Goal: Task Accomplishment & Management: Manage account settings

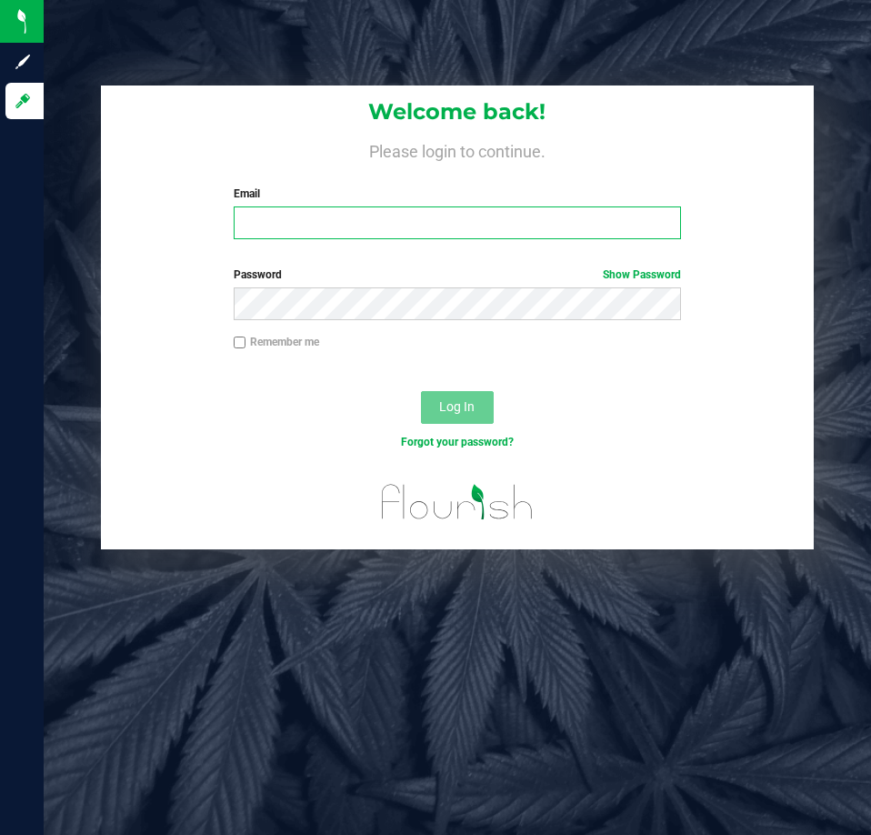
click at [293, 218] on input "Email" at bounding box center [457, 222] width 447 height 33
type input "[EMAIL_ADDRESS][DOMAIN_NAME]"
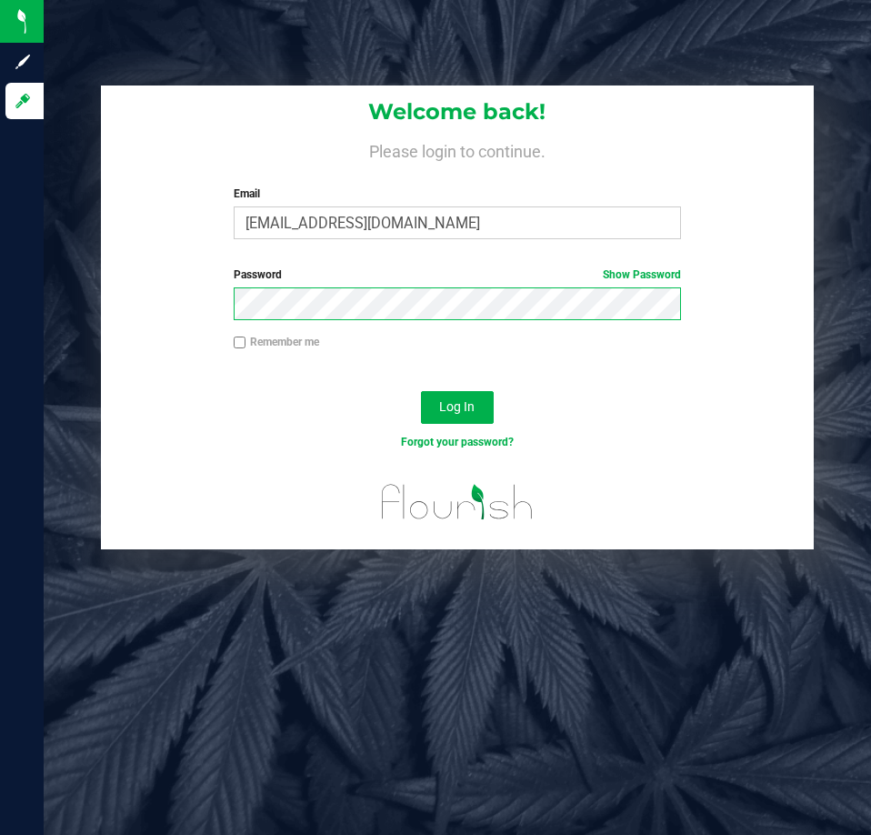
click at [421, 391] on button "Log In" at bounding box center [457, 407] width 73 height 33
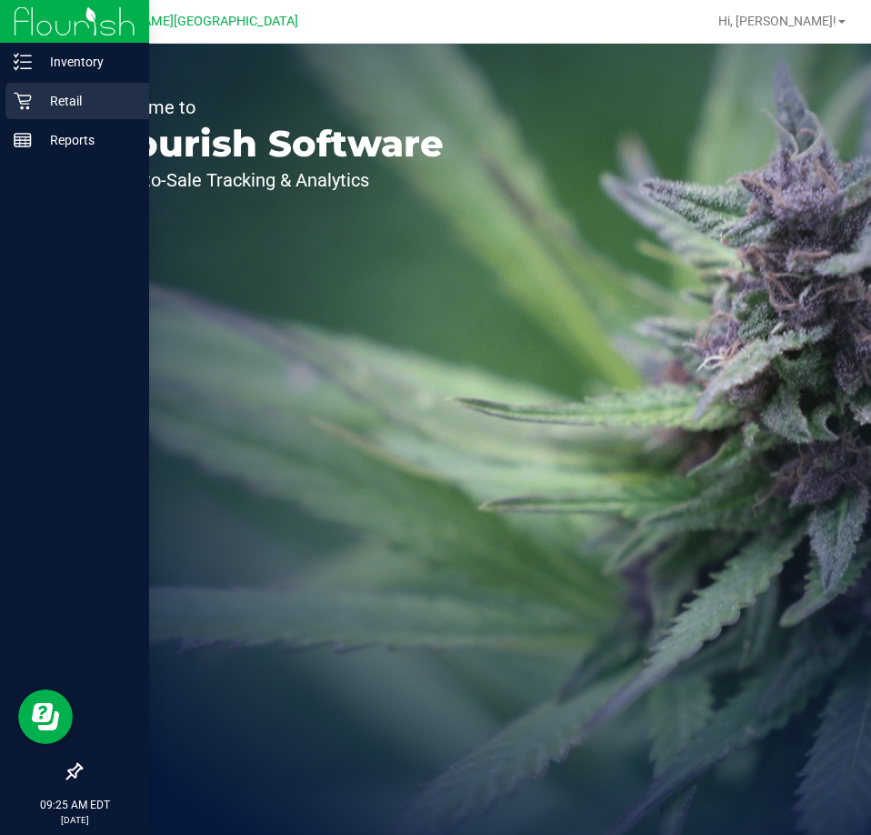
click at [51, 98] on p "Retail" at bounding box center [86, 101] width 109 height 22
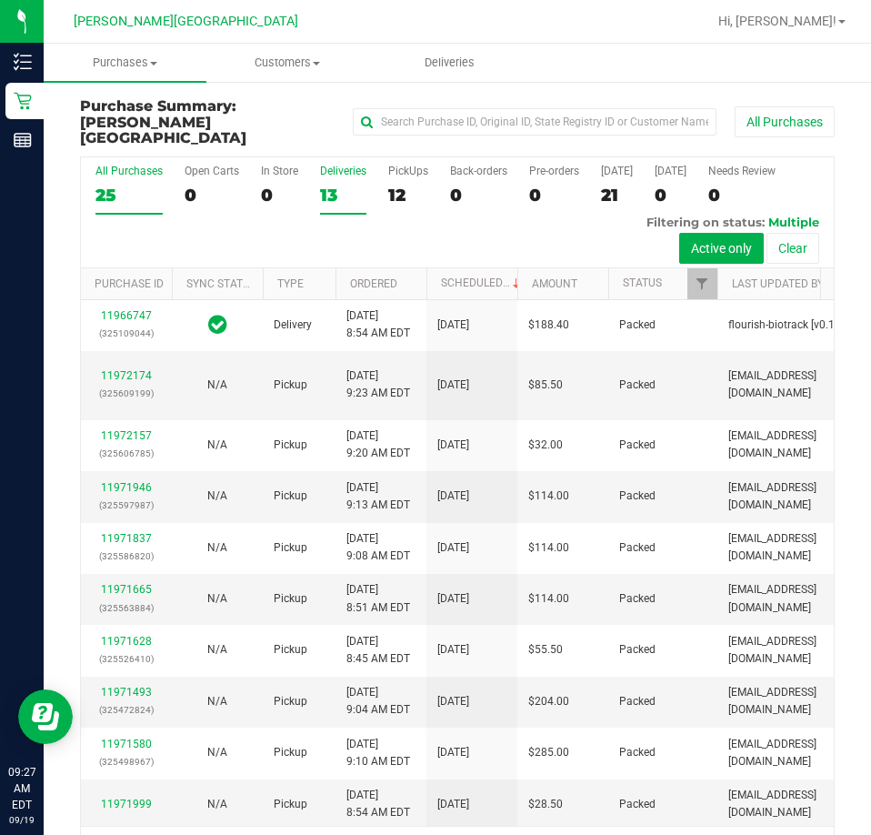
click at [334, 165] on div "Deliveries" at bounding box center [343, 171] width 46 height 13
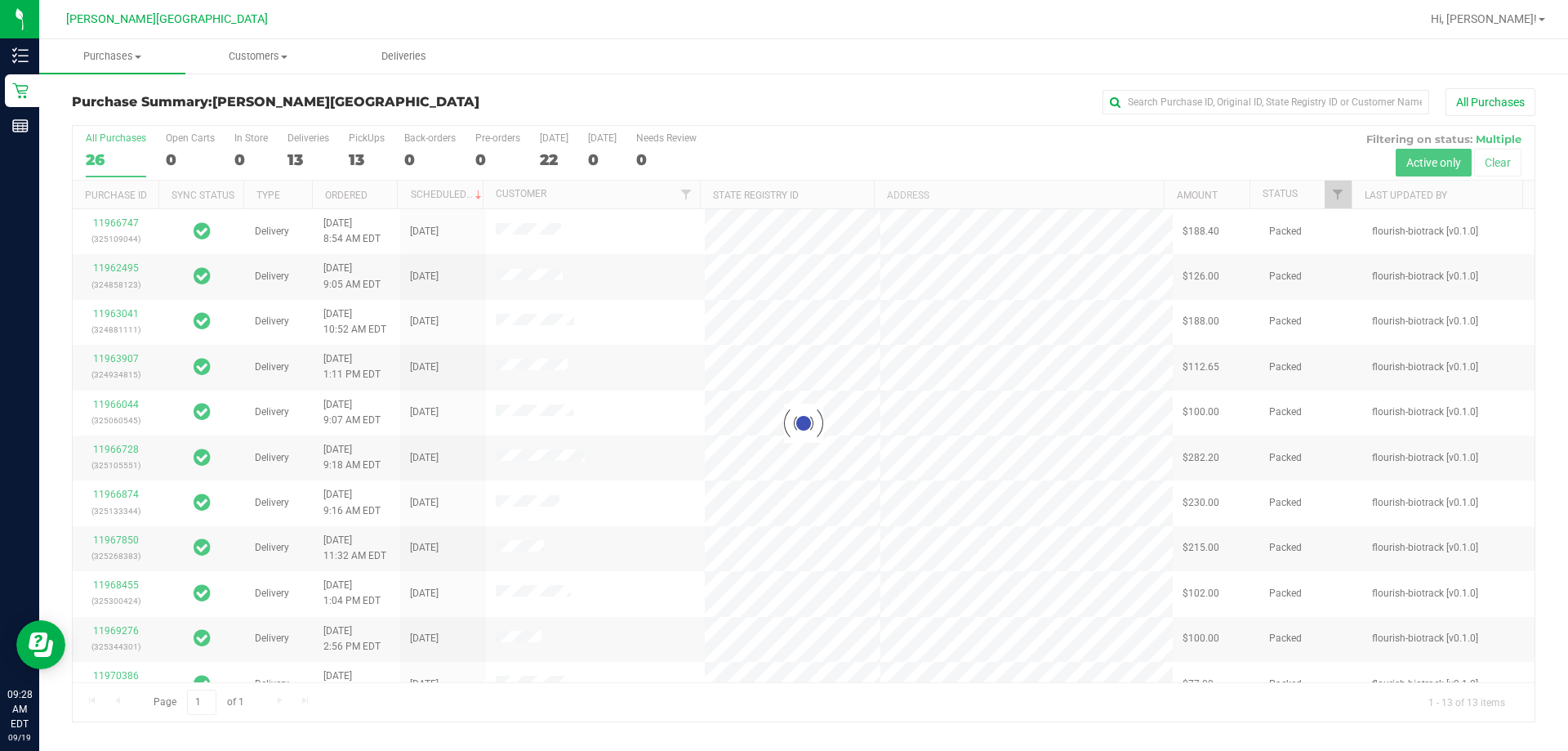
click at [112, 266] on div at bounding box center [804, 423] width 1462 height 596
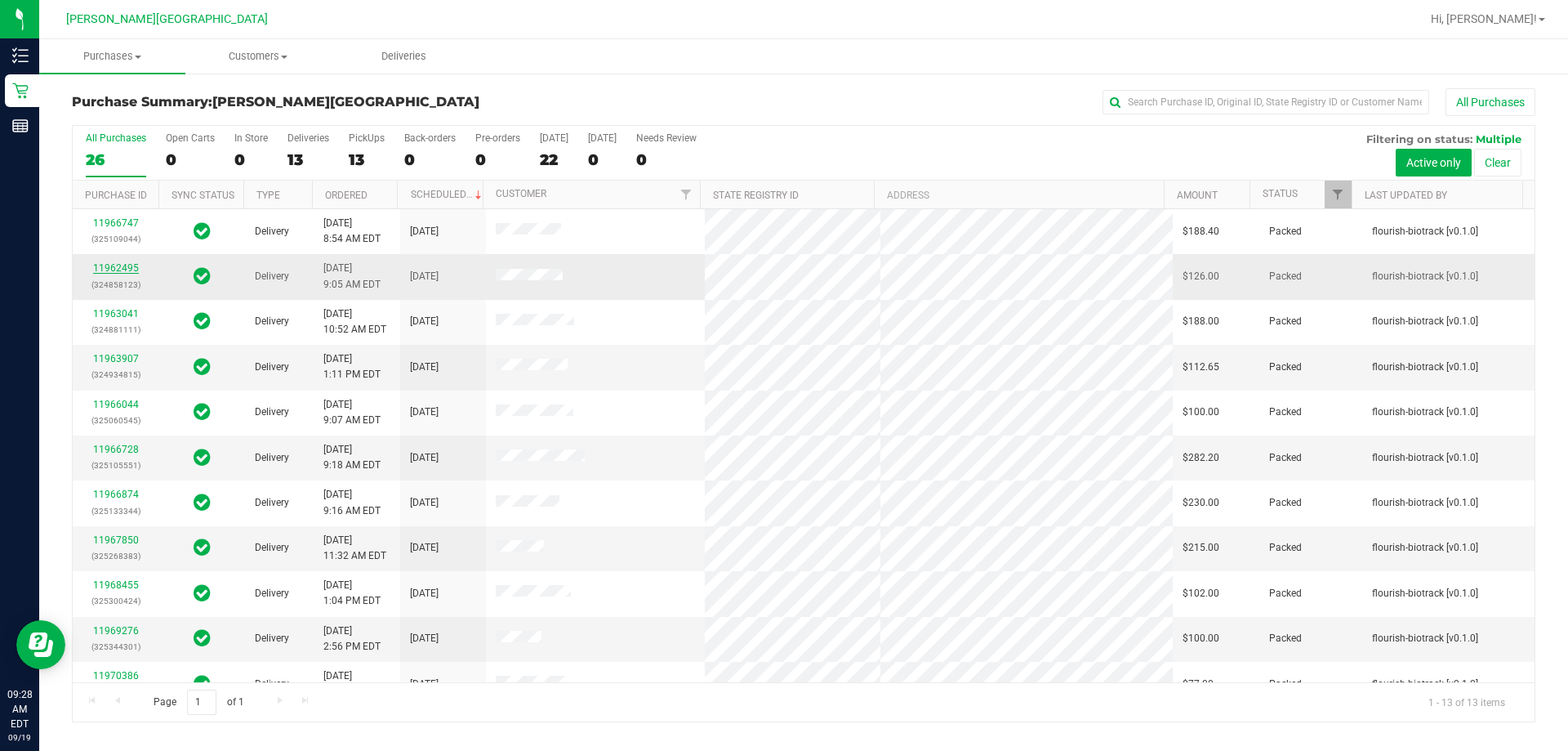
click at [112, 271] on link "11962495" at bounding box center [116, 268] width 46 height 12
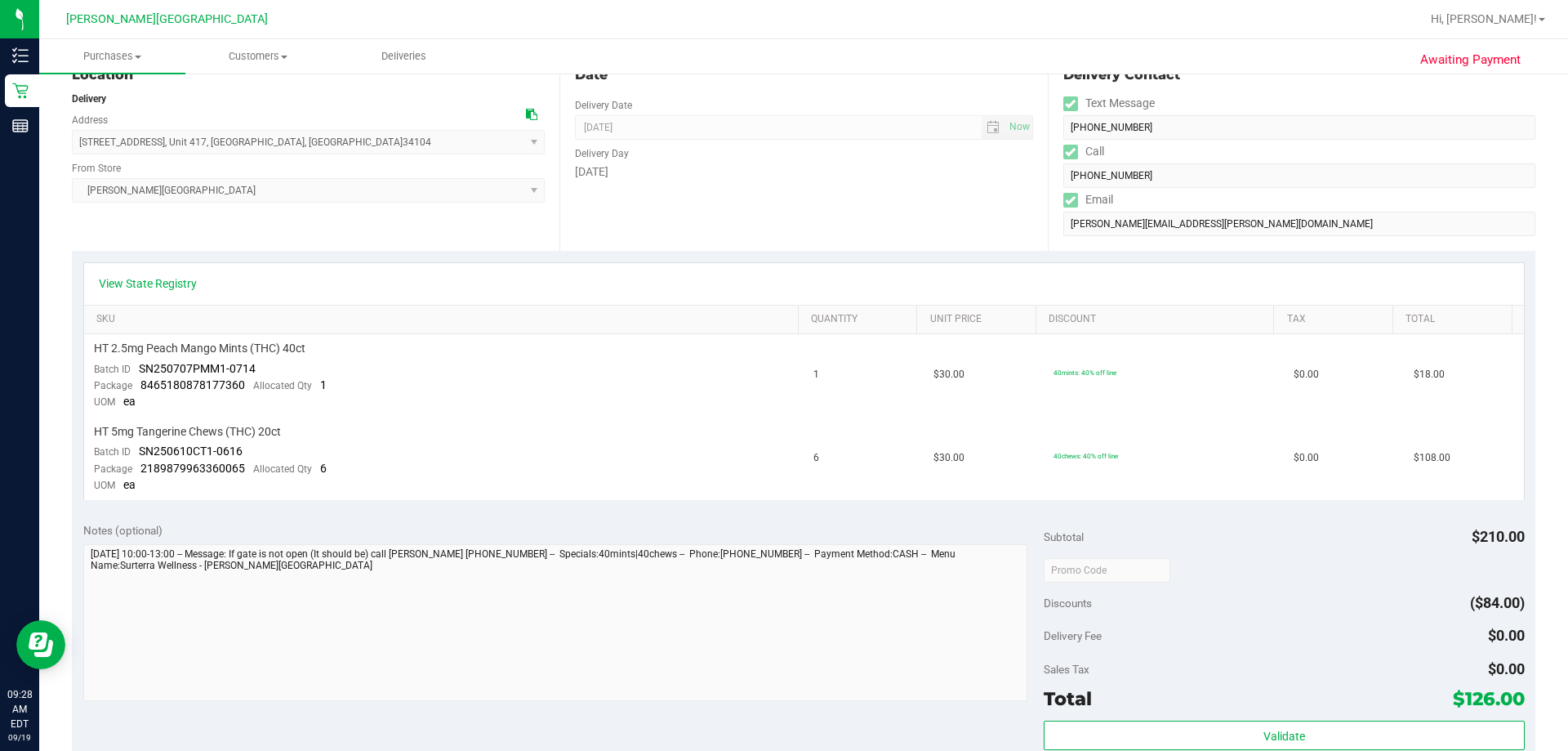
scroll to position [490, 0]
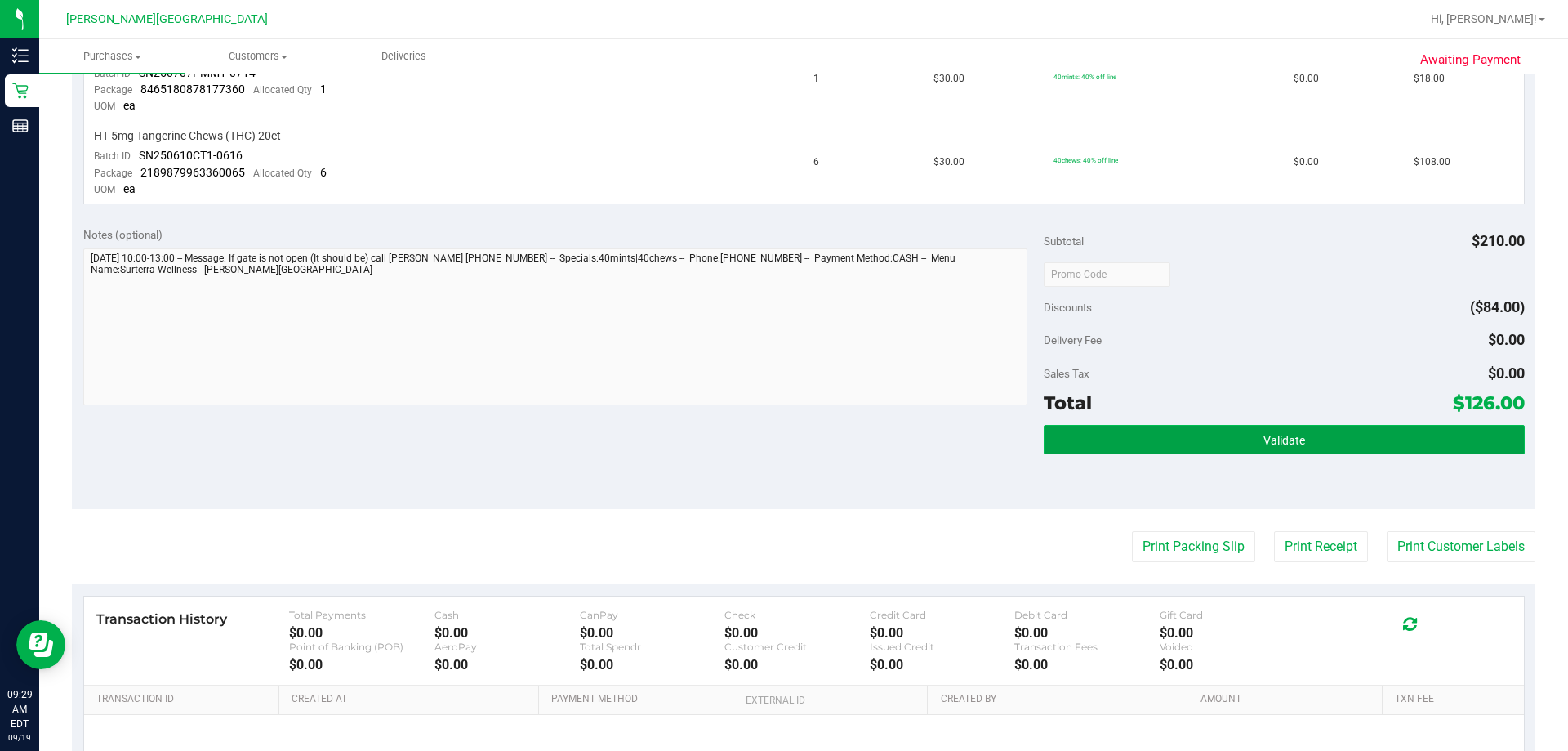
click at [781, 443] on button "Validate" at bounding box center [1283, 439] width 480 height 30
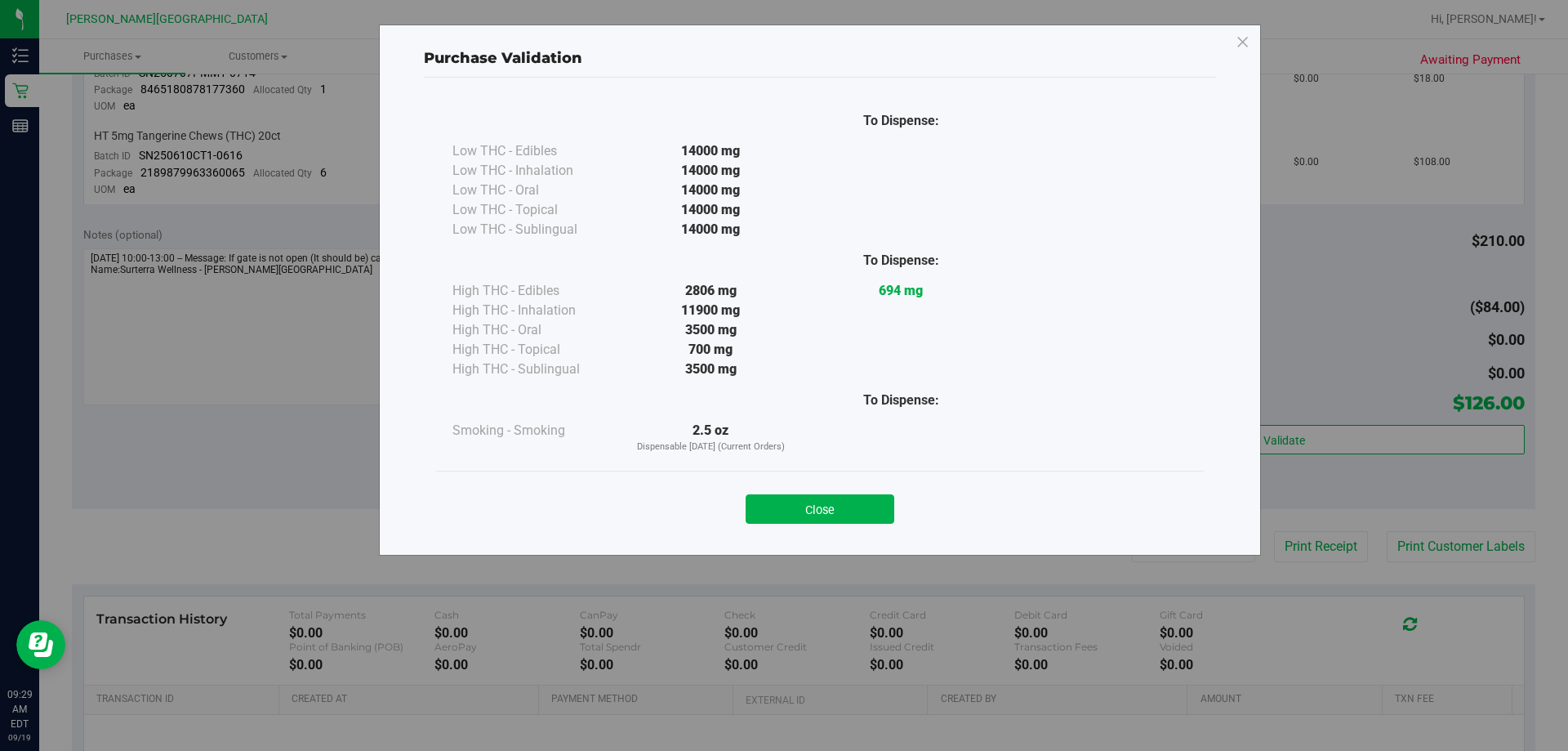
drag, startPoint x: 815, startPoint y: 512, endPoint x: 826, endPoint y: 514, distance: 11.2
click at [781, 513] on button "Close" at bounding box center [820, 508] width 149 height 30
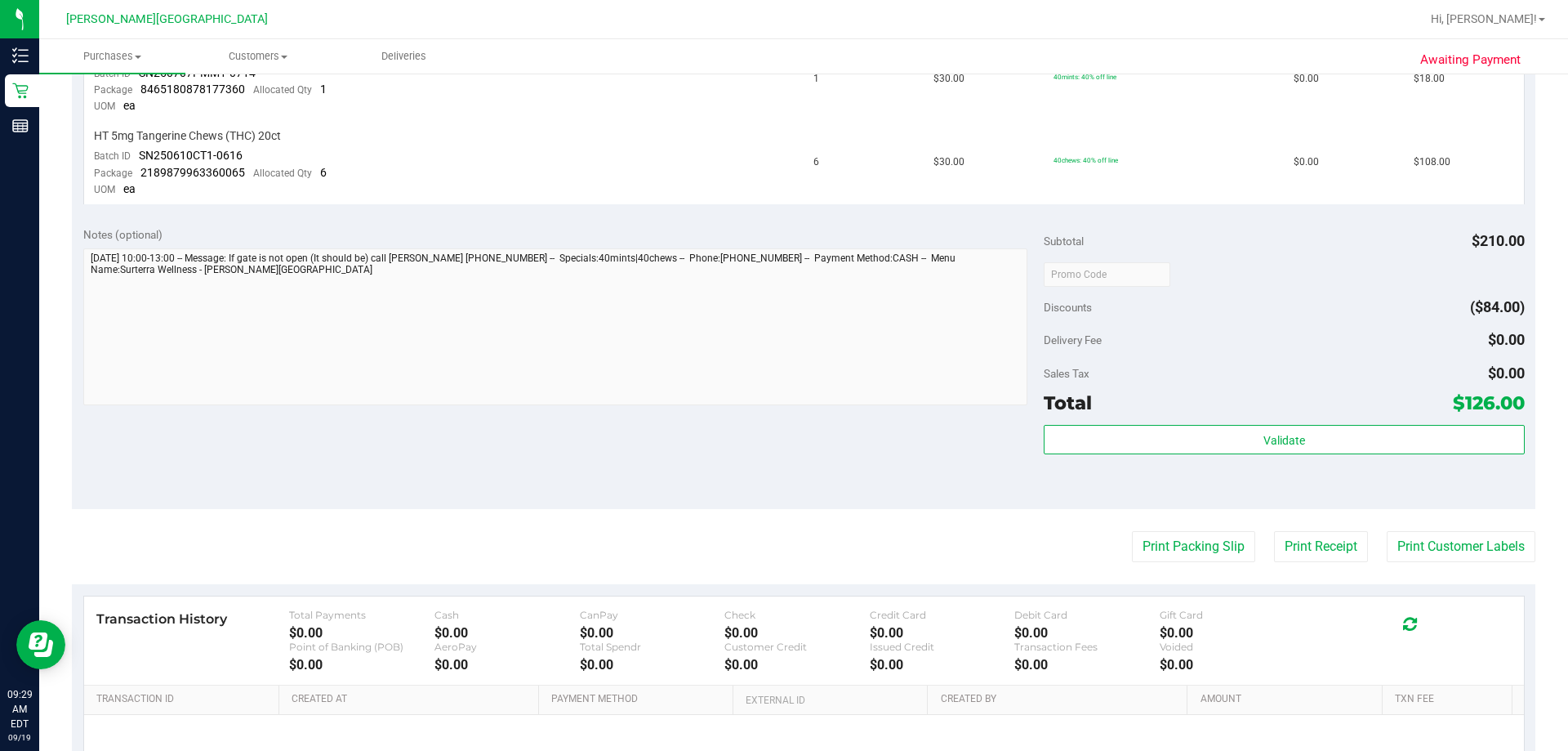
scroll to position [0, 0]
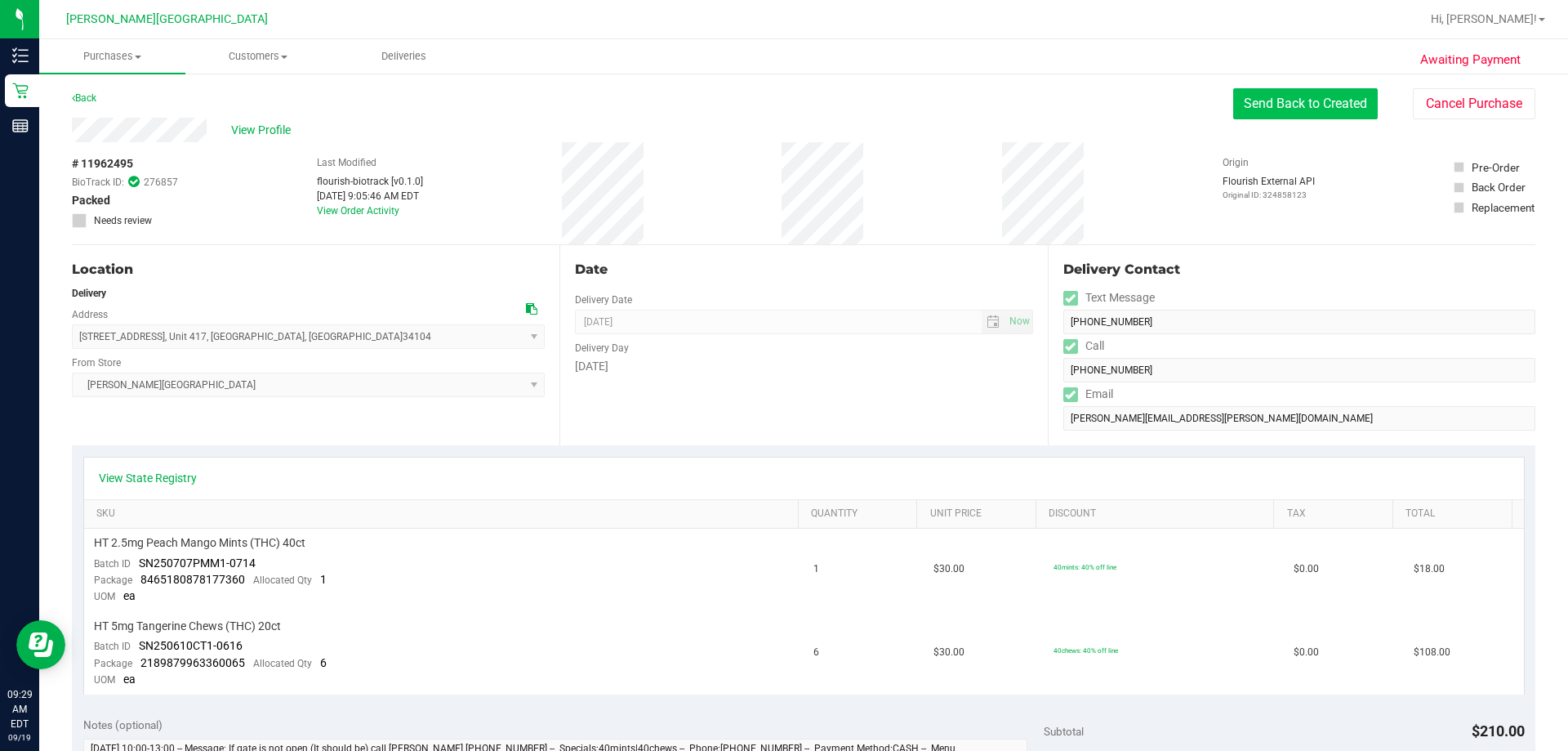
click at [781, 102] on button "Send Back to Created" at bounding box center [1305, 103] width 145 height 31
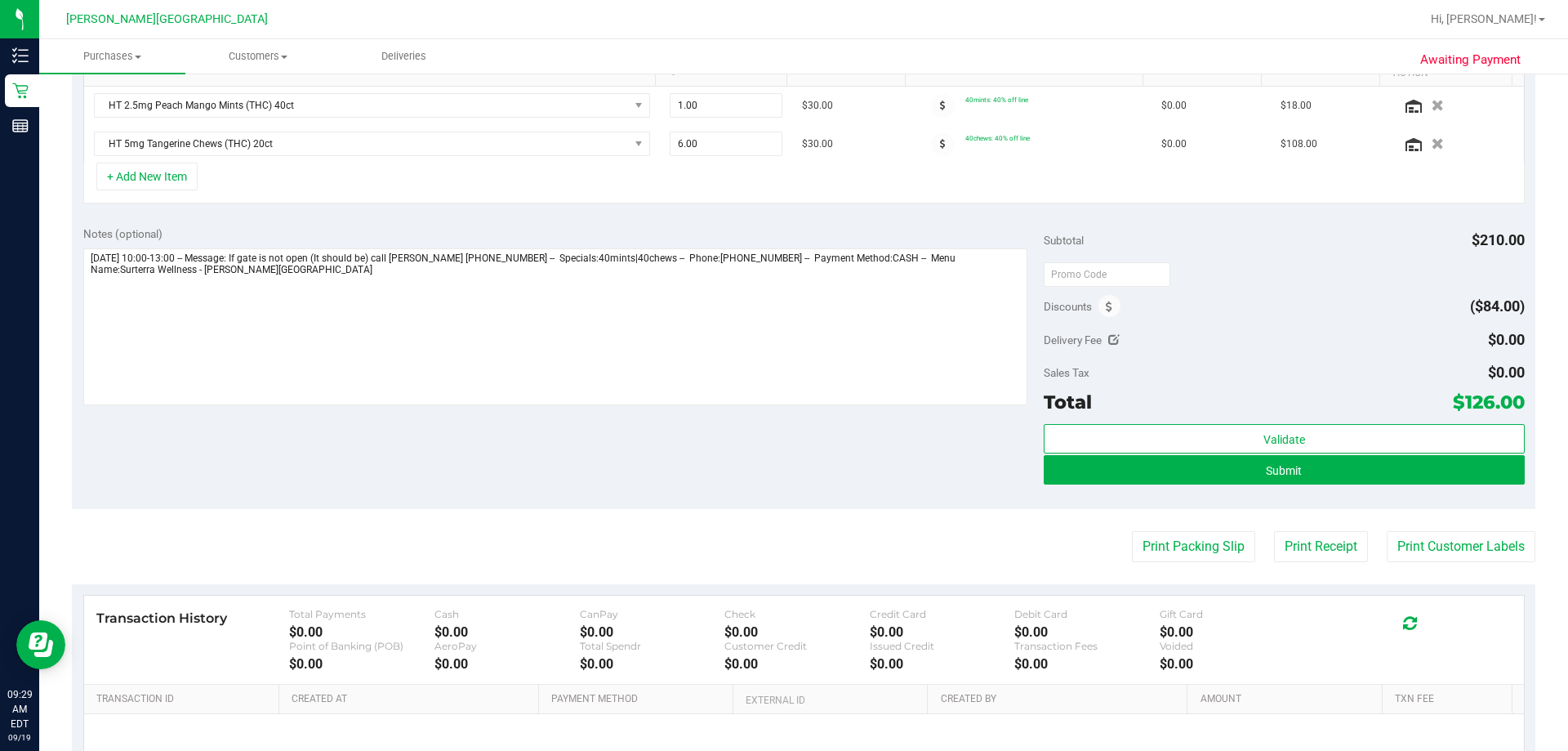
scroll to position [490, 0]
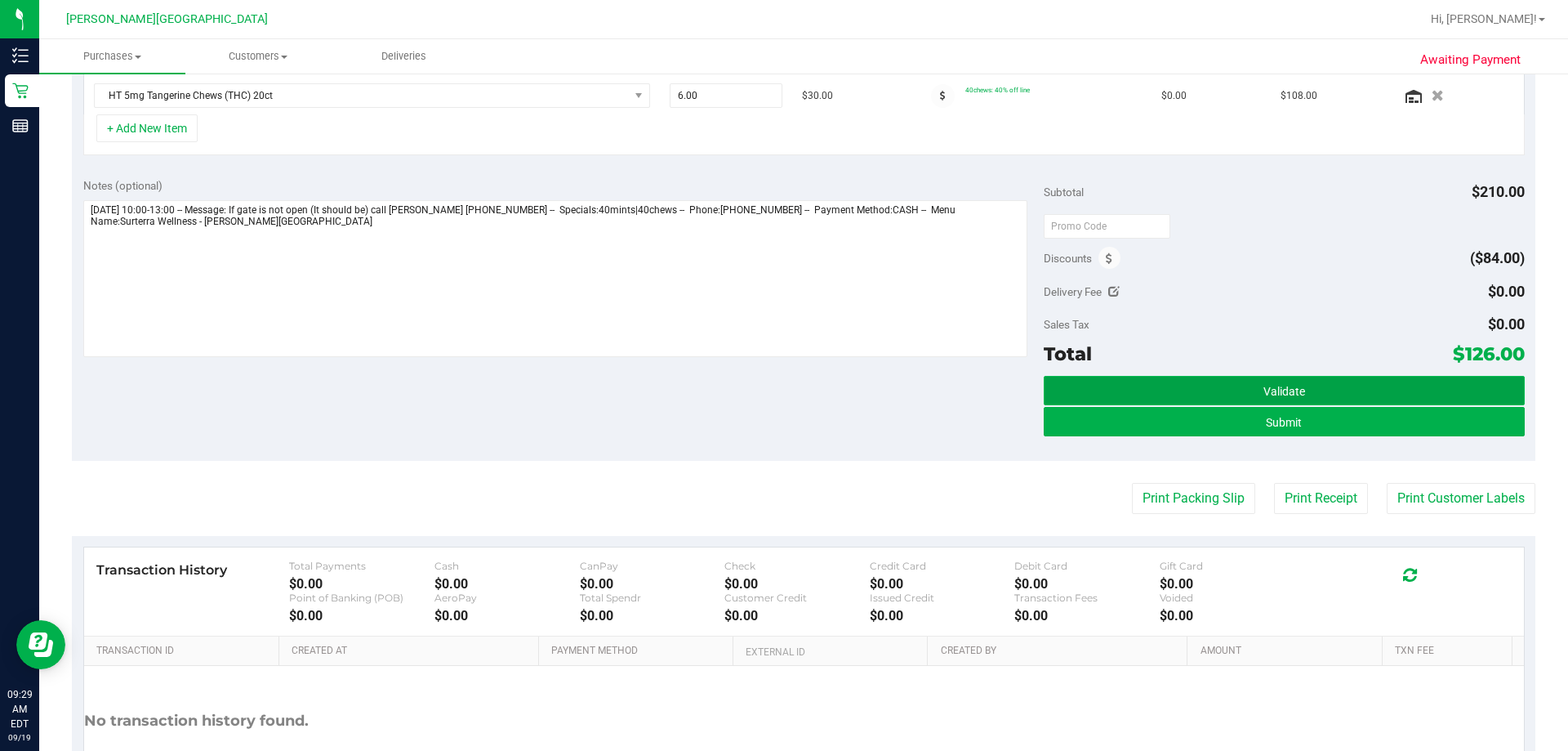
click at [781, 390] on button "Validate" at bounding box center [1283, 390] width 480 height 30
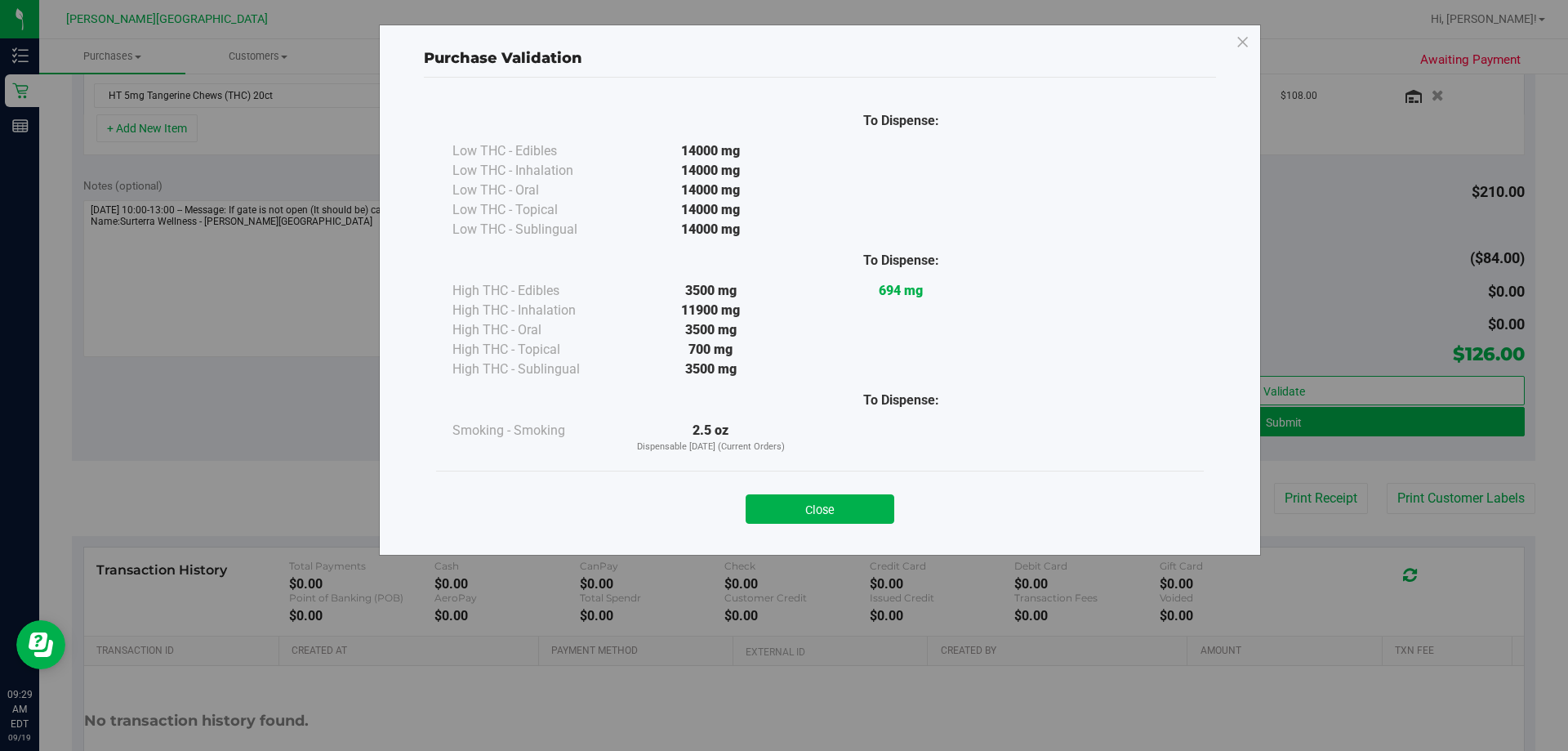
drag, startPoint x: 831, startPoint y: 512, endPoint x: 839, endPoint y: 514, distance: 8.2
click at [781, 512] on button "Close" at bounding box center [820, 508] width 149 height 30
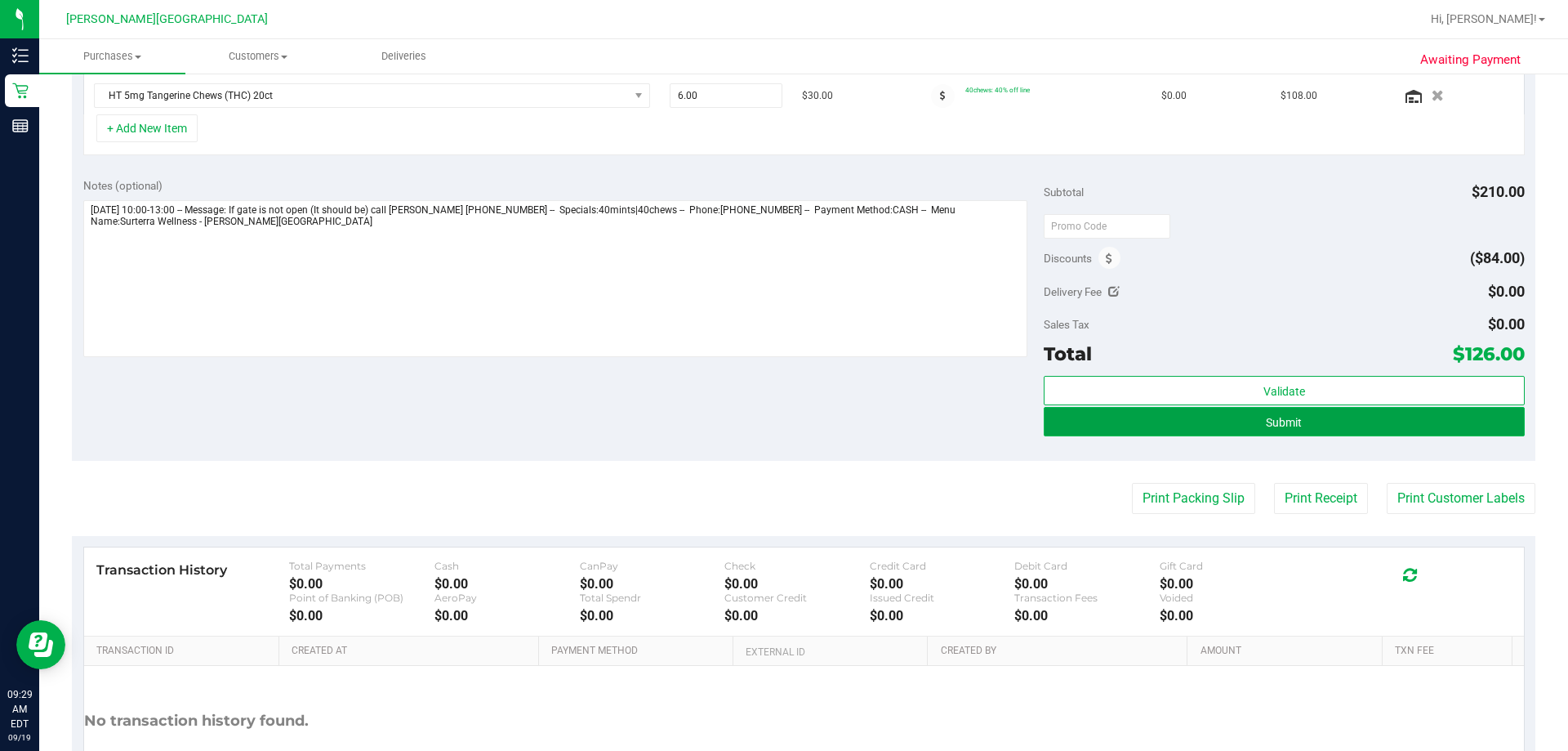
click at [781, 424] on button "Submit" at bounding box center [1283, 421] width 480 height 30
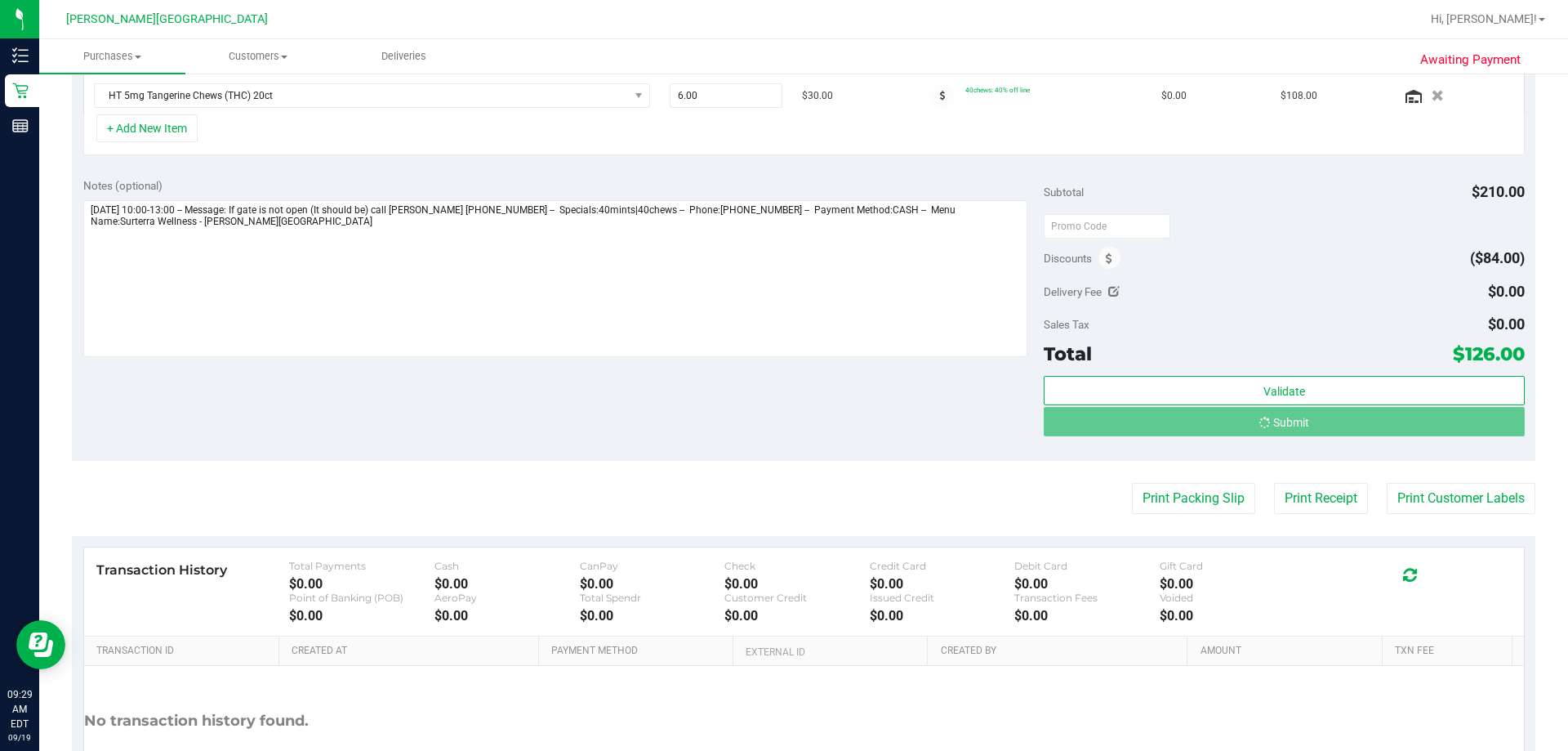
scroll to position [464, 0]
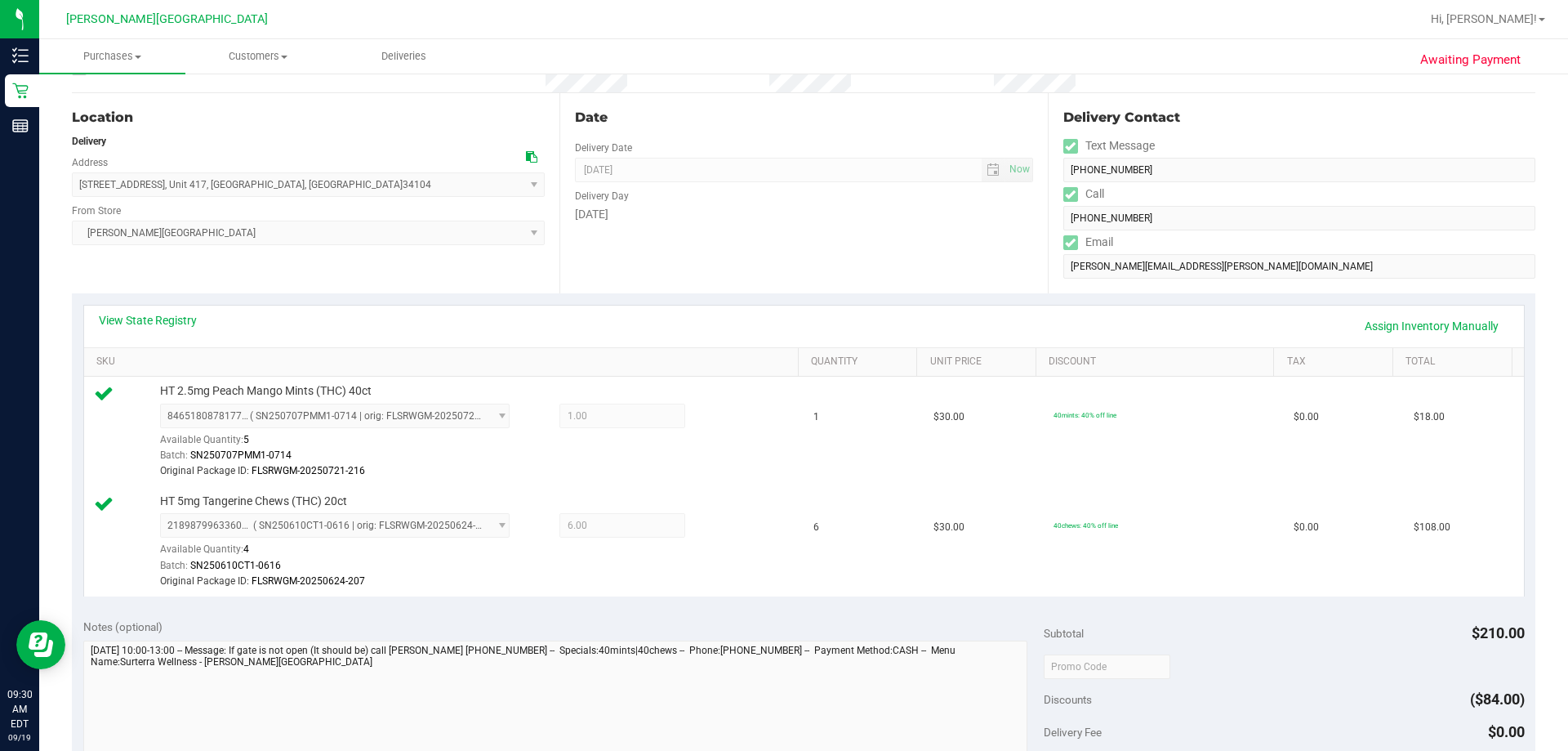
scroll to position [653, 0]
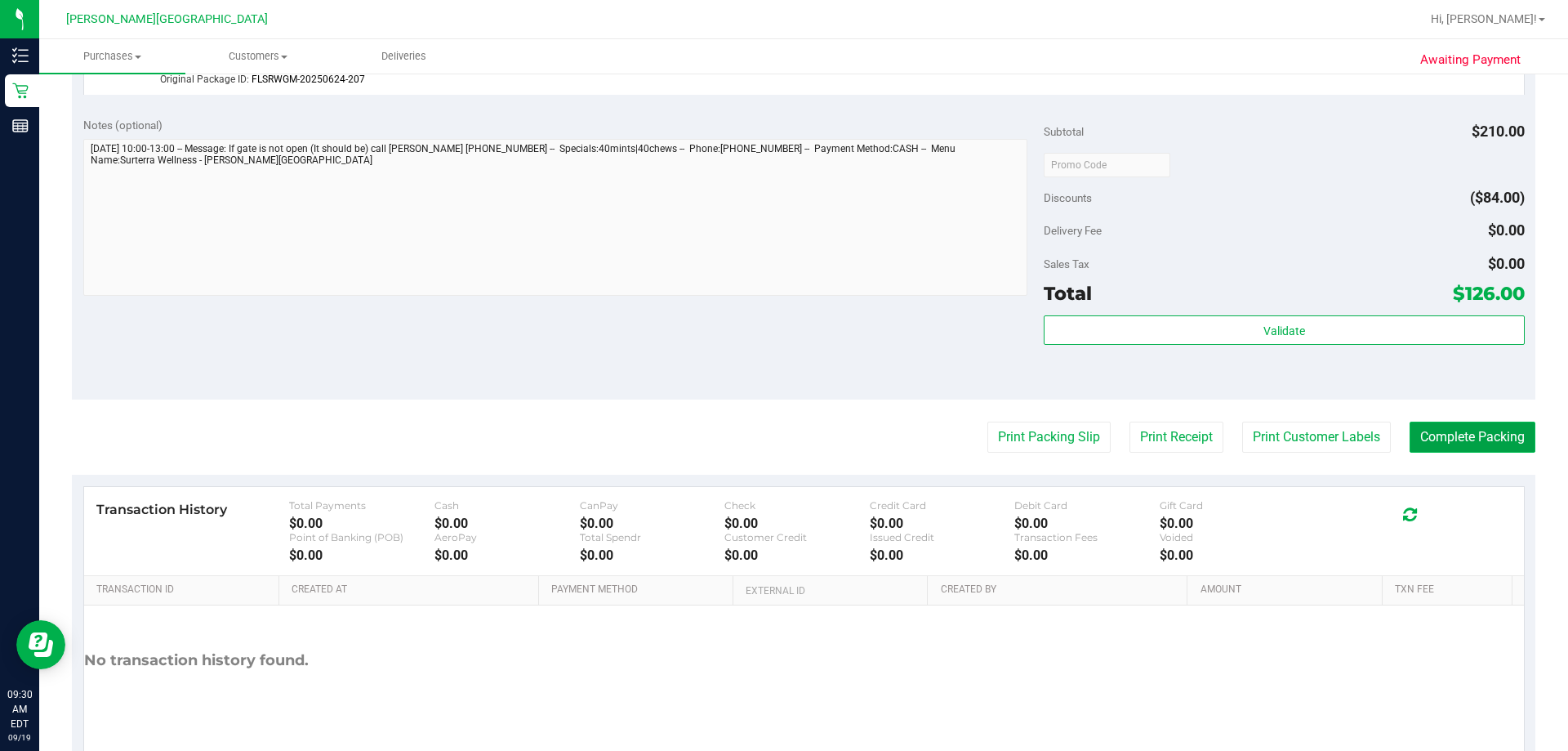
click at [781, 437] on button "Complete Packing" at bounding box center [1473, 437] width 126 height 31
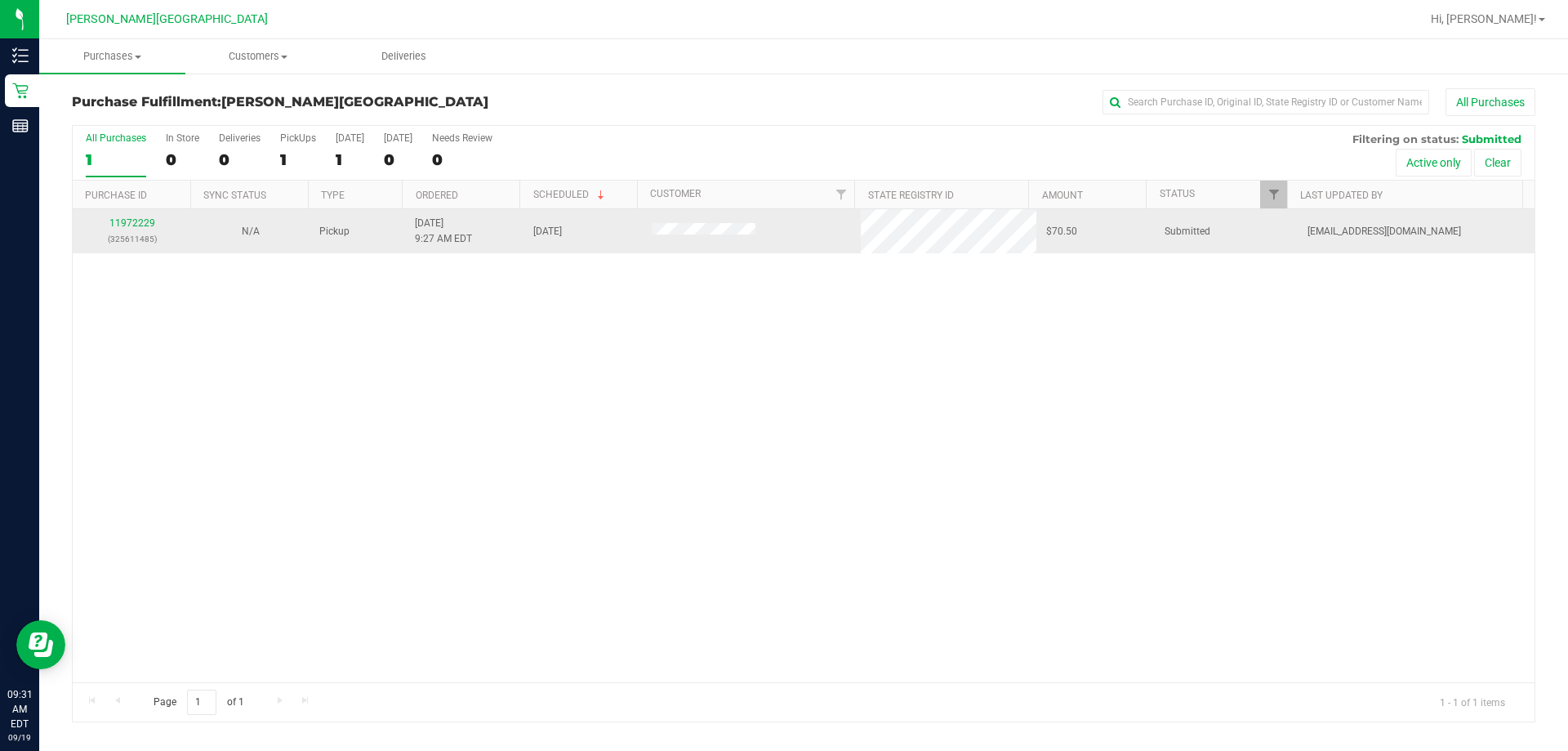
drag, startPoint x: 181, startPoint y: 113, endPoint x: 88, endPoint y: 237, distance: 155.0
click at [122, 153] on div "Purchase Fulfillment: Bonita Springs WC All Purchases All Purchases 1 In Store …" at bounding box center [804, 405] width 1464 height 634
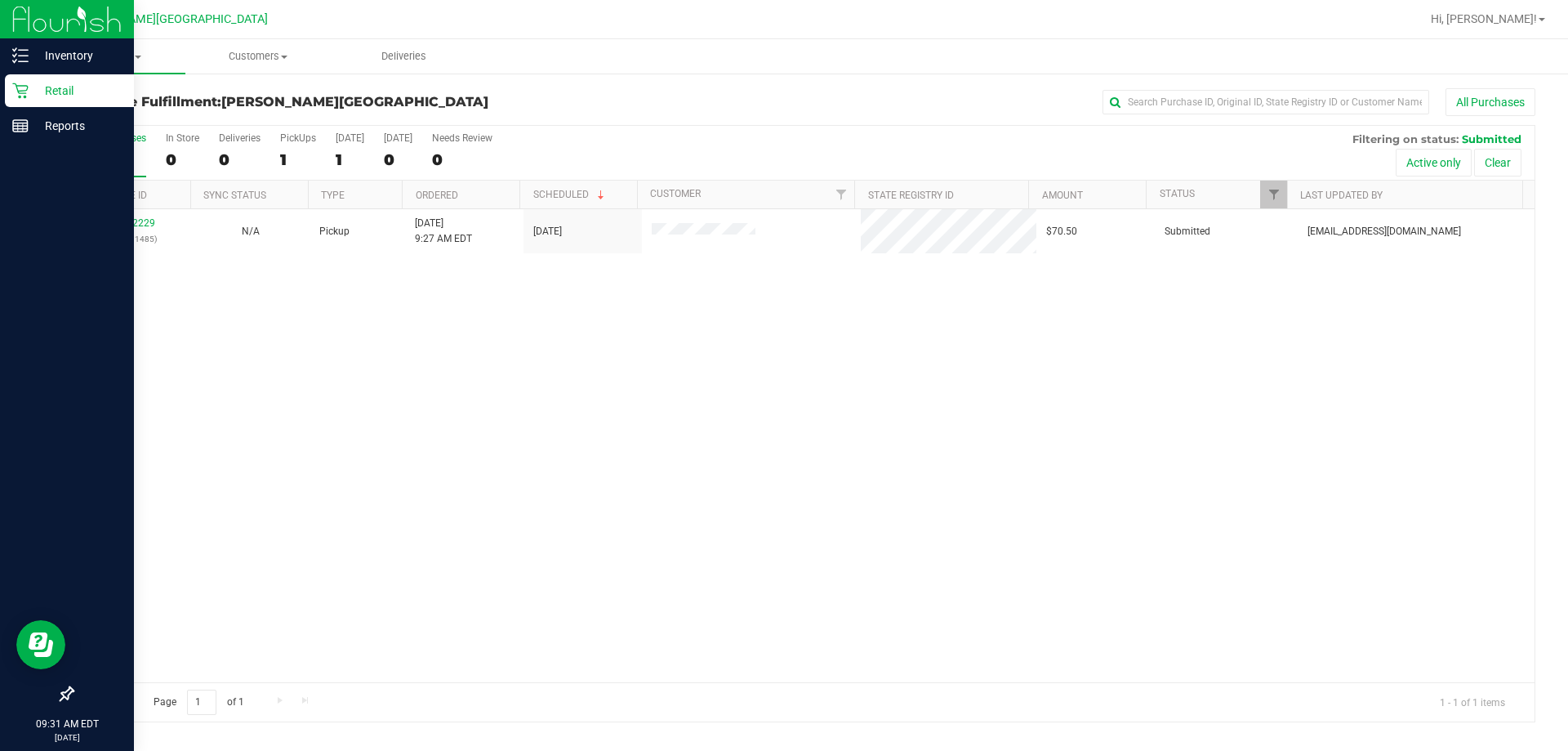
click at [58, 92] on p "Retail" at bounding box center [77, 91] width 98 height 20
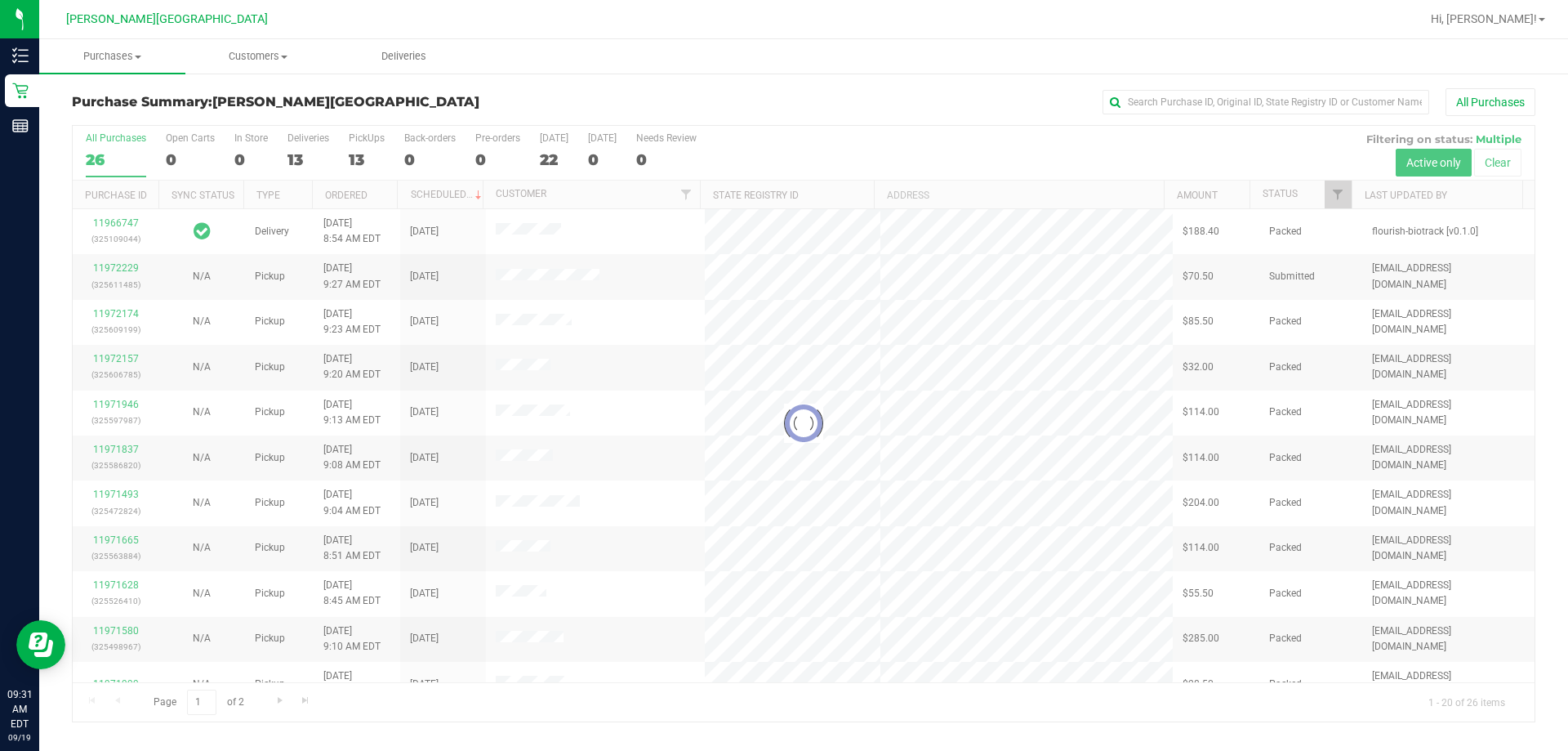
click at [304, 137] on div at bounding box center [804, 423] width 1462 height 596
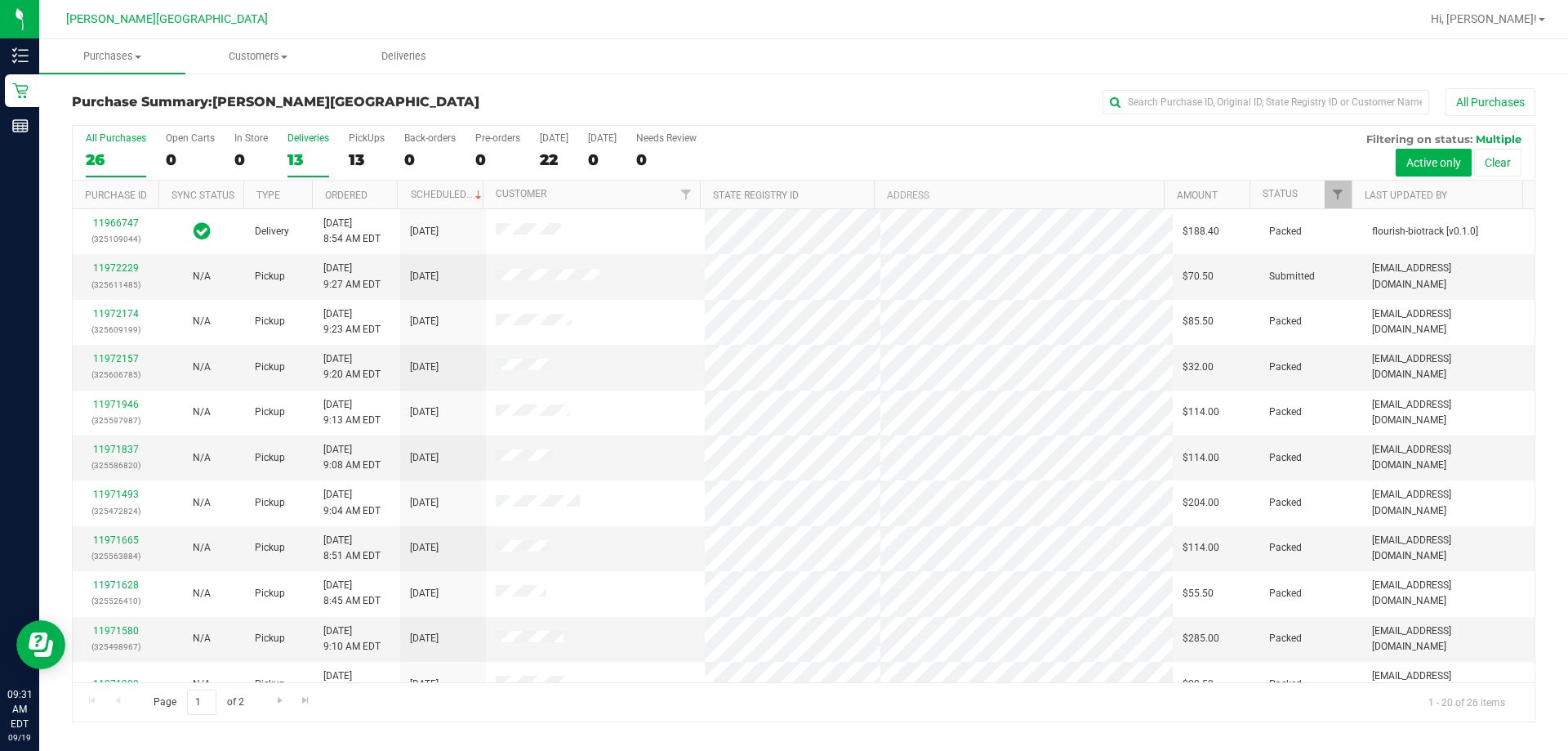
click at [303, 137] on div "Deliveries" at bounding box center [308, 137] width 41 height 12
click at [0, 0] on input "Deliveries 13" at bounding box center [0, 0] width 0 height 0
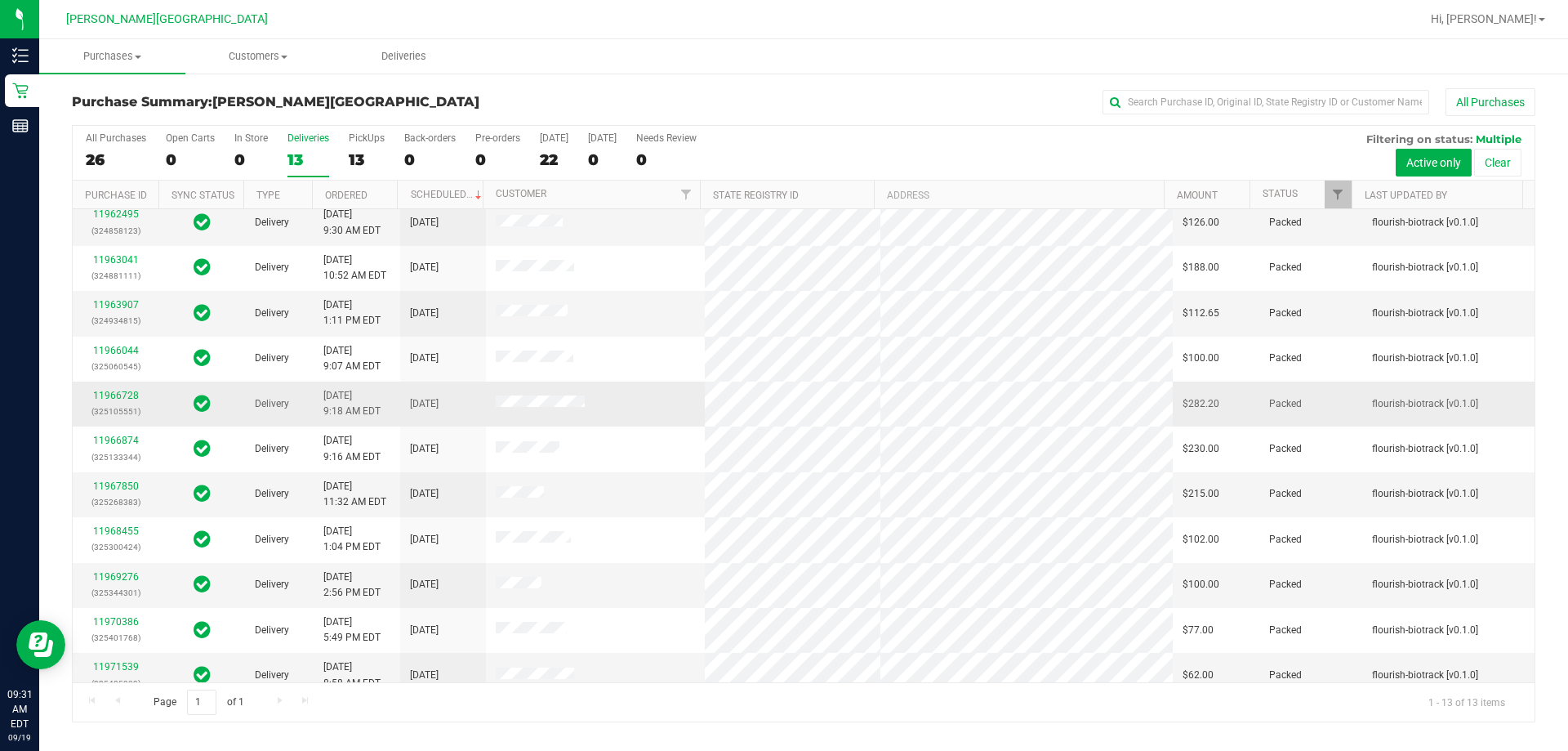
scroll to position [82, 0]
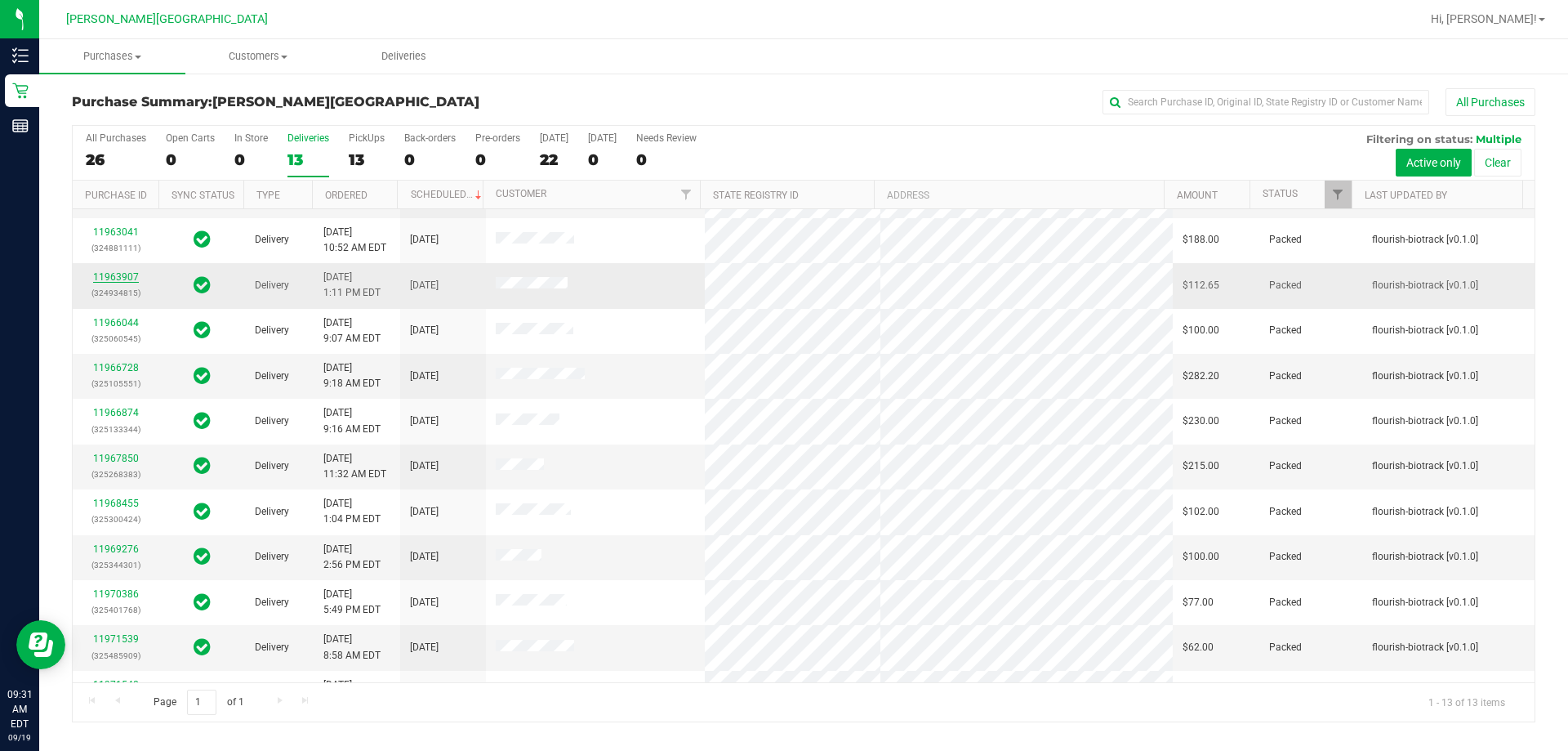
click at [111, 276] on link "11963907" at bounding box center [116, 277] width 46 height 12
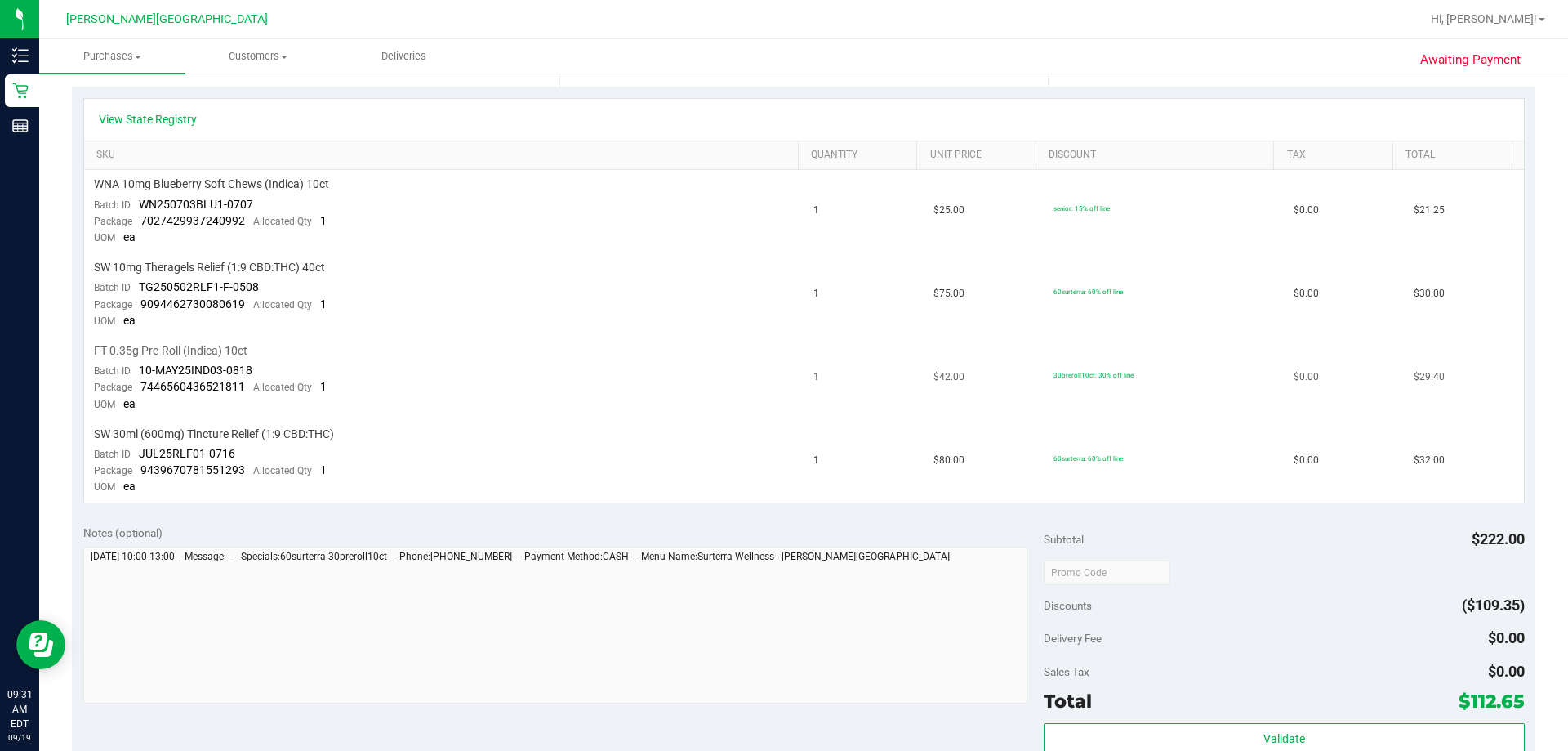
scroll to position [409, 0]
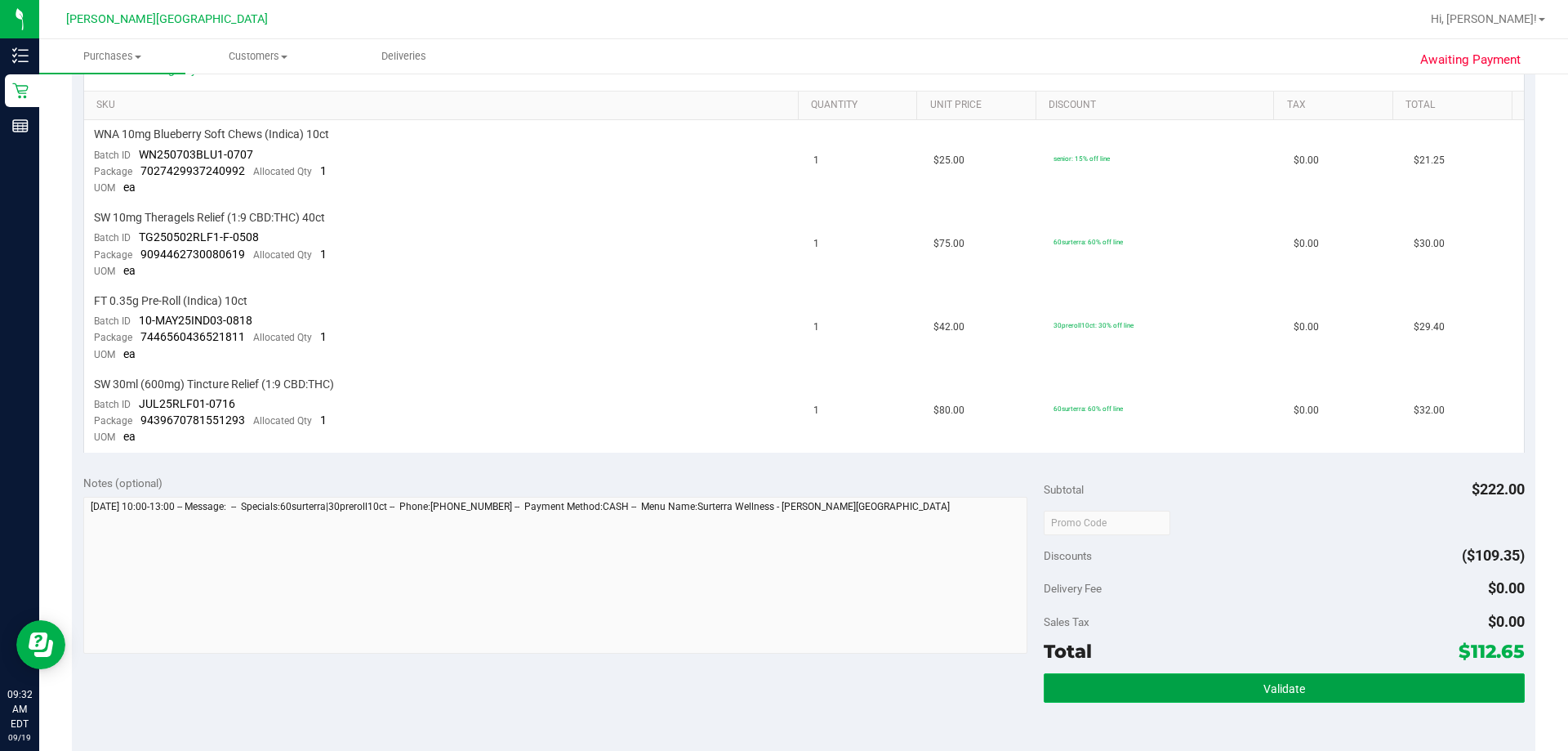
click at [781, 691] on button "Validate" at bounding box center [1283, 687] width 480 height 30
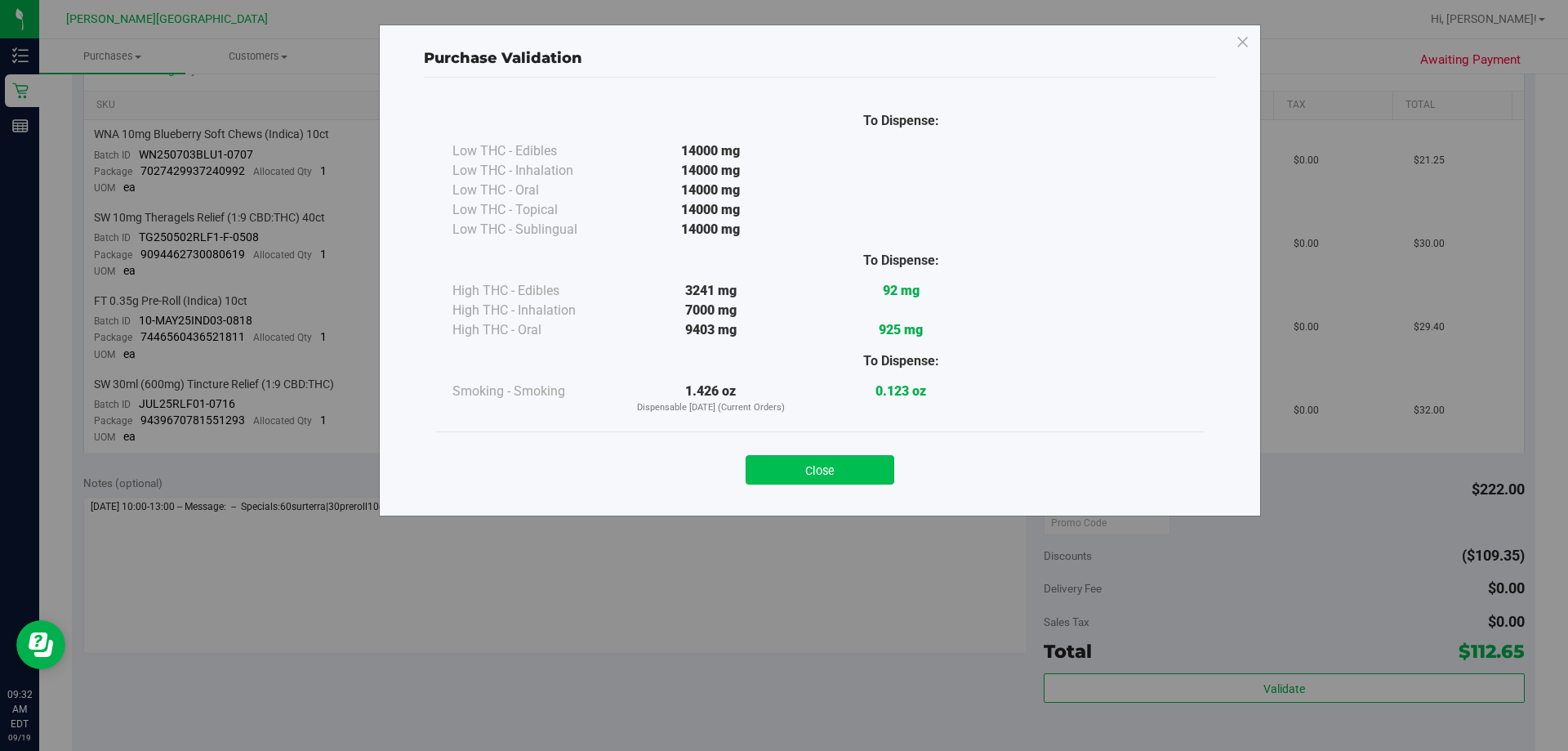
click at [781, 470] on button "Close" at bounding box center [820, 470] width 149 height 30
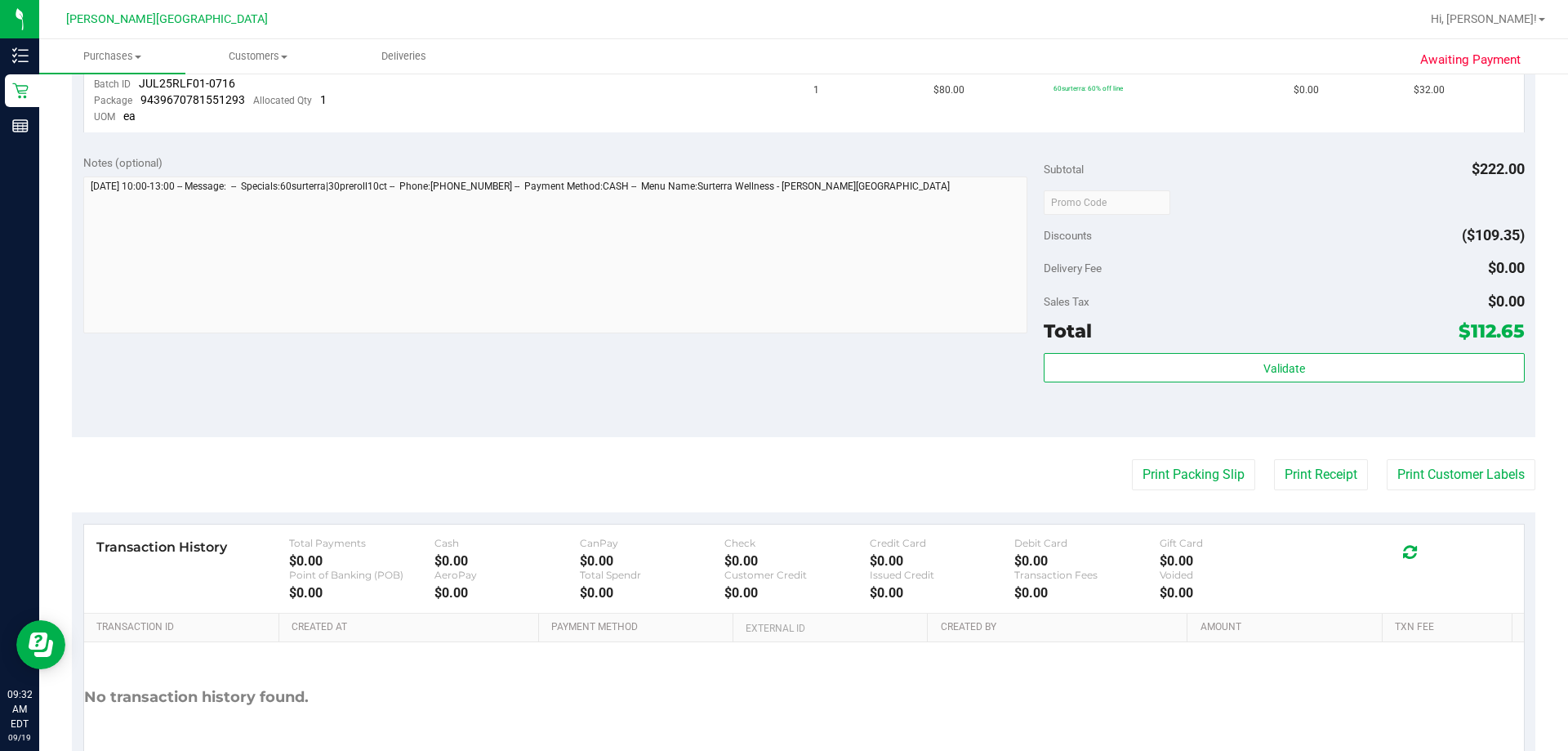
scroll to position [735, 0]
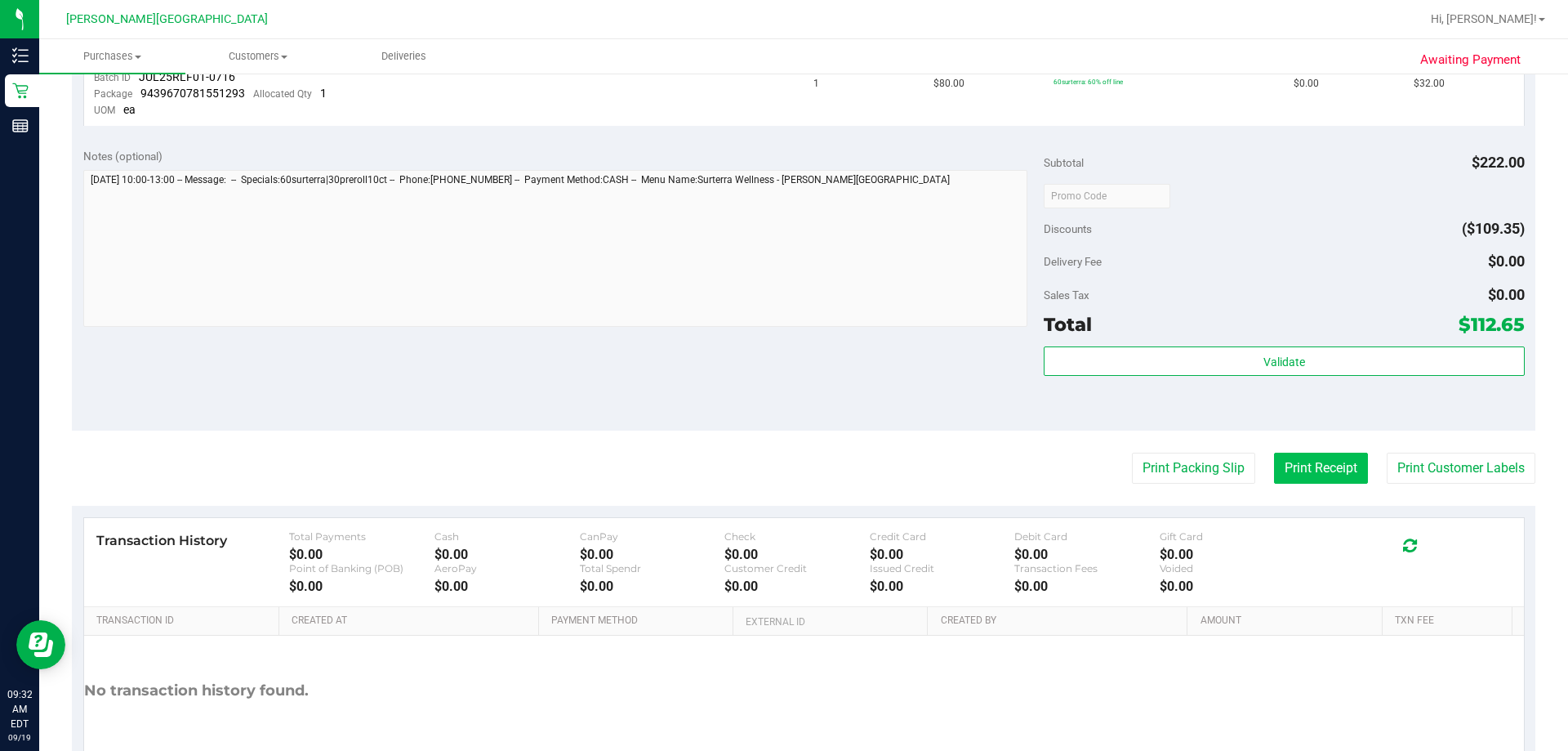
click at [781, 472] on button "Print Receipt" at bounding box center [1321, 468] width 94 height 31
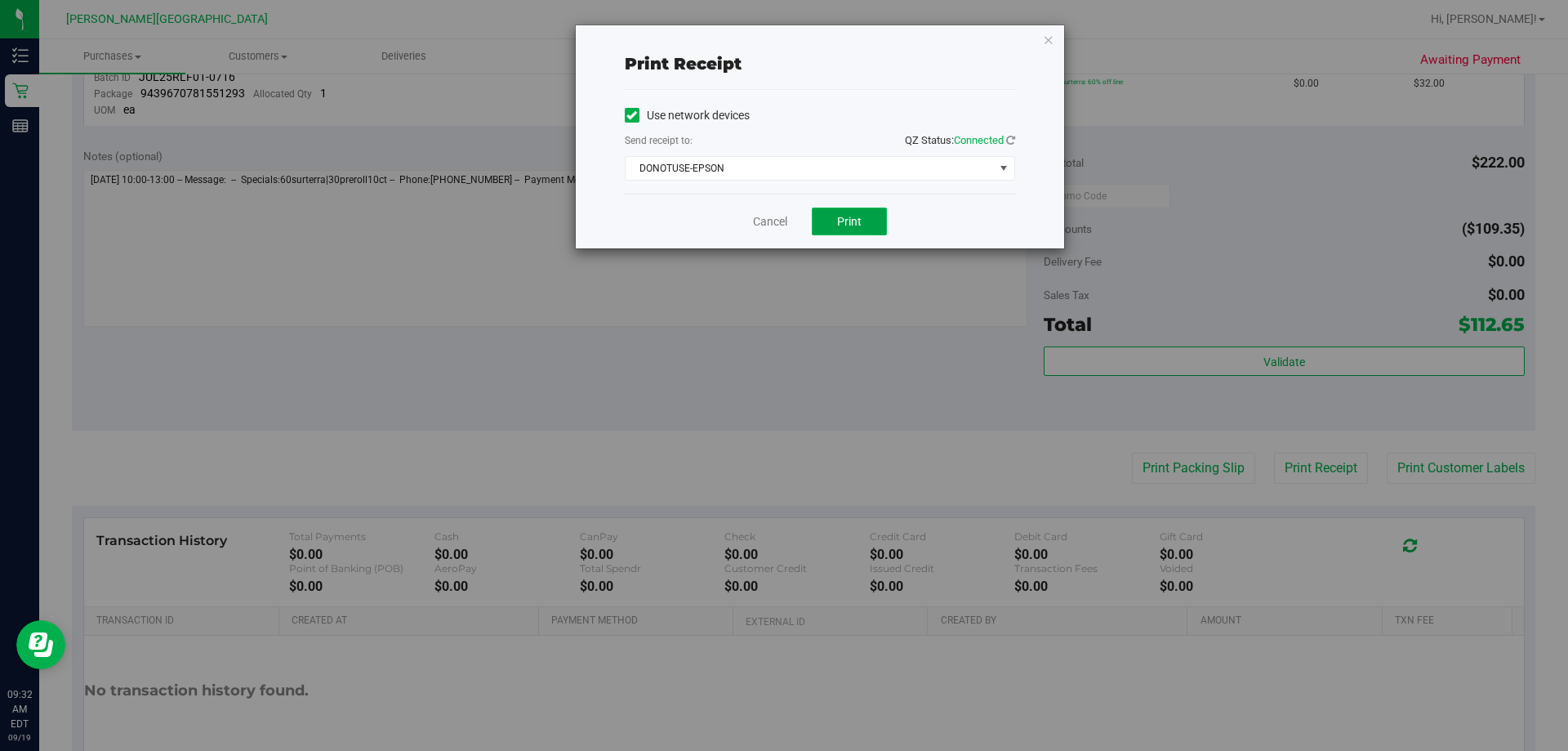
click at [781, 221] on span "Print" at bounding box center [849, 221] width 24 height 13
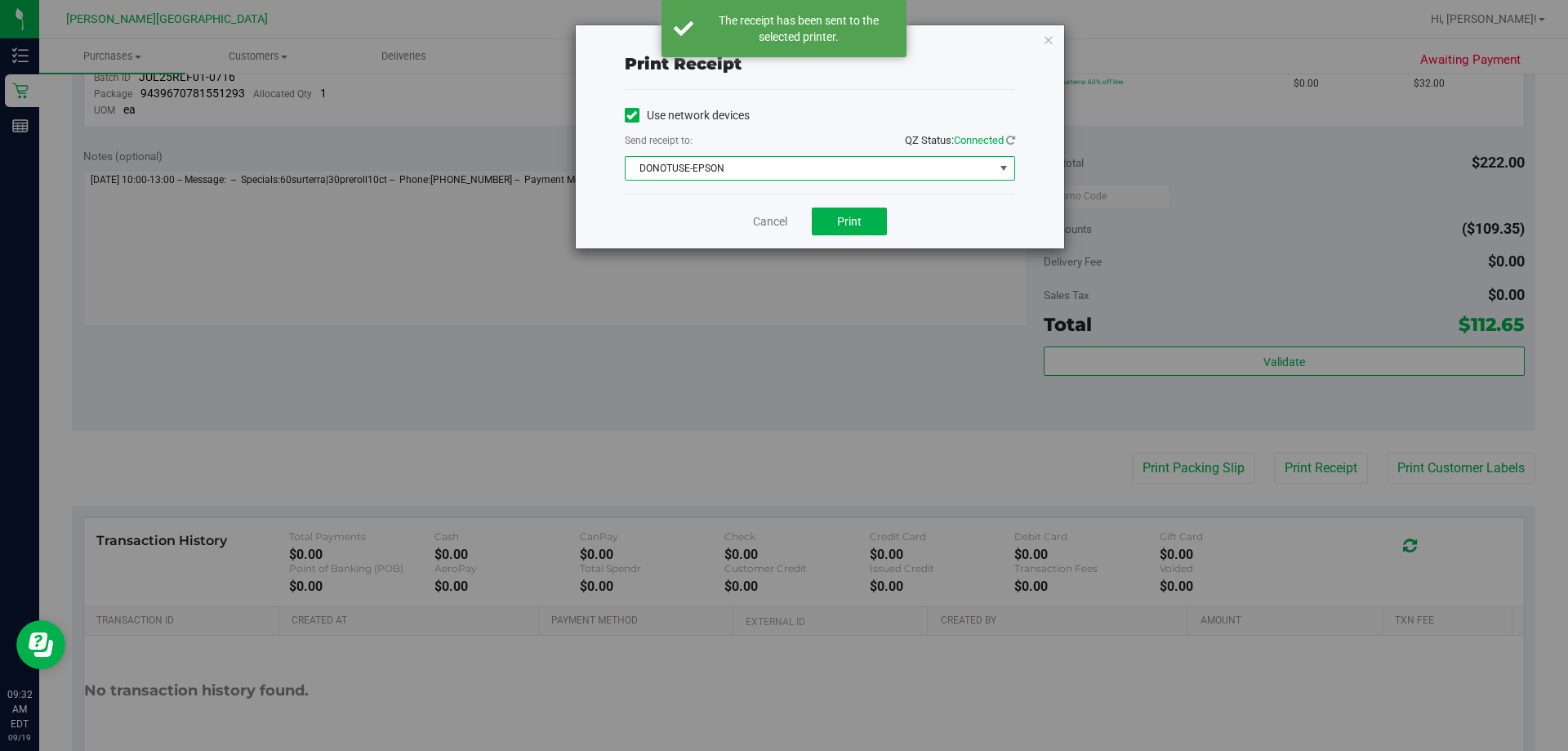
click at [781, 172] on span "DONOTUSE-EPSON" at bounding box center [810, 168] width 368 height 22
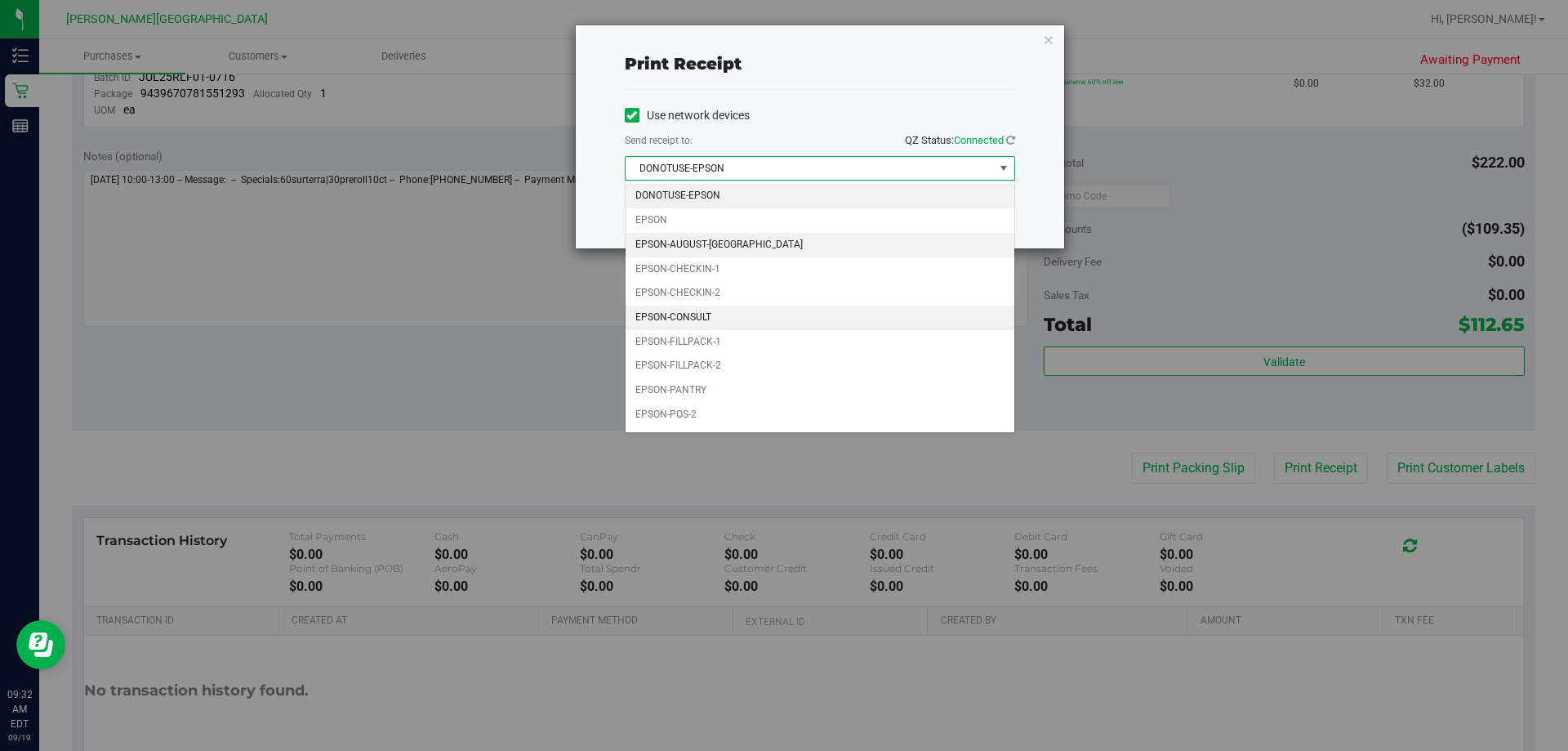
click at [744, 243] on li "EPSON-AUGUST-ALSINA" at bounding box center [820, 244] width 389 height 24
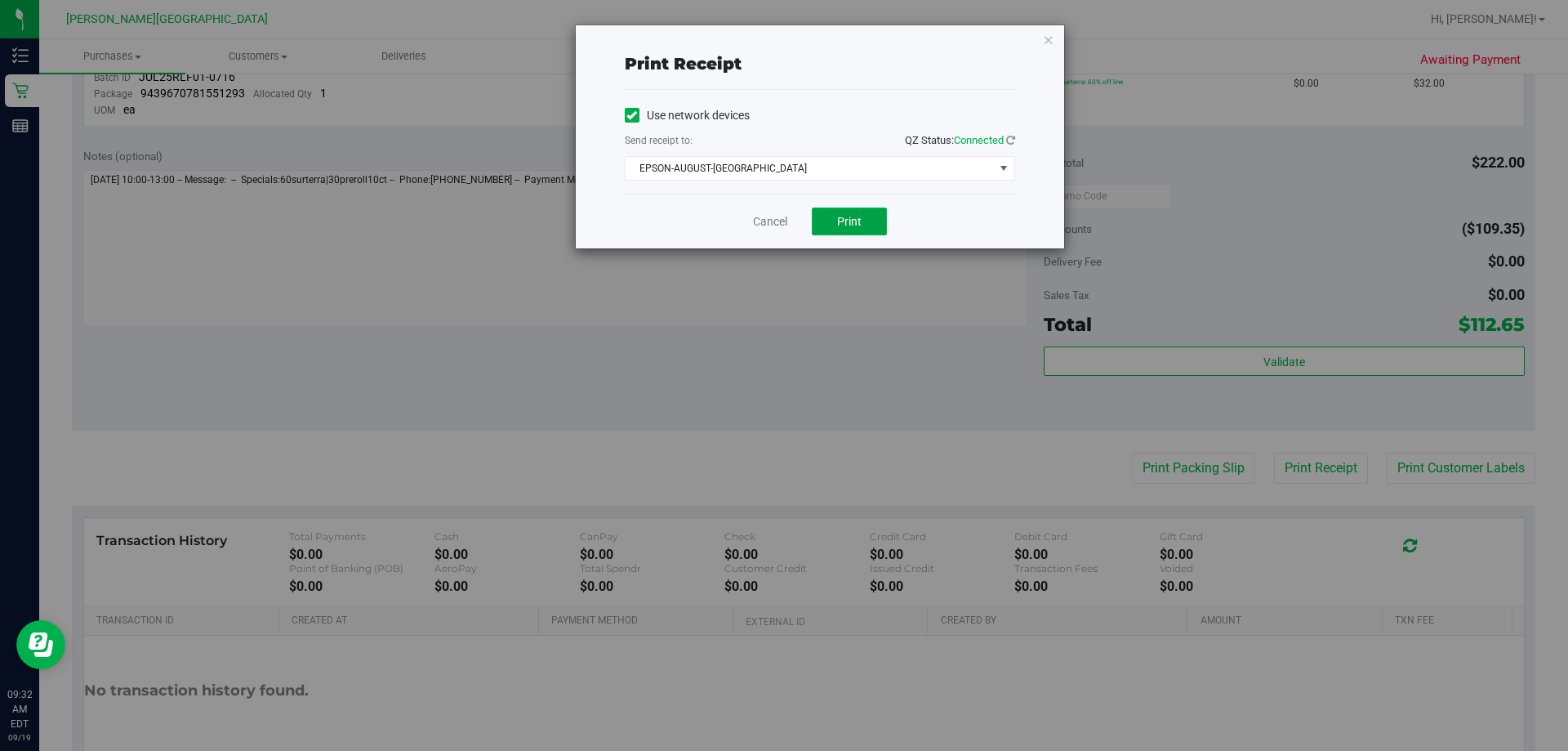
click at [781, 221] on span "Print" at bounding box center [849, 221] width 24 height 13
click at [781, 220] on link "Cancel" at bounding box center [770, 221] width 34 height 17
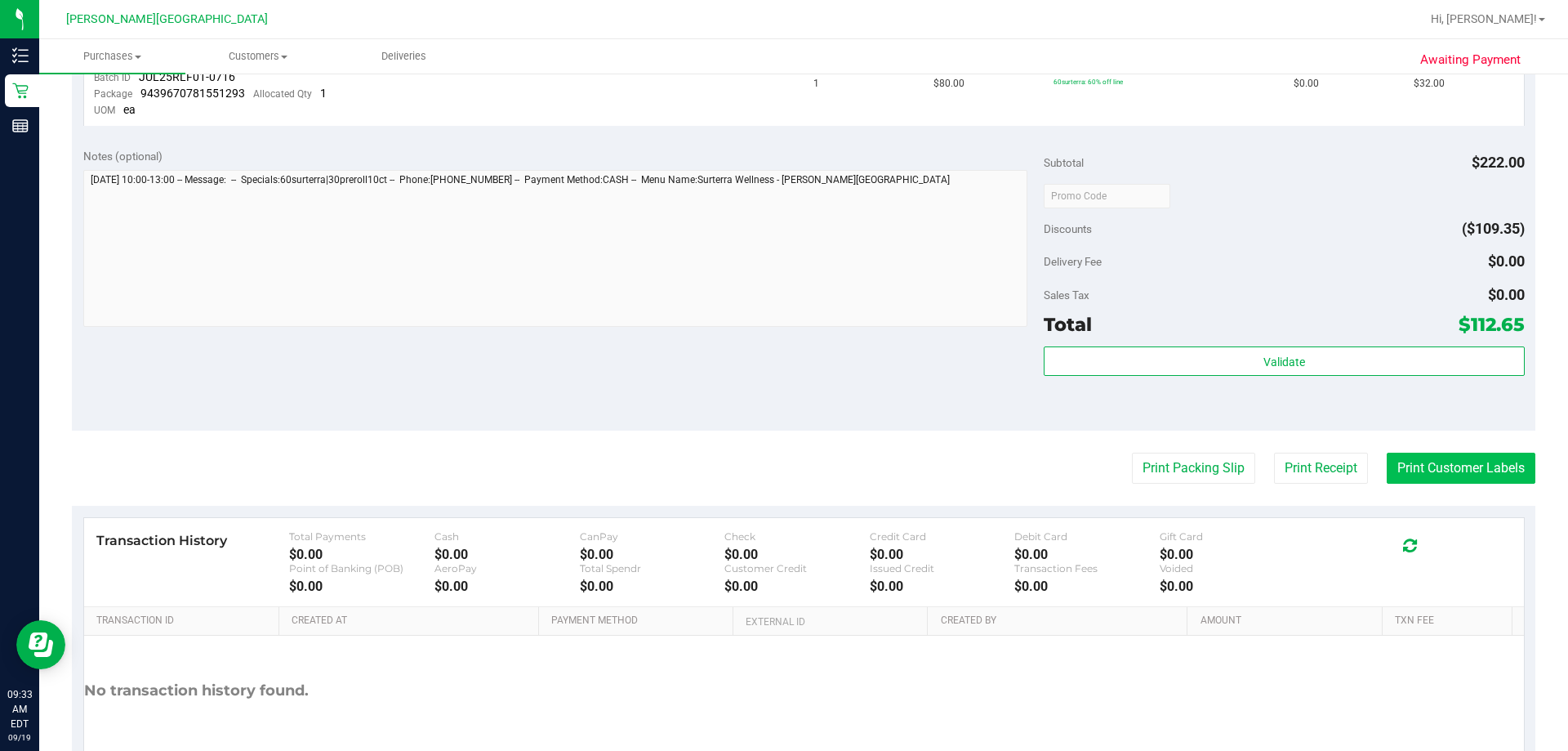
click at [781, 466] on button "Print Customer Labels" at bounding box center [1461, 468] width 149 height 31
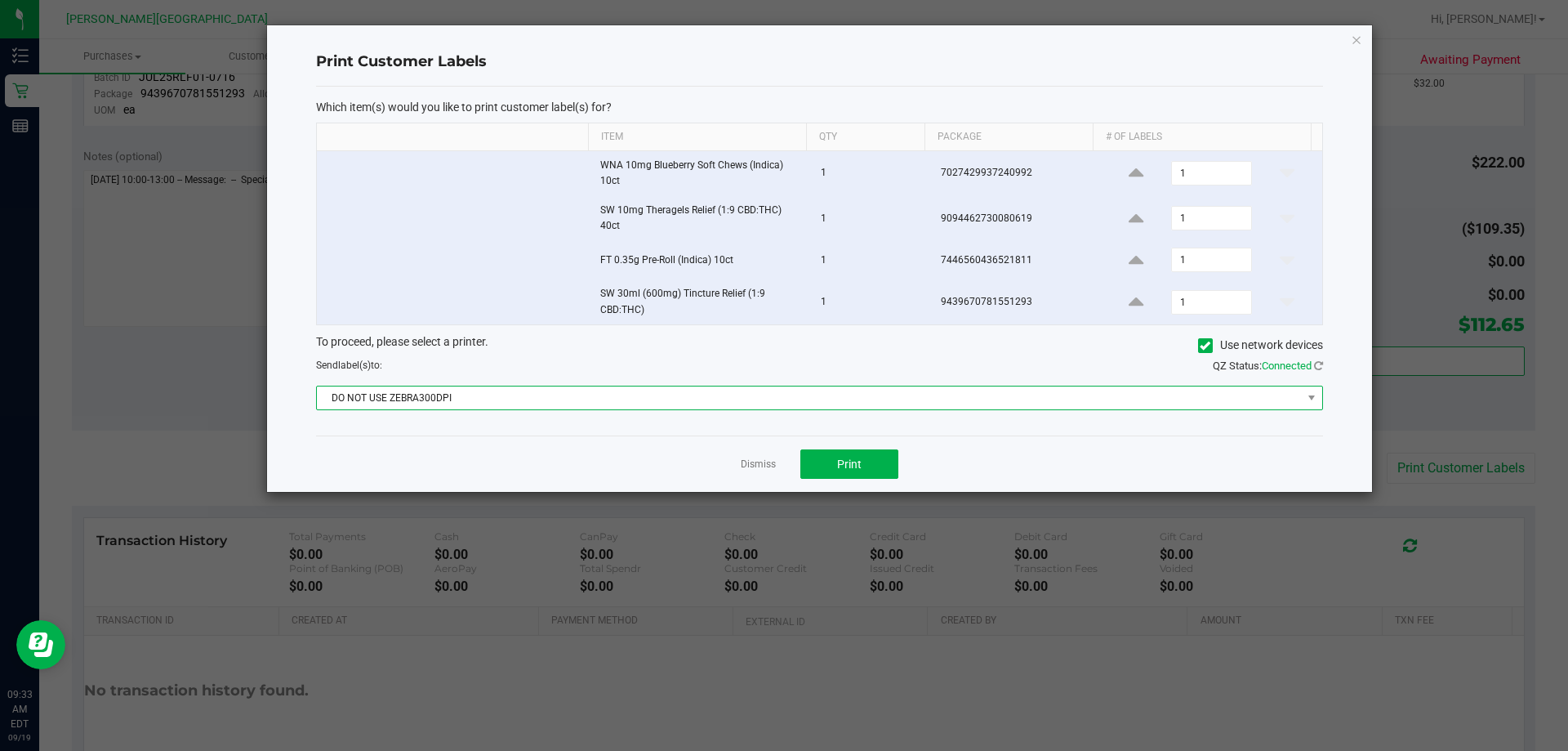
click at [781, 401] on span "DO NOT USE ZEBRA300DPI" at bounding box center [809, 397] width 985 height 22
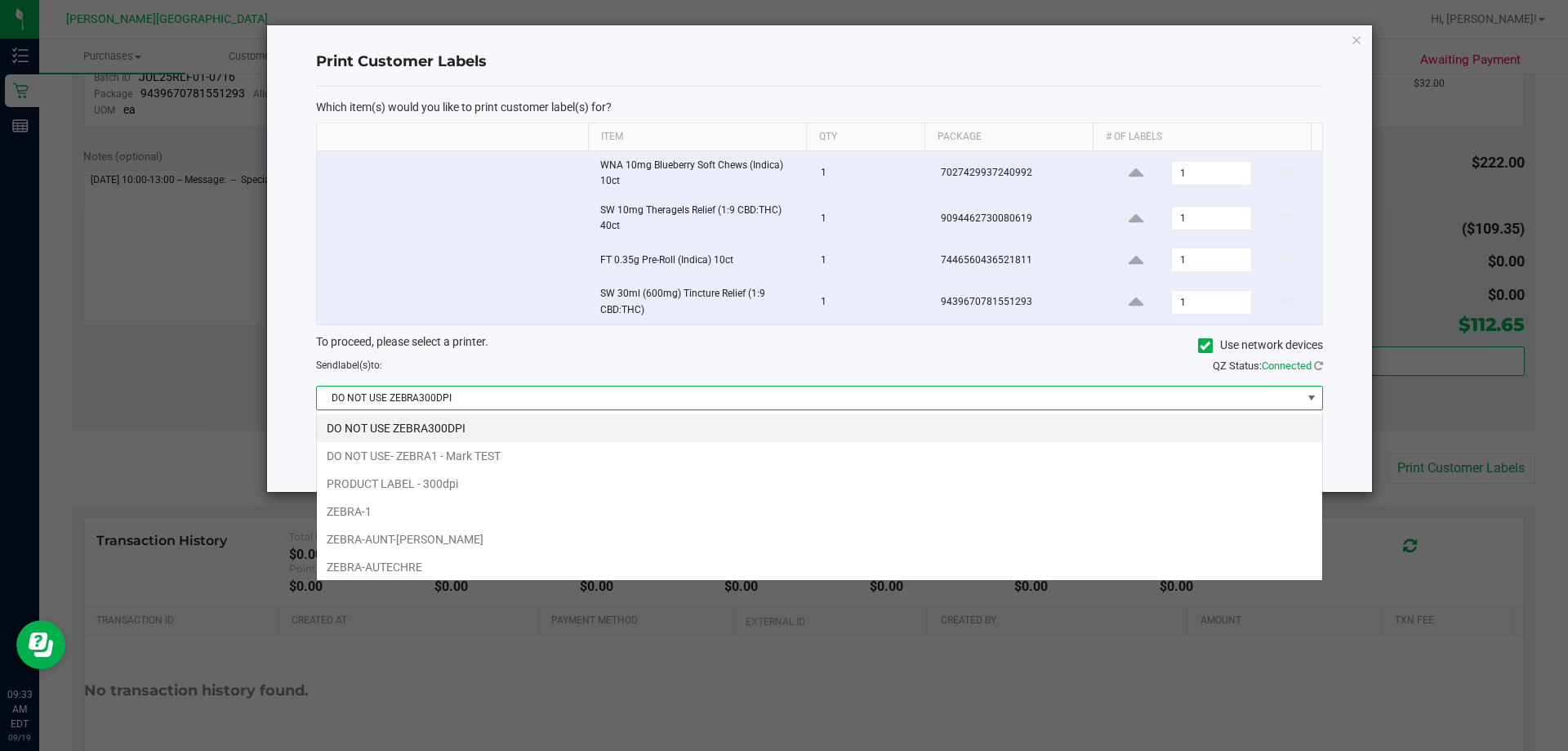
scroll to position [24, 1006]
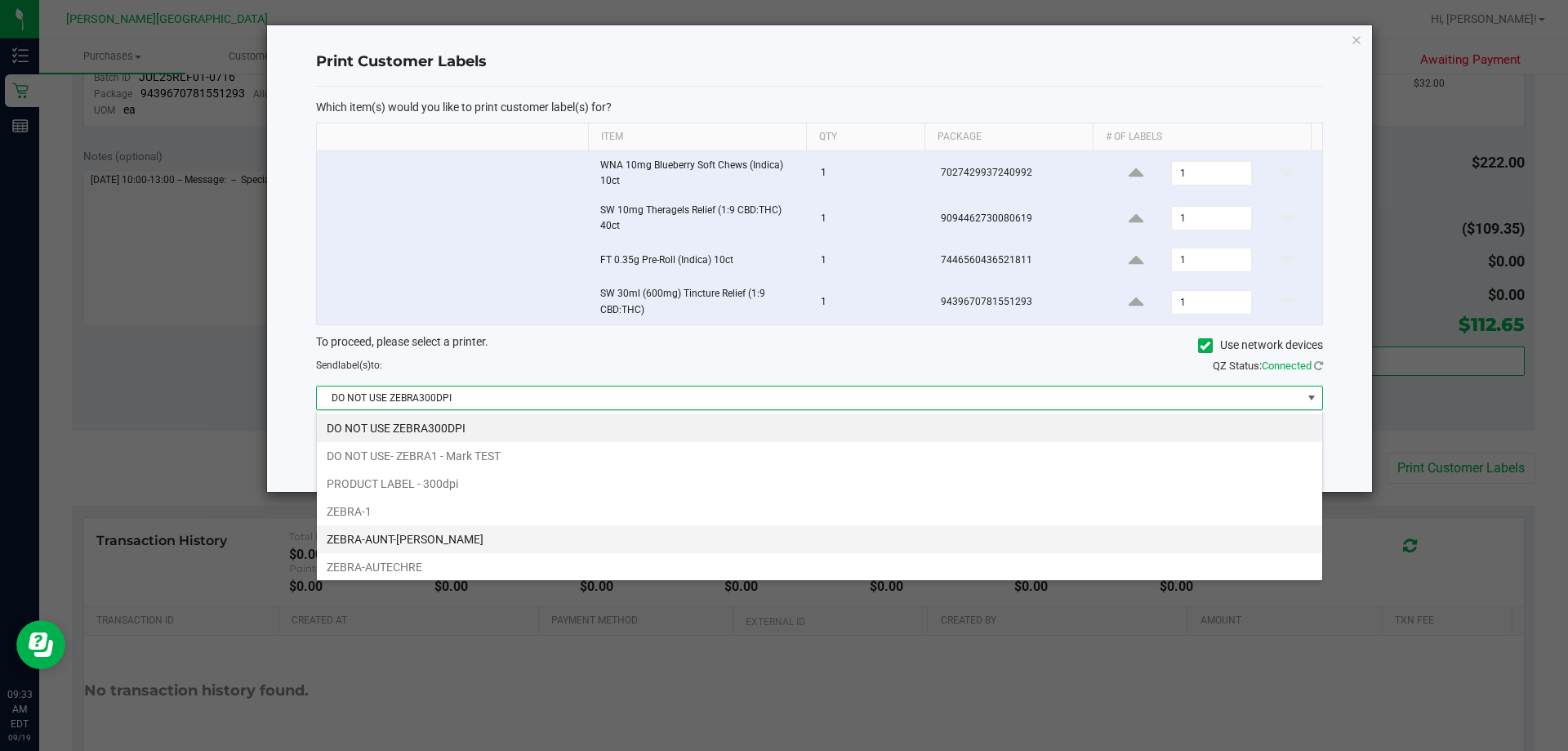
click at [462, 542] on li "ZEBRA-AUNT-SARAH" at bounding box center [819, 539] width 1005 height 28
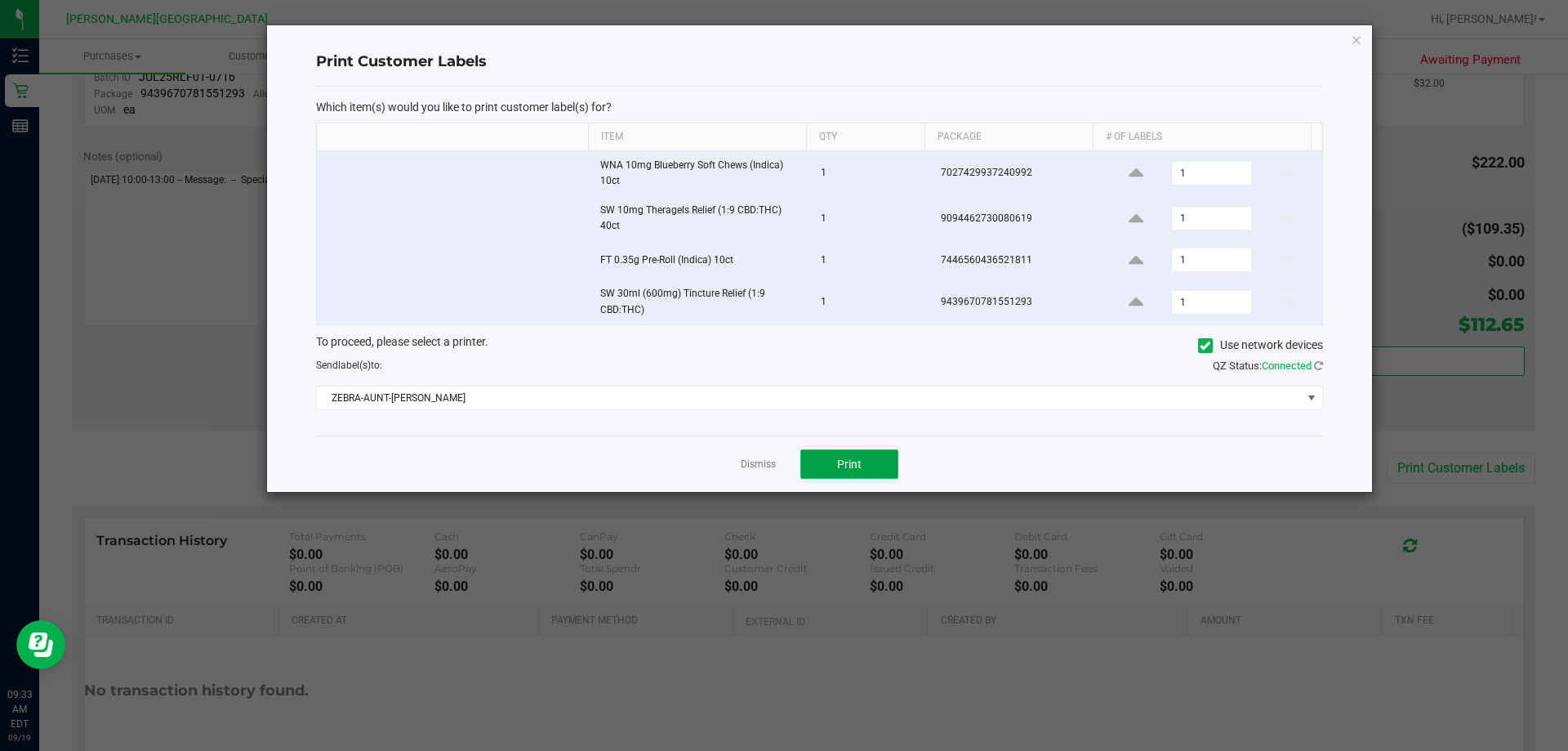
click at [781, 466] on button "Print" at bounding box center [849, 464] width 98 height 30
click at [751, 464] on link "Dismiss" at bounding box center [758, 464] width 35 height 13
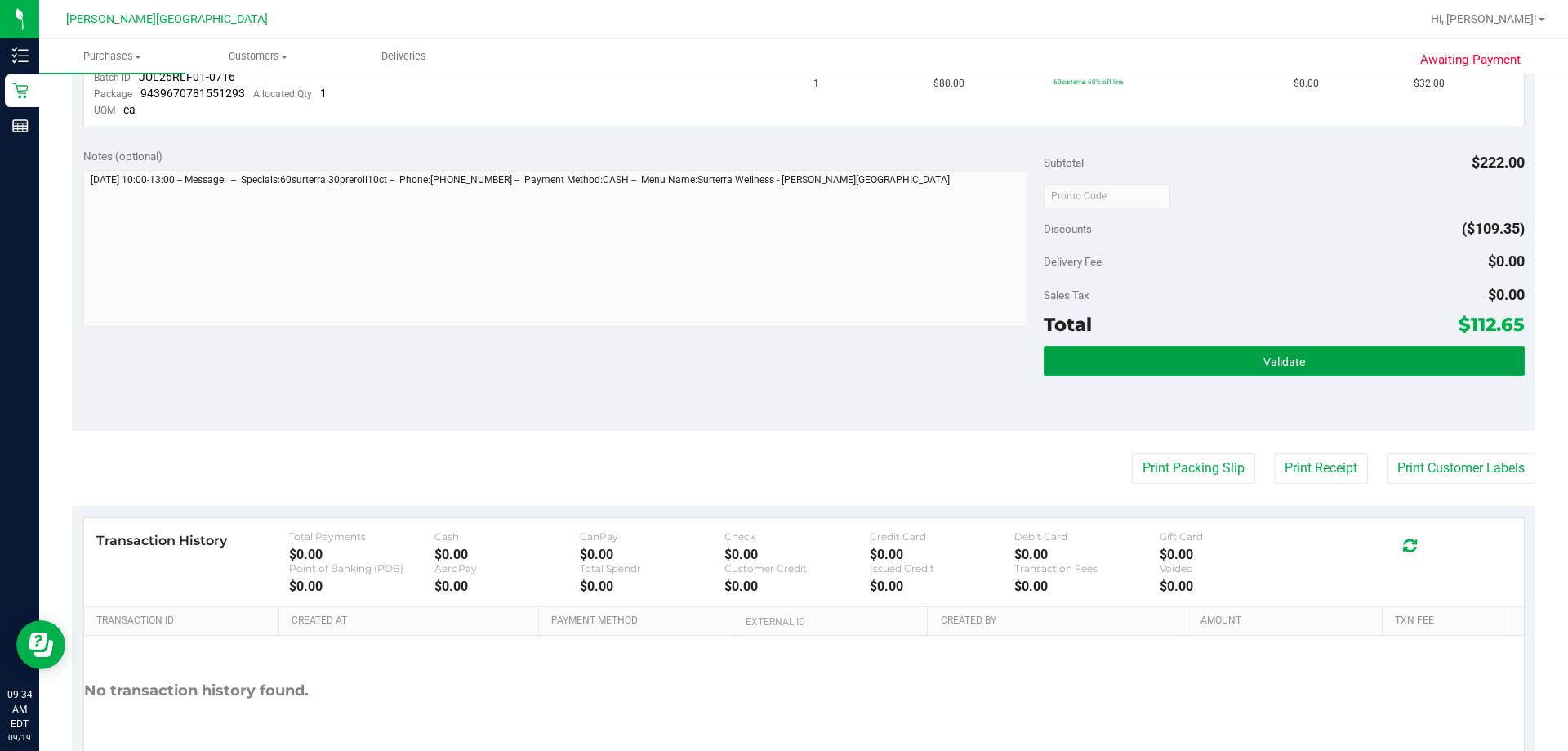
click at [781, 365] on button "Validate" at bounding box center [1283, 361] width 480 height 30
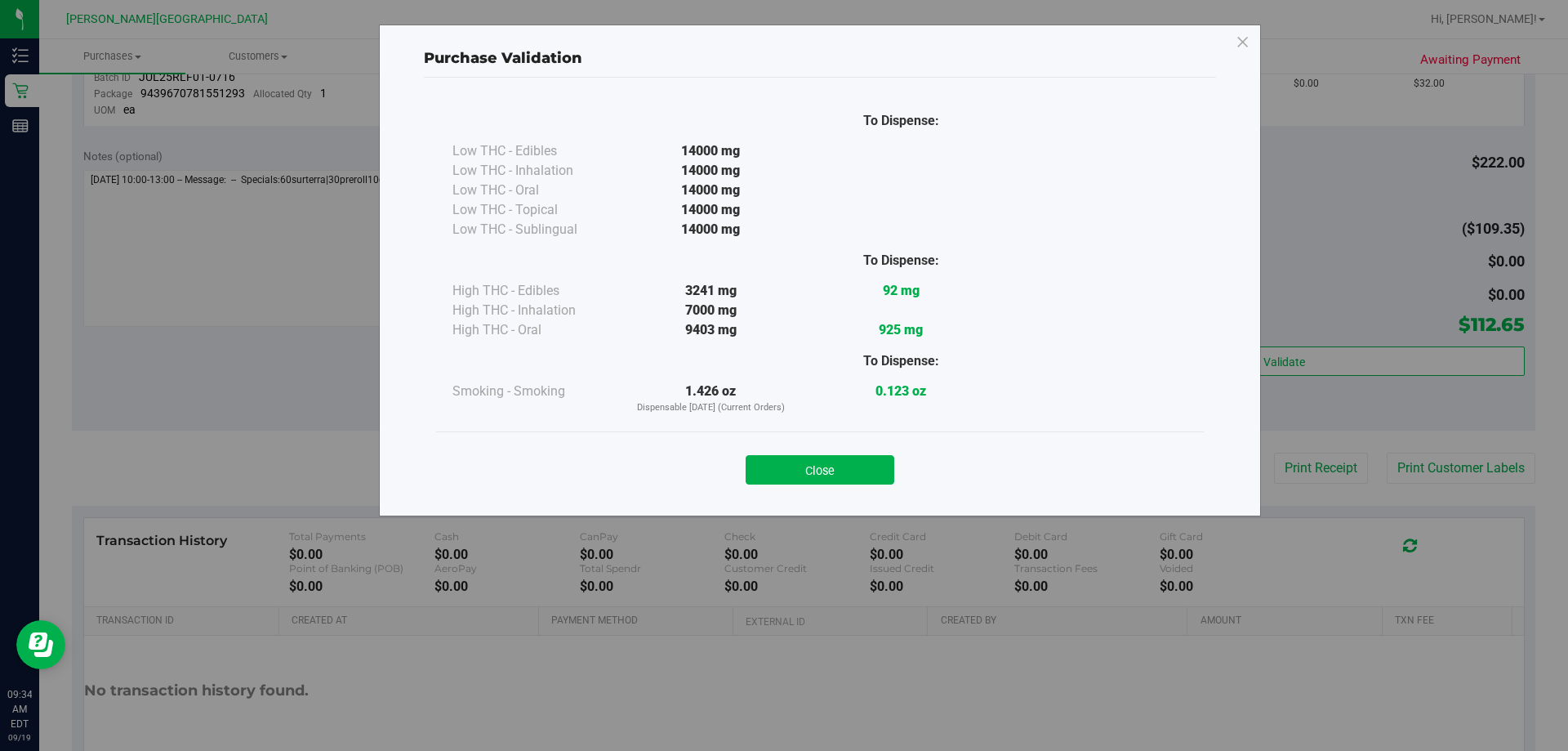
drag, startPoint x: 840, startPoint y: 468, endPoint x: 856, endPoint y: 466, distance: 16.1
click at [781, 470] on button "Close" at bounding box center [820, 470] width 149 height 30
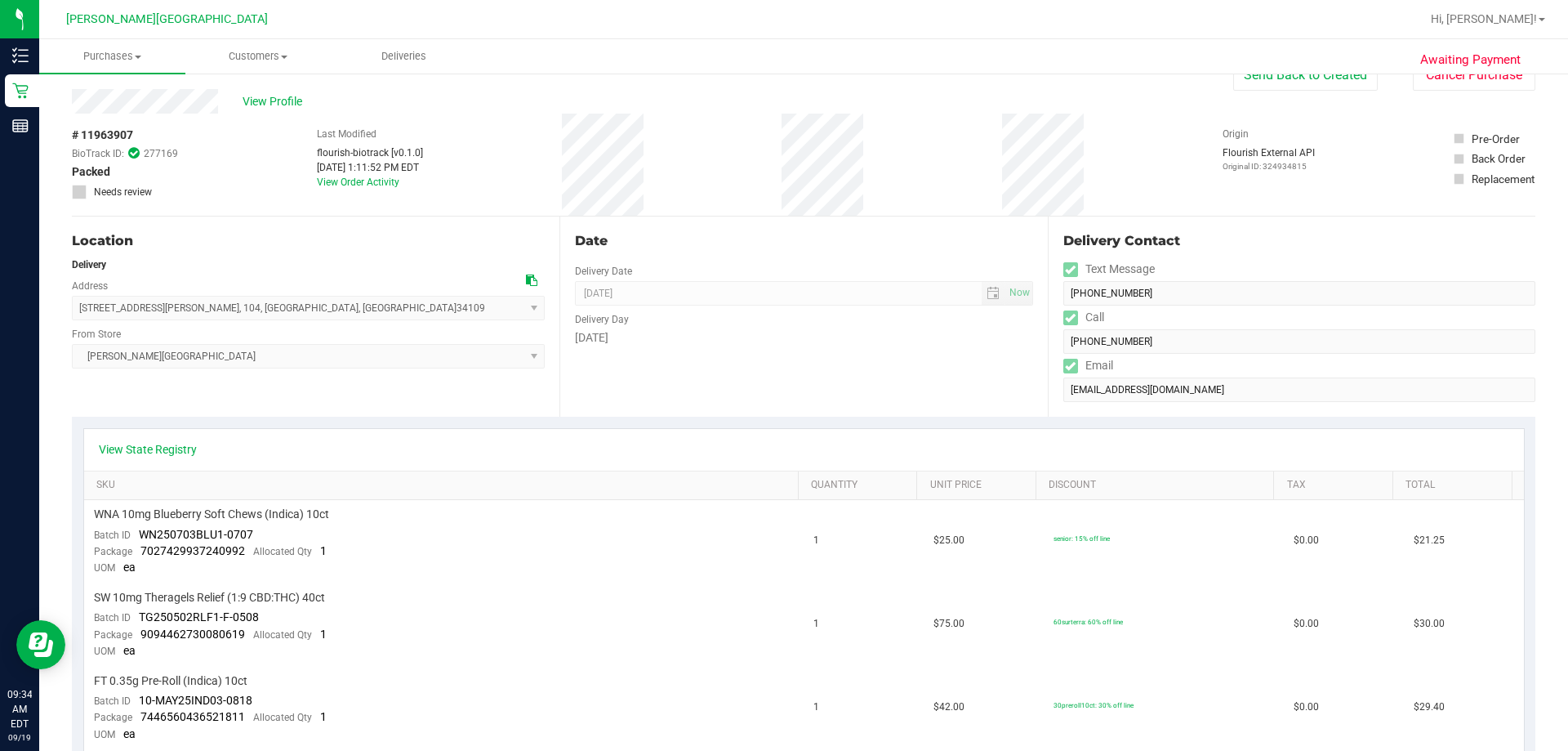
scroll to position [0, 0]
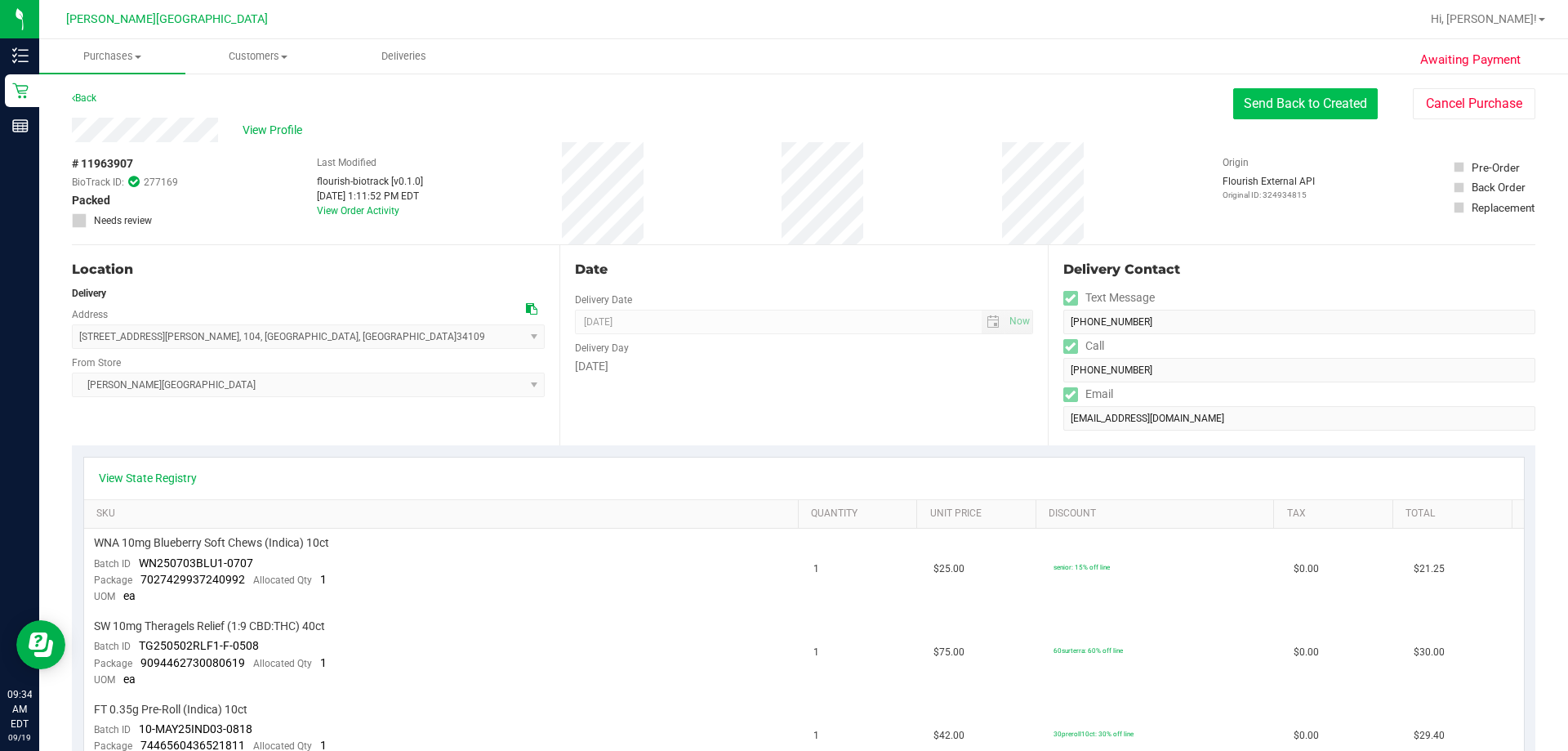
click at [781, 103] on button "Send Back to Created" at bounding box center [1305, 103] width 145 height 31
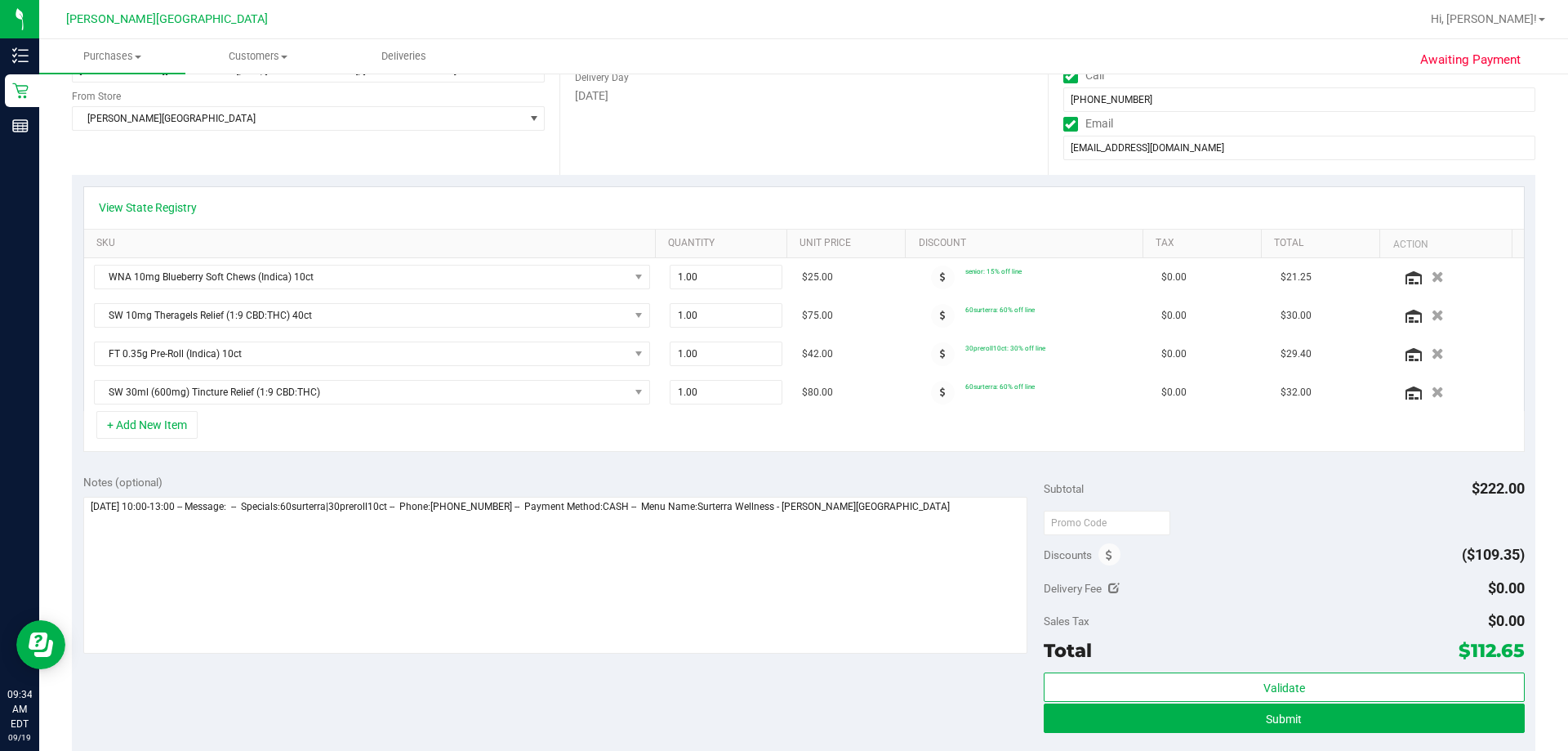
scroll to position [572, 0]
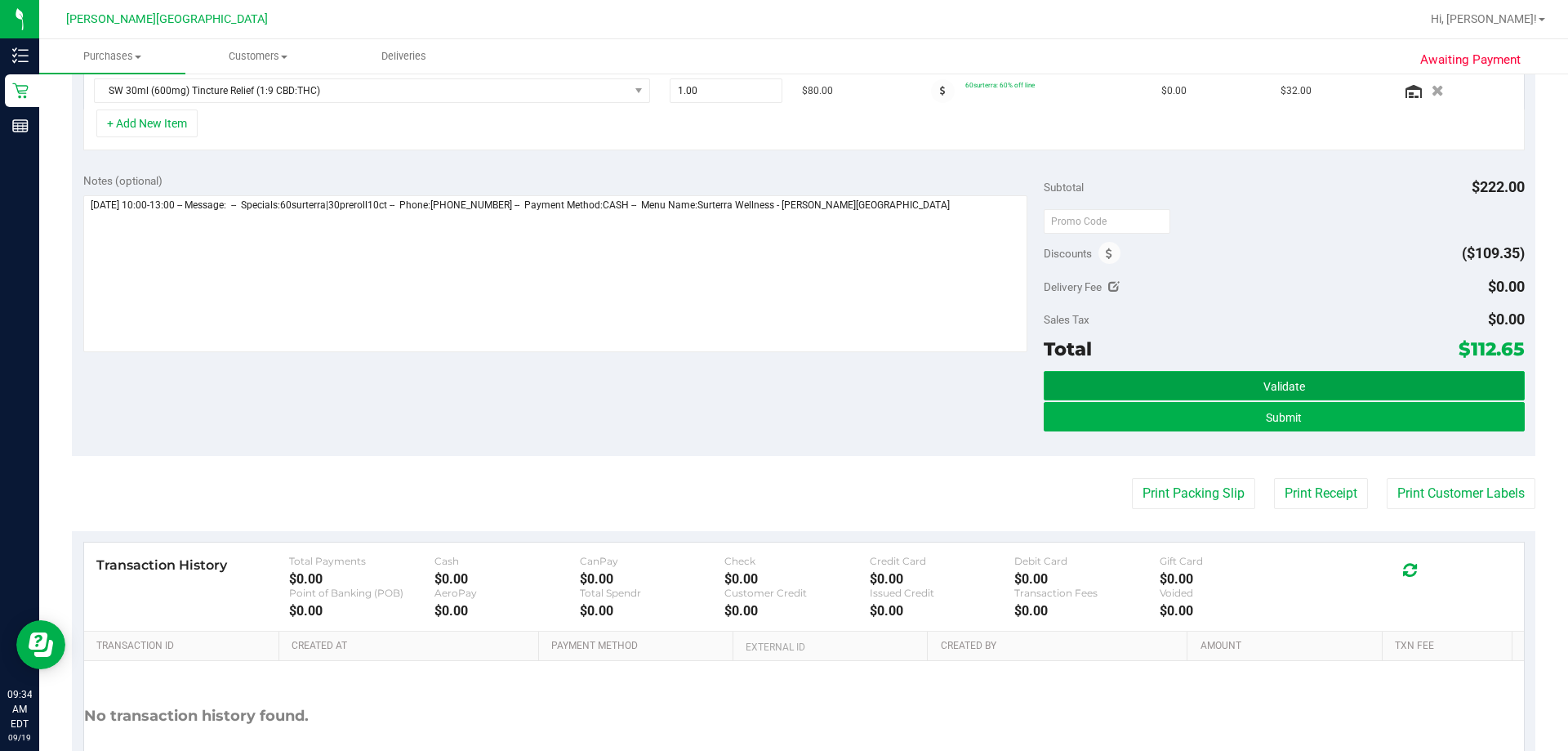
click at [781, 385] on button "Validate" at bounding box center [1283, 385] width 480 height 30
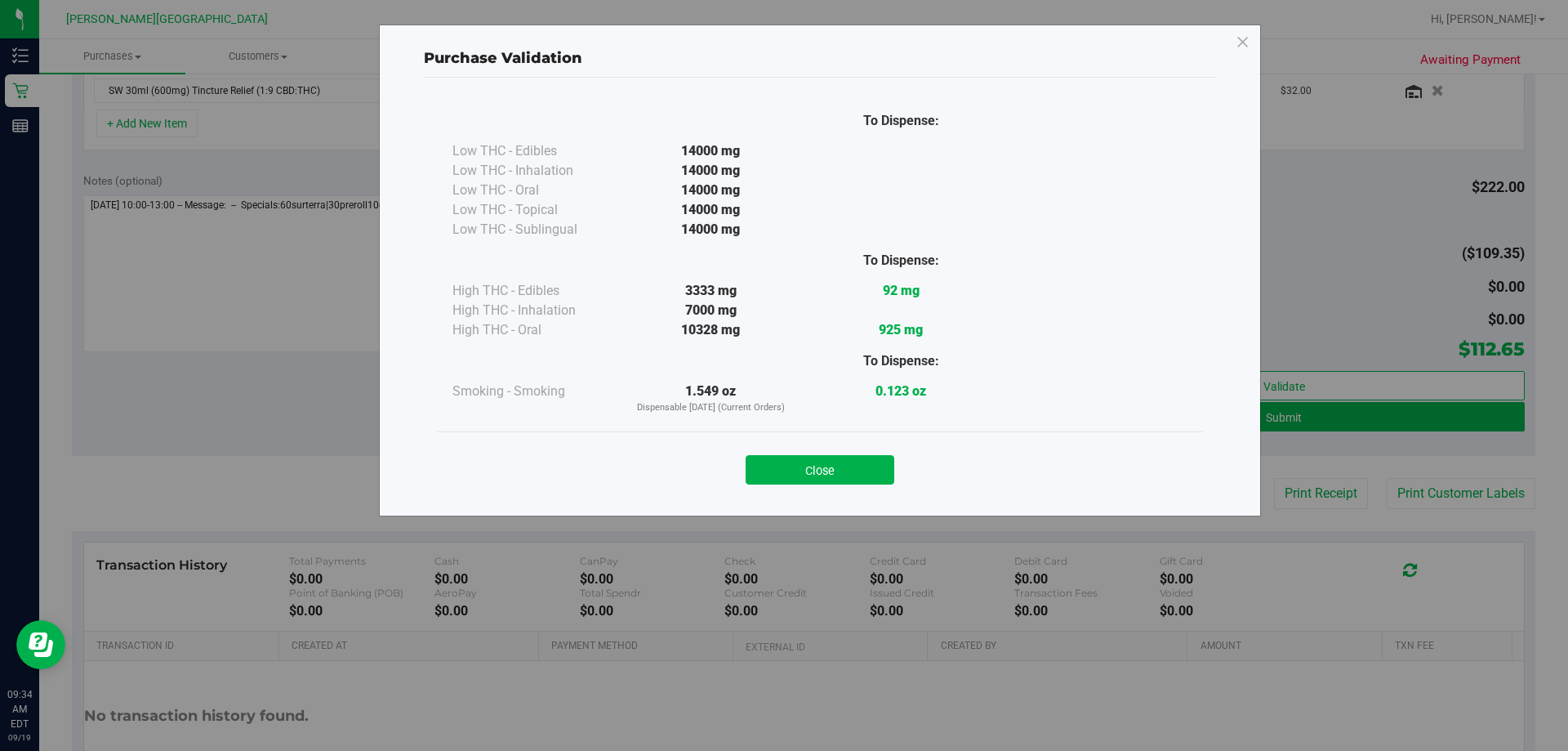
click at [781, 469] on button "Close" at bounding box center [820, 470] width 149 height 30
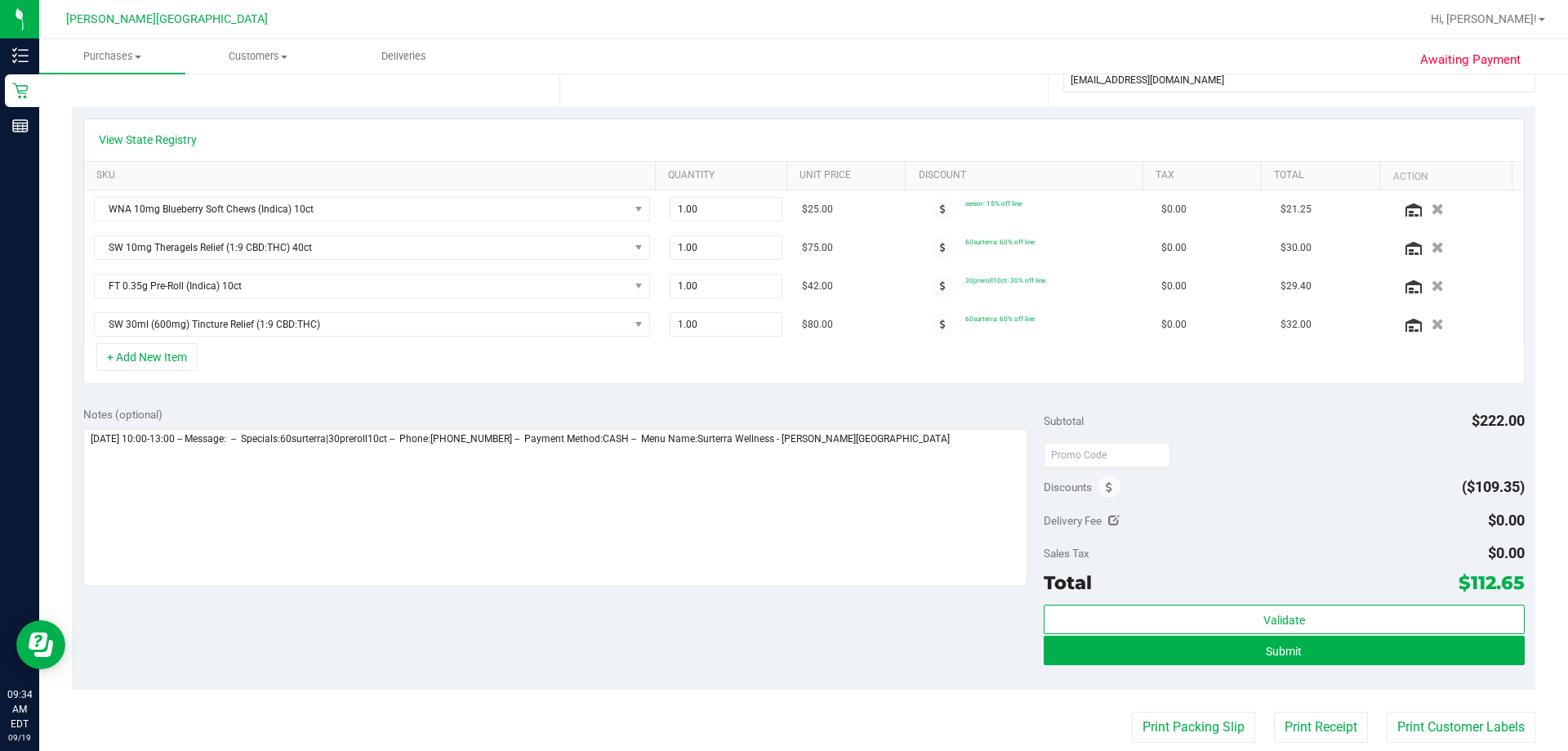
scroll to position [0, 0]
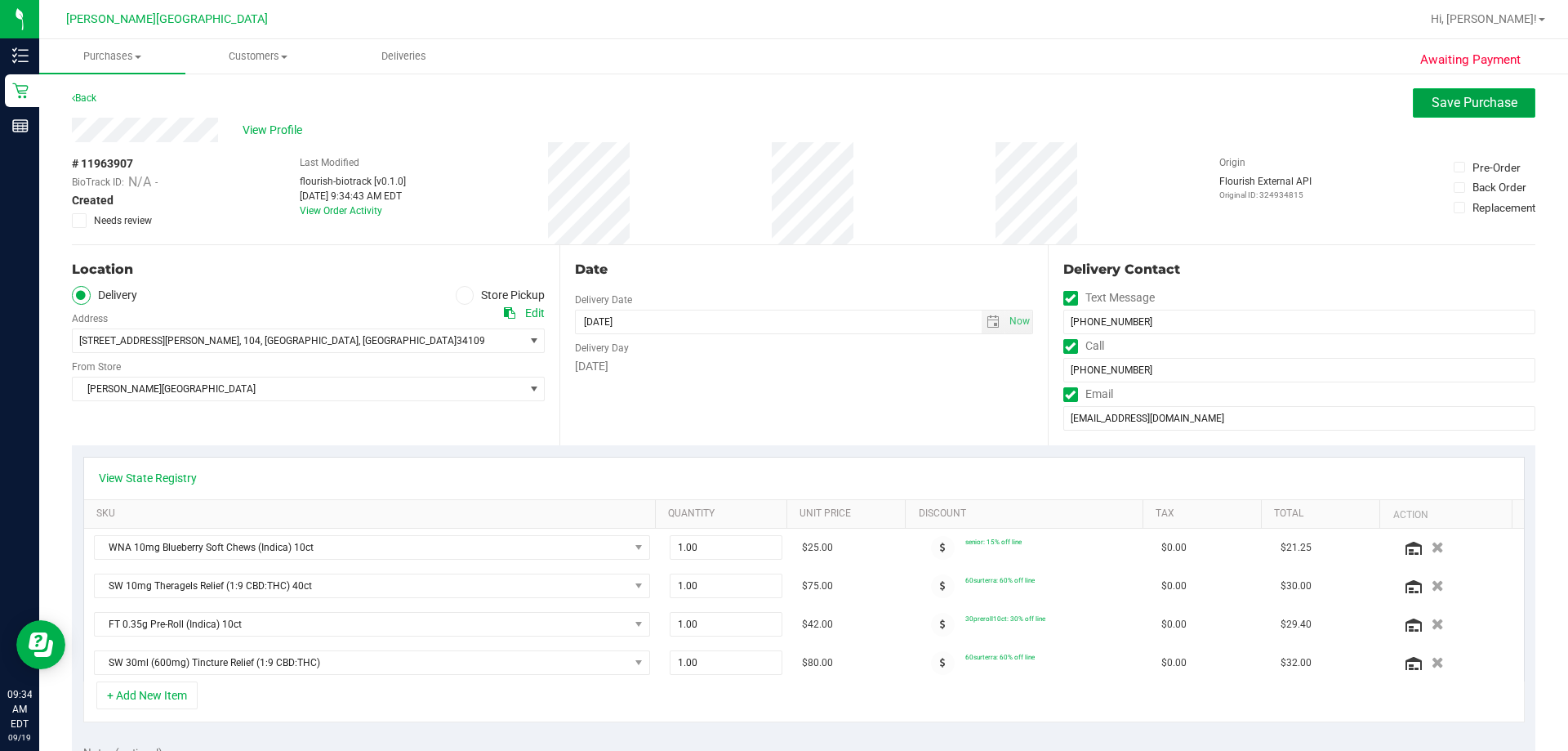
click at [781, 100] on span "Save Purchase" at bounding box center [1474, 102] width 85 height 15
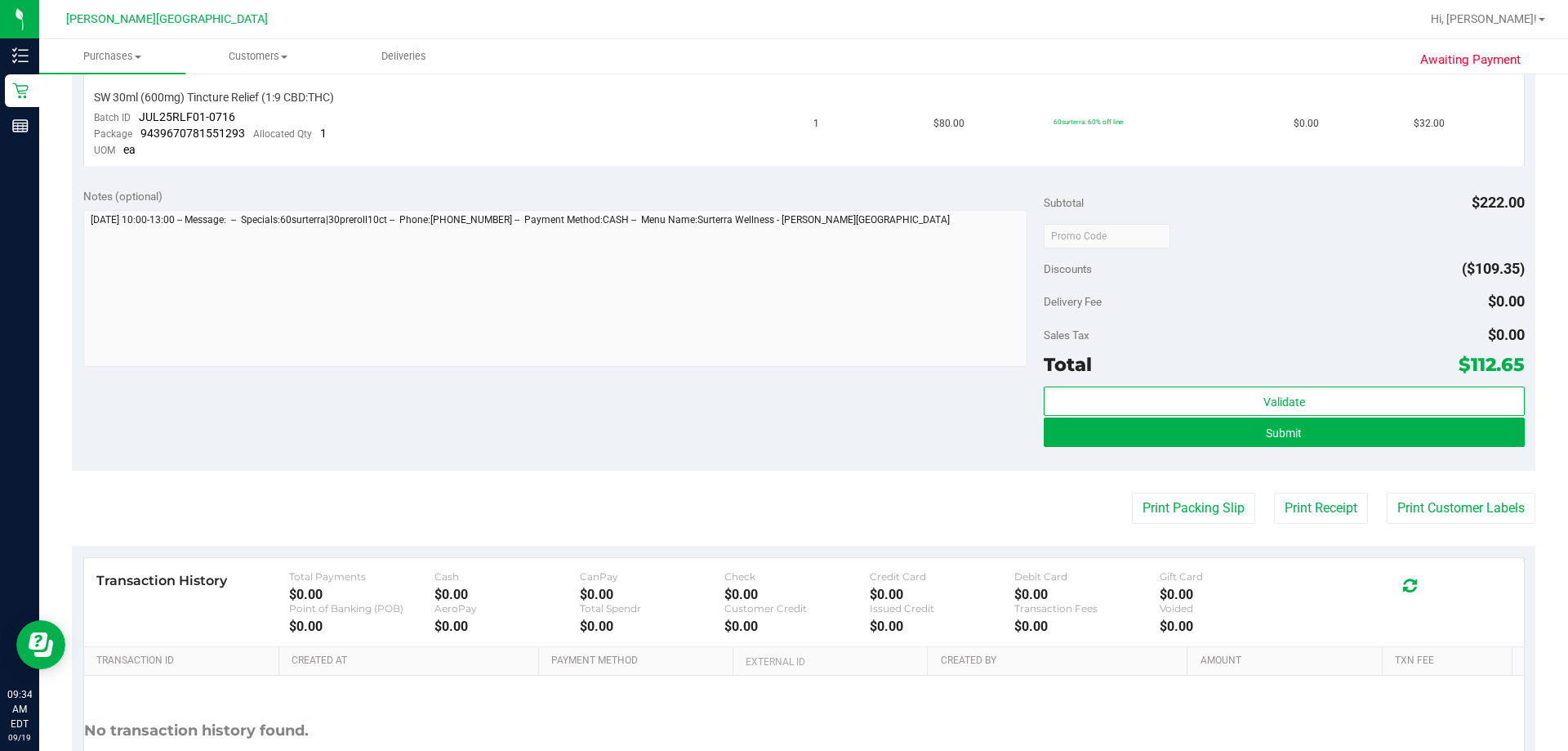
scroll to position [828, 0]
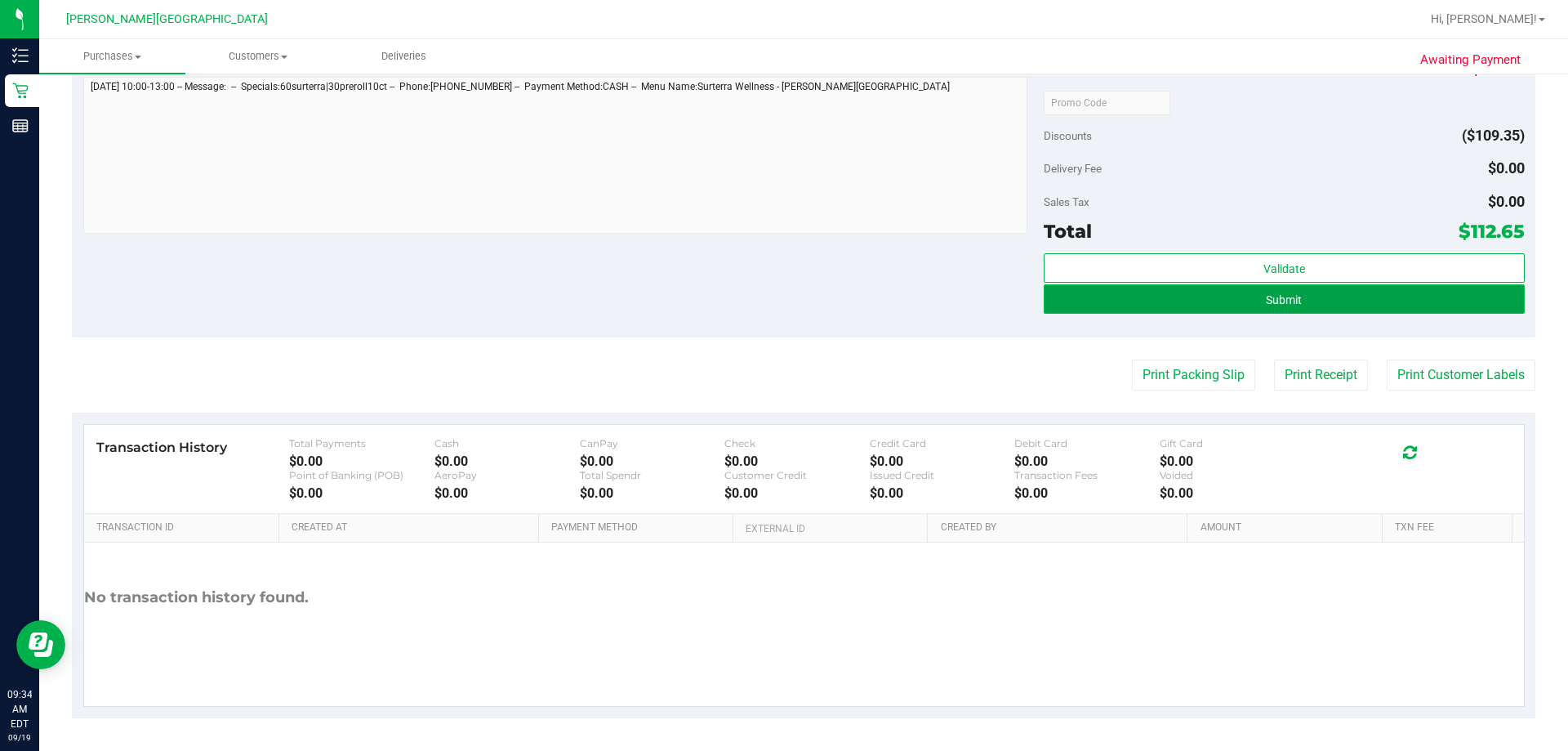
click at [781, 302] on span "Submit" at bounding box center [1284, 299] width 36 height 13
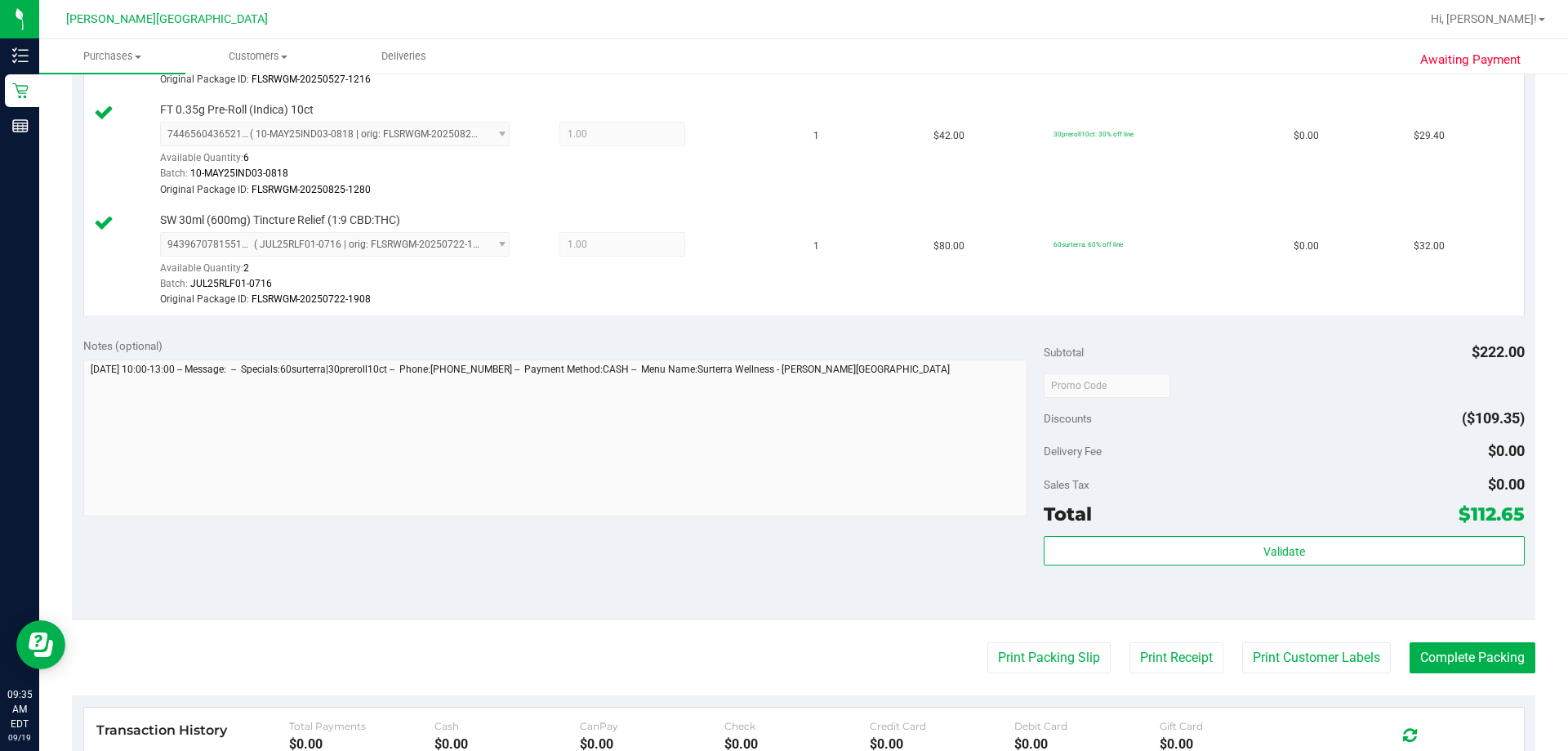
scroll to position [735, 0]
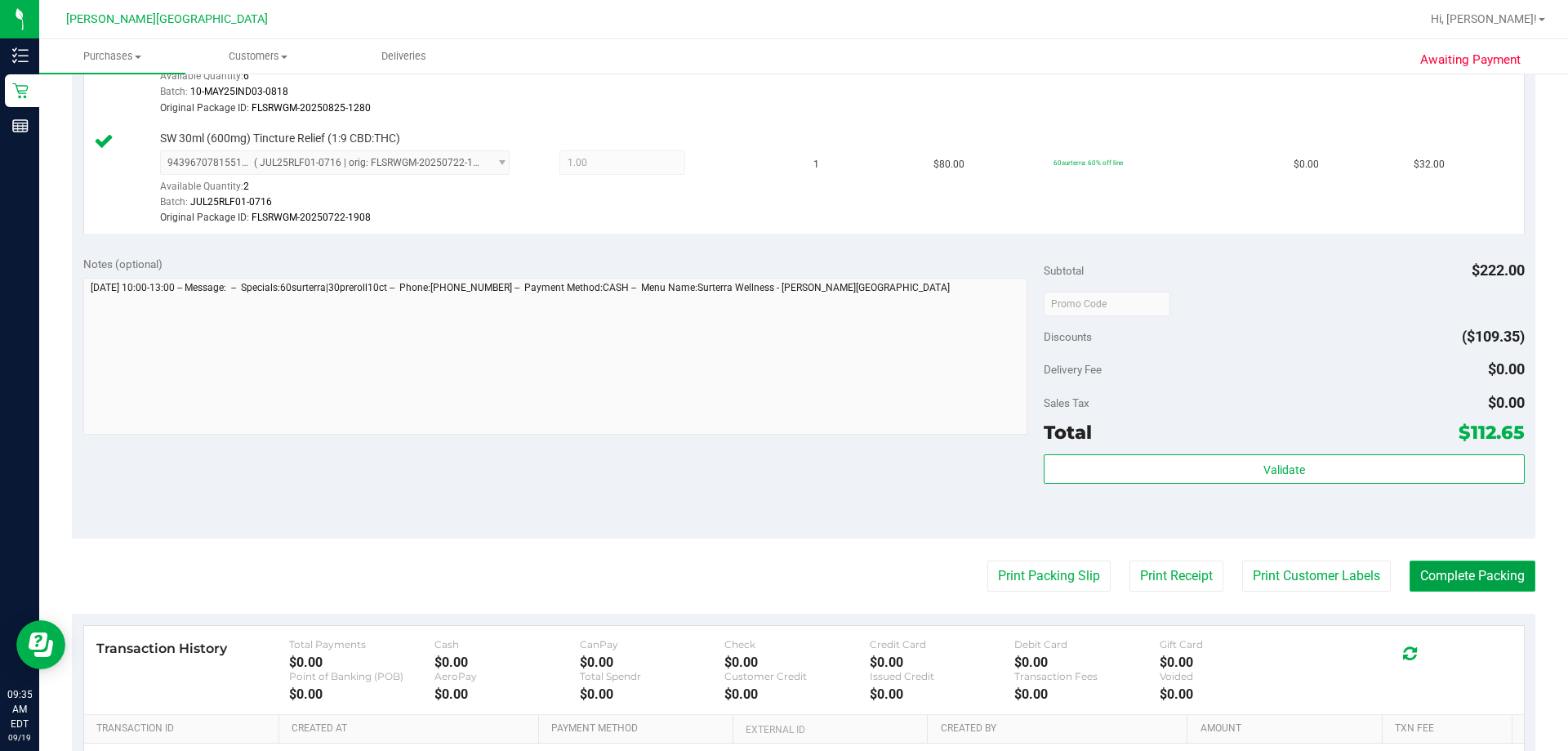
click at [781, 577] on button "Complete Packing" at bounding box center [1473, 576] width 126 height 31
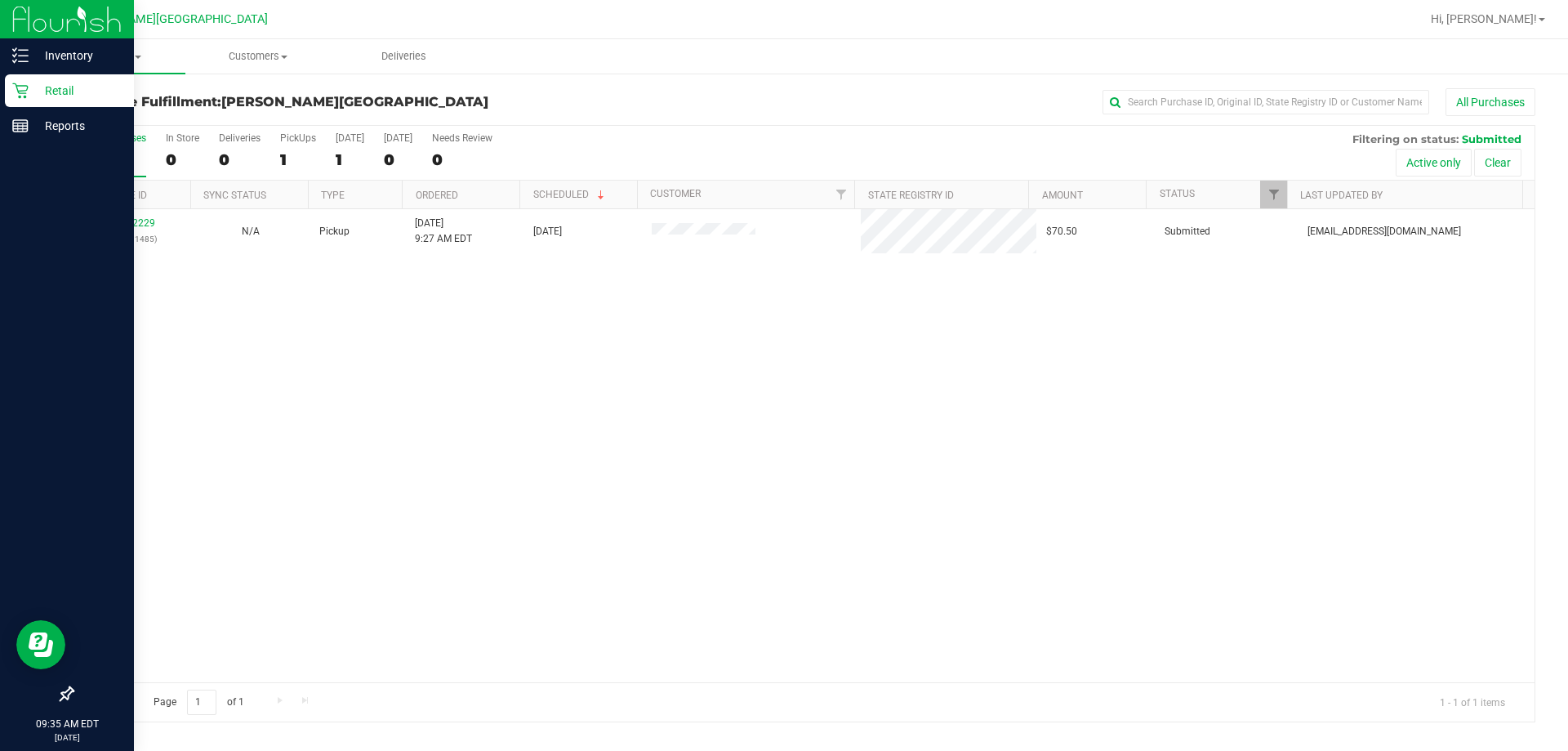
click at [63, 93] on p "Retail" at bounding box center [77, 91] width 98 height 20
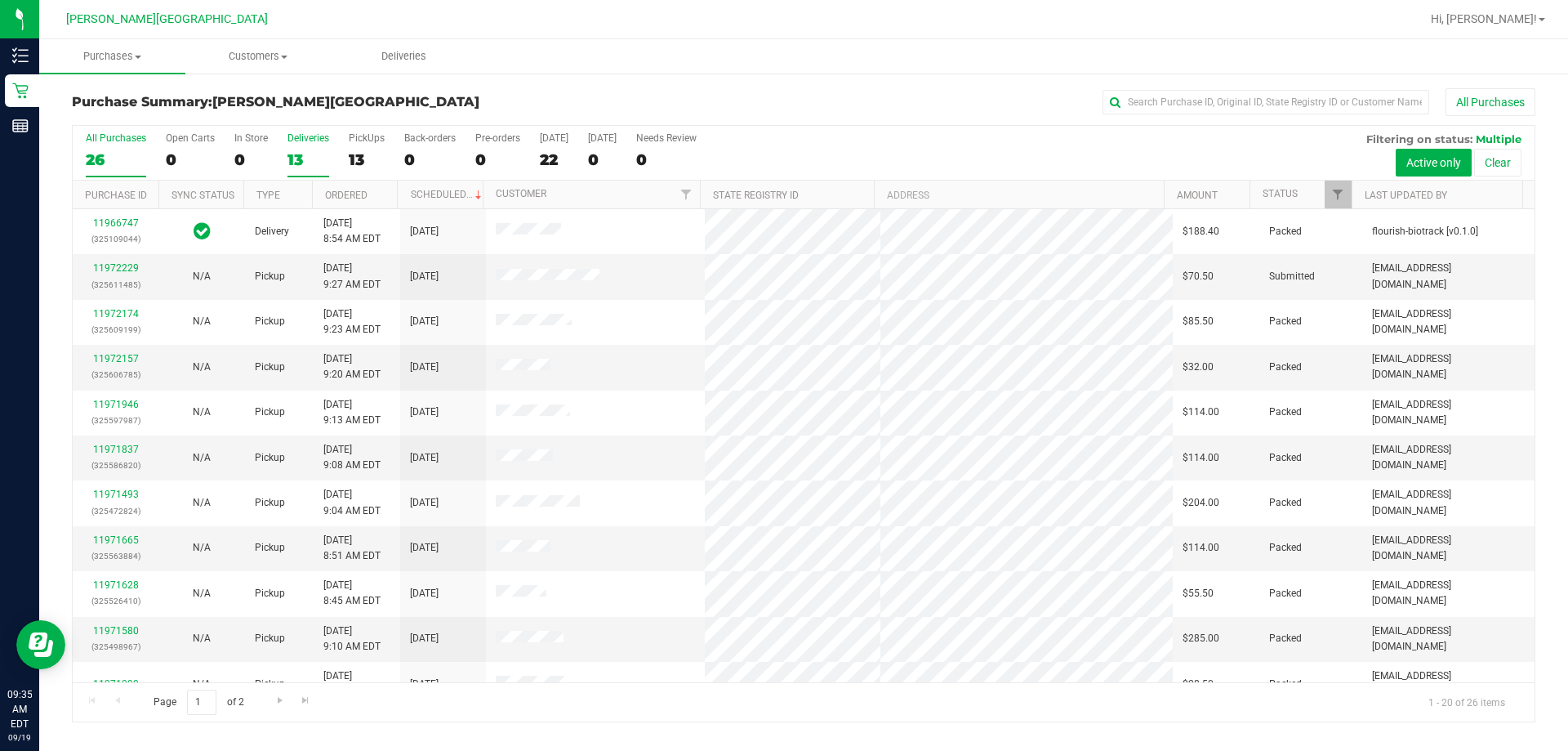
click at [314, 139] on div "Deliveries" at bounding box center [308, 137] width 41 height 12
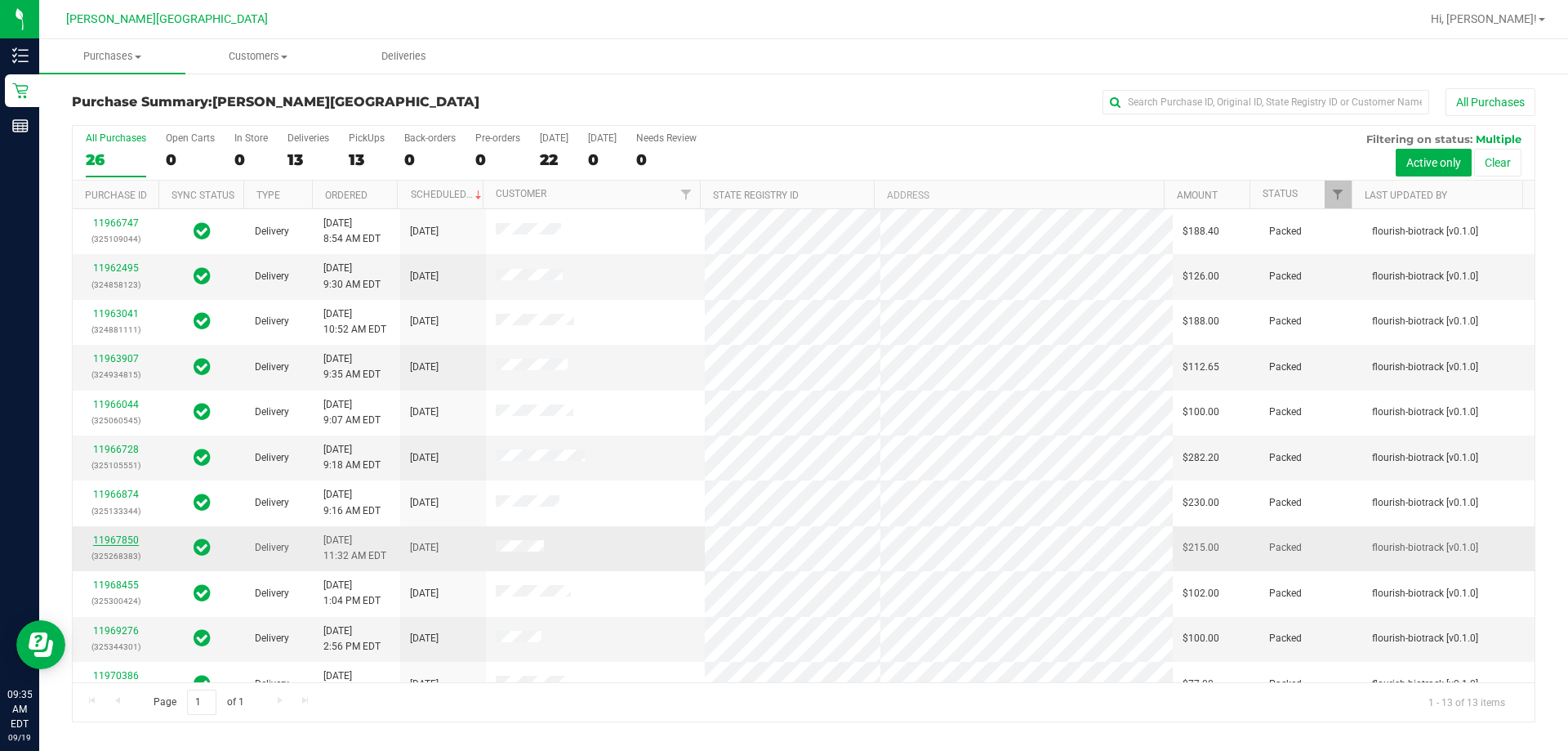
click at [127, 536] on link "11967850" at bounding box center [116, 540] width 46 height 12
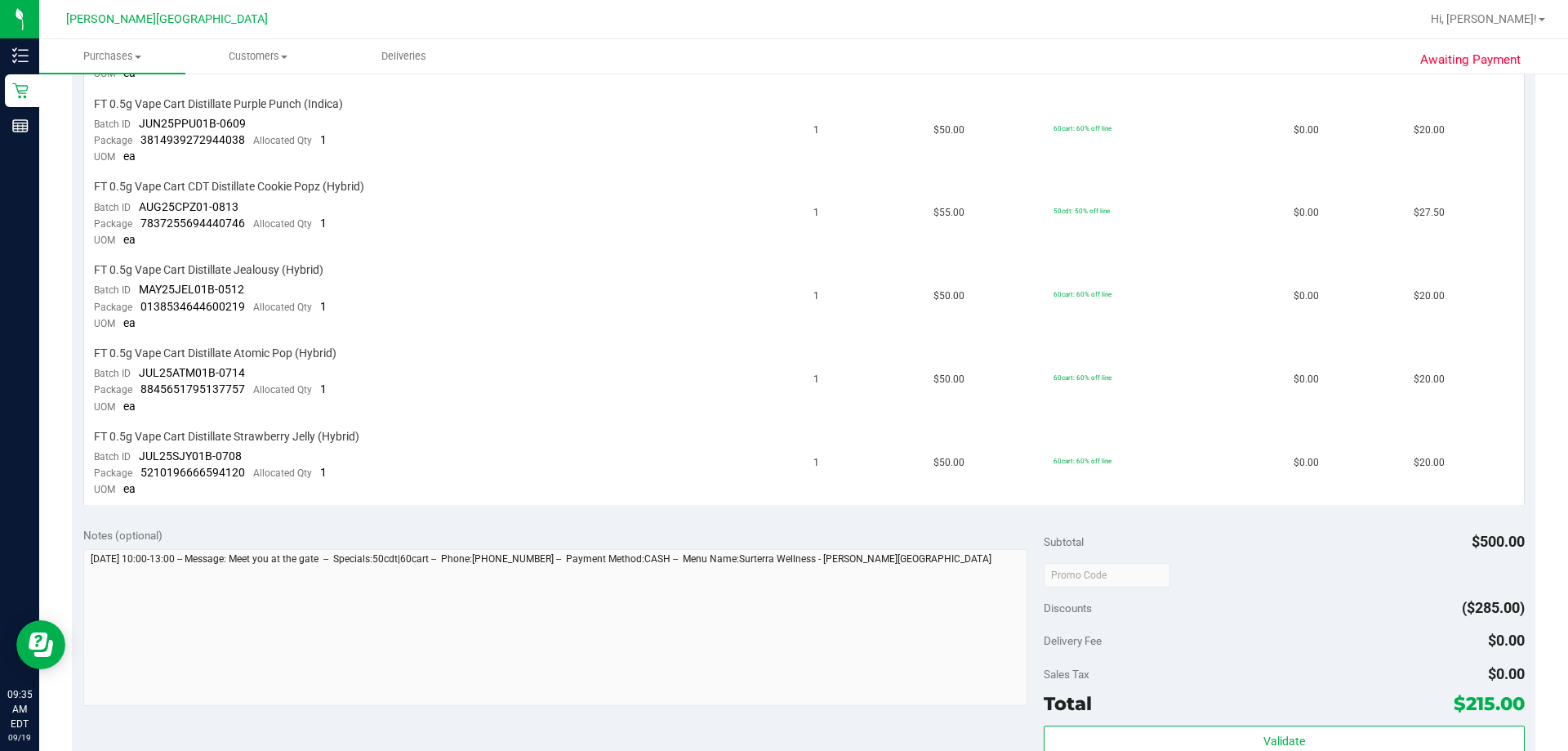
scroll to position [898, 0]
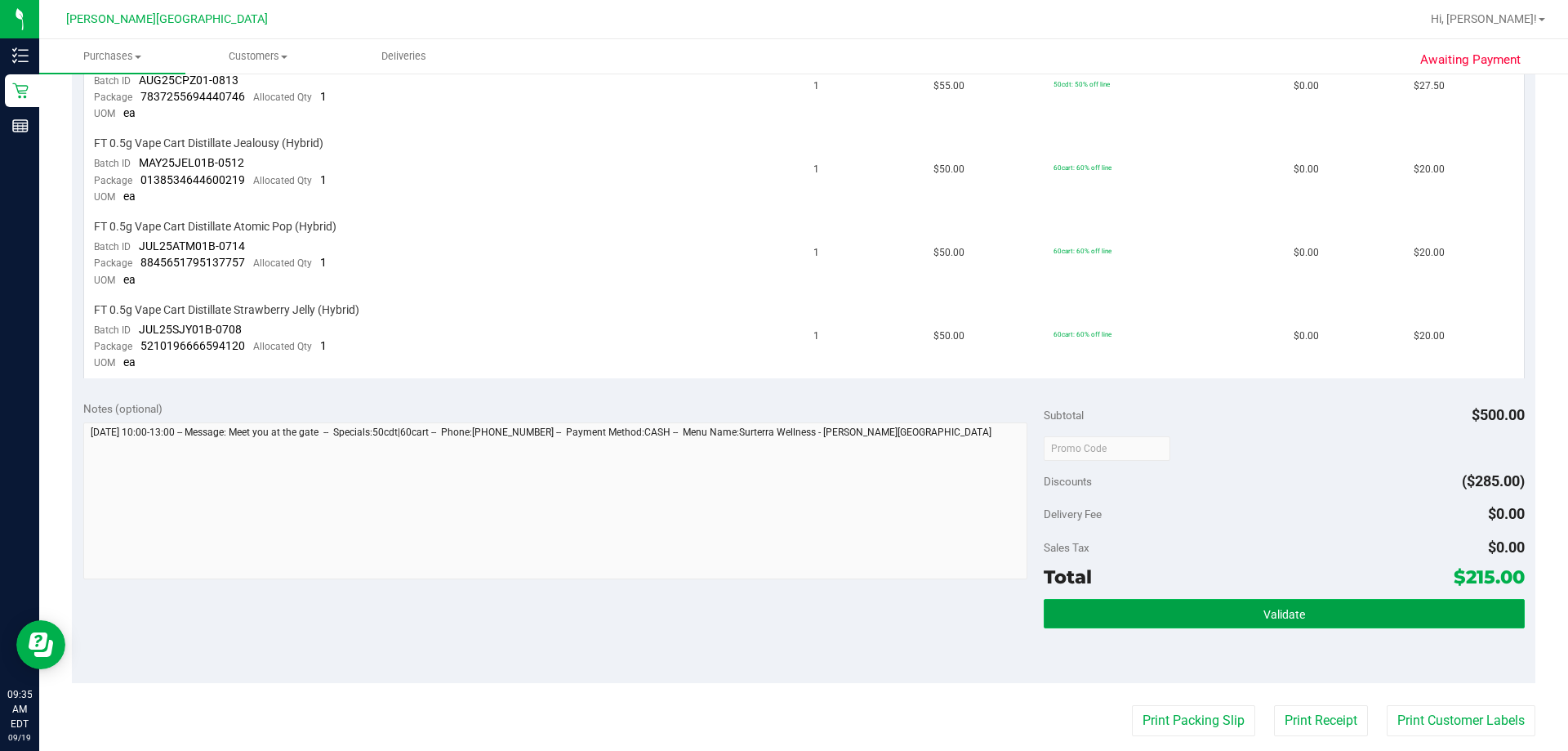
click at [781, 611] on button "Validate" at bounding box center [1283, 614] width 480 height 30
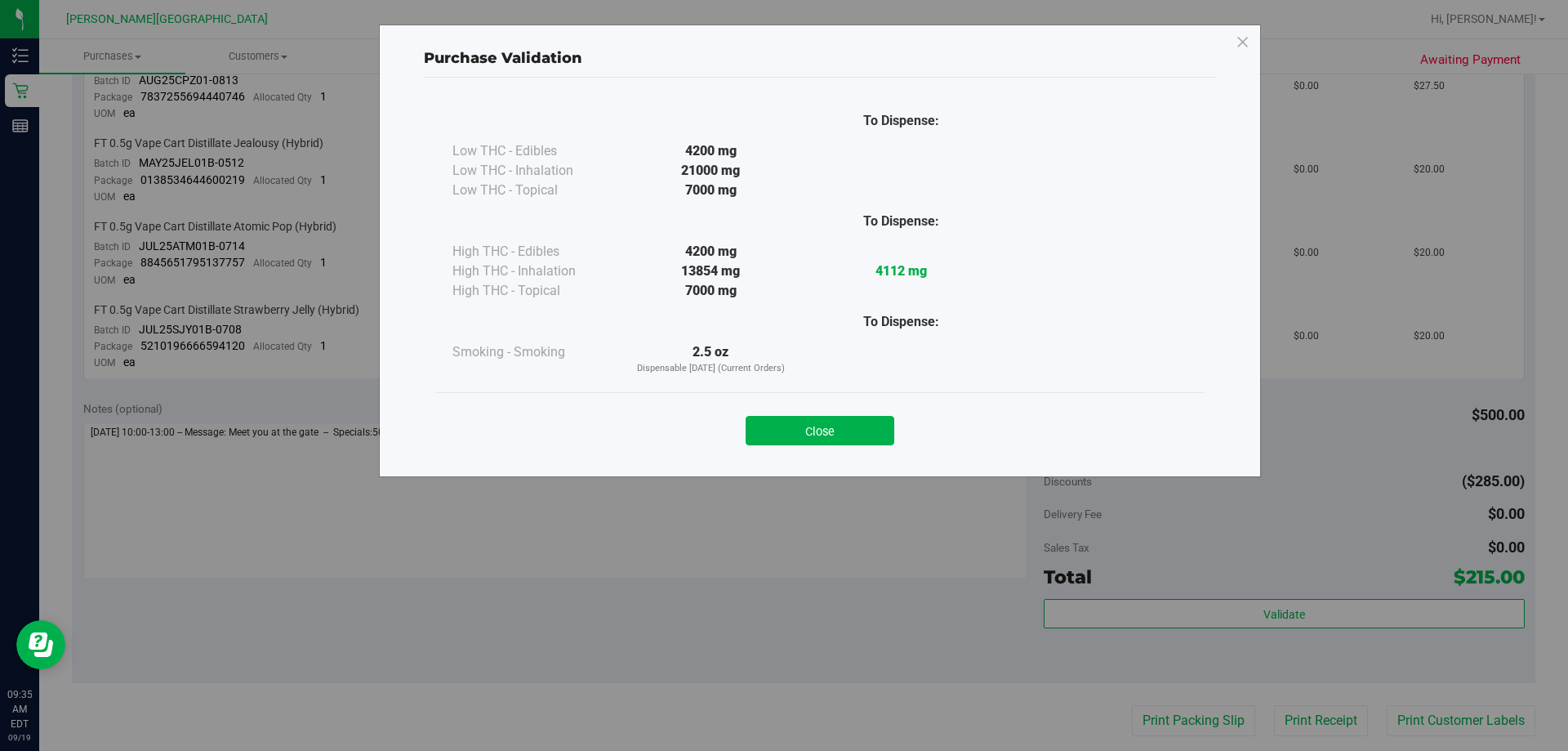
click at [781, 436] on button "Close" at bounding box center [820, 430] width 149 height 30
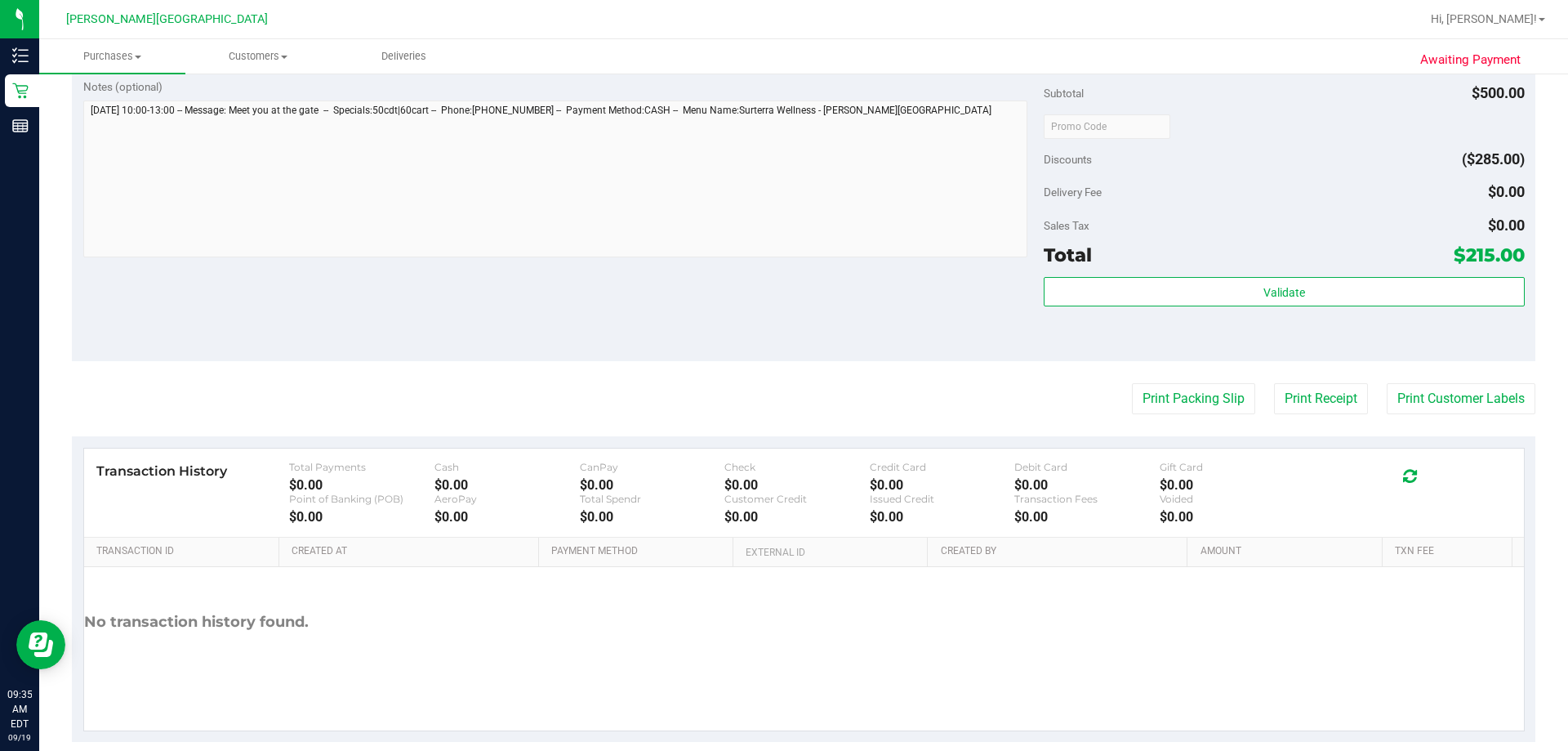
scroll to position [1244, 0]
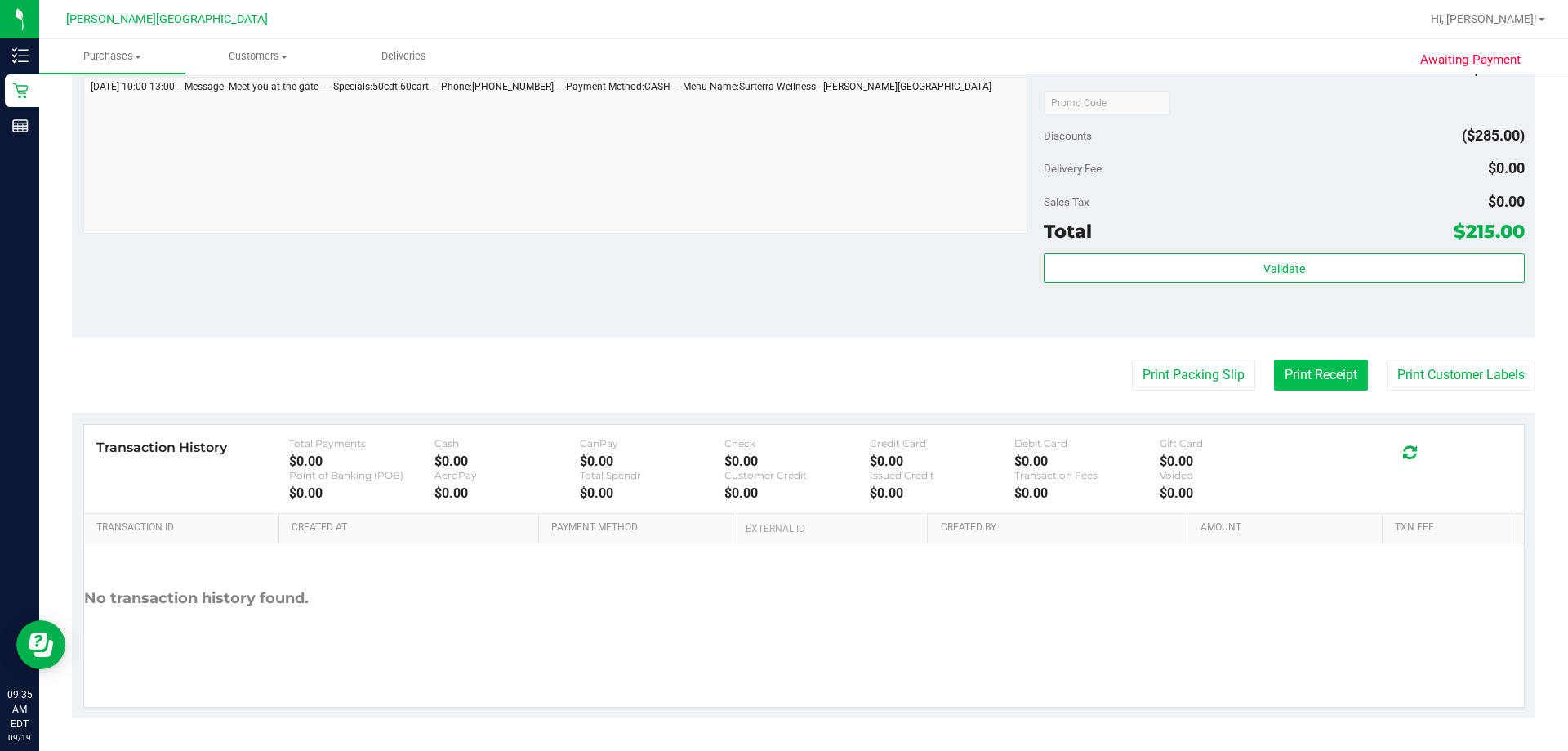
click at [781, 376] on button "Print Receipt" at bounding box center [1321, 375] width 94 height 31
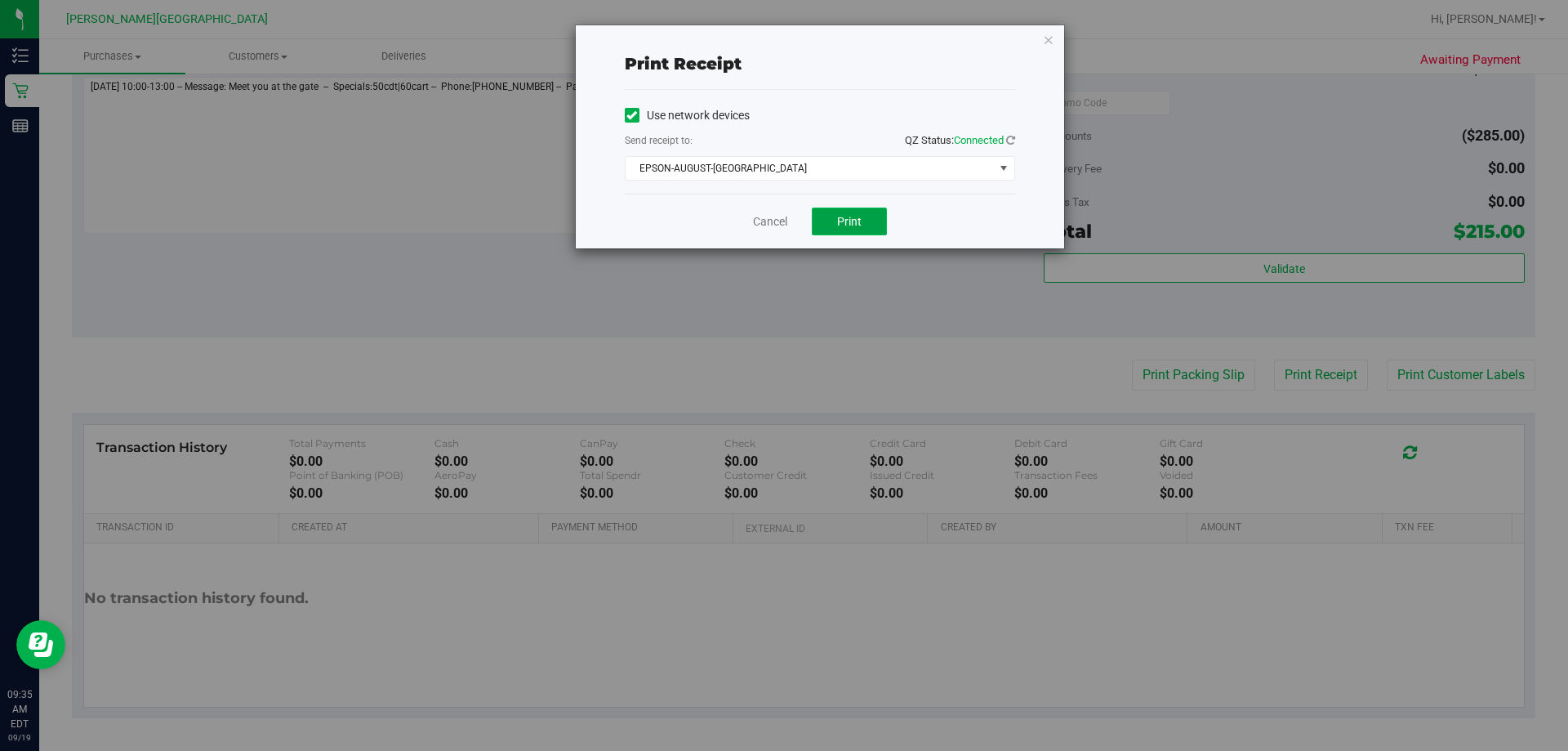
click at [781, 221] on span "Print" at bounding box center [849, 221] width 24 height 13
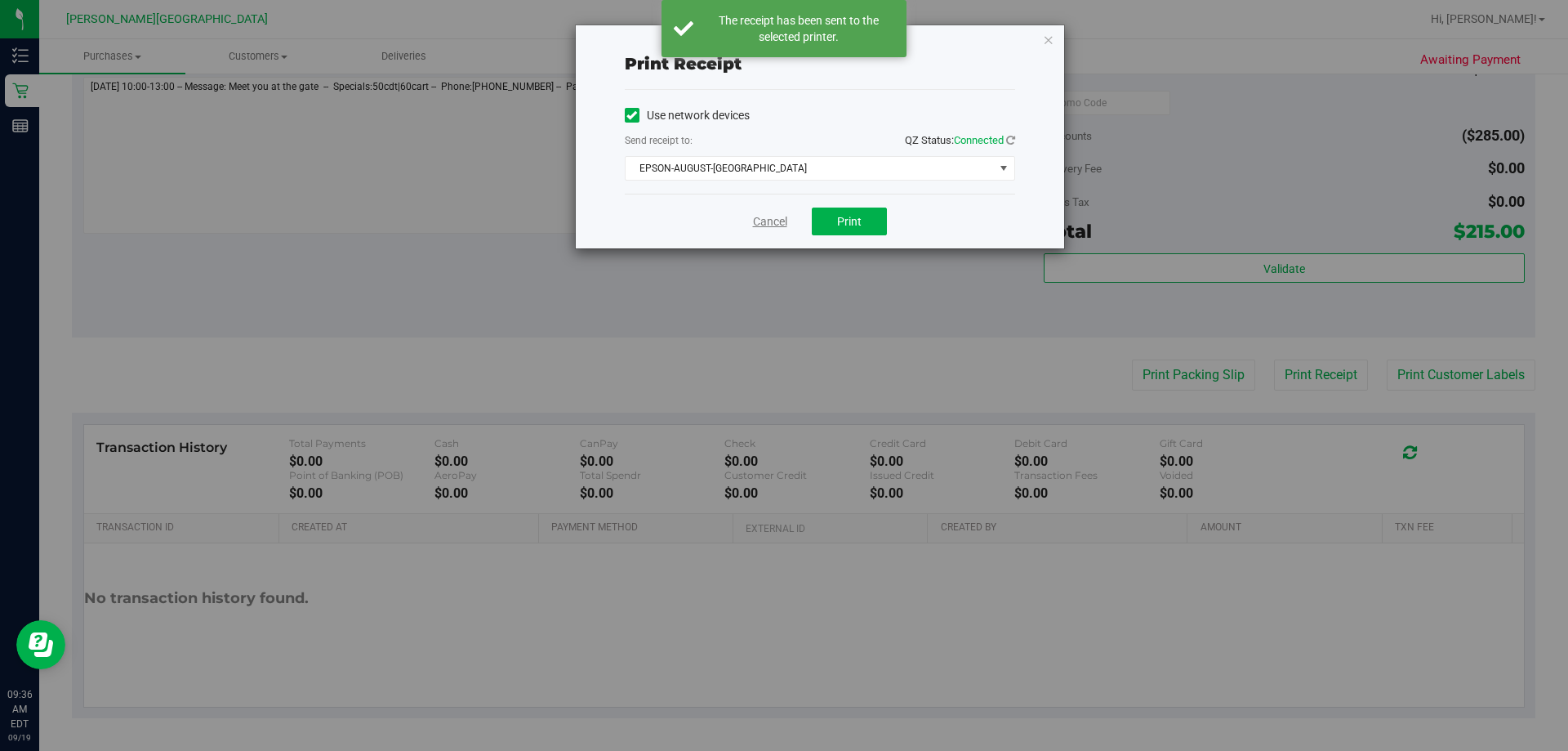
click at [775, 225] on link "Cancel" at bounding box center [770, 221] width 34 height 17
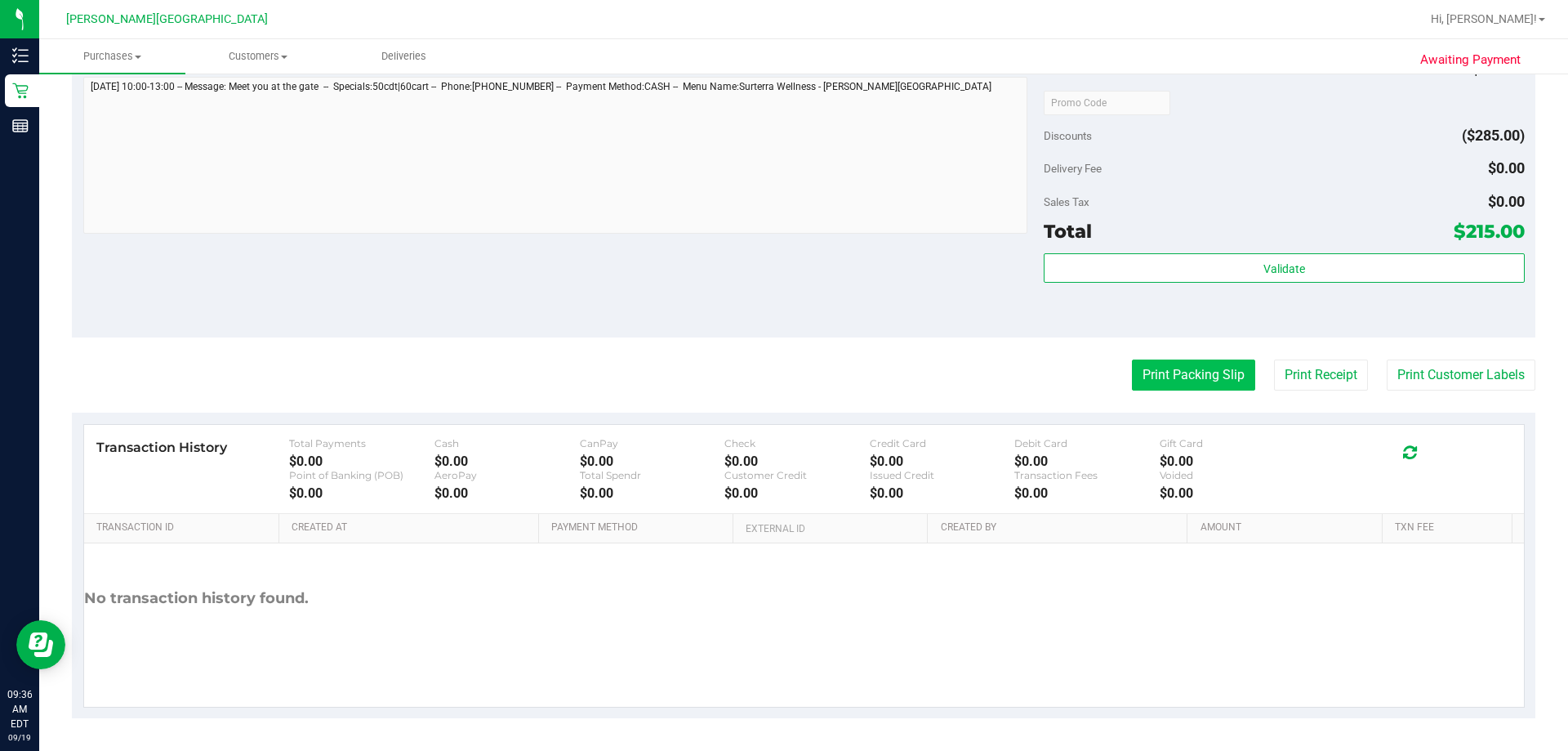
click at [781, 376] on button "Print Packing Slip" at bounding box center [1193, 375] width 123 height 31
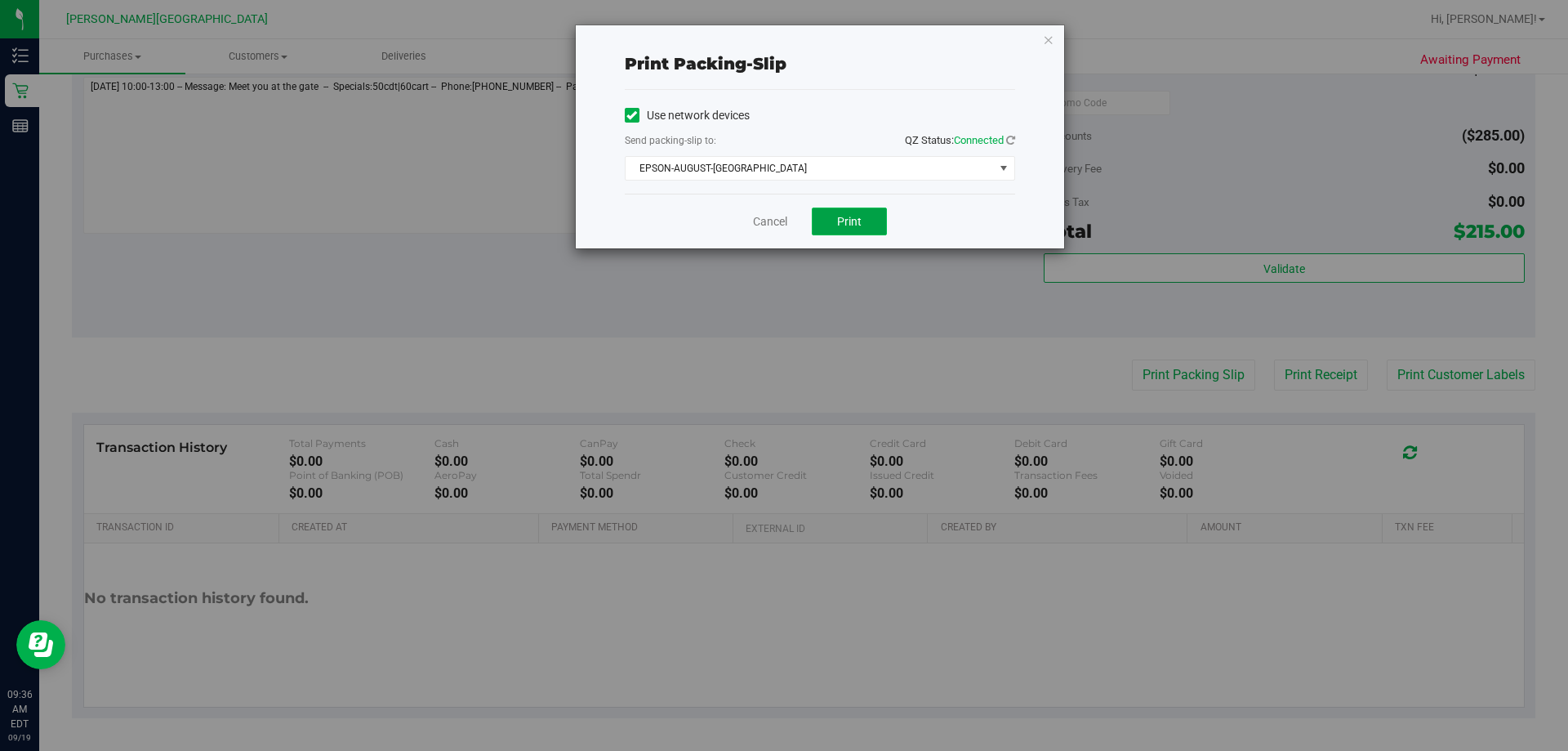
click at [781, 224] on span "Print" at bounding box center [849, 221] width 24 height 13
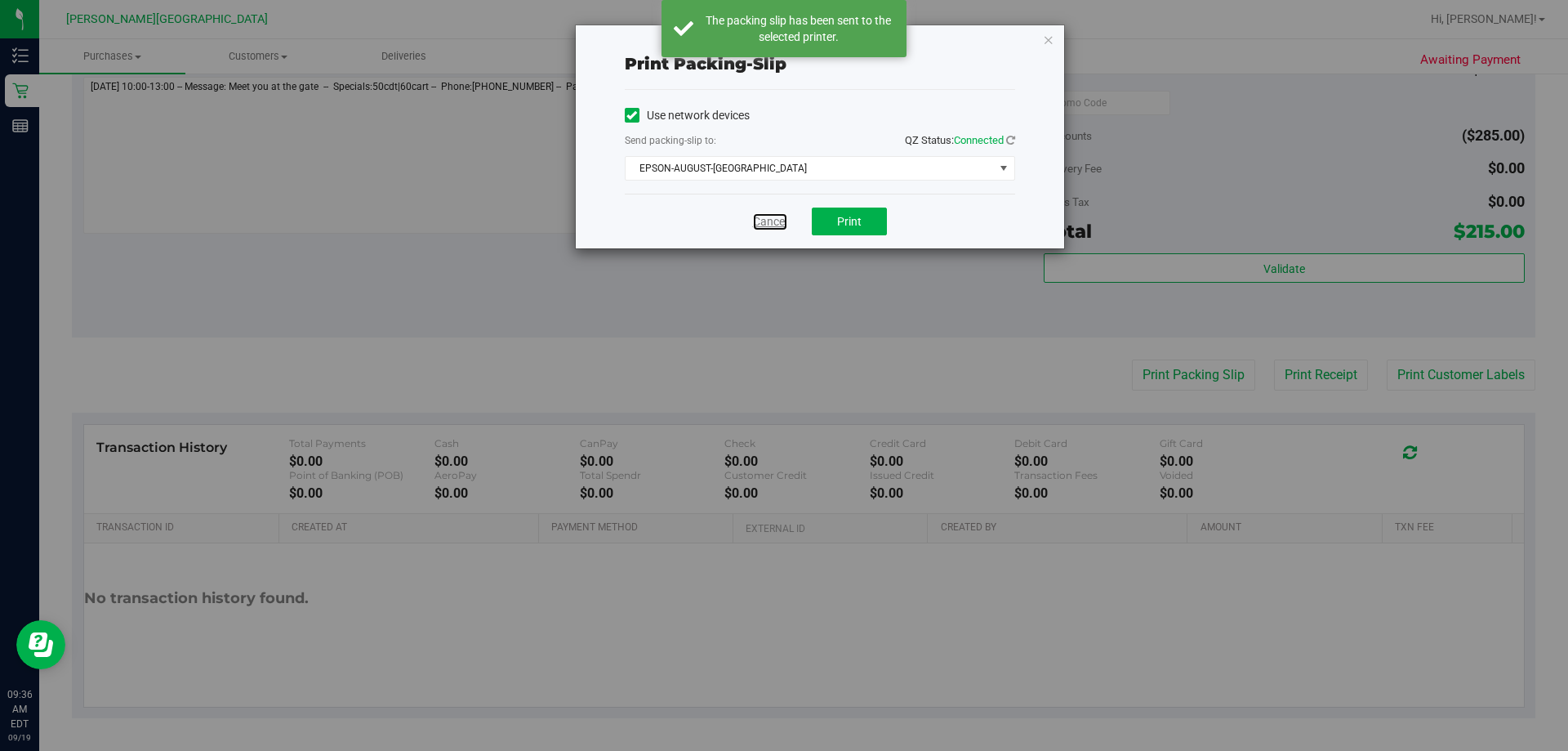
drag, startPoint x: 768, startPoint y: 220, endPoint x: 780, endPoint y: 225, distance: 13.0
click at [768, 221] on link "Cancel" at bounding box center [770, 221] width 34 height 17
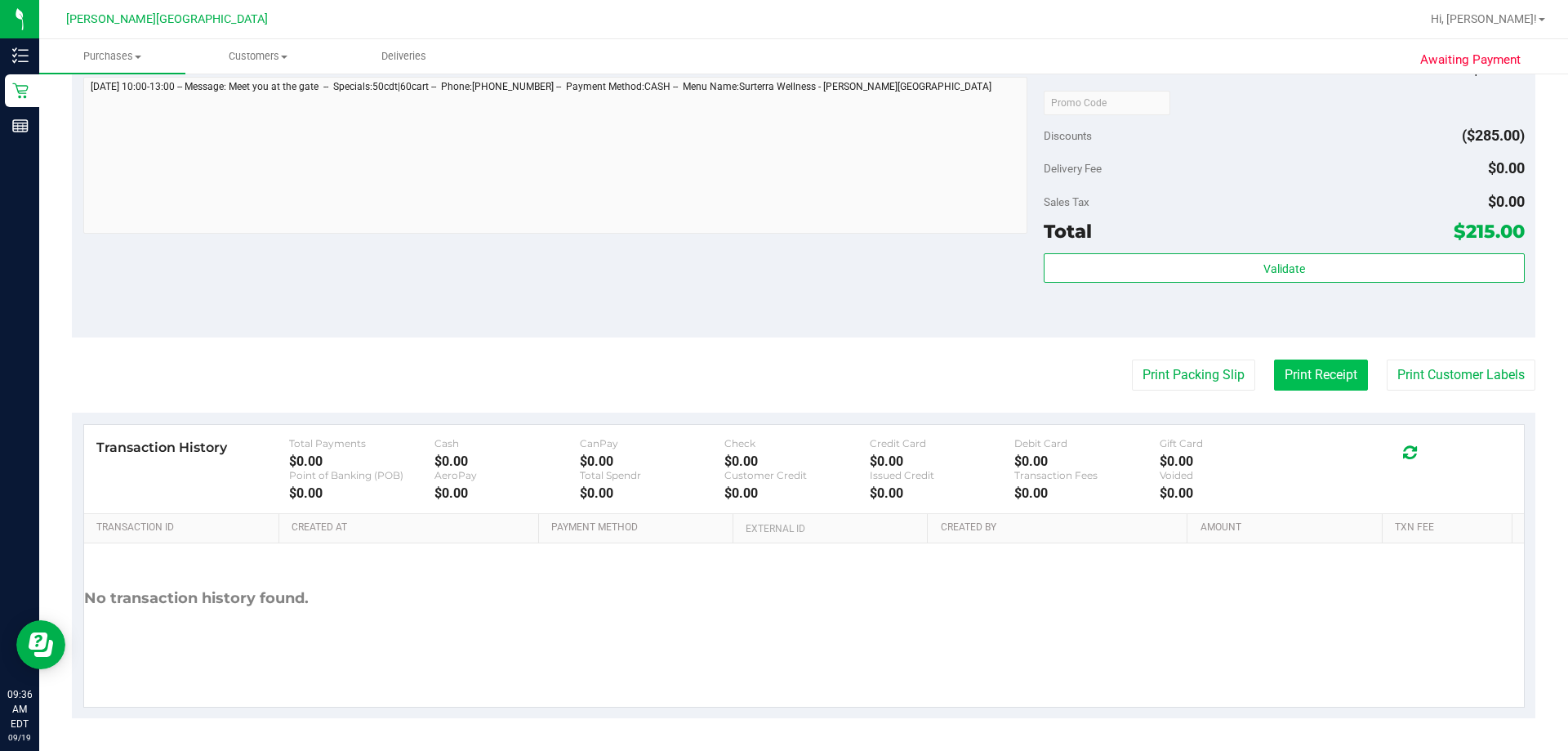
click at [781, 376] on button "Print Receipt" at bounding box center [1321, 375] width 94 height 31
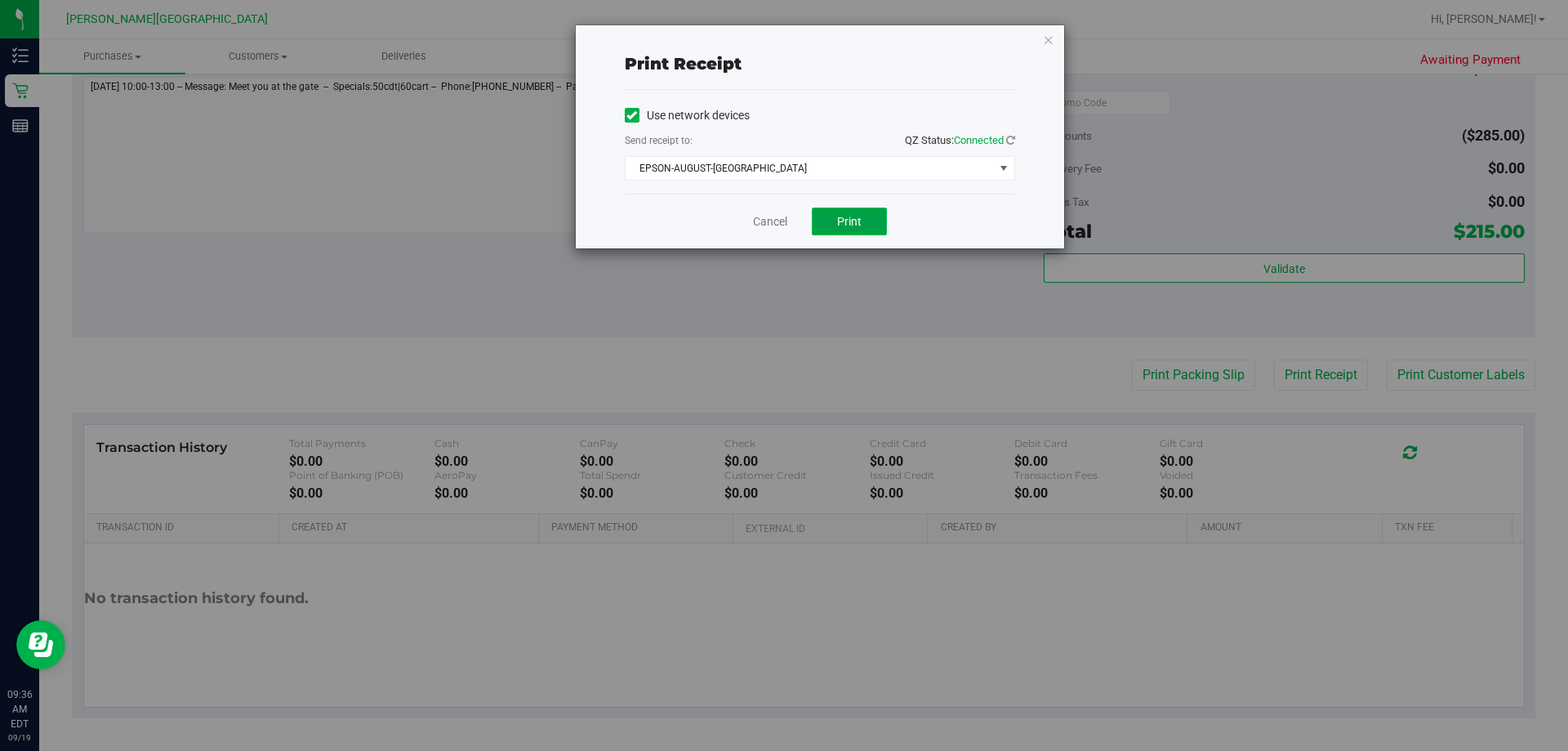
click at [781, 223] on button "Print" at bounding box center [850, 221] width 75 height 28
click at [771, 223] on link "Cancel" at bounding box center [770, 221] width 34 height 17
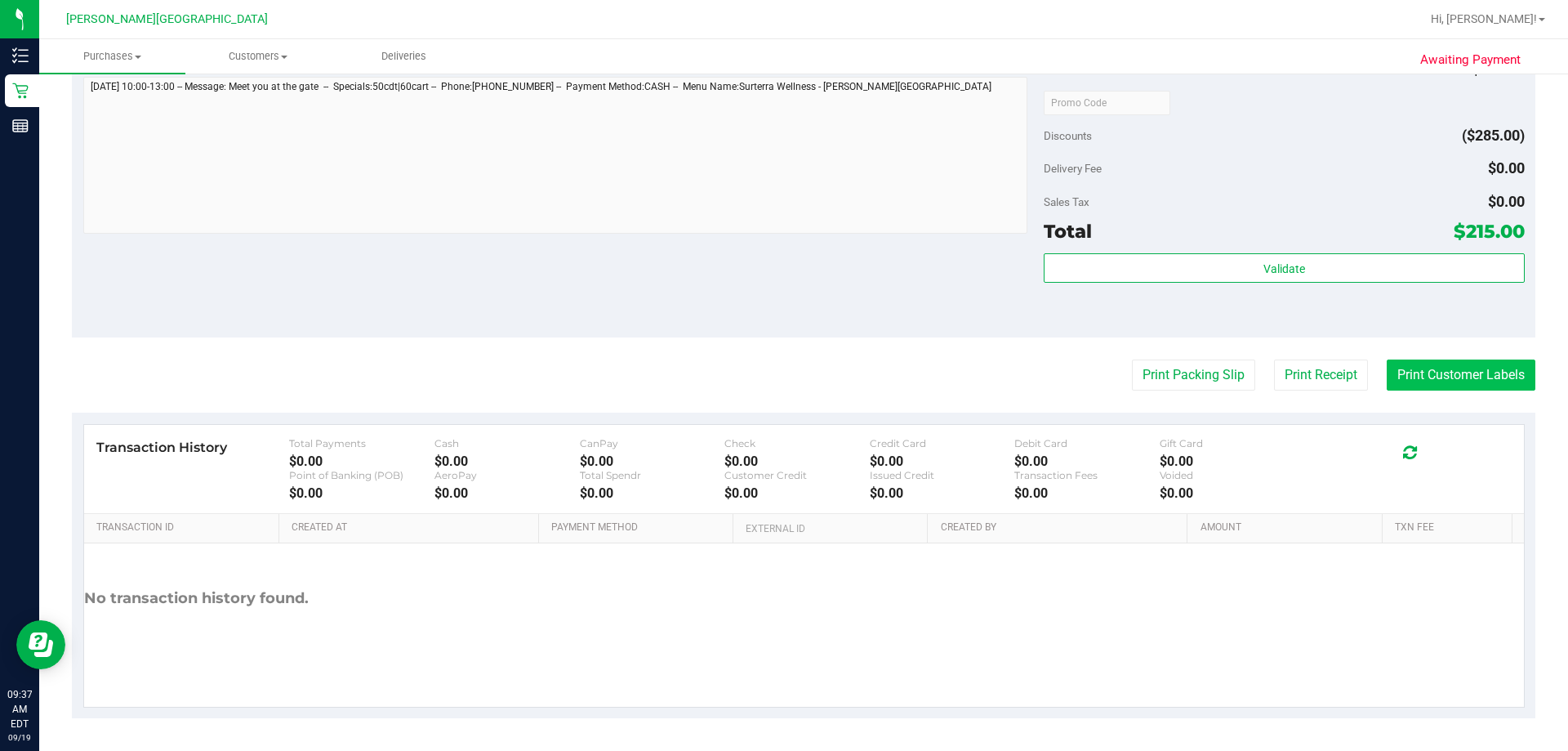
click at [781, 375] on button "Print Customer Labels" at bounding box center [1461, 375] width 149 height 31
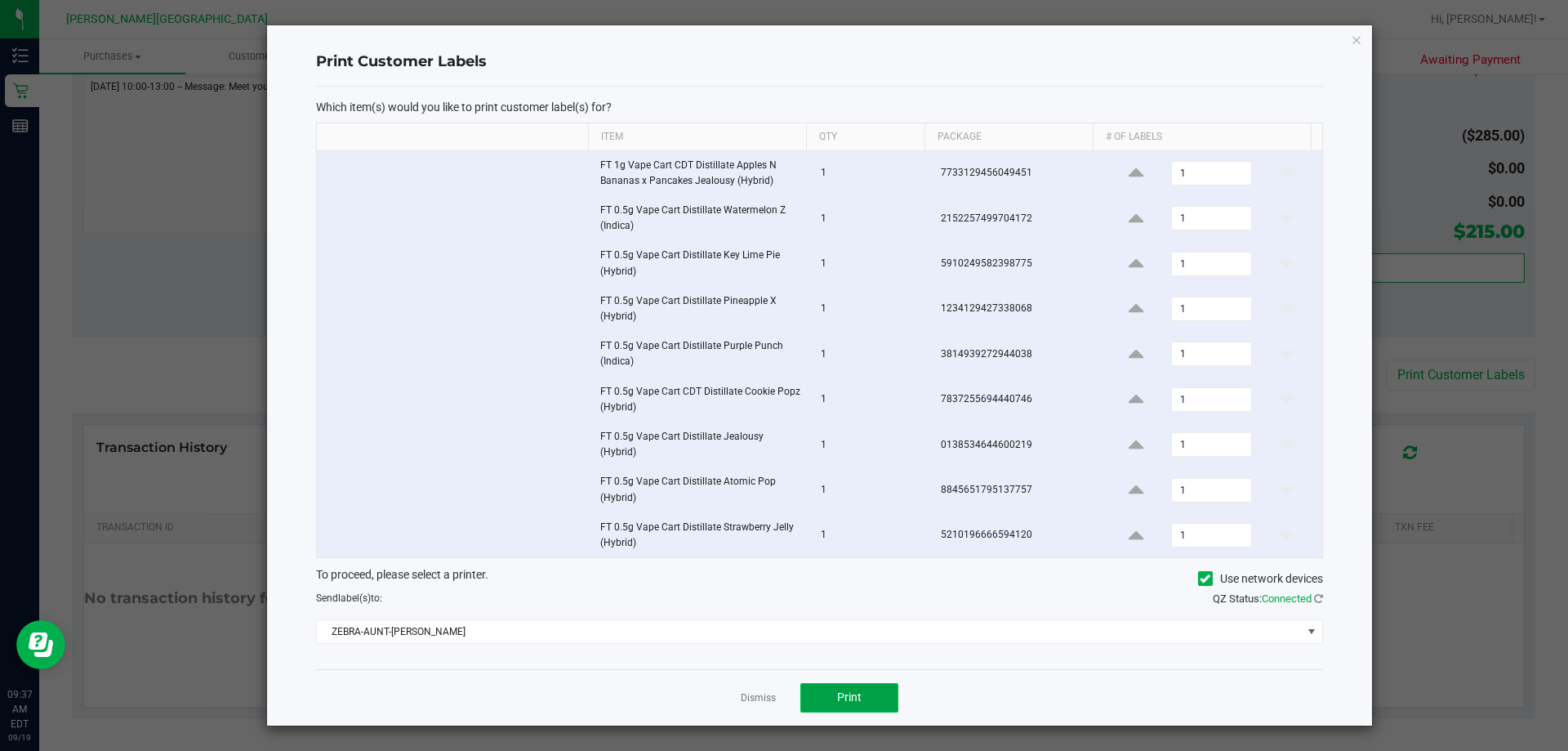
click at [781, 688] on button "Print" at bounding box center [849, 697] width 98 height 30
click at [748, 691] on link "Dismiss" at bounding box center [758, 697] width 35 height 13
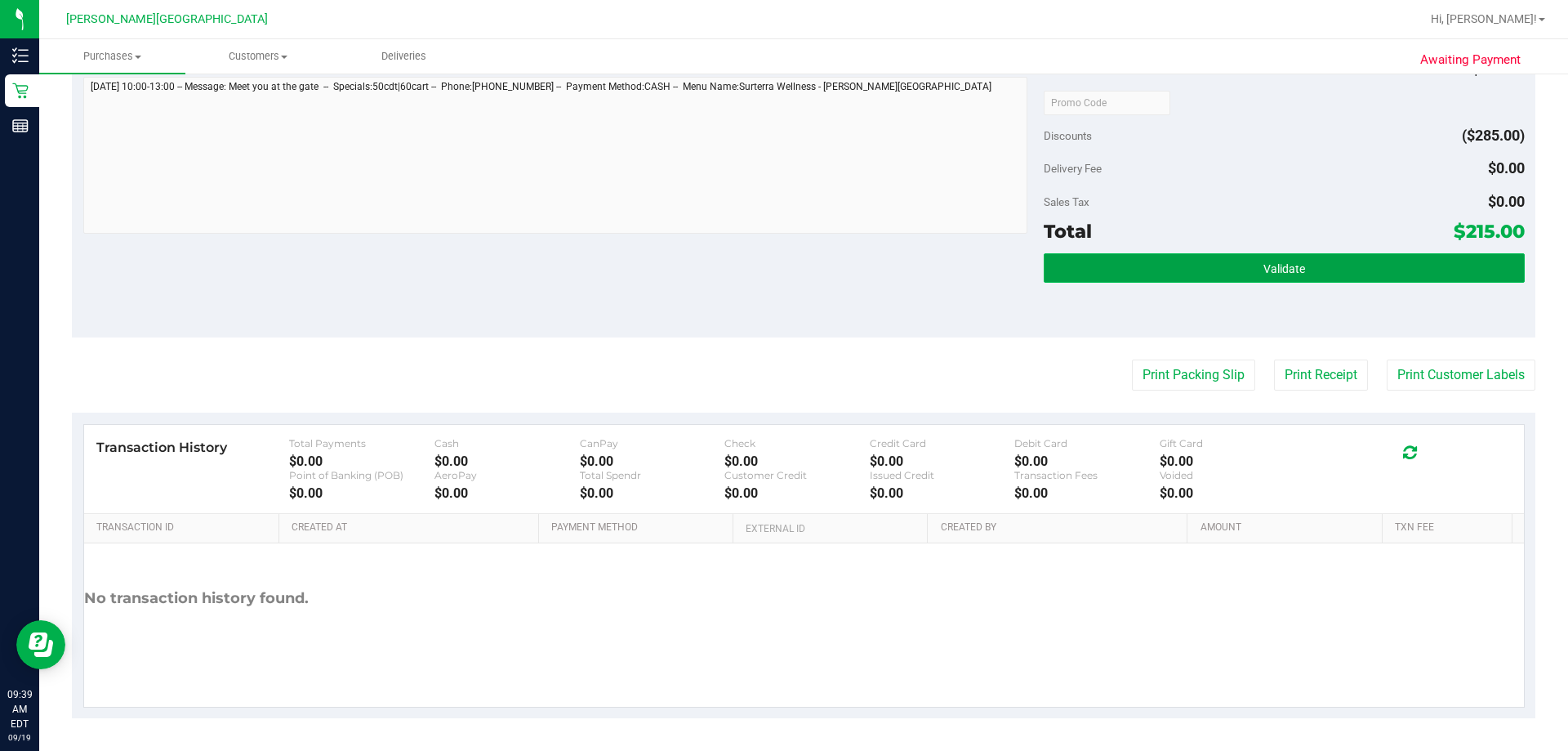
click at [781, 268] on button "Validate" at bounding box center [1283, 268] width 480 height 30
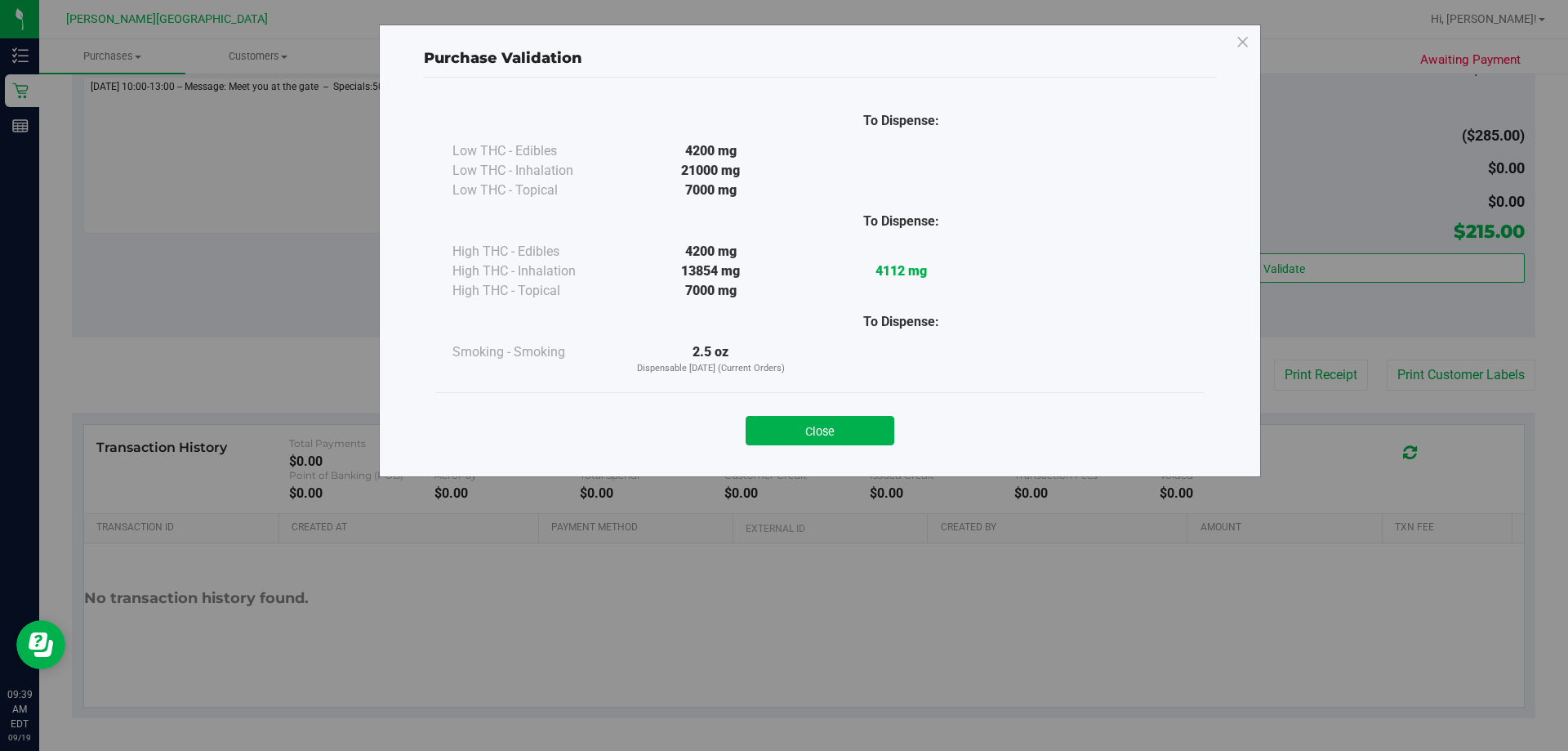
drag, startPoint x: 842, startPoint y: 429, endPoint x: 889, endPoint y: 411, distance: 50.3
click at [781, 429] on button "Close" at bounding box center [820, 430] width 149 height 30
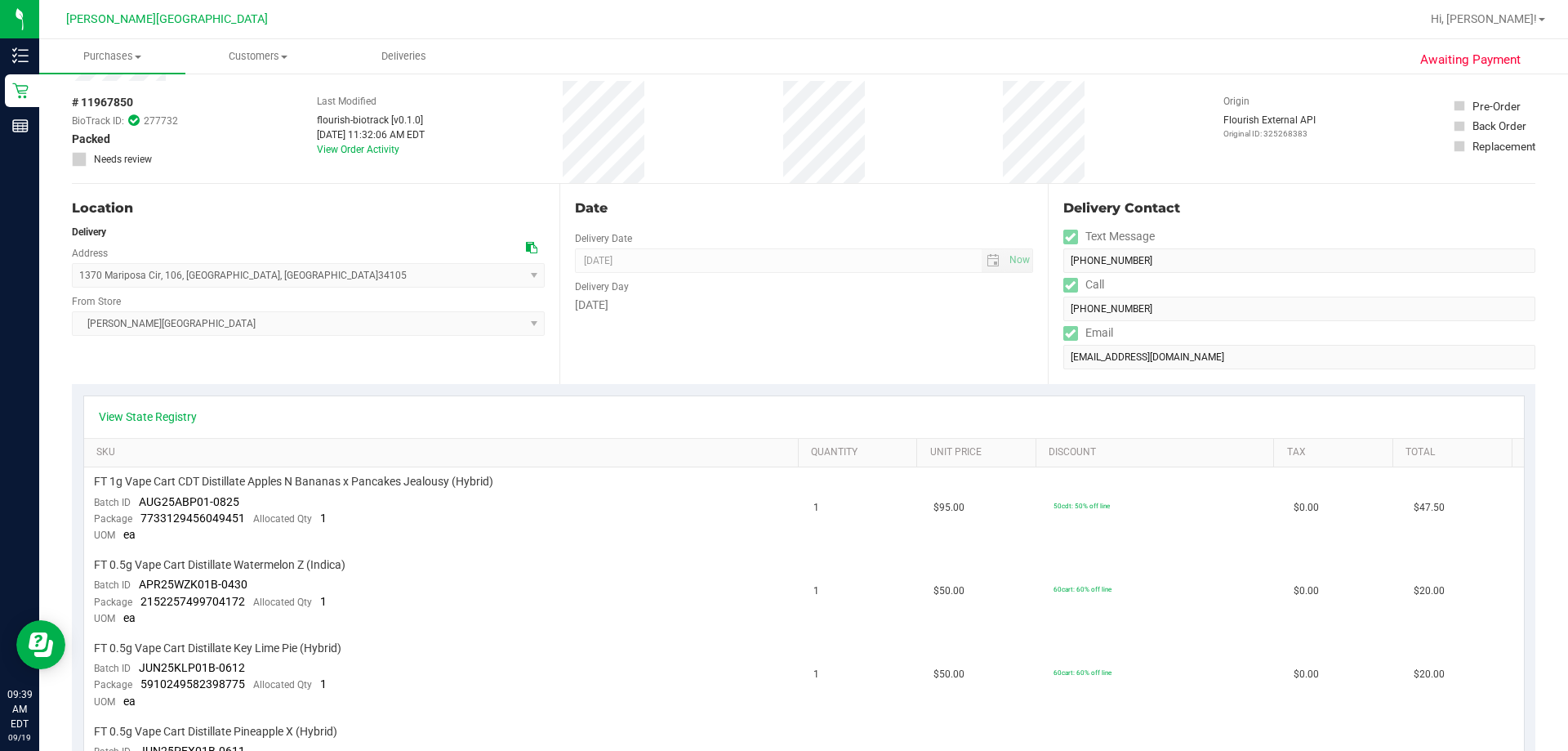
scroll to position [0, 0]
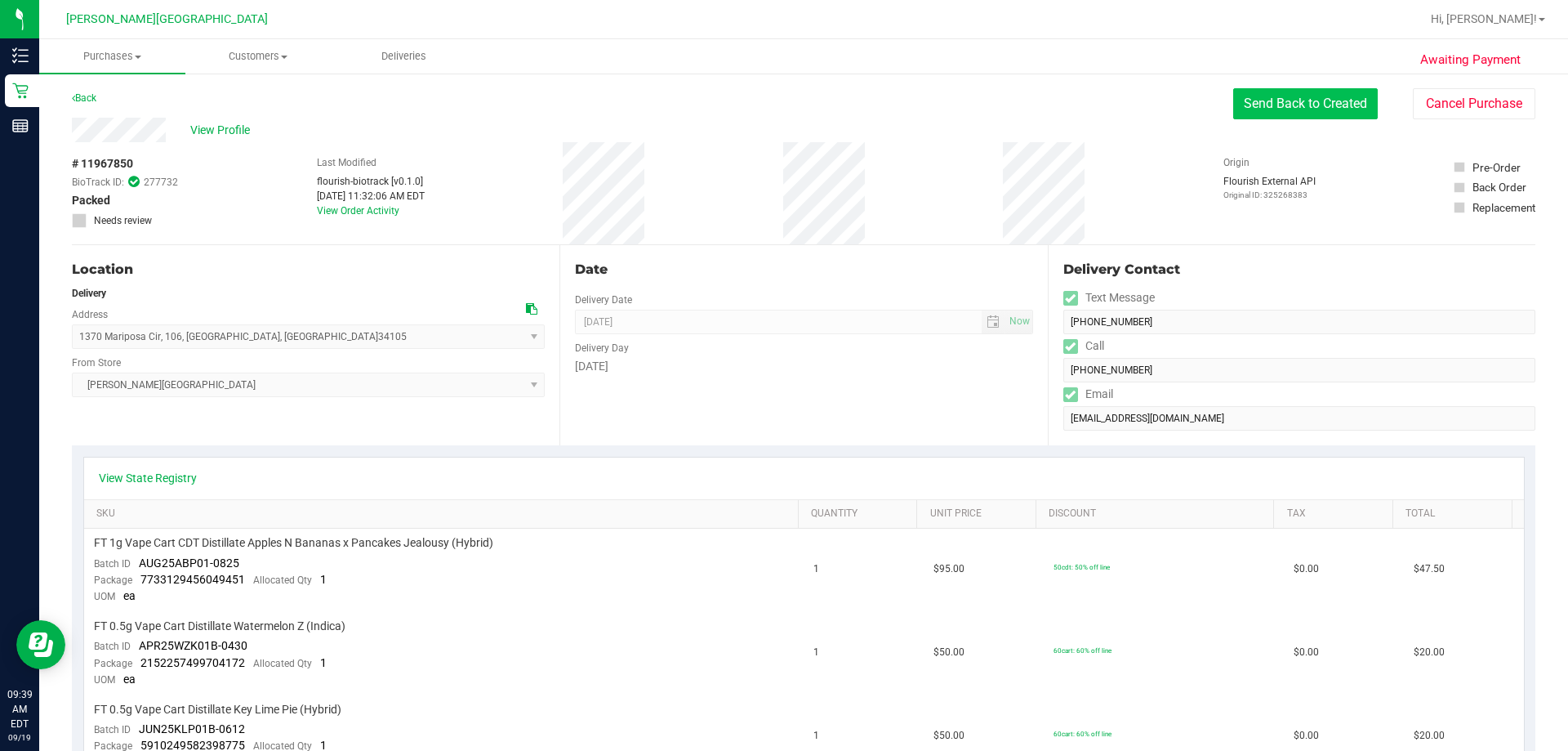
click at [781, 108] on button "Send Back to Created" at bounding box center [1305, 103] width 145 height 31
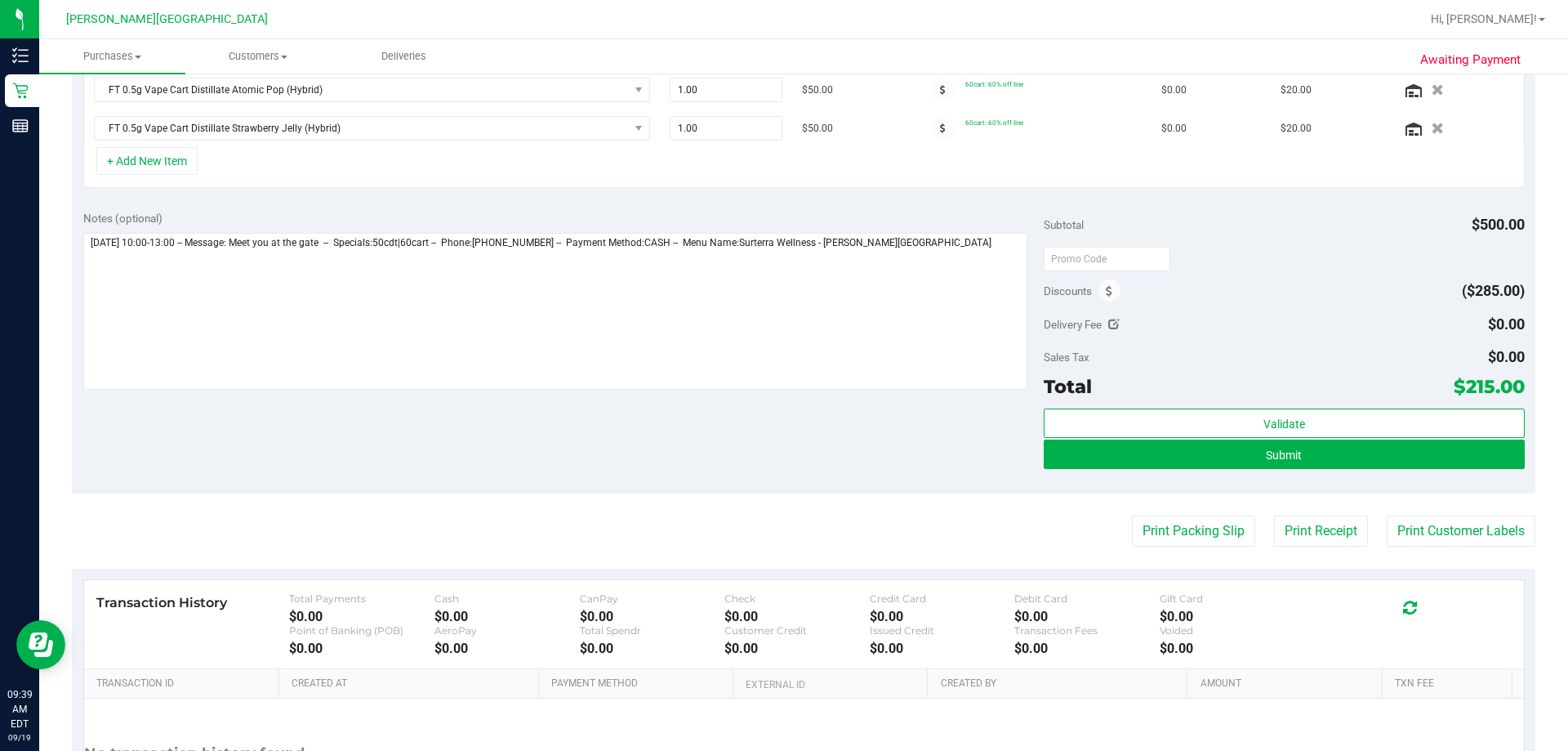
scroll to position [735, 0]
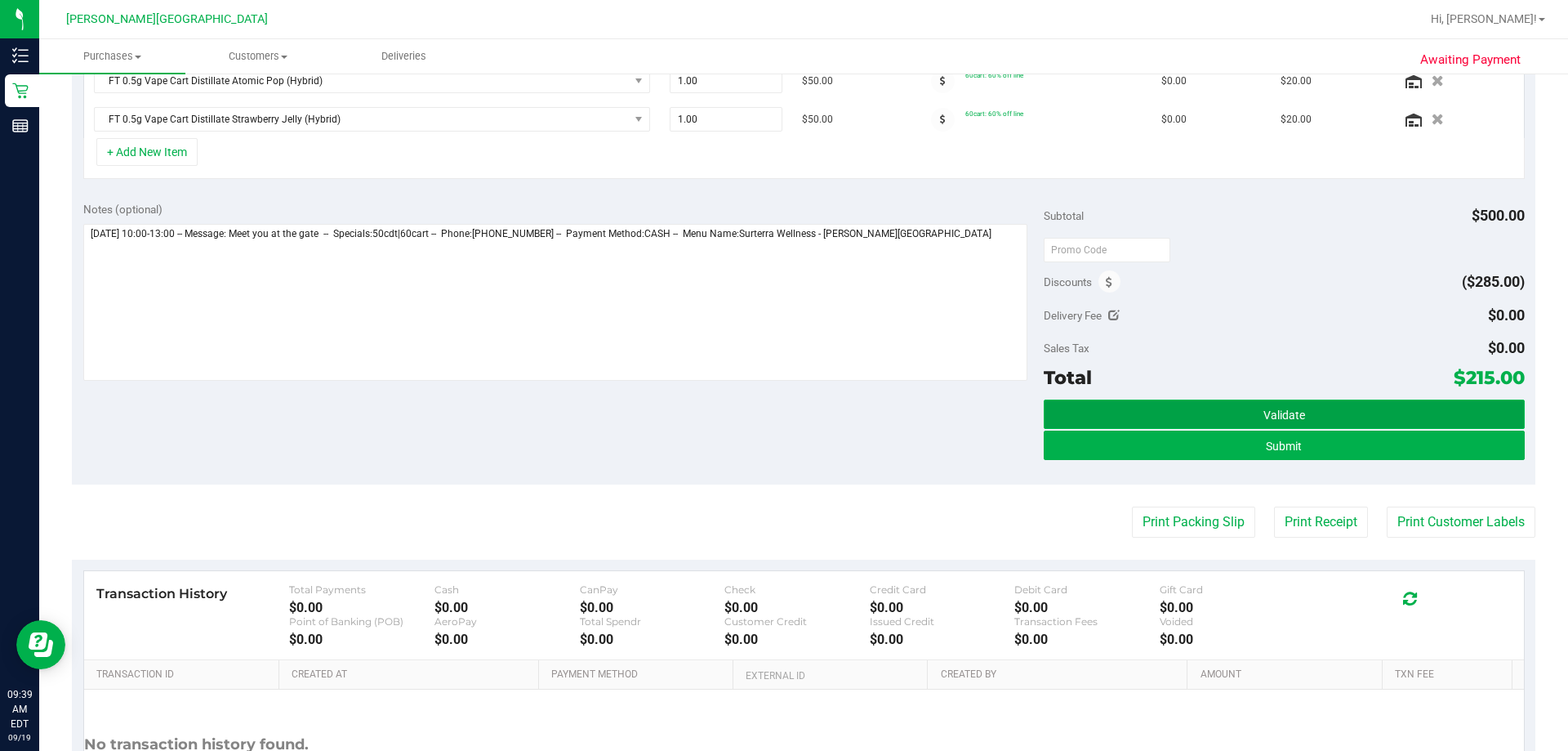
click at [781, 414] on button "Validate" at bounding box center [1283, 414] width 480 height 30
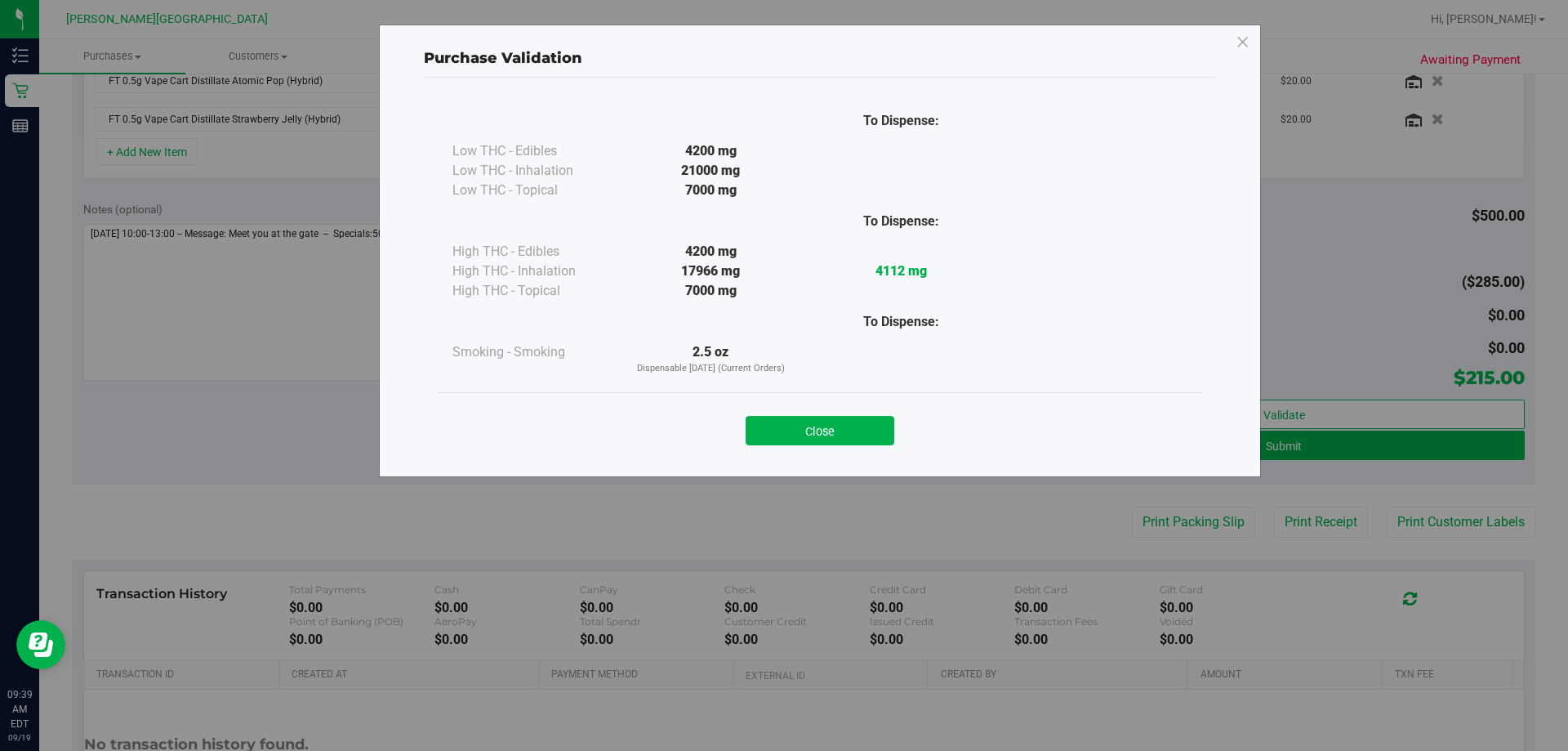
click at [781, 428] on button "Close" at bounding box center [820, 430] width 149 height 30
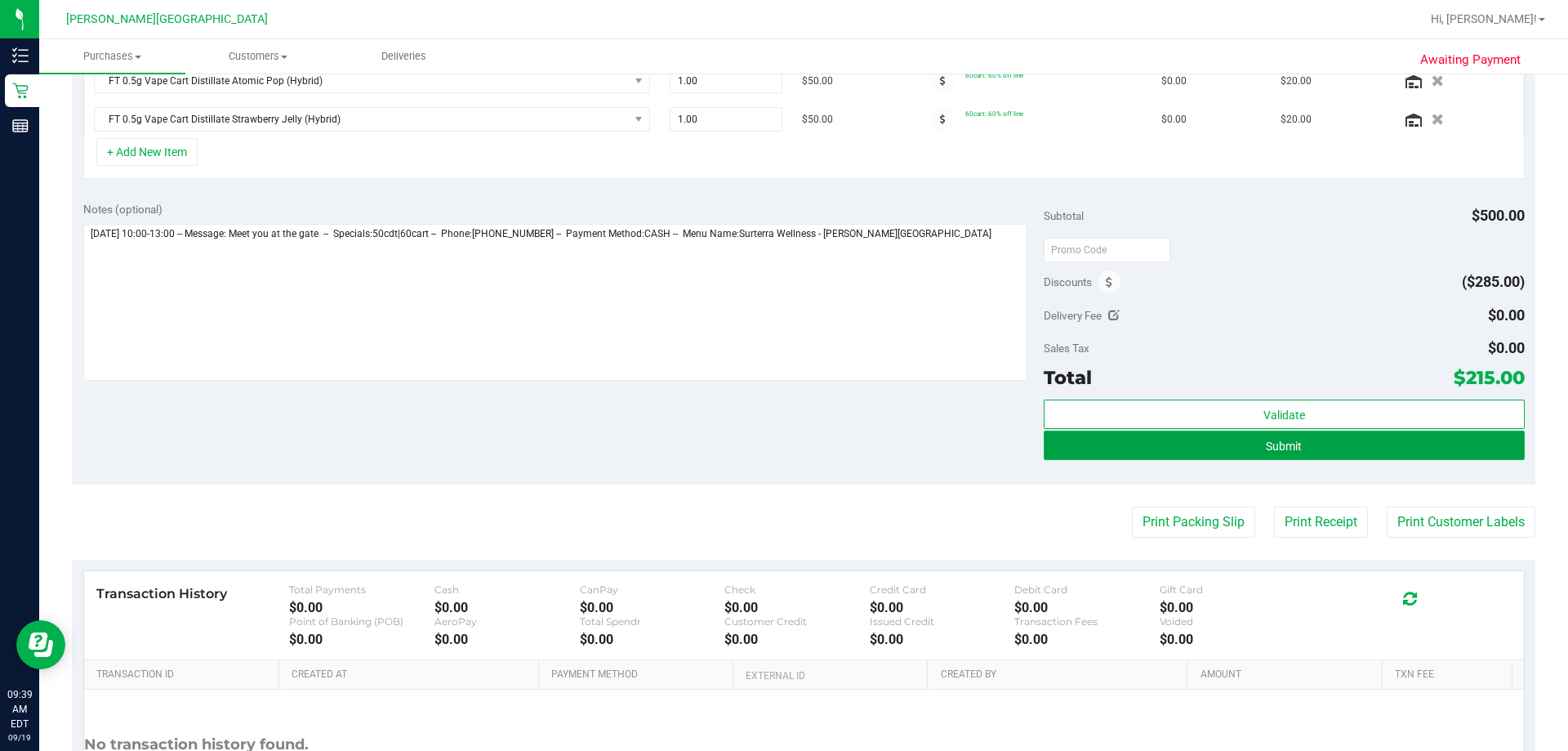
click at [781, 443] on span "Submit" at bounding box center [1284, 446] width 36 height 13
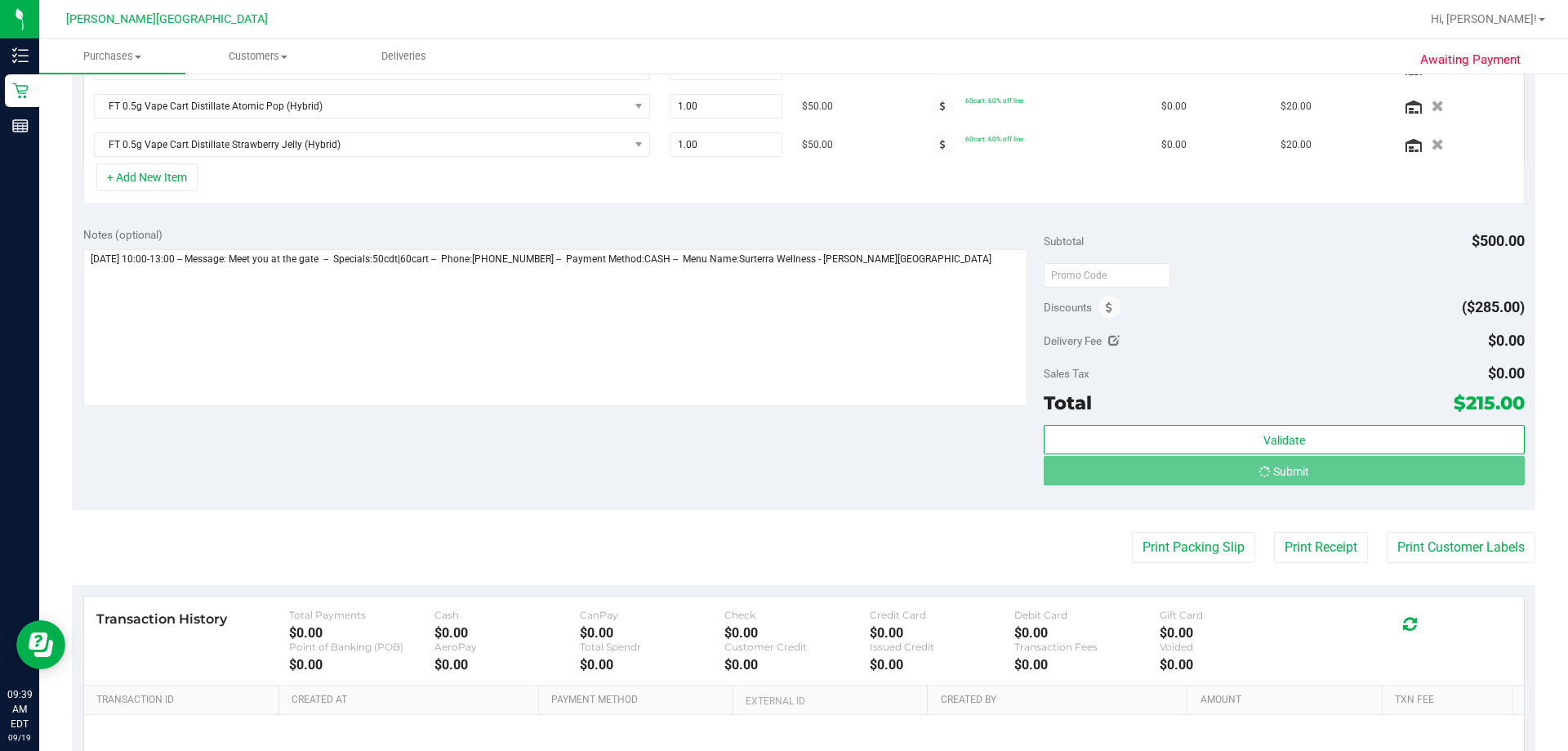
scroll to position [685, 0]
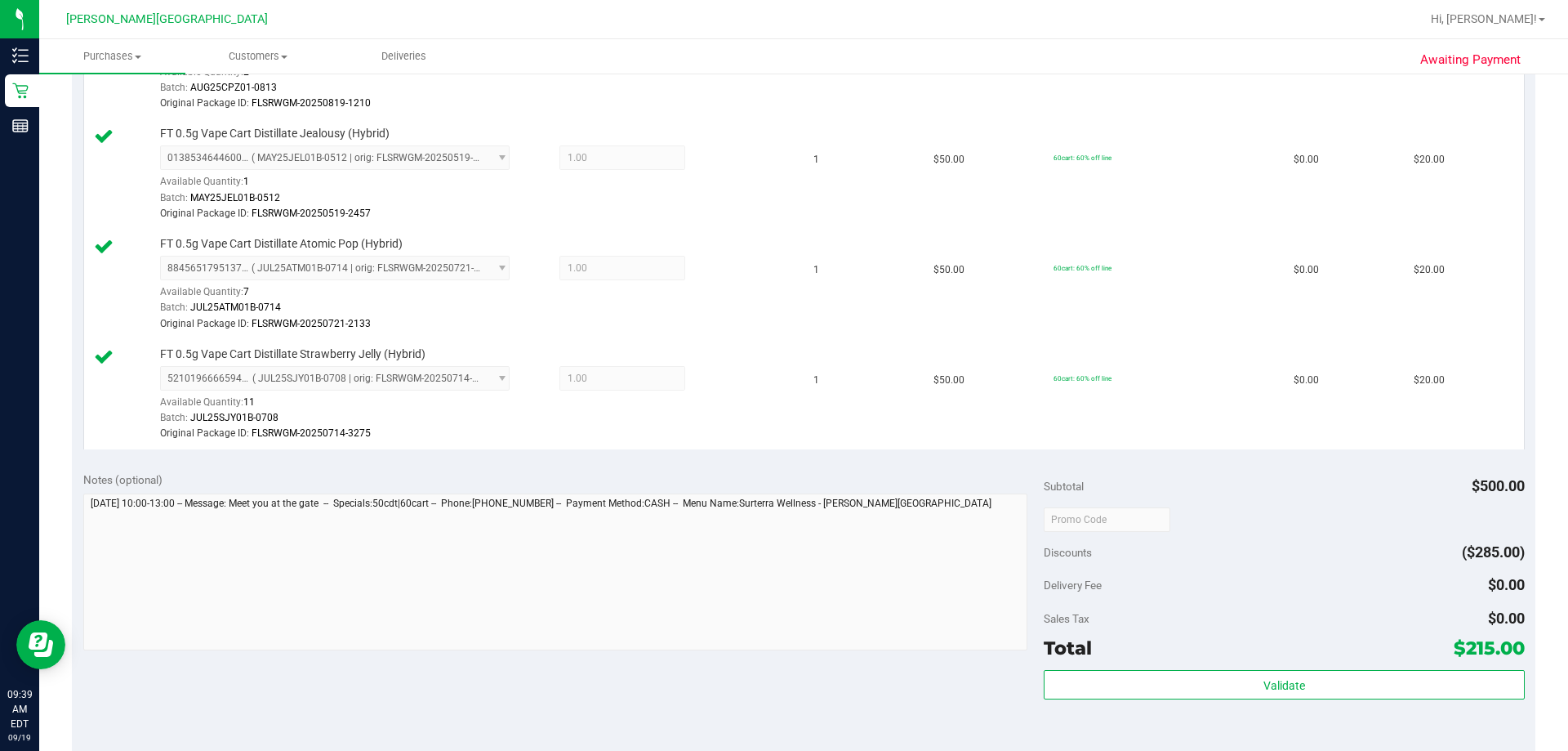
scroll to position [1144, 0]
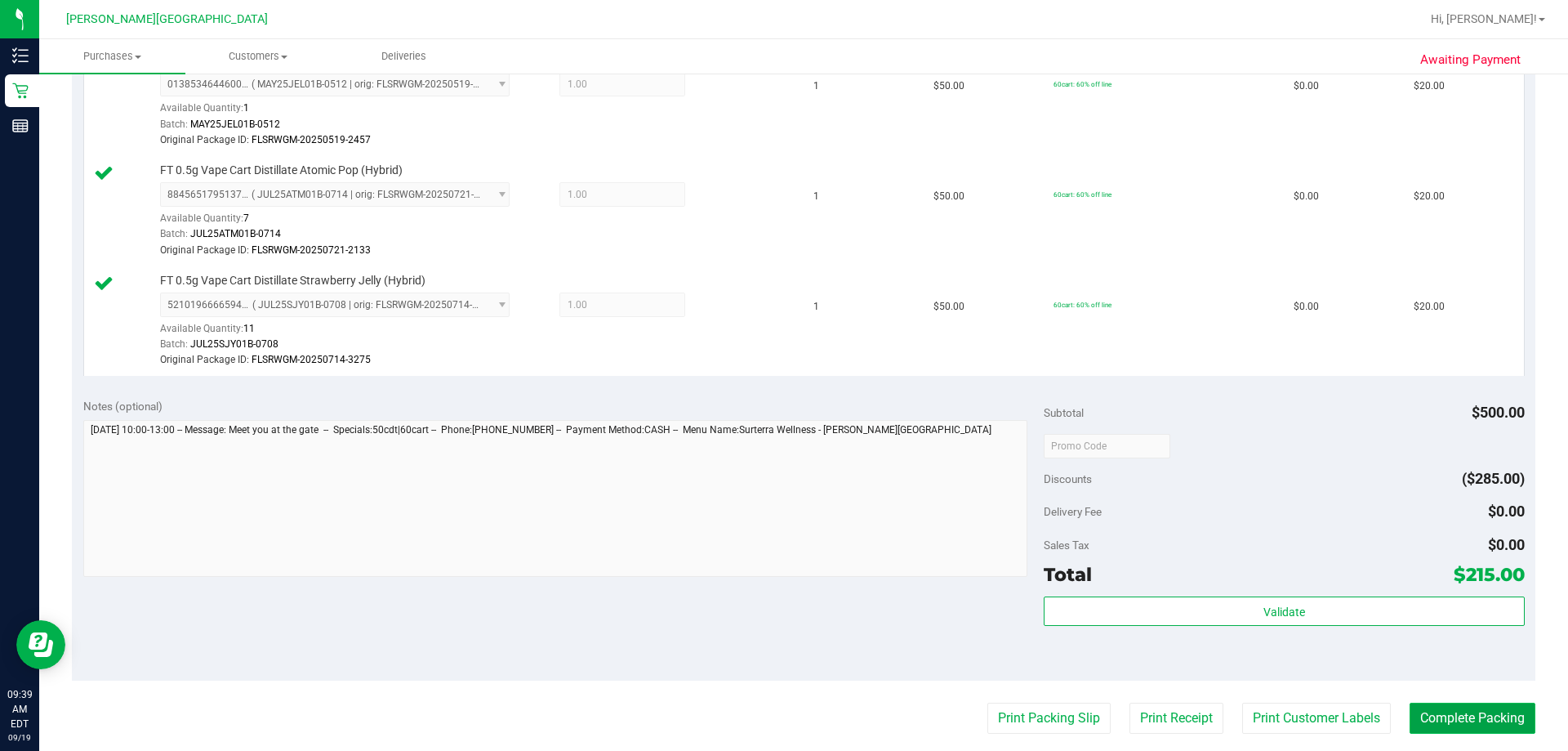
click at [781, 716] on button "Complete Packing" at bounding box center [1473, 718] width 126 height 31
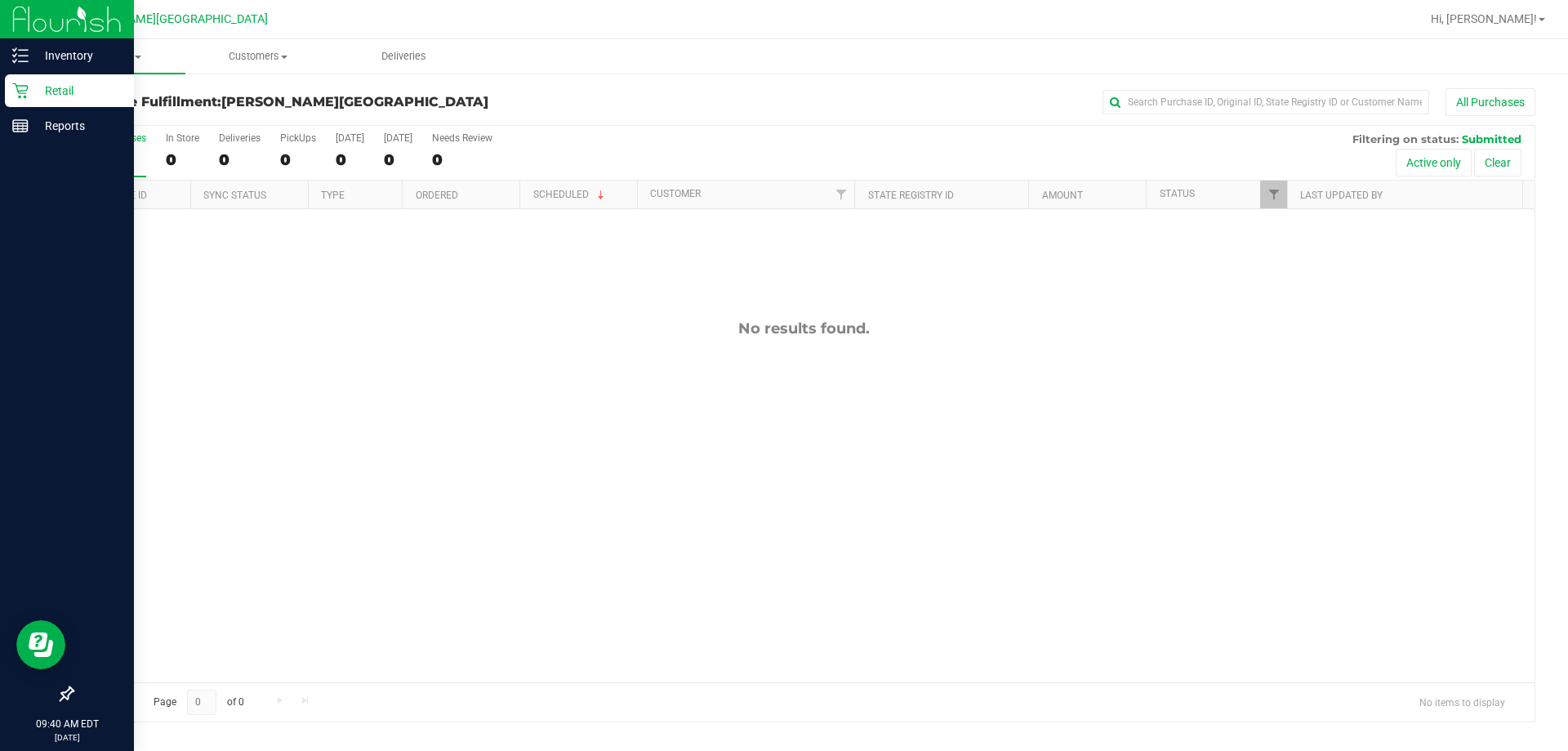
click at [57, 92] on p "Retail" at bounding box center [77, 91] width 98 height 20
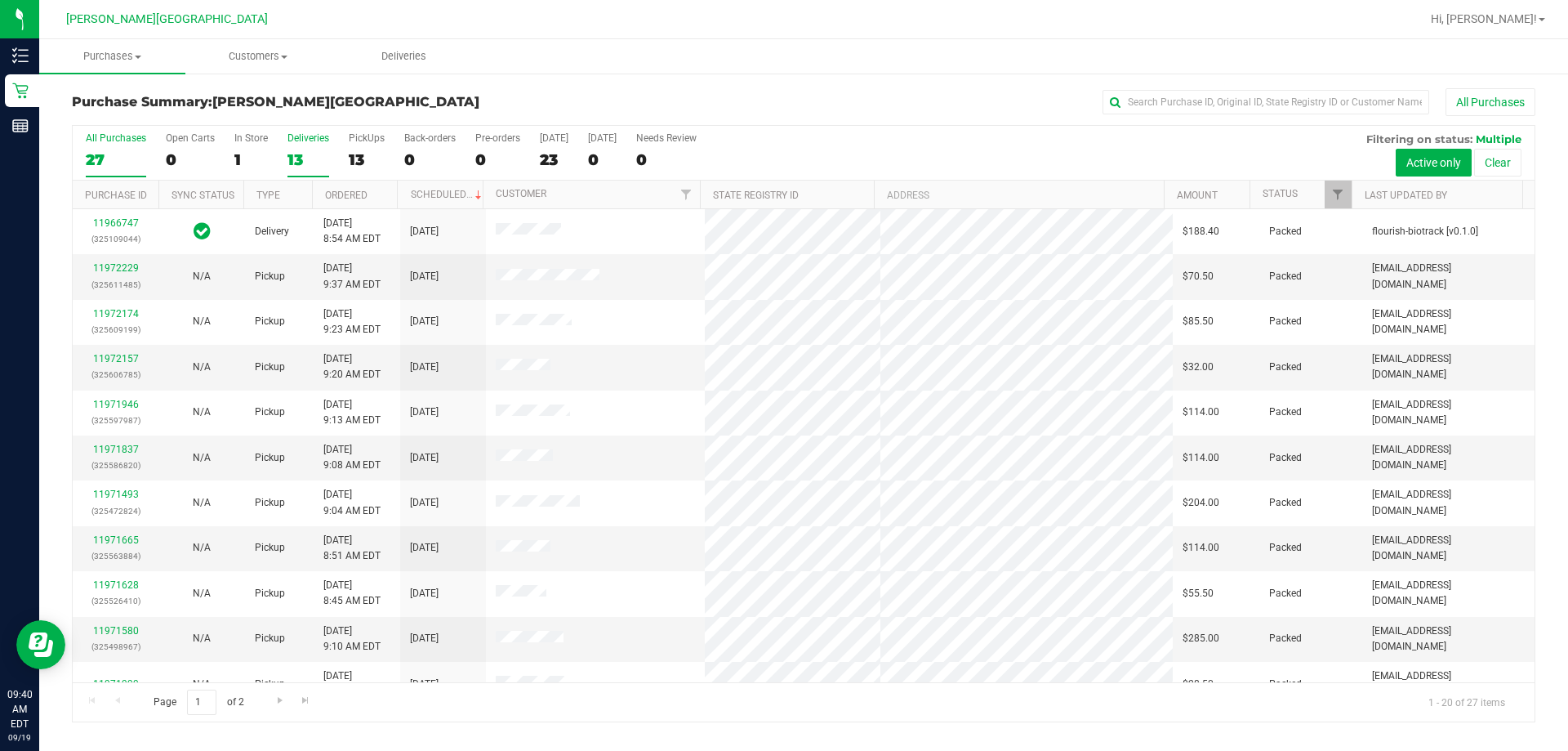
click at [300, 142] on div "Deliveries" at bounding box center [308, 137] width 41 height 12
click at [0, 0] on input "Deliveries 13" at bounding box center [0, 0] width 0 height 0
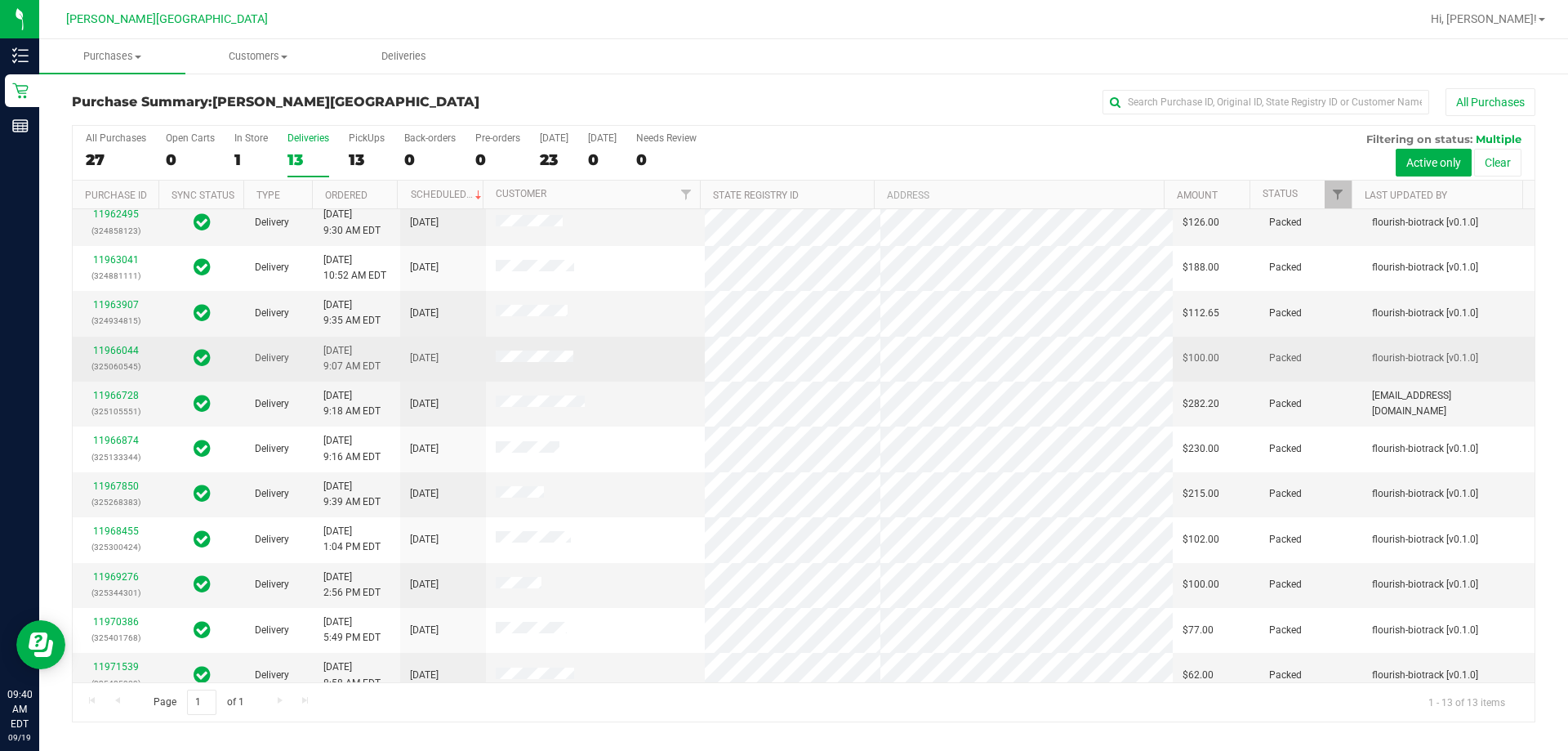
scroll to position [82, 0]
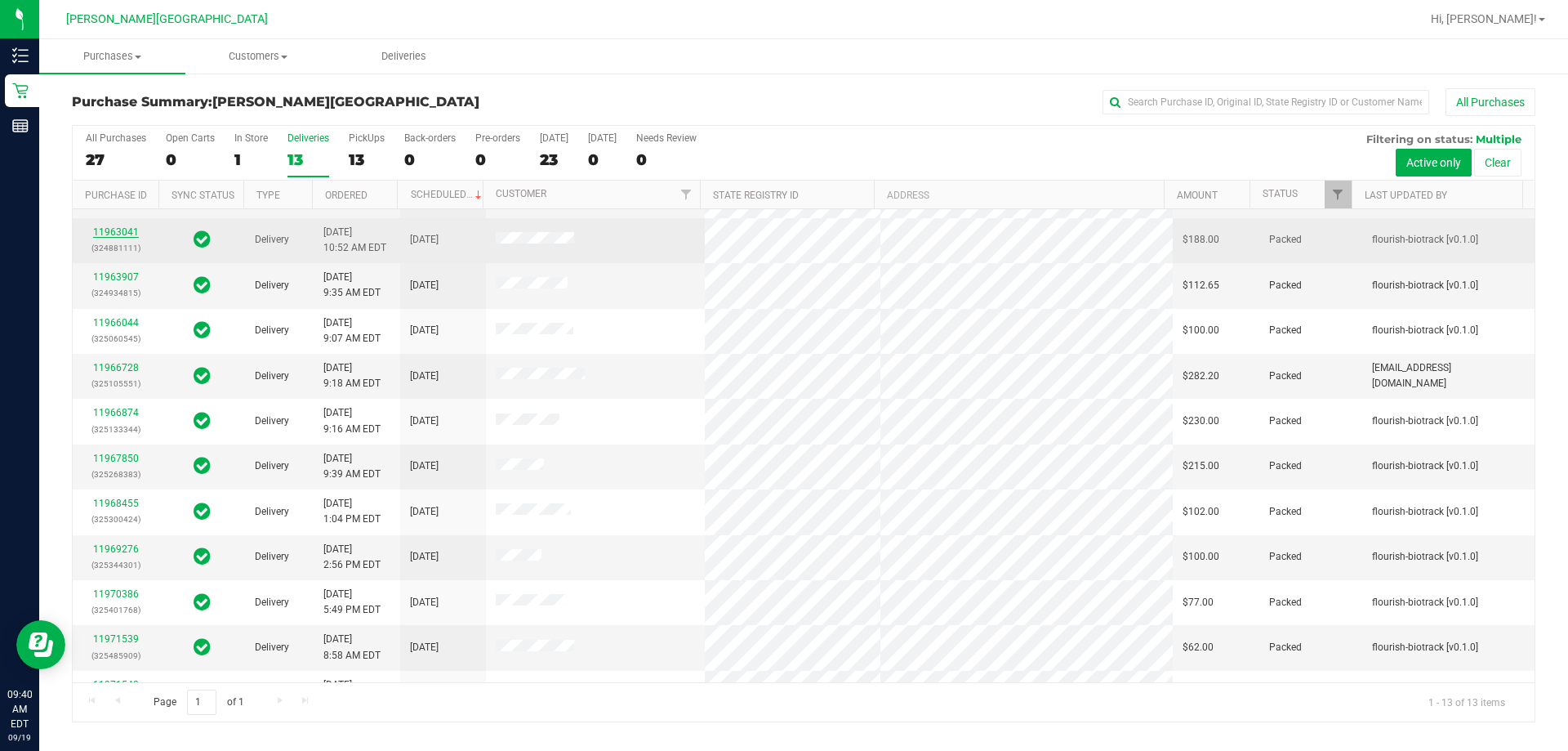
click at [101, 231] on link "11963041" at bounding box center [116, 232] width 46 height 12
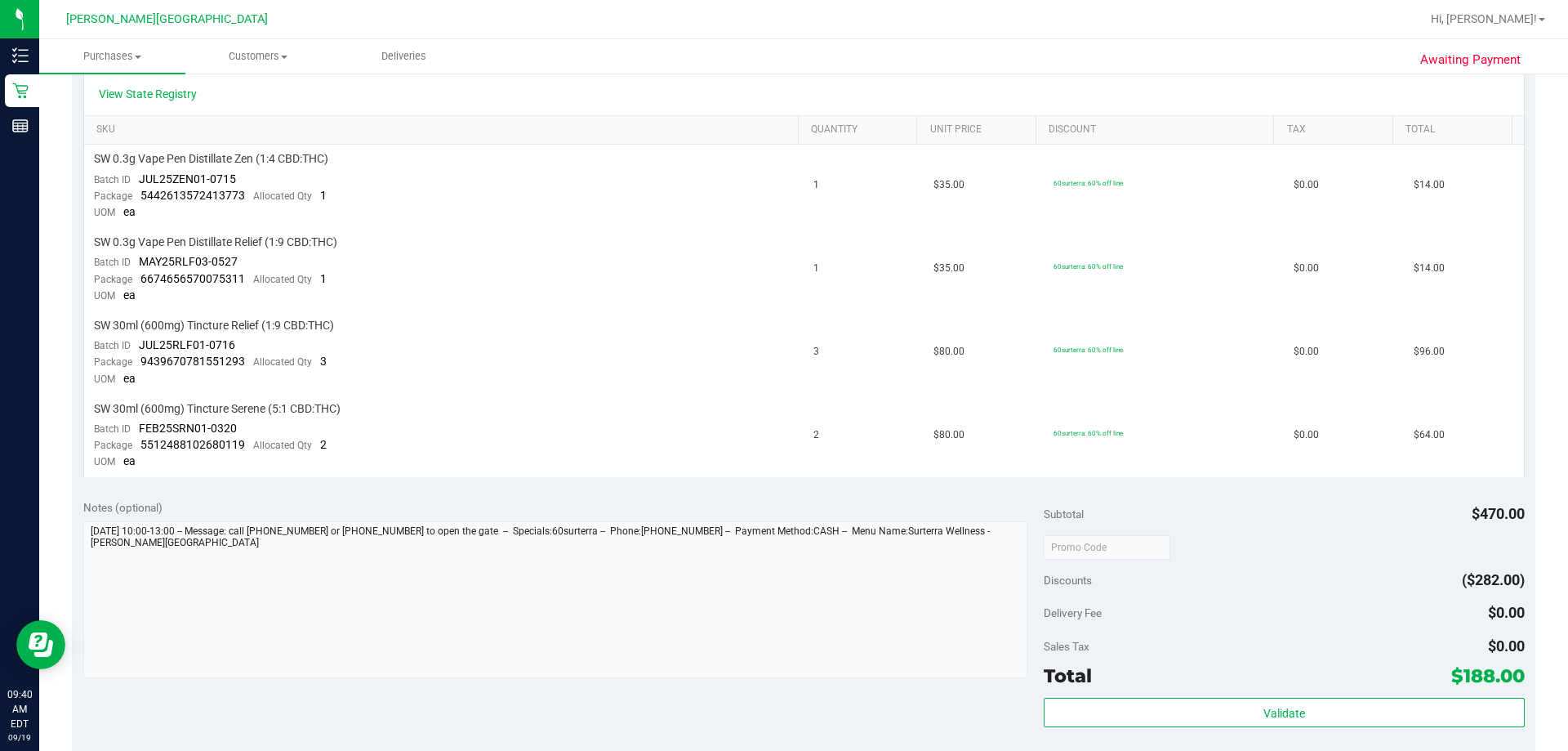
scroll to position [653, 0]
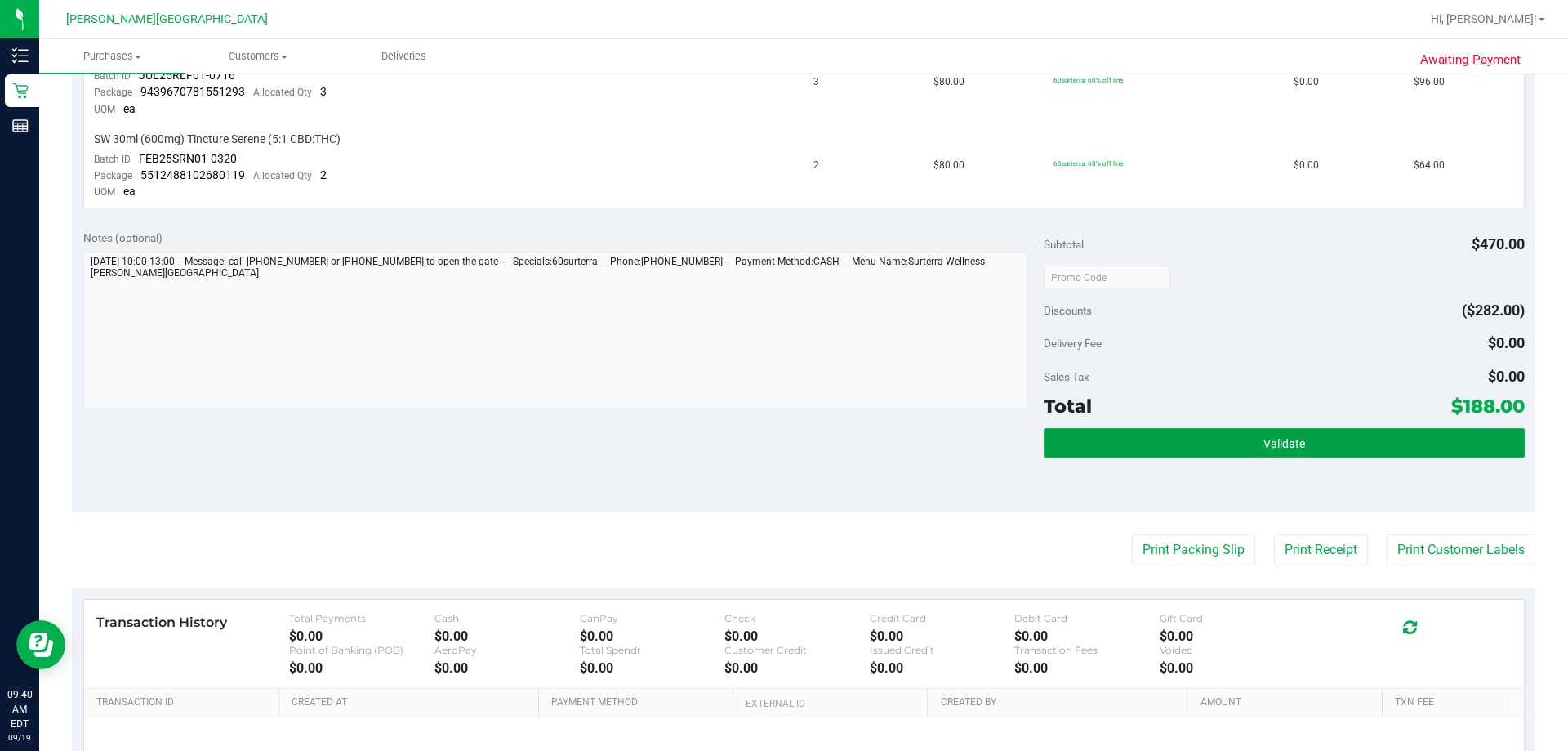
click at [781, 444] on button "Validate" at bounding box center [1283, 443] width 480 height 30
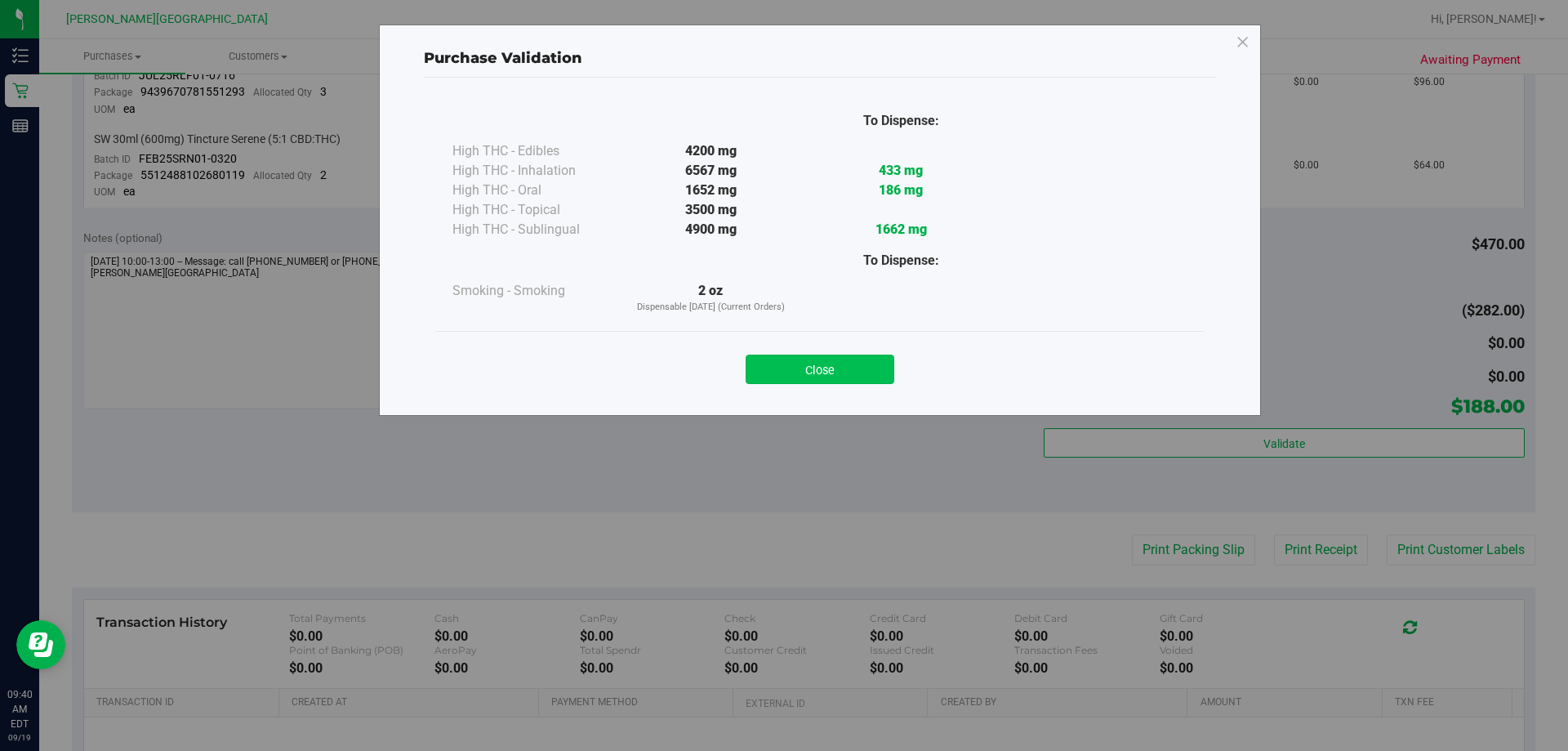
click at [781, 370] on button "Close" at bounding box center [820, 369] width 149 height 30
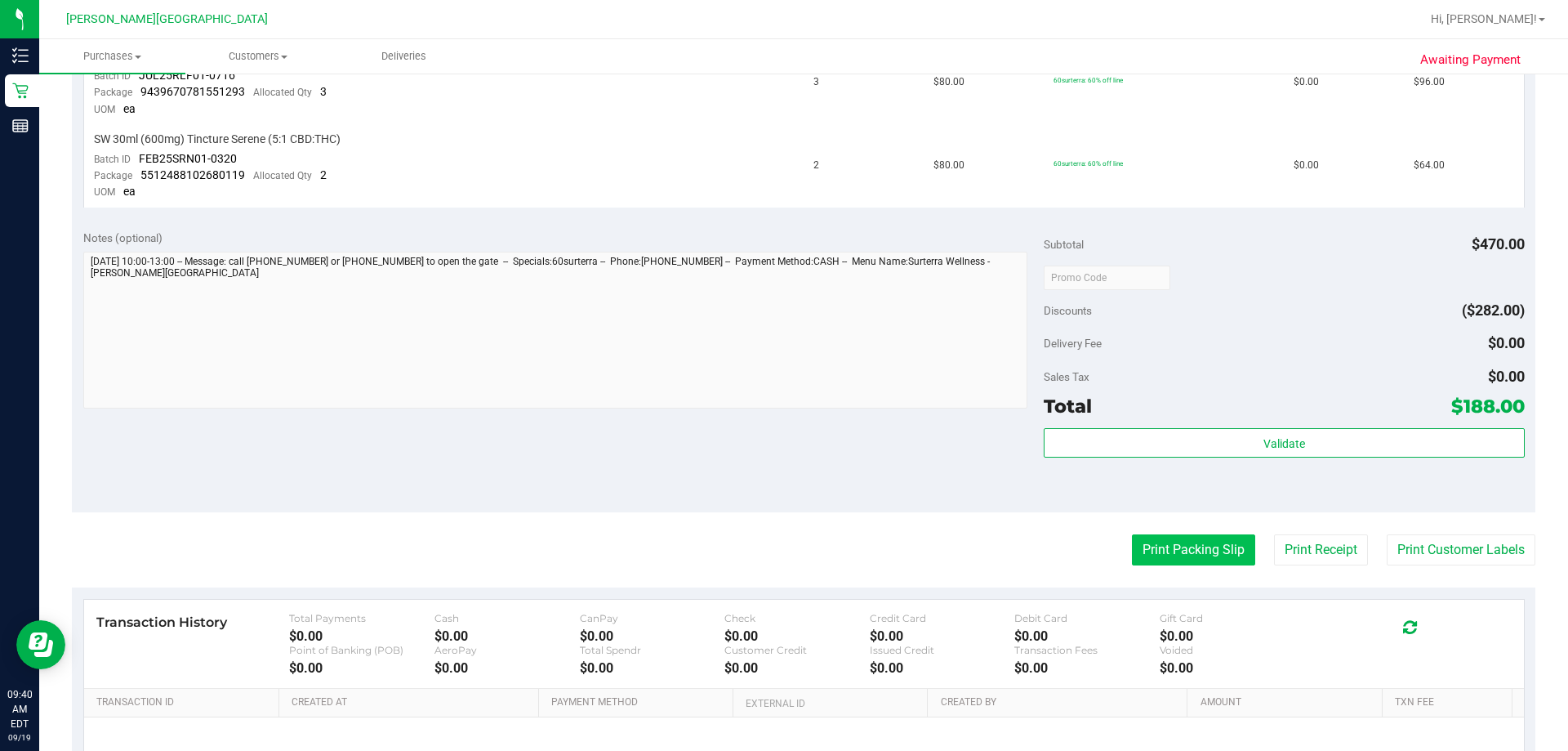
click at [781, 550] on button "Print Packing Slip" at bounding box center [1193, 550] width 123 height 31
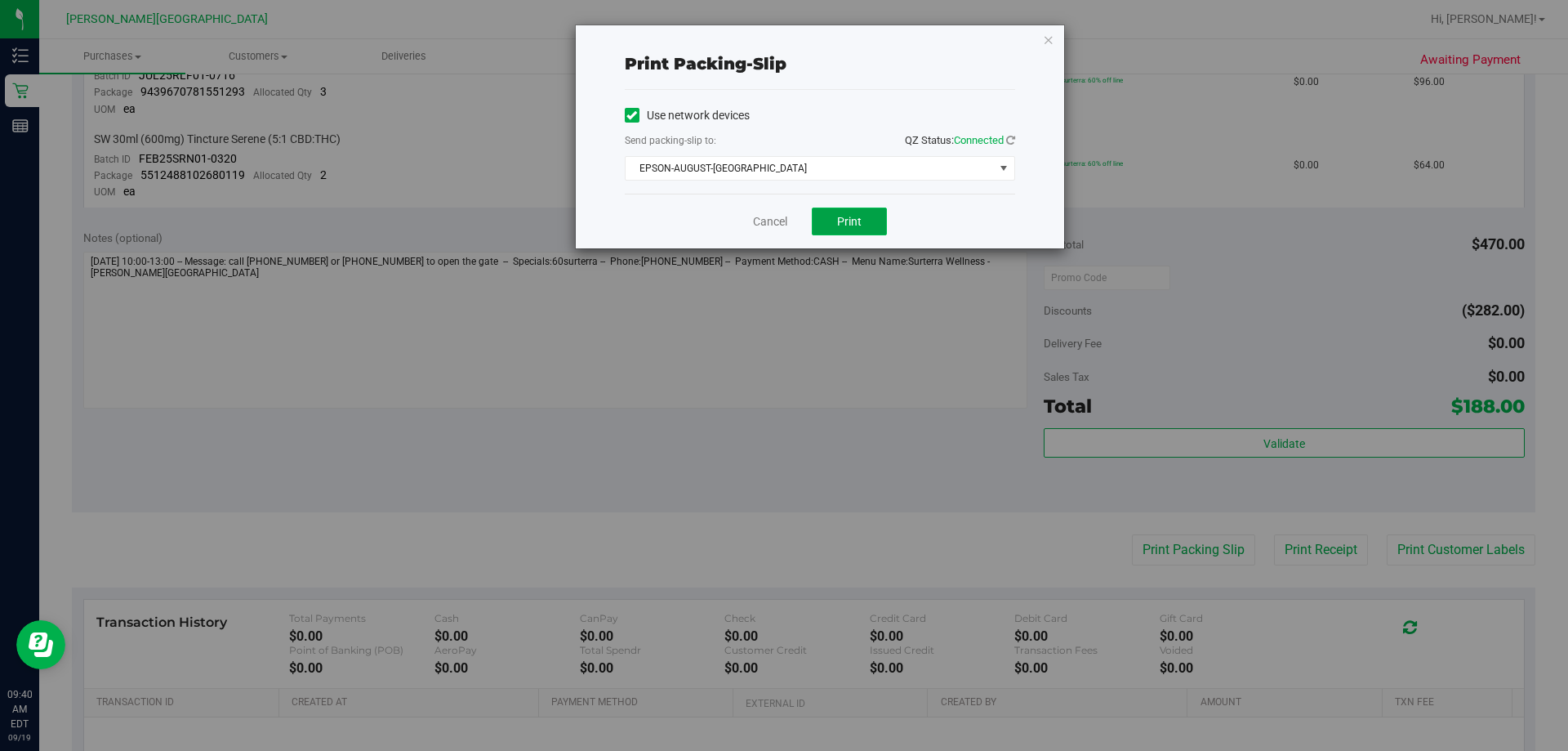
click at [781, 221] on span "Print" at bounding box center [849, 221] width 24 height 13
click at [767, 225] on link "Cancel" at bounding box center [770, 221] width 34 height 17
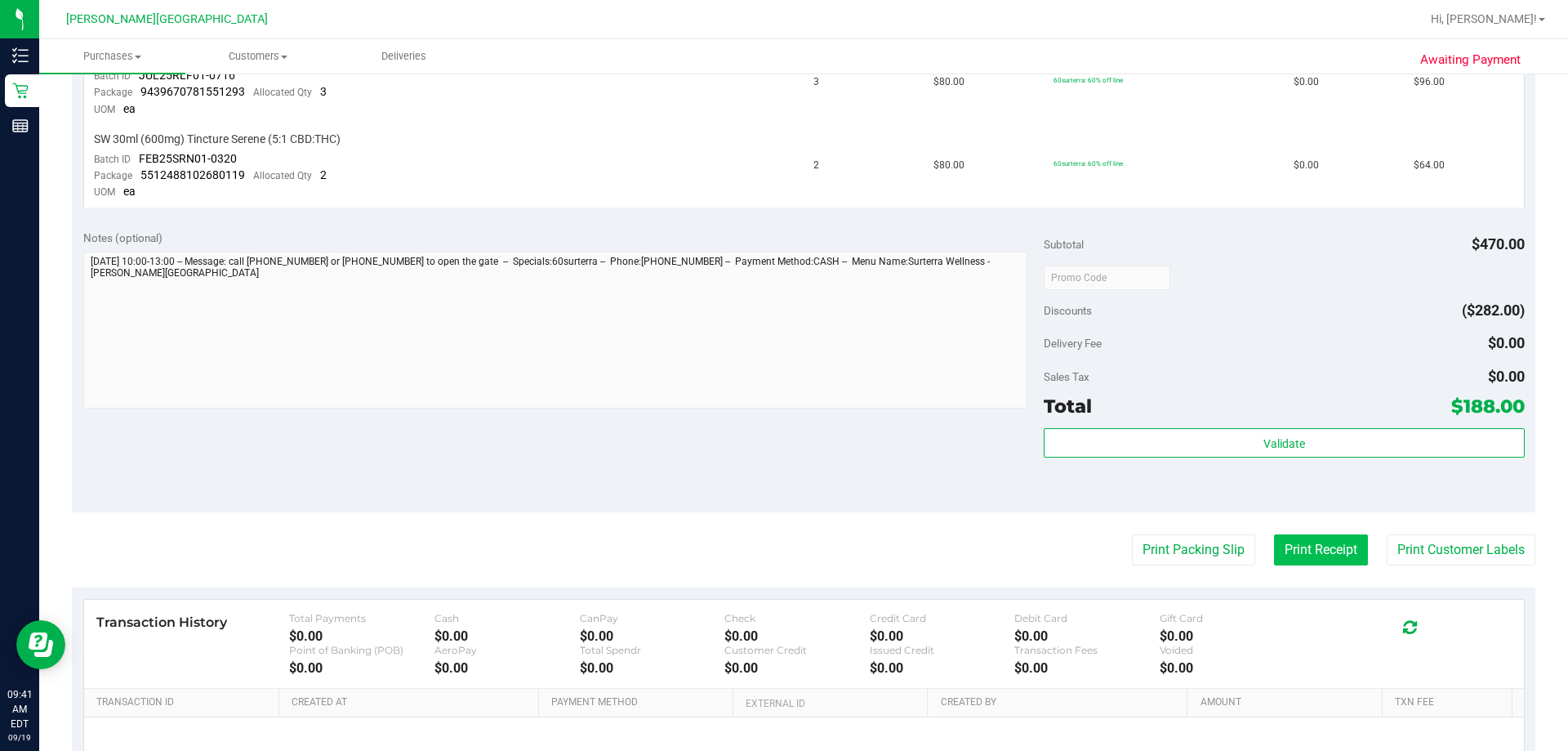
click at [781, 551] on button "Print Receipt" at bounding box center [1321, 550] width 94 height 31
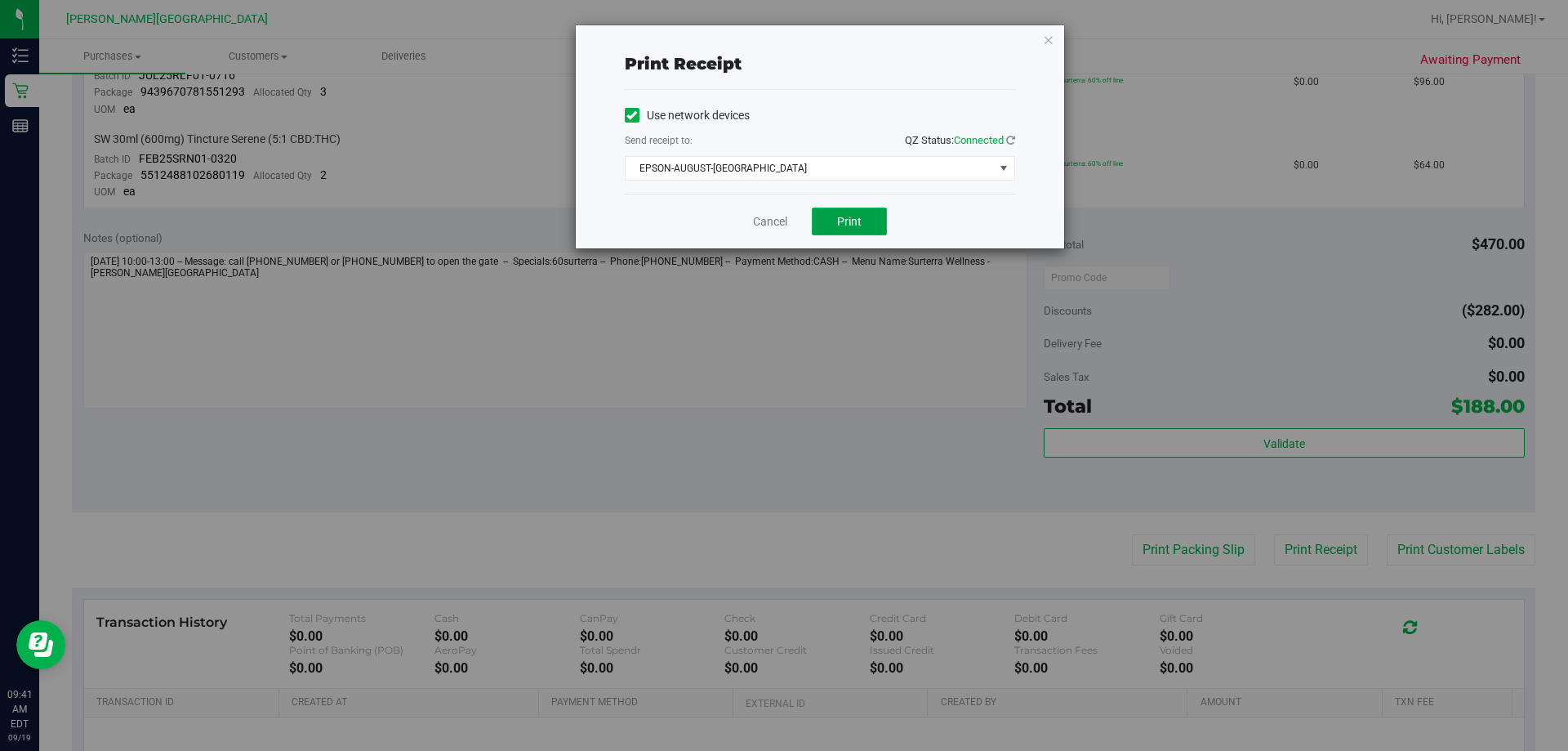
click at [781, 227] on span "Print" at bounding box center [849, 221] width 24 height 13
click at [781, 222] on span "Print" at bounding box center [849, 221] width 24 height 13
click at [774, 221] on link "Cancel" at bounding box center [770, 221] width 34 height 17
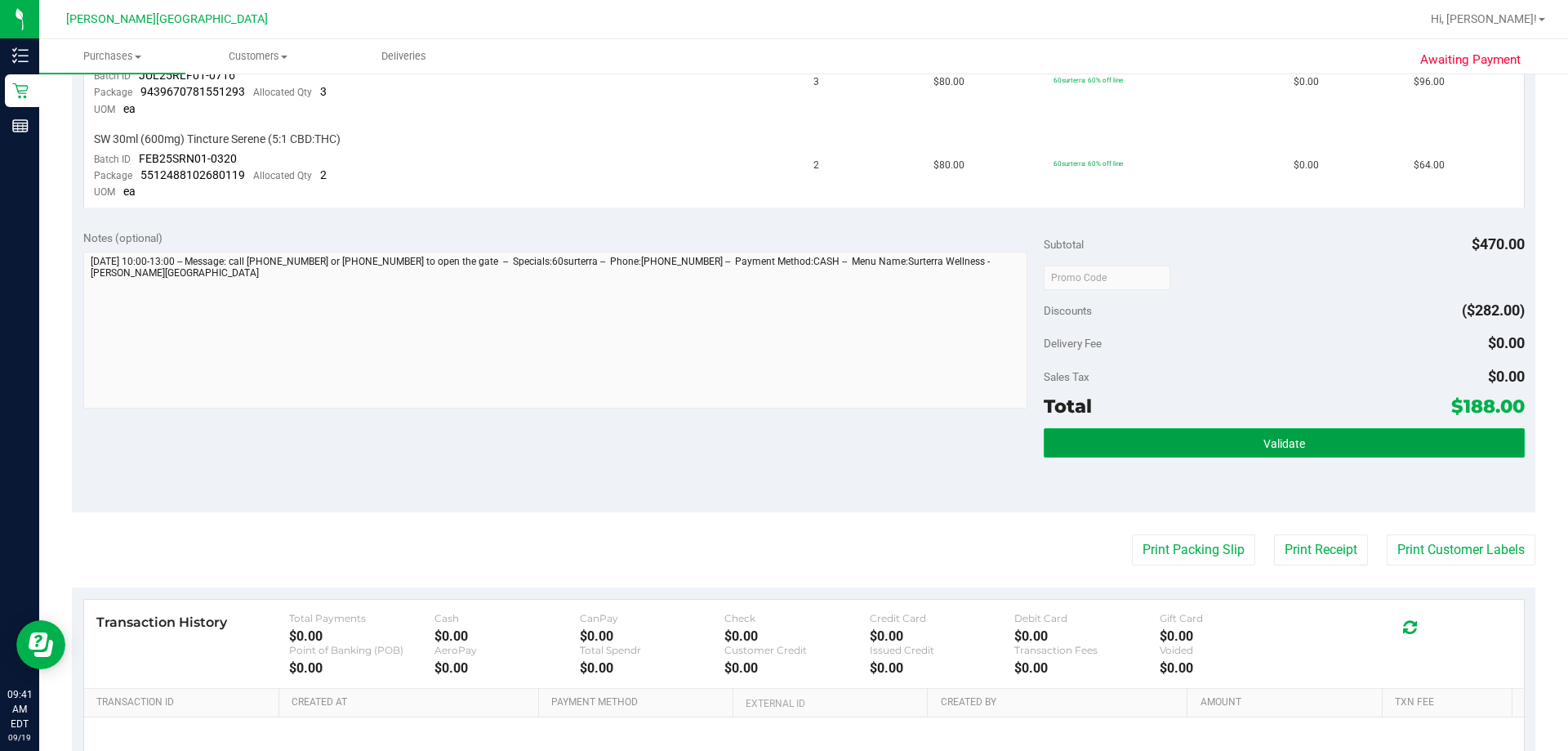
click at [781, 443] on span "Validate" at bounding box center [1284, 444] width 41 height 13
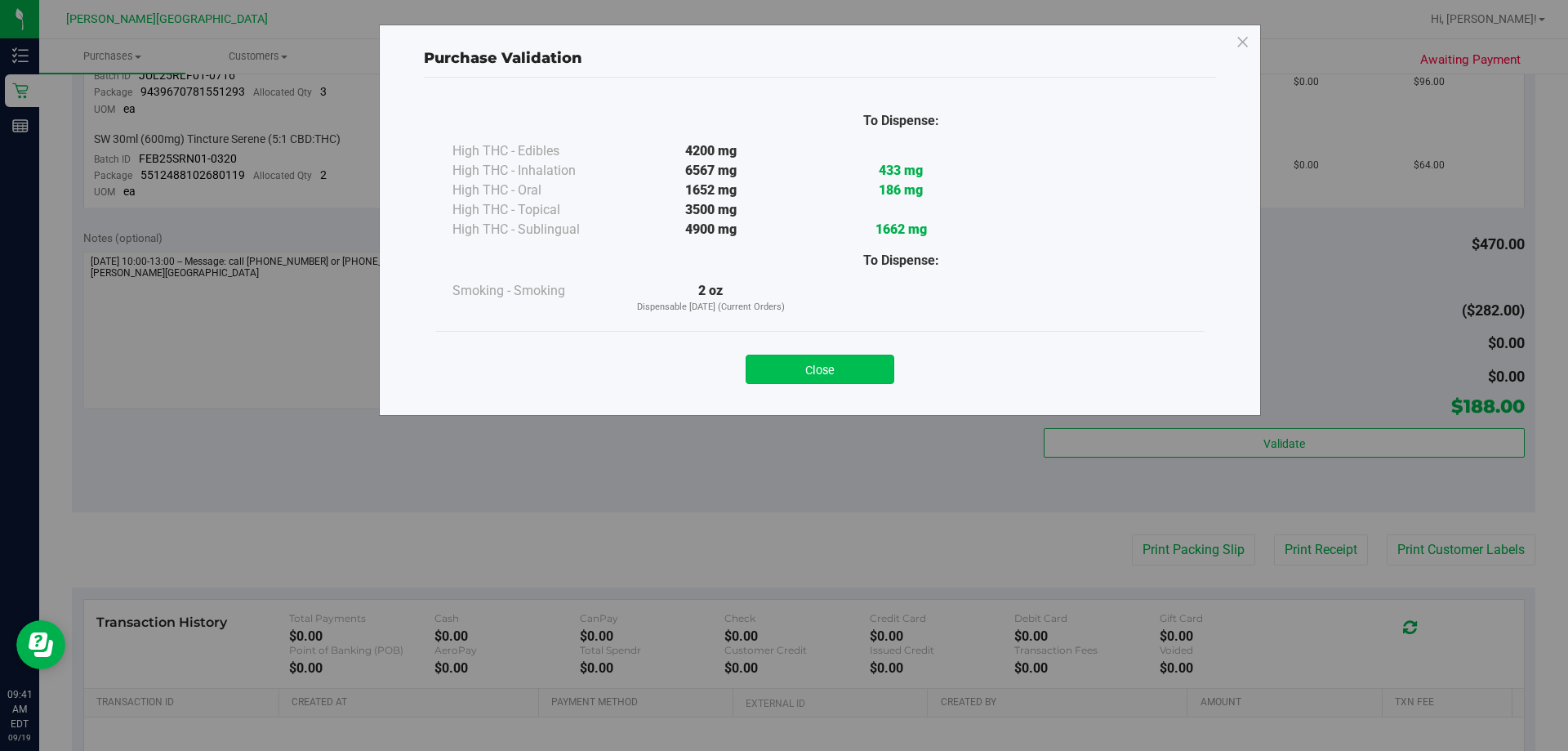
click at [781, 370] on button "Close" at bounding box center [820, 369] width 149 height 30
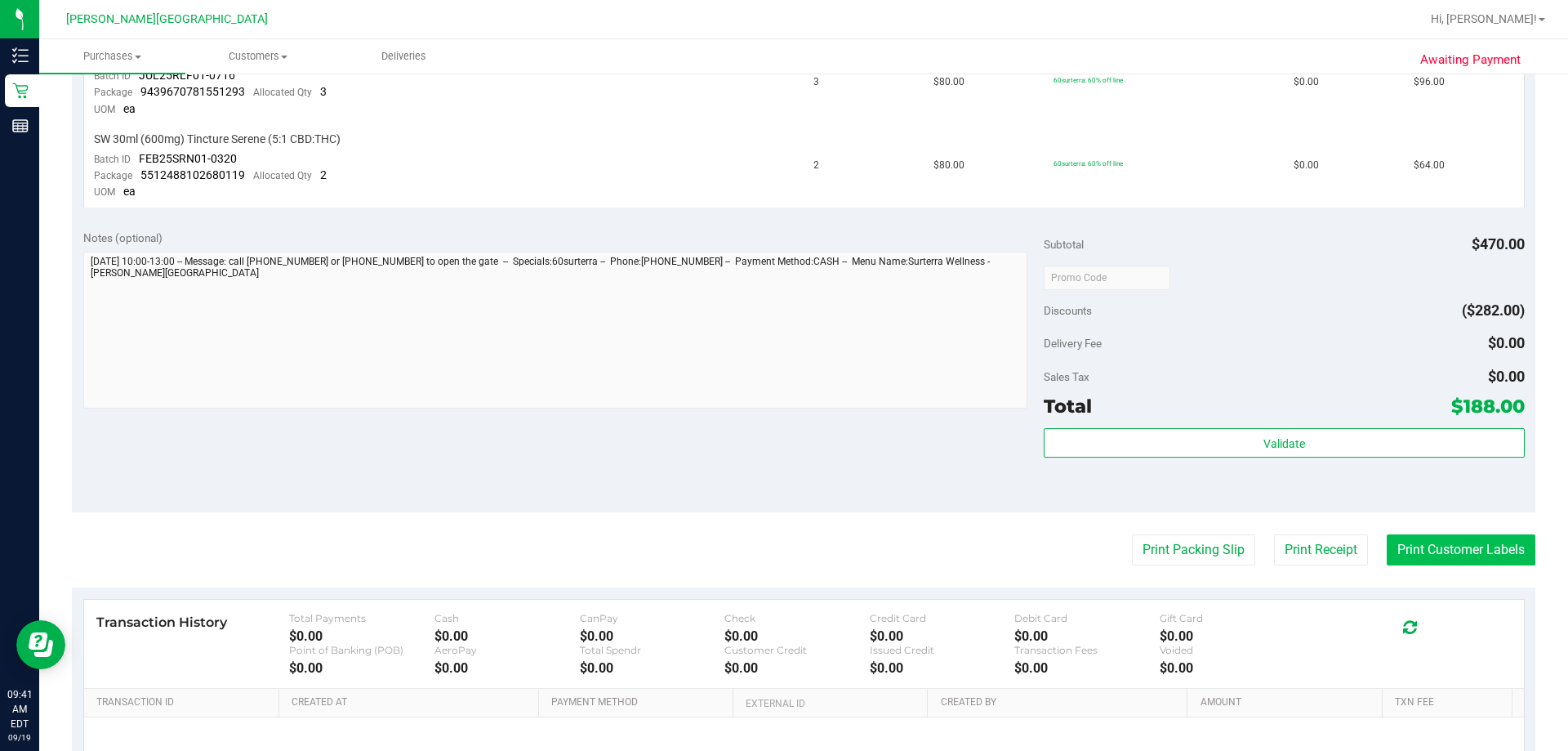
click at [781, 551] on button "Print Customer Labels" at bounding box center [1461, 550] width 149 height 31
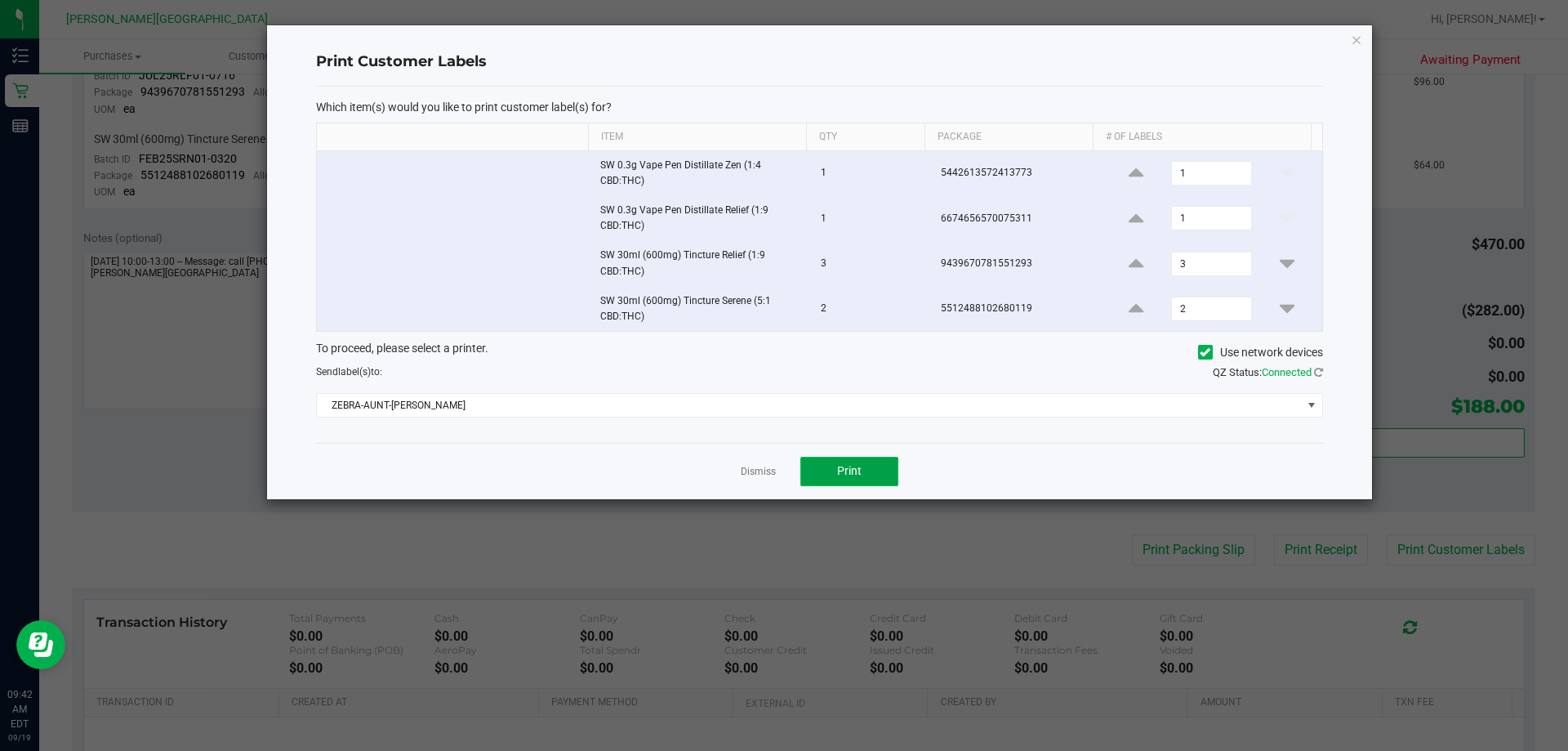
click at [781, 472] on button "Print" at bounding box center [849, 471] width 98 height 30
click at [751, 469] on link "Dismiss" at bounding box center [758, 471] width 35 height 13
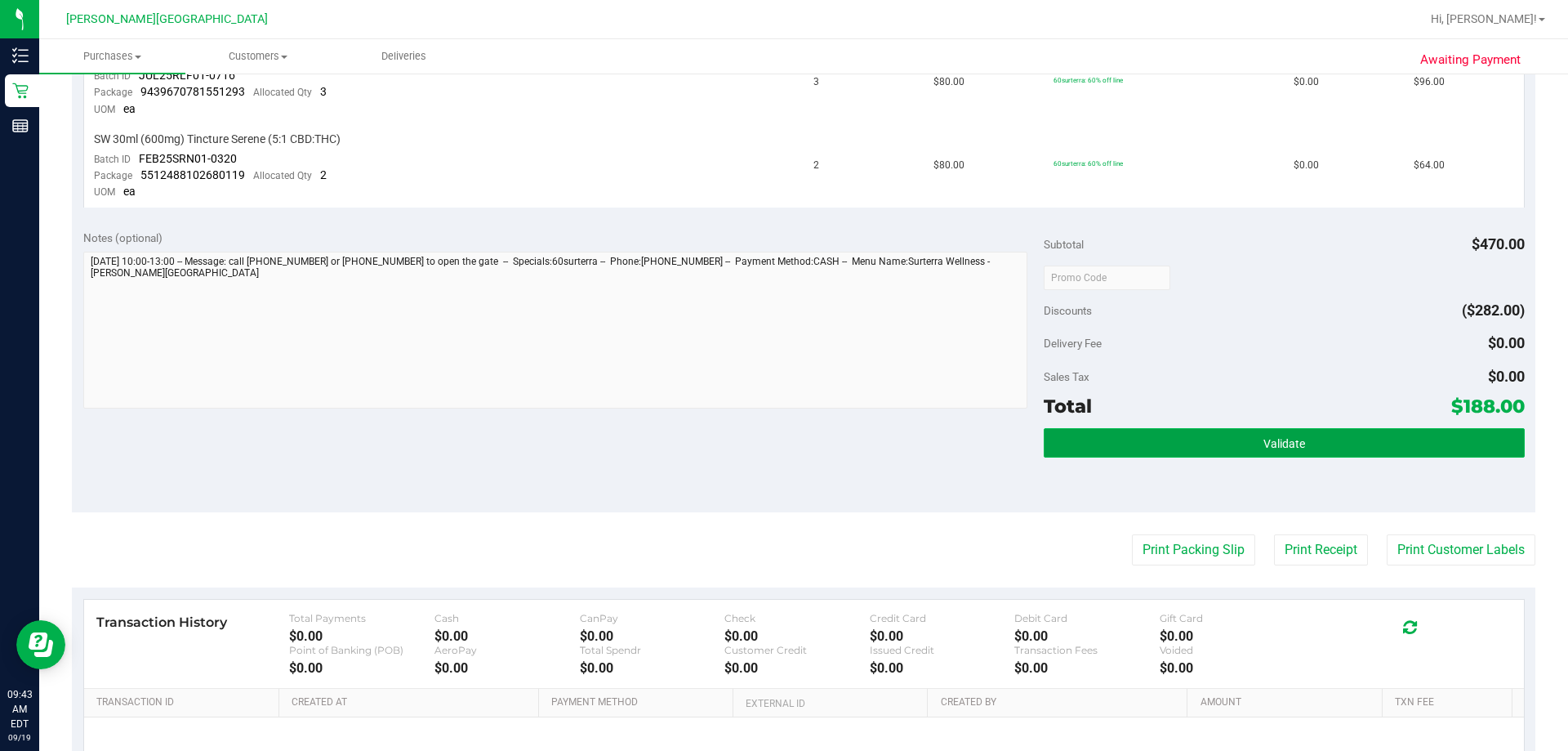
click at [781, 442] on span "Validate" at bounding box center [1284, 444] width 41 height 13
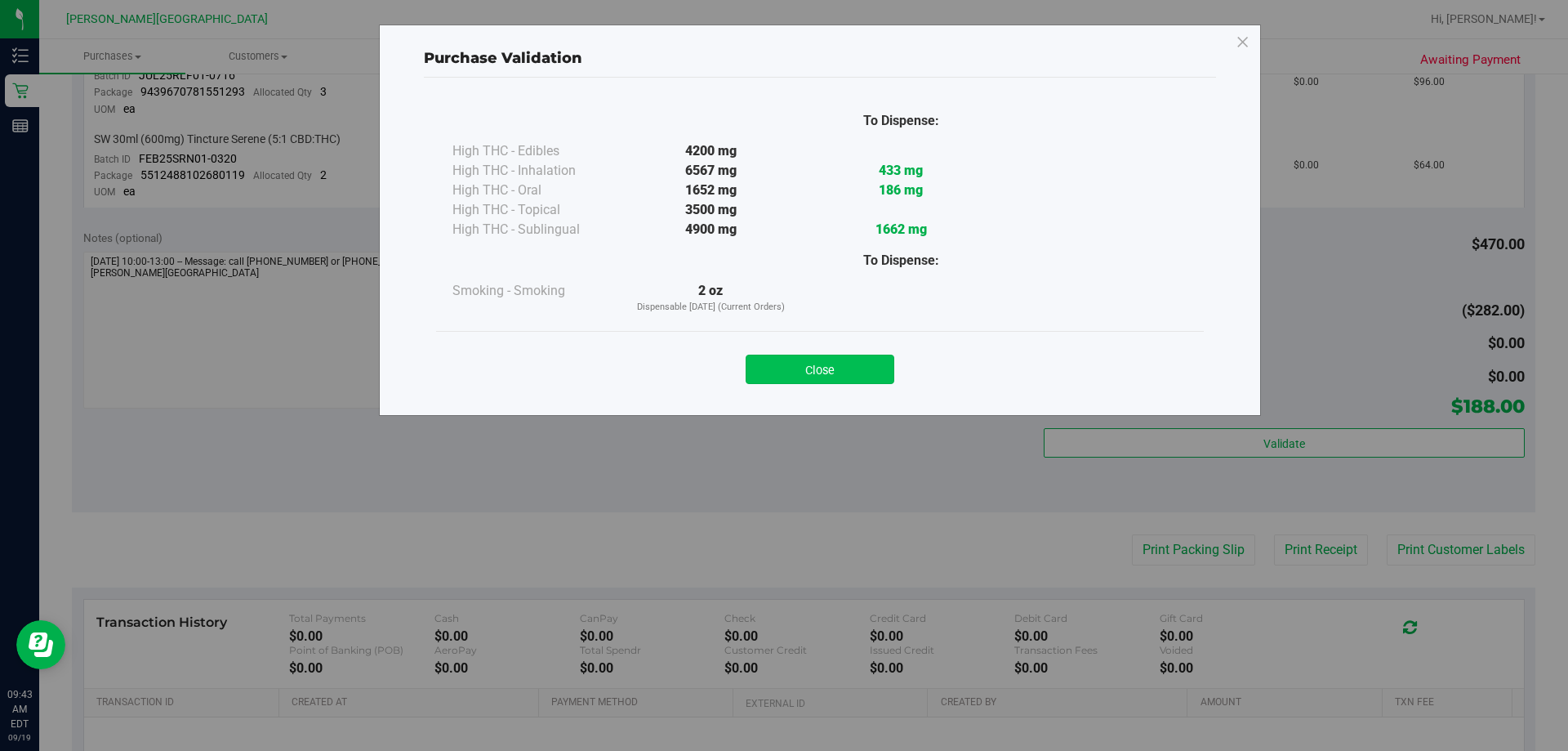
click at [781, 371] on button "Close" at bounding box center [820, 369] width 149 height 30
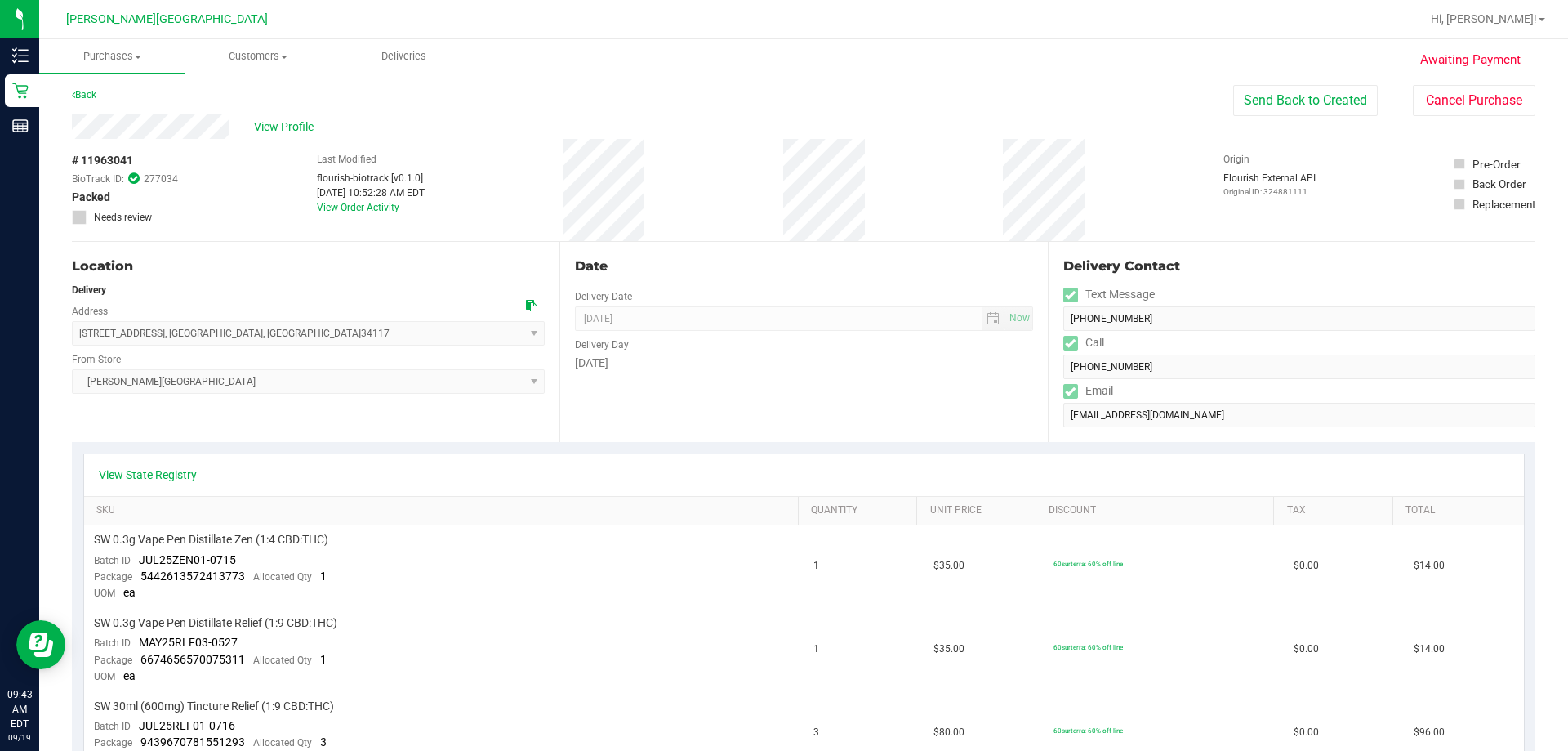
scroll to position [0, 0]
click at [781, 105] on button "Send Back to Created" at bounding box center [1305, 103] width 145 height 31
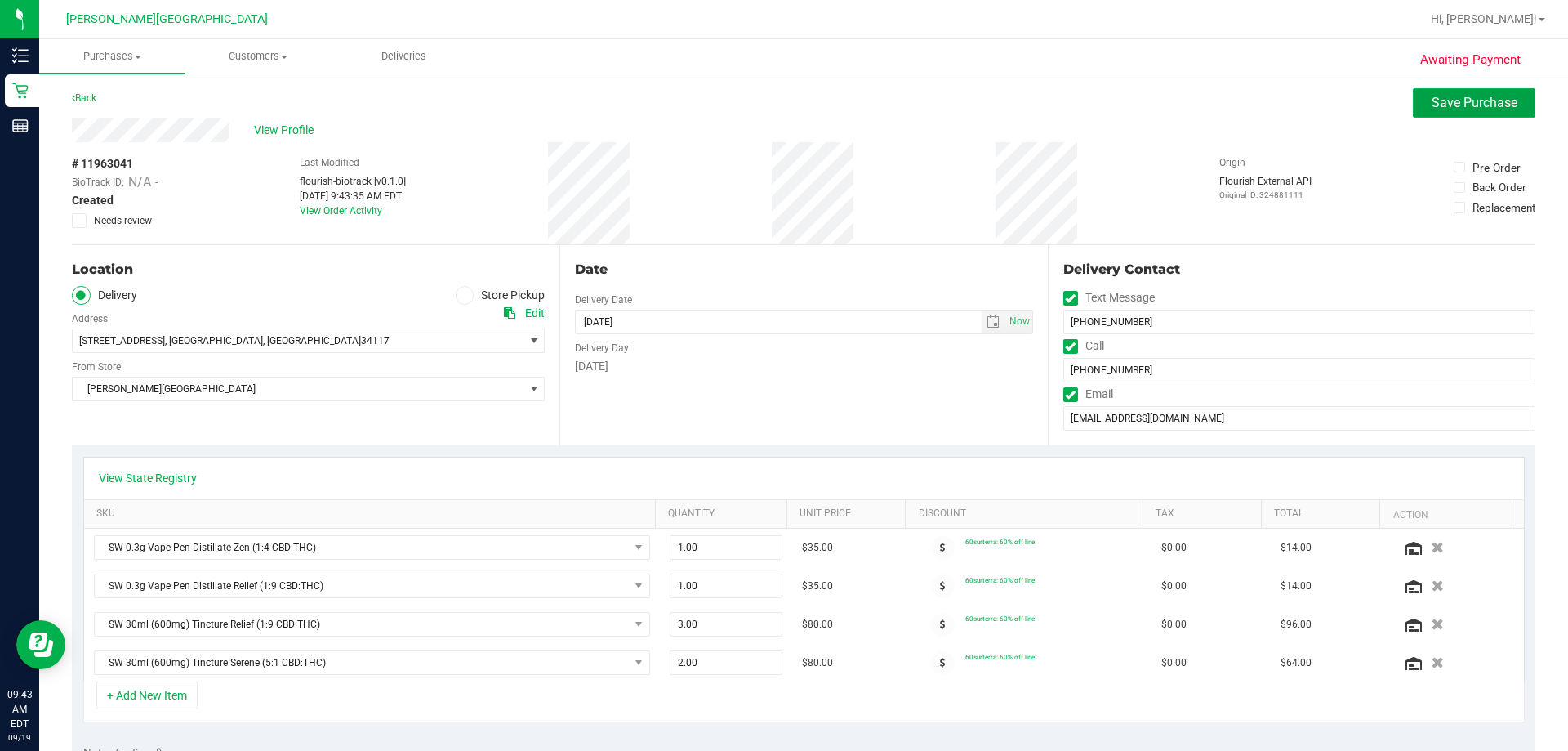
click at [781, 107] on span "Save Purchase" at bounding box center [1474, 102] width 85 height 15
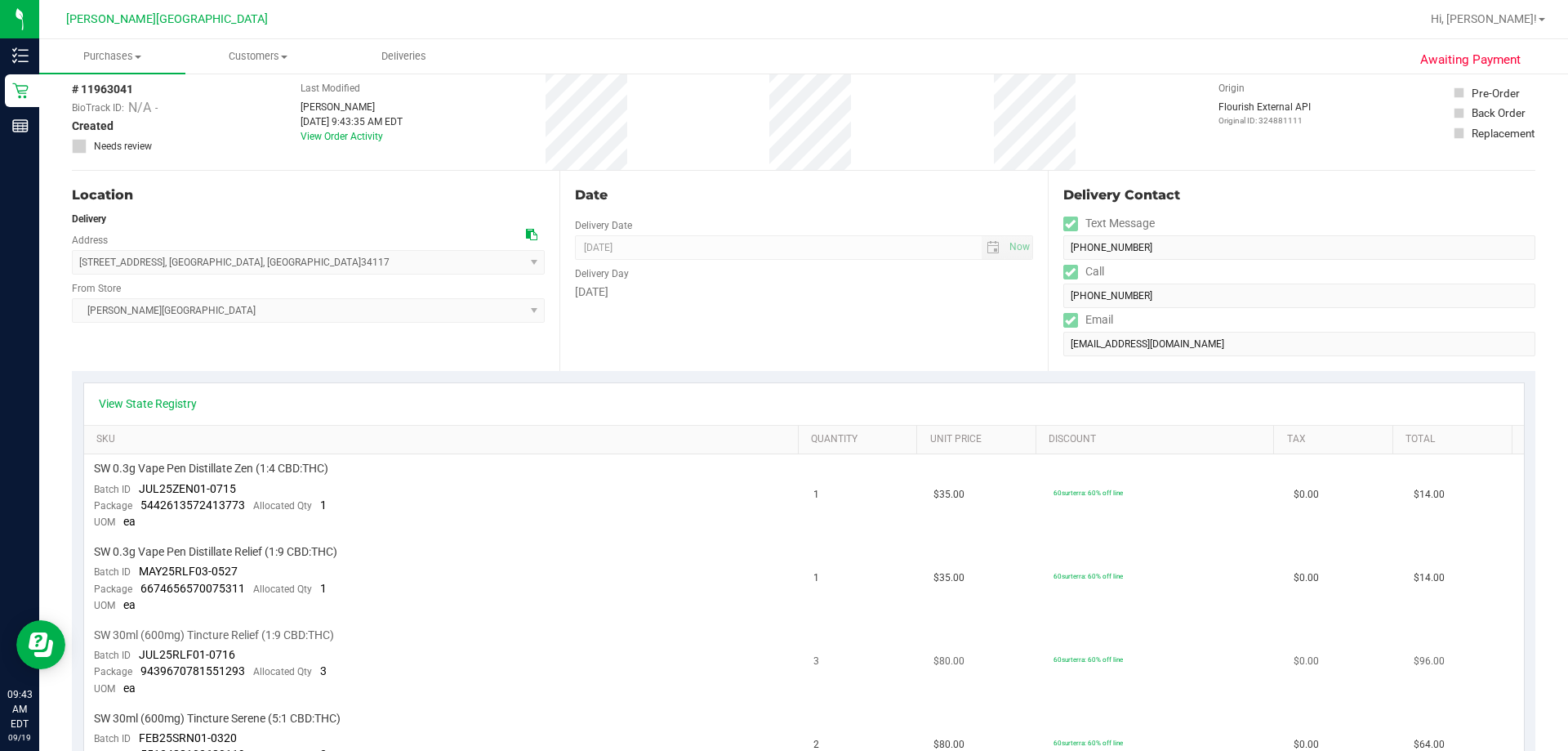
scroll to position [490, 0]
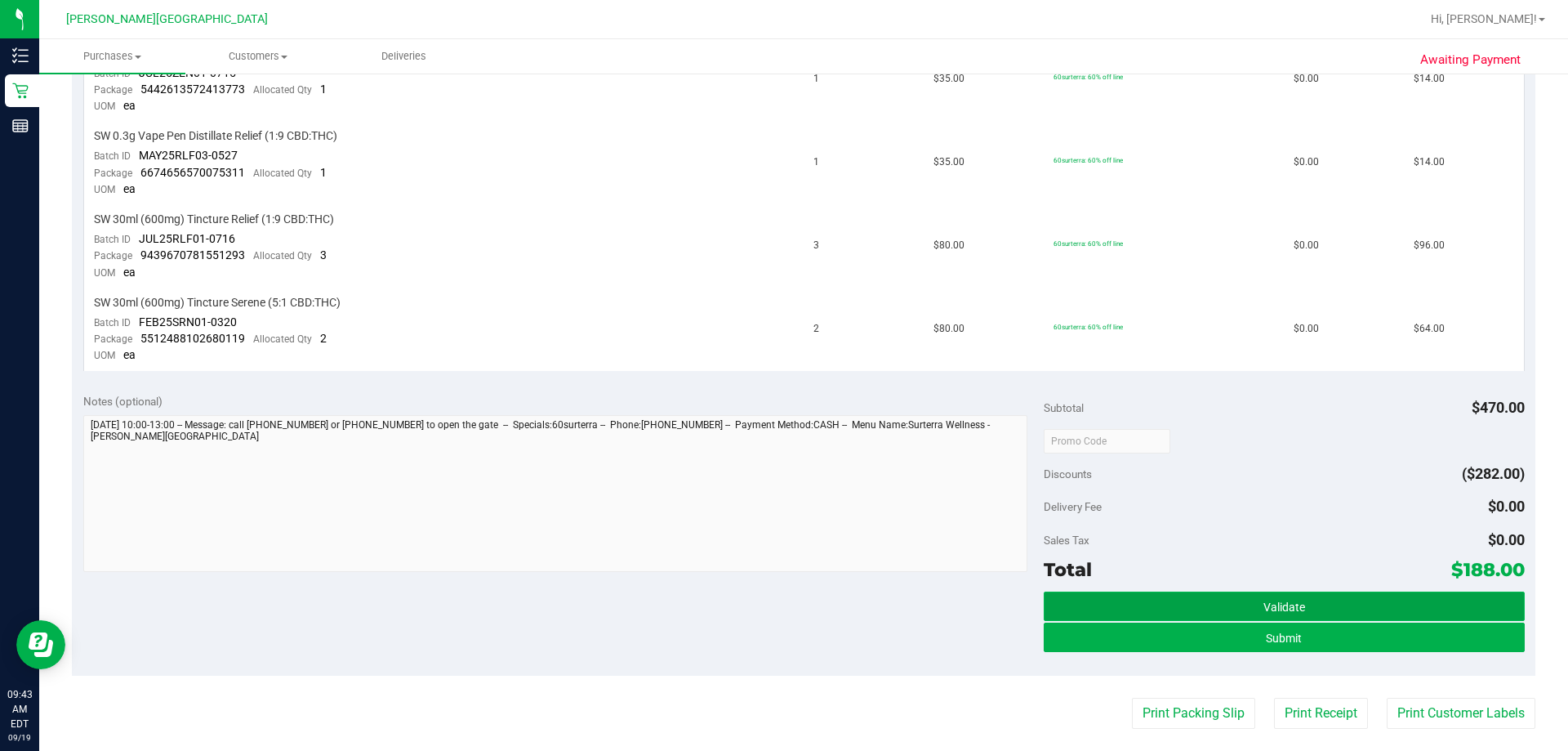
click at [781, 608] on button "Validate" at bounding box center [1283, 605] width 480 height 30
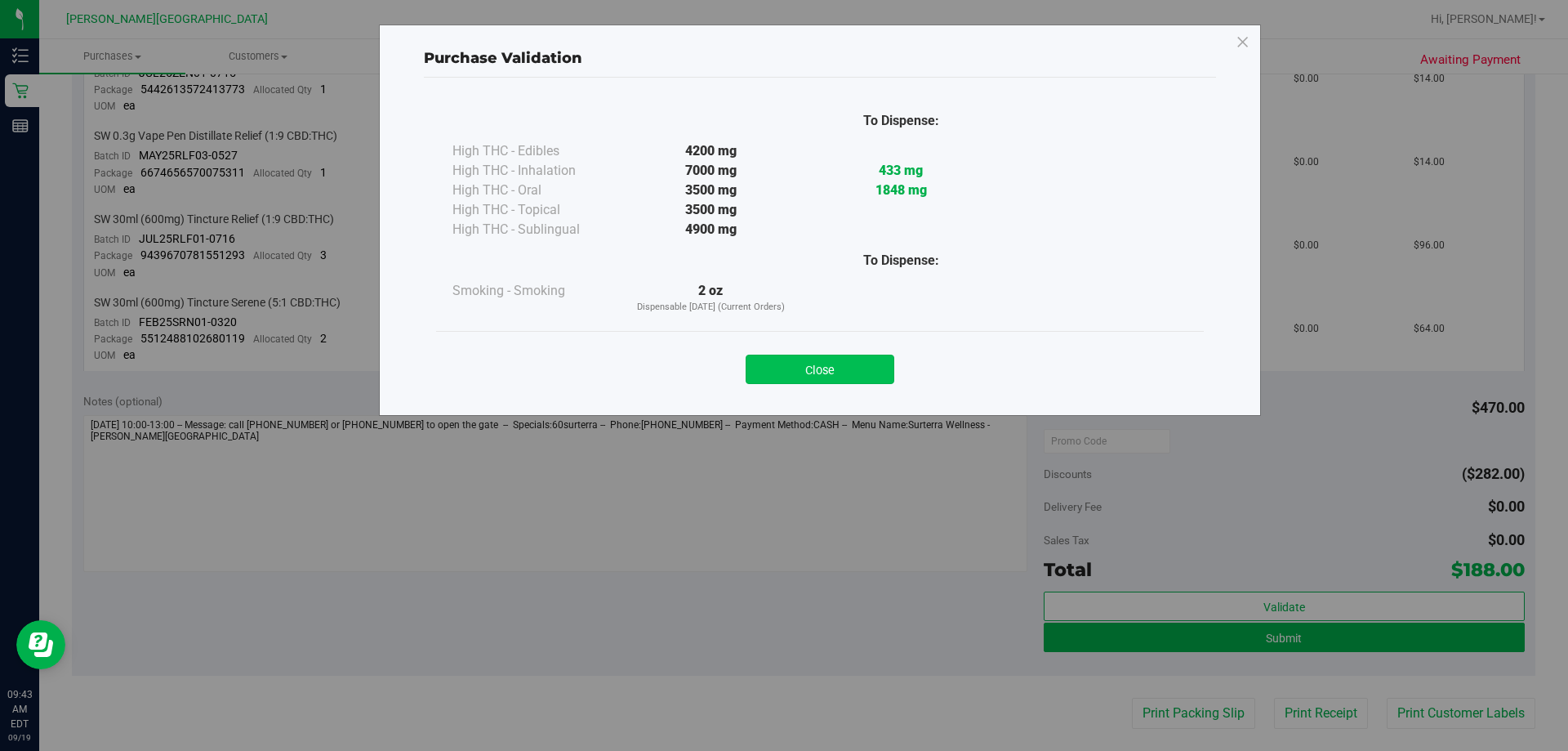
click at [781, 369] on button "Close" at bounding box center [820, 369] width 149 height 30
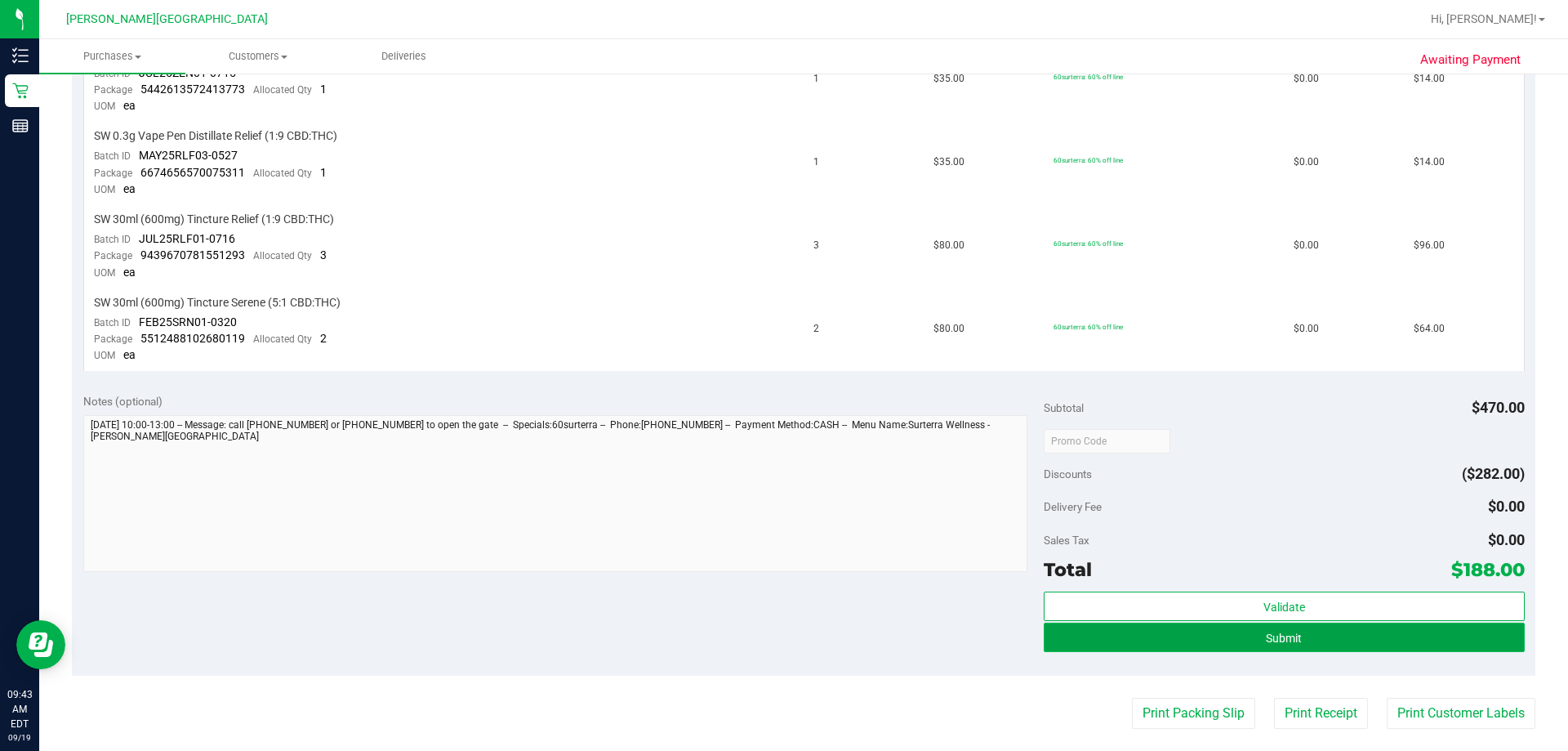
click at [781, 639] on span "Submit" at bounding box center [1284, 638] width 36 height 13
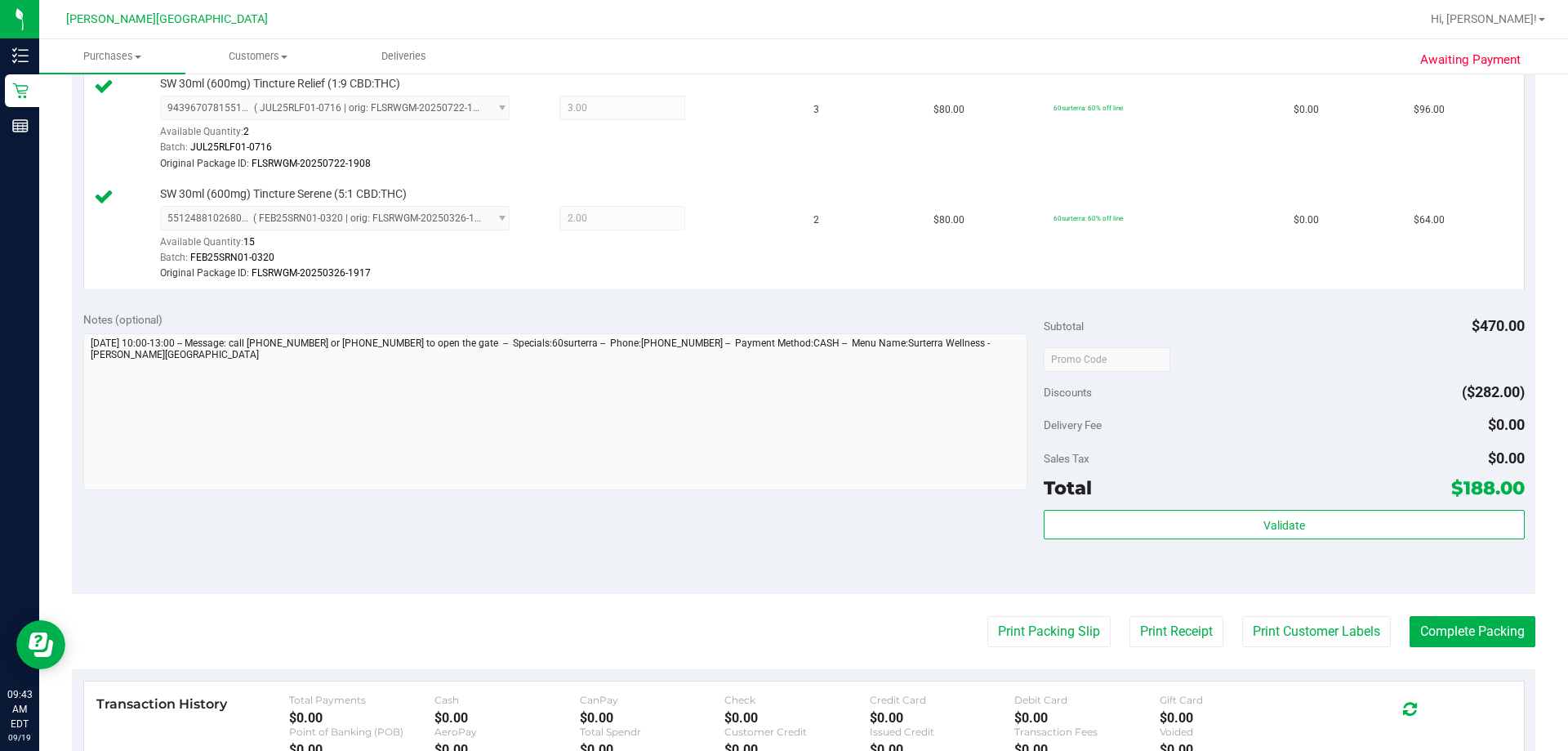
scroll to position [817, 0]
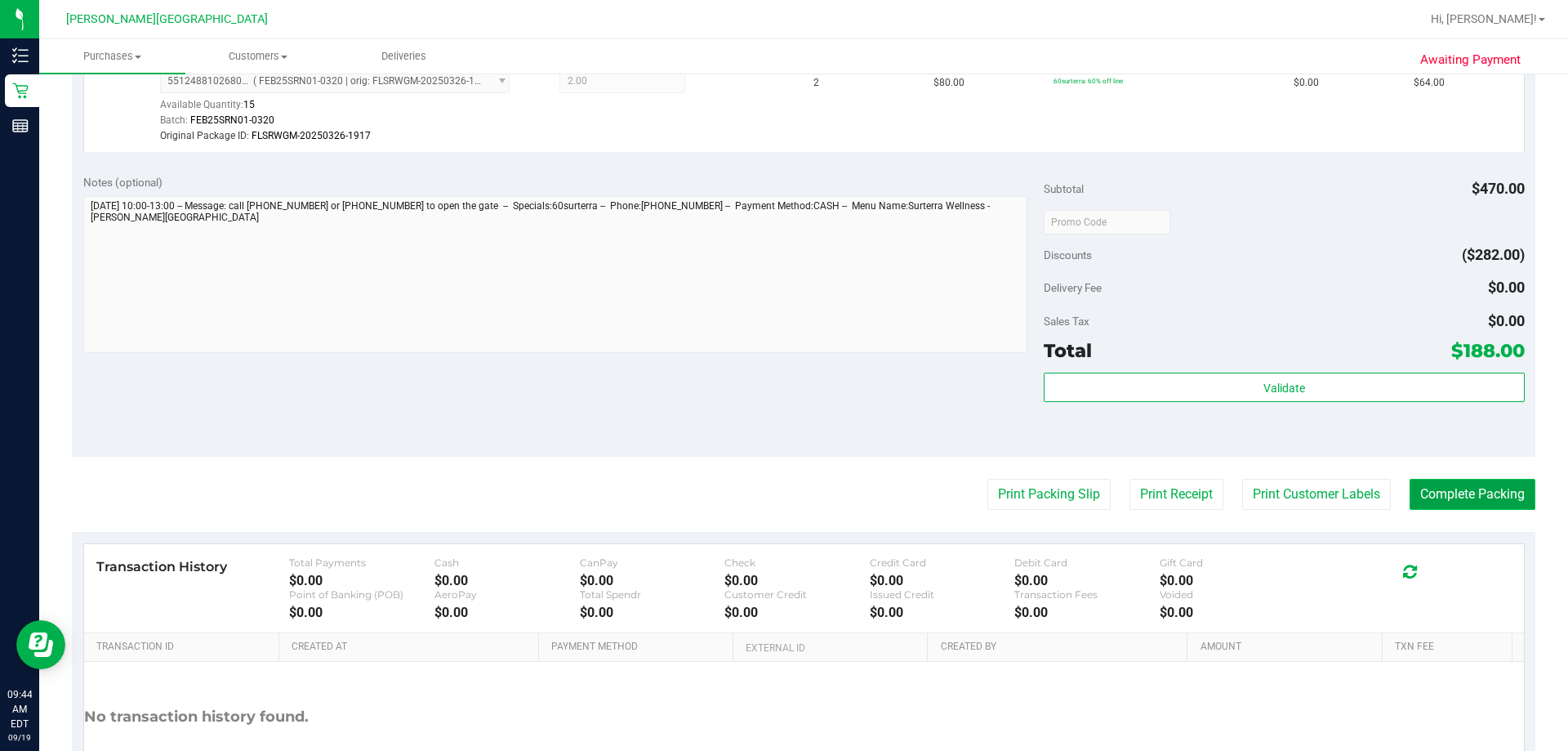
drag, startPoint x: 1426, startPoint y: 491, endPoint x: 1427, endPoint y: 501, distance: 10.0
click at [781, 496] on button "Complete Packing" at bounding box center [1473, 494] width 126 height 31
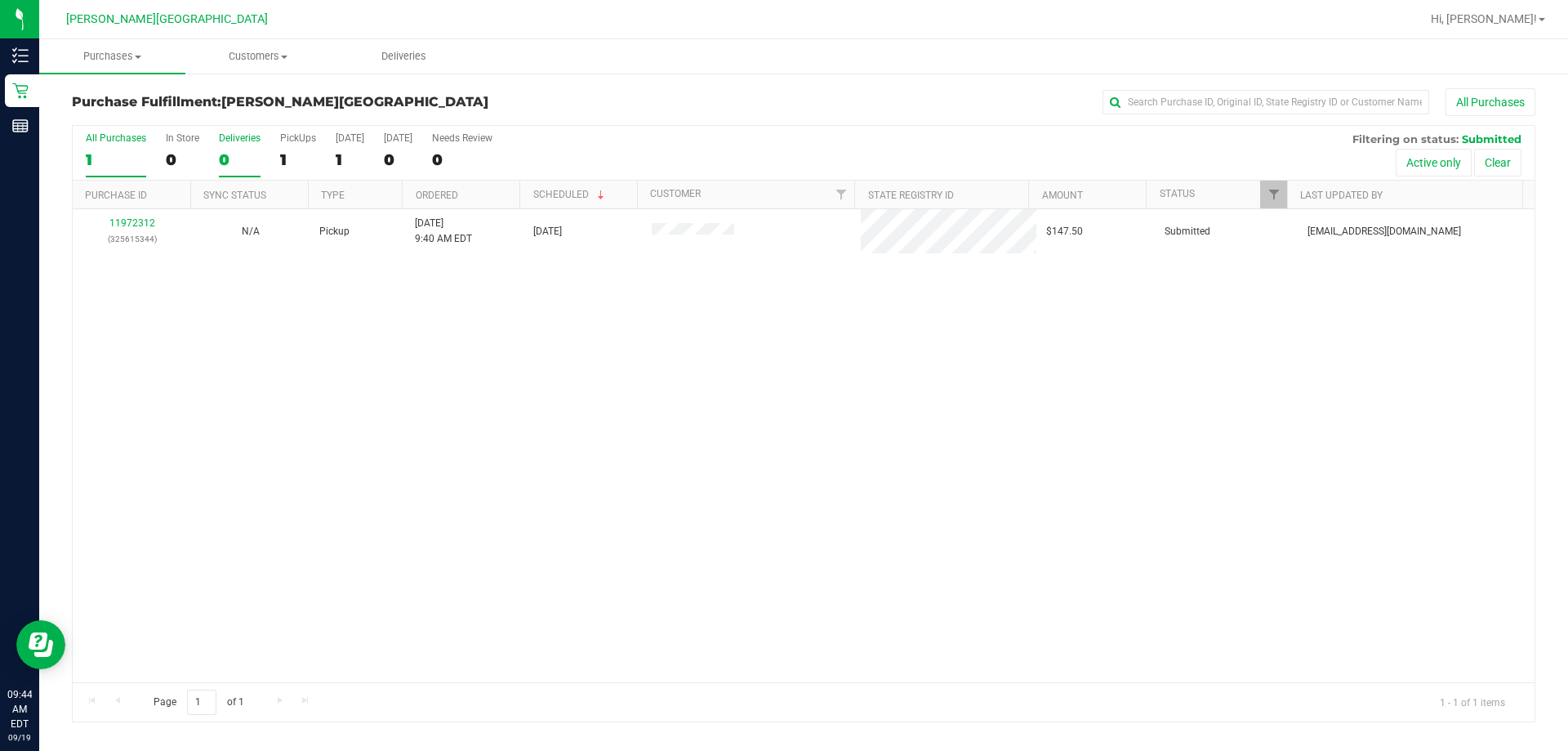
click at [230, 136] on div "Deliveries" at bounding box center [240, 137] width 41 height 12
click at [0, 0] on input "Deliveries 0" at bounding box center [0, 0] width 0 height 0
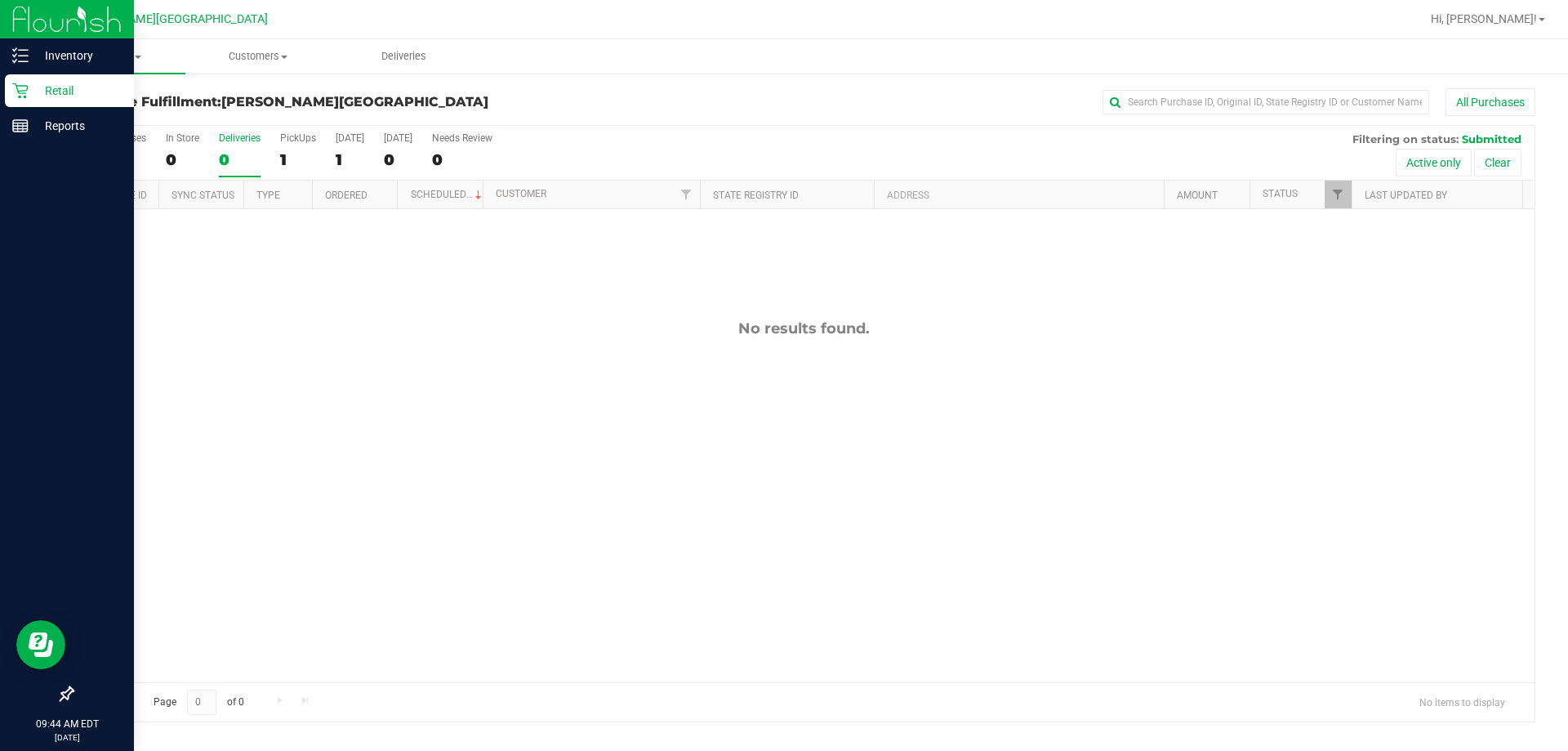
click at [55, 89] on p "Retail" at bounding box center [77, 91] width 98 height 20
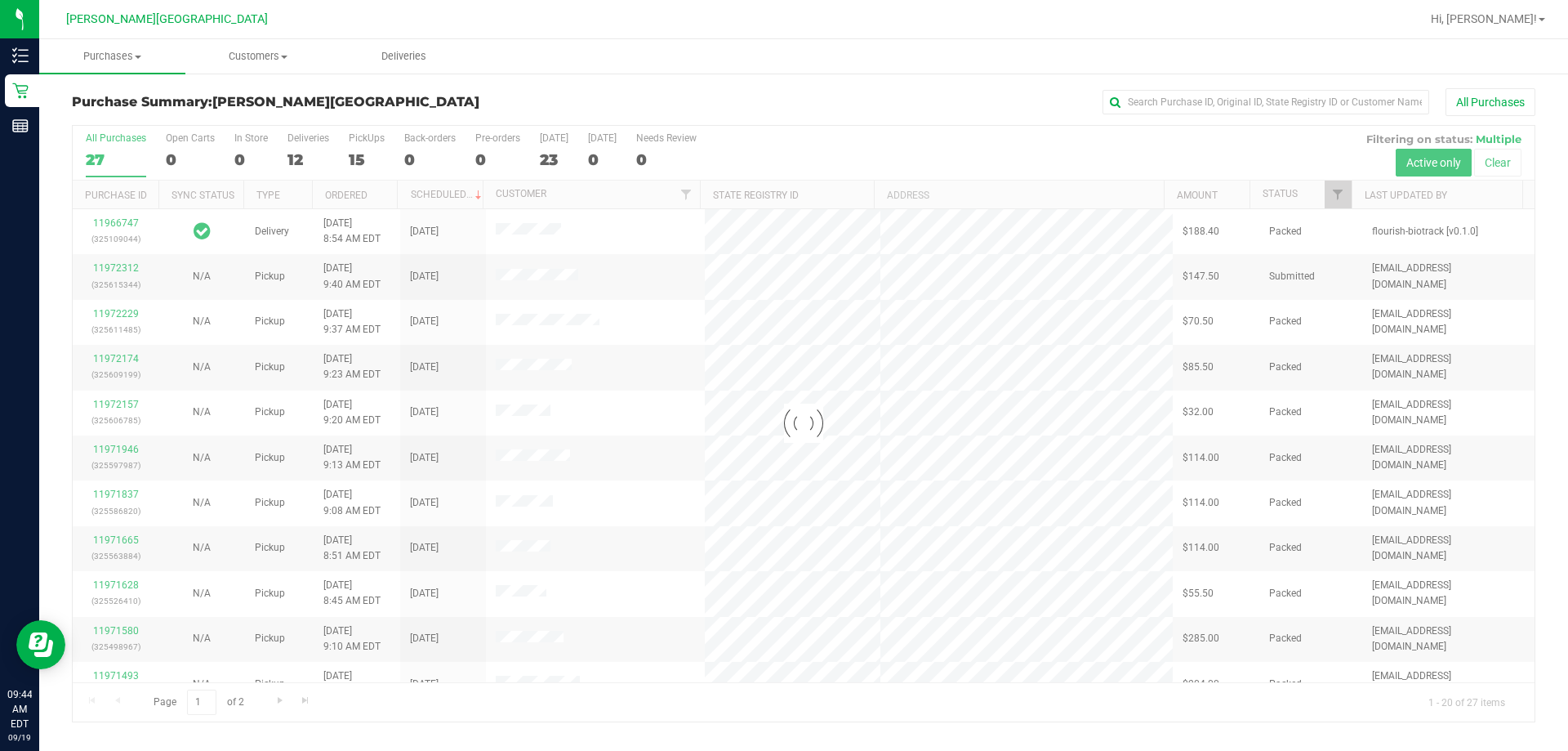
click at [301, 140] on div "Deliveries" at bounding box center [308, 137] width 41 height 12
click at [0, 0] on input "Deliveries 12" at bounding box center [0, 0] width 0 height 0
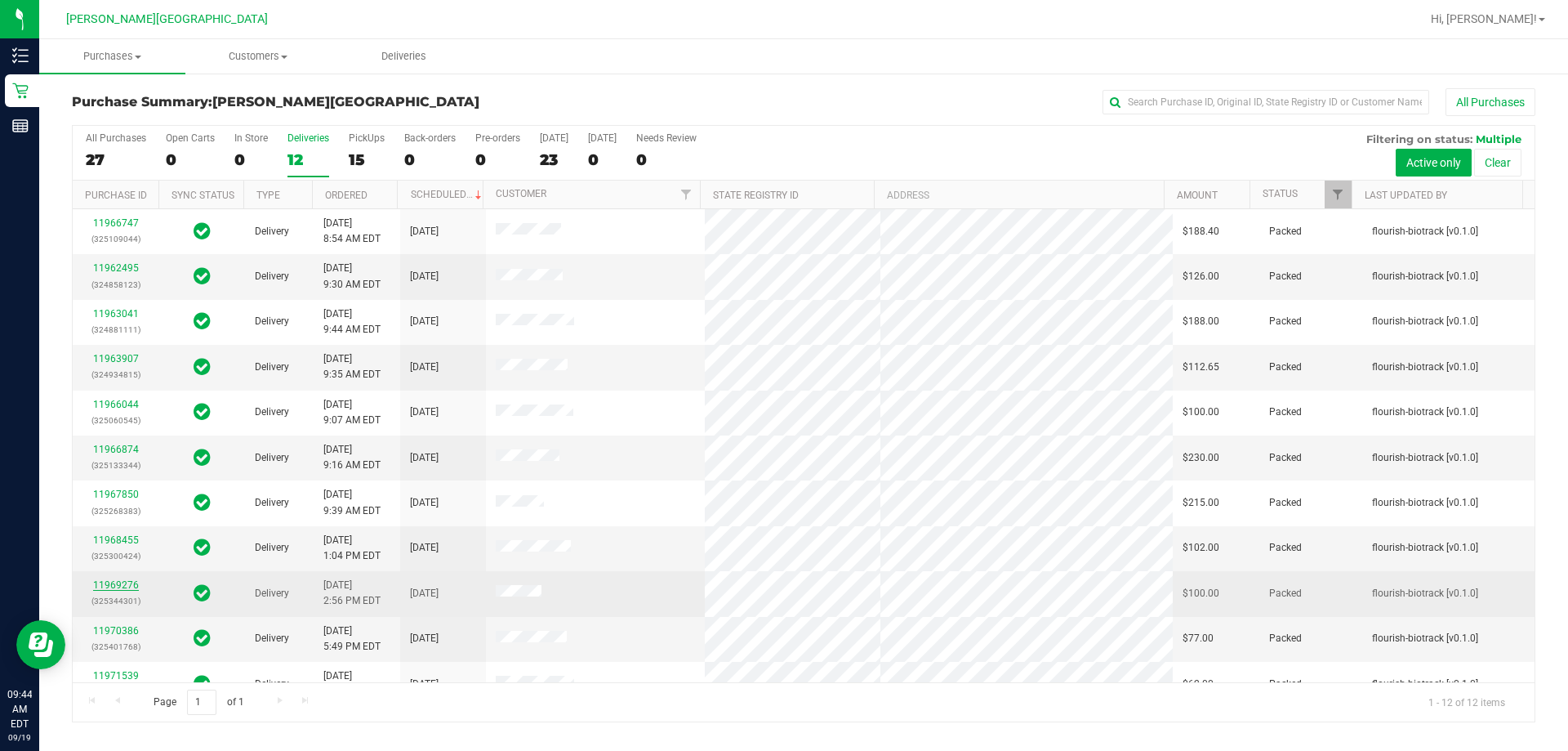
click at [119, 584] on link "11969276" at bounding box center [116, 585] width 46 height 12
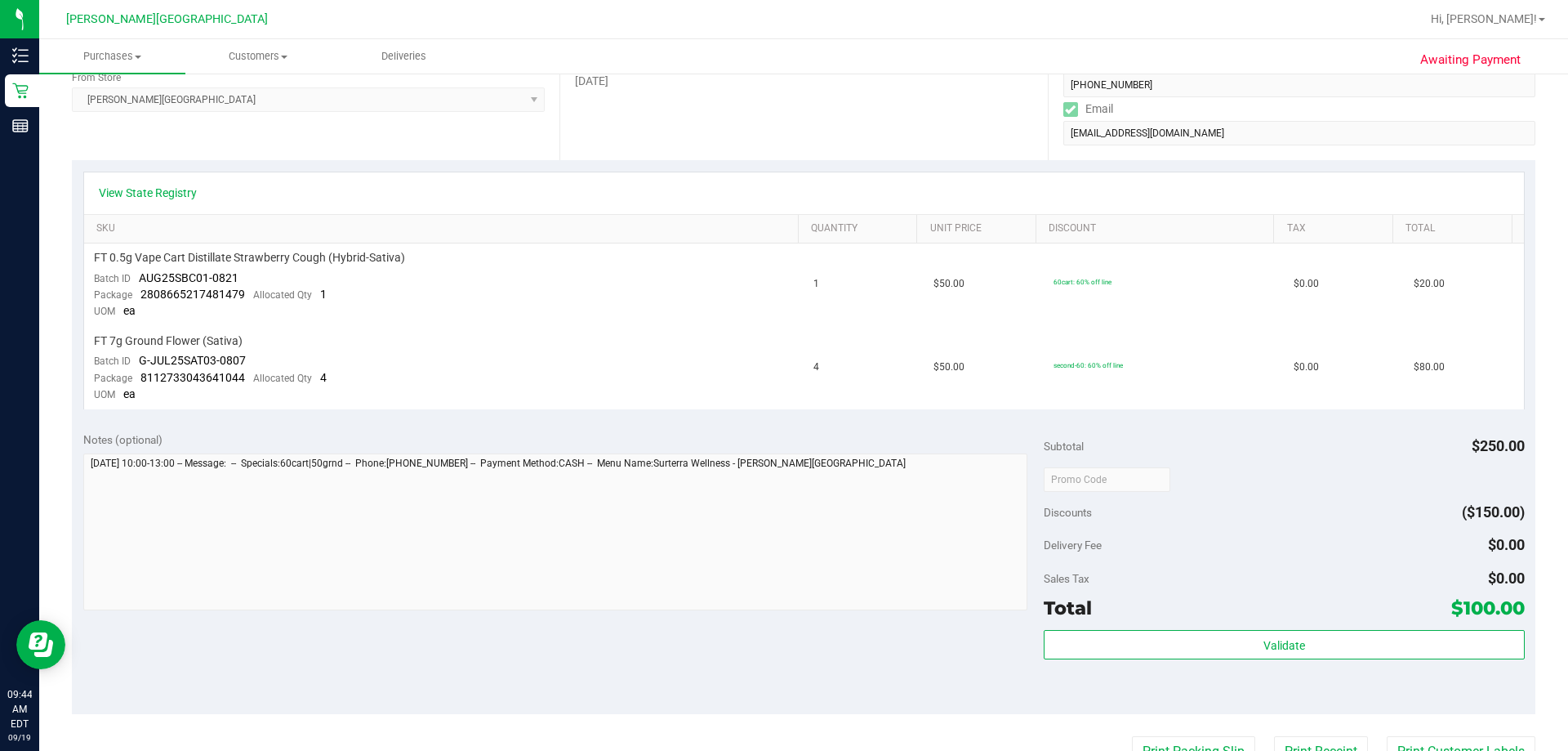
scroll to position [409, 0]
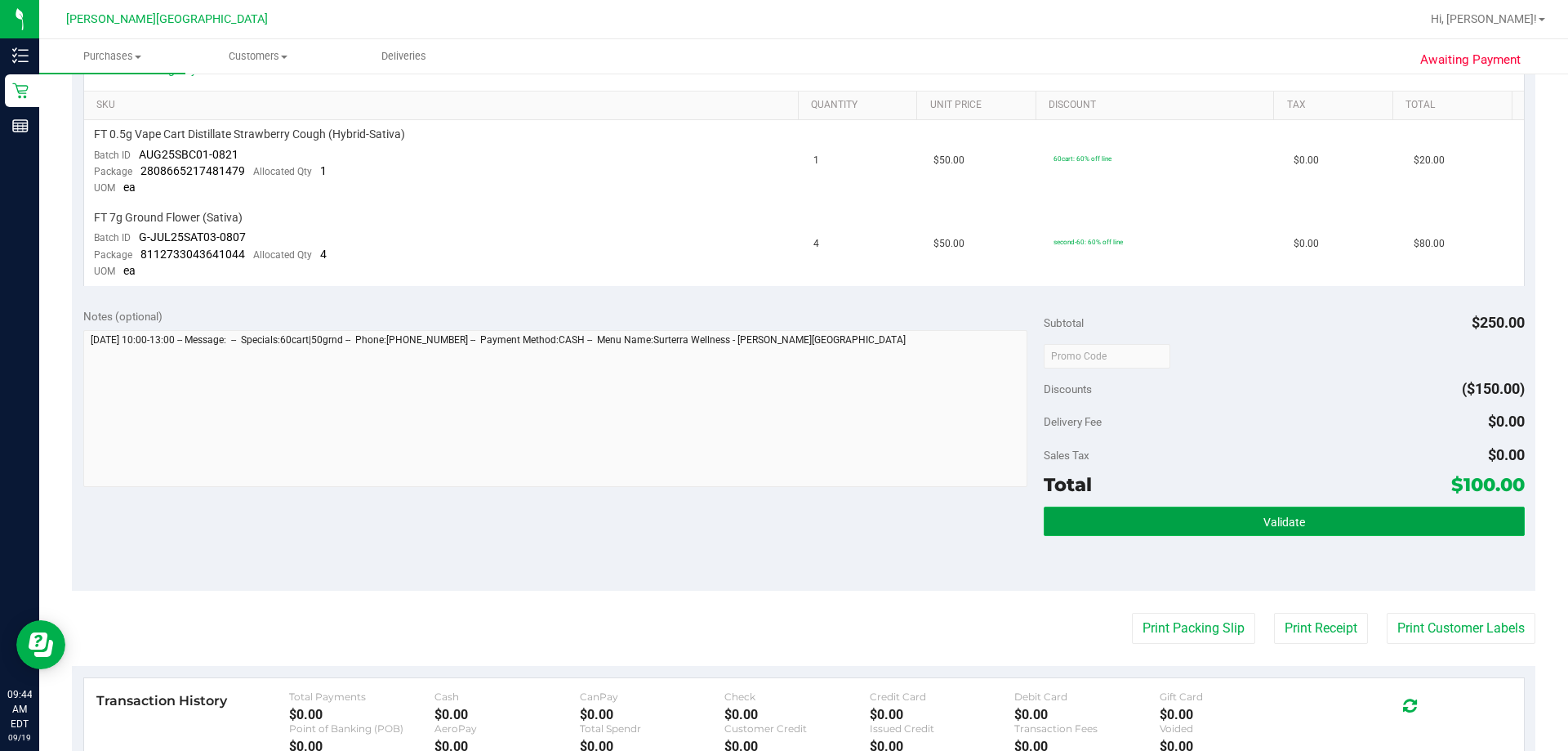
click at [781, 526] on button "Validate" at bounding box center [1283, 521] width 480 height 30
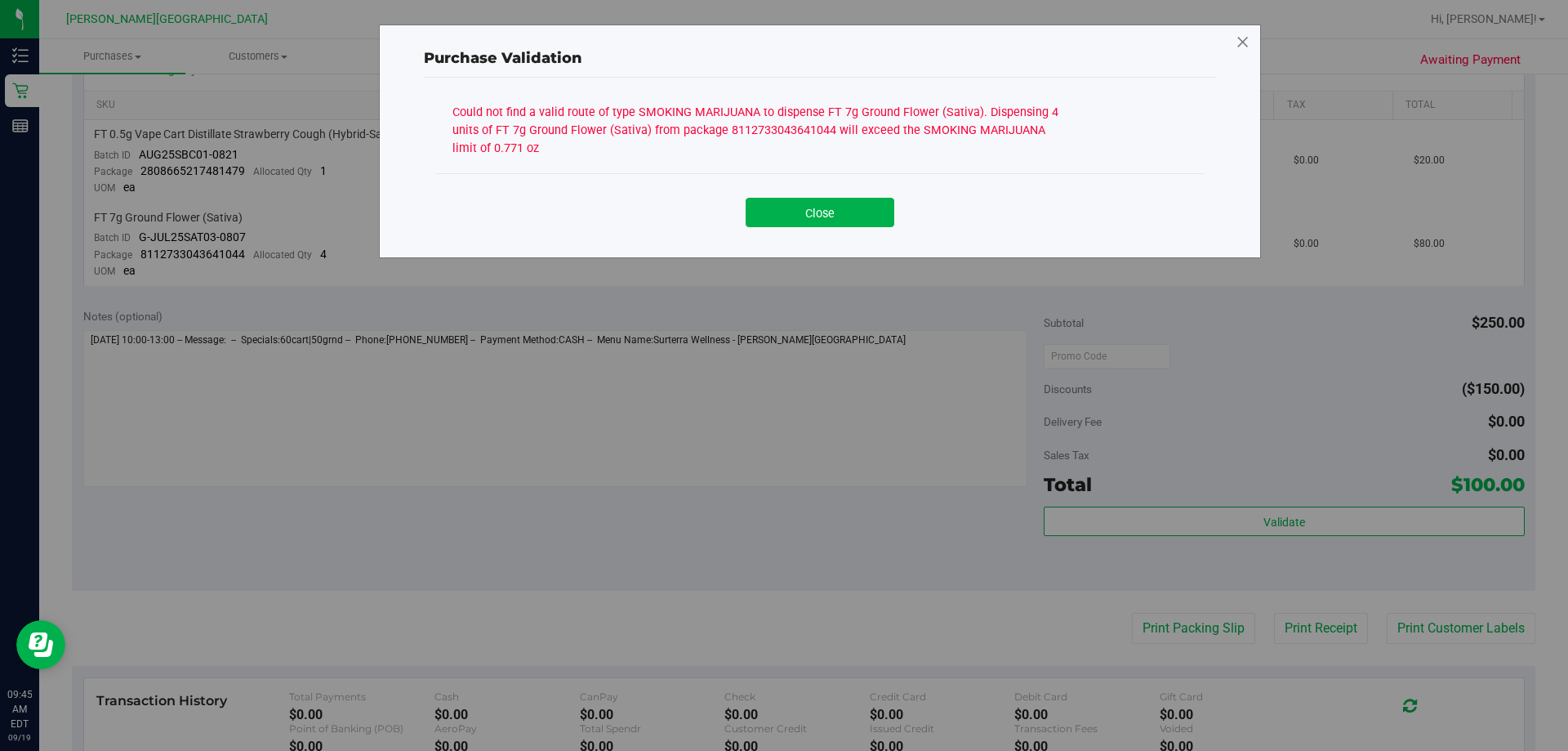
click at [781, 41] on icon at bounding box center [1243, 42] width 14 height 26
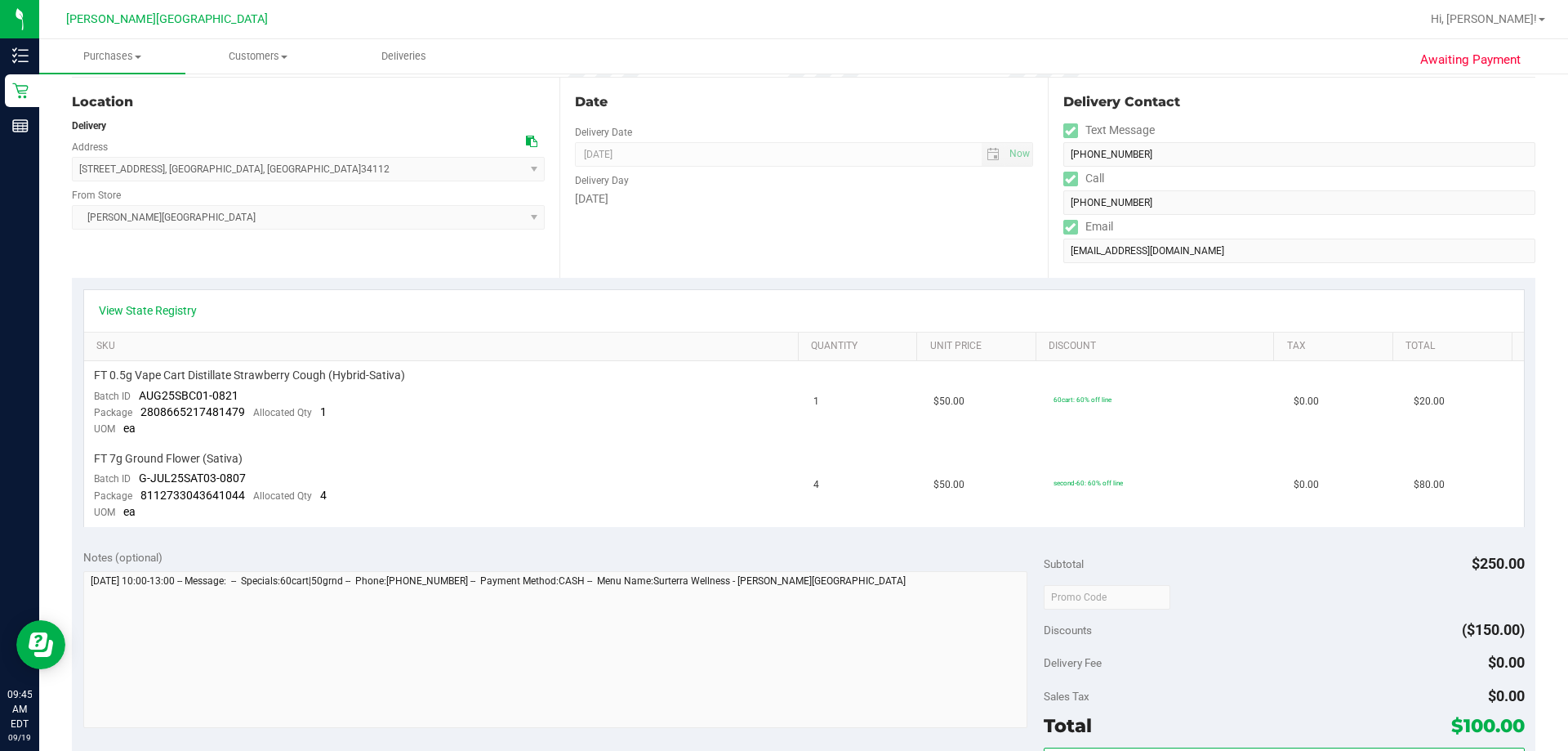
scroll to position [0, 0]
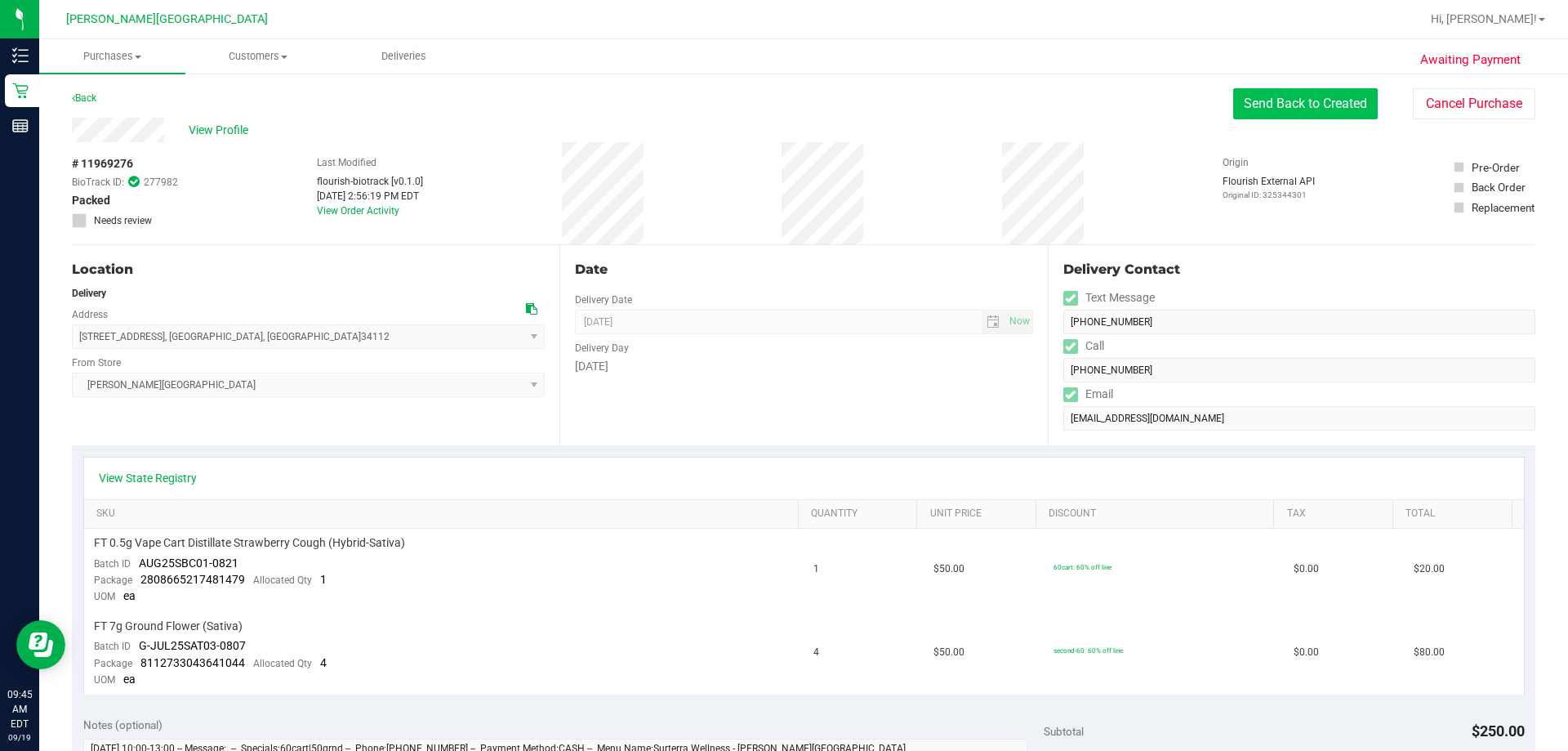
click at [781, 103] on button "Send Back to Created" at bounding box center [1305, 103] width 145 height 31
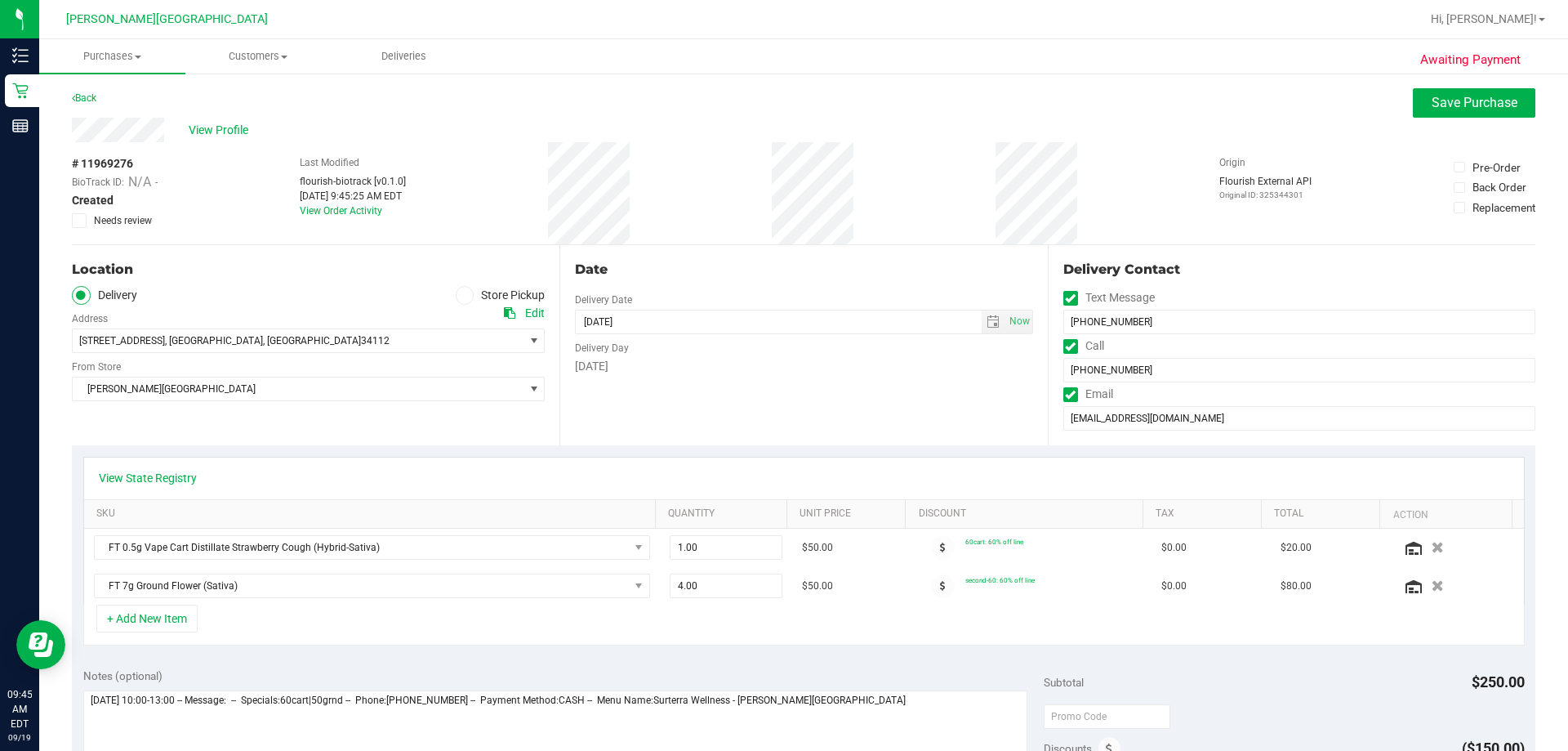
click at [462, 295] on icon at bounding box center [464, 295] width 10 height 0
click at [0, 0] on input "Store Pickup" at bounding box center [0, 0] width 0 height 0
click at [781, 107] on span "Save Purchase" at bounding box center [1474, 102] width 85 height 15
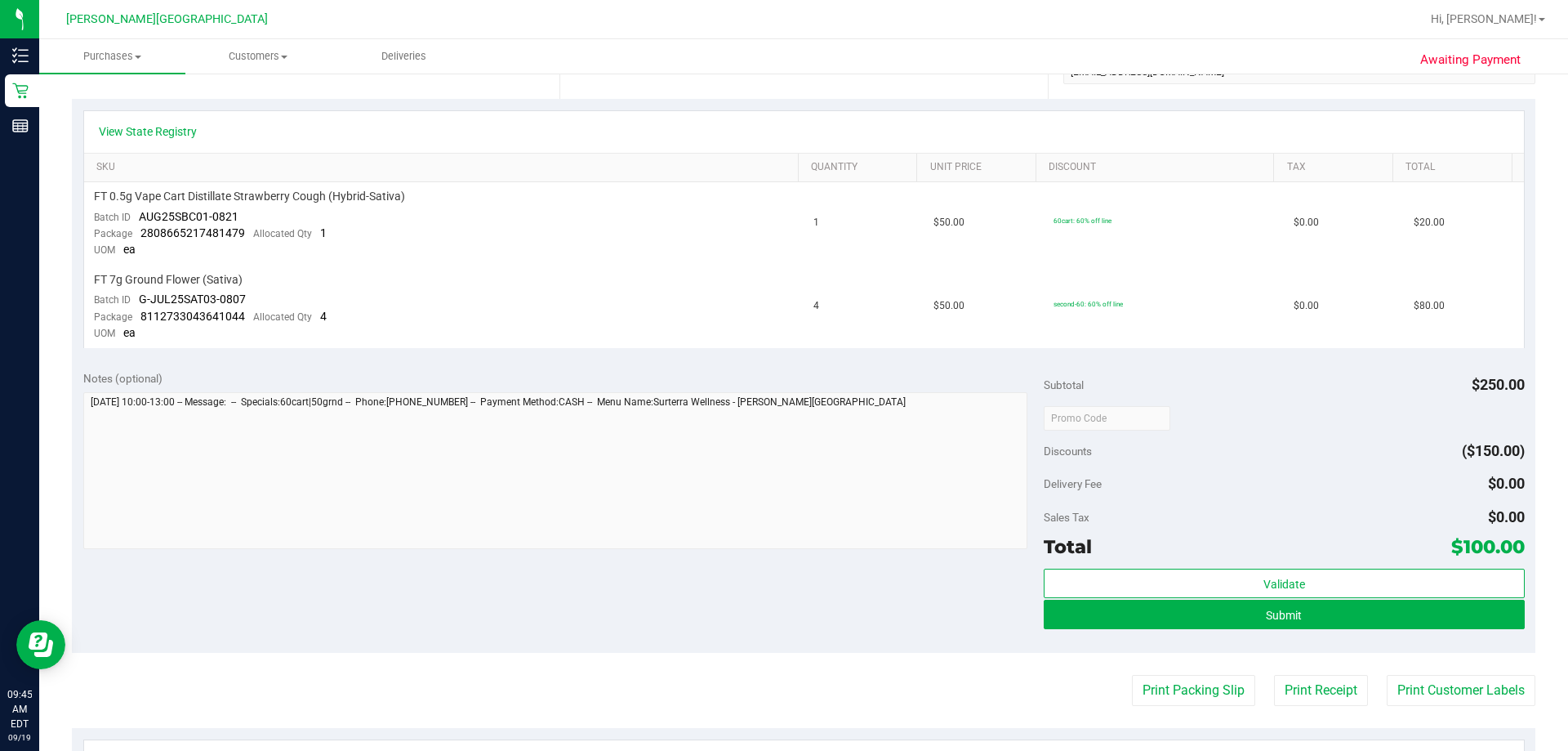
scroll to position [490, 0]
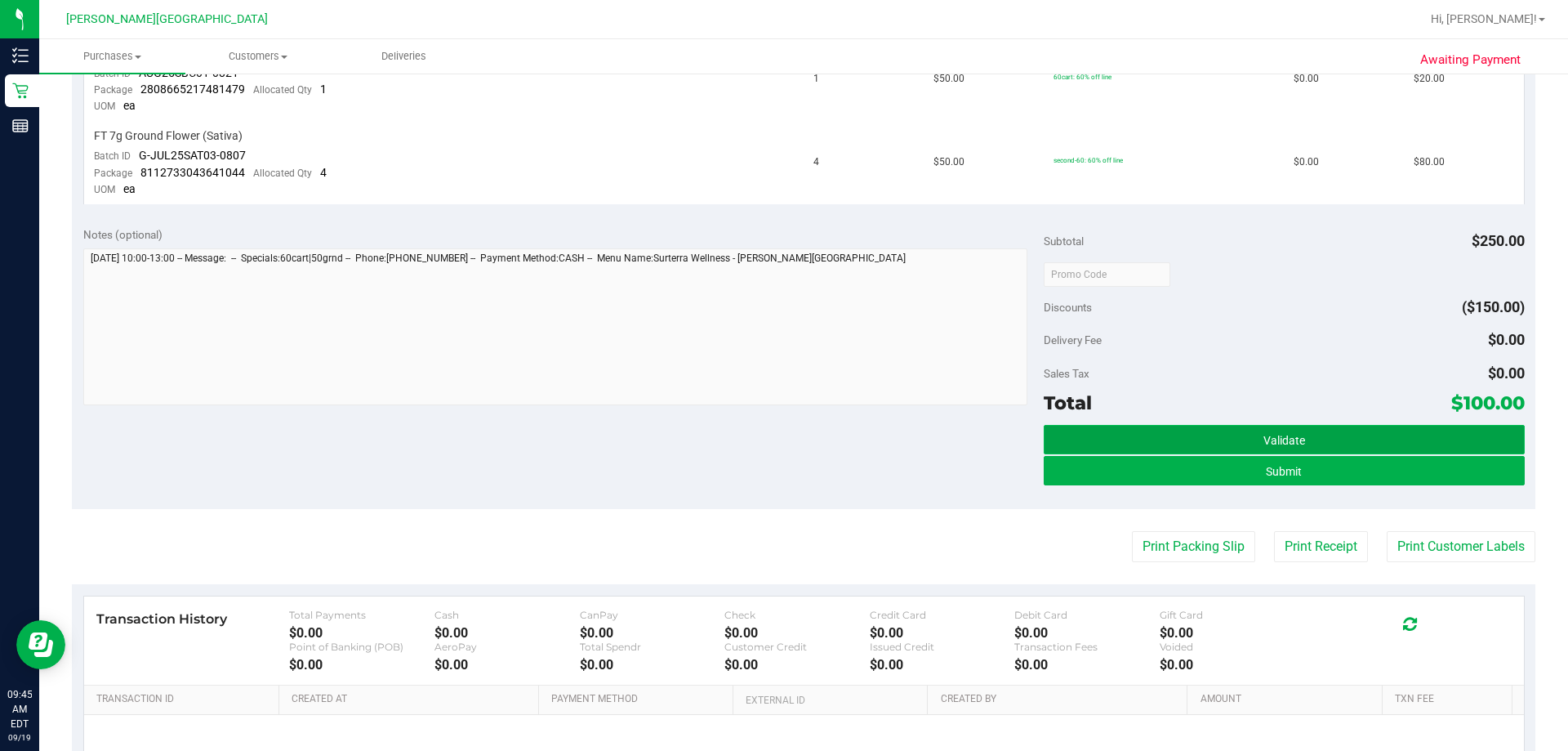
click at [781, 436] on span "Validate" at bounding box center [1284, 440] width 41 height 13
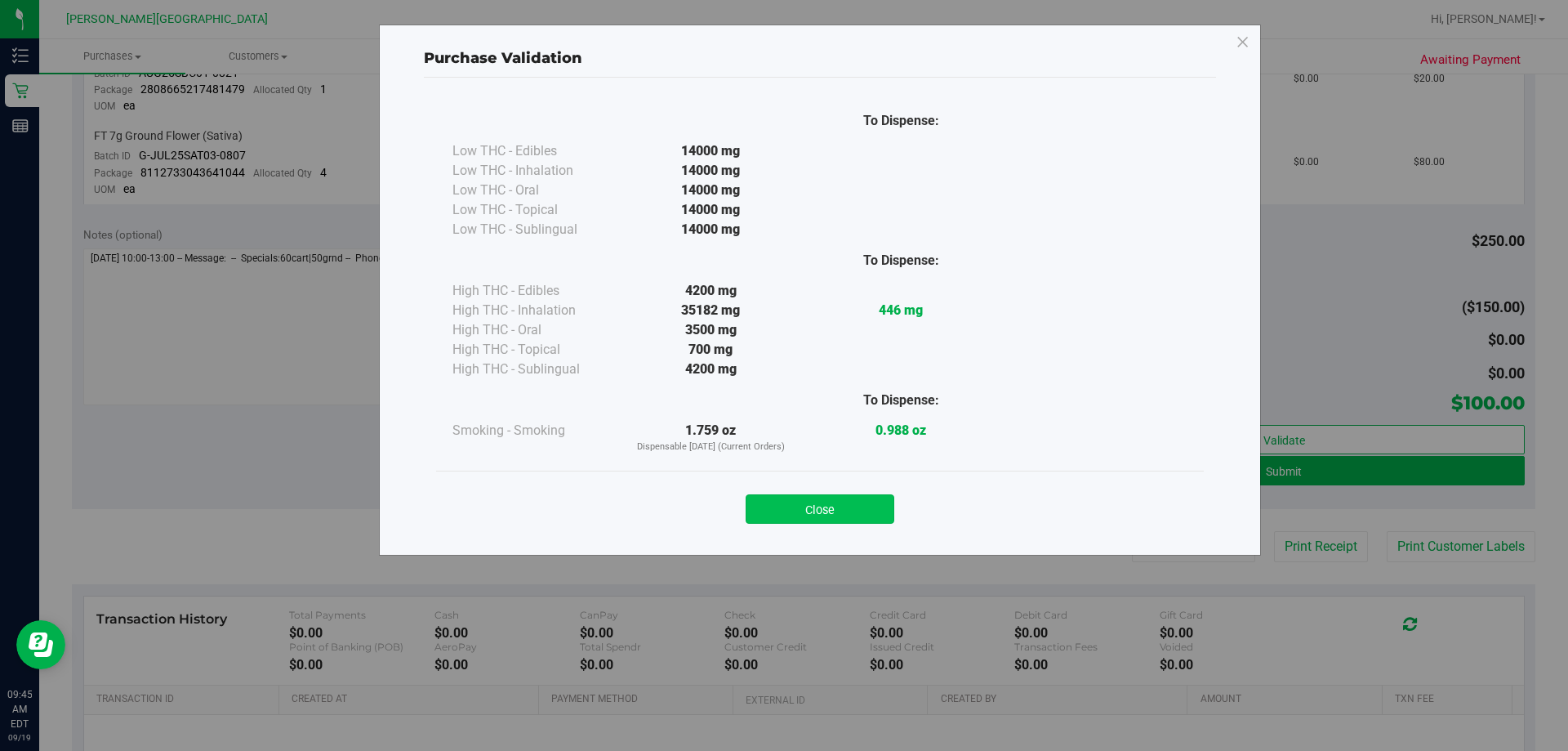
click at [781, 513] on button "Close" at bounding box center [820, 508] width 149 height 30
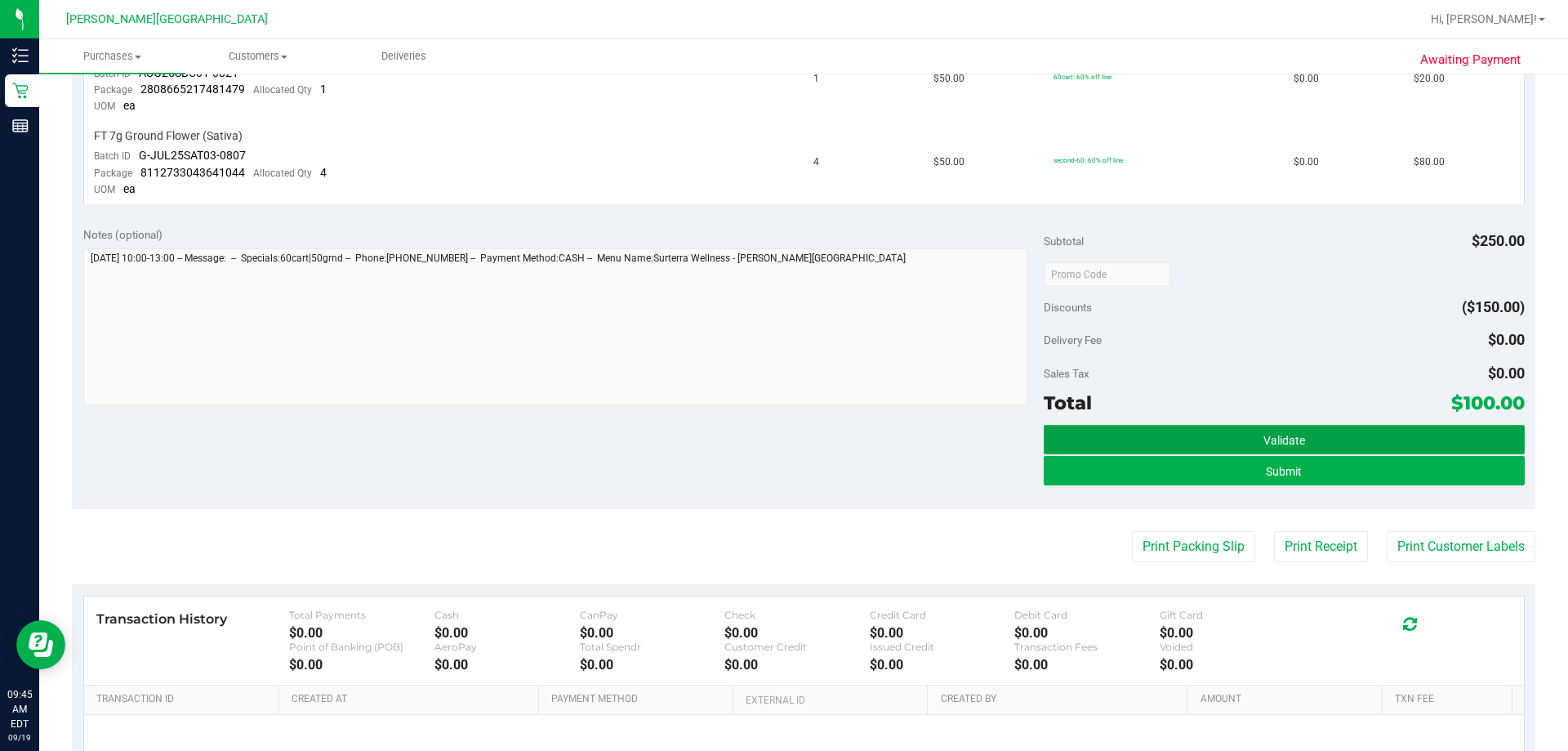
click at [781, 437] on span "Validate" at bounding box center [1284, 440] width 41 height 13
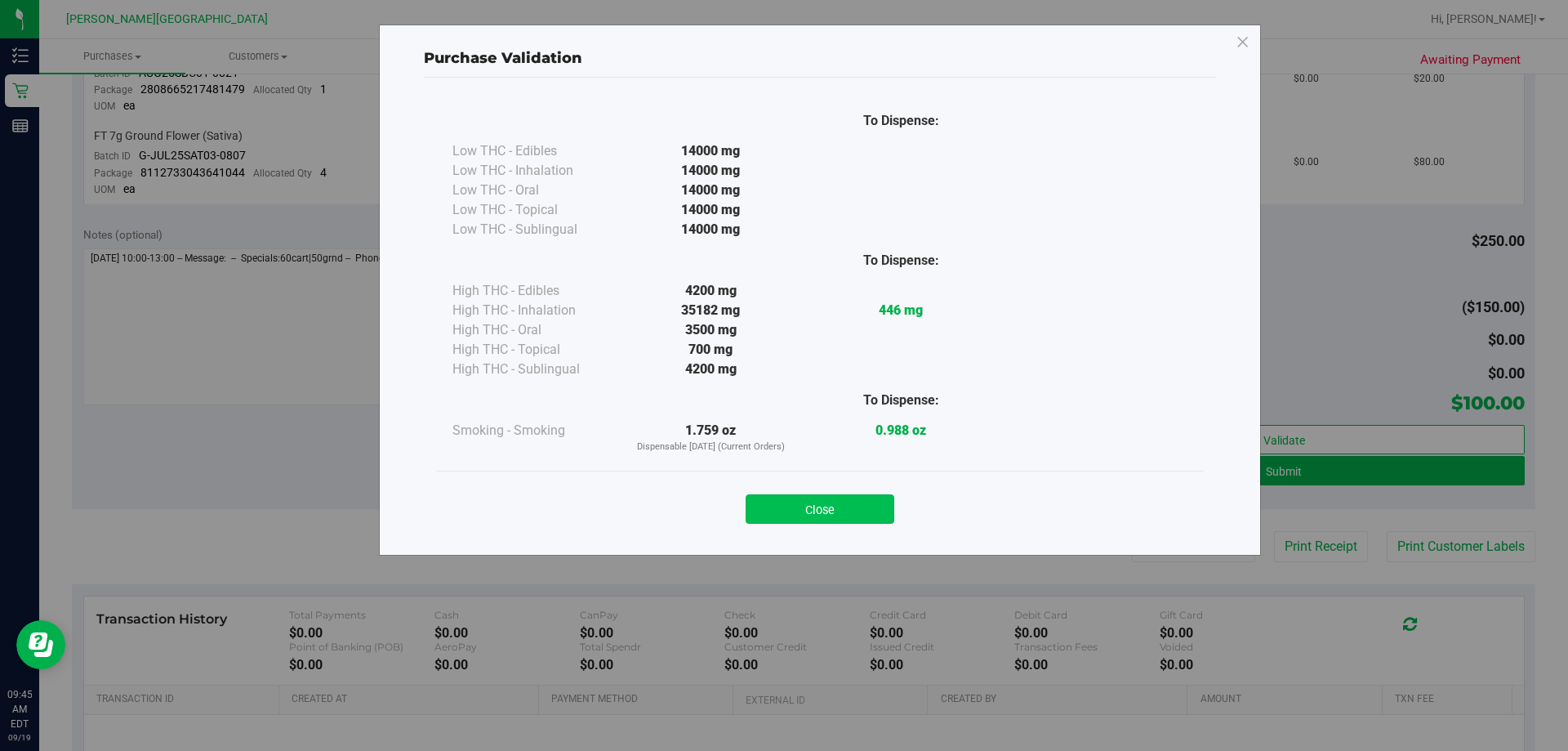
click at [781, 509] on button "Close" at bounding box center [820, 508] width 149 height 30
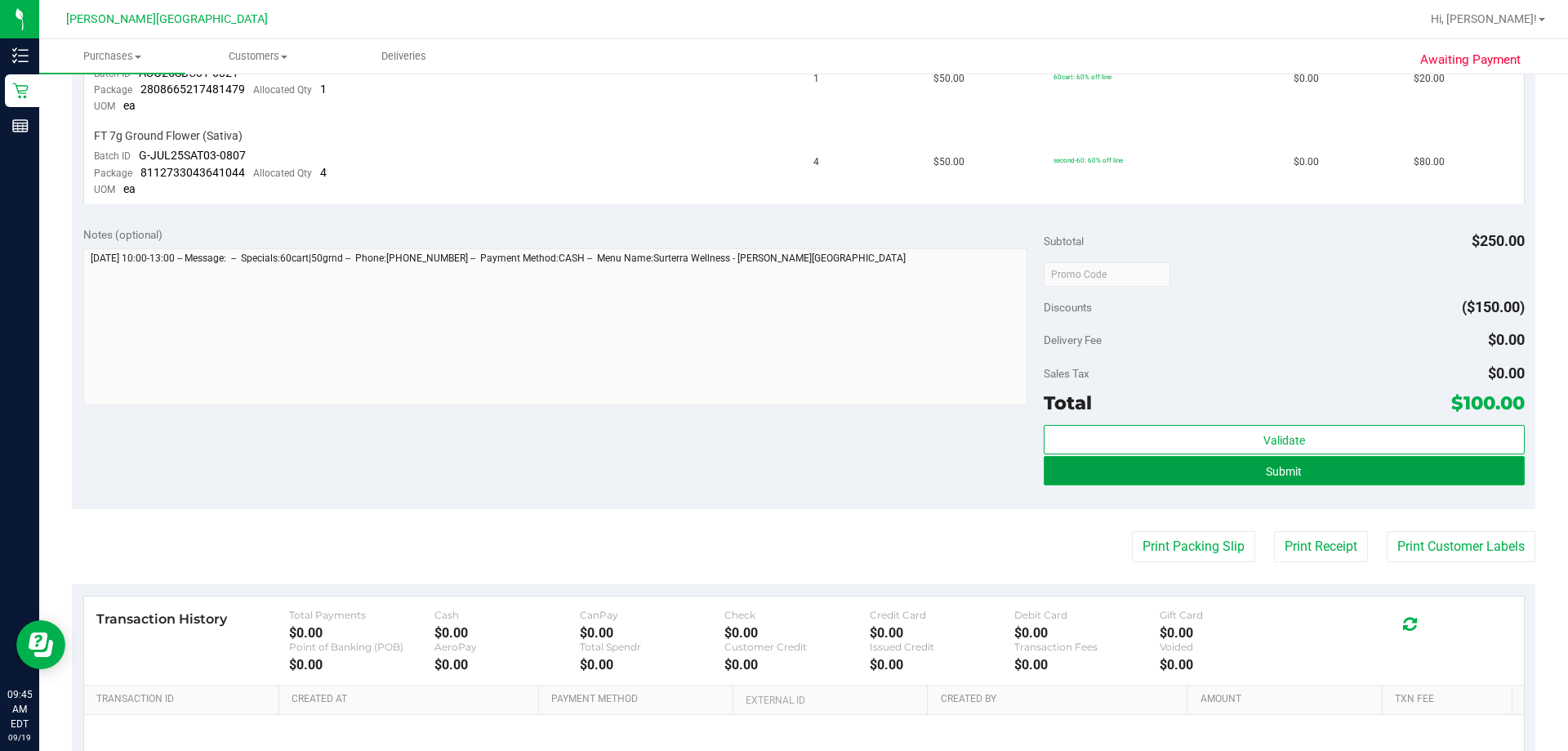
click at [781, 465] on button "Submit" at bounding box center [1283, 470] width 480 height 30
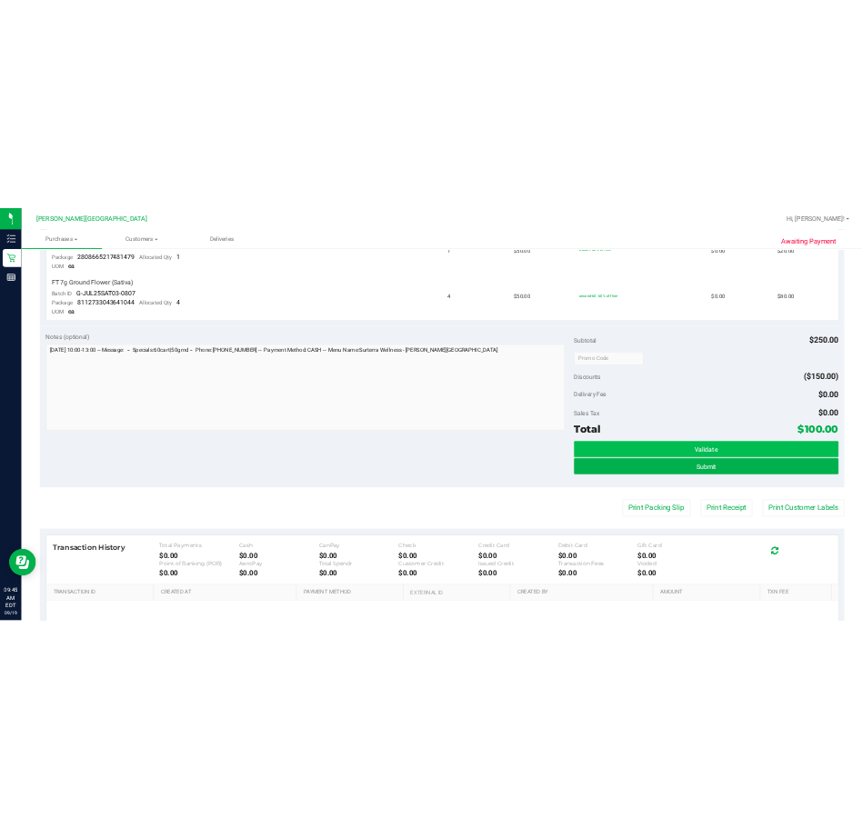
scroll to position [517, 0]
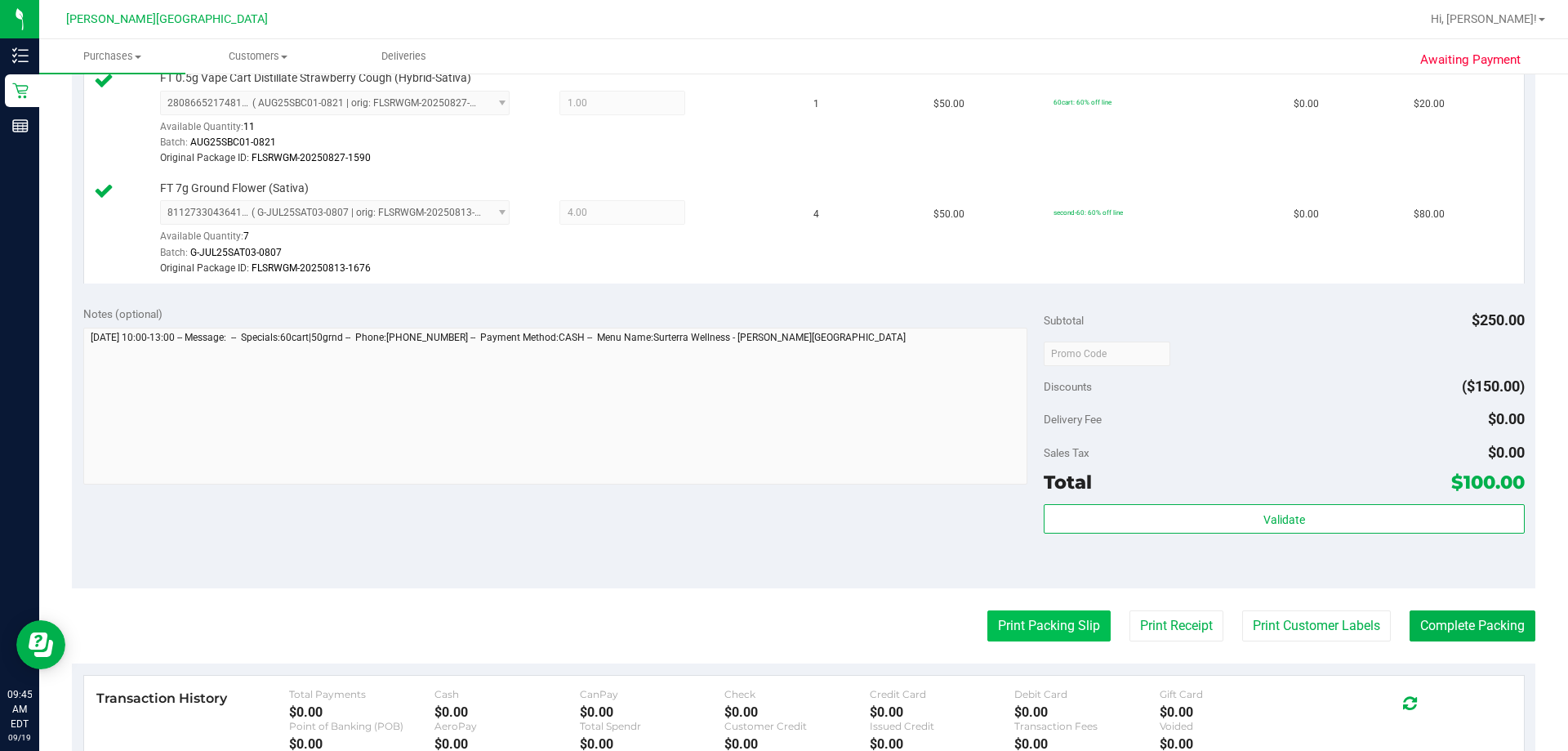
click at [781, 627] on button "Print Packing Slip" at bounding box center [1048, 625] width 123 height 31
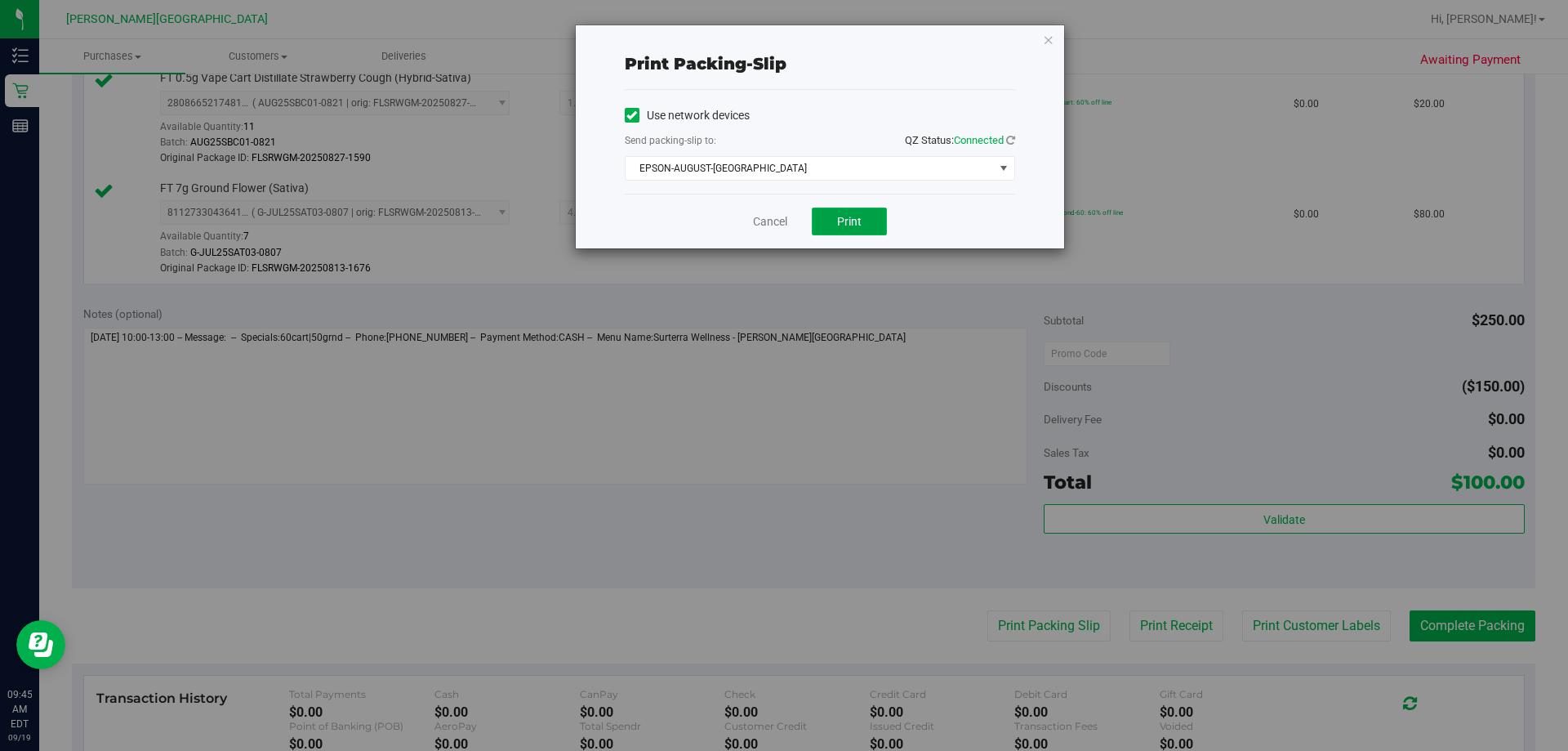
click at [781, 222] on span "Print" at bounding box center [849, 221] width 24 height 13
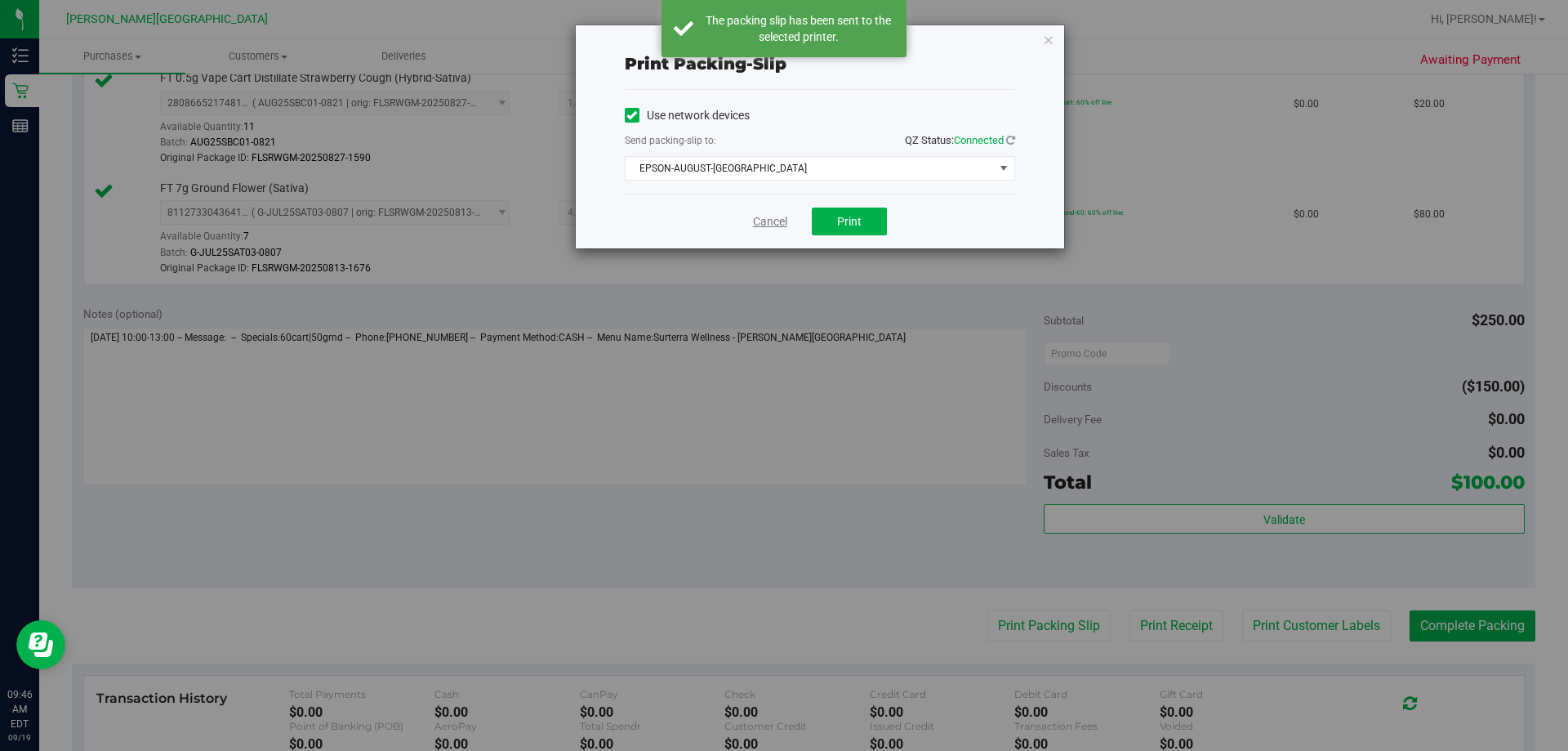
click at [771, 223] on link "Cancel" at bounding box center [770, 221] width 34 height 17
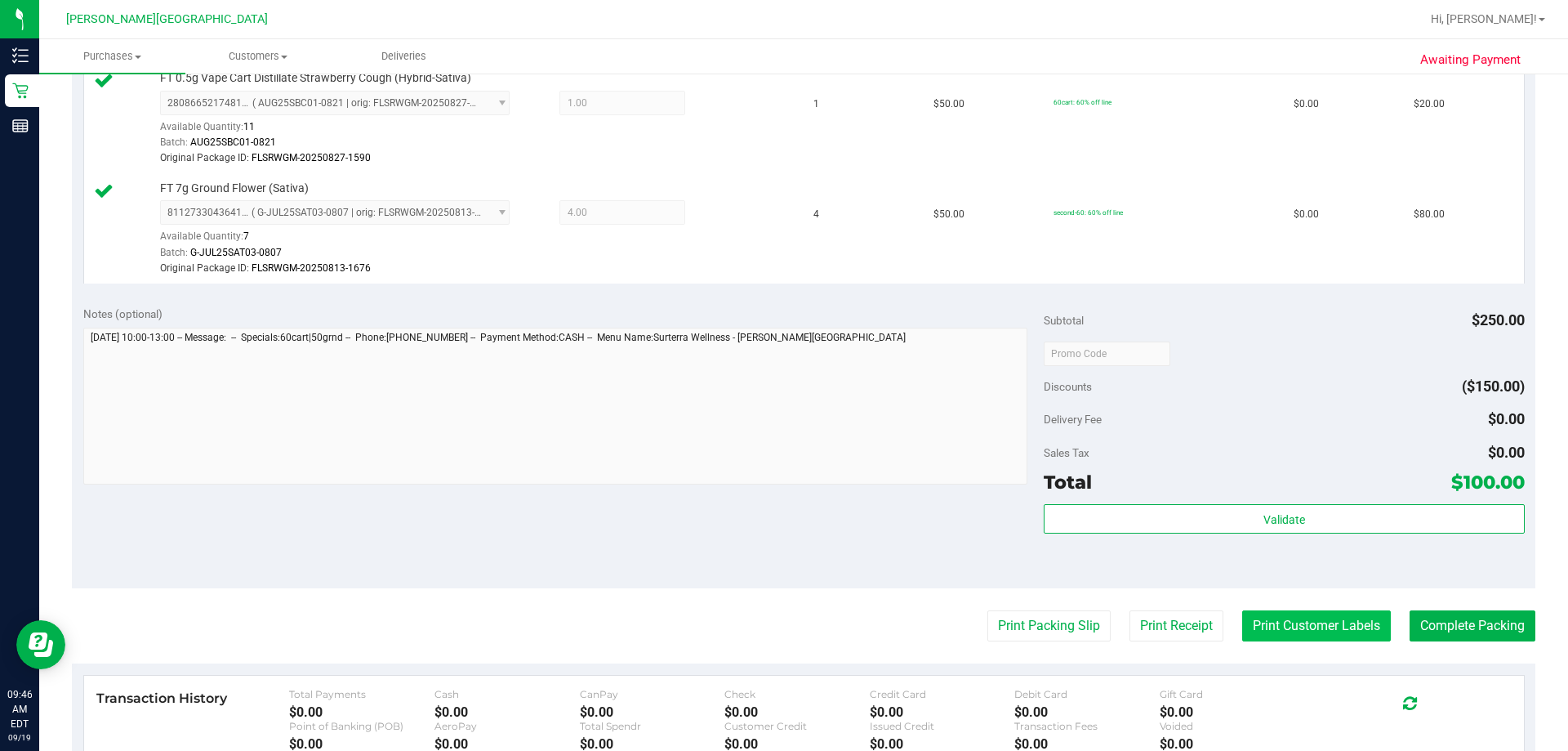
click at [781, 629] on button "Print Customer Labels" at bounding box center [1317, 625] width 149 height 31
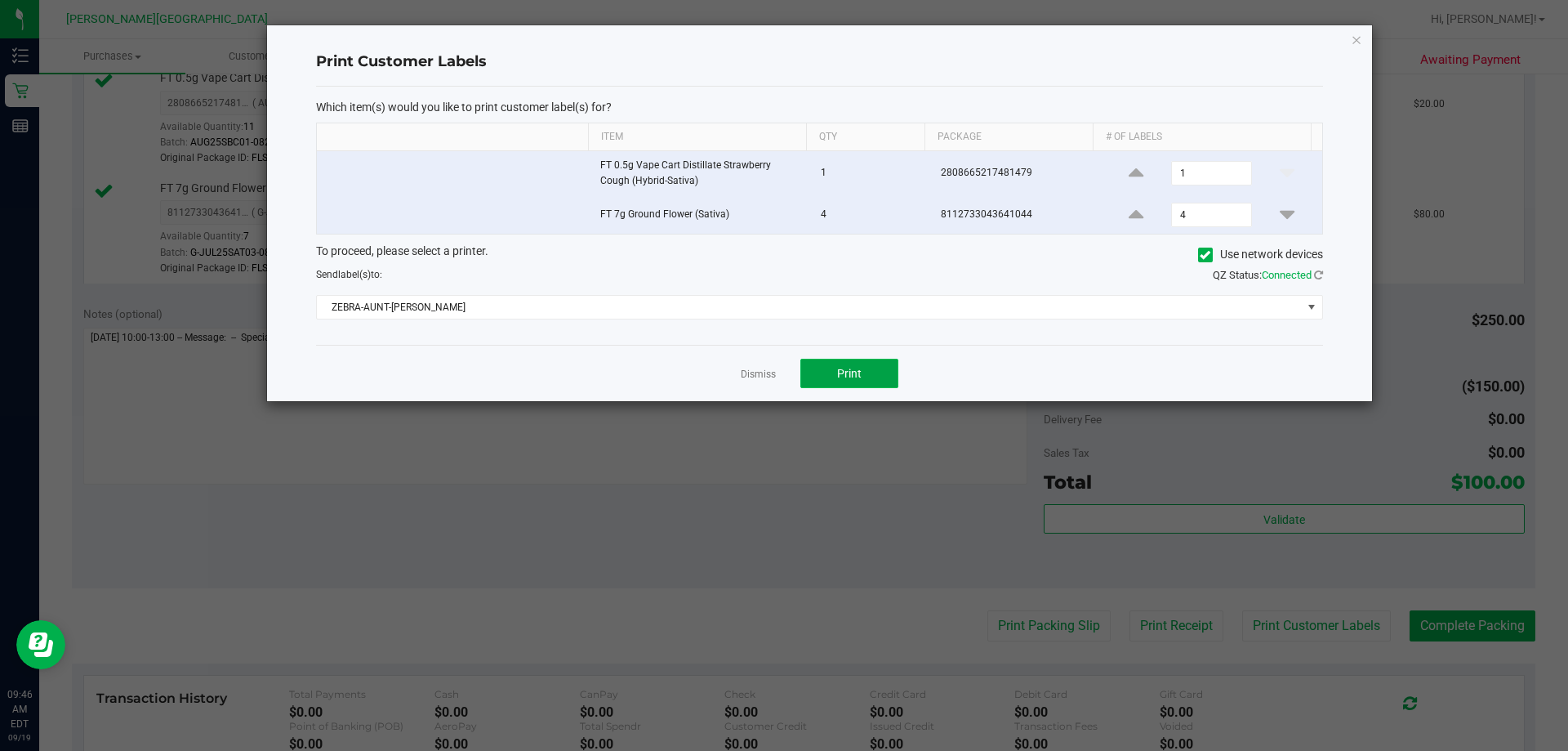
click at [781, 367] on button "Print" at bounding box center [849, 373] width 98 height 30
click at [761, 376] on link "Dismiss" at bounding box center [758, 374] width 35 height 13
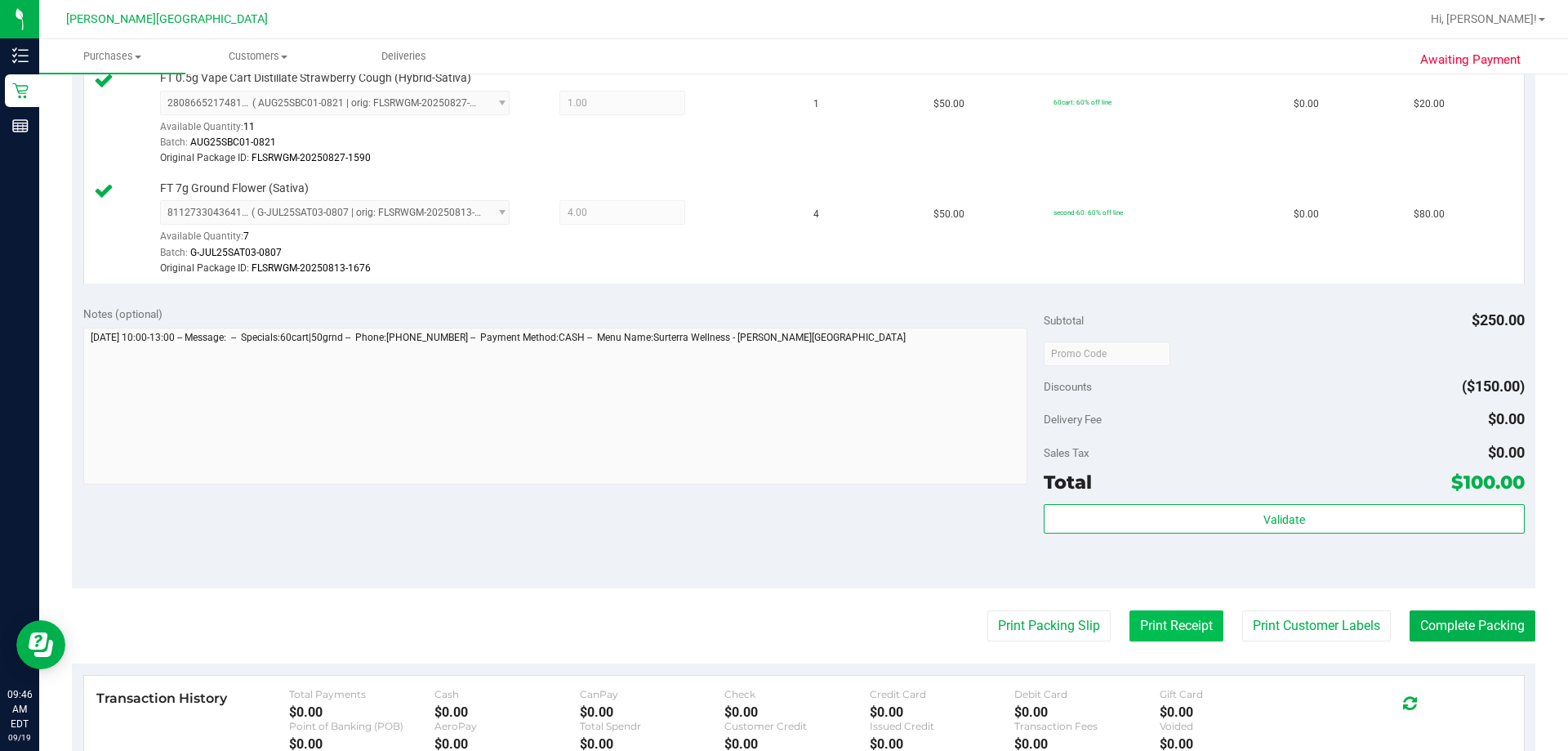
click at [781, 624] on button "Print Receipt" at bounding box center [1176, 625] width 94 height 31
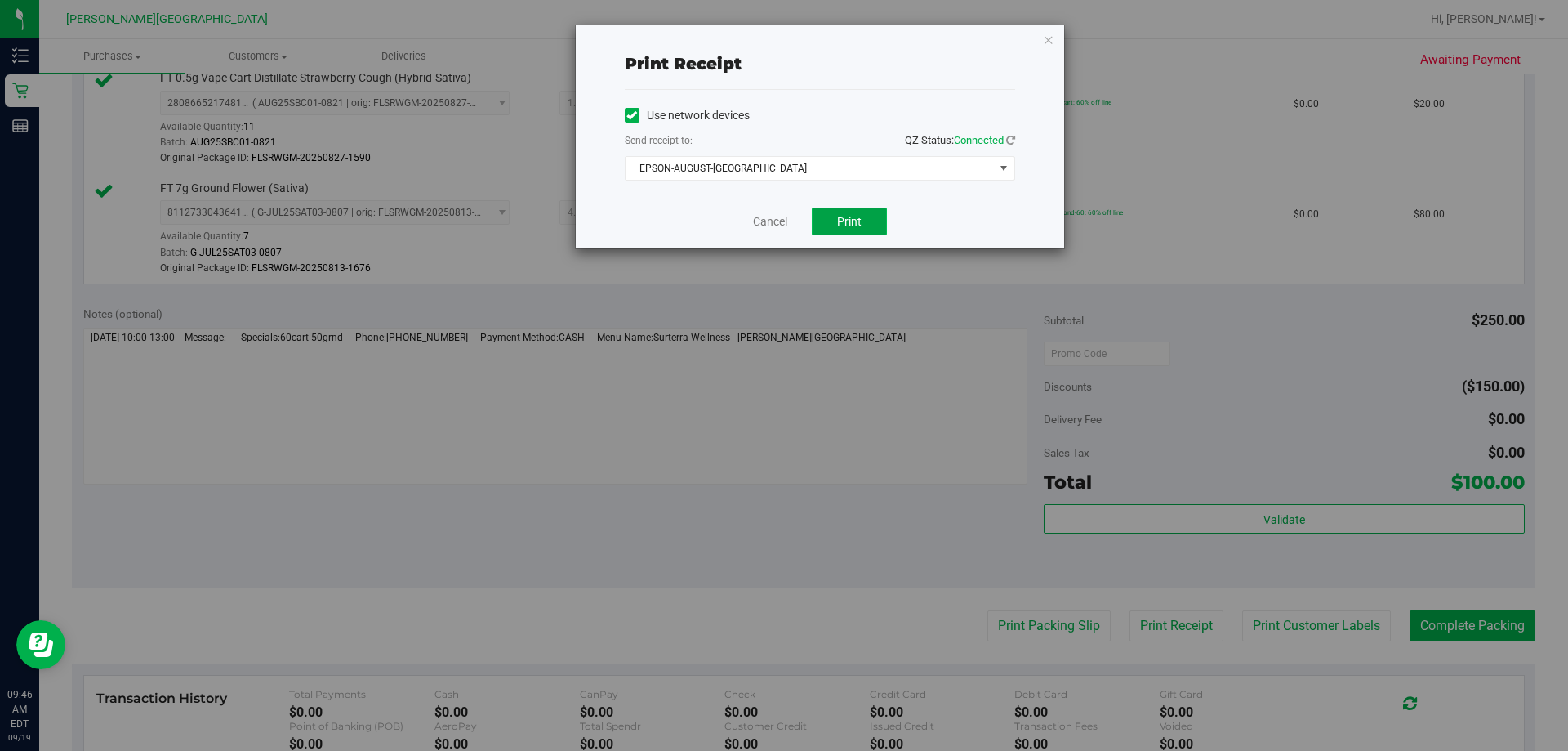
click at [781, 225] on button "Print" at bounding box center [850, 221] width 75 height 28
click at [781, 221] on span "Print" at bounding box center [849, 221] width 24 height 13
click at [763, 221] on link "Cancel" at bounding box center [770, 221] width 34 height 17
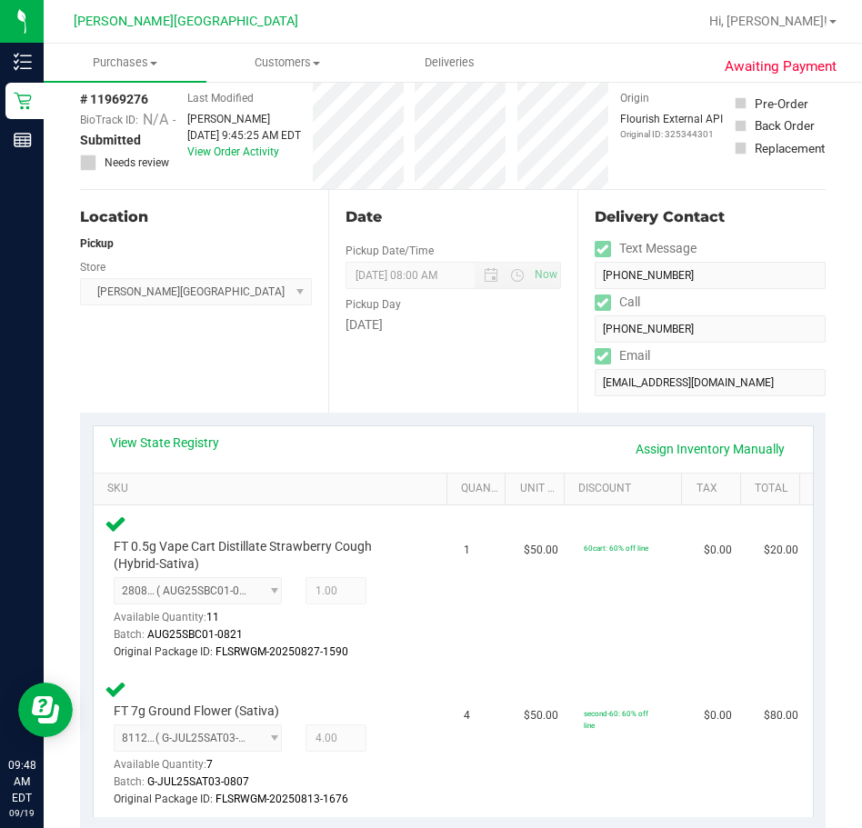
scroll to position [546, 0]
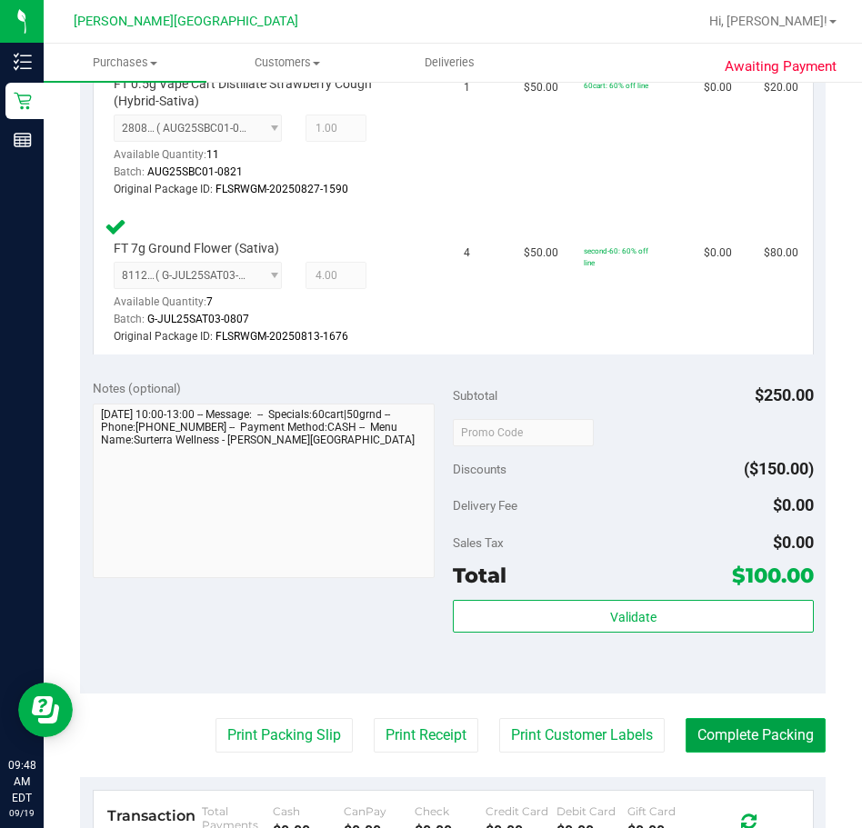
click at [739, 740] on button "Complete Packing" at bounding box center [756, 735] width 140 height 35
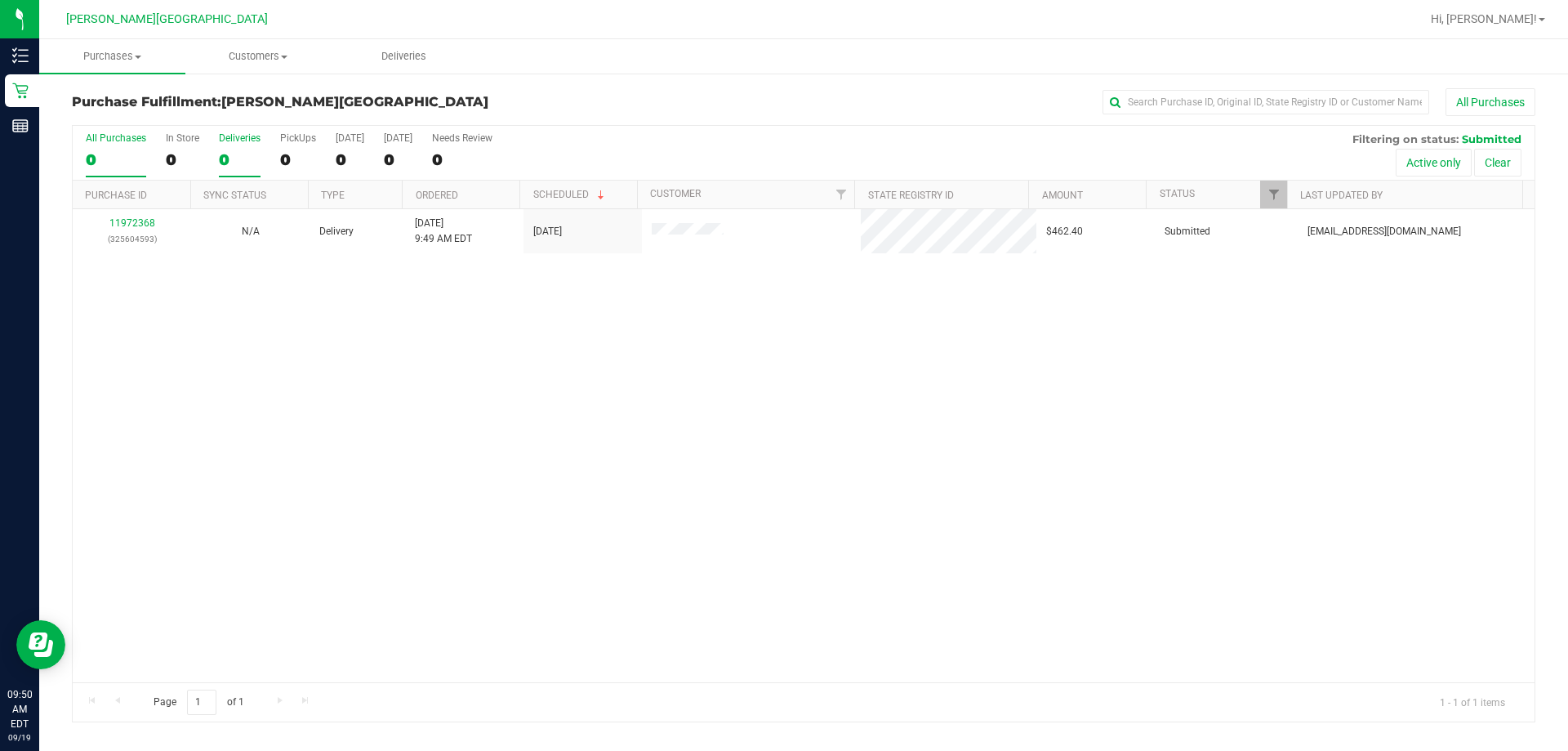
click at [232, 140] on div "Deliveries" at bounding box center [240, 137] width 41 height 12
click at [0, 0] on input "Deliveries 0" at bounding box center [0, 0] width 0 height 0
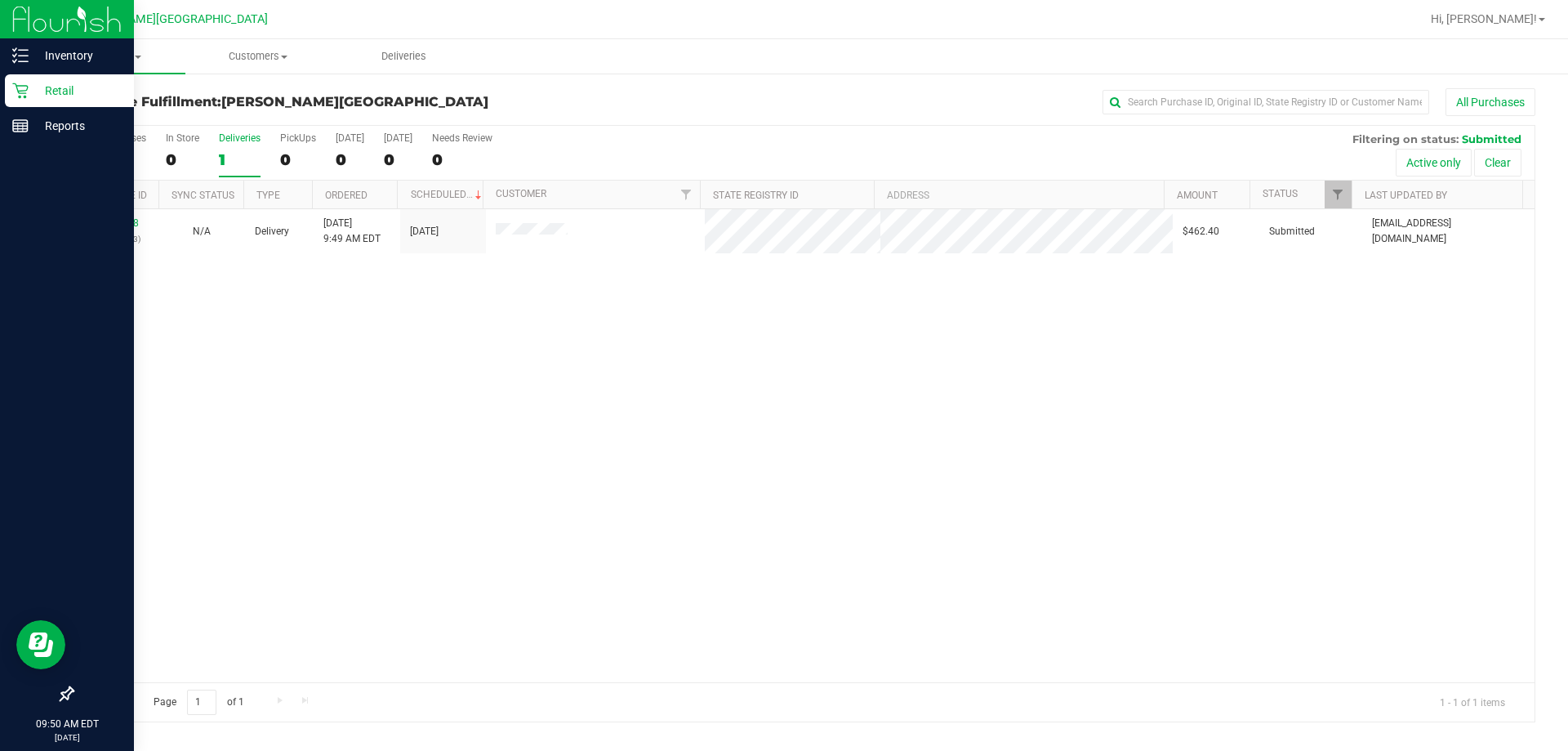
click at [57, 90] on p "Retail" at bounding box center [77, 91] width 98 height 20
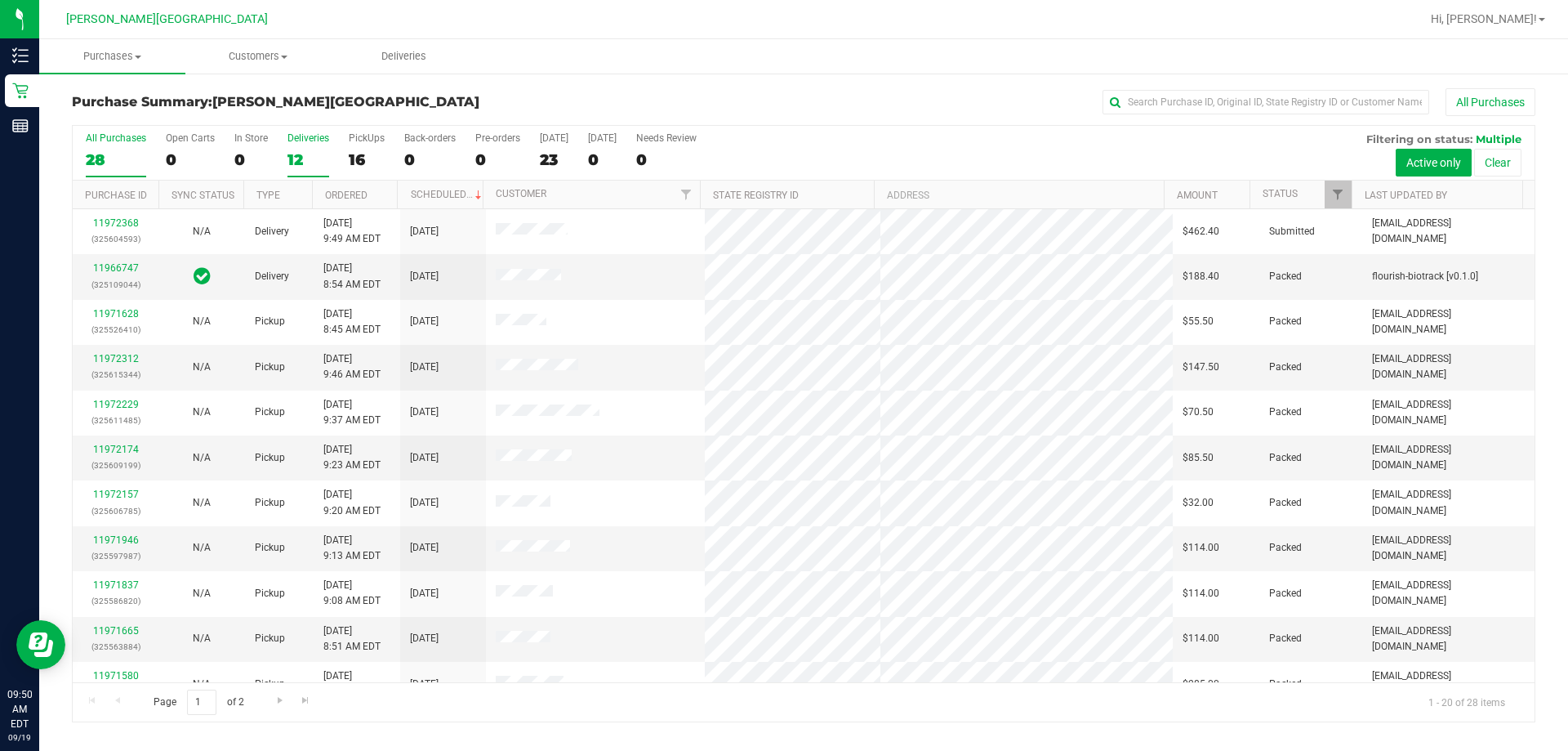
click at [305, 140] on div "Deliveries" at bounding box center [308, 137] width 41 height 12
click at [0, 0] on input "Deliveries 12" at bounding box center [0, 0] width 0 height 0
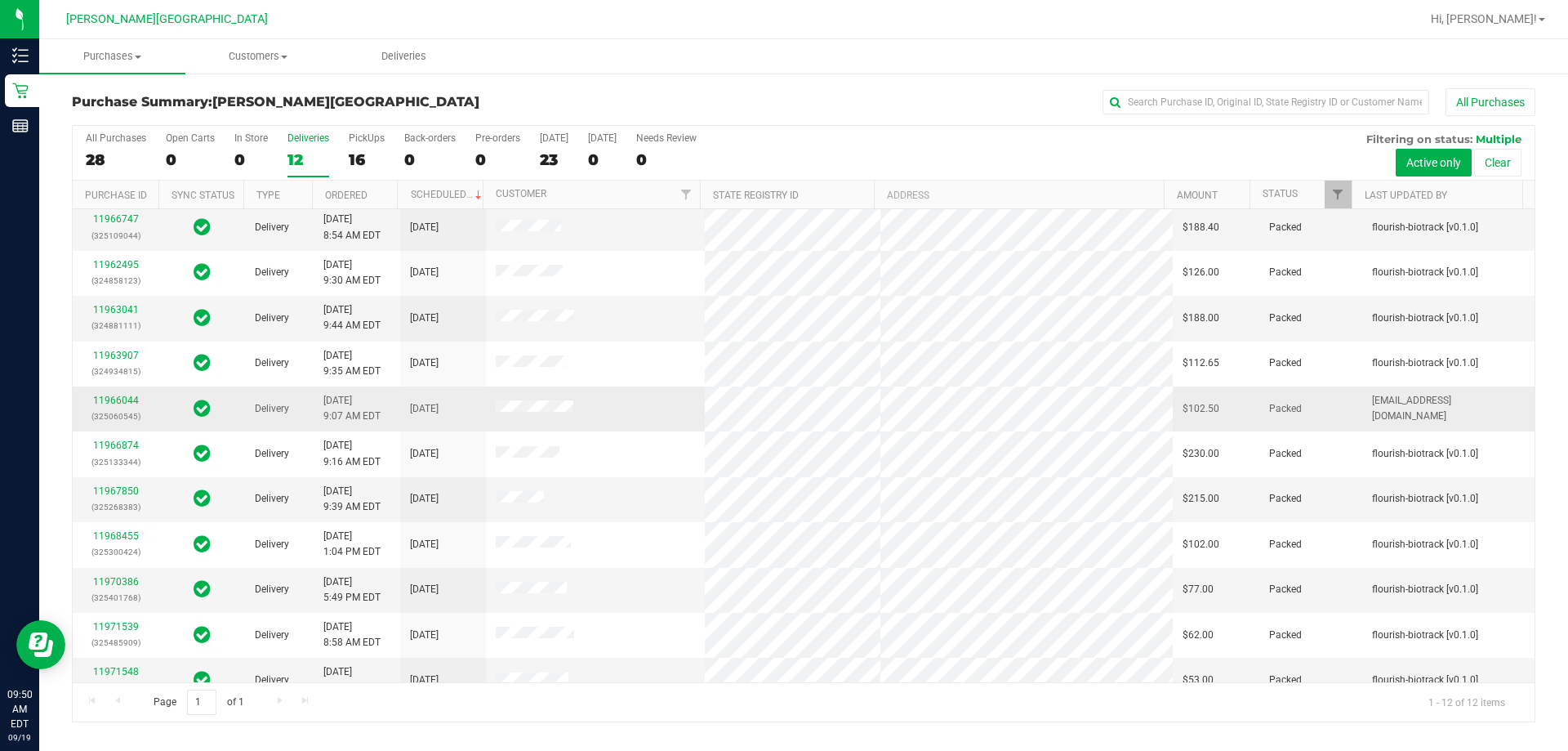
scroll to position [69, 0]
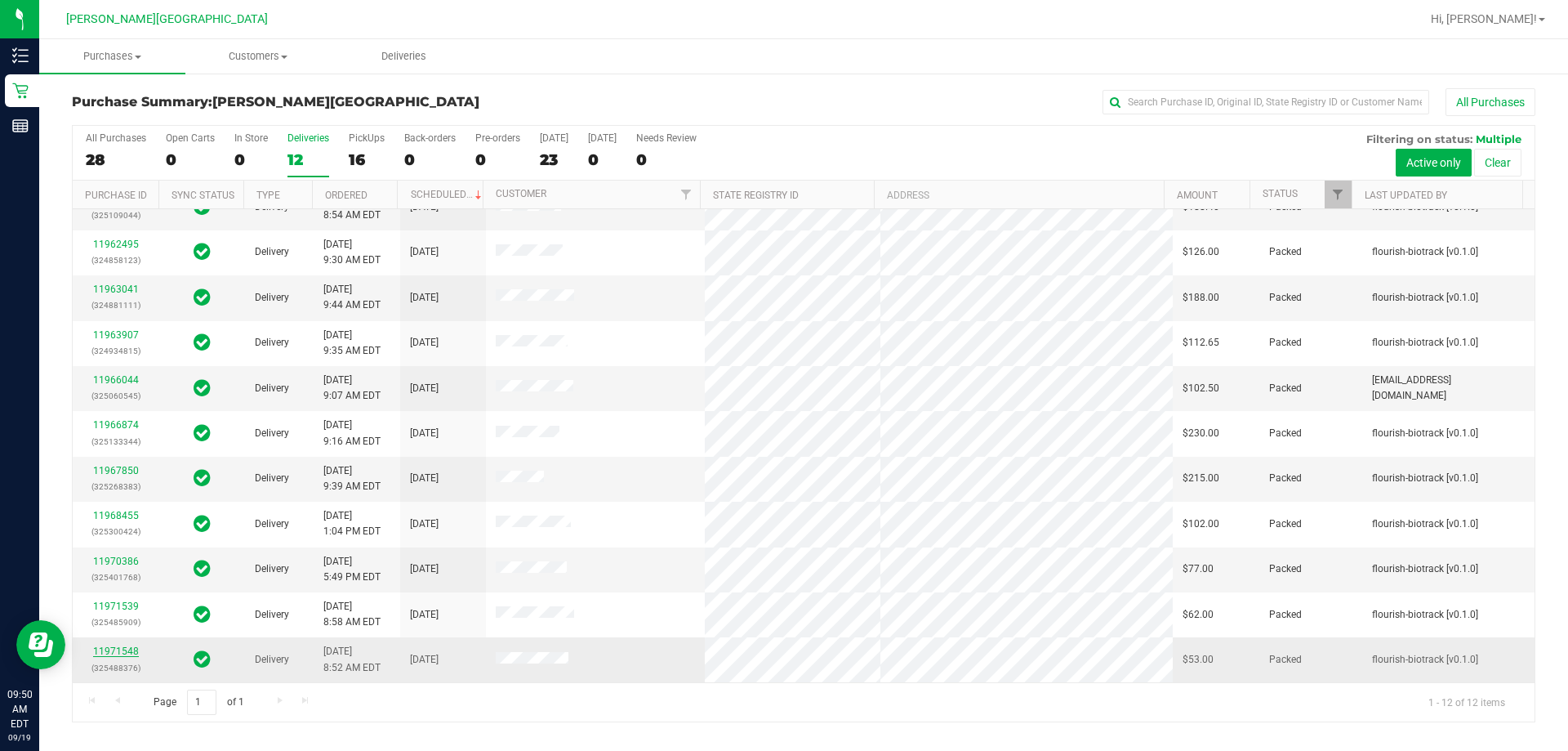
click at [107, 646] on link "11971548" at bounding box center [116, 650] width 46 height 12
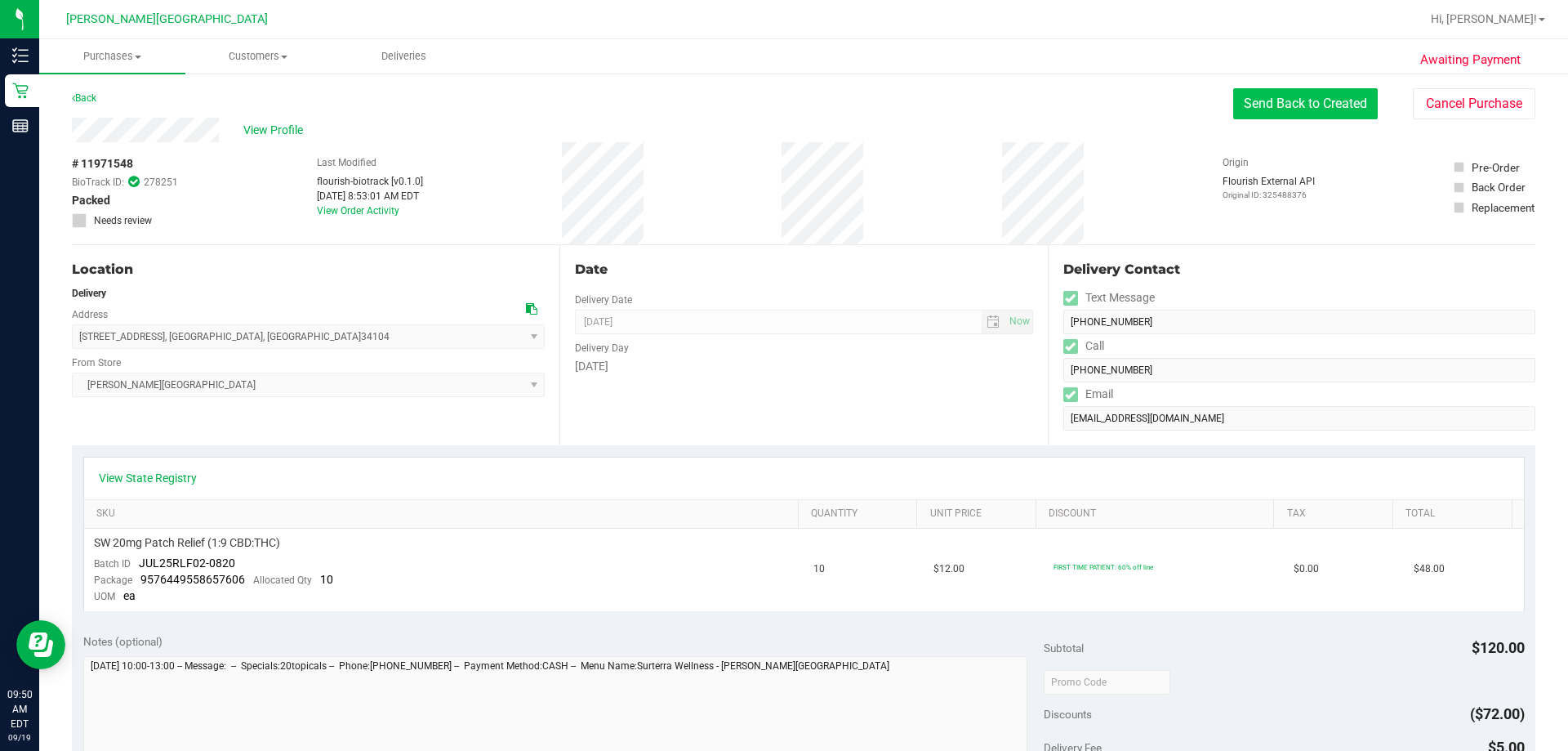
click at [781, 101] on button "Send Back to Created" at bounding box center [1305, 103] width 145 height 31
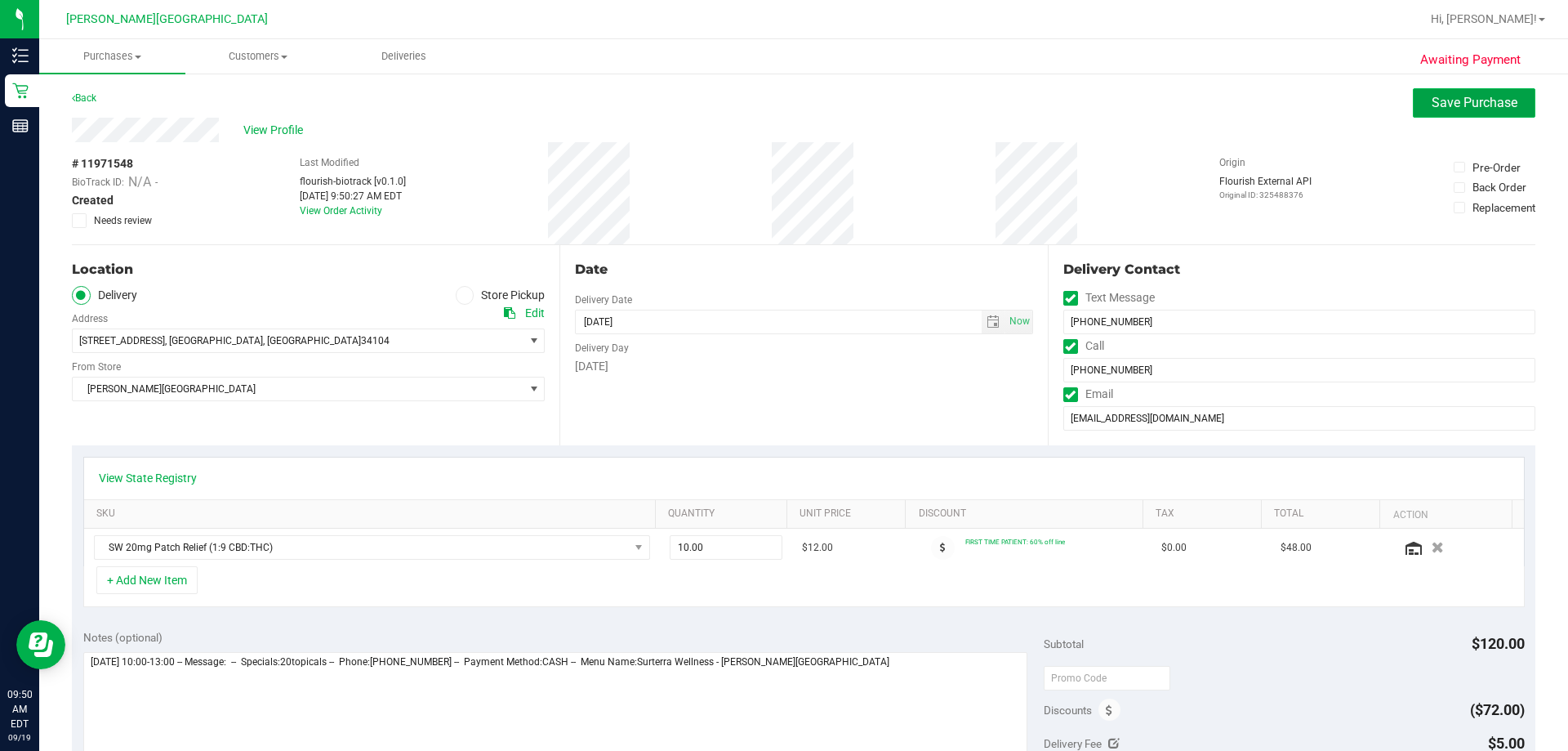
click at [781, 105] on span "Save Purchase" at bounding box center [1474, 102] width 85 height 15
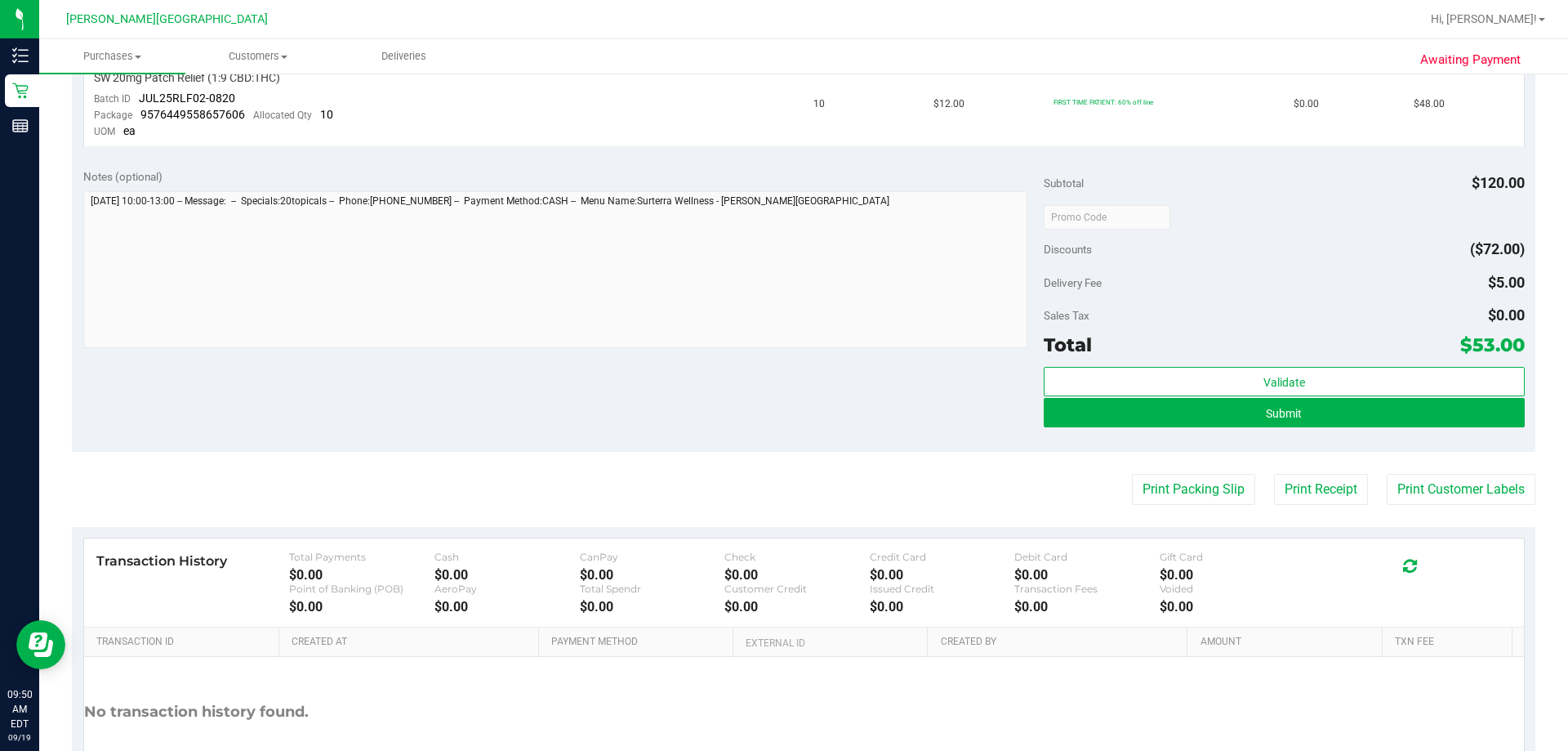
scroll to position [572, 0]
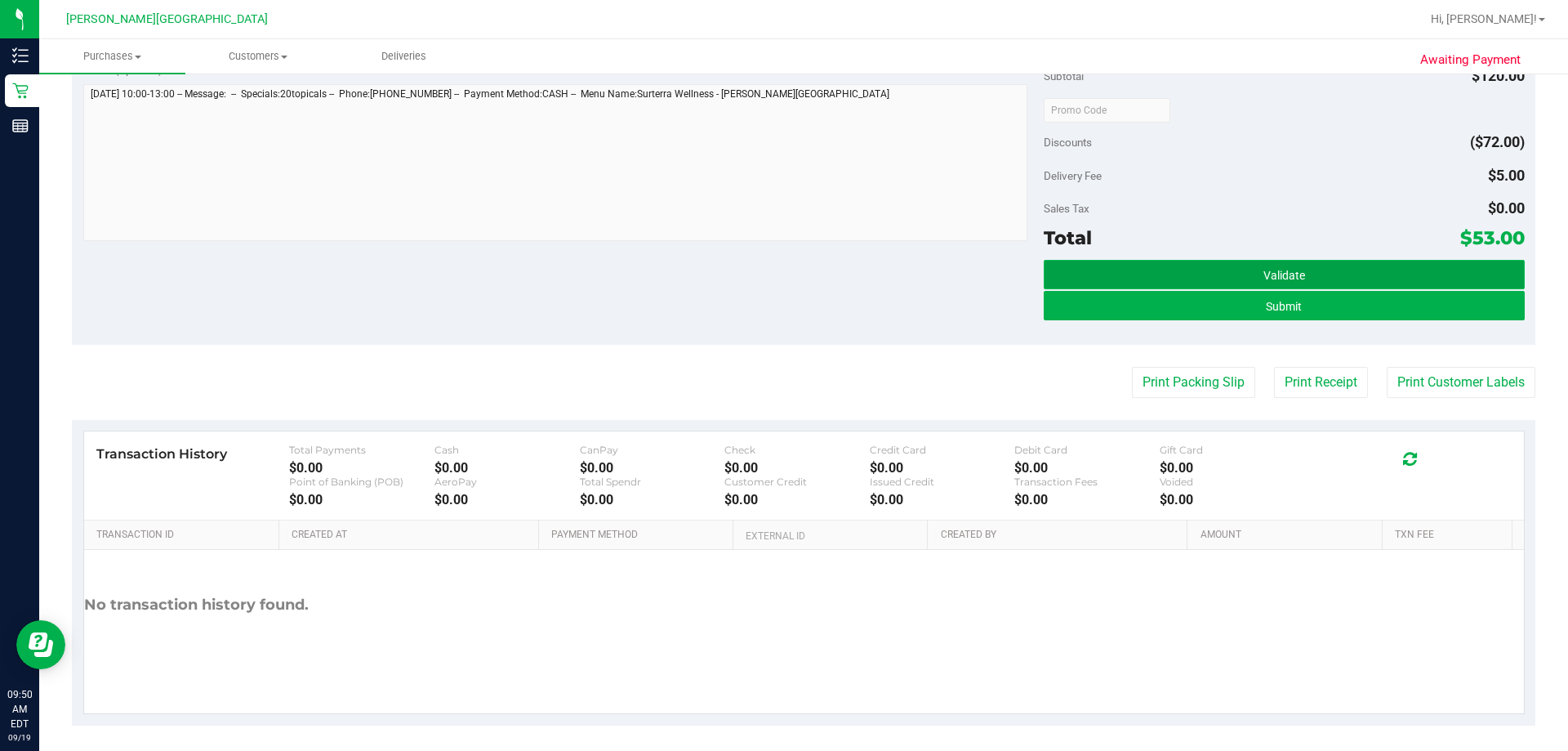
click at [781, 275] on button "Validate" at bounding box center [1283, 274] width 480 height 30
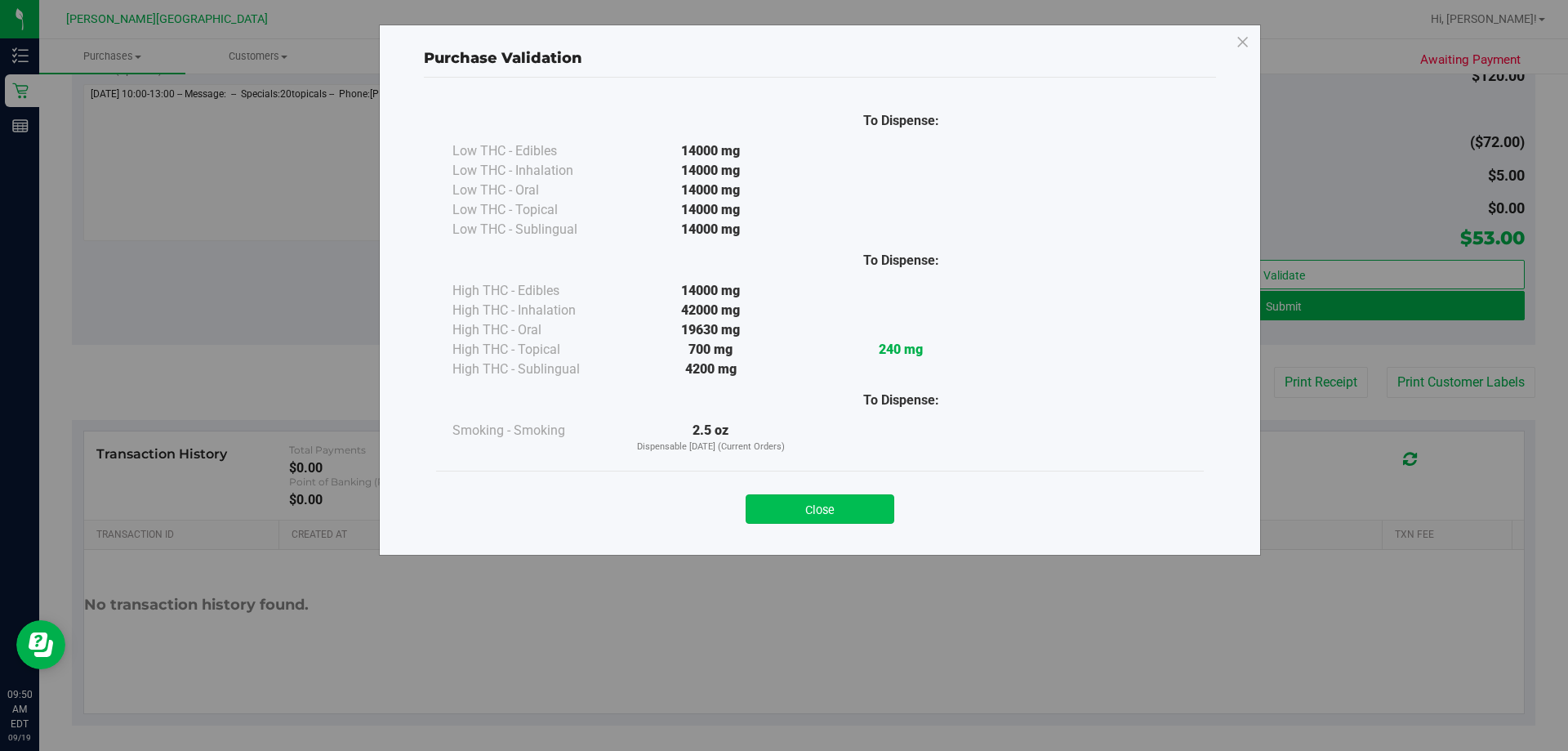
click at [781, 510] on button "Close" at bounding box center [820, 508] width 149 height 30
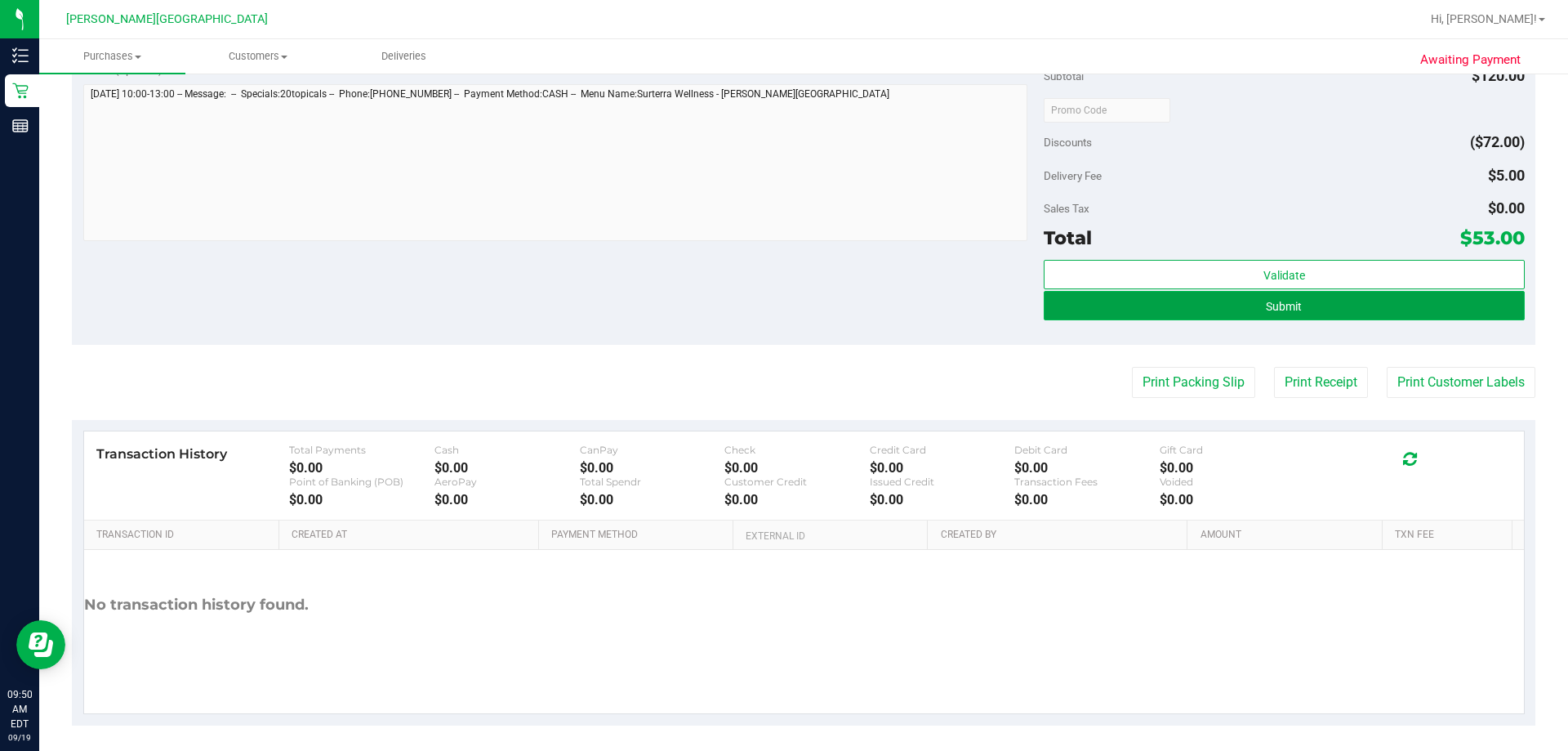
click at [781, 302] on button "Submit" at bounding box center [1283, 305] width 480 height 30
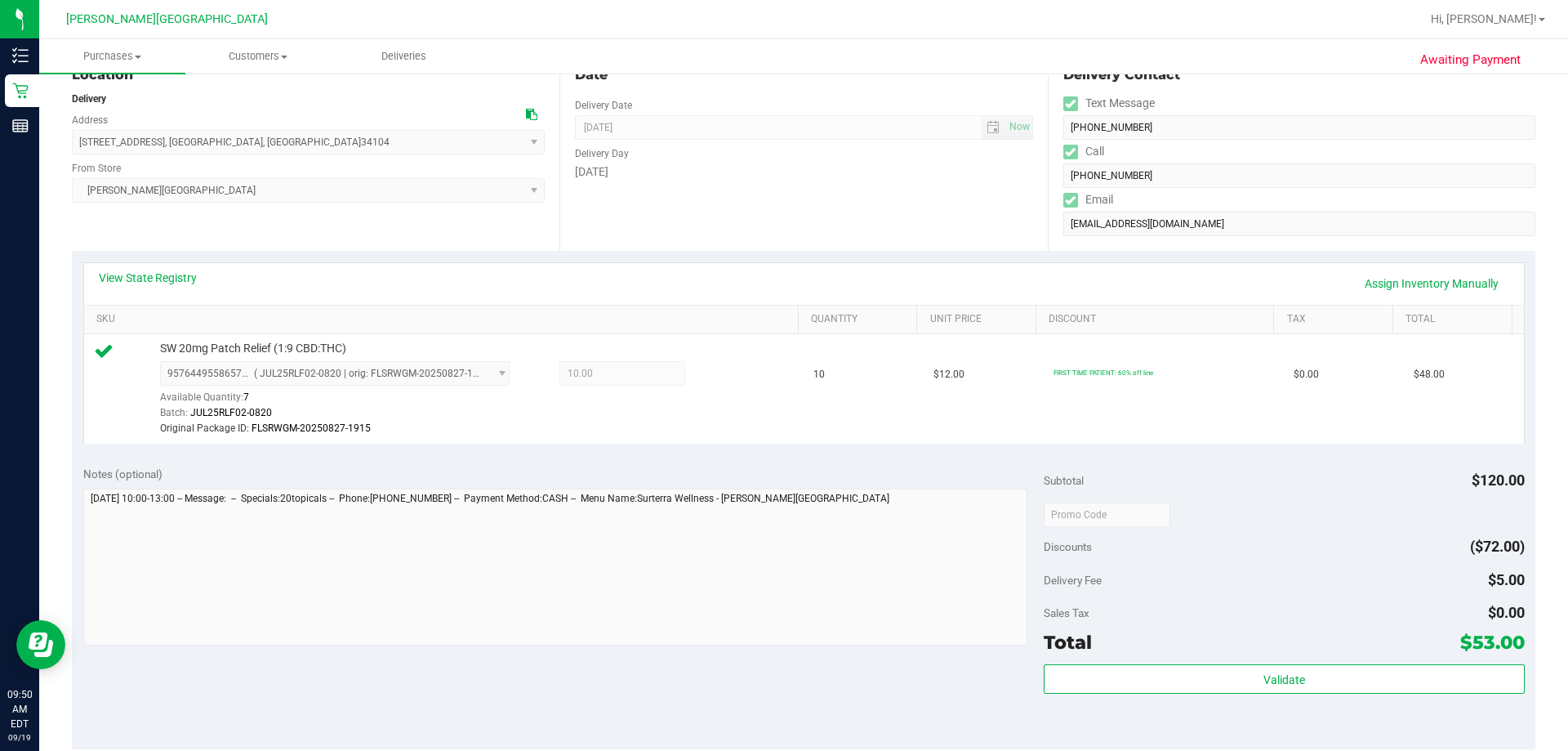
scroll to position [327, 0]
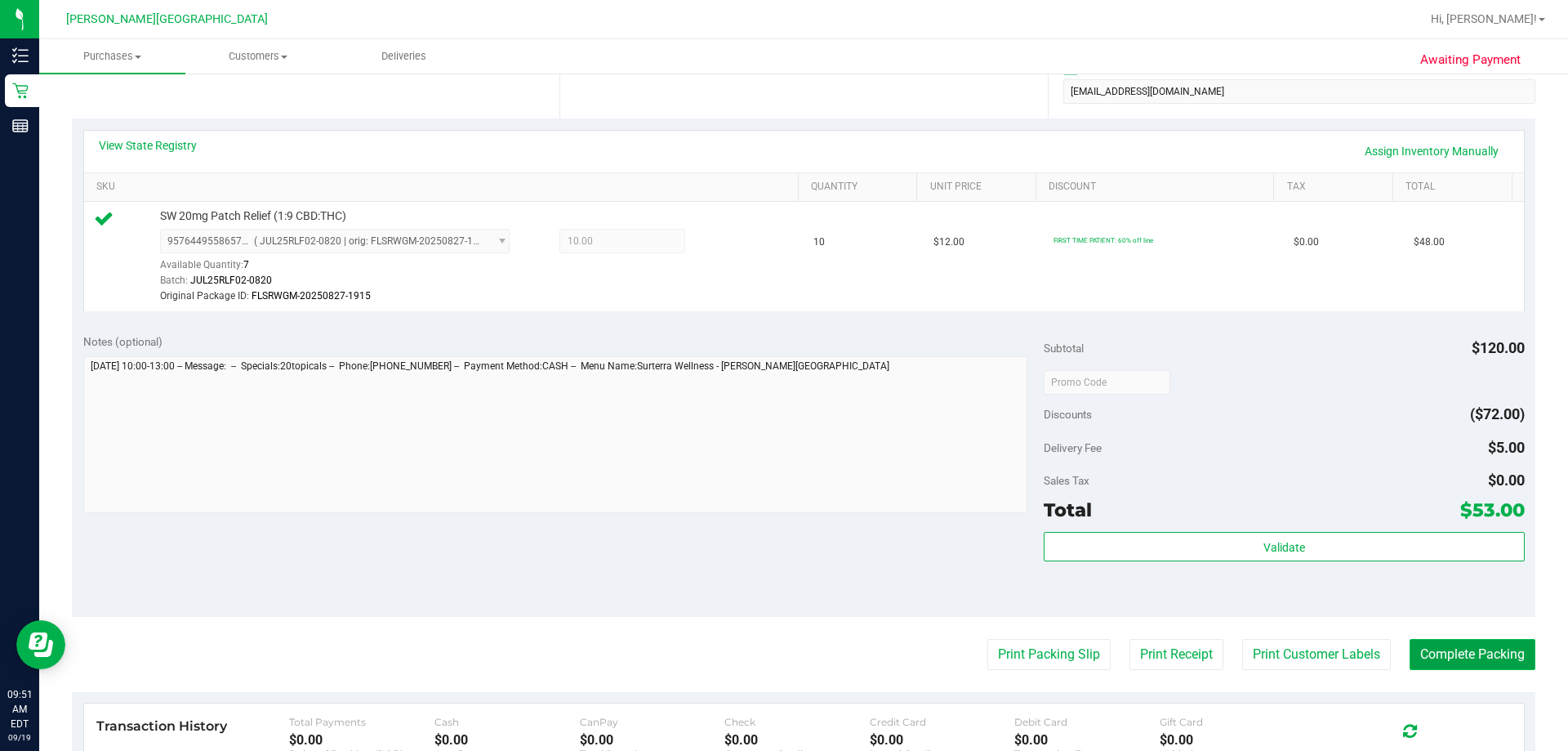
click at [781, 654] on button "Complete Packing" at bounding box center [1473, 654] width 126 height 31
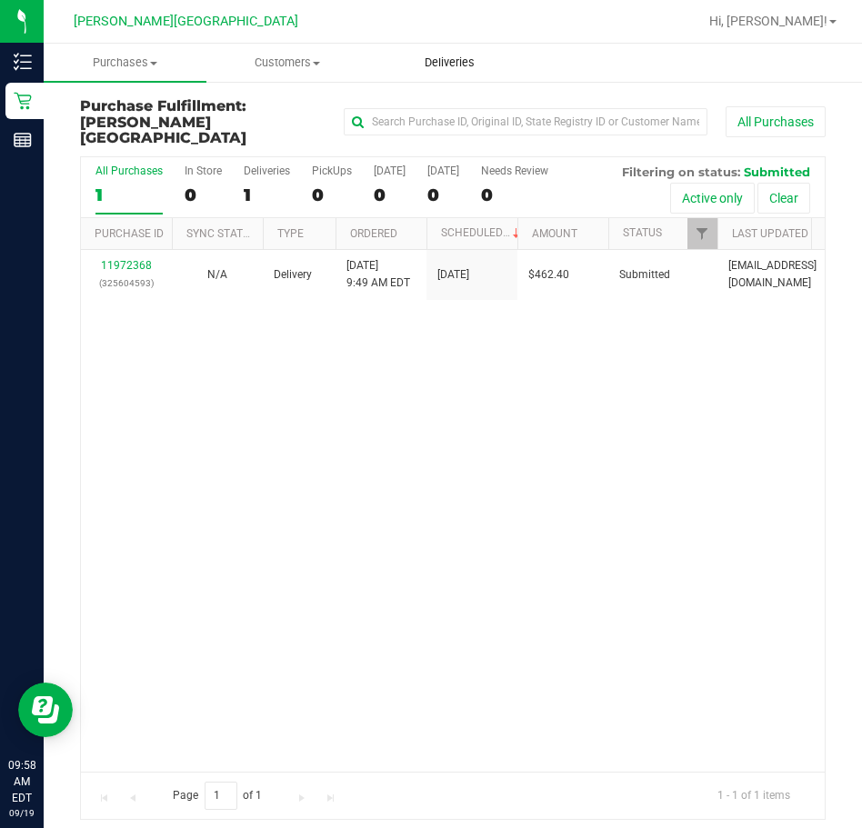
click at [447, 63] on span "Deliveries" at bounding box center [449, 63] width 99 height 16
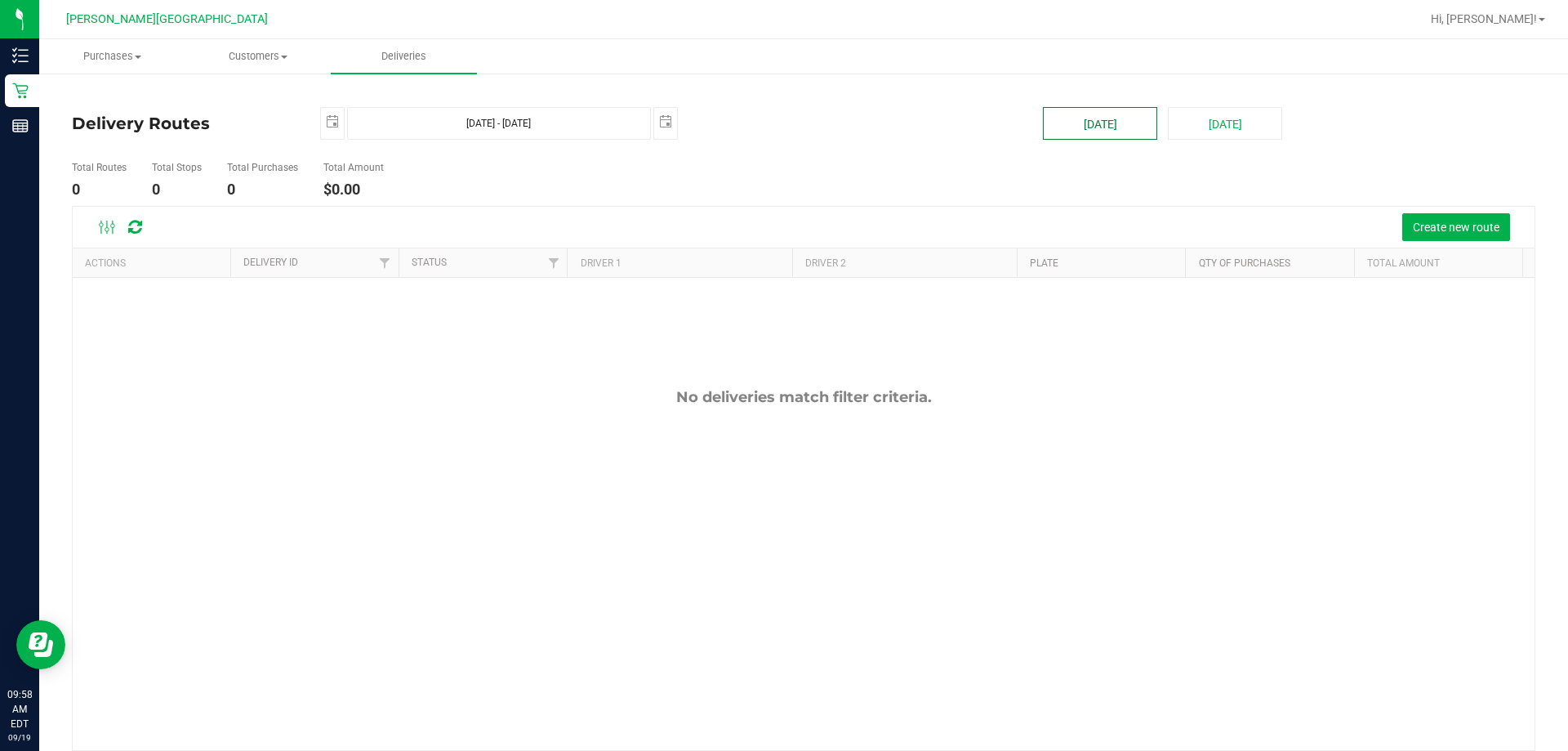
click at [781, 125] on button "[DATE]" at bounding box center [1099, 123] width 114 height 32
click at [781, 223] on span "Create new route" at bounding box center [1456, 227] width 86 height 13
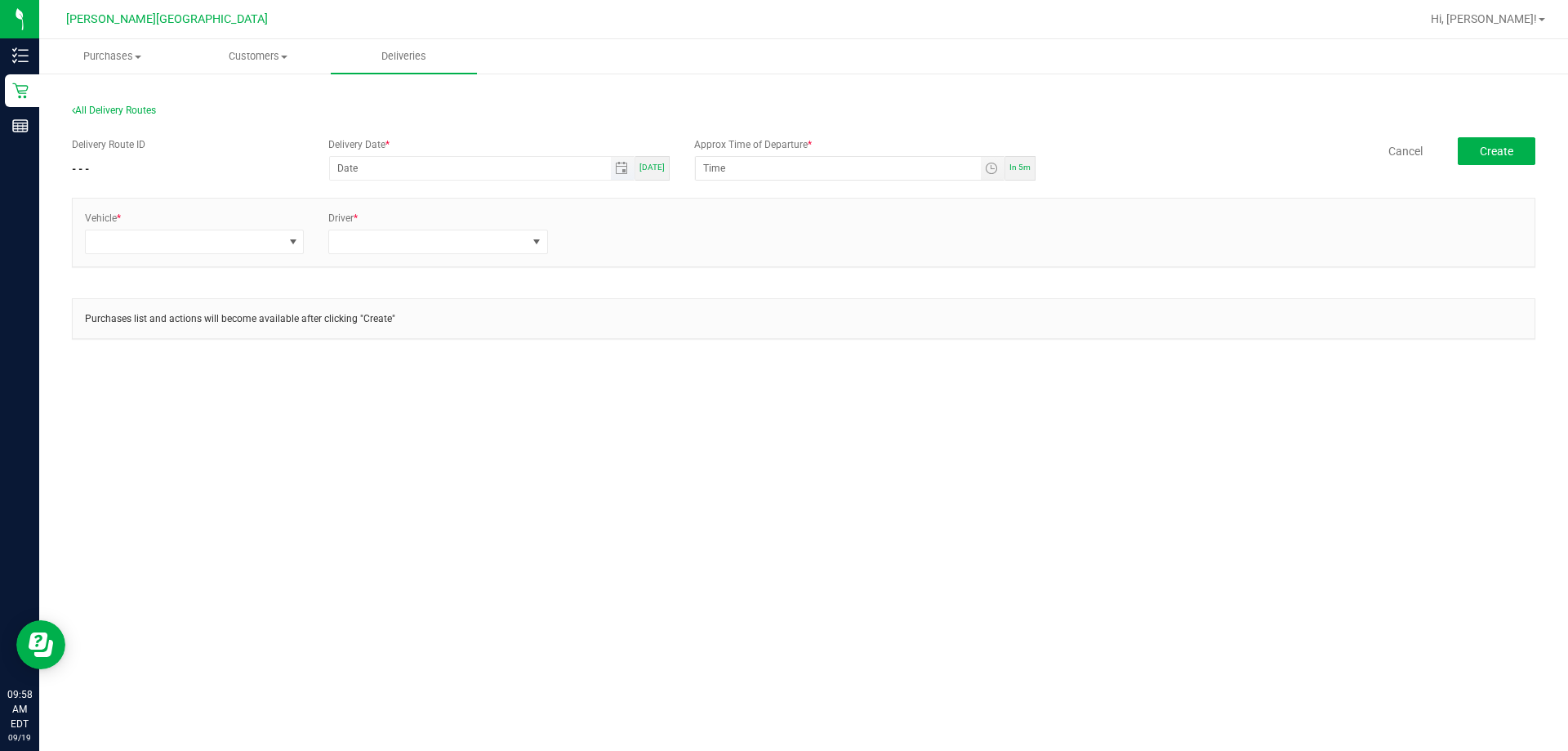
click at [635, 167] on span "Toggle calendar" at bounding box center [622, 168] width 23 height 22
click at [621, 164] on span "Toggle calendar" at bounding box center [621, 168] width 13 height 13
type input "month/day/year"
click at [653, 168] on span "[DATE]" at bounding box center [652, 167] width 25 height 9
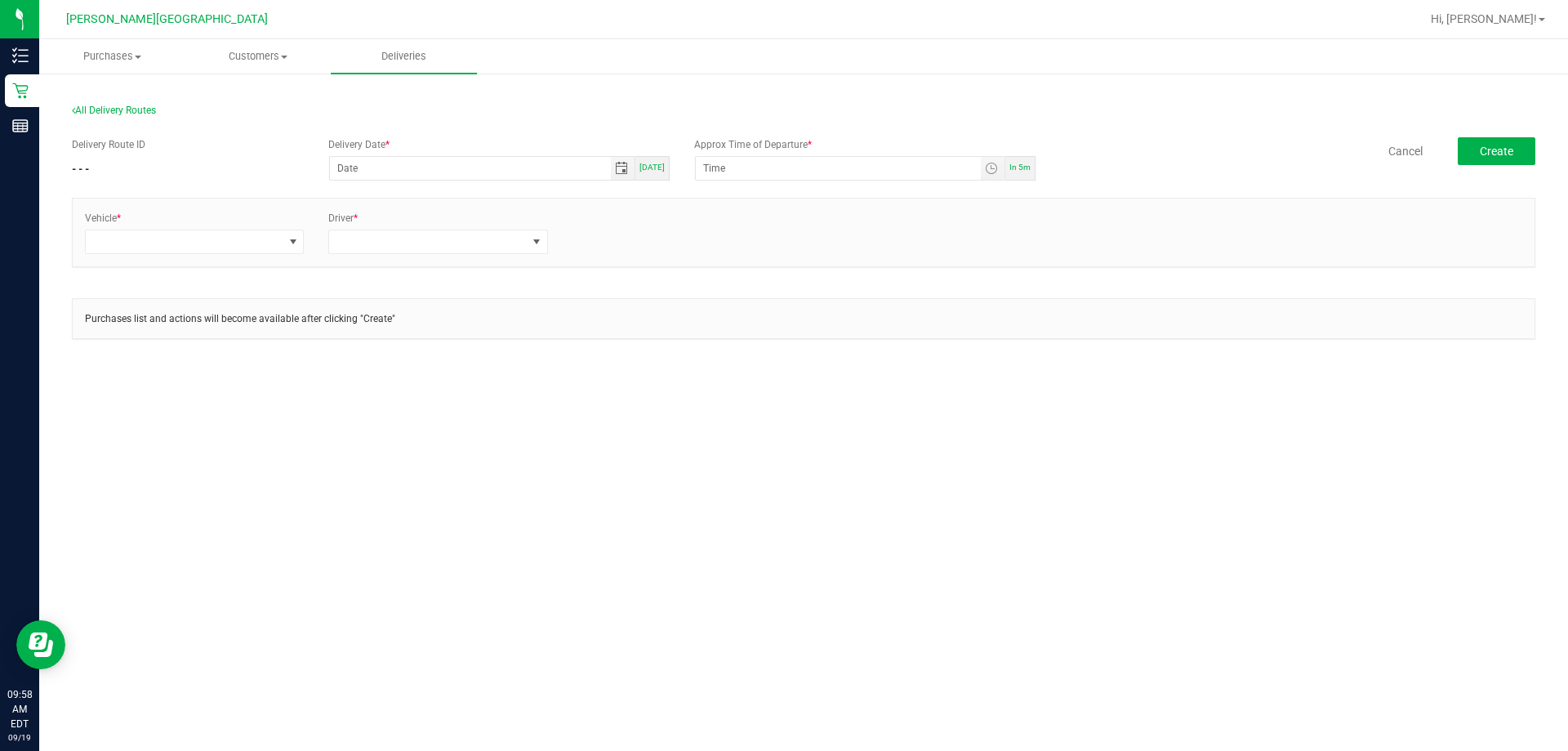
type input "[DATE]"
click at [717, 169] on input "12:00 AM" at bounding box center [838, 168] width 285 height 22
type input "11:00 AM"
click at [295, 241] on span at bounding box center [293, 242] width 13 height 13
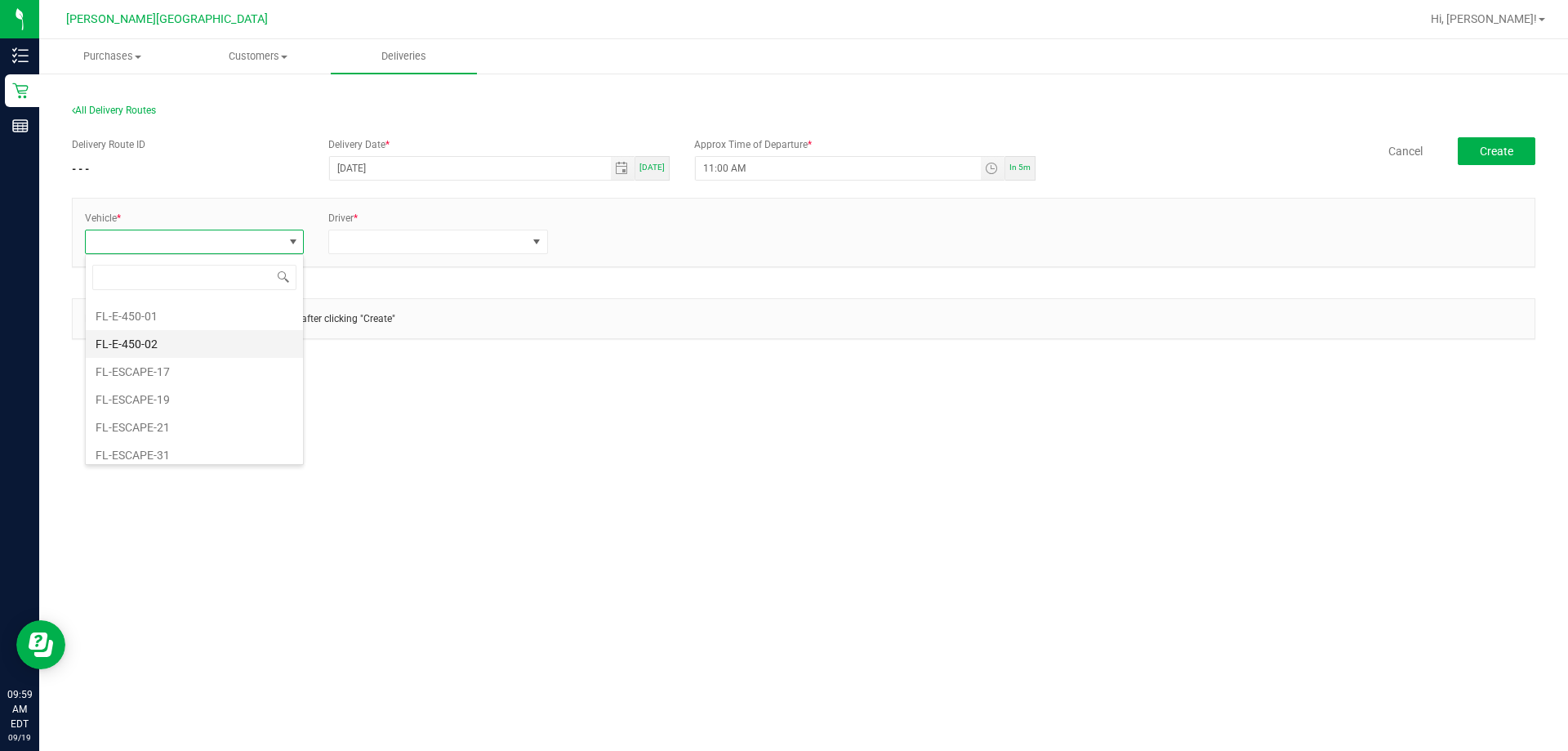
scroll to position [163, 0]
click at [150, 392] on li "FL-ESCAPE-21" at bounding box center [194, 398] width 217 height 28
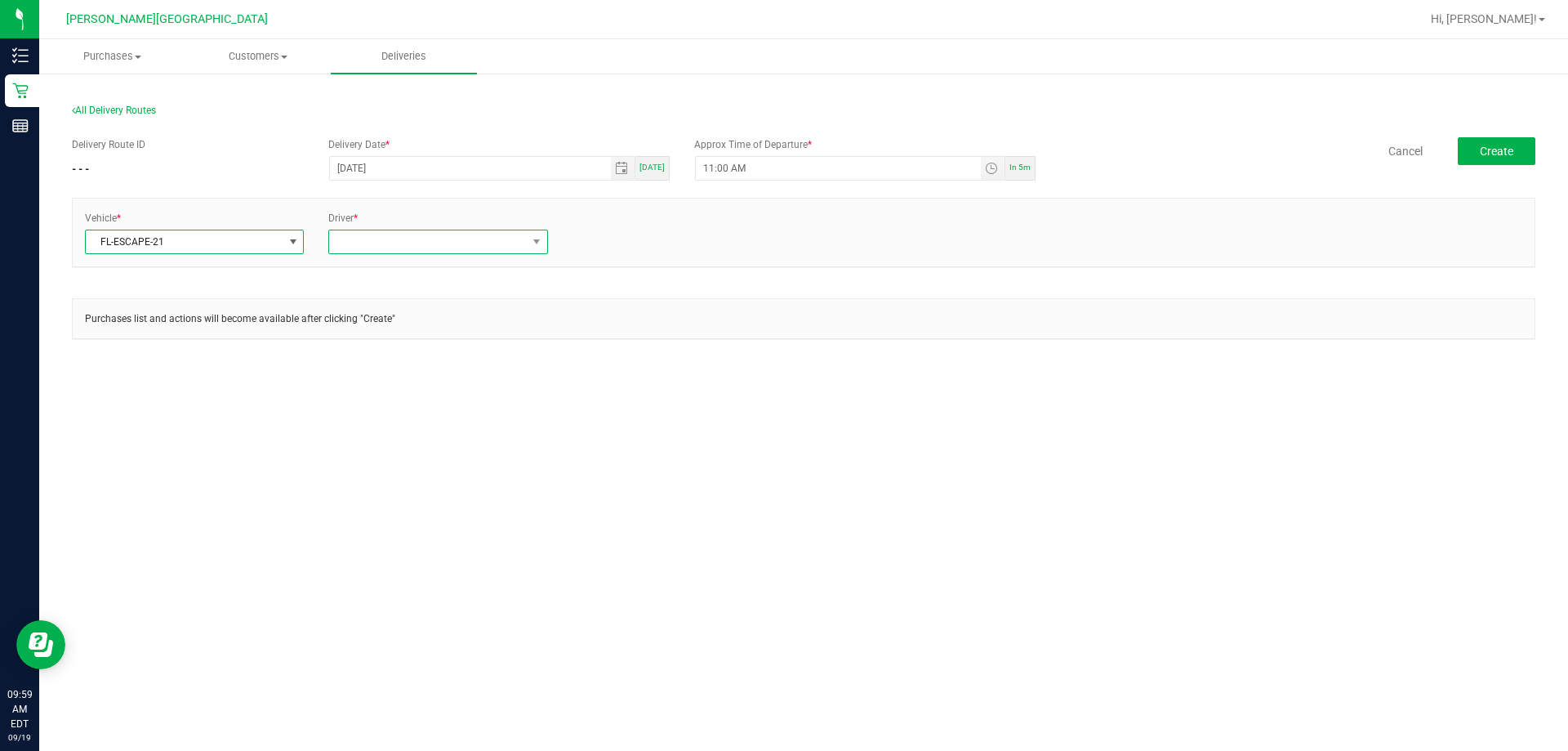
click at [522, 243] on span at bounding box center [427, 241] width 197 height 22
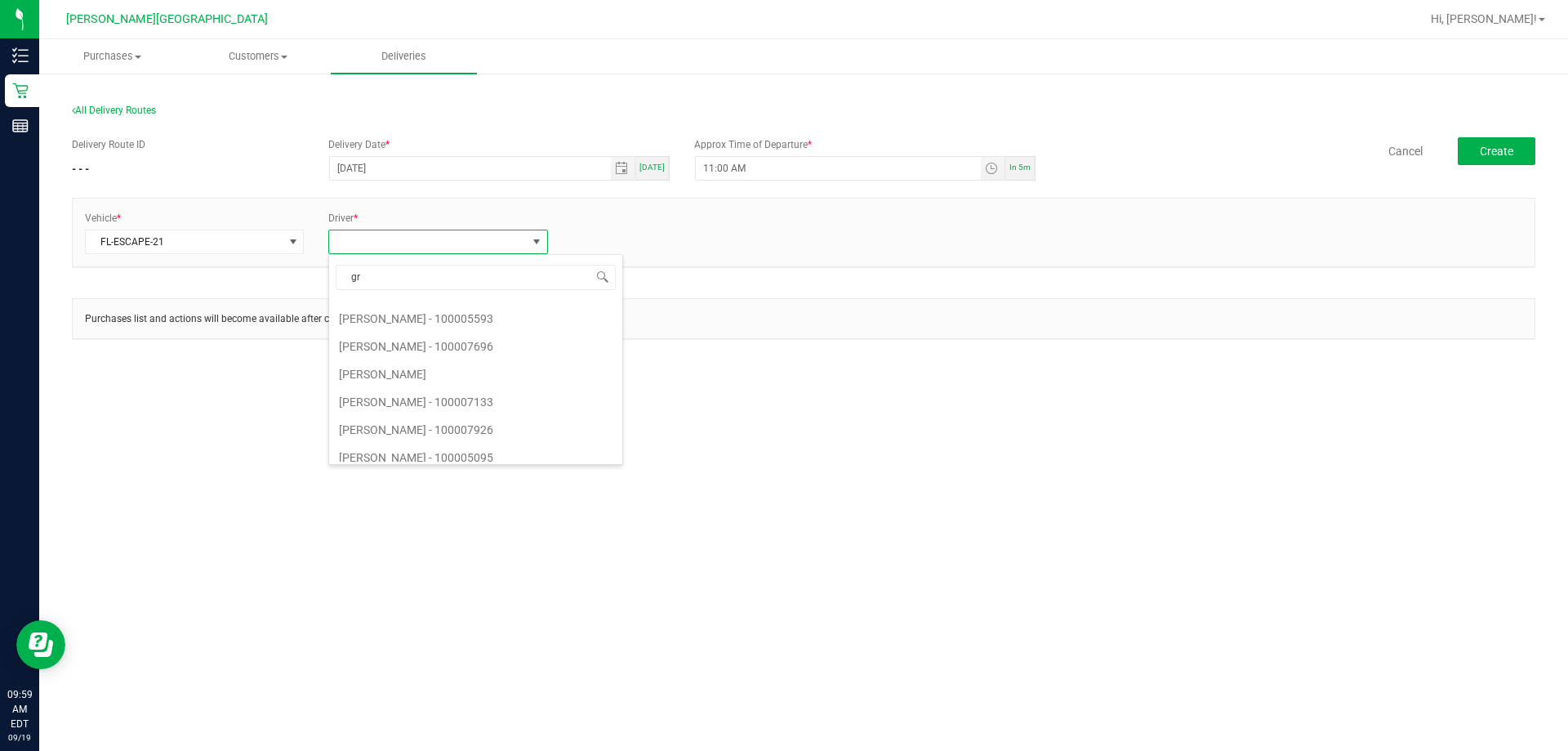
scroll to position [0, 0]
type input "gre"
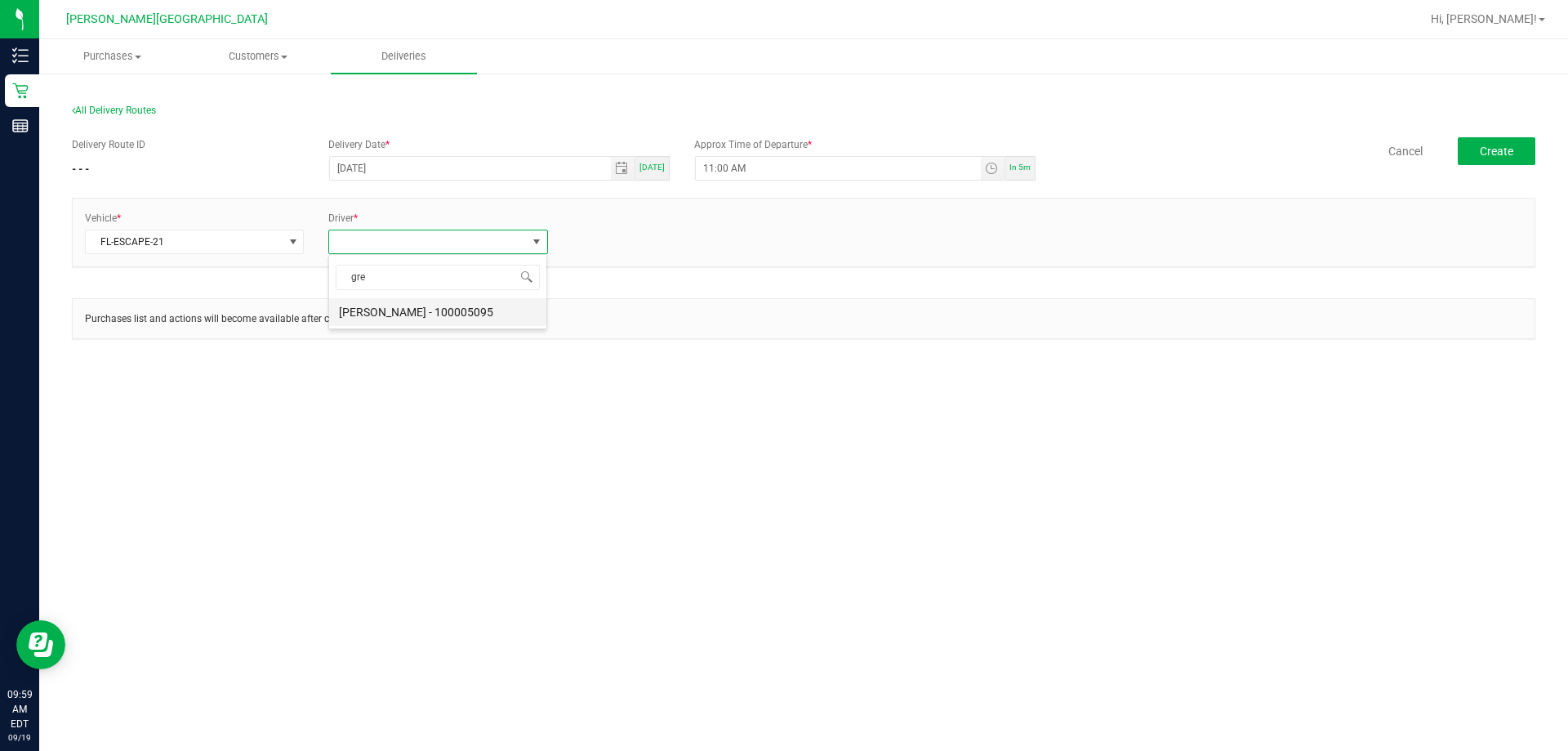
click at [410, 310] on li "[PERSON_NAME] - 100005095" at bounding box center [437, 312] width 217 height 28
click at [600, 234] on link "+ Add Driver" at bounding box center [599, 236] width 54 height 12
click at [771, 244] on span at bounding box center [780, 241] width 21 height 22
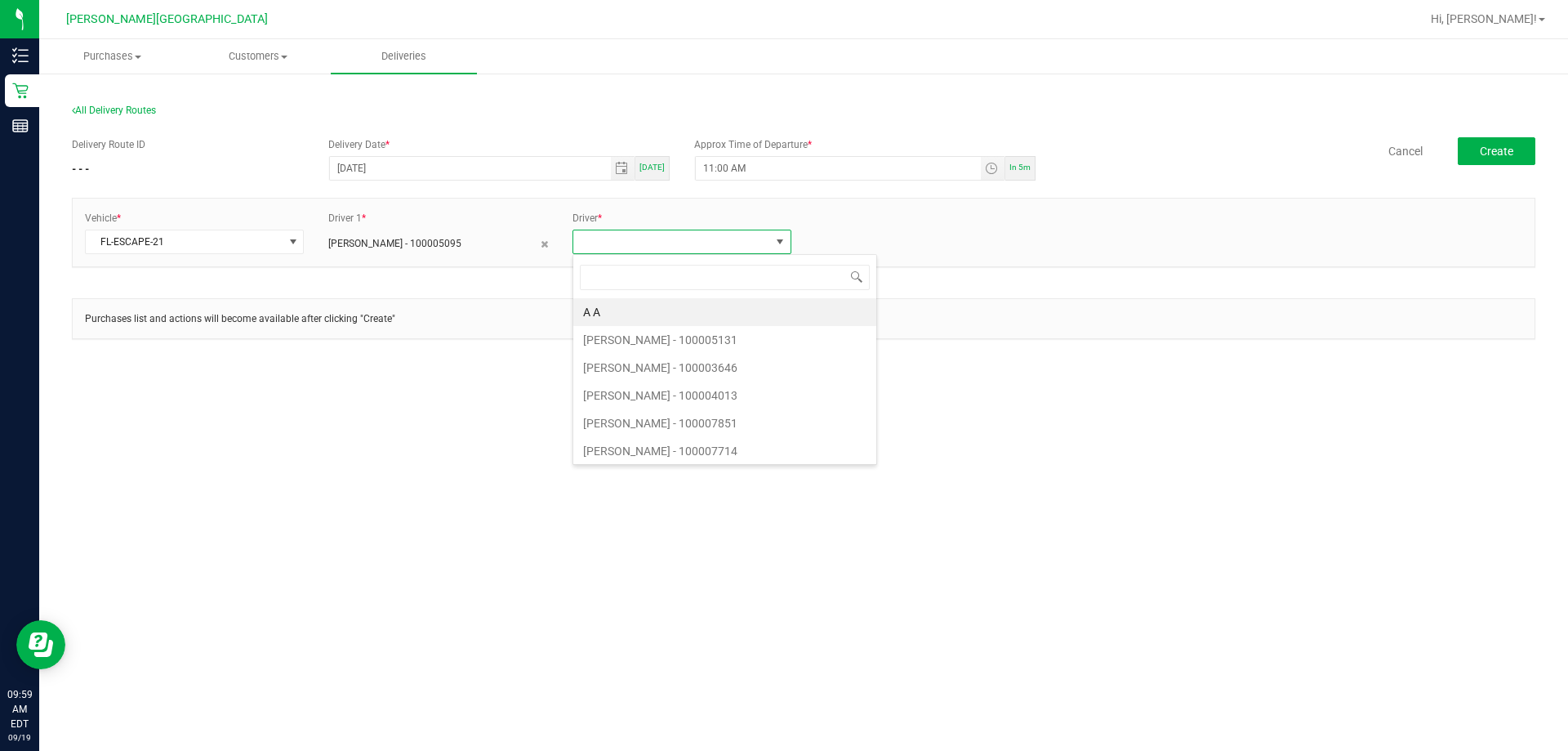
scroll to position [24, 220]
type input "cl"
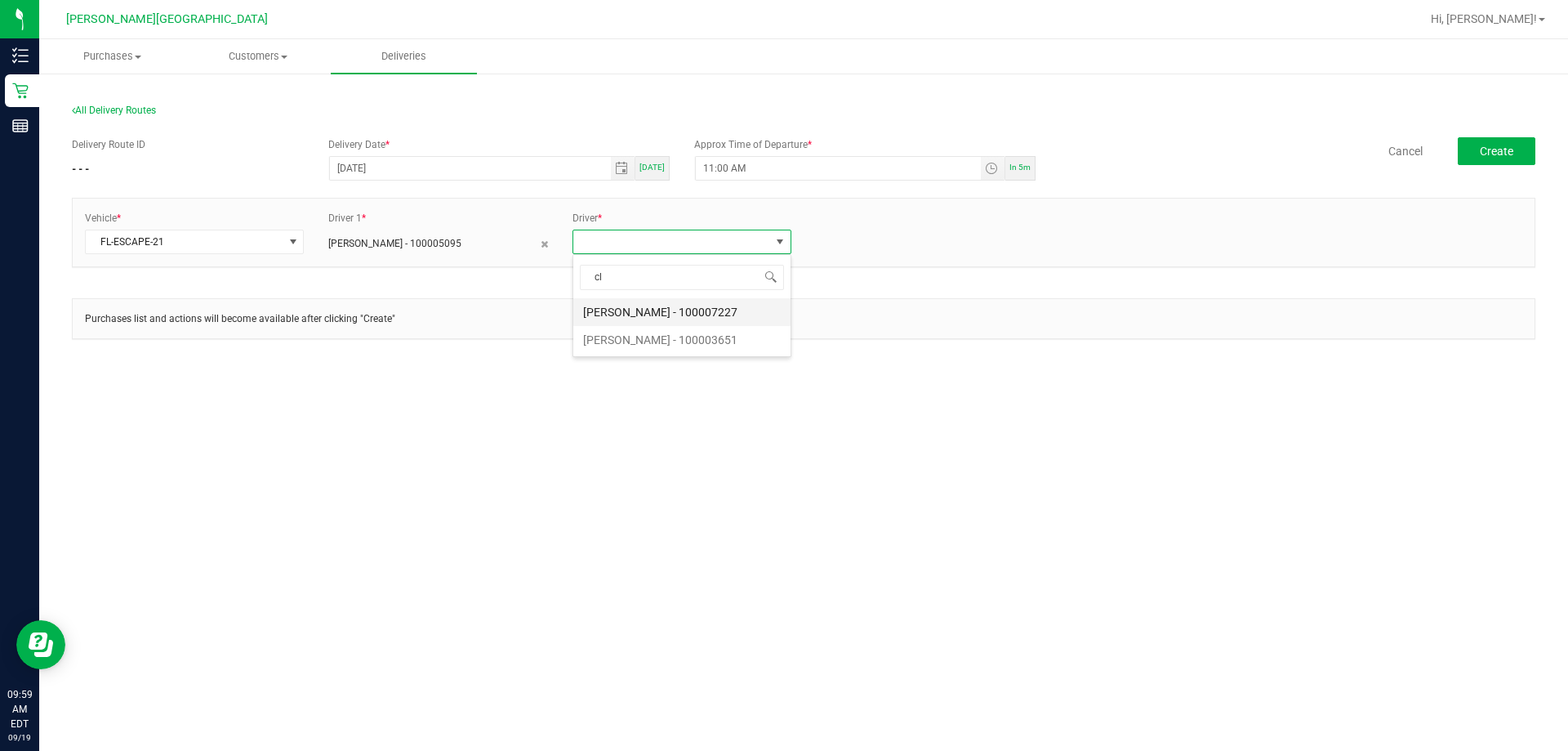
click at [623, 317] on li "[PERSON_NAME] - 100007227" at bounding box center [682, 312] width 217 height 28
click at [781, 151] on span "Create" at bounding box center [1496, 151] width 33 height 13
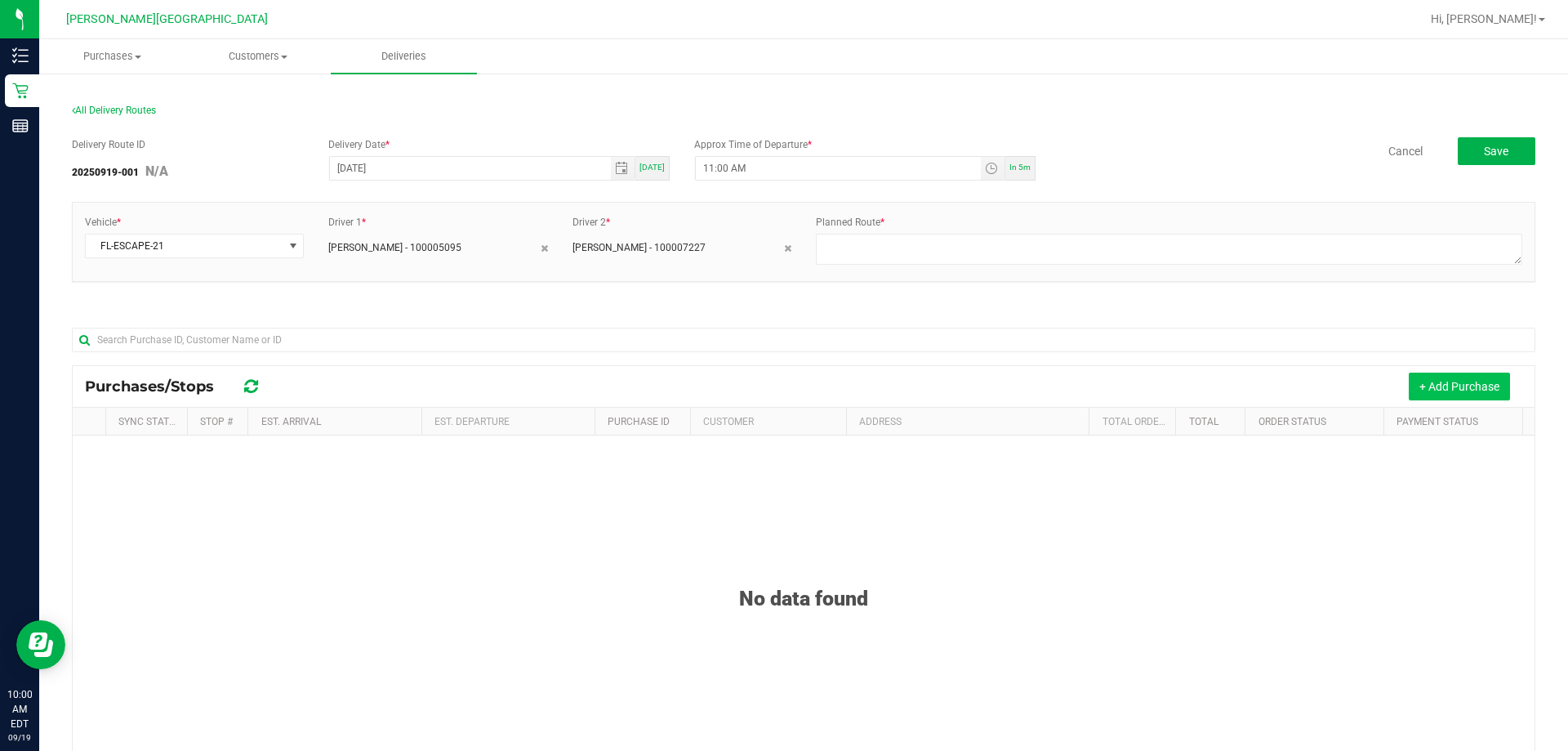
click at [781, 387] on button "+ Add Purchase" at bounding box center [1459, 386] width 101 height 28
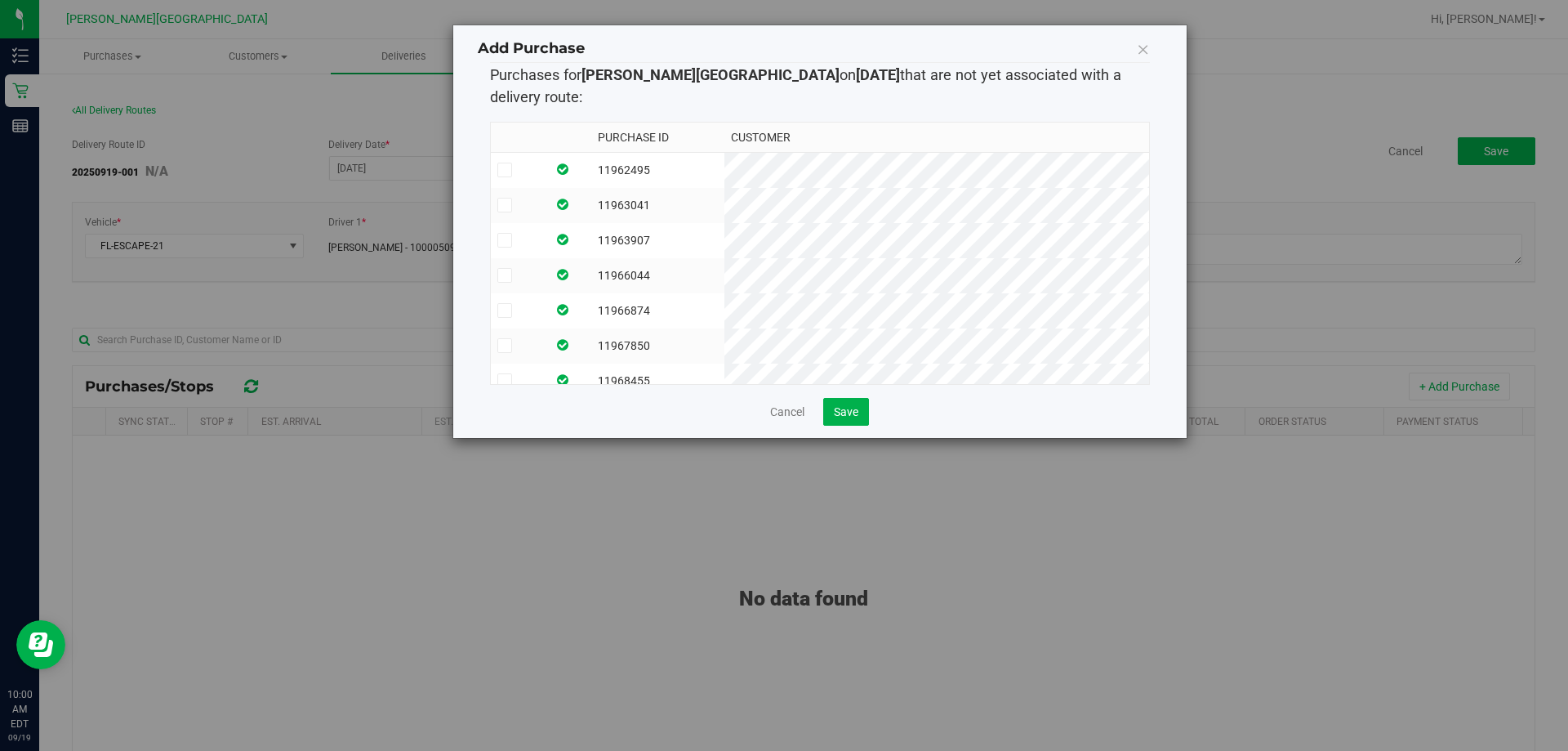
click at [505, 170] on icon at bounding box center [505, 170] width 11 height 0
click at [0, 0] on input "checkbox" at bounding box center [0, 0] width 0 height 0
click at [500, 205] on icon at bounding box center [505, 205] width 11 height 0
click at [0, 0] on input "checkbox" at bounding box center [0, 0] width 0 height 0
click at [506, 240] on icon at bounding box center [505, 240] width 11 height 0
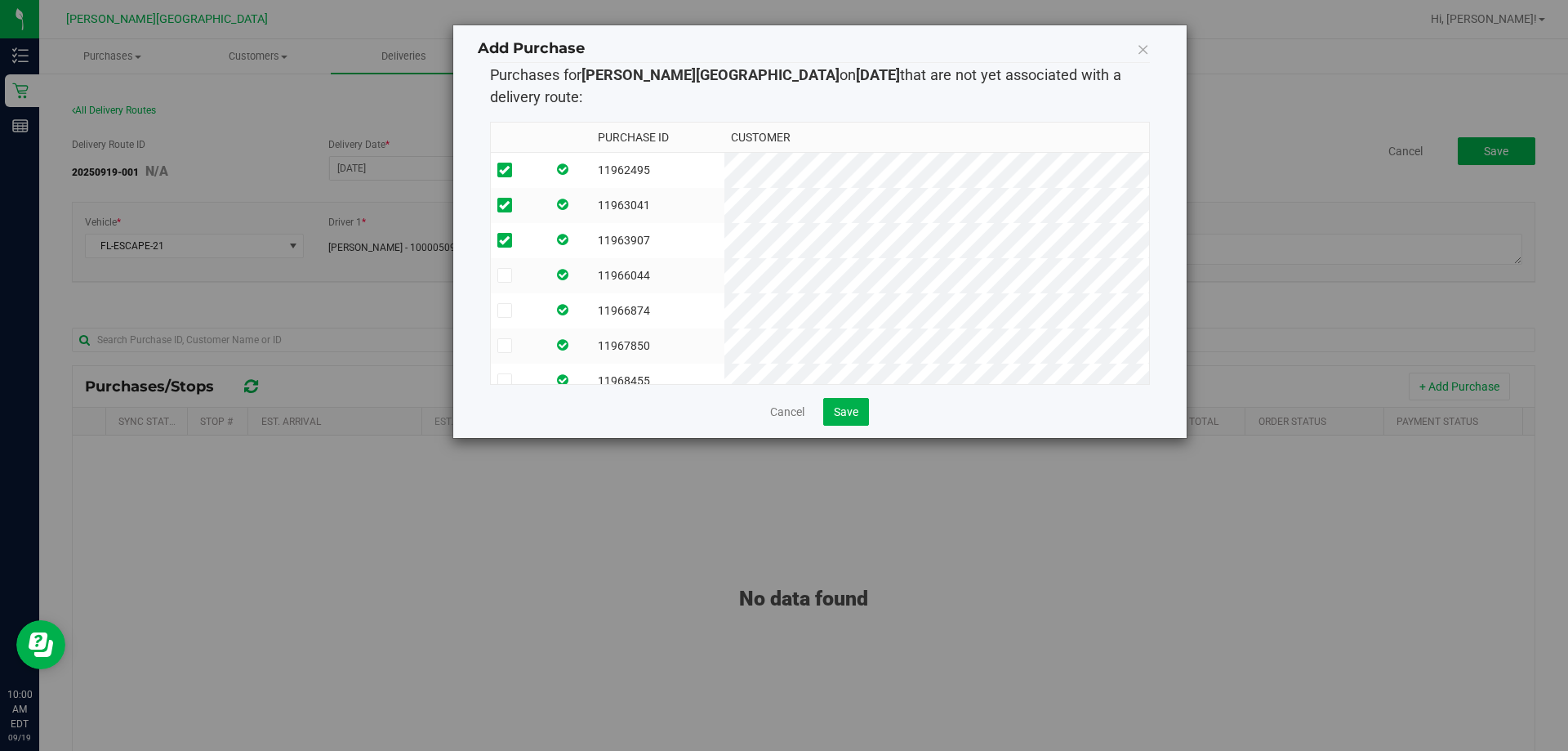
click at [0, 0] on input "checkbox" at bounding box center [0, 0] width 0 height 0
click at [503, 275] on icon at bounding box center [505, 275] width 11 height 0
click at [0, 0] on input "checkbox" at bounding box center [0, 0] width 0 height 0
click at [507, 311] on icon at bounding box center [505, 311] width 11 height 0
click at [0, 0] on input "checkbox" at bounding box center [0, 0] width 0 height 0
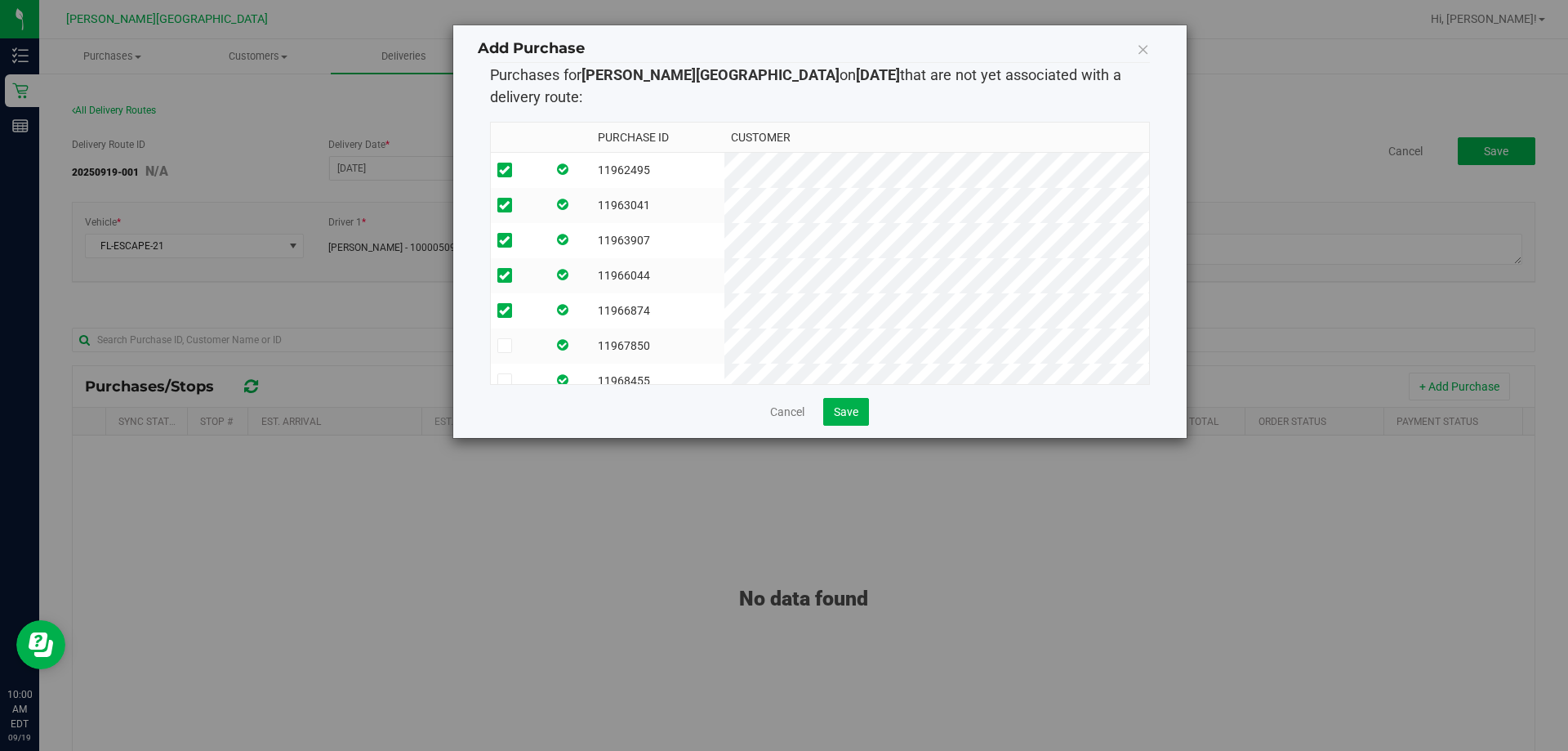
click at [504, 346] on icon at bounding box center [505, 346] width 11 height 0
click at [0, 0] on input "checkbox" at bounding box center [0, 0] width 0 height 0
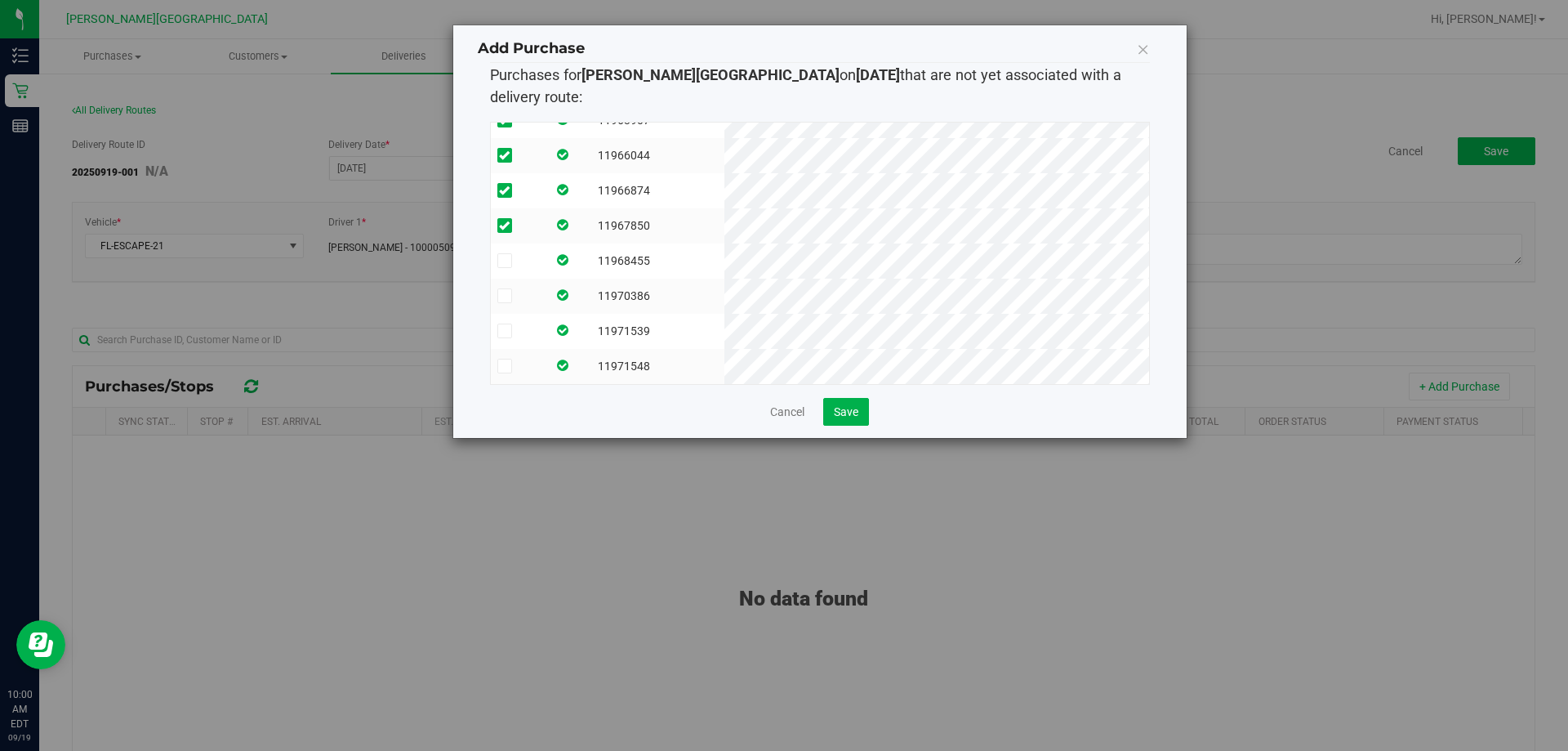
click at [506, 261] on icon at bounding box center [505, 261] width 11 height 0
click at [0, 0] on input "checkbox" at bounding box center [0, 0] width 0 height 0
click at [504, 296] on icon at bounding box center [505, 296] width 11 height 0
click at [0, 0] on input "checkbox" at bounding box center [0, 0] width 0 height 0
click at [504, 331] on icon at bounding box center [505, 331] width 11 height 0
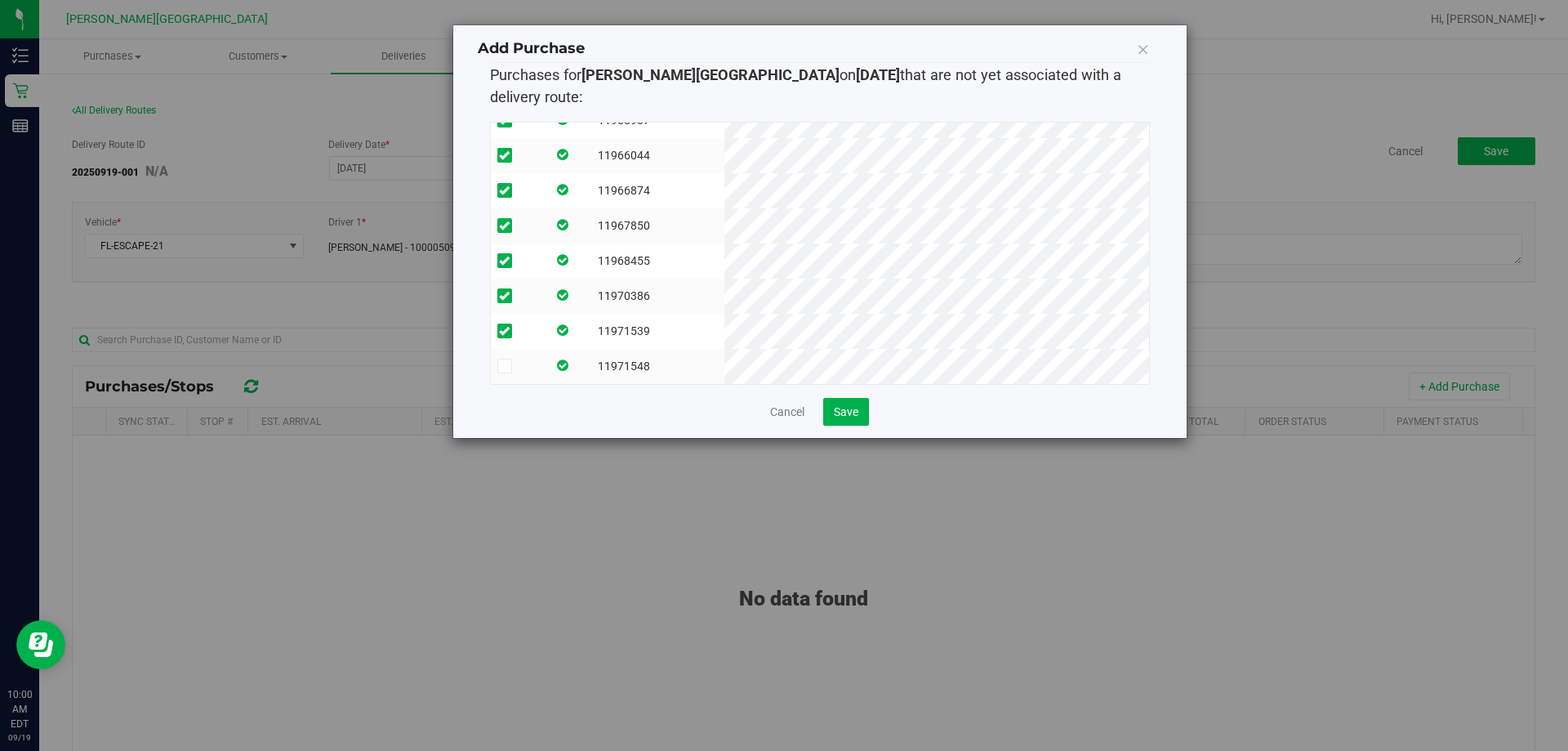
click at [0, 0] on input "checkbox" at bounding box center [0, 0] width 0 height 0
click at [503, 366] on icon at bounding box center [505, 366] width 11 height 0
click at [0, 0] on input "checkbox" at bounding box center [0, 0] width 0 height 0
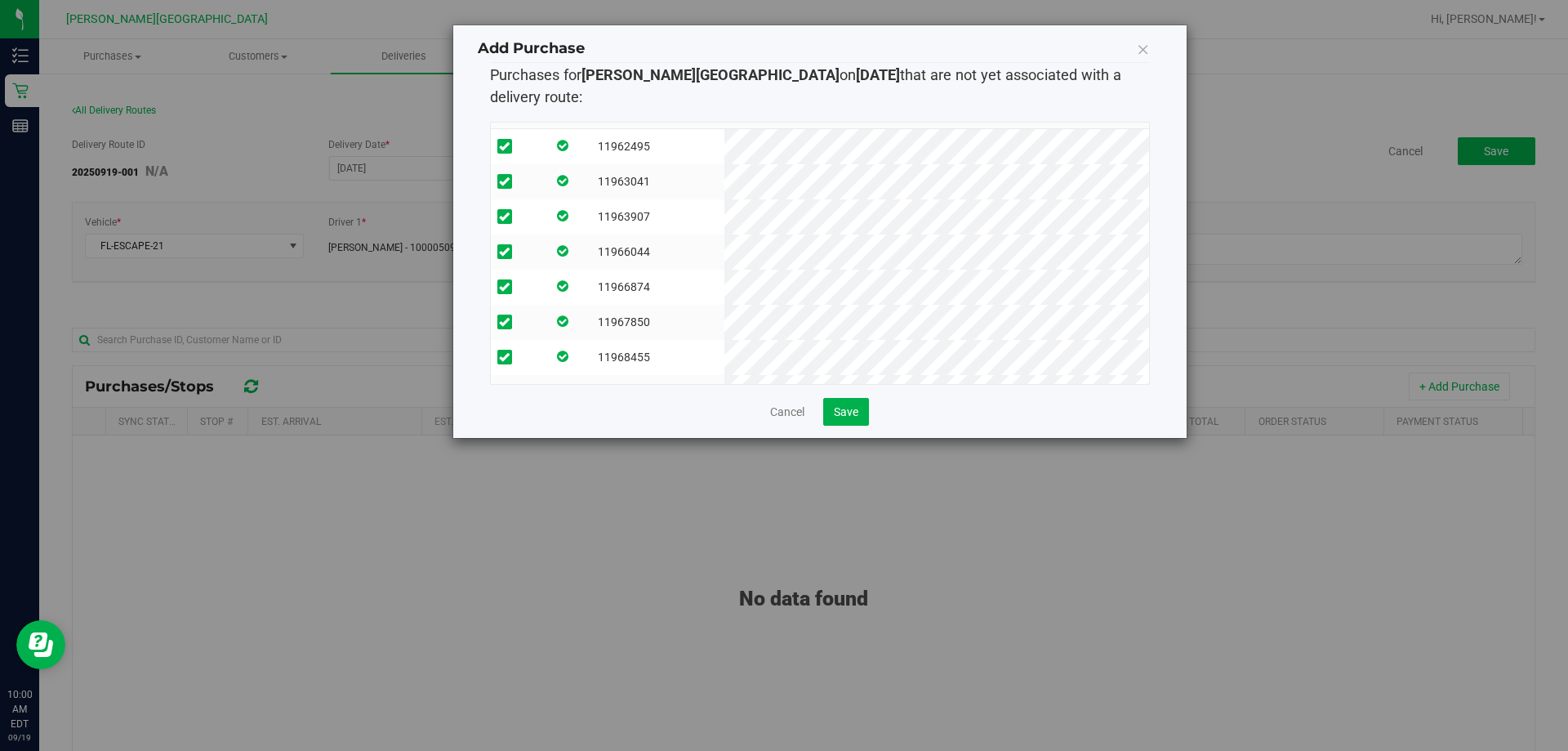
scroll to position [0, 0]
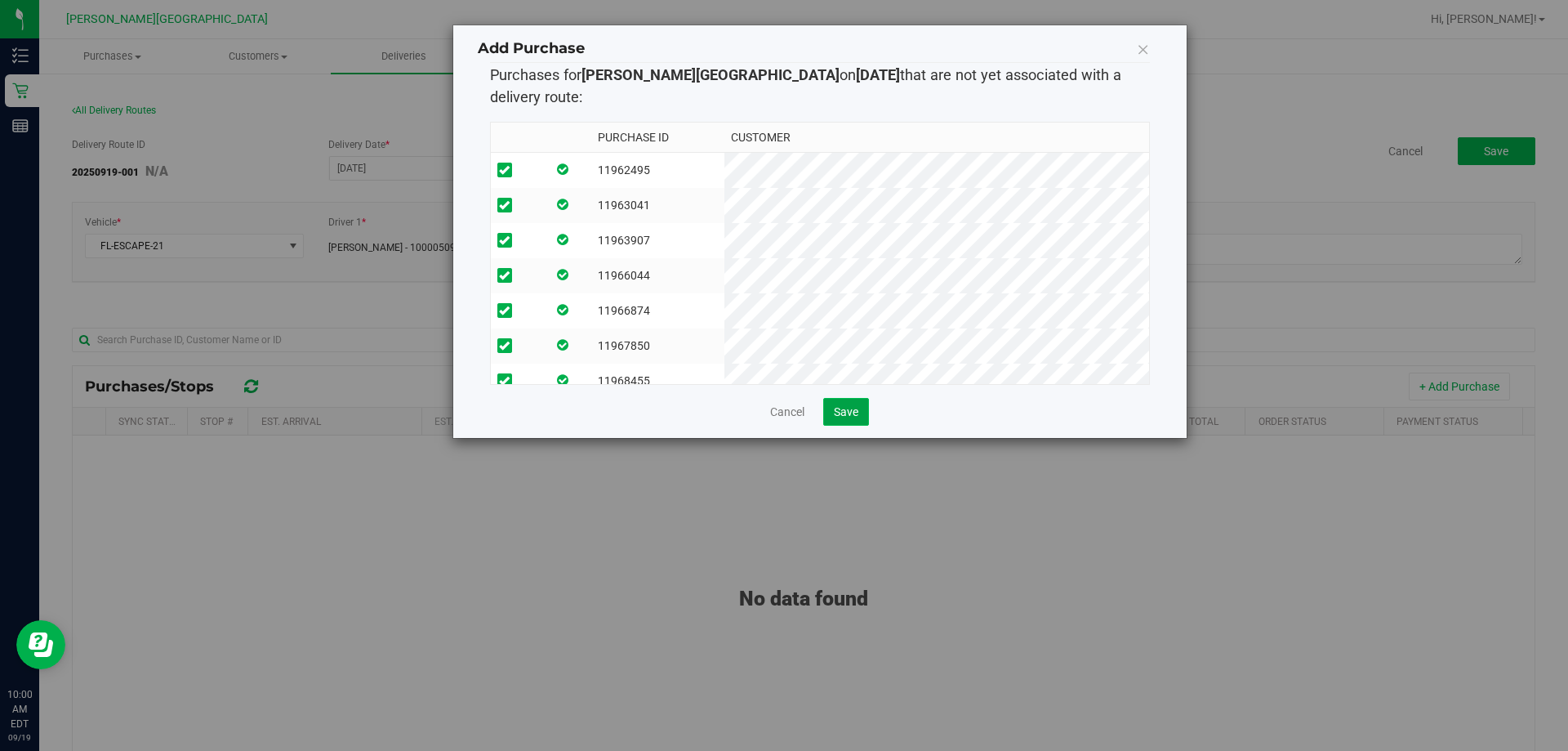
click at [781, 405] on span "Save" at bounding box center [845, 411] width 24 height 13
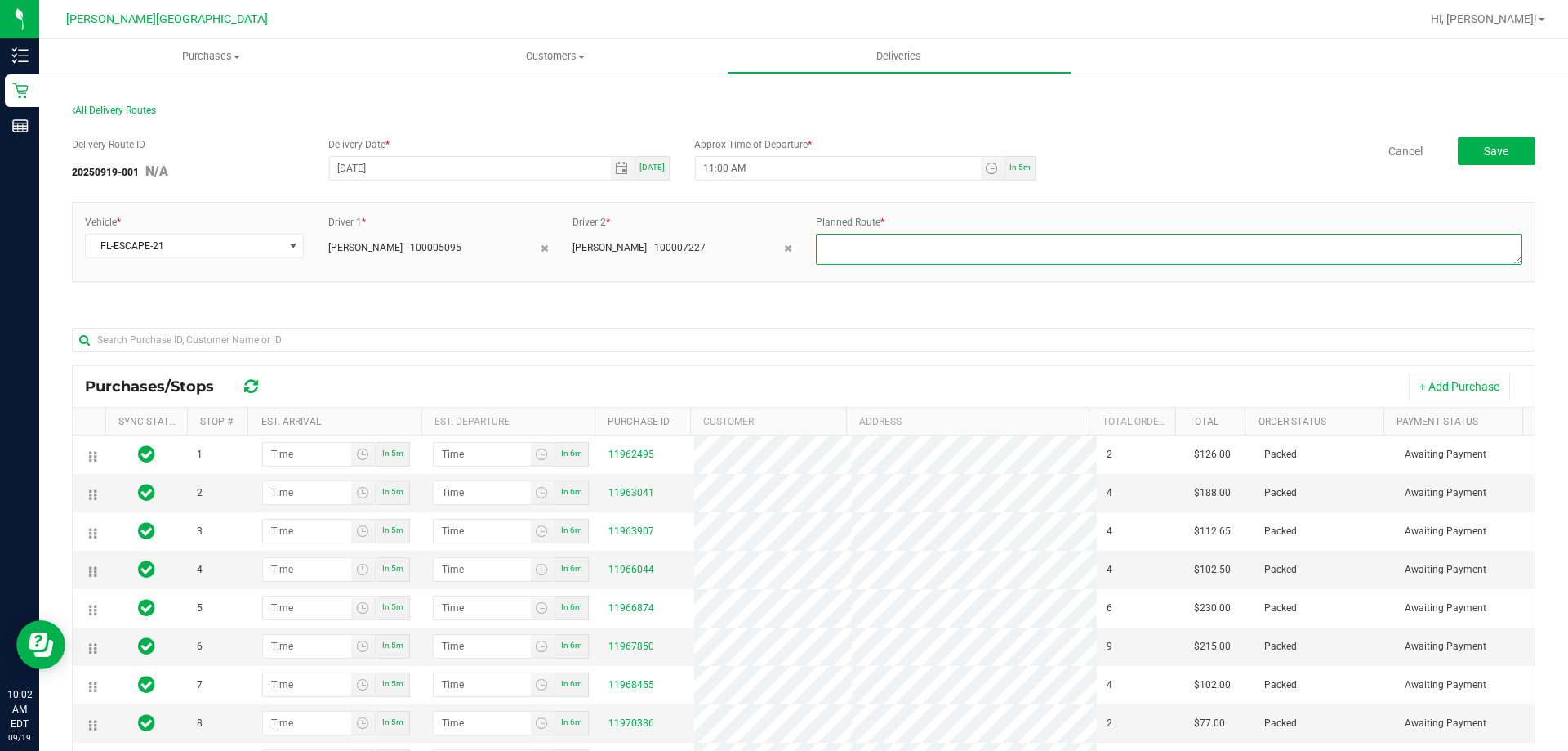
click at [781, 245] on textarea at bounding box center [1168, 249] width 707 height 31
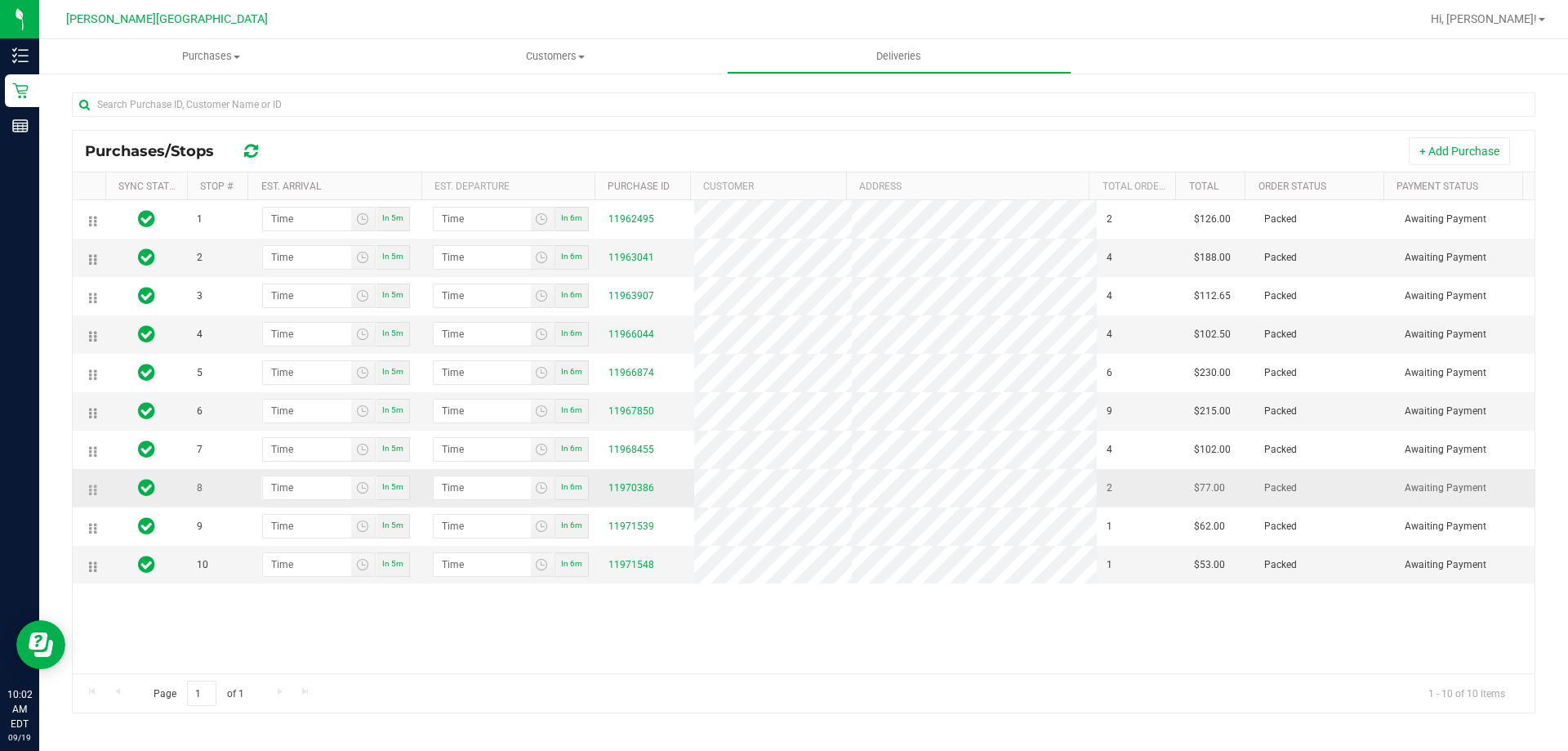
scroll to position [241, 0]
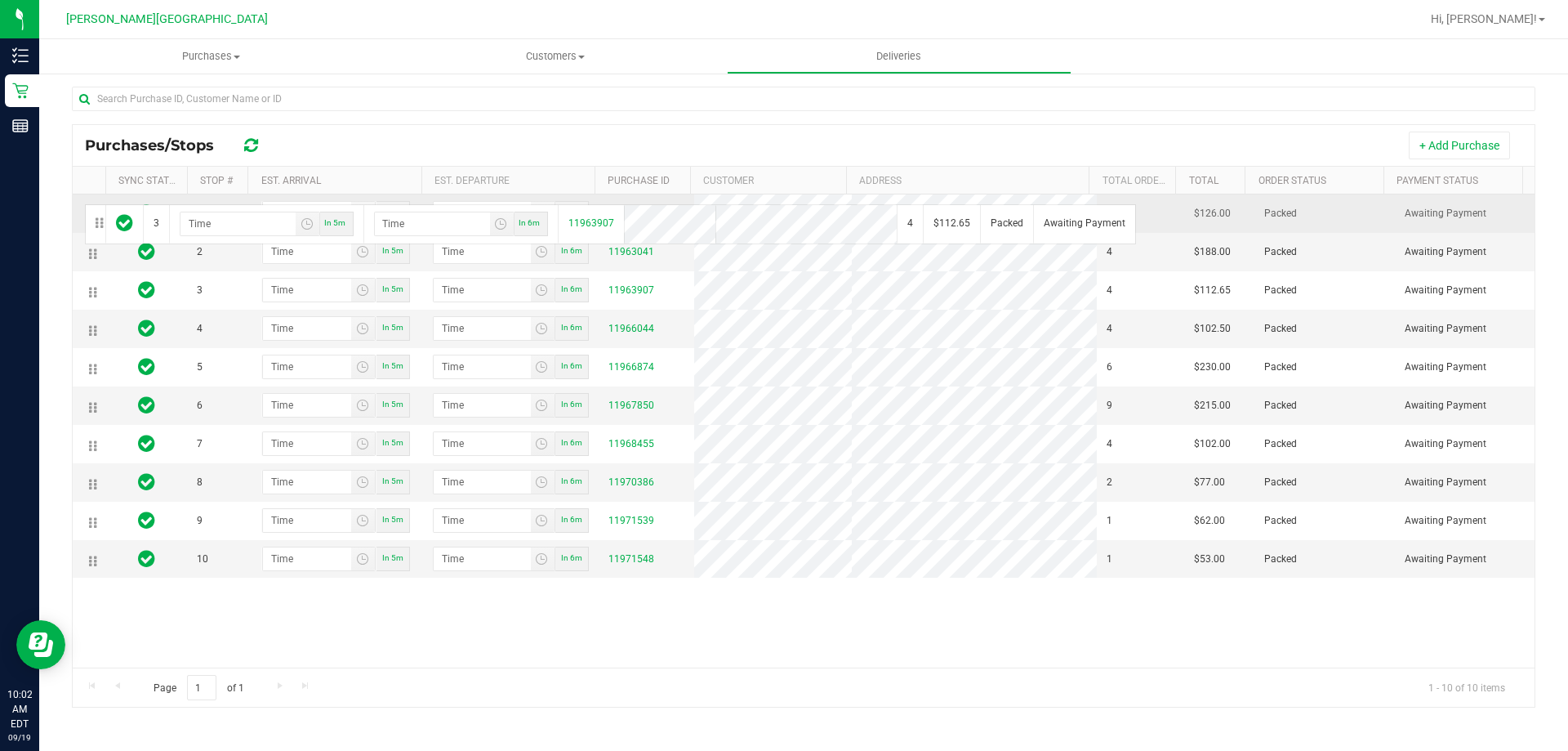
drag, startPoint x: 94, startPoint y: 299, endPoint x: 83, endPoint y: 203, distance: 96.6
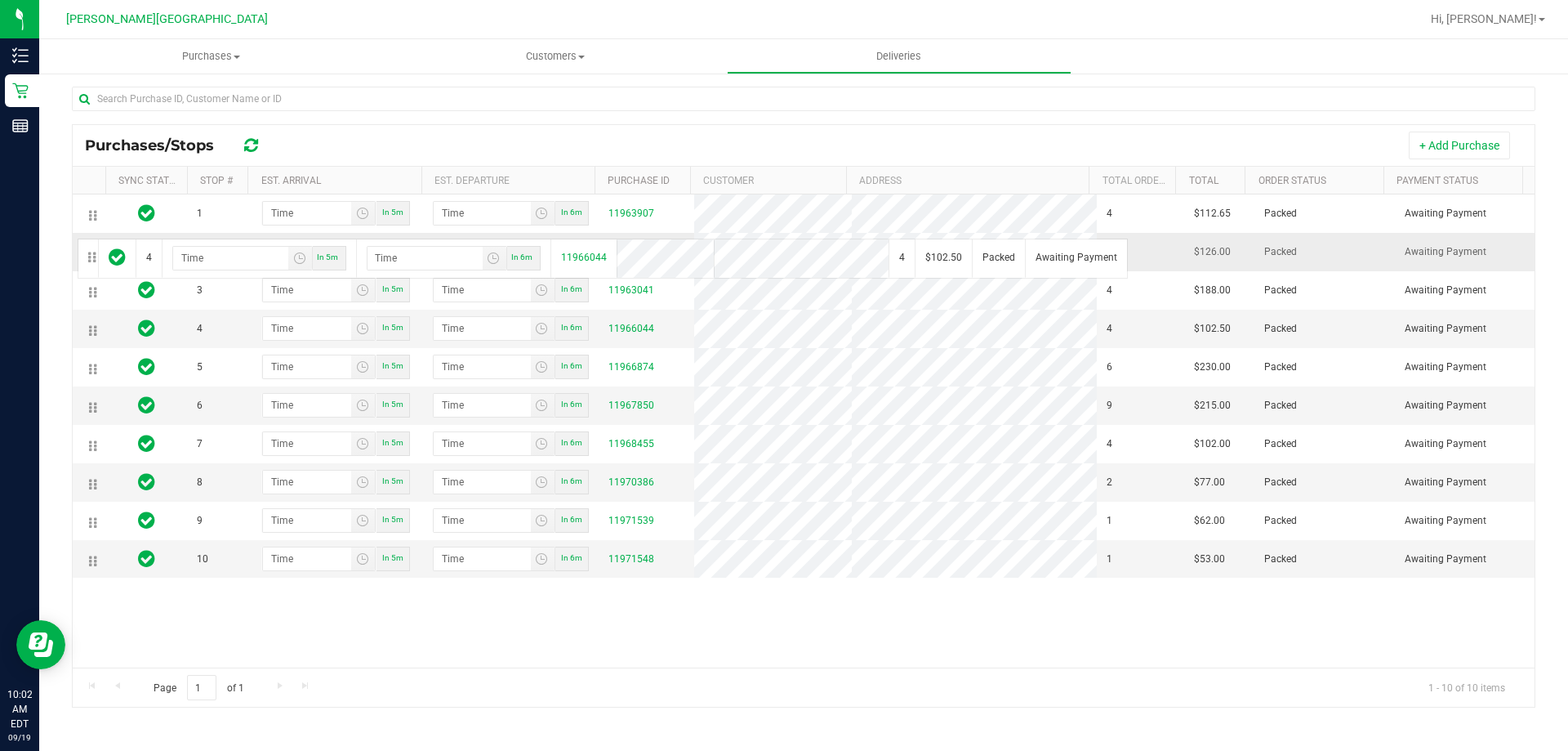
drag, startPoint x: 92, startPoint y: 336, endPoint x: 75, endPoint y: 237, distance: 100.4
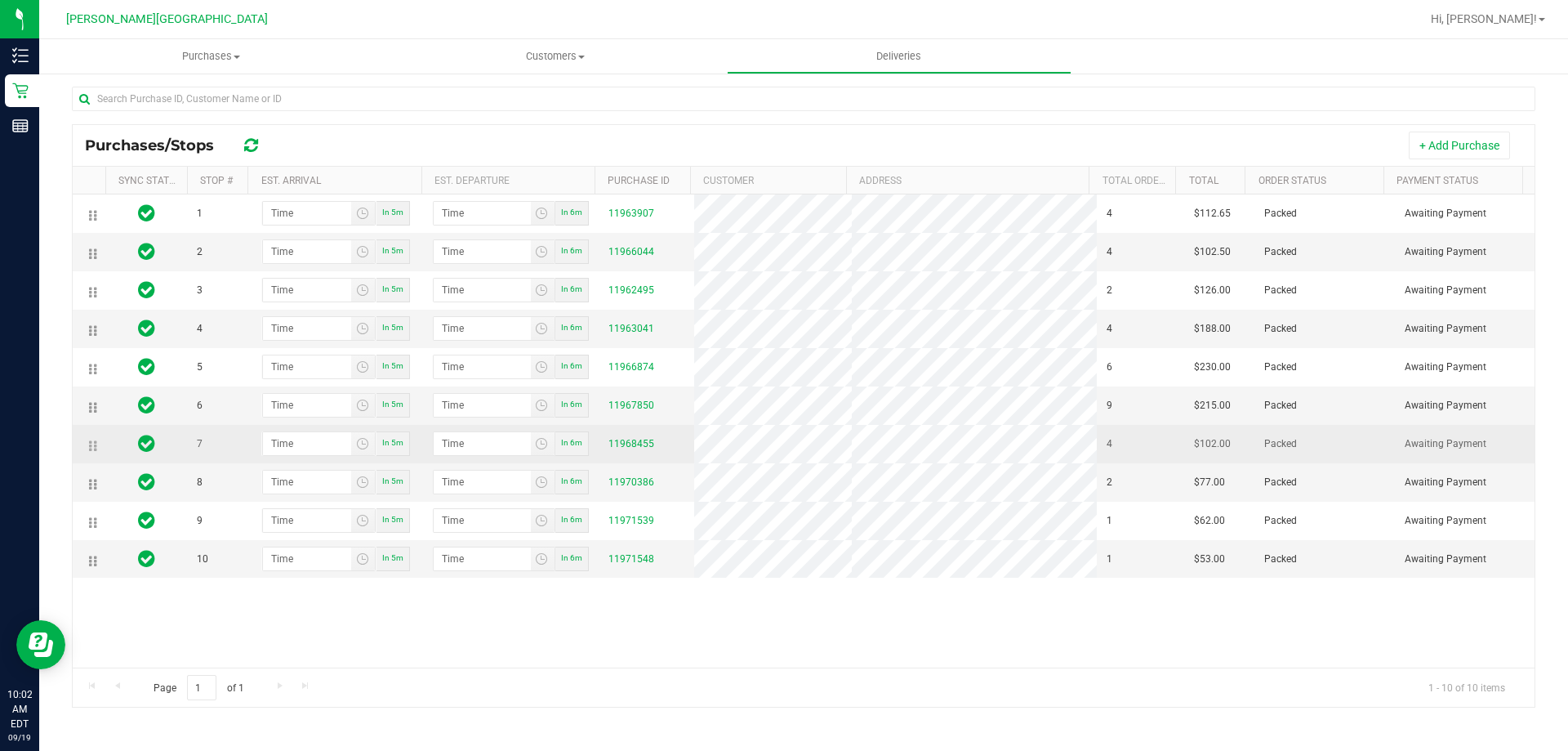
click at [93, 454] on td at bounding box center [89, 444] width 32 height 39
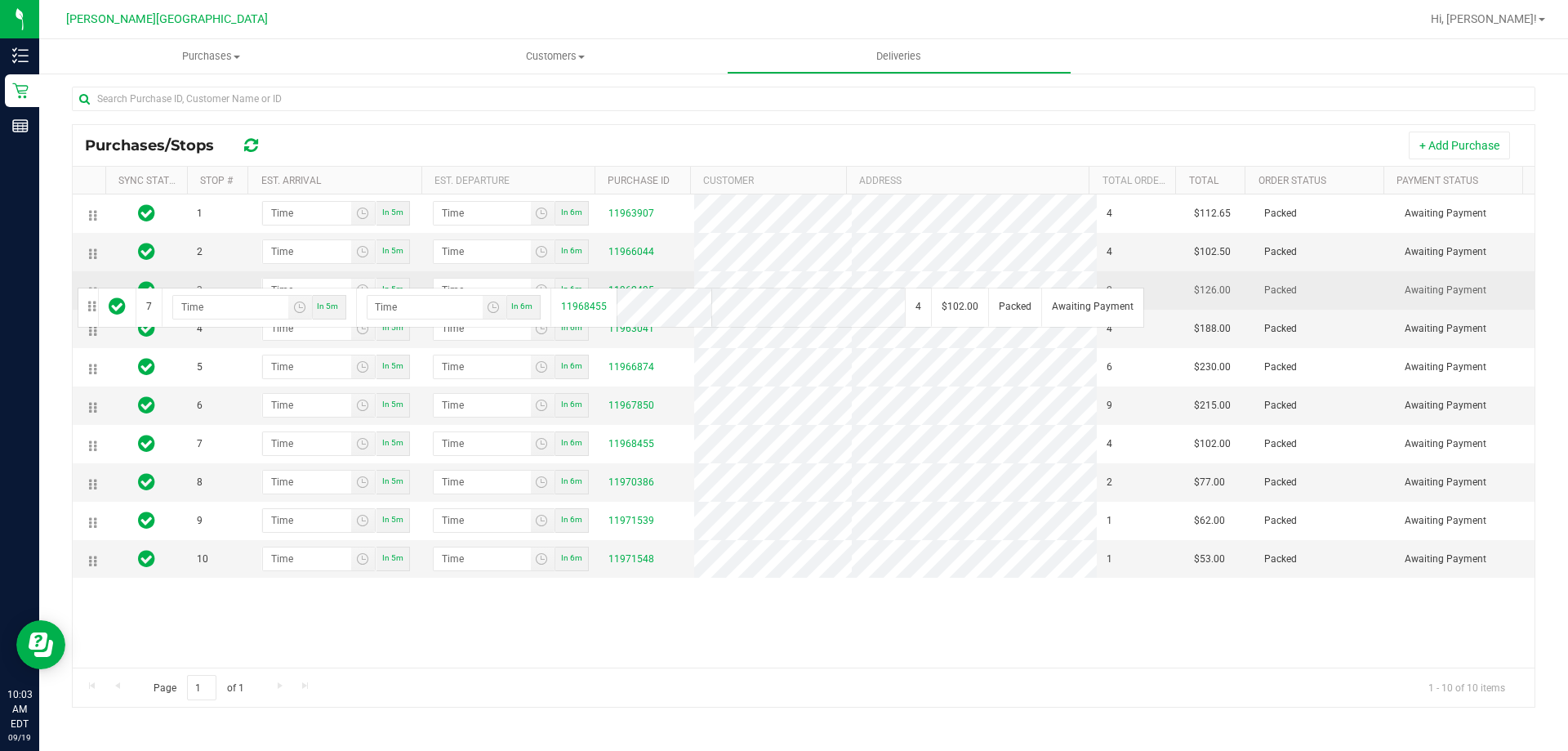
drag, startPoint x: 95, startPoint y: 453, endPoint x: 75, endPoint y: 286, distance: 168.2
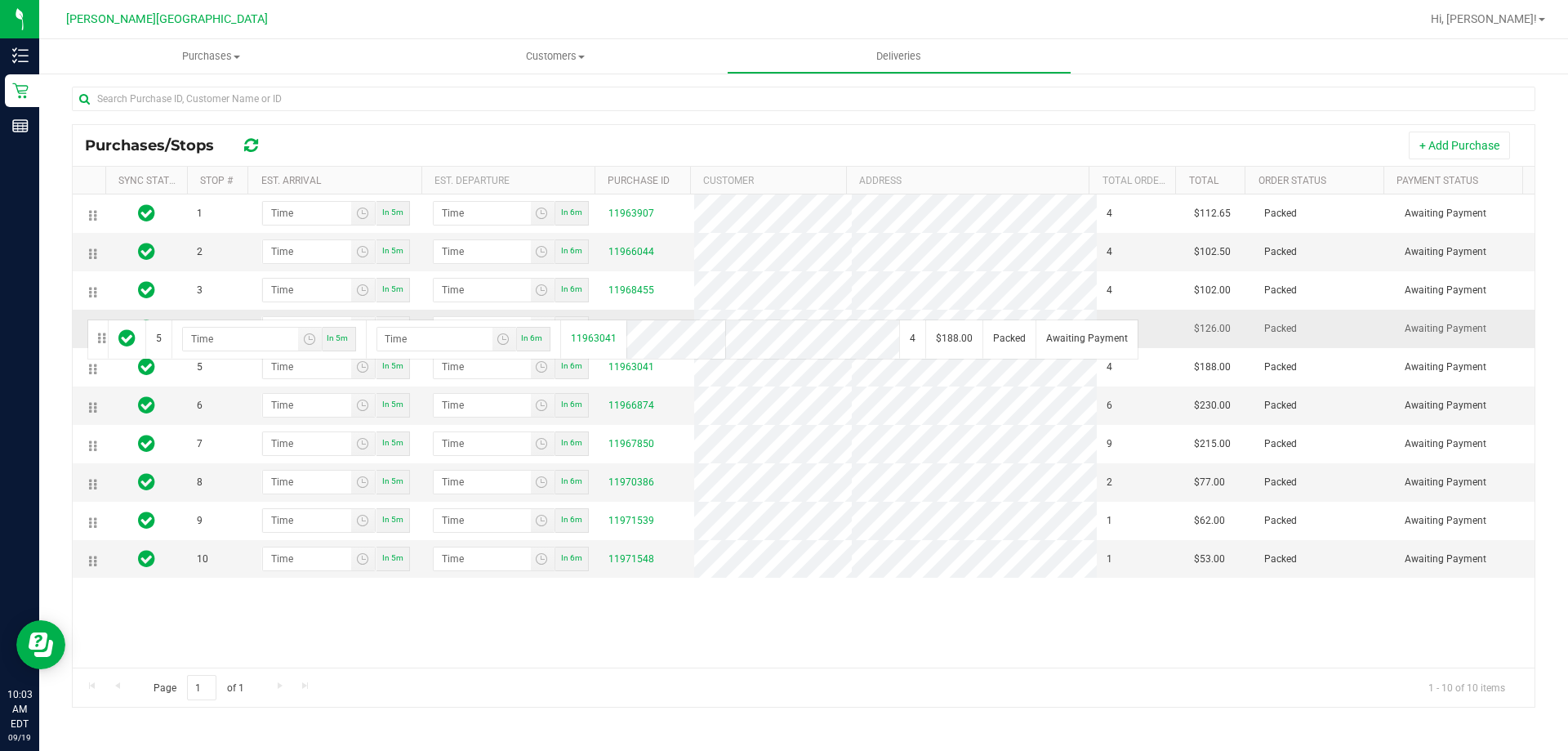
drag, startPoint x: 92, startPoint y: 373, endPoint x: 84, endPoint y: 318, distance: 55.6
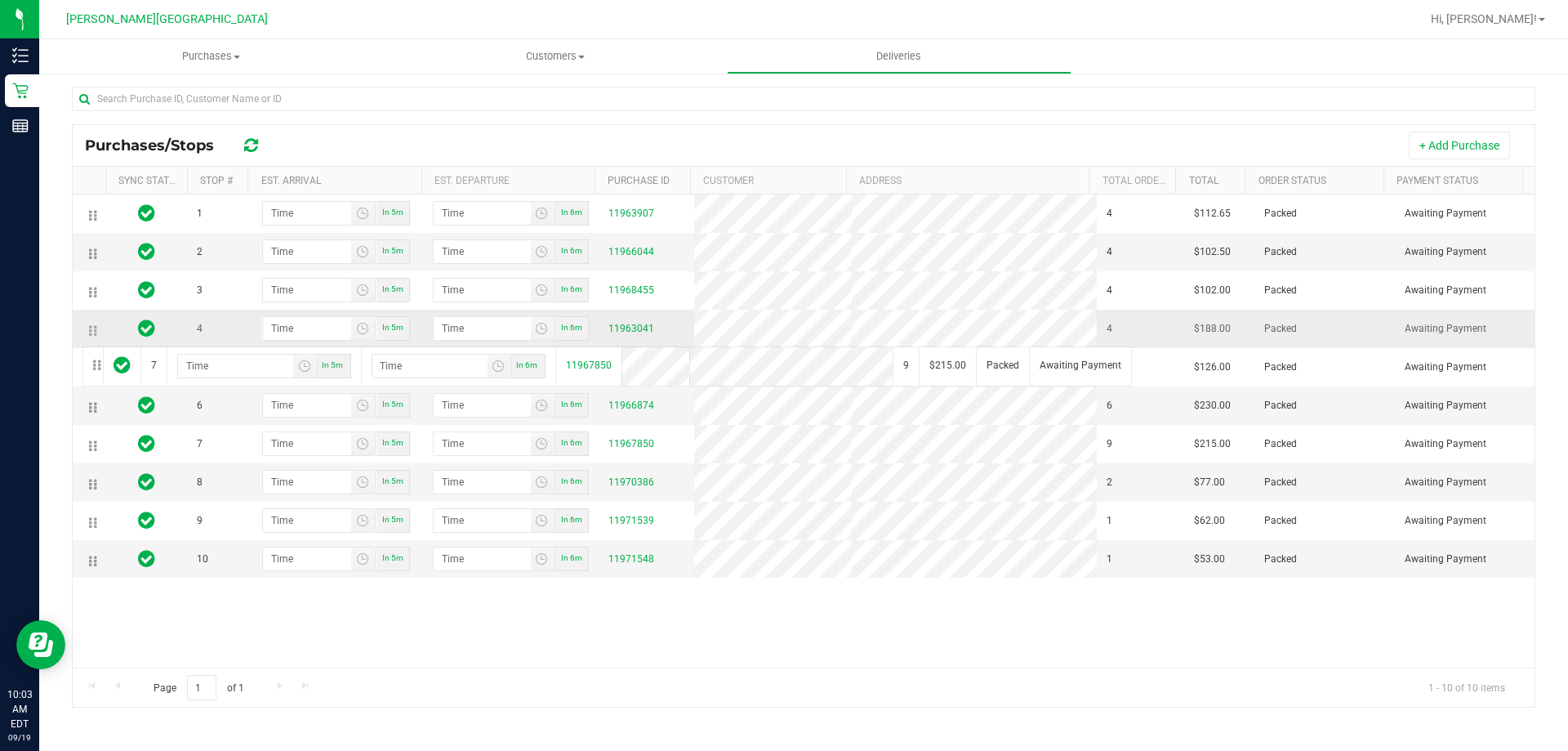
drag, startPoint x: 95, startPoint y: 449, endPoint x: 78, endPoint y: 346, distance: 104.4
click at [122, 641] on div "1 In 5m In 6m 11963907 4 $112.65 Packed Awaiting Payment 2 In 5m In 6m 11966044…" at bounding box center [804, 430] width 1462 height 473
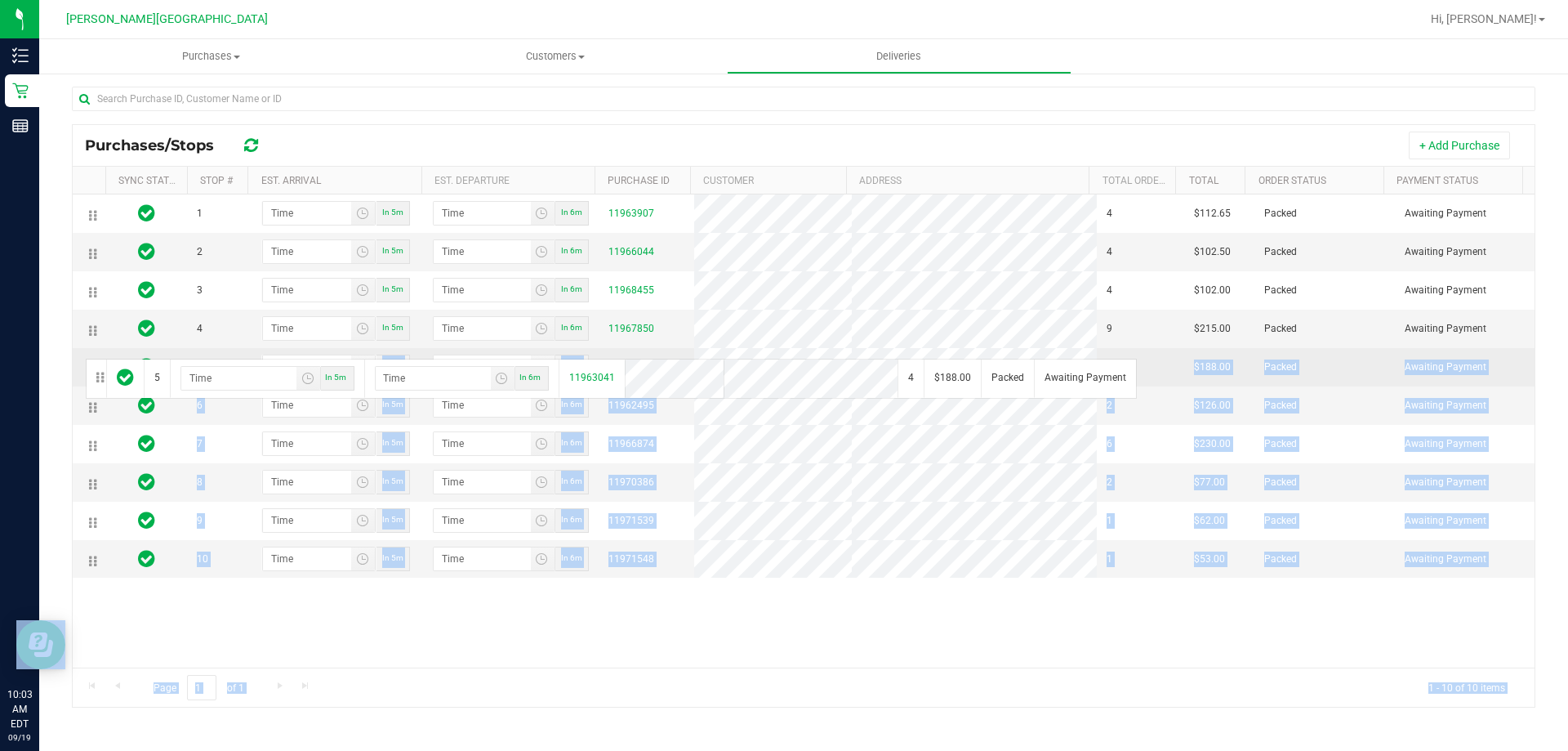
drag, startPoint x: 91, startPoint y: 377, endPoint x: 86, endPoint y: 358, distance: 19.6
click at [86, 358] on body "Inventory Retail Reports 10:03 AM EDT 09/19/2025 09/19 Bonita Springs WC Hi, Cl…" at bounding box center [784, 376] width 1568 height 751
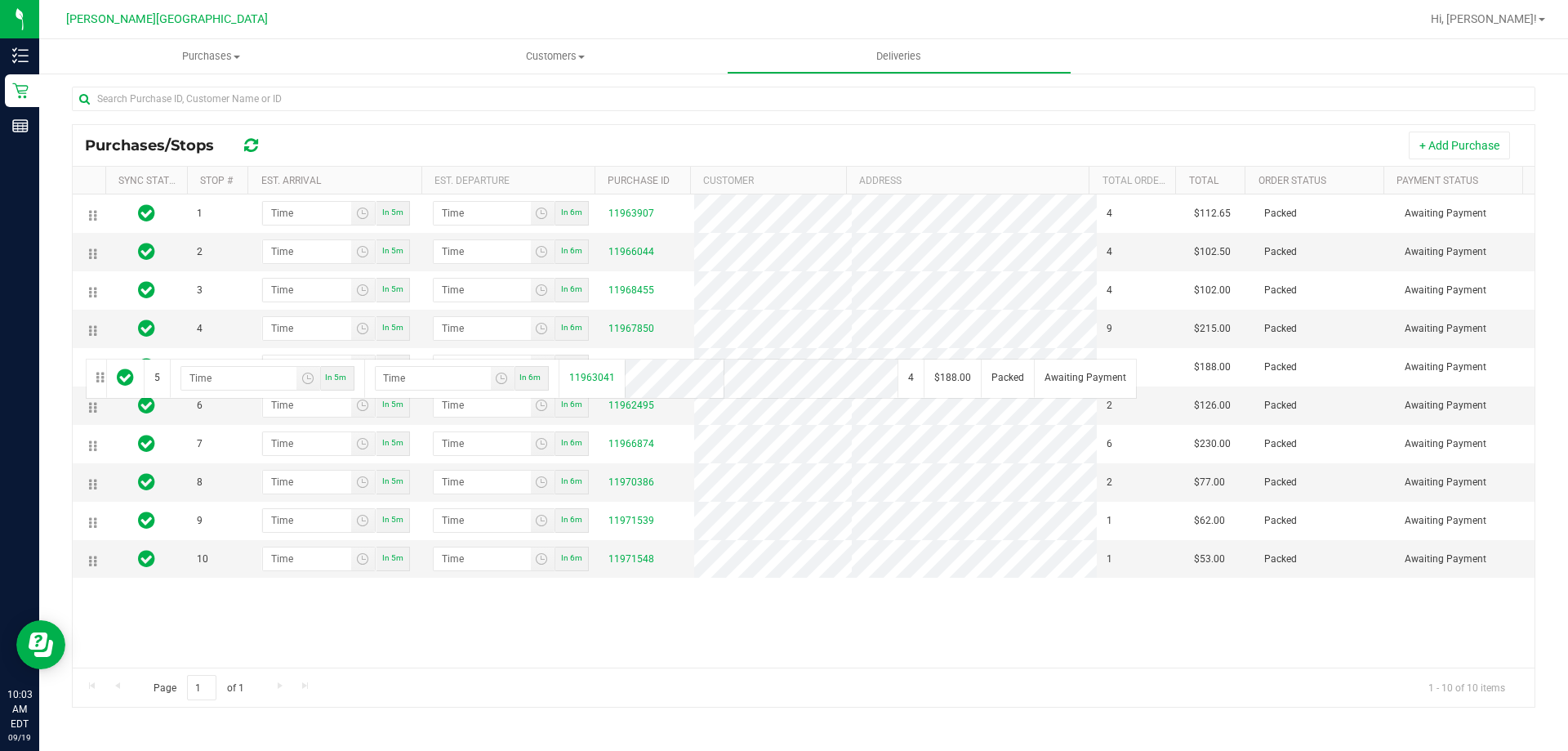
drag, startPoint x: 51, startPoint y: 361, endPoint x: 60, endPoint y: 364, distance: 9.5
click at [64, 364] on div "All Delivery Routes Delivery Route ID 20250919-001 N/A Delivery Date * 09/19/20…" at bounding box center [804, 291] width 1528 height 920
click at [74, 374] on div "All Delivery Routes Delivery Route ID 20250919-001 N/A Delivery Date * 09/19/20…" at bounding box center [803, 291] width 1488 height 888
drag, startPoint x: 101, startPoint y: 378, endPoint x: 101, endPoint y: 368, distance: 10.0
click at [101, 368] on td at bounding box center [96, 378] width 20 height 39
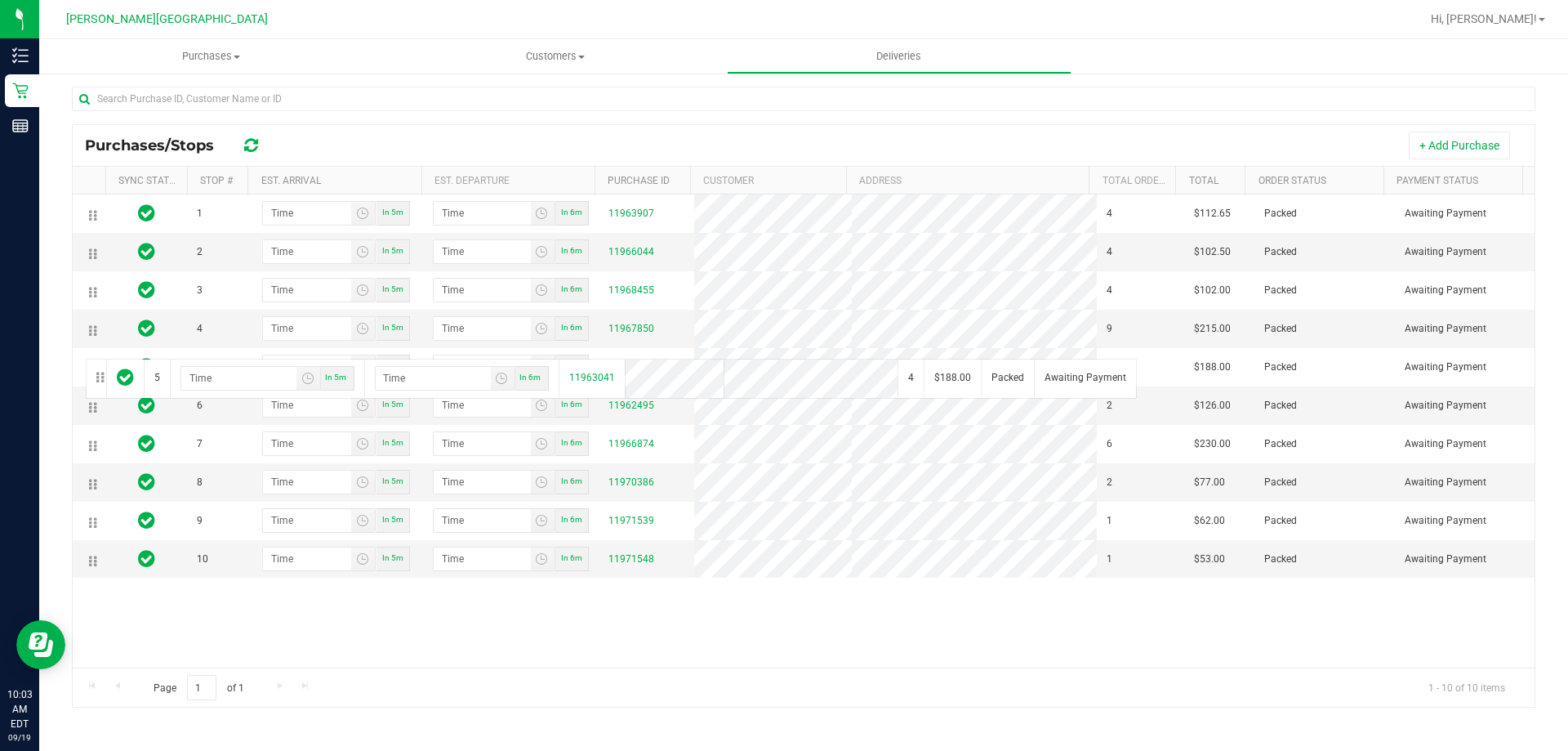
drag, startPoint x: 972, startPoint y: 678, endPoint x: 997, endPoint y: 670, distance: 26.2
click at [781, 684] on div "Page 1 of 1 1 - 10 of 10 items" at bounding box center [804, 687] width 1462 height 40
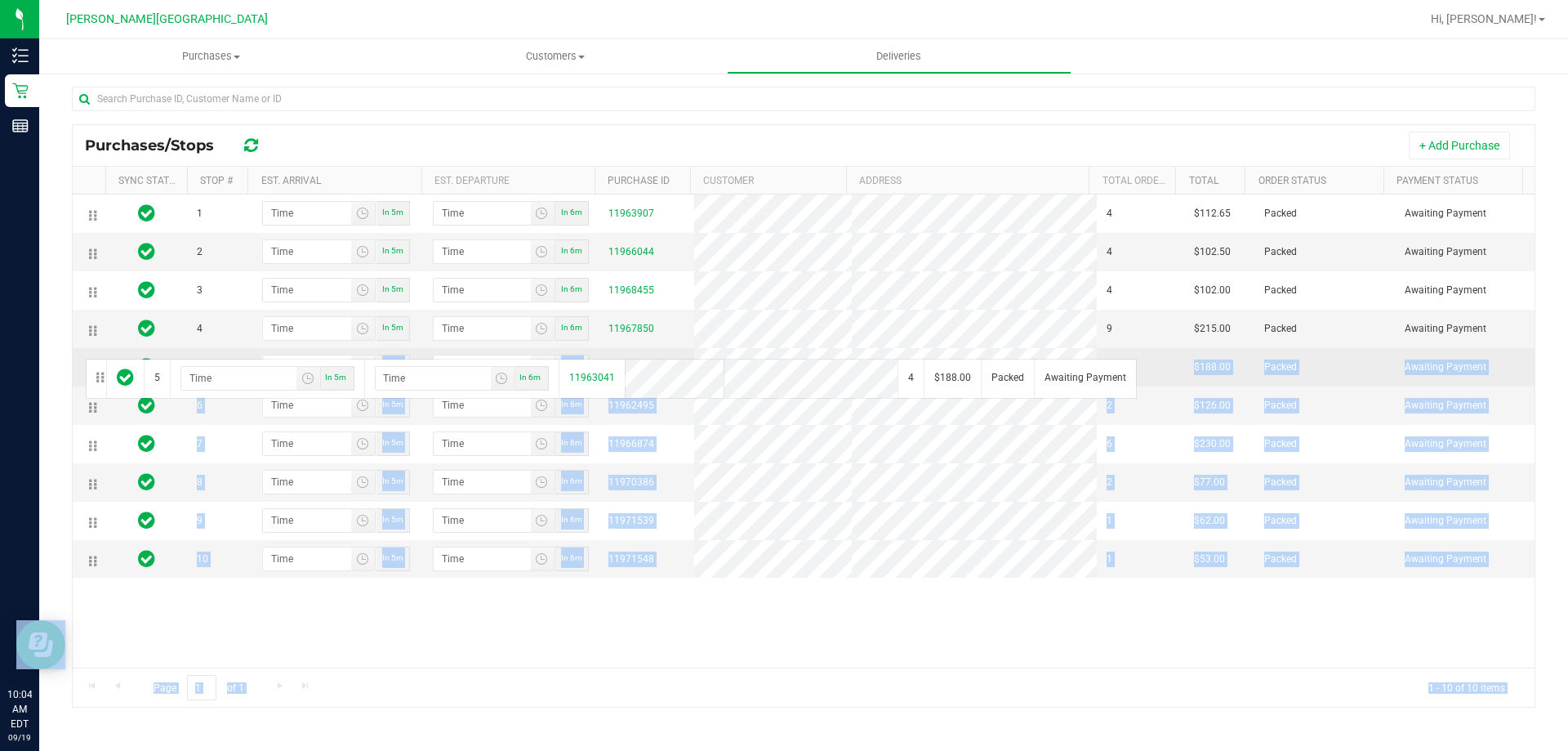
drag, startPoint x: 101, startPoint y: 376, endPoint x: 89, endPoint y: 357, distance: 22.5
click at [86, 355] on body "Inventory Retail Reports 10:04 AM EDT 09/19/2025 09/19 Bonita Springs WC Hi, Cl…" at bounding box center [784, 376] width 1568 height 751
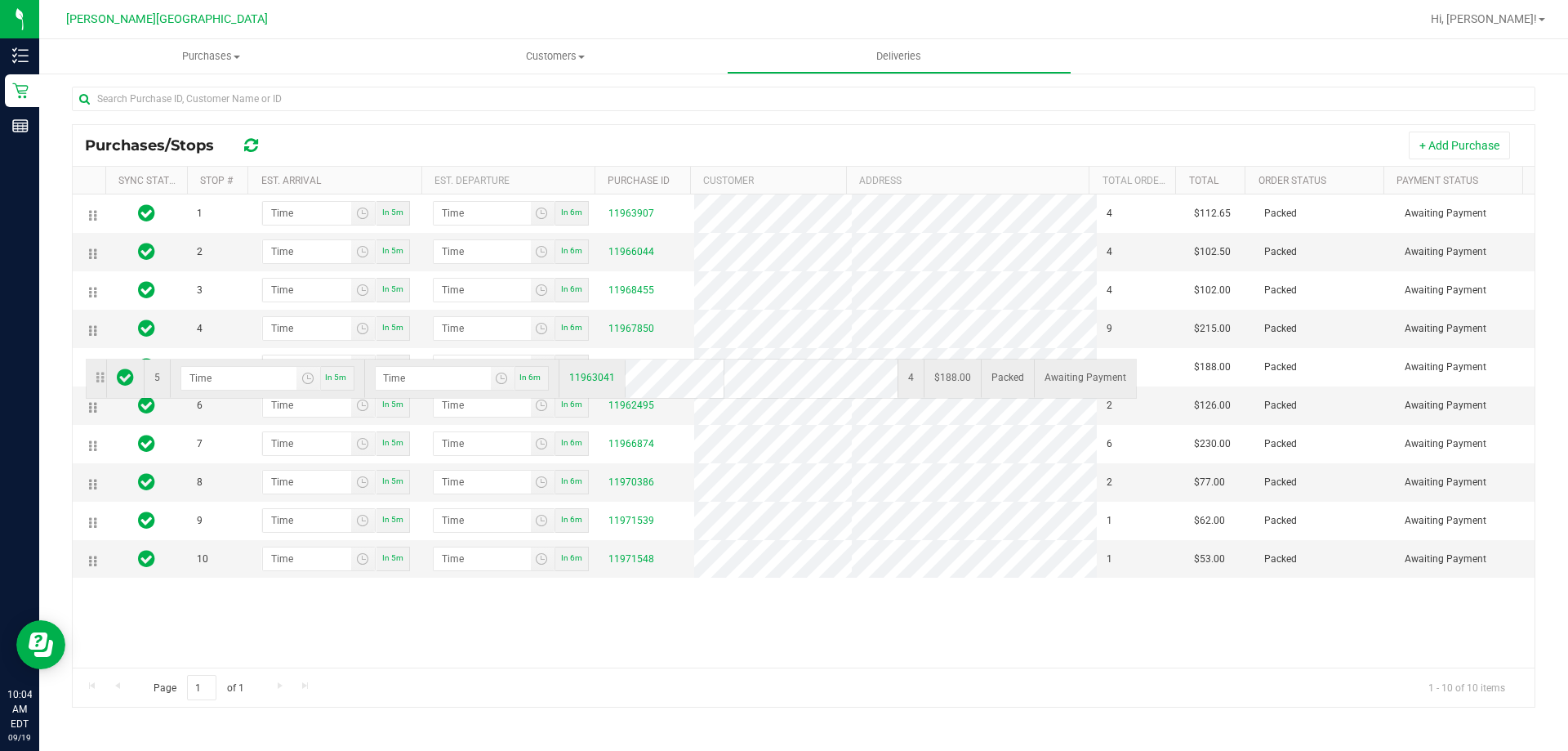
click at [109, 360] on td at bounding box center [125, 378] width 38 height 39
click at [307, 648] on div "1 In 5m In 6m 11963907 4 $112.65 Packed Awaiting Payment 2 In 5m In 6m 11966044…" at bounding box center [804, 430] width 1462 height 473
drag, startPoint x: 96, startPoint y: 455, endPoint x: 99, endPoint y: 424, distance: 31.1
click at [97, 423] on tbody "1 In 5m In 6m 11963907 4 $112.65 Packed Awaiting Payment 2 In 5m In 6m 11966044…" at bounding box center [804, 385] width 1462 height 383
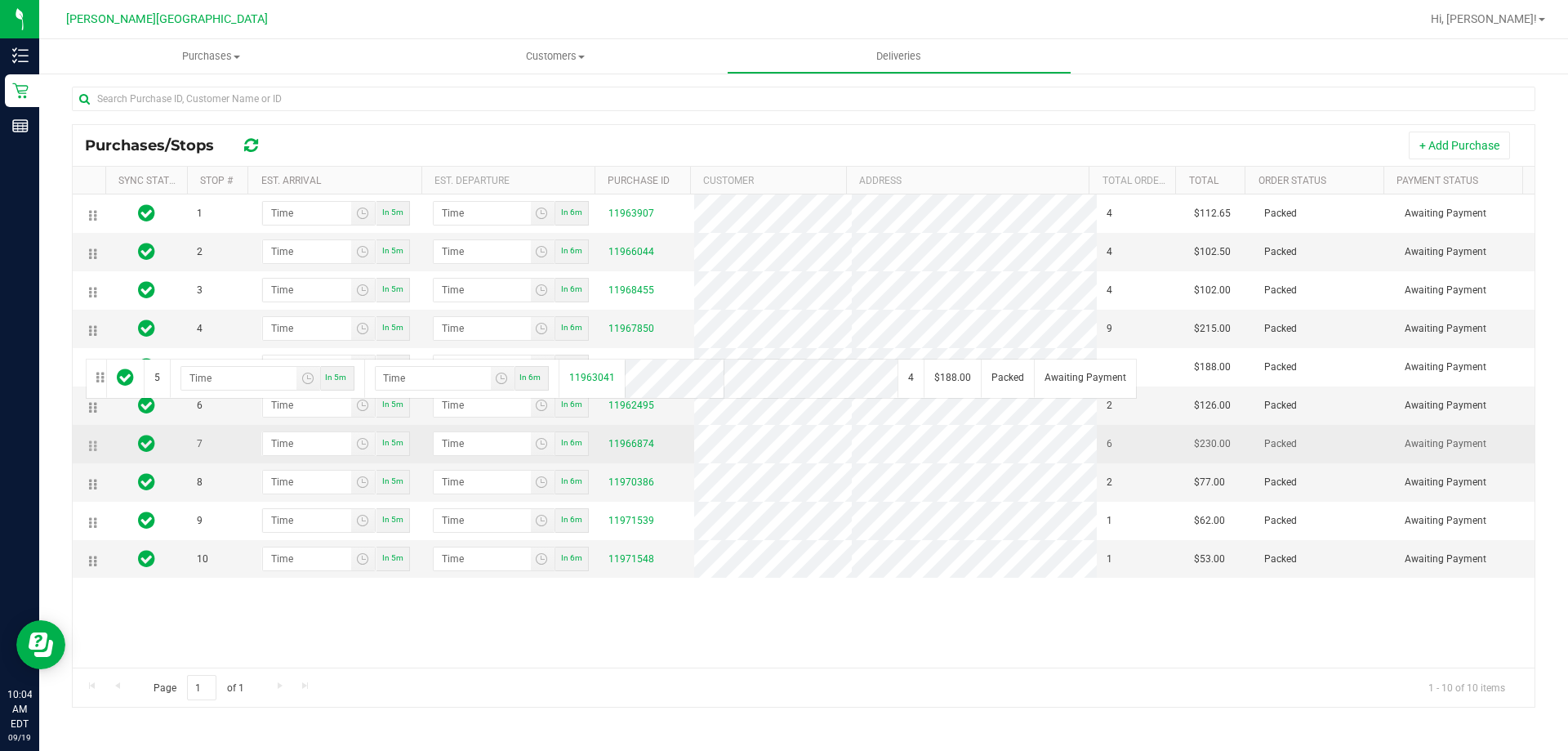
click at [103, 446] on tbody "1 In 5m In 6m 11963907 4 $112.65 Packed Awaiting Payment 2 In 5m In 6m 11966044…" at bounding box center [804, 385] width 1462 height 383
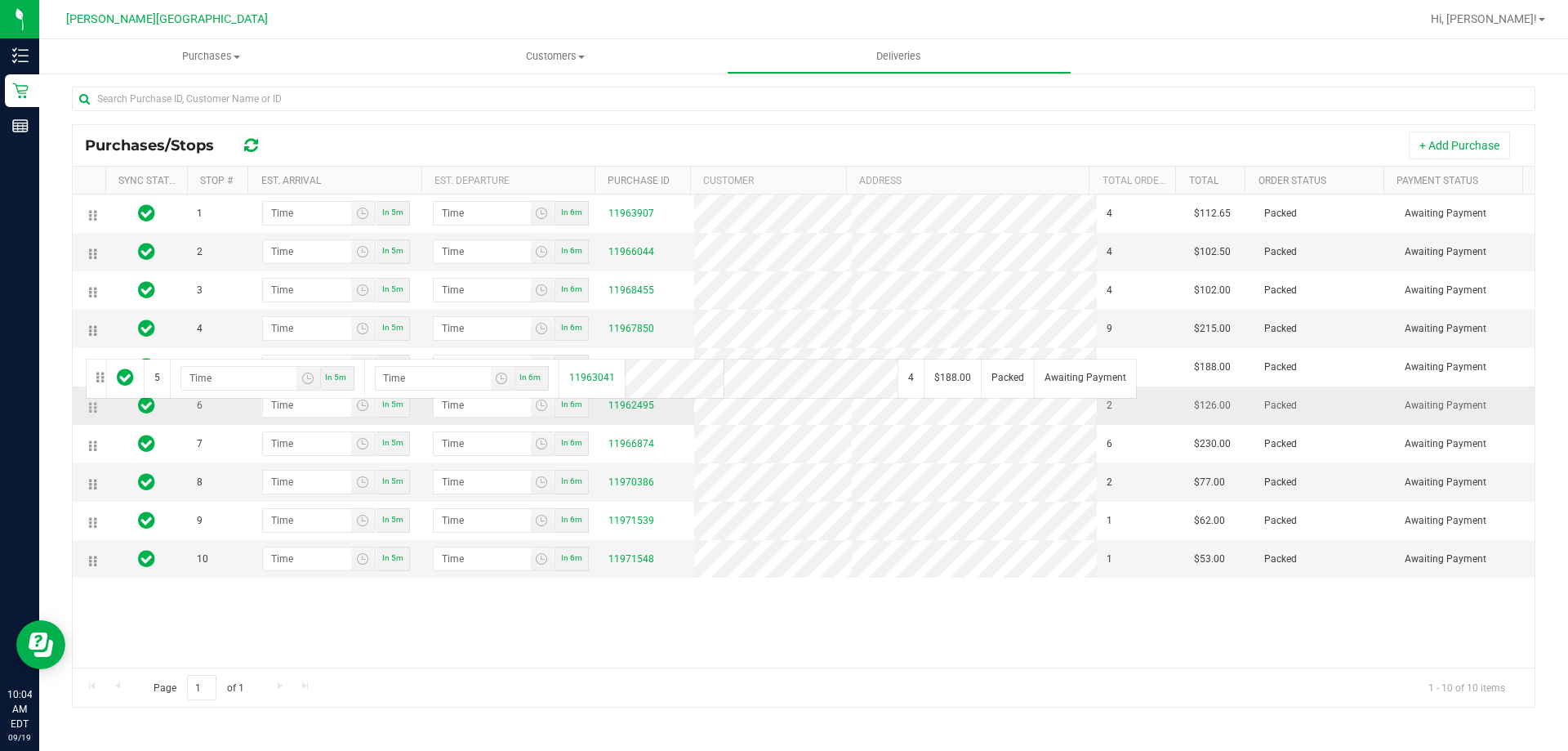
drag, startPoint x: 97, startPoint y: 445, endPoint x: 98, endPoint y: 411, distance: 34.0
click at [96, 410] on tbody "1 In 5m In 6m 11963907 4 $112.65 Packed Awaiting Payment 2 In 5m In 6m 11966044…" at bounding box center [804, 385] width 1462 height 383
click at [157, 599] on div "1 In 5m In 6m 11963907 4 $112.65 Packed Awaiting Payment 2 In 5m In 6m 11966044…" at bounding box center [804, 430] width 1462 height 473
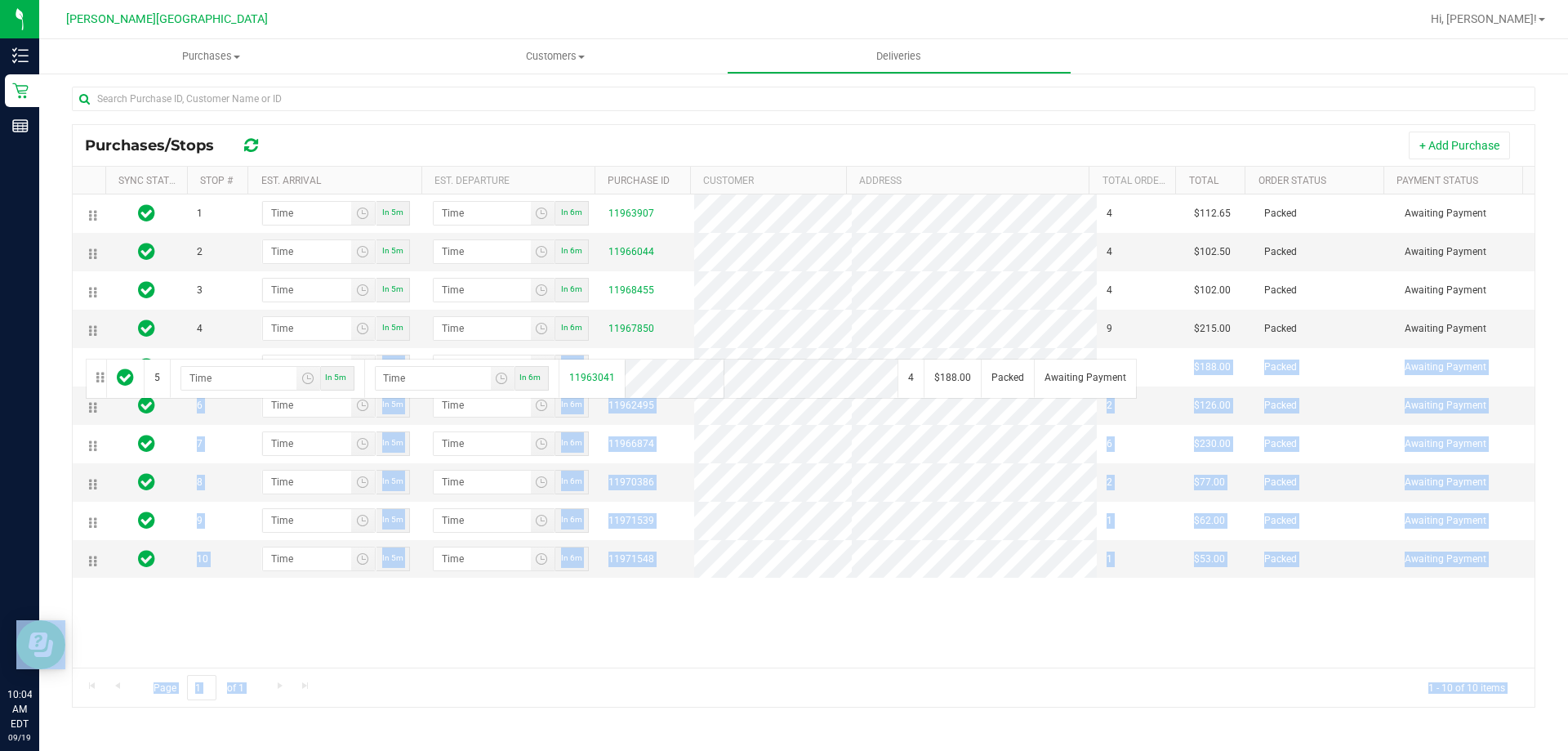
drag, startPoint x: 99, startPoint y: 377, endPoint x: 71, endPoint y: 355, distance: 35.6
click at [75, 349] on body "Inventory Retail Reports 10:04 AM EDT 09/19/2025 09/19 Bonita Springs WC Hi, Cl…" at bounding box center [784, 376] width 1568 height 751
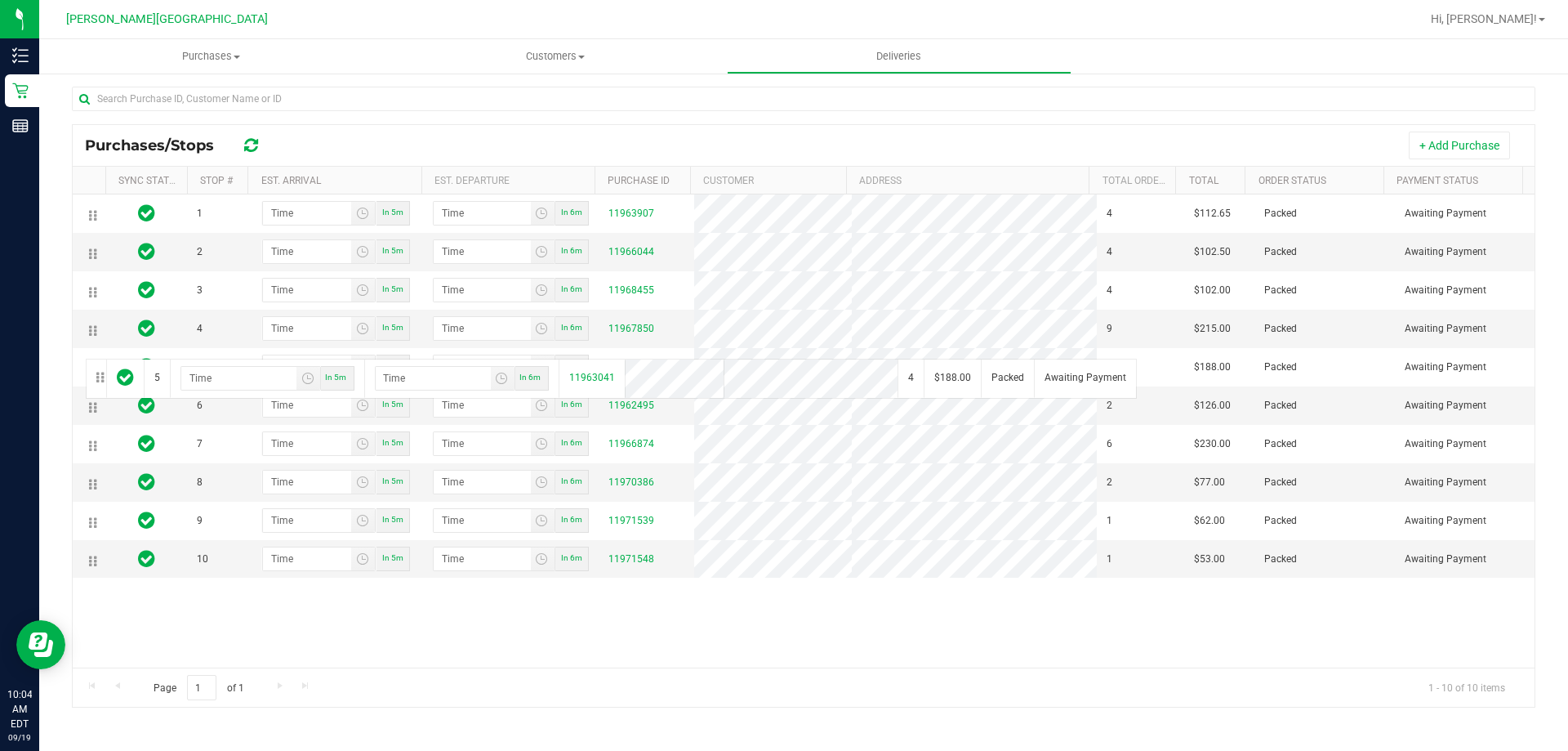
click at [249, 625] on div "1 In 5m In 6m 11963907 4 $112.65 Packed Awaiting Payment 2 In 5m In 6m 11966044…" at bounding box center [804, 430] width 1462 height 473
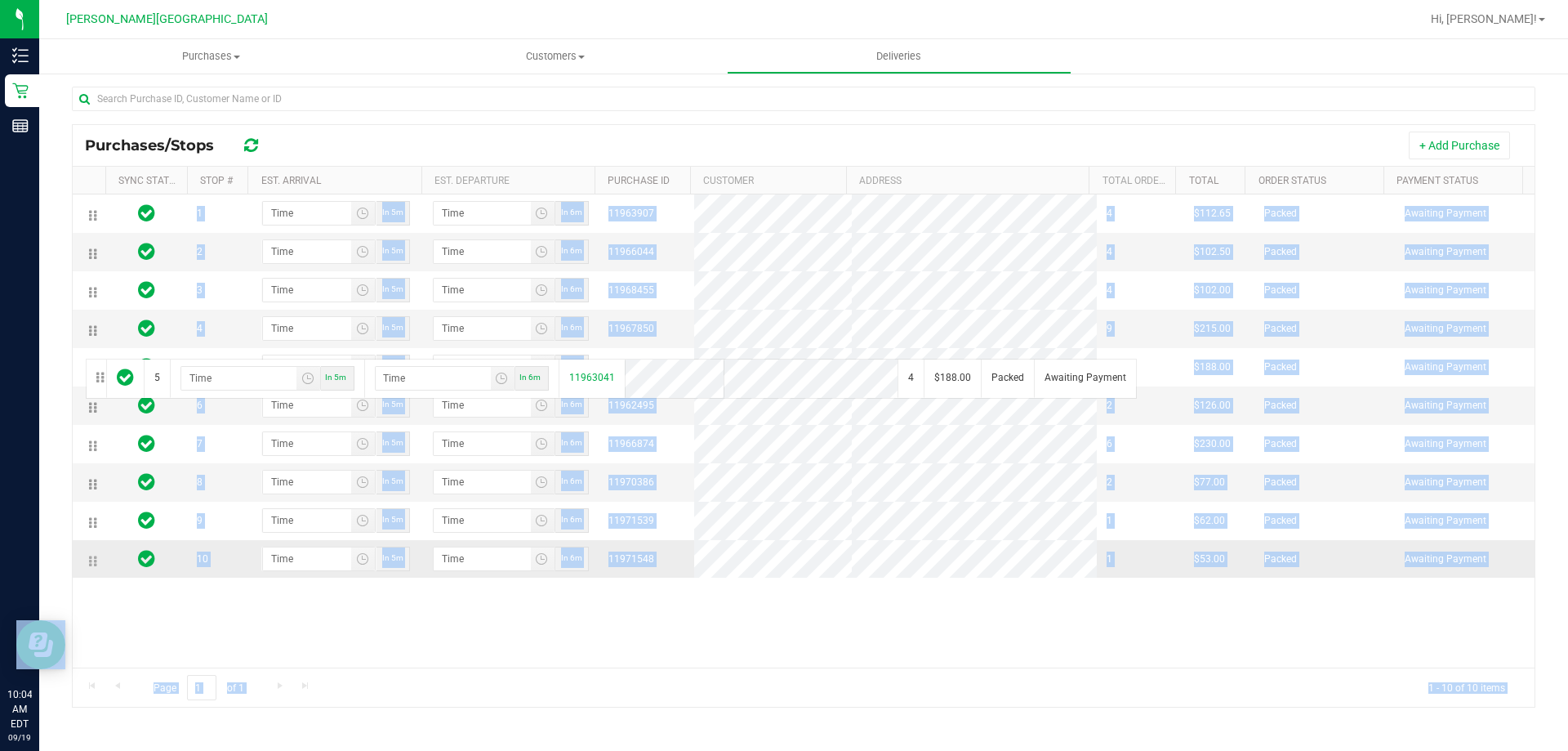
drag, startPoint x: 98, startPoint y: 380, endPoint x: 108, endPoint y: 568, distance: 188.3
click at [110, 579] on body "Inventory Retail Reports 10:04 AM EDT 09/19/2025 09/19 Bonita Springs WC Hi, Cl…" at bounding box center [784, 376] width 1568 height 751
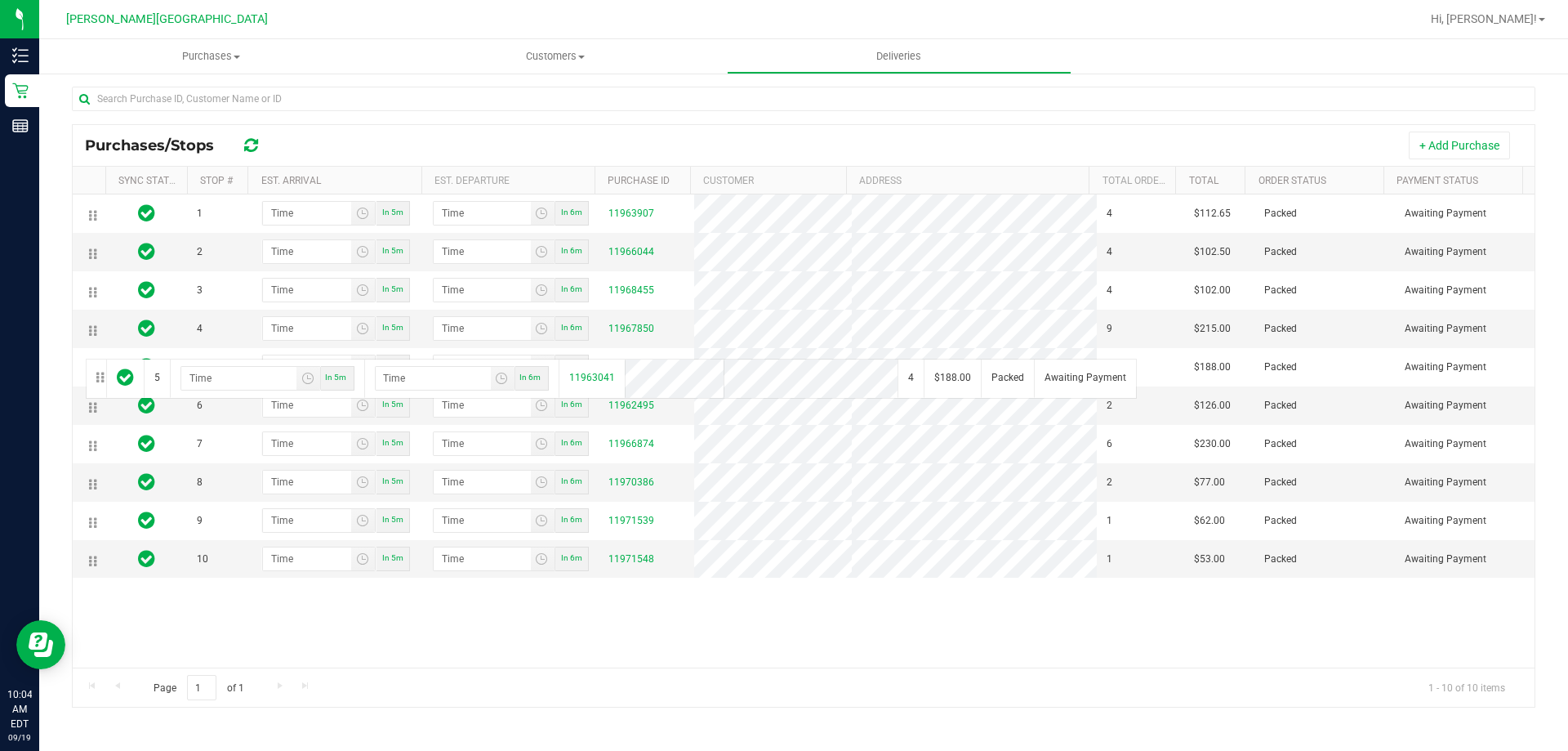
click at [133, 641] on div "1 In 5m In 6m 11963907 4 $112.65 Packed Awaiting Payment 2 In 5m In 6m 11966044…" at bounding box center [804, 430] width 1462 height 473
click at [104, 378] on td at bounding box center [96, 378] width 20 height 39
click at [100, 374] on td at bounding box center [96, 378] width 20 height 39
click at [101, 375] on td at bounding box center [96, 378] width 20 height 39
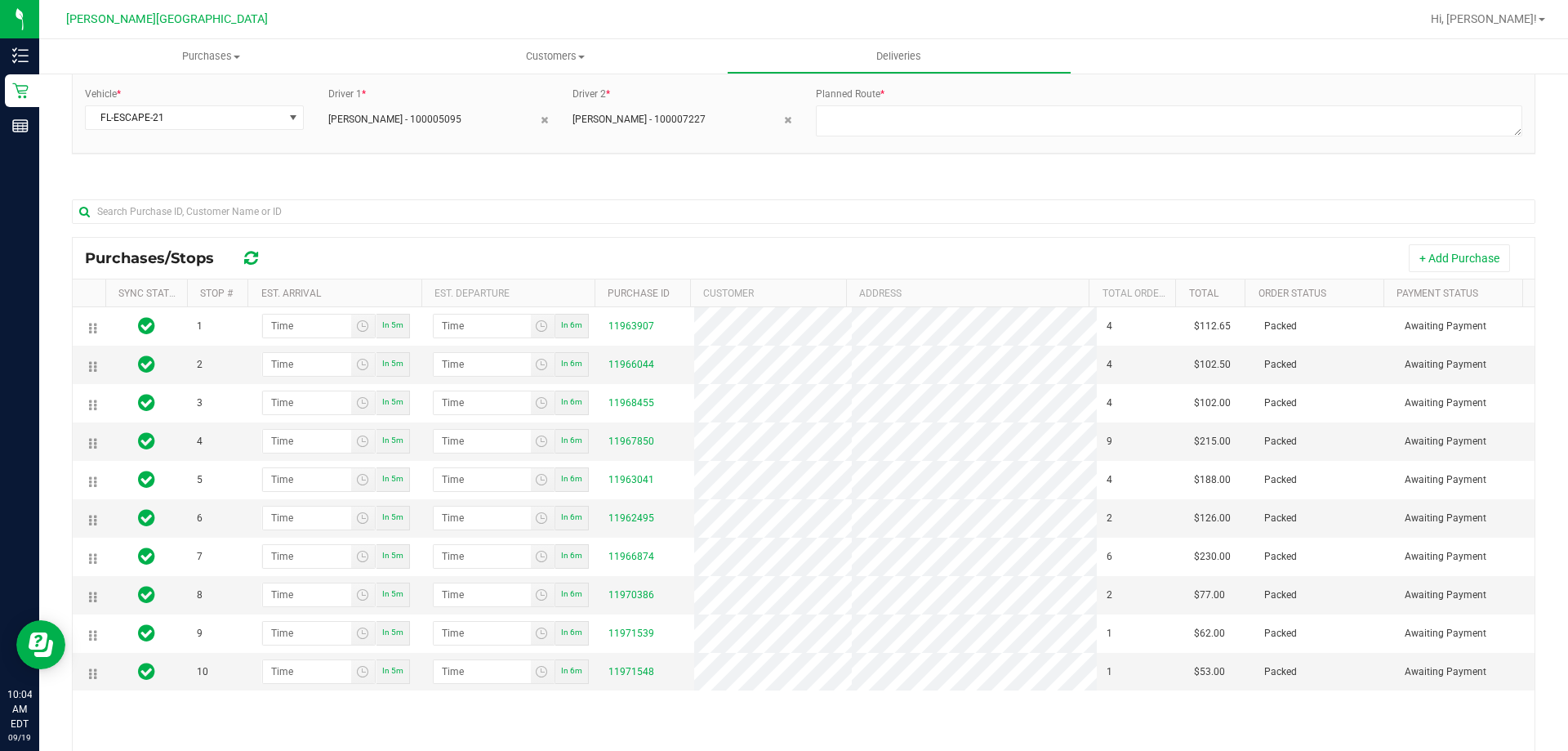
scroll to position [163, 0]
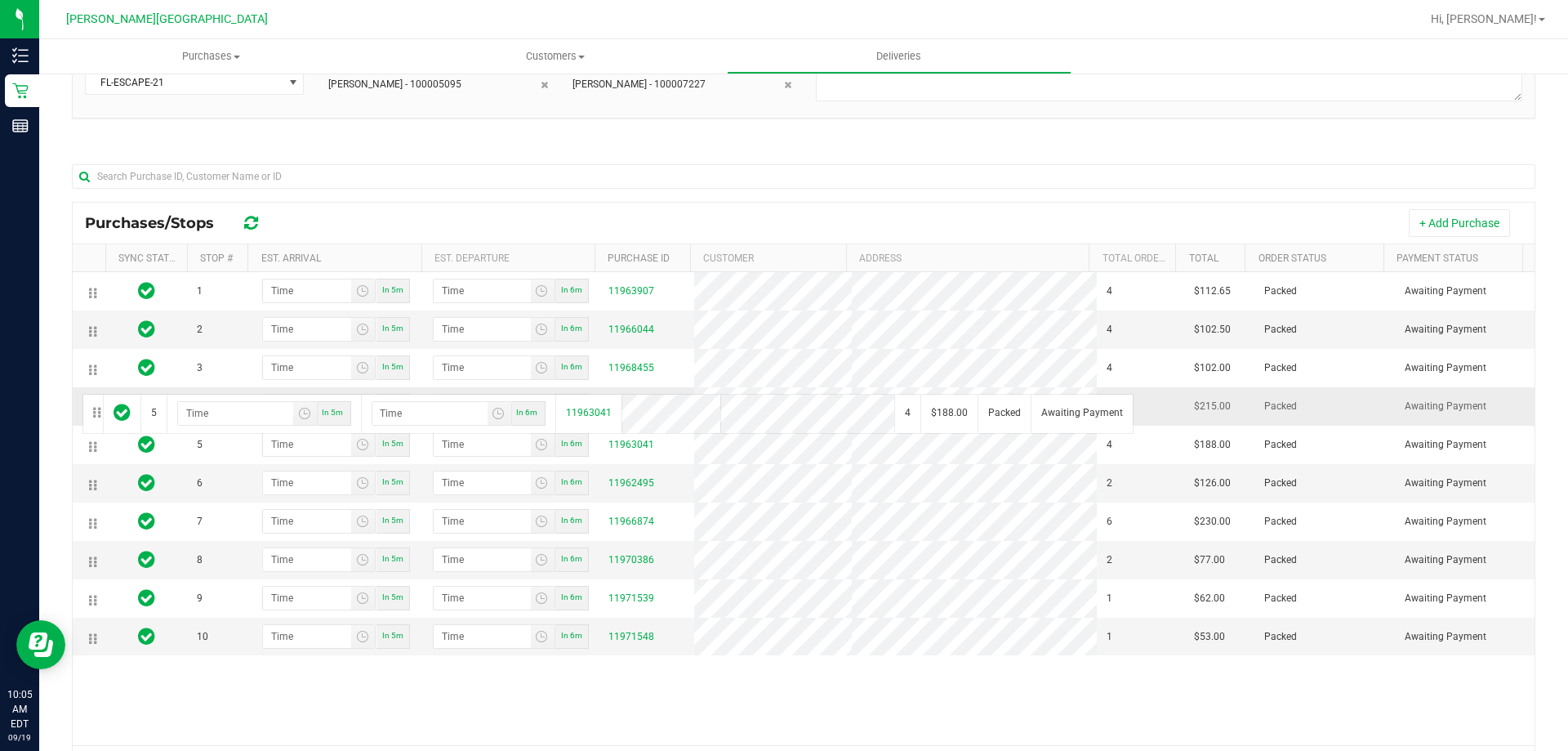
drag, startPoint x: 93, startPoint y: 446, endPoint x: 80, endPoint y: 392, distance: 55.5
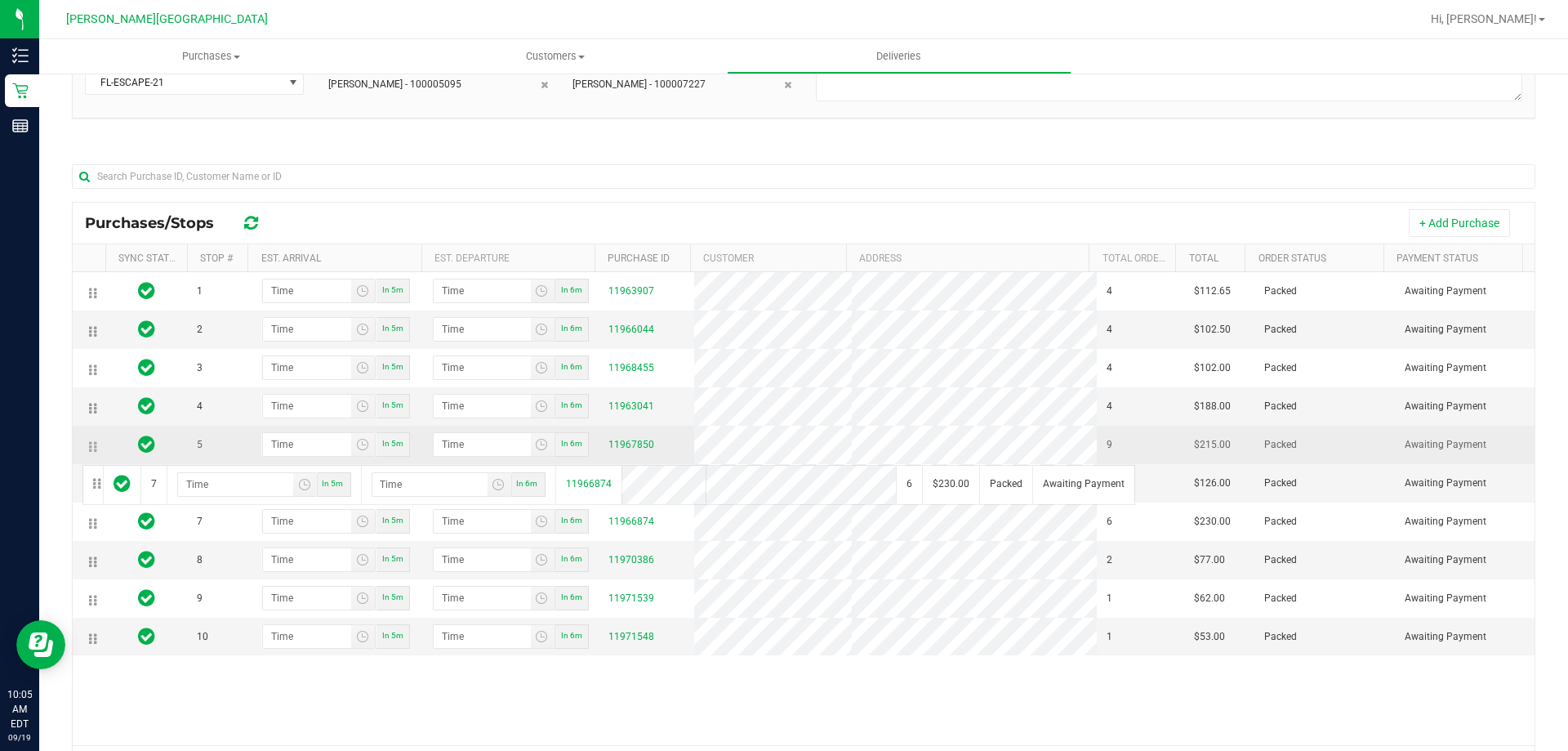
drag, startPoint x: 96, startPoint y: 524, endPoint x: 80, endPoint y: 464, distance: 62.1
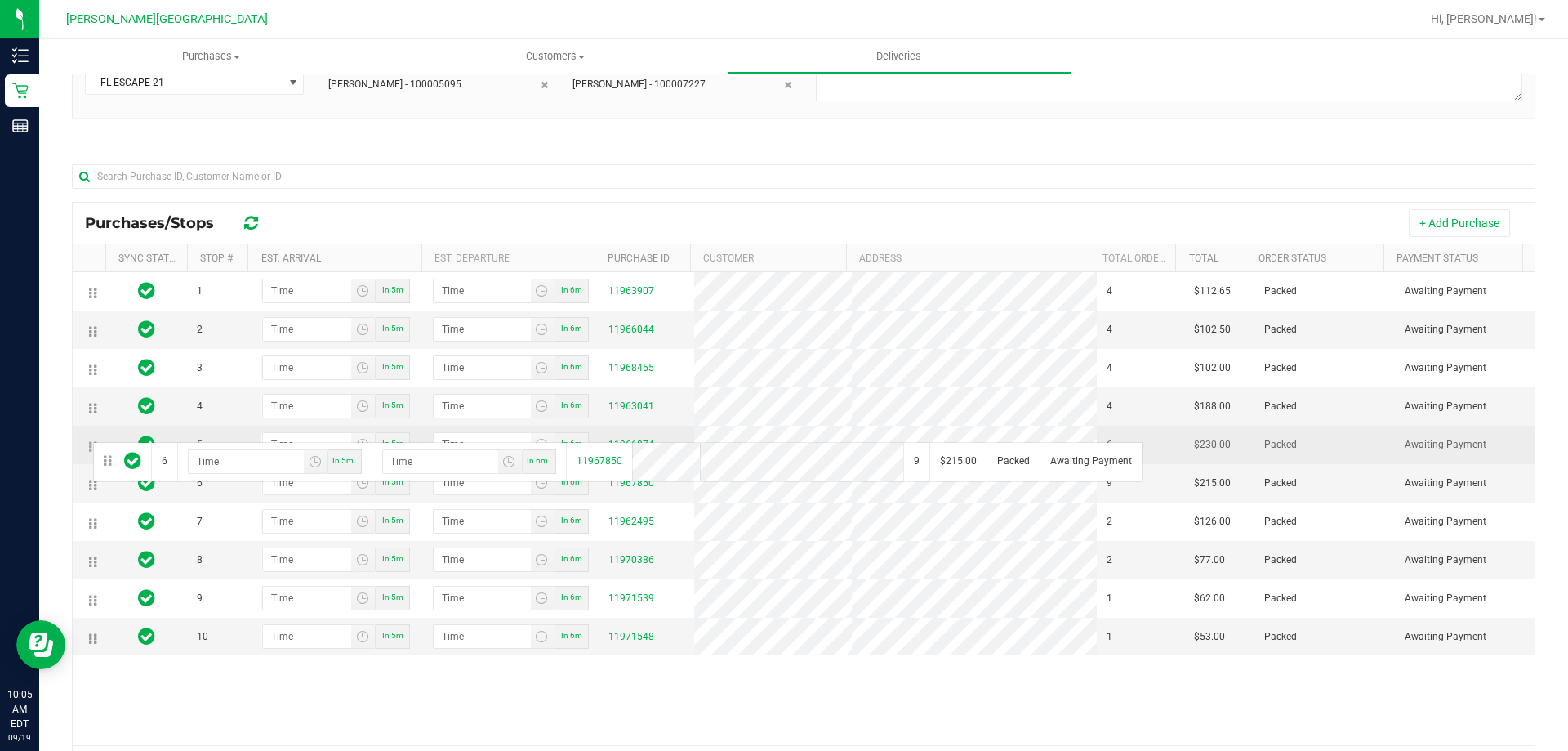
drag, startPoint x: 90, startPoint y: 482, endPoint x: 91, endPoint y: 440, distance: 42.0
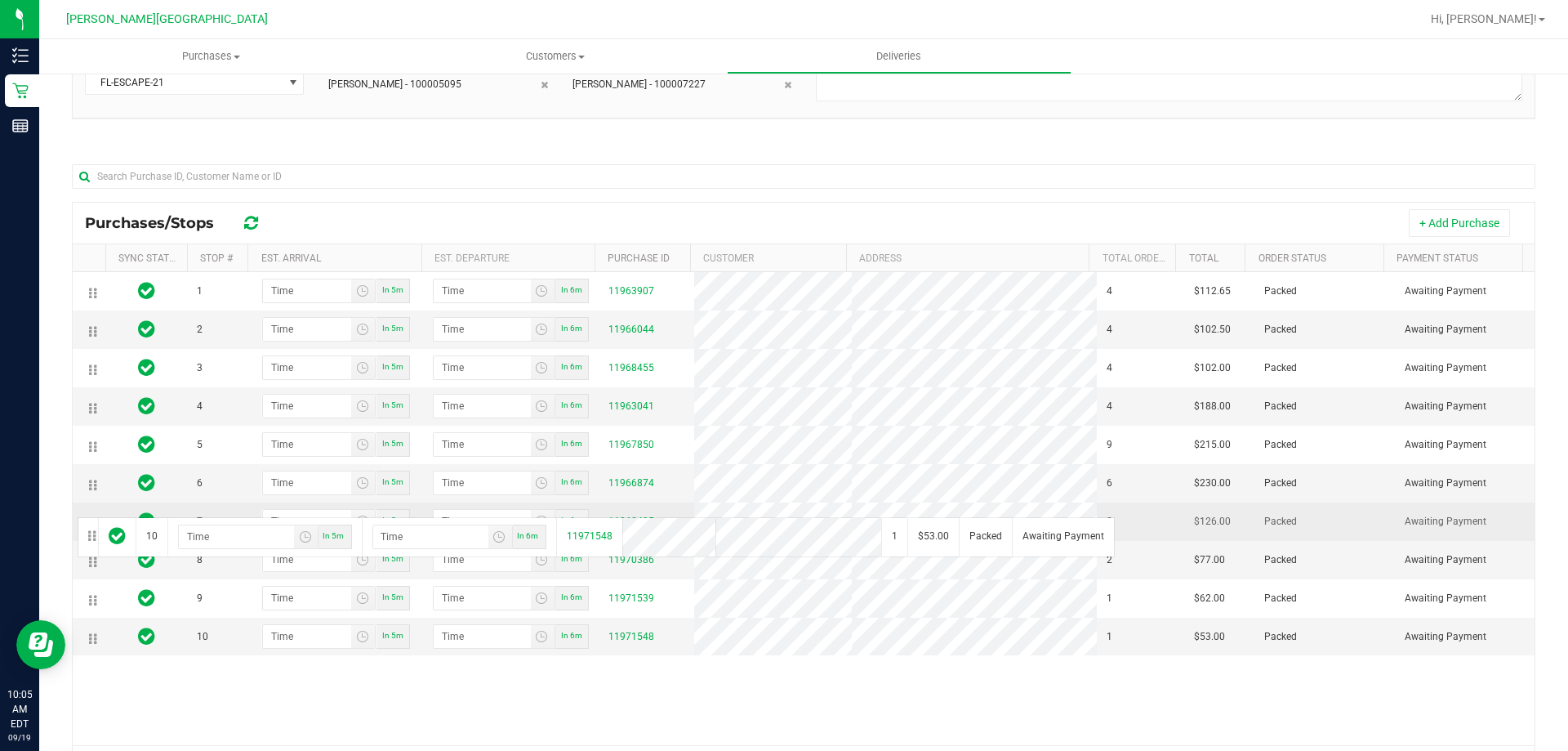
drag, startPoint x: 93, startPoint y: 643, endPoint x: 75, endPoint y: 516, distance: 128.3
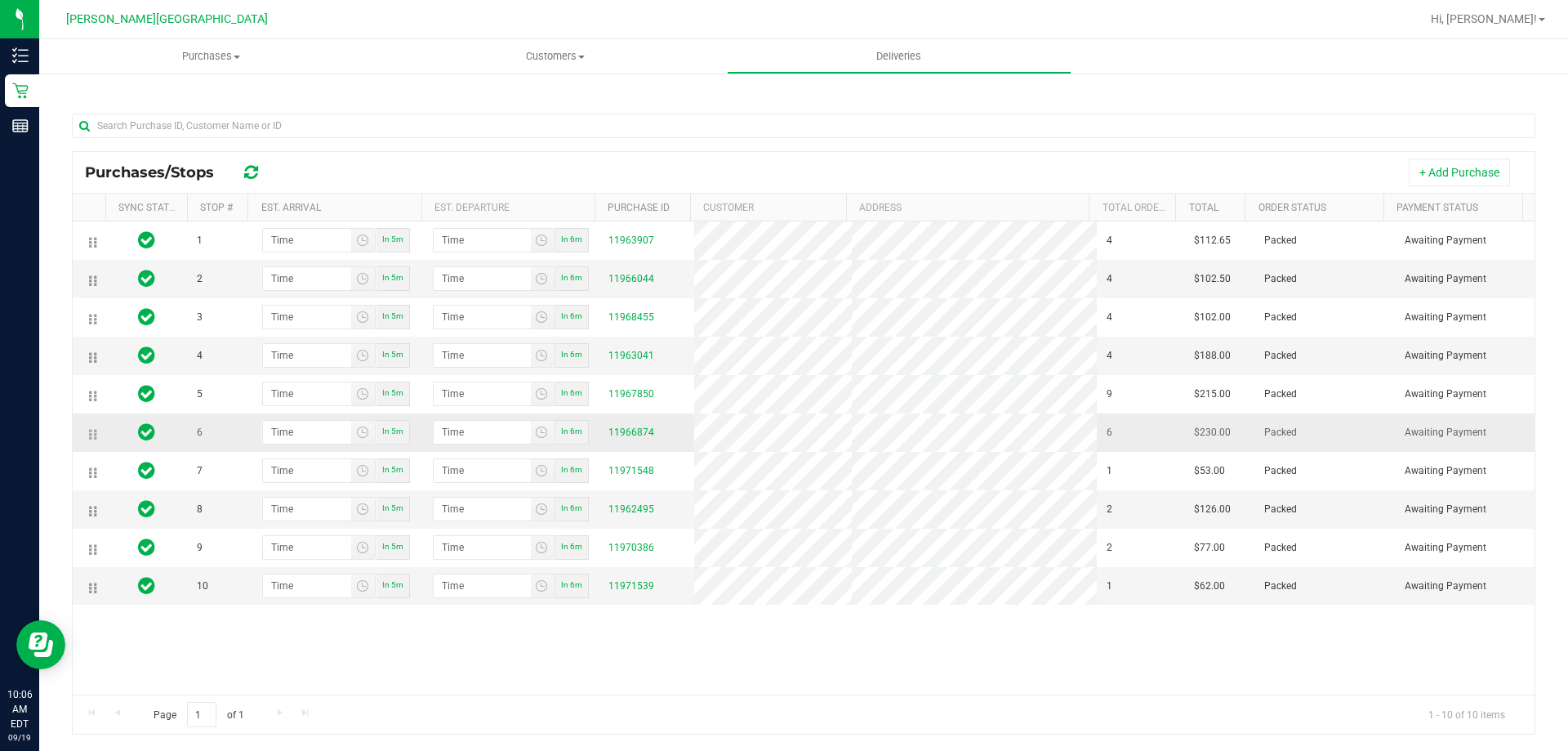
scroll to position [241, 0]
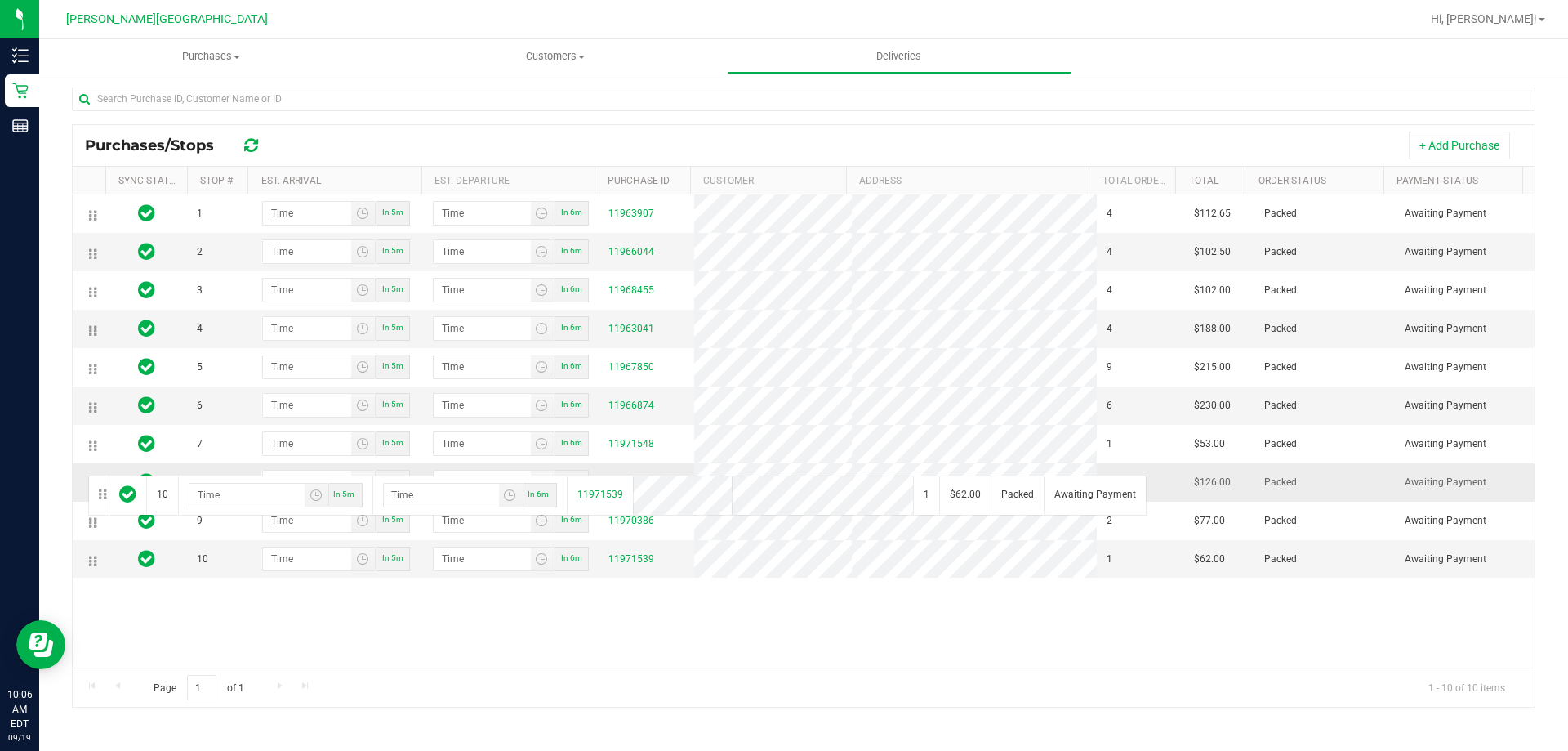
drag, startPoint x: 90, startPoint y: 568, endPoint x: 85, endPoint y: 473, distance: 95.1
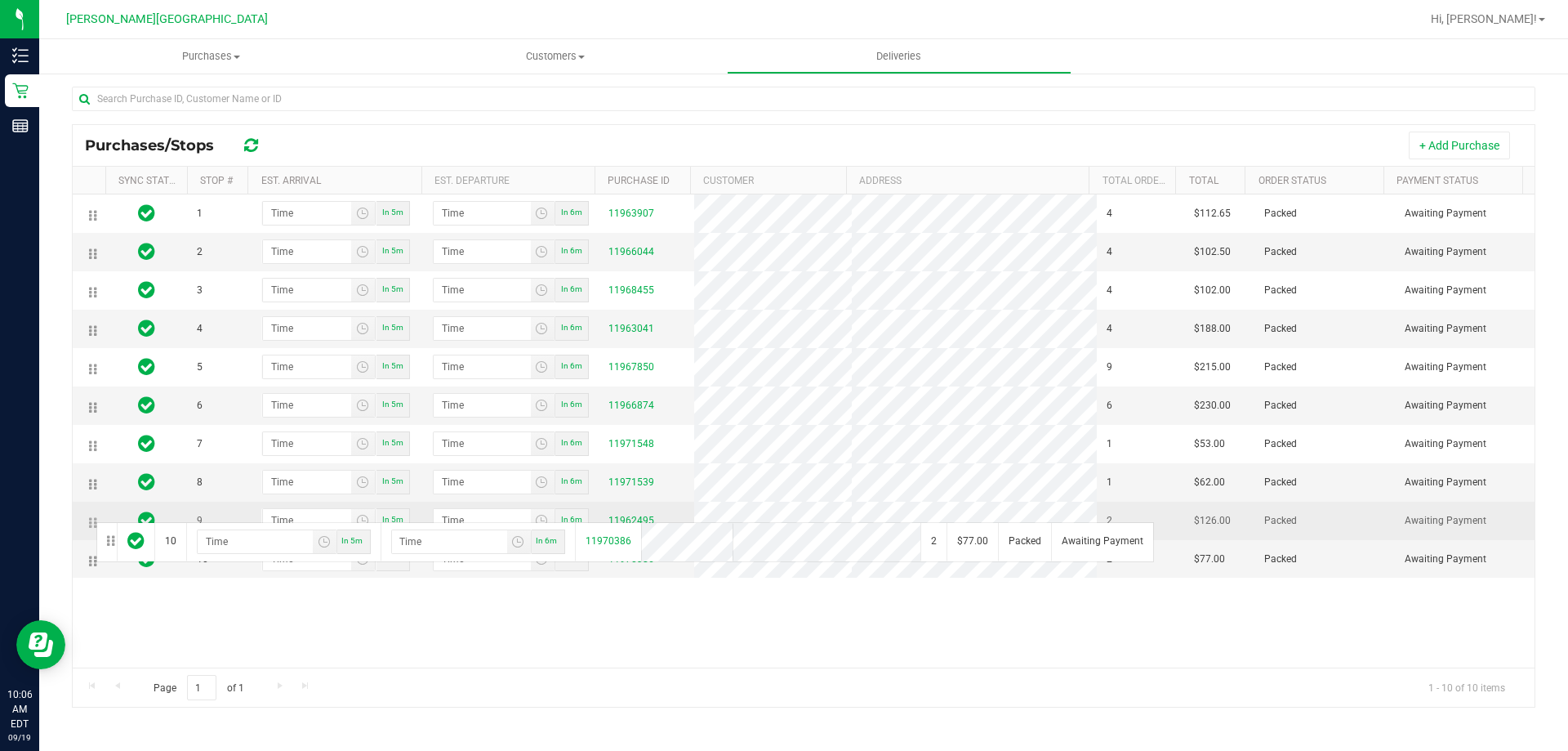
drag, startPoint x: 95, startPoint y: 565, endPoint x: 94, endPoint y: 520, distance: 45.0
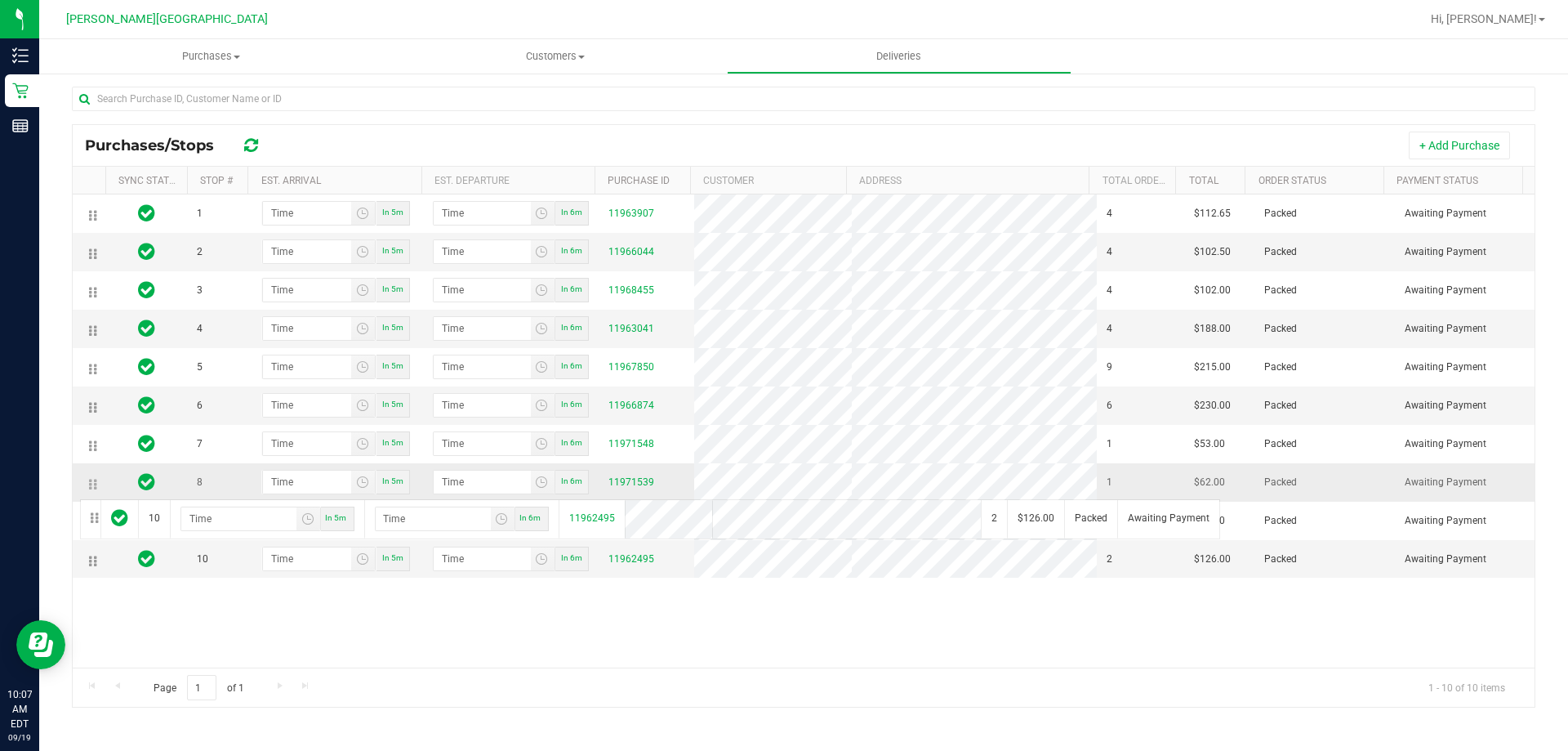
drag, startPoint x: 94, startPoint y: 561, endPoint x: 77, endPoint y: 498, distance: 65.3
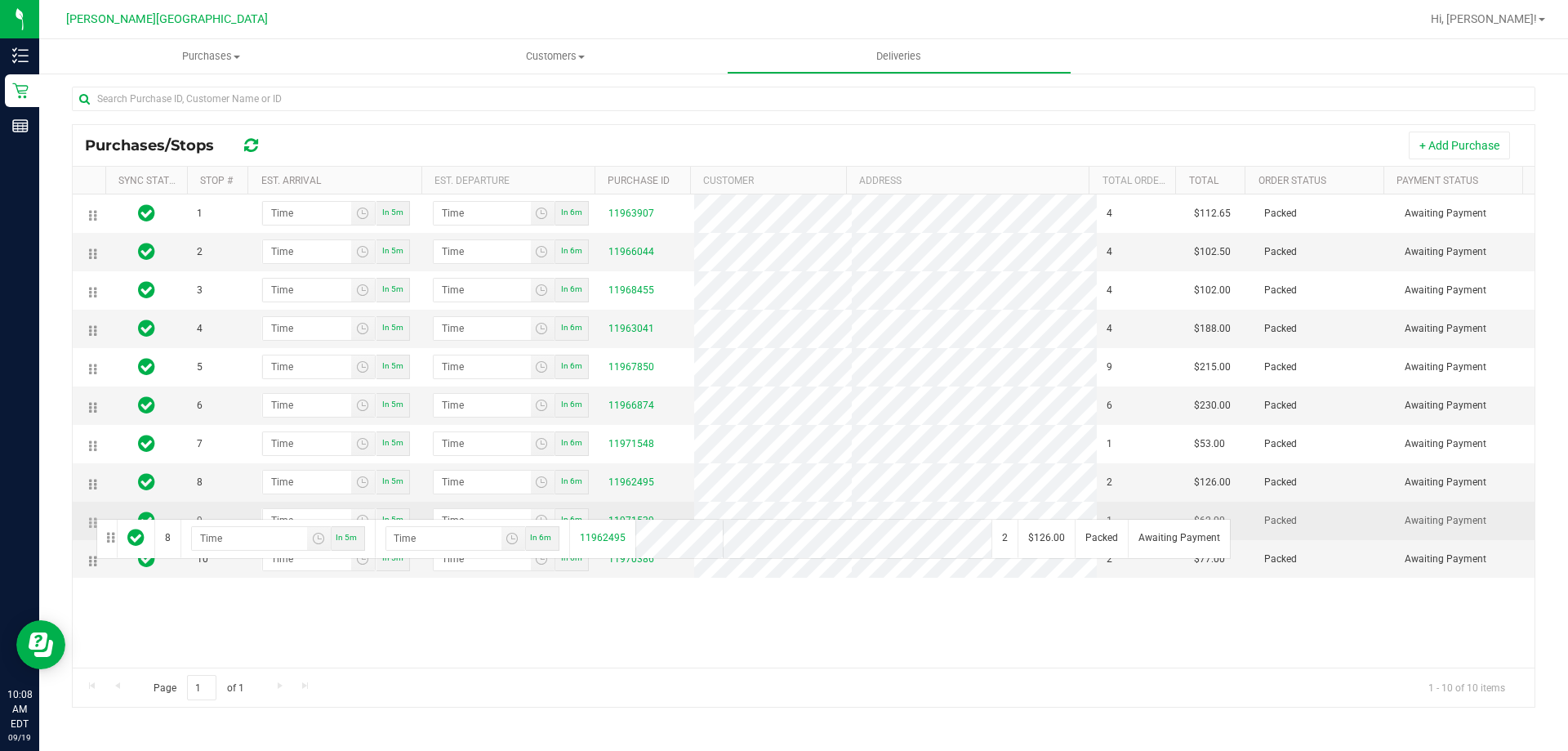
drag, startPoint x: 94, startPoint y: 485, endPoint x: 91, endPoint y: 517, distance: 32.1
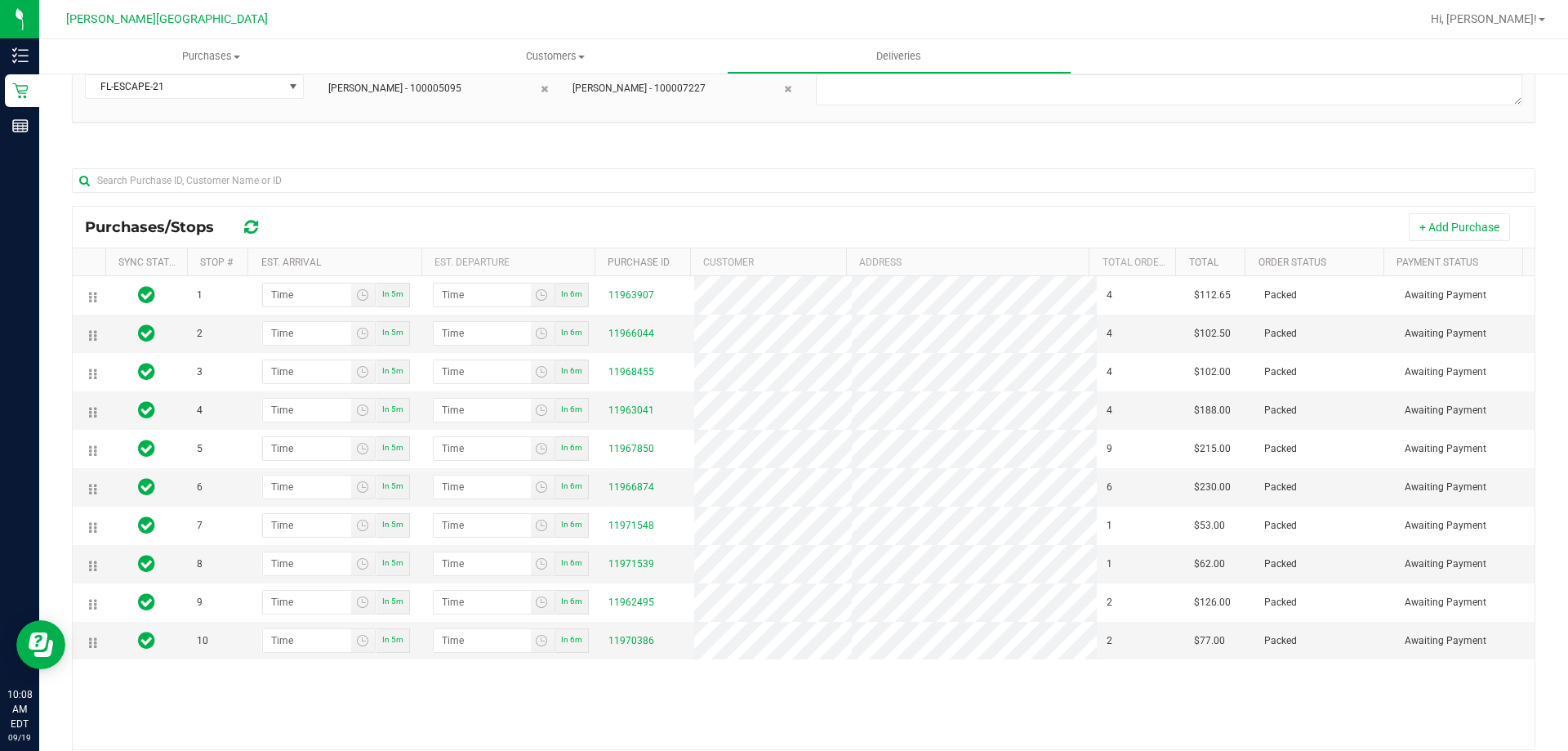
scroll to position [0, 0]
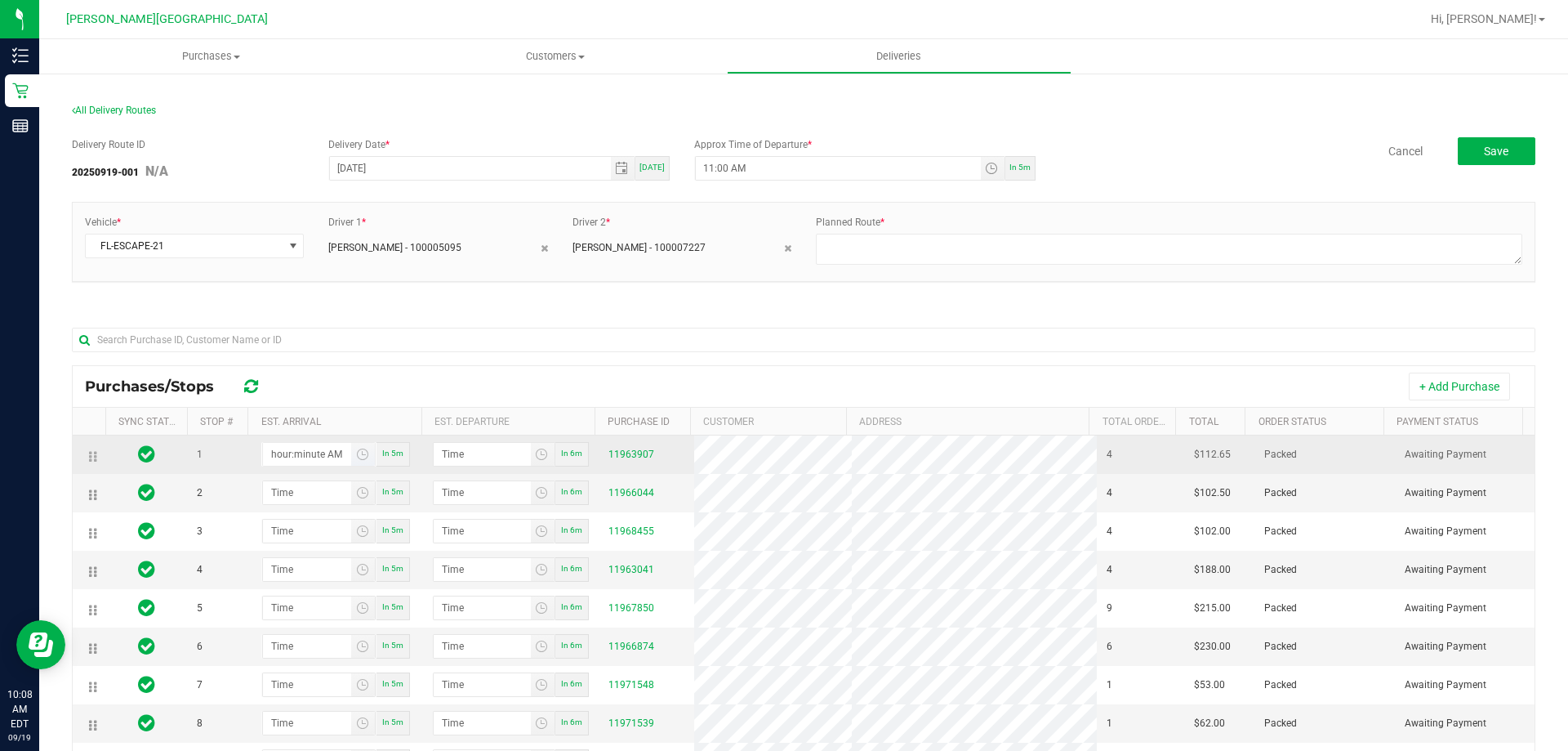
click at [311, 453] on input "hour:minute AM" at bounding box center [307, 454] width 89 height 22
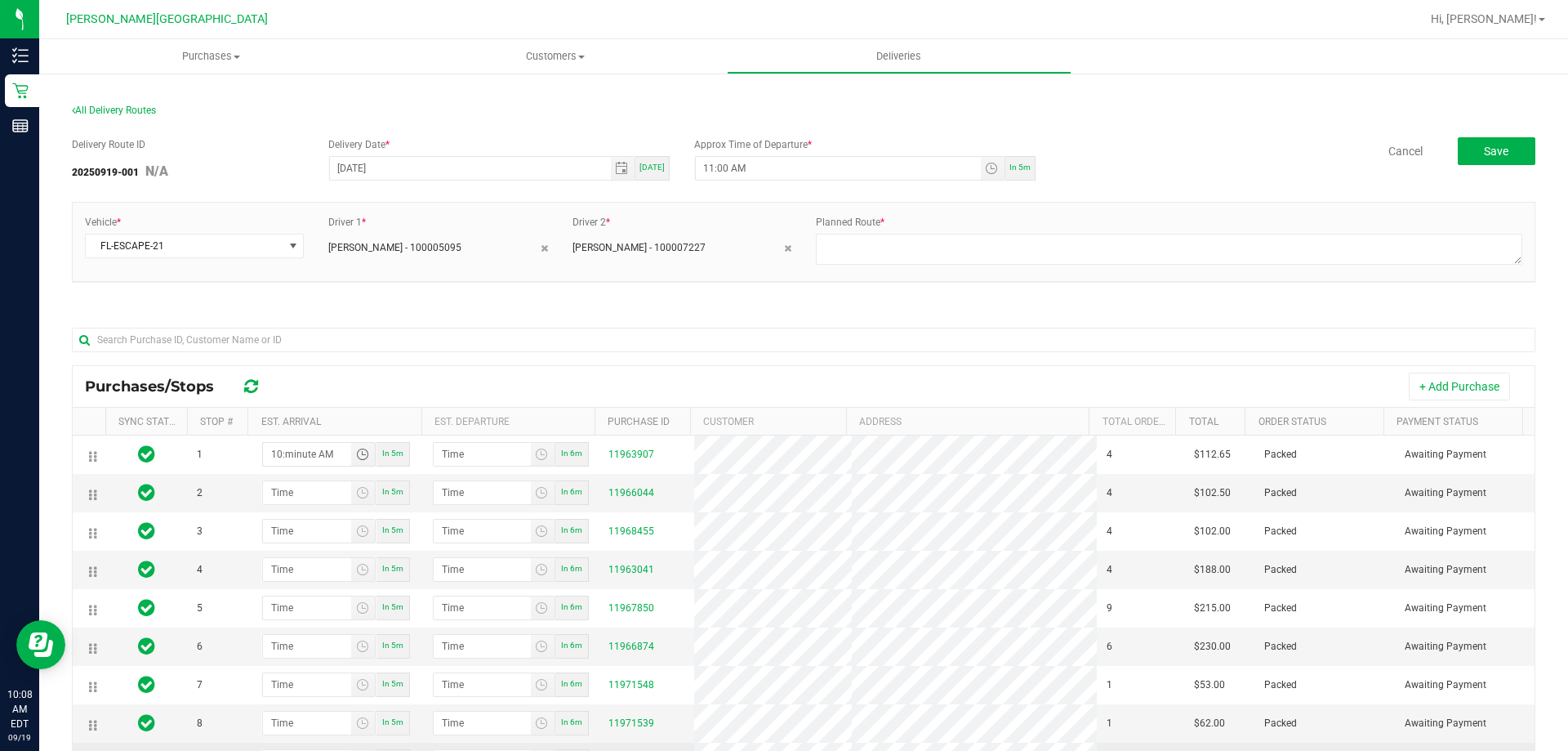
type input "10:03 AM"
type input "10:04 AM"
type input "10:30 AM"
type input "10:31 AM"
type input "10:30 AM"
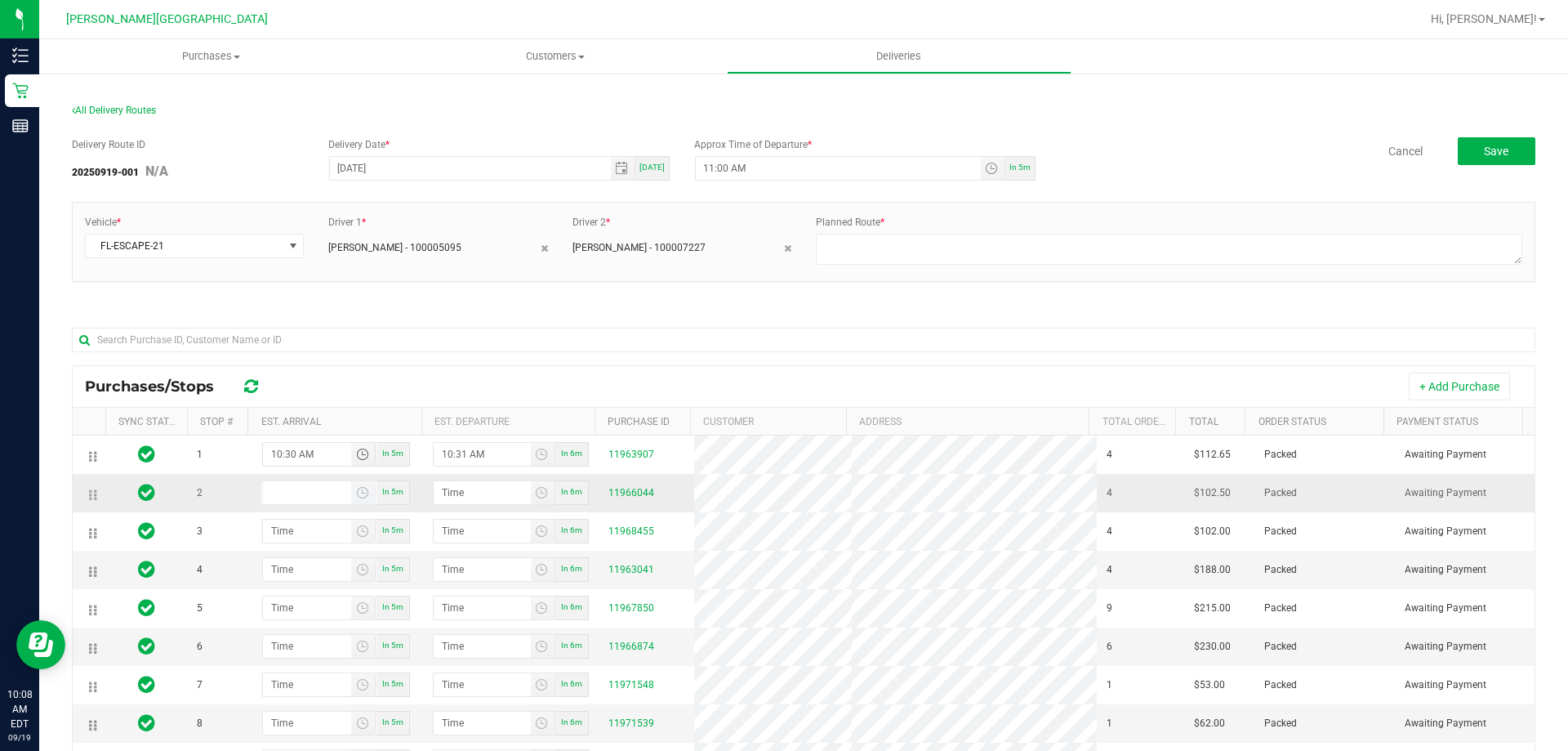
click at [300, 491] on input at bounding box center [307, 492] width 89 height 22
type input "10:04 AM"
type input "10:05 AM"
type input "10:40 AM"
type input "10:41 AM"
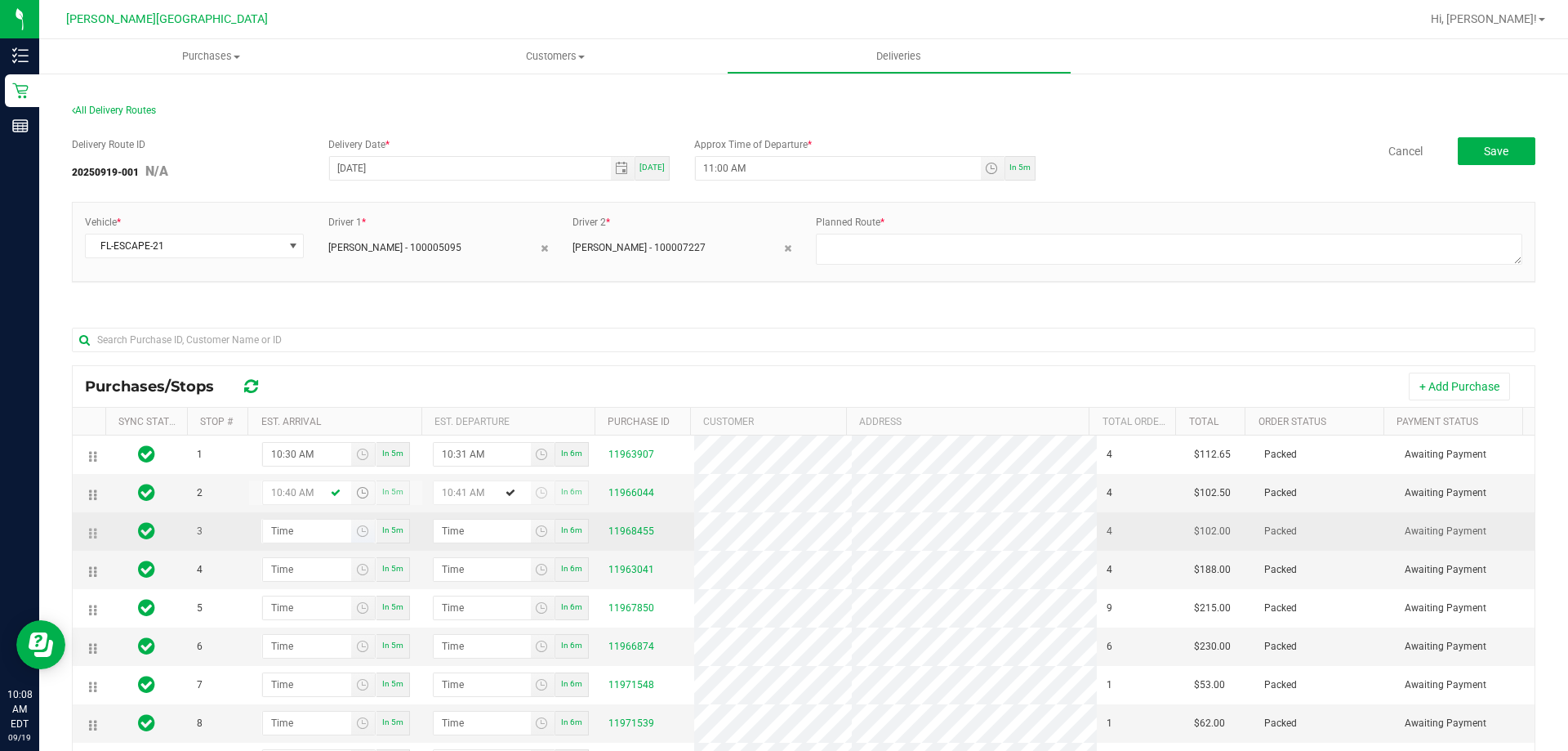
type input "10:40 AM"
click at [293, 528] on input at bounding box center [307, 530] width 89 height 22
type input "10:05 AM"
type input "10:06 AM"
type input "10:50 AM"
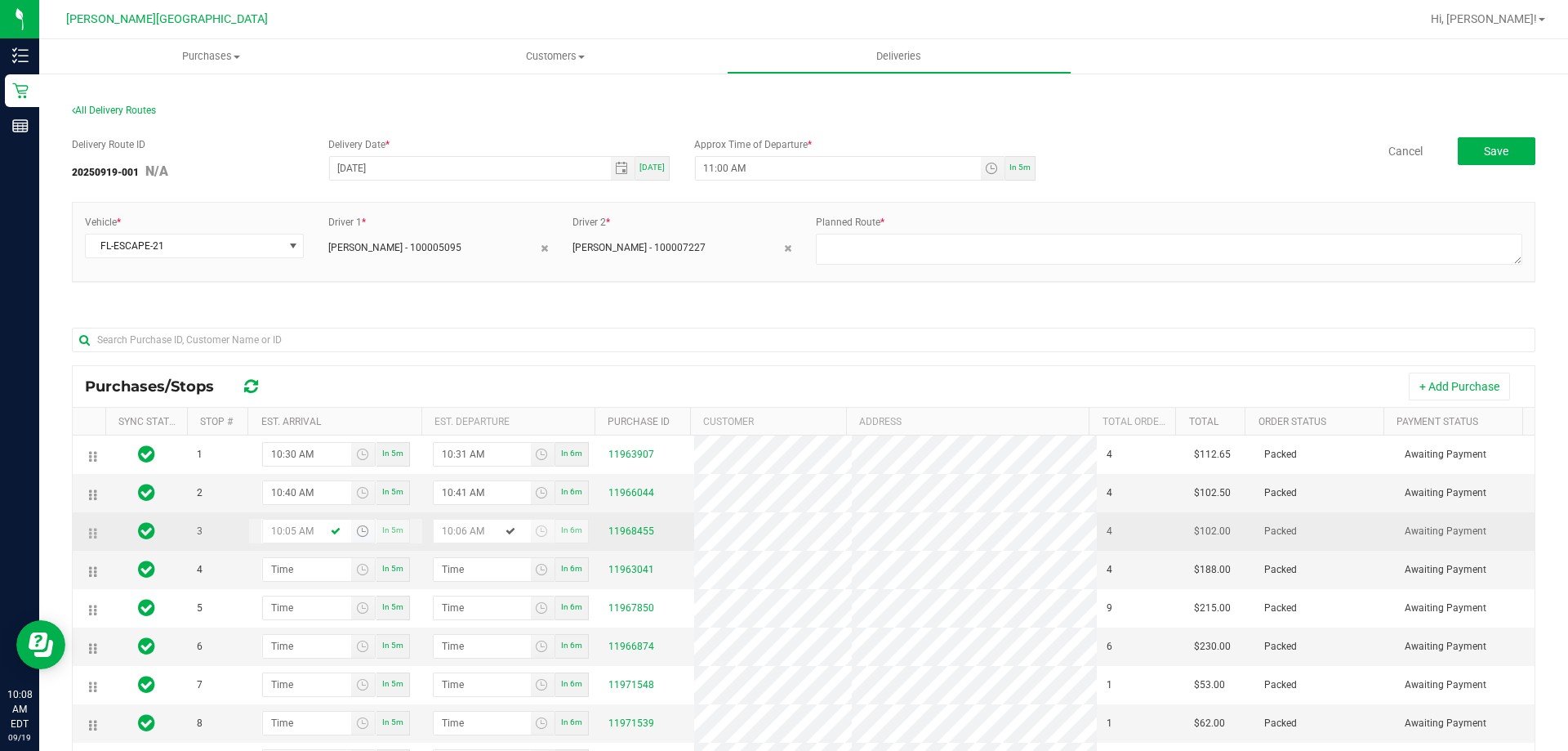
type input "10:51 AM"
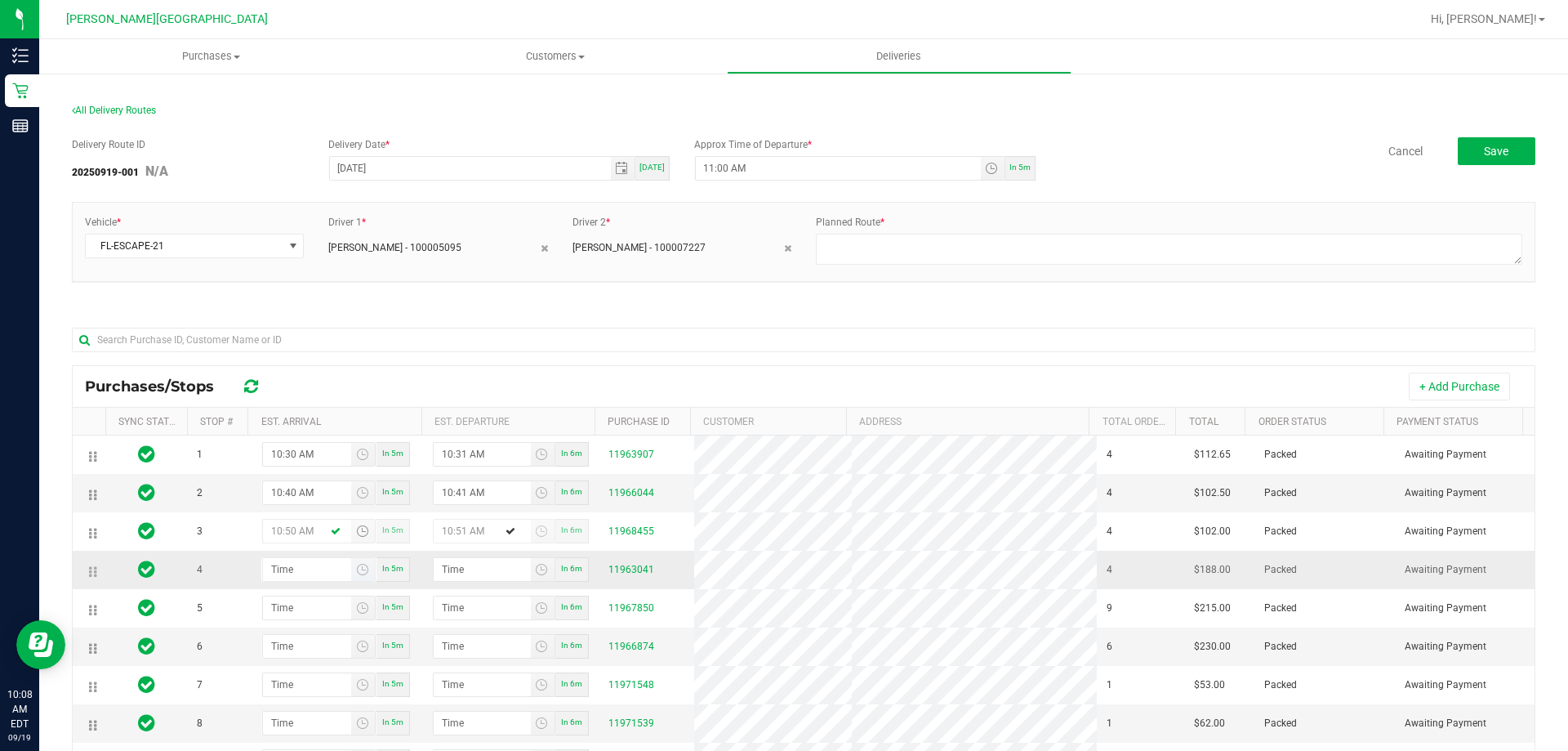
type input "10:50 AM"
click at [306, 572] on input at bounding box center [307, 569] width 89 height 22
type input "11:00 AM"
type input "11:01 AM"
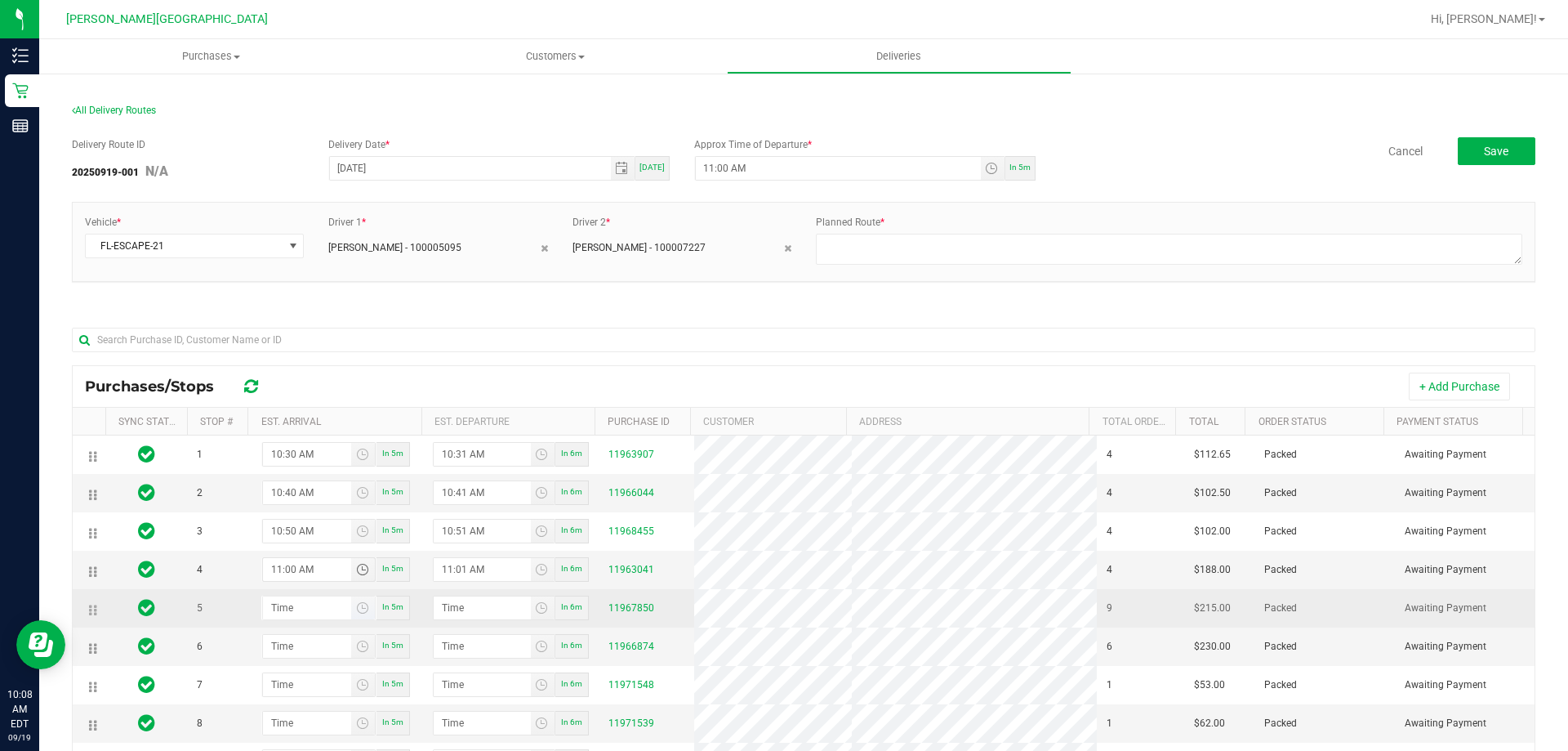
type input "11:00 AM"
click at [297, 606] on input at bounding box center [307, 607] width 89 height 22
type input "11:01 AM"
type input "11:02 AM"
type input "11:10 AM"
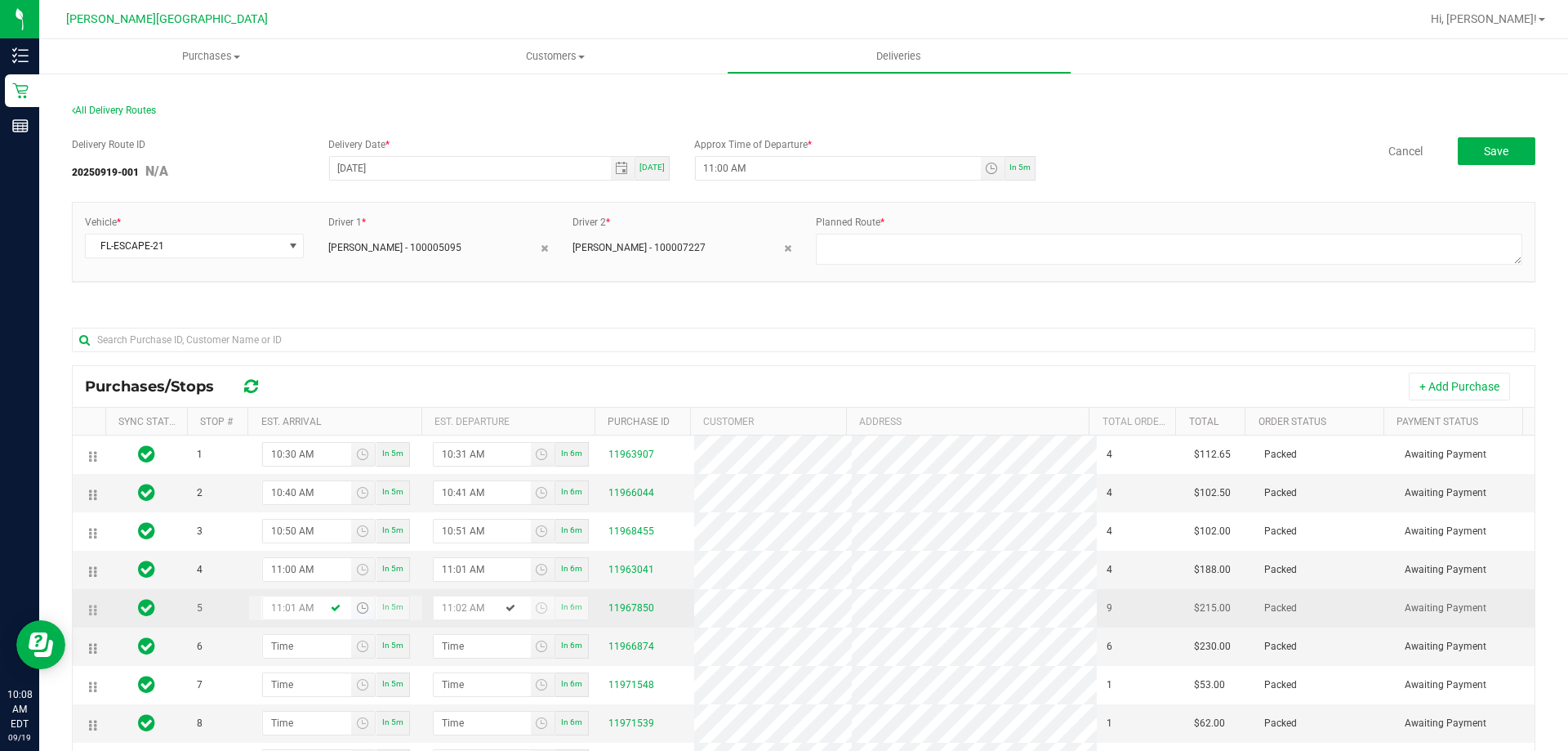
type input "11:11 AM"
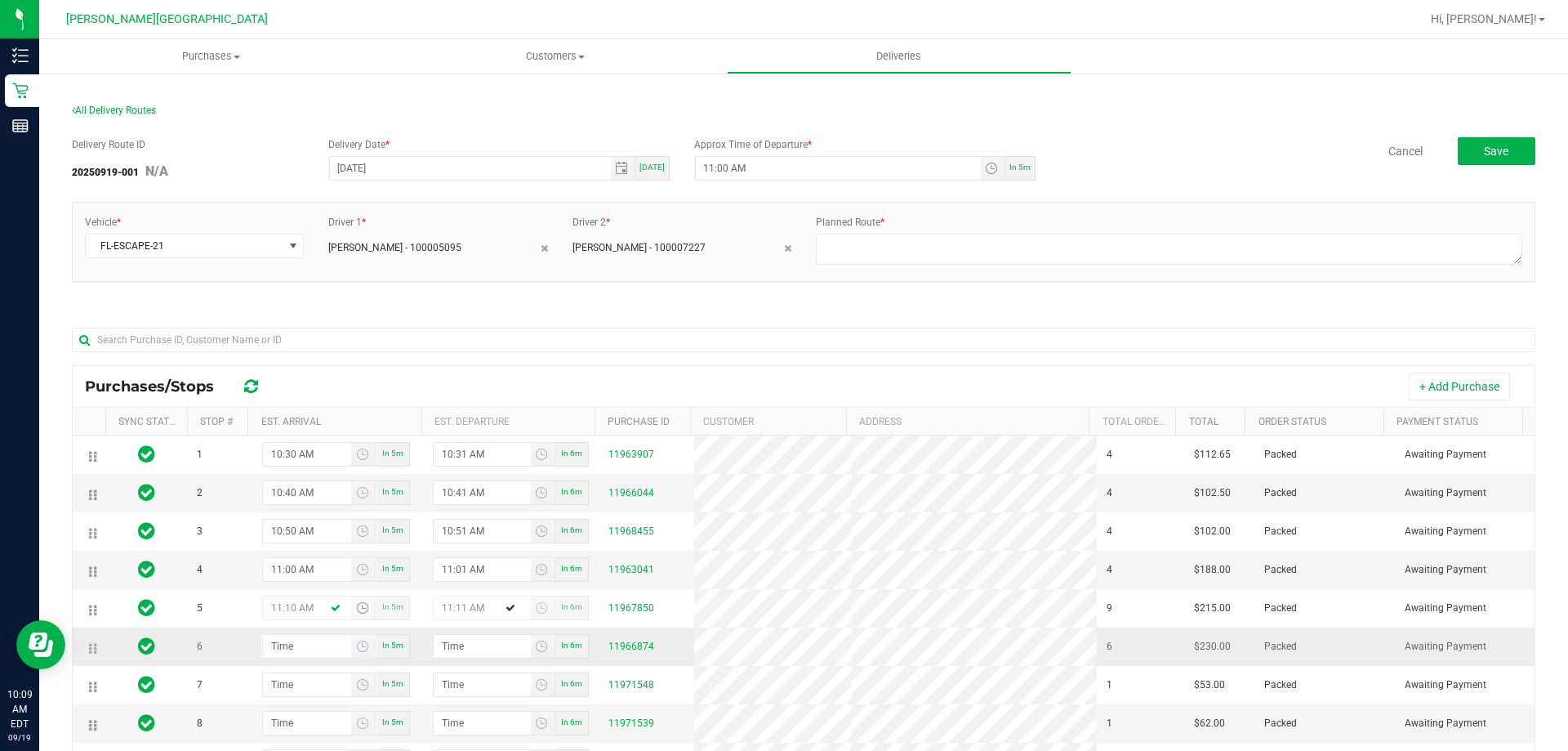
type input "11:10 AM"
click at [300, 646] on input at bounding box center [307, 646] width 89 height 22
type input "11:02 AM"
type input "11:03 AM"
type input "11:20 AM"
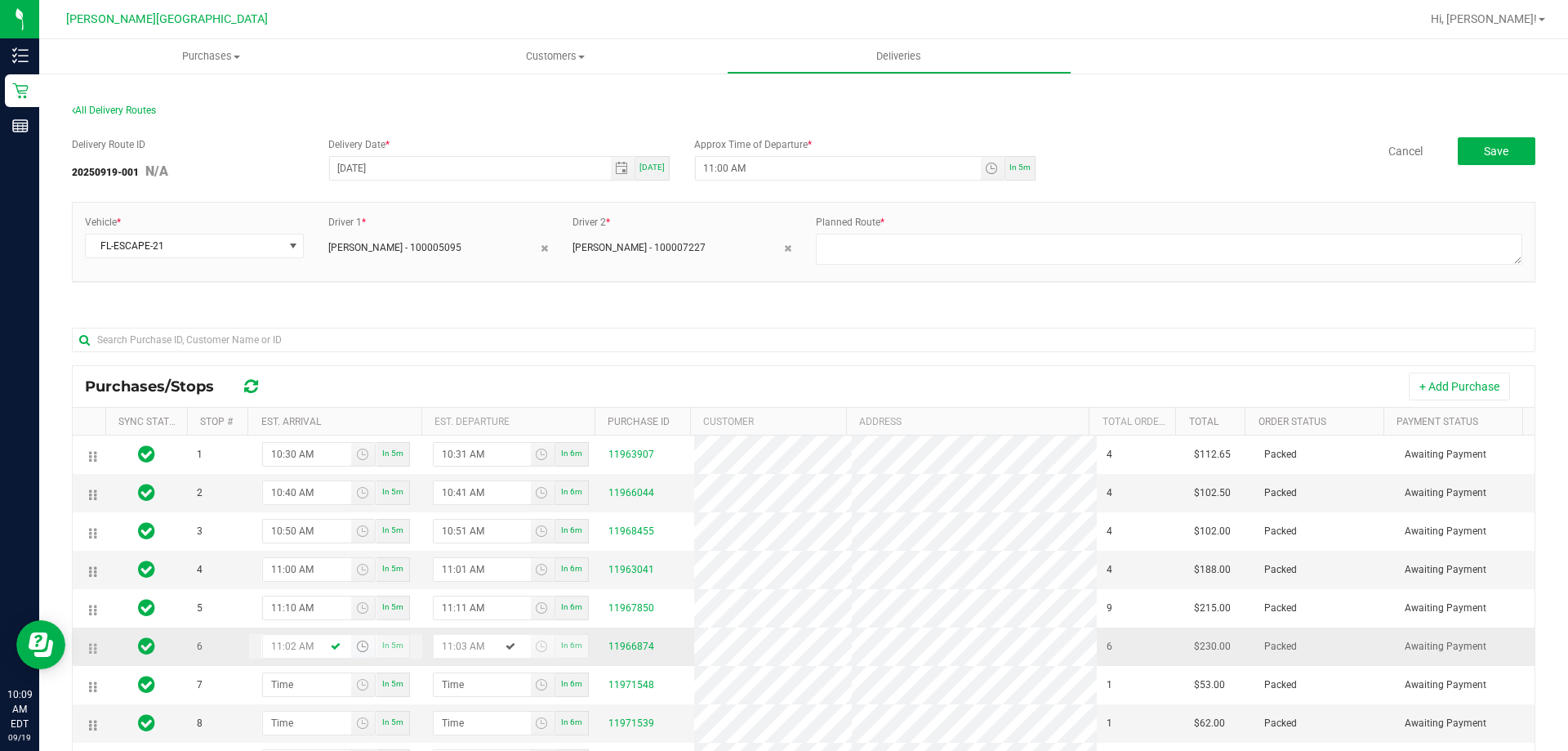
type input "11:21 AM"
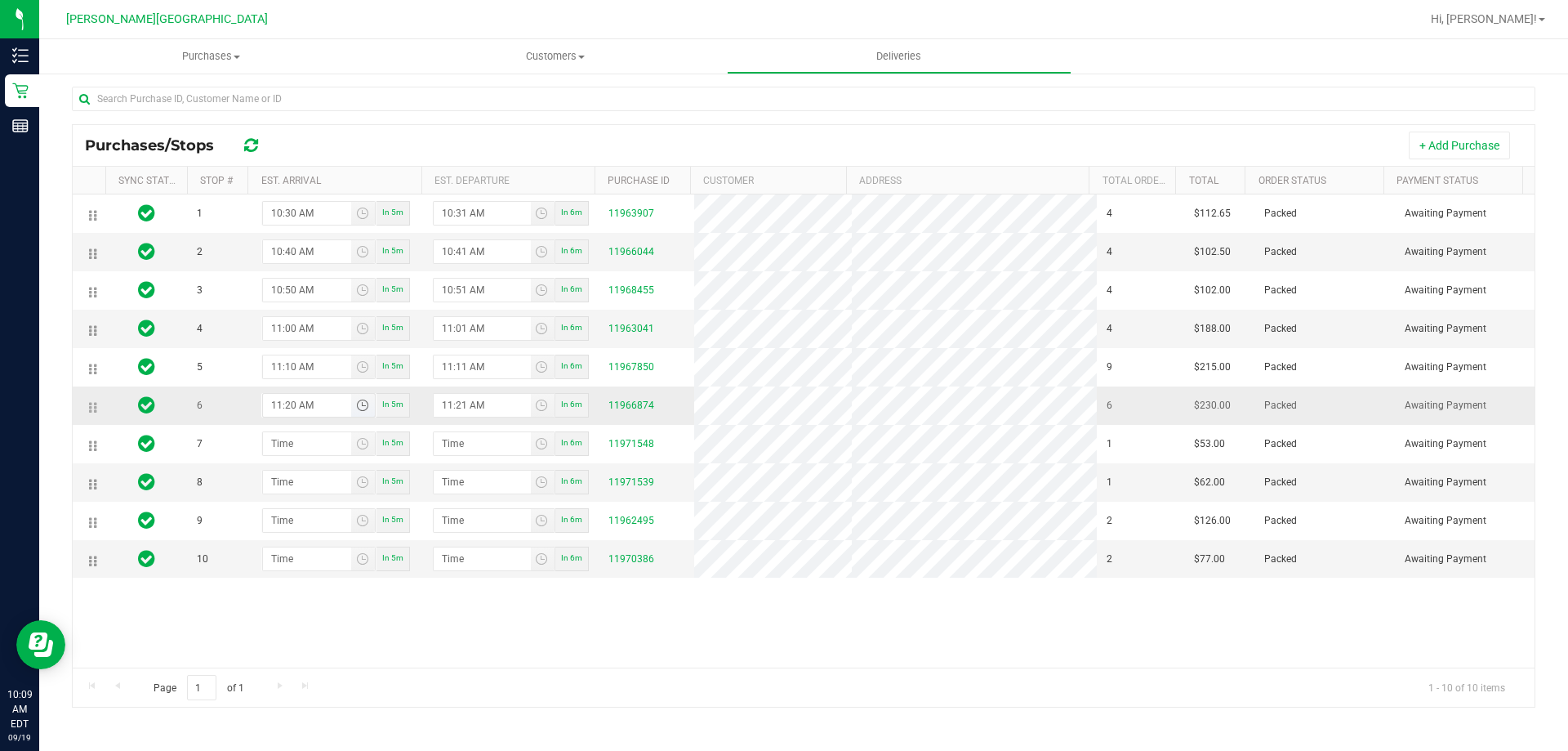
scroll to position [237, 0]
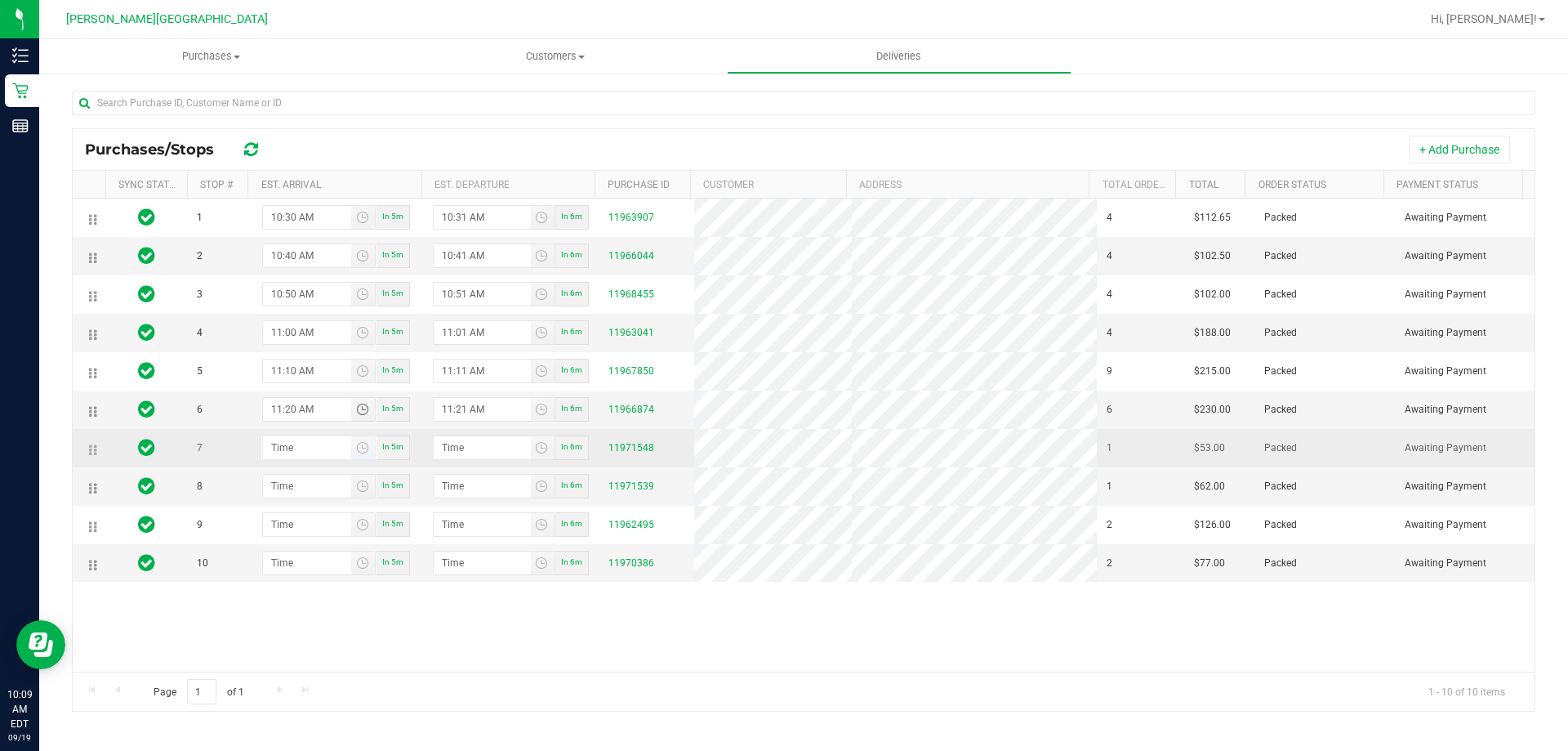
type input "11:20 AM"
click at [295, 447] on input at bounding box center [307, 447] width 89 height 22
type input "11:03 AM"
type input "11:04 AM"
type input "11:30 AM"
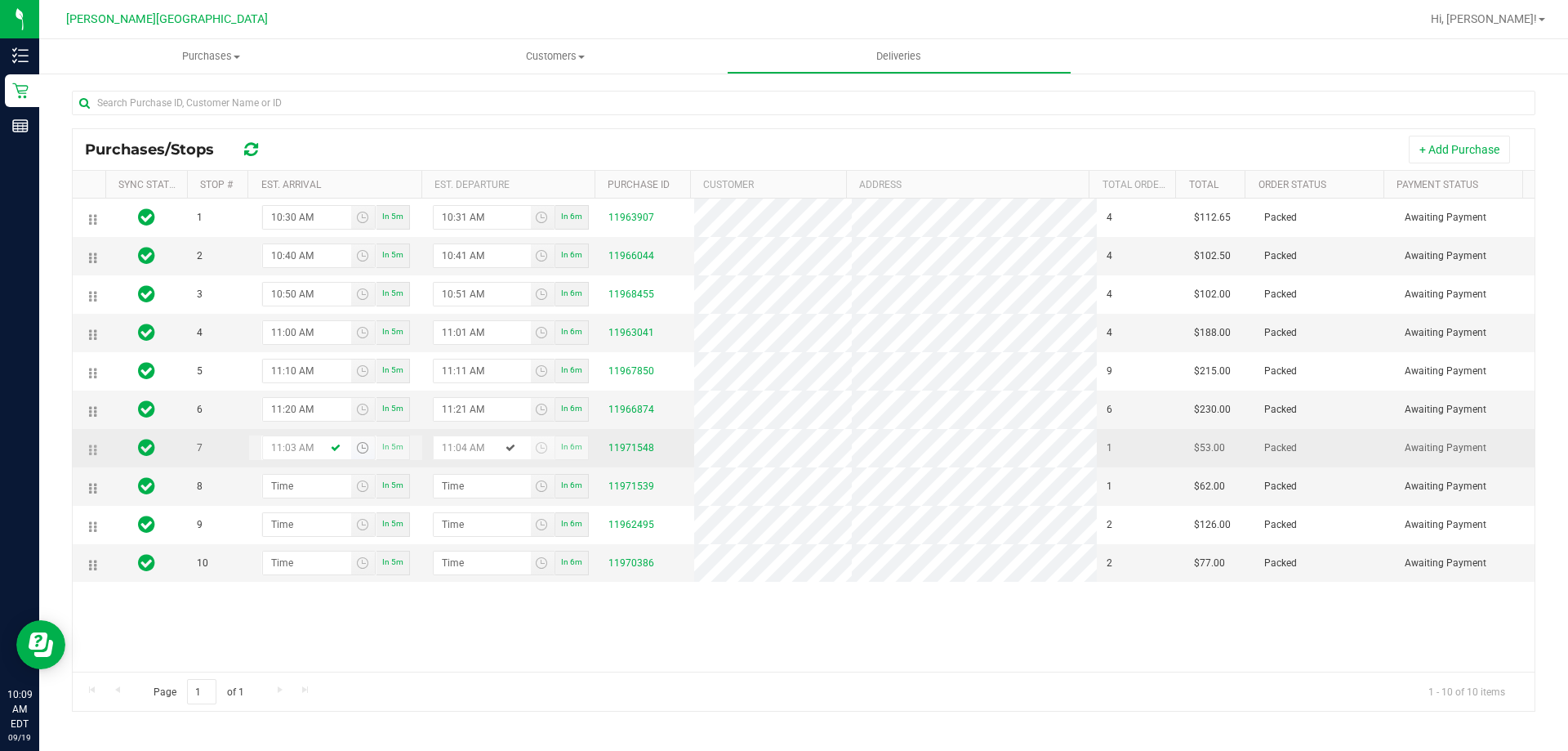
type input "11:31 AM"
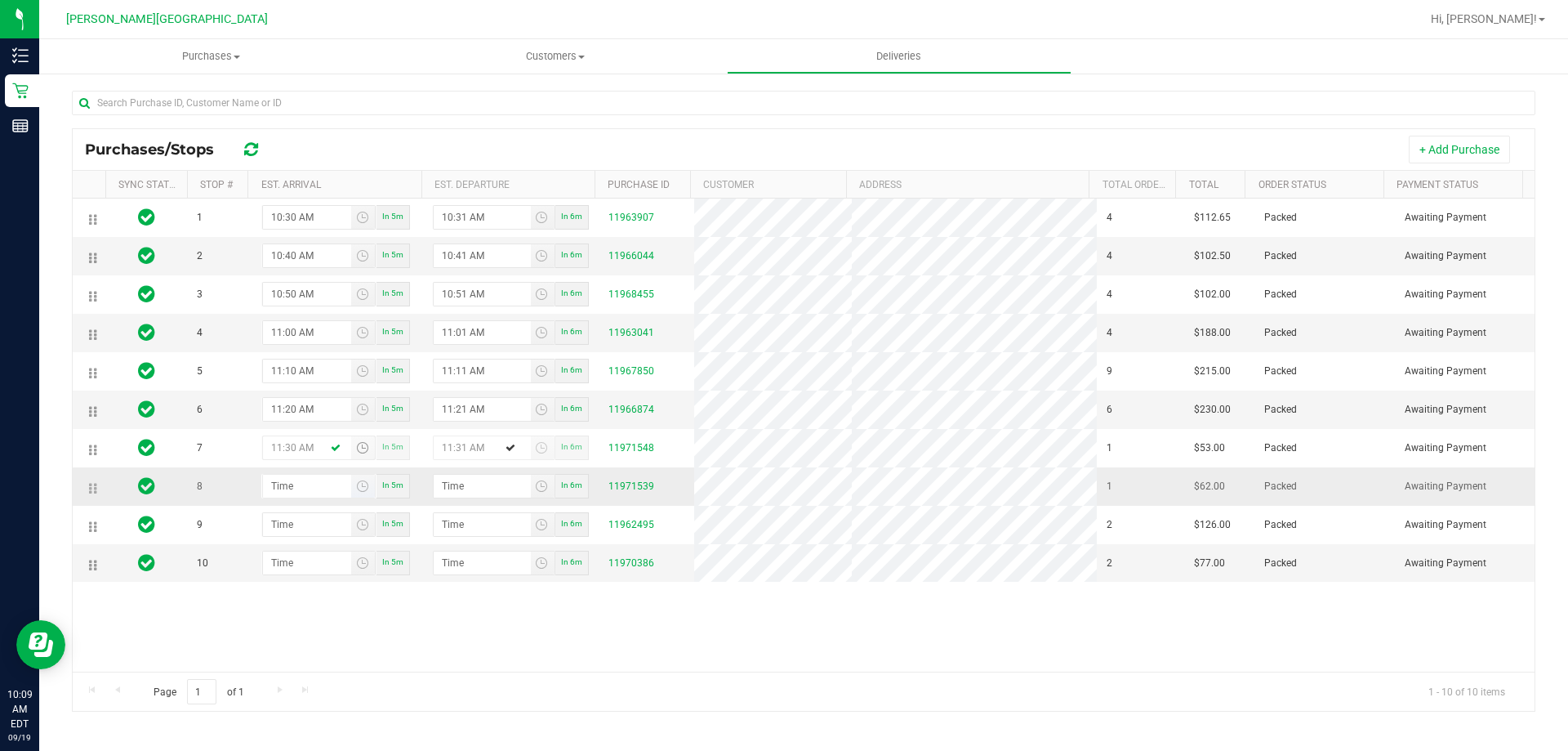
type input "11:30 AM"
click at [291, 481] on input at bounding box center [307, 485] width 89 height 22
type input "11:04 AM"
type input "11:05 AM"
type input "11:40 AM"
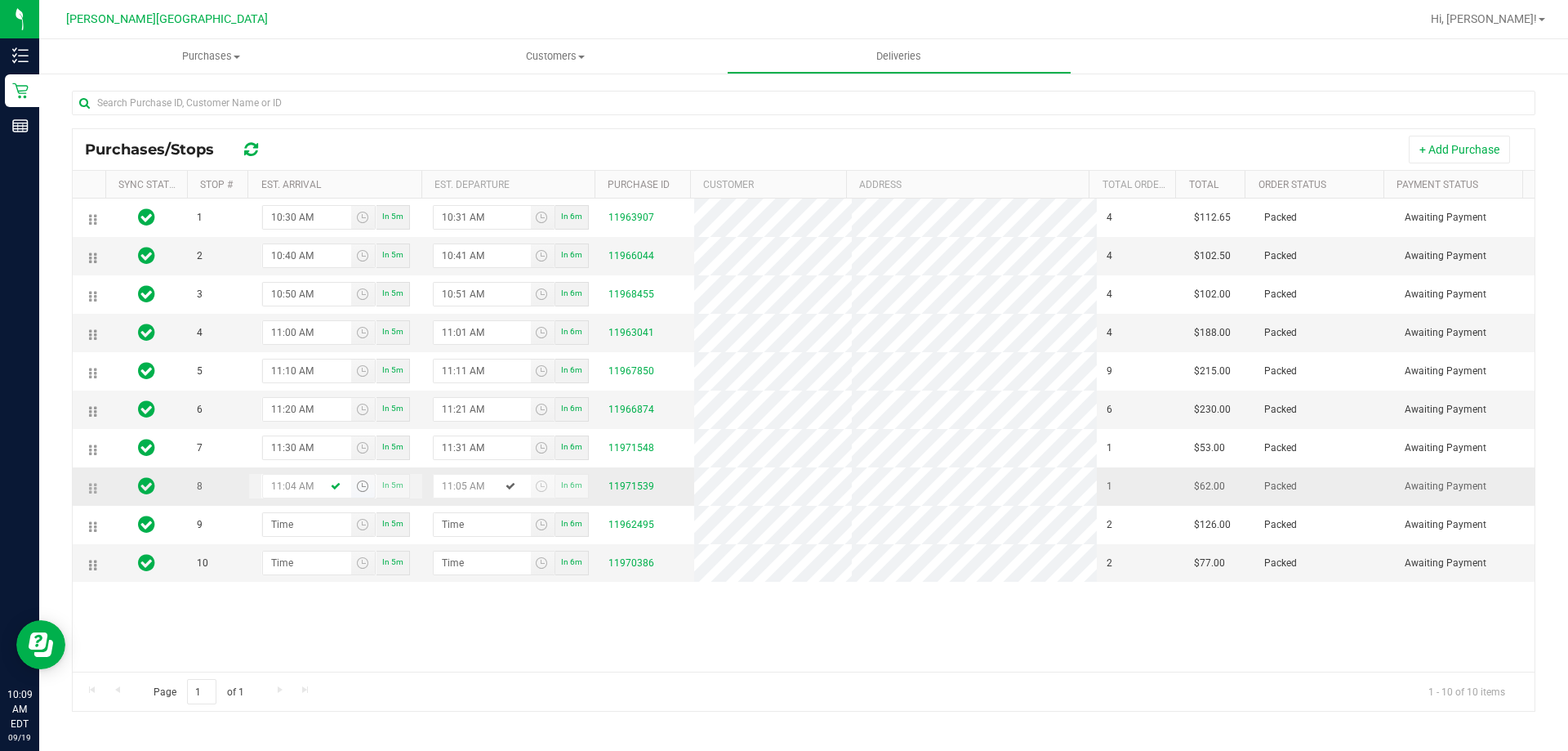
type input "11:41 AM"
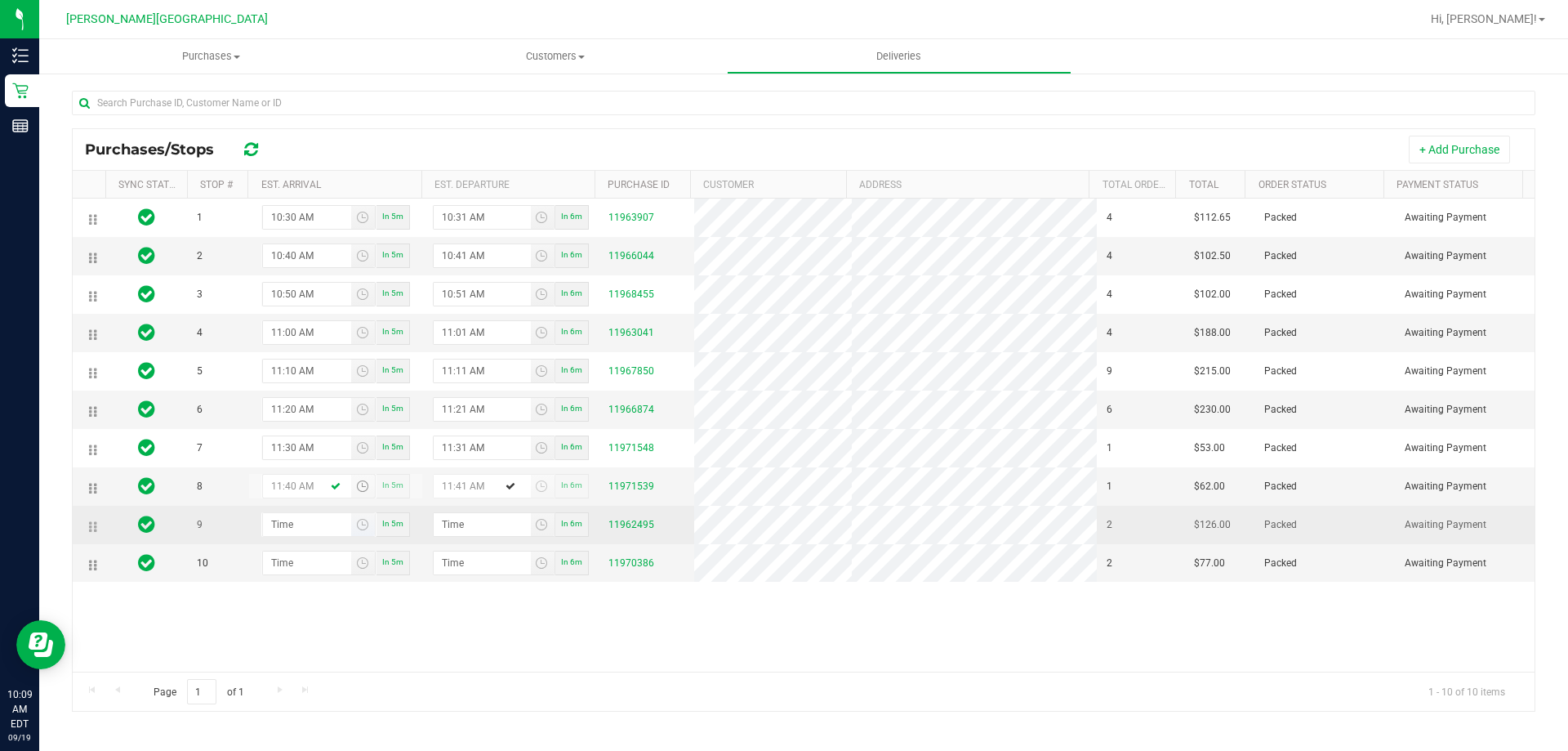
type input "11:40 AM"
click at [301, 526] on input at bounding box center [307, 524] width 89 height 22
type input "11:05 AM"
type input "11:06 AM"
type input "11:50 AM"
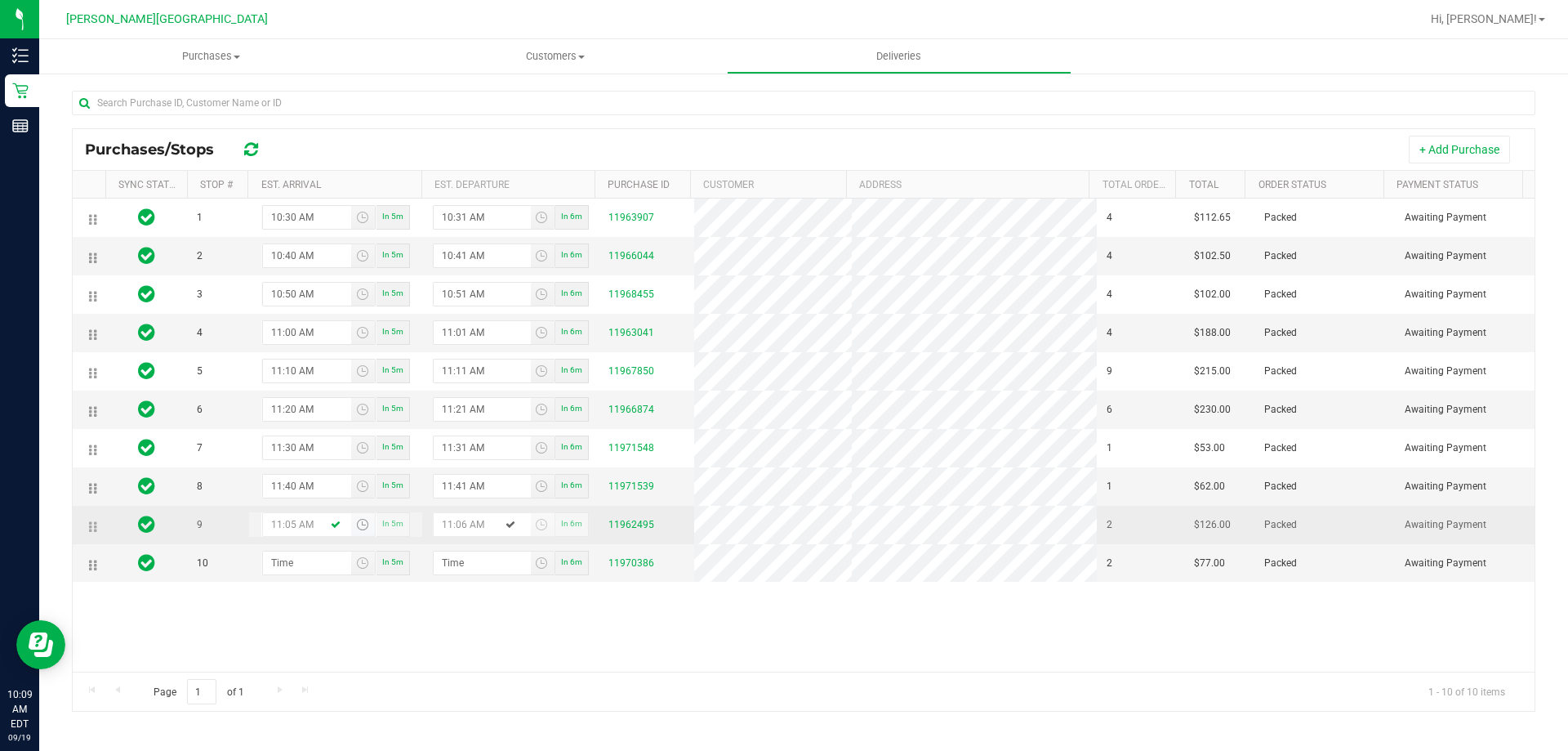
type input "11:51 AM"
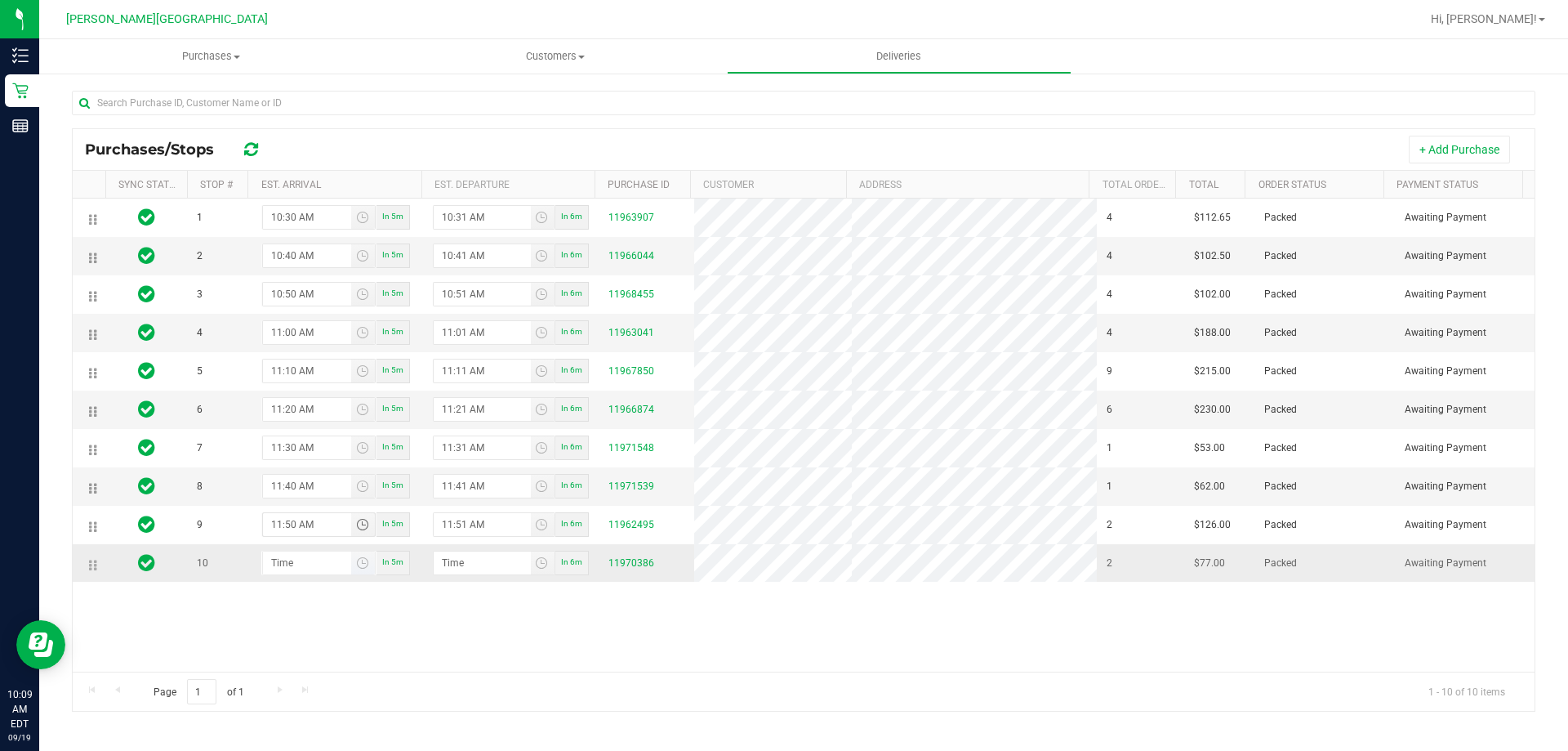
type input "11:50 AM"
click at [282, 570] on input at bounding box center [307, 562] width 89 height 22
type input "12:00 AM"
type input "12:01 AM"
click at [329, 570] on input "12:00 AM" at bounding box center [307, 562] width 89 height 22
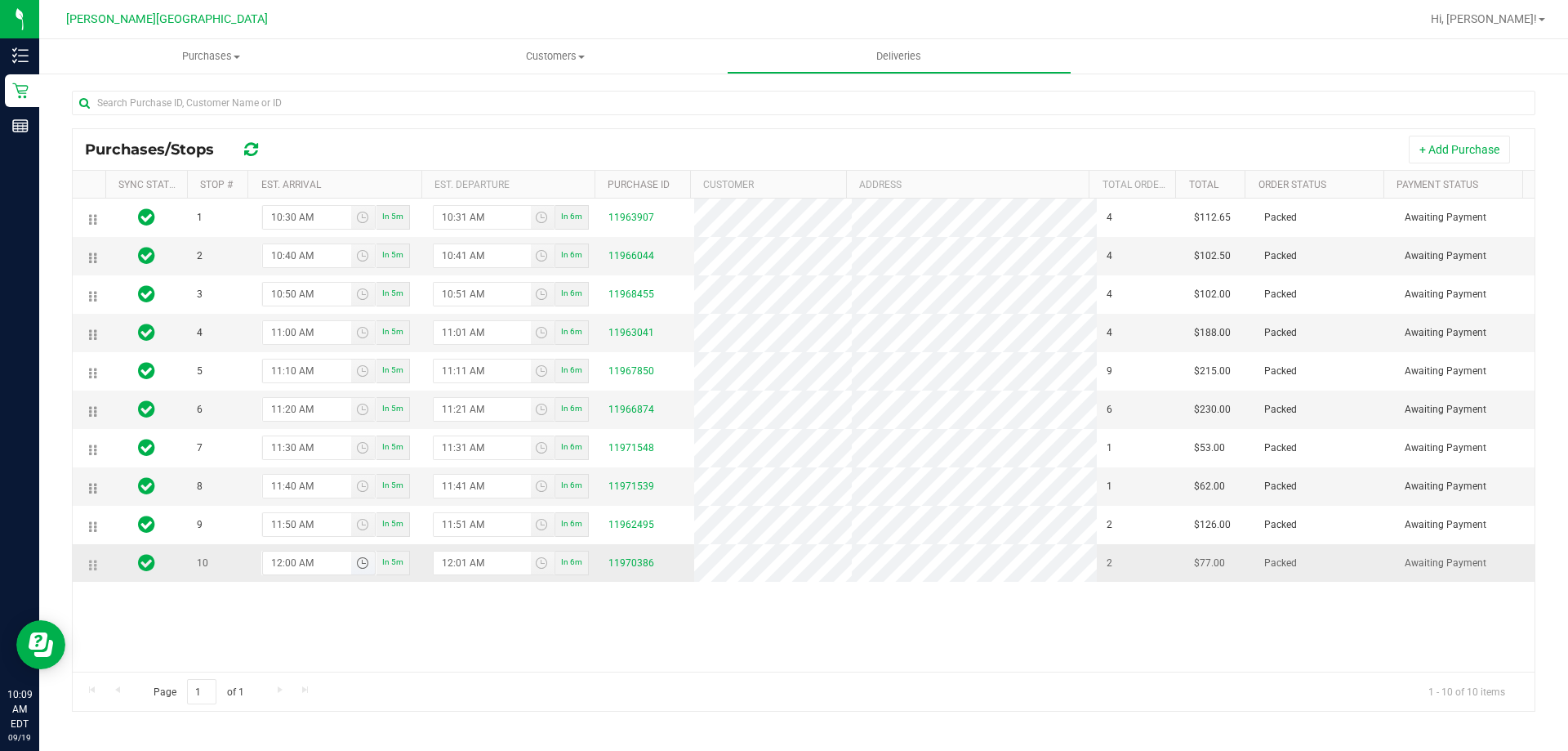
type input "12:00 PM"
type input "12:01 PM"
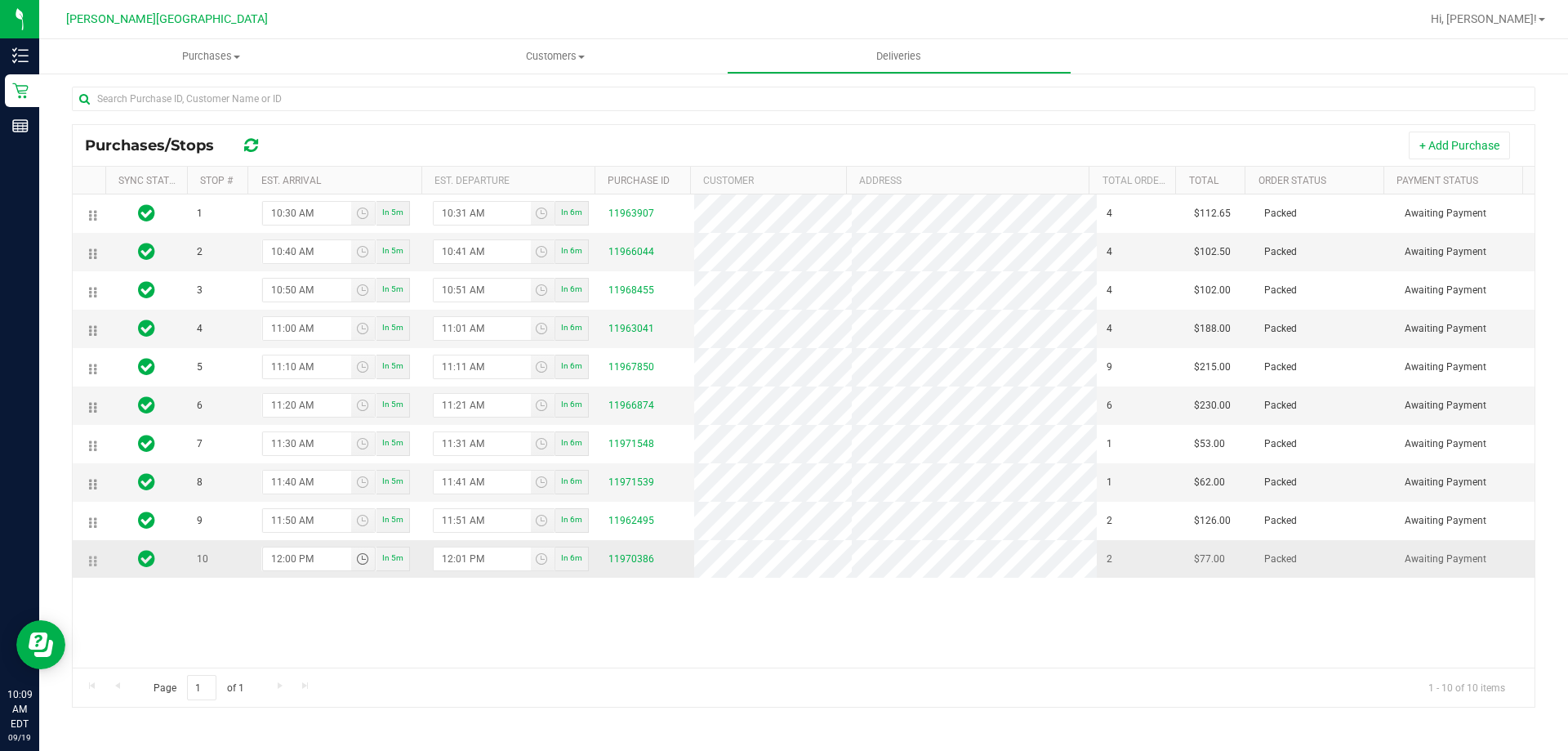
scroll to position [0, 0]
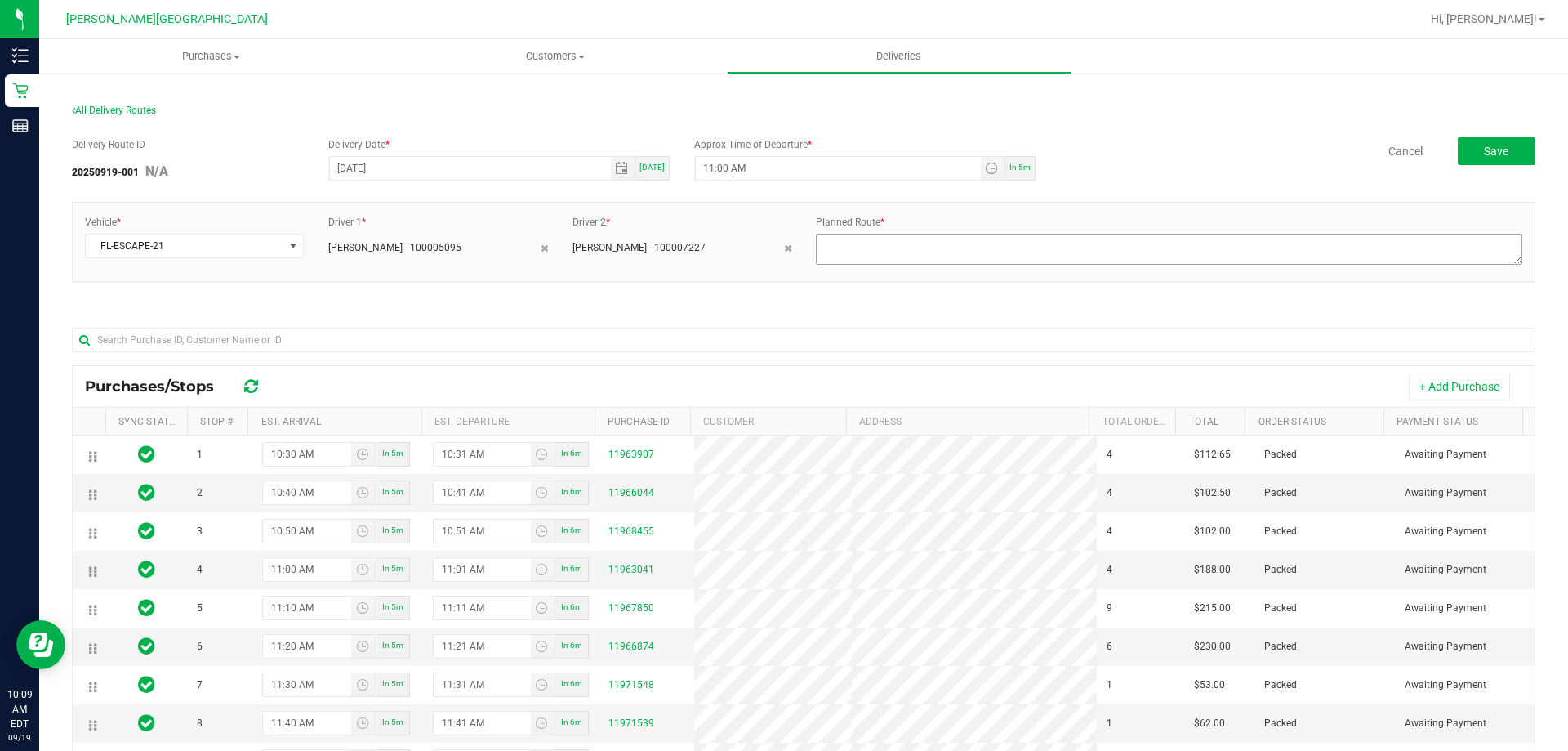
type input "12:00 PM"
click at [833, 245] on textarea at bounding box center [1168, 249] width 707 height 31
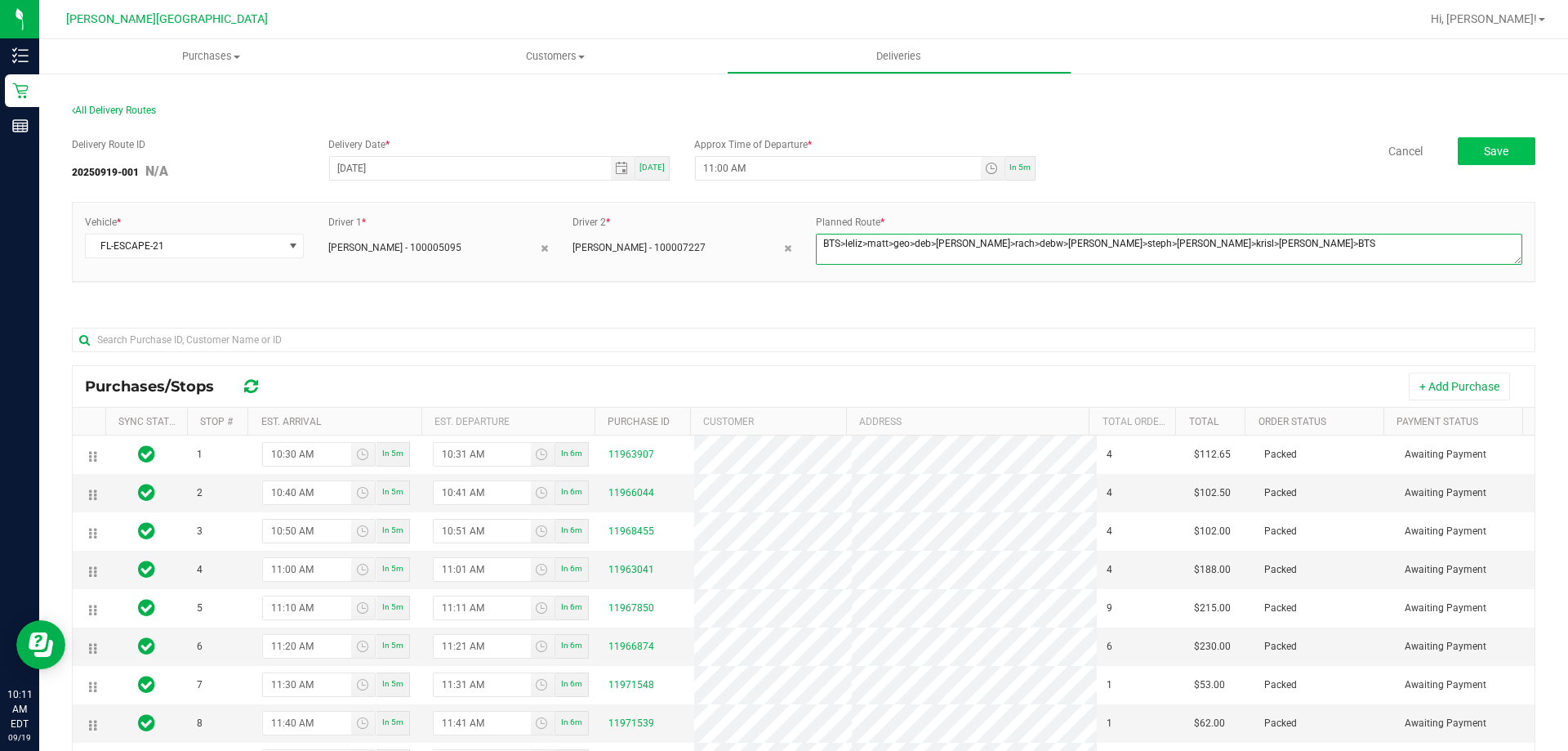
type textarea "BTS>leliz>matt>geo>deb>[PERSON_NAME]>rach>debw>[PERSON_NAME]>steph>[PERSON_NAME…"
click at [1489, 150] on span "Save" at bounding box center [1495, 151] width 24 height 13
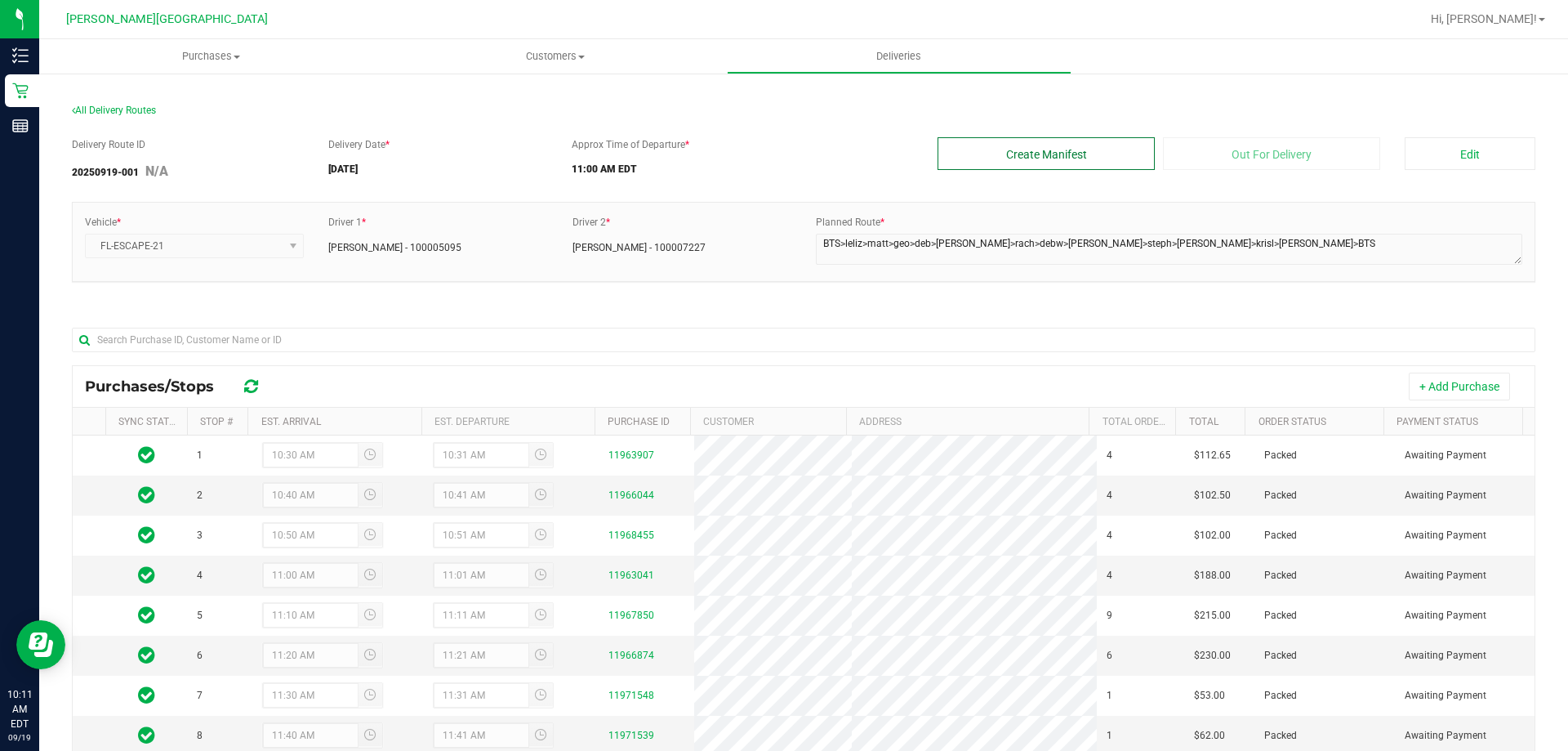
click at [1055, 155] on button "Create Manifest" at bounding box center [1046, 154] width 217 height 32
click at [1458, 158] on button "Edit" at bounding box center [1469, 154] width 130 height 32
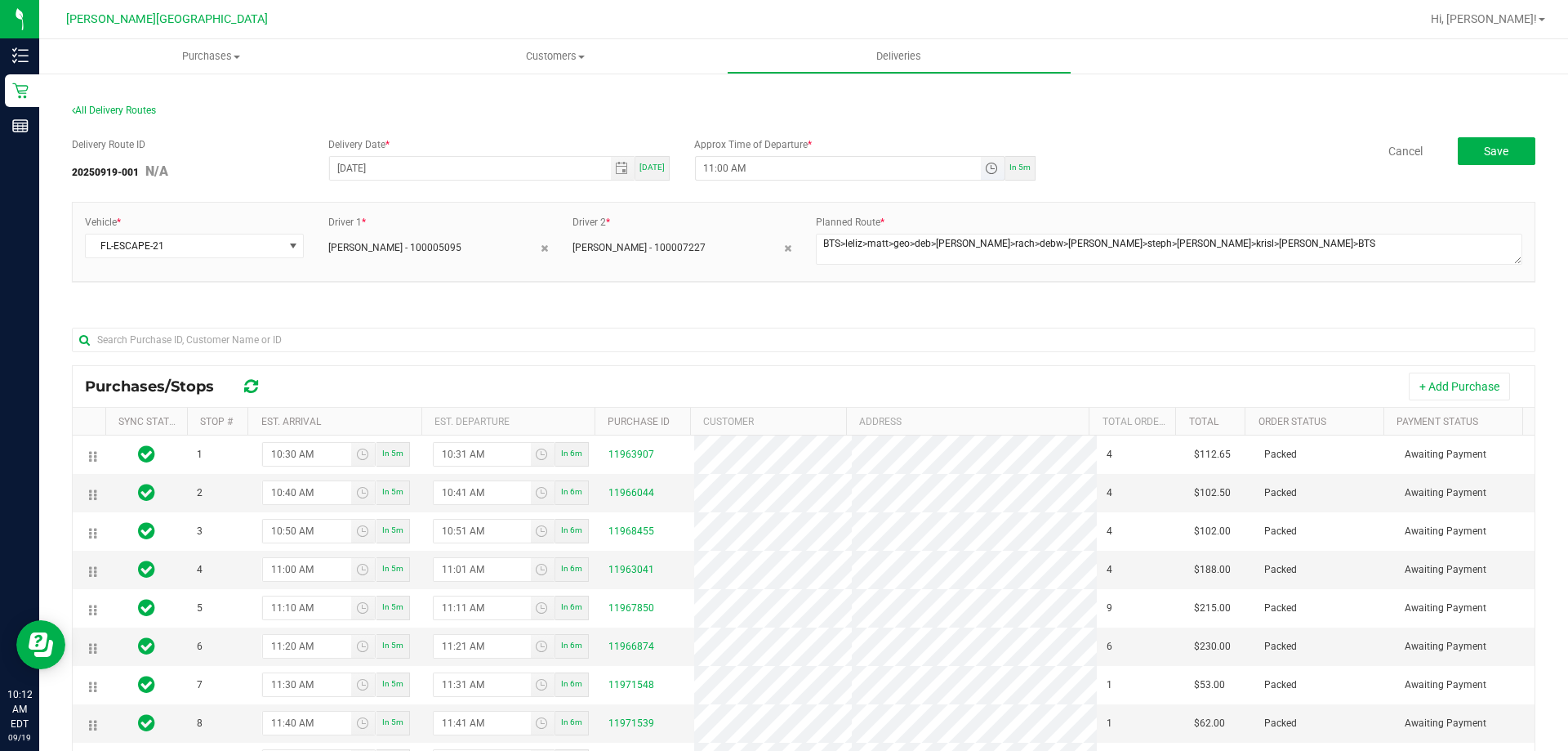
click at [711, 165] on input "11:00 AM" at bounding box center [838, 168] width 285 height 22
type input "hour:00 AM"
type input "[DATE]"
type input "10:20 AM"
drag, startPoint x: 1464, startPoint y: 147, endPoint x: 1479, endPoint y: 148, distance: 15.0
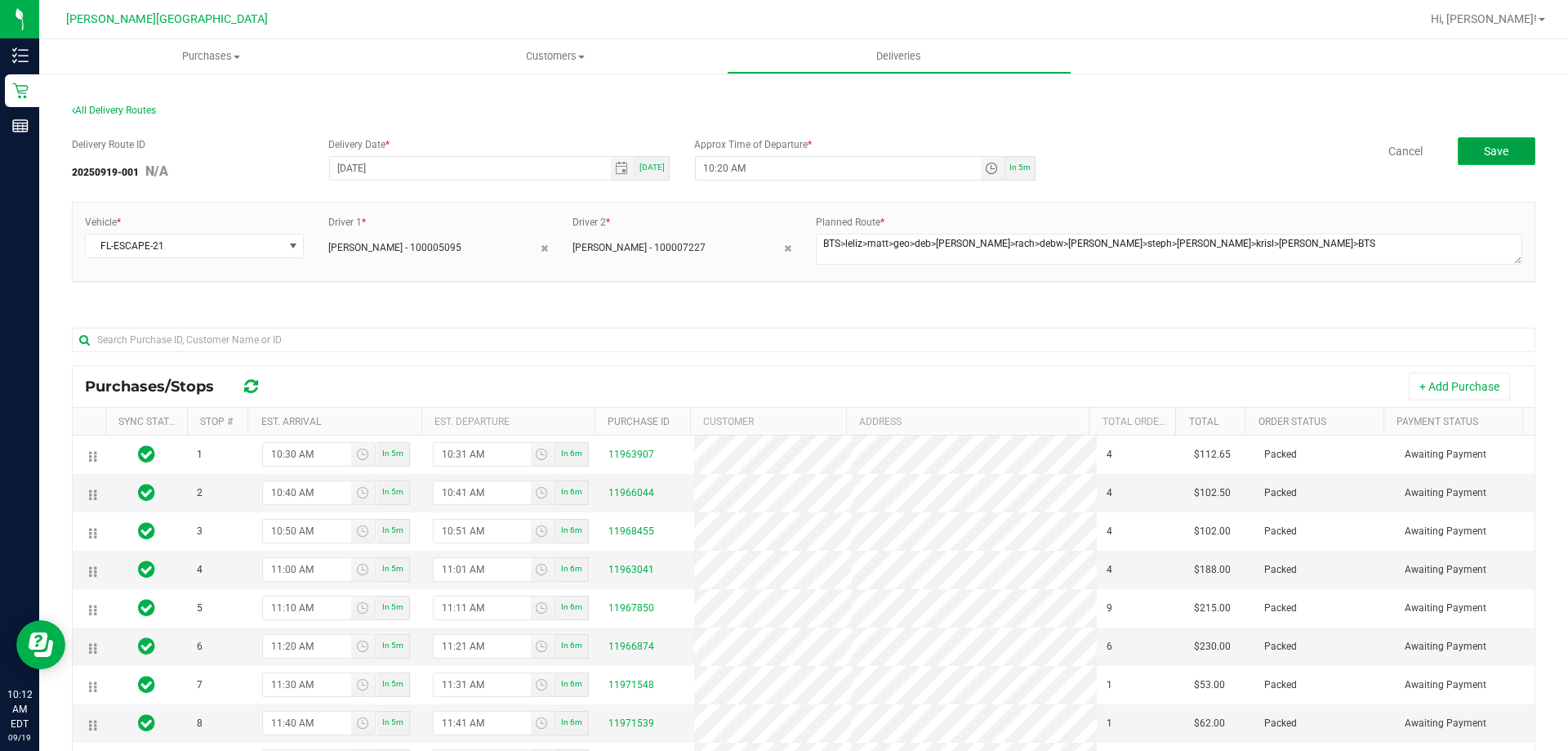
click at [1468, 141] on button "Save" at bounding box center [1496, 151] width 77 height 28
click at [725, 167] on input "10:20 AM" at bounding box center [838, 168] width 285 height 22
click at [719, 167] on input "10:20 AM" at bounding box center [838, 168] width 285 height 22
type input "10:minute AM"
type input "[DATE]"
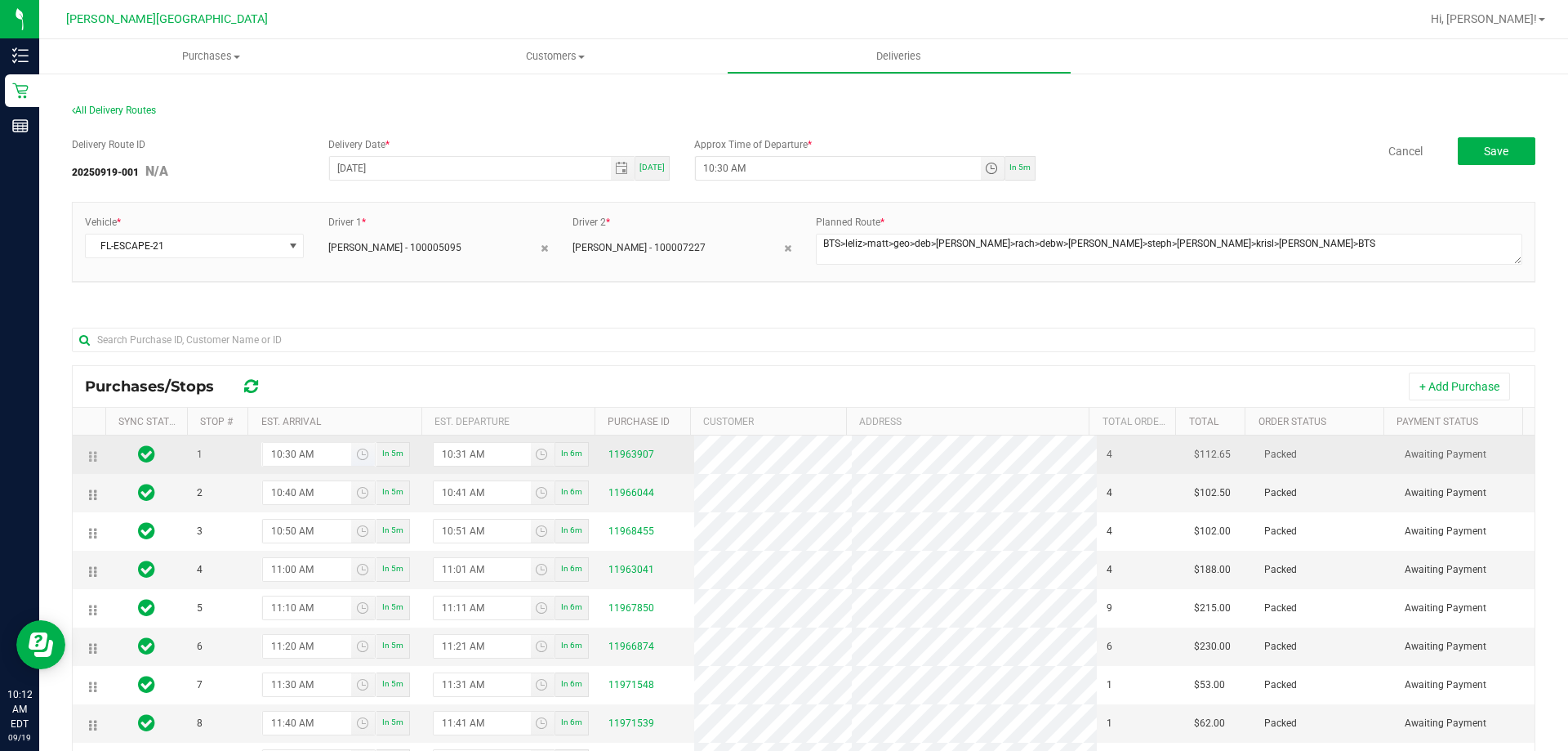
type input "10:30 AM"
click at [294, 452] on input "10:30 AM" at bounding box center [307, 454] width 89 height 22
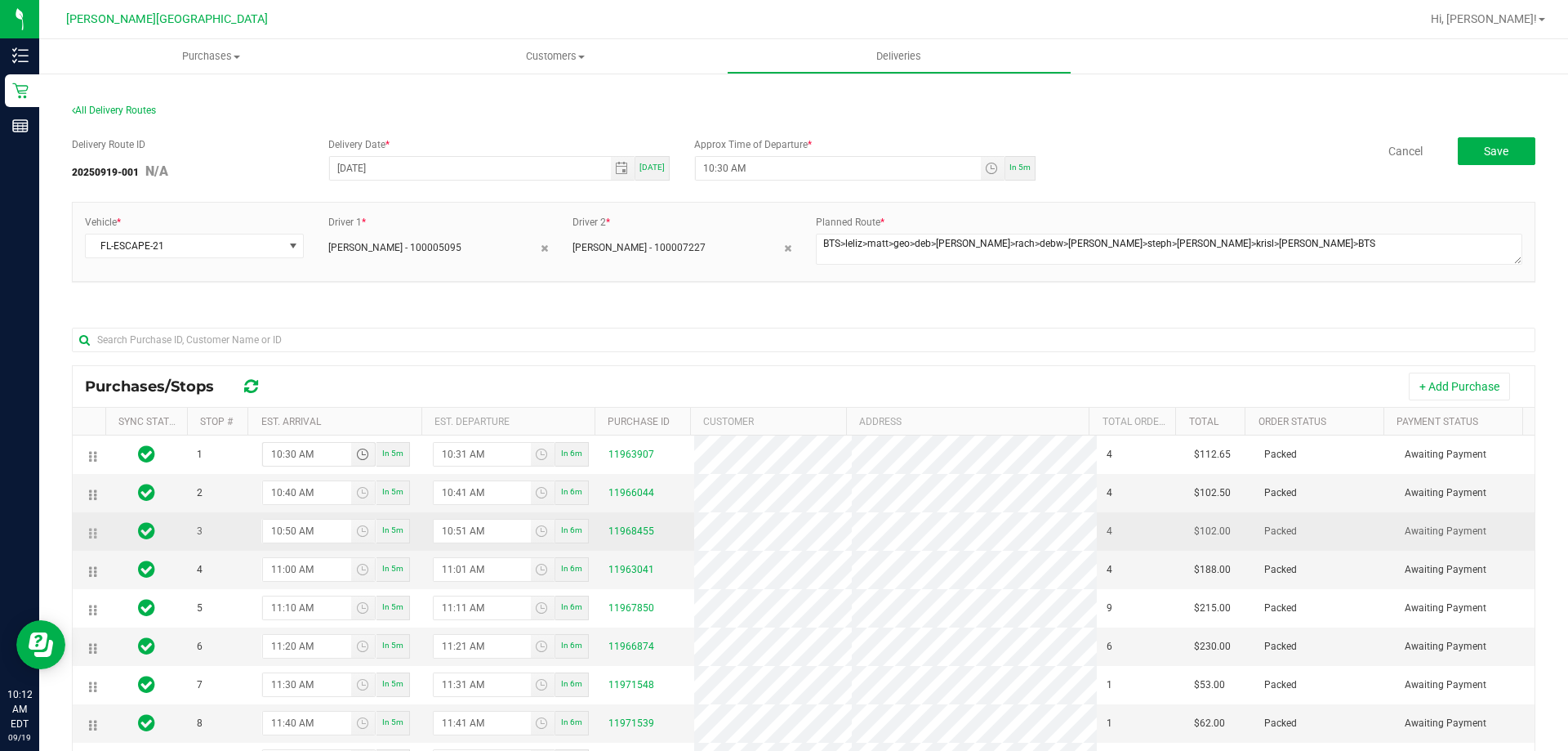
type input "11:05 AM"
type input "11:31 AM"
type input "11:50 AM"
type input "11:51 AM"
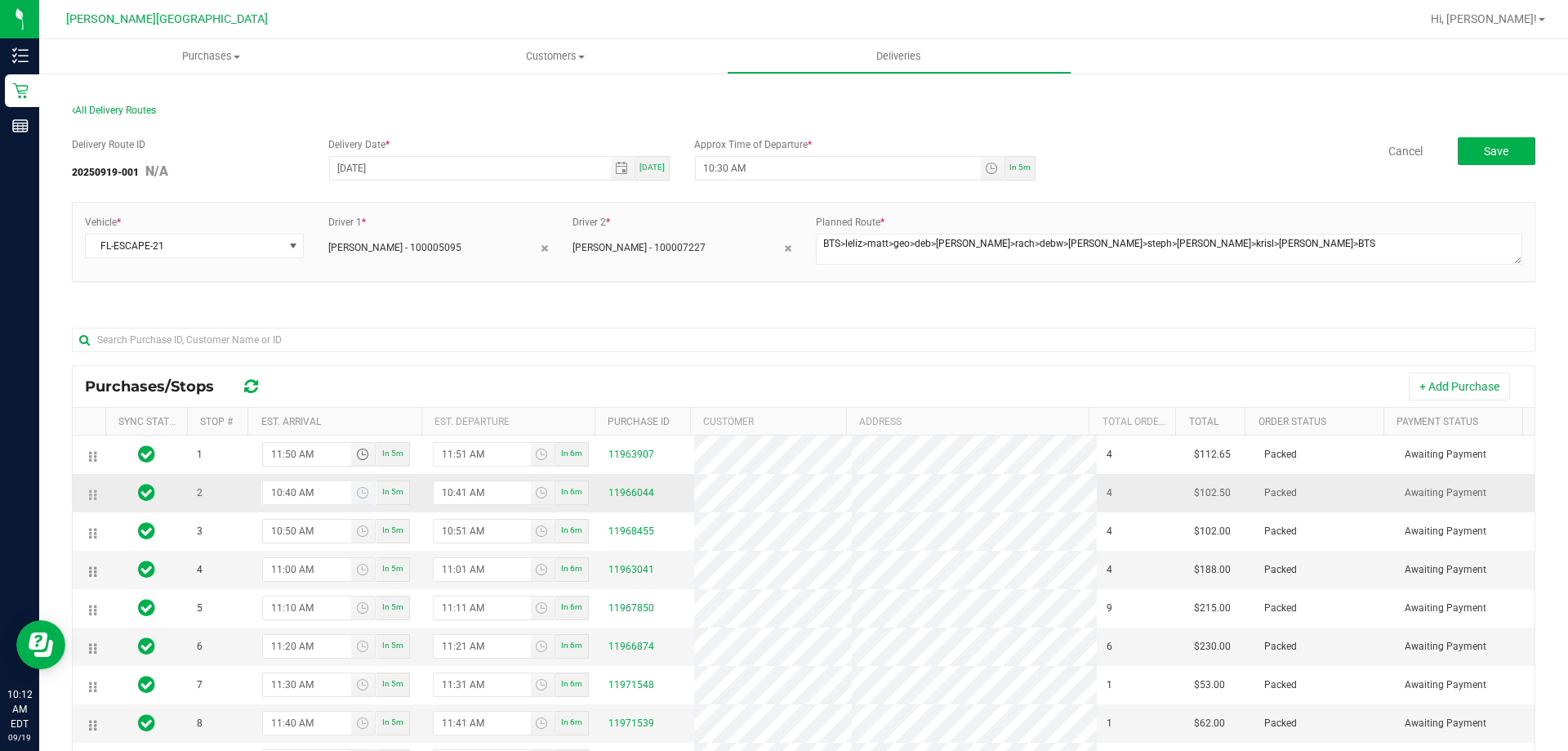
type input "11:50 AM"
click at [294, 491] on input "10:40 AM" at bounding box center [307, 492] width 89 height 22
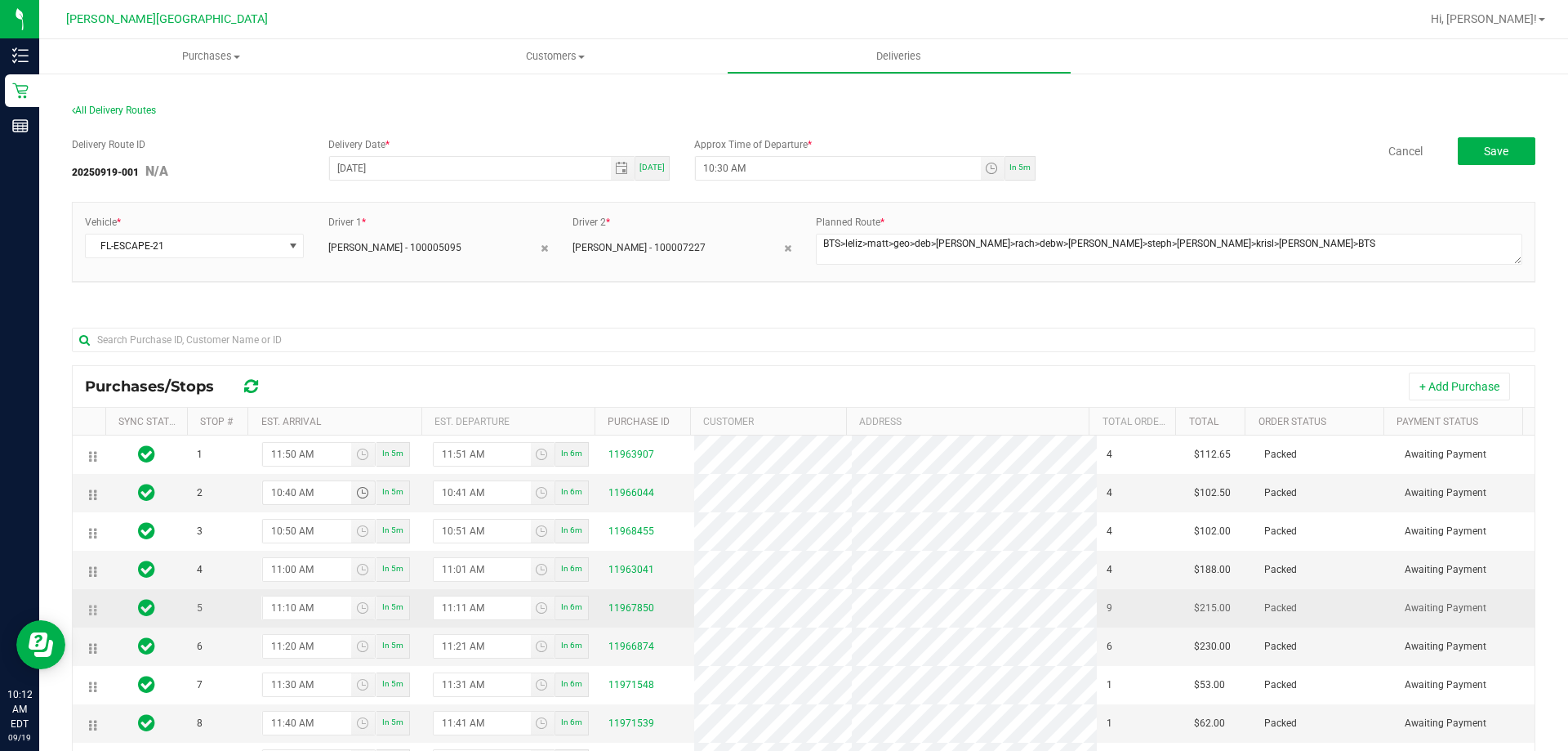
type input "11:06 AM"
type input "11:41 AM"
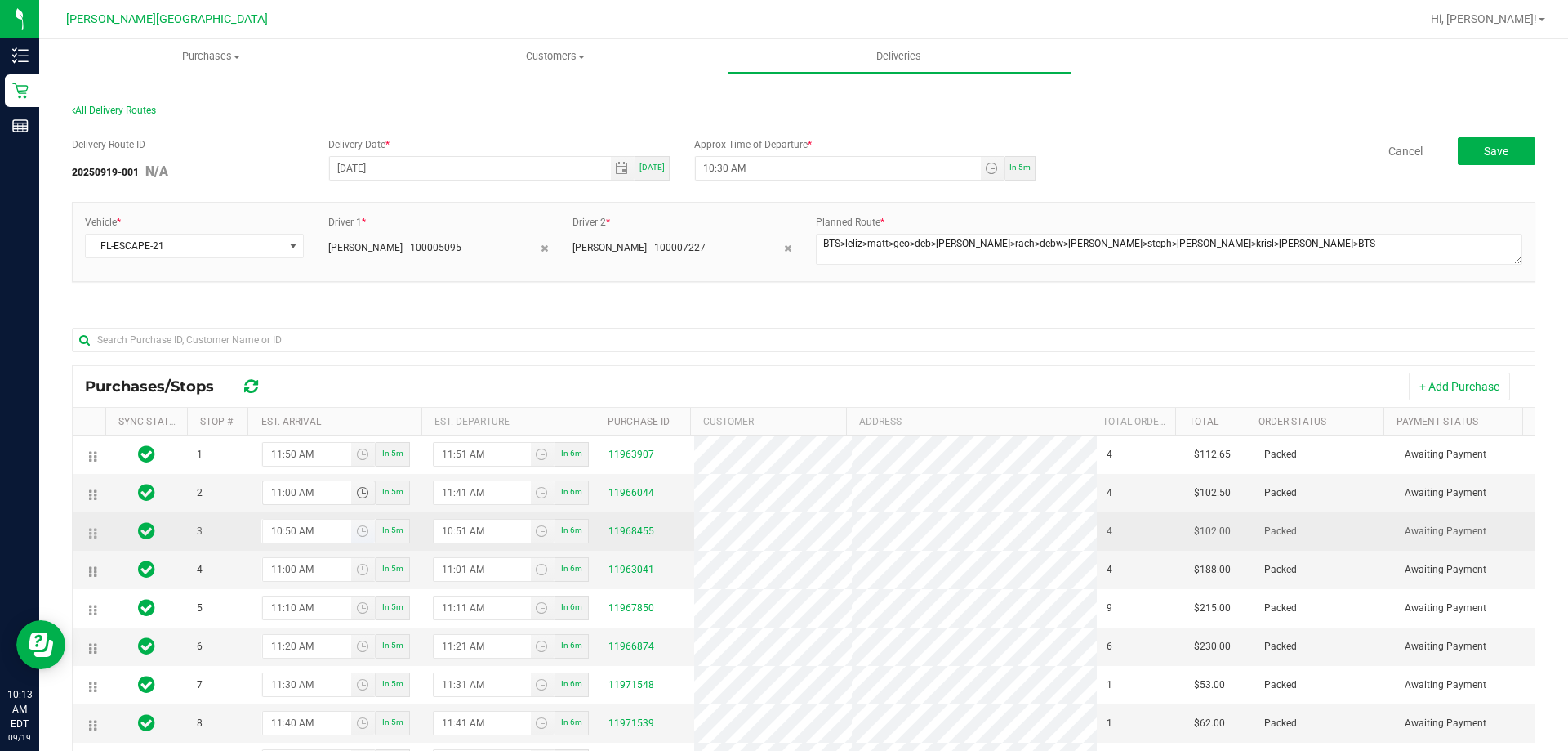
type input "11:00 AM"
click at [295, 526] on input "10:50 AM" at bounding box center [307, 530] width 89 height 22
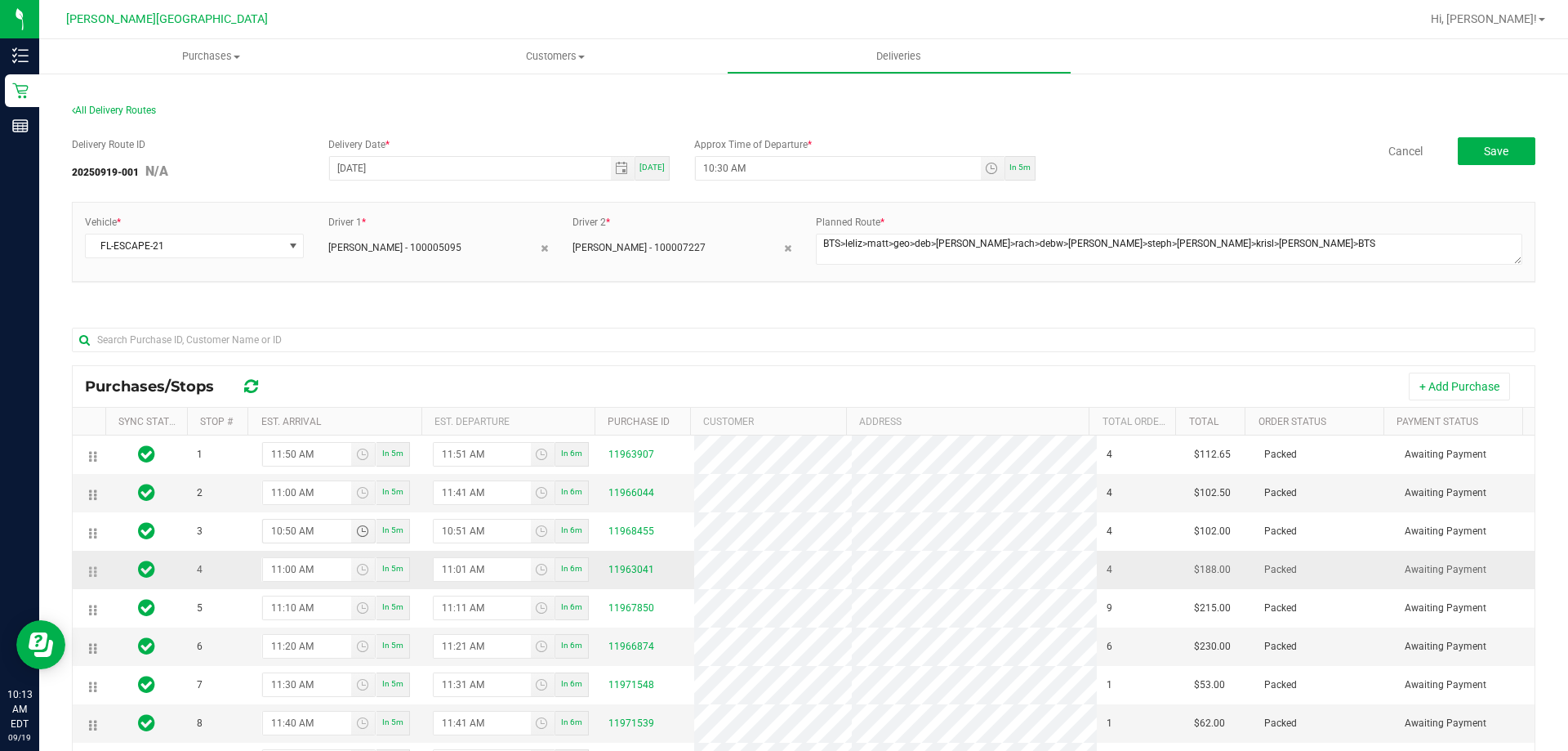
type input "2:50 AM"
type input "11:51 AM"
type input "11:10 AM"
click at [299, 569] on input "11:00 AM" at bounding box center [307, 569] width 89 height 22
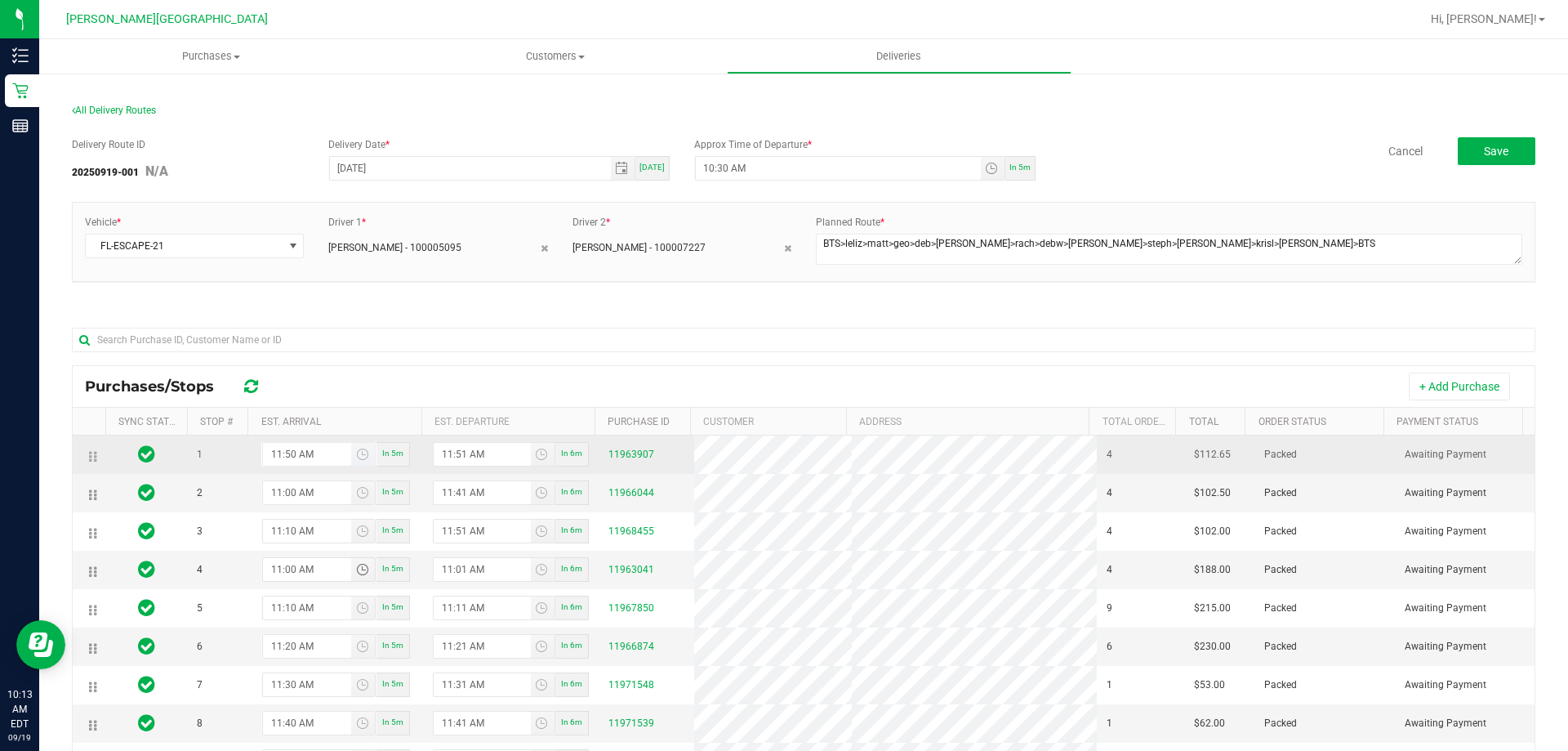
click at [284, 451] on input "11:50 AM" at bounding box center [307, 454] width 89 height 22
click at [266, 453] on input "11:50 AM" at bounding box center [307, 454] width 89 height 22
type input "10:50 AM"
click at [461, 453] on input "11:51 AM" at bounding box center [482, 454] width 97 height 22
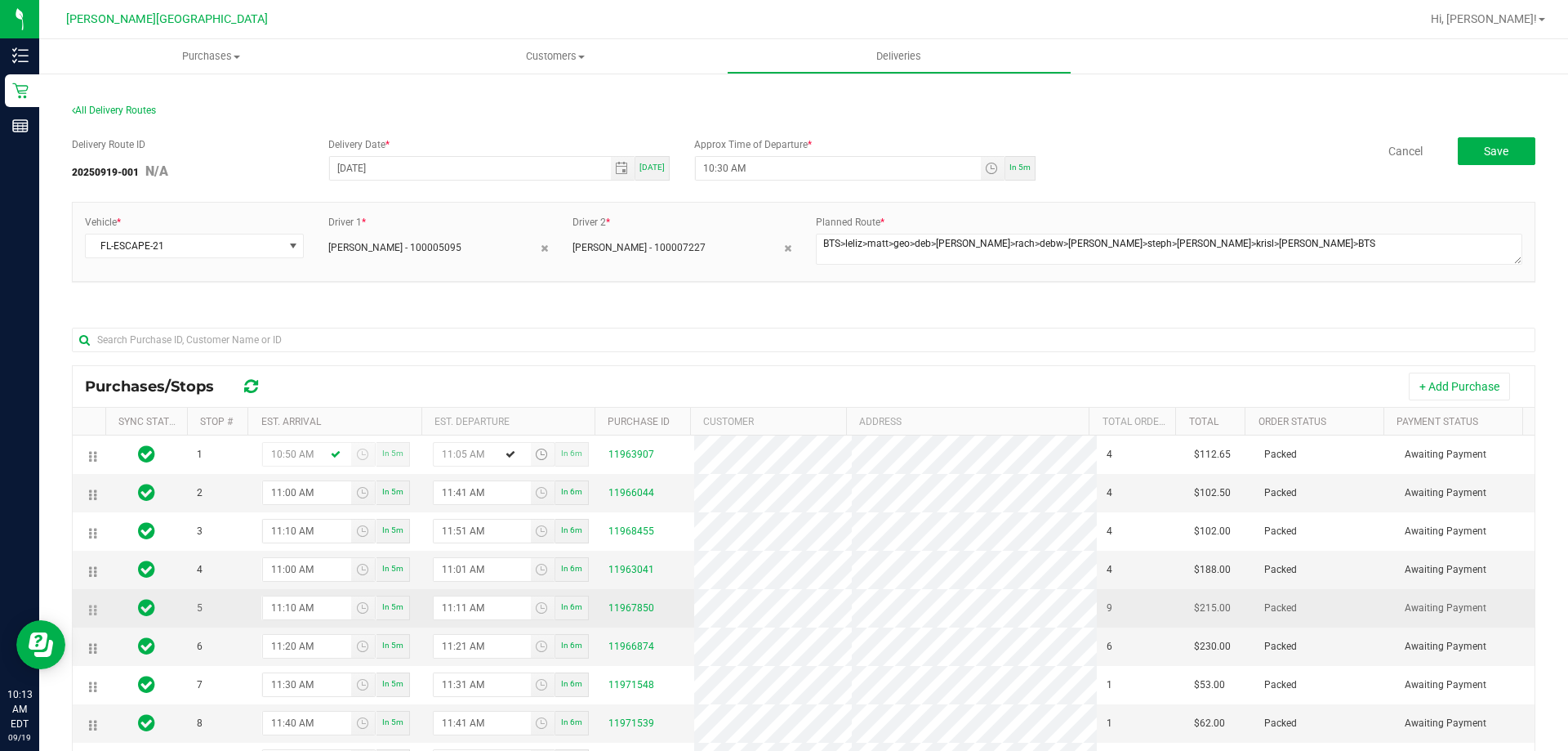
type input "11:50 AM"
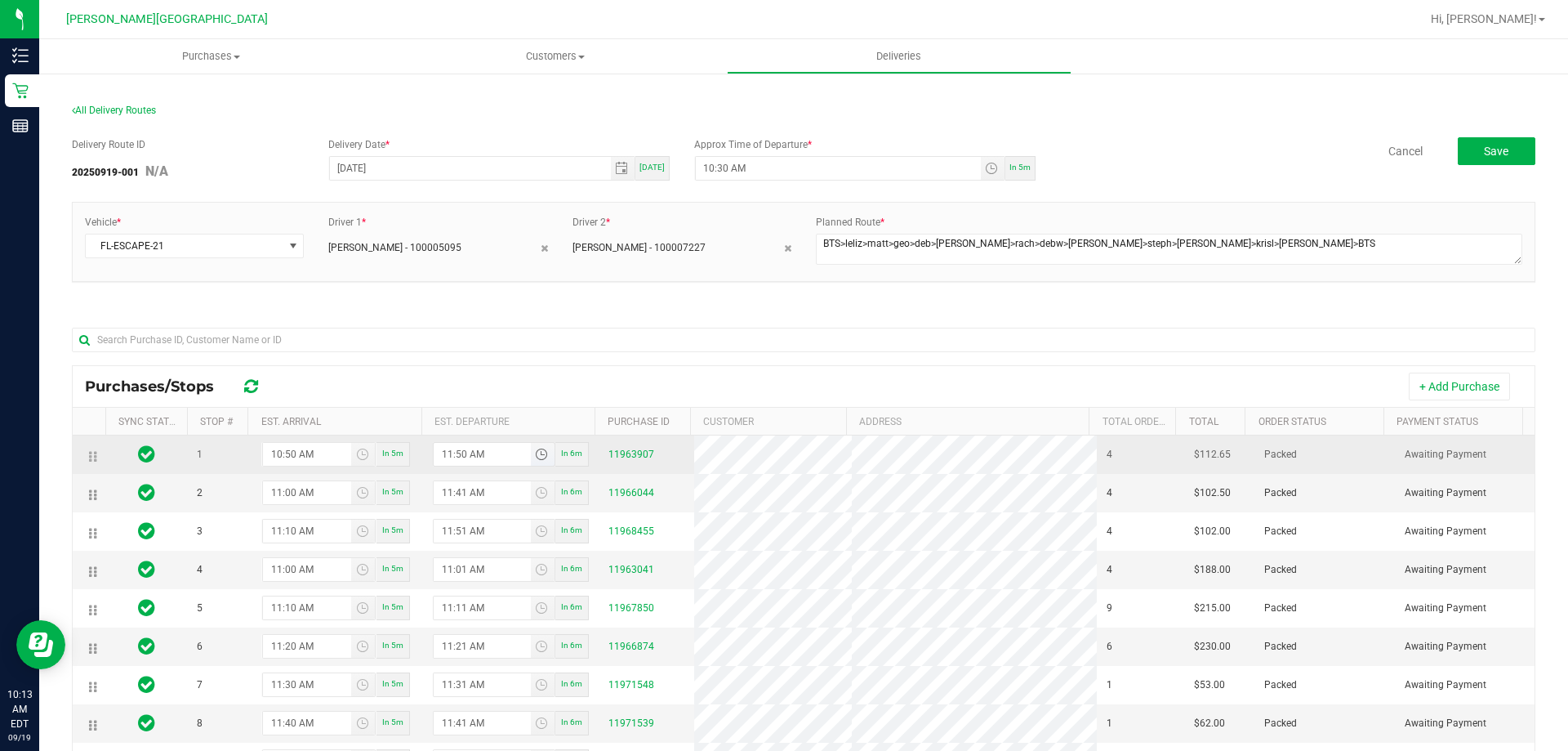
drag, startPoint x: 445, startPoint y: 453, endPoint x: 459, endPoint y: 451, distance: 14.1
click at [446, 453] on input "11:50 AM" at bounding box center [482, 454] width 97 height 22
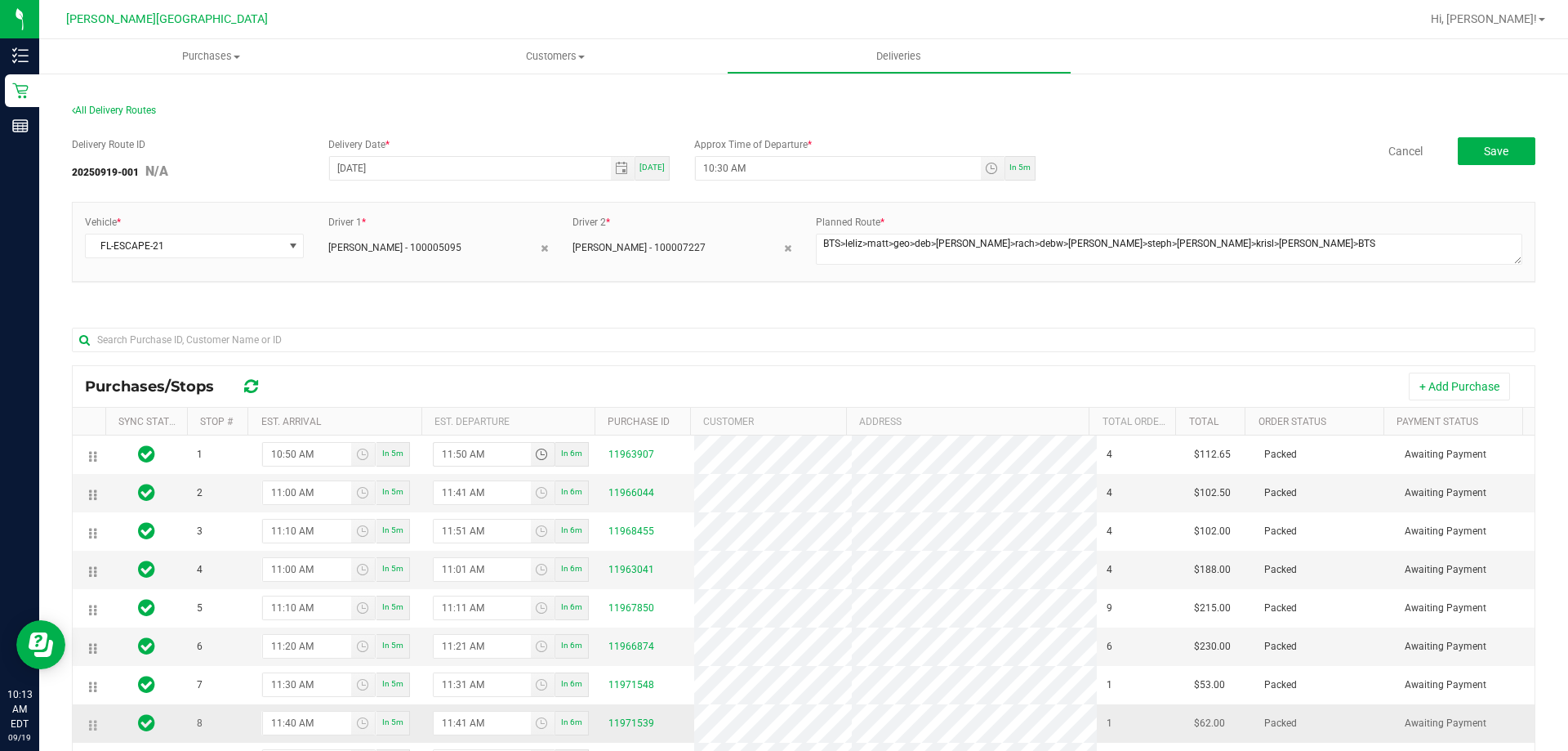
type input "1:49 AM"
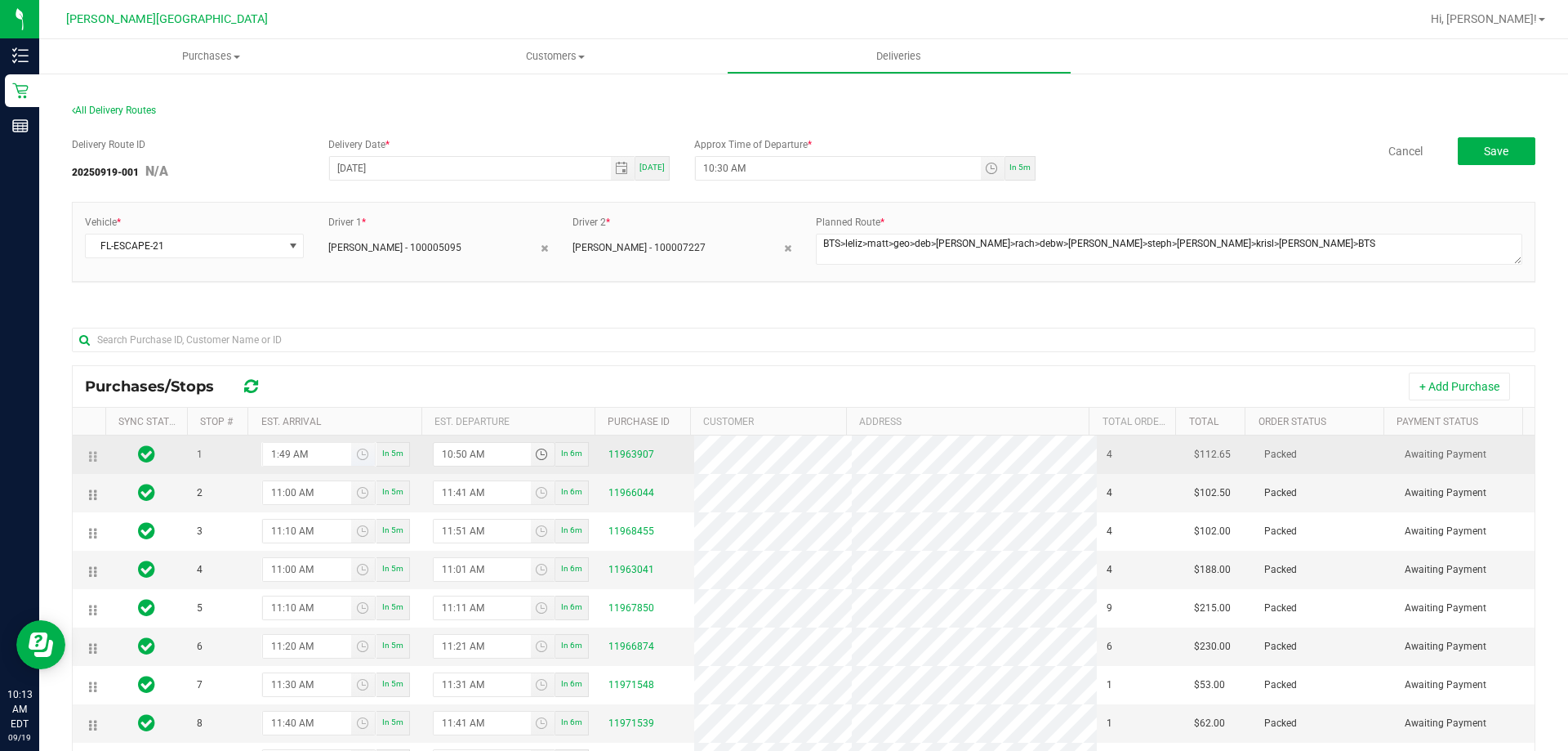
type input "10:50 AM"
drag, startPoint x: 277, startPoint y: 446, endPoint x: 303, endPoint y: 450, distance: 26.3
click at [277, 446] on input "1:49 AM" at bounding box center [307, 454] width 89 height 22
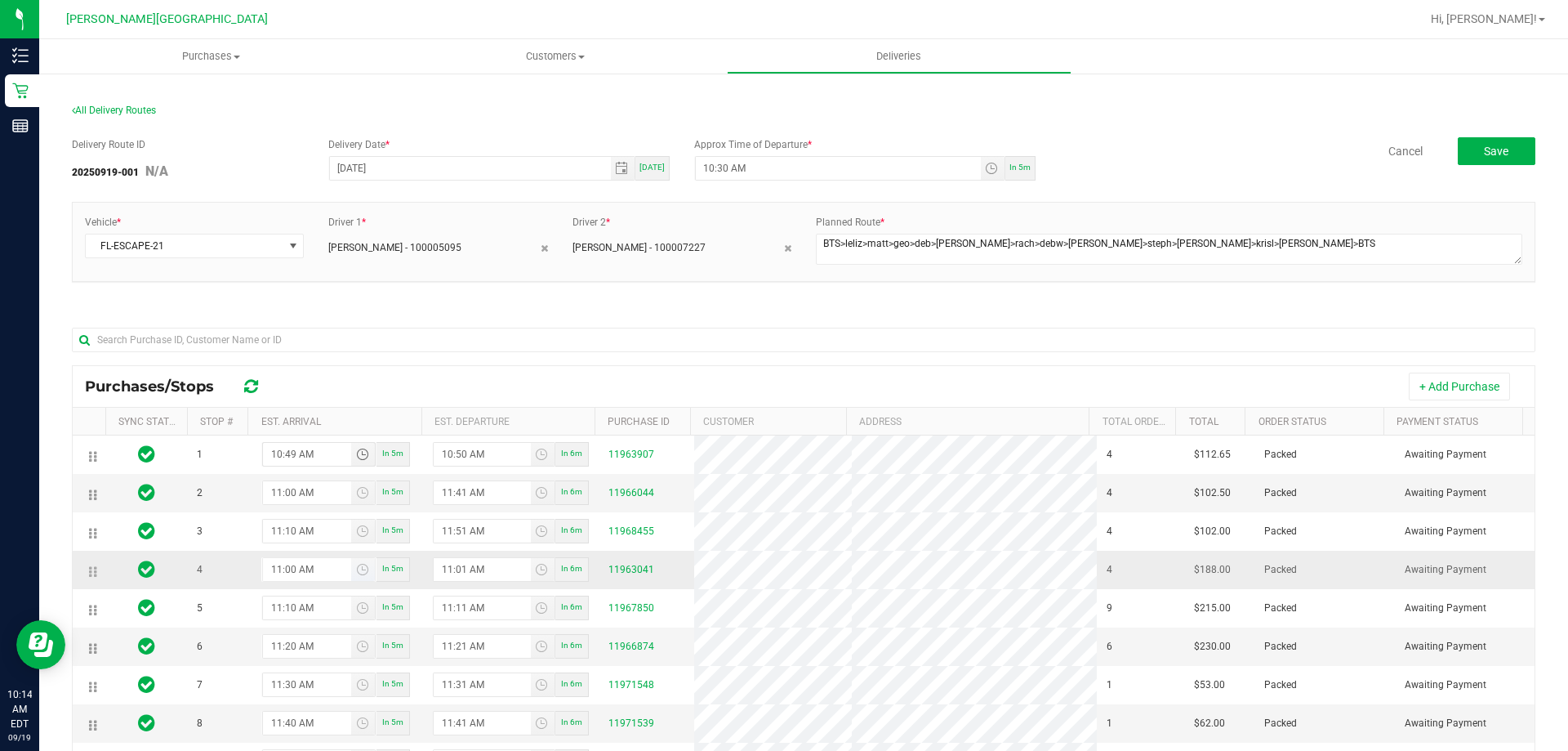
type input "10:49 AM"
click at [293, 569] on input "11:00 AM" at bounding box center [307, 569] width 89 height 22
type input "12:02 PM"
type input "12:03 PM"
type input "12:20 PM"
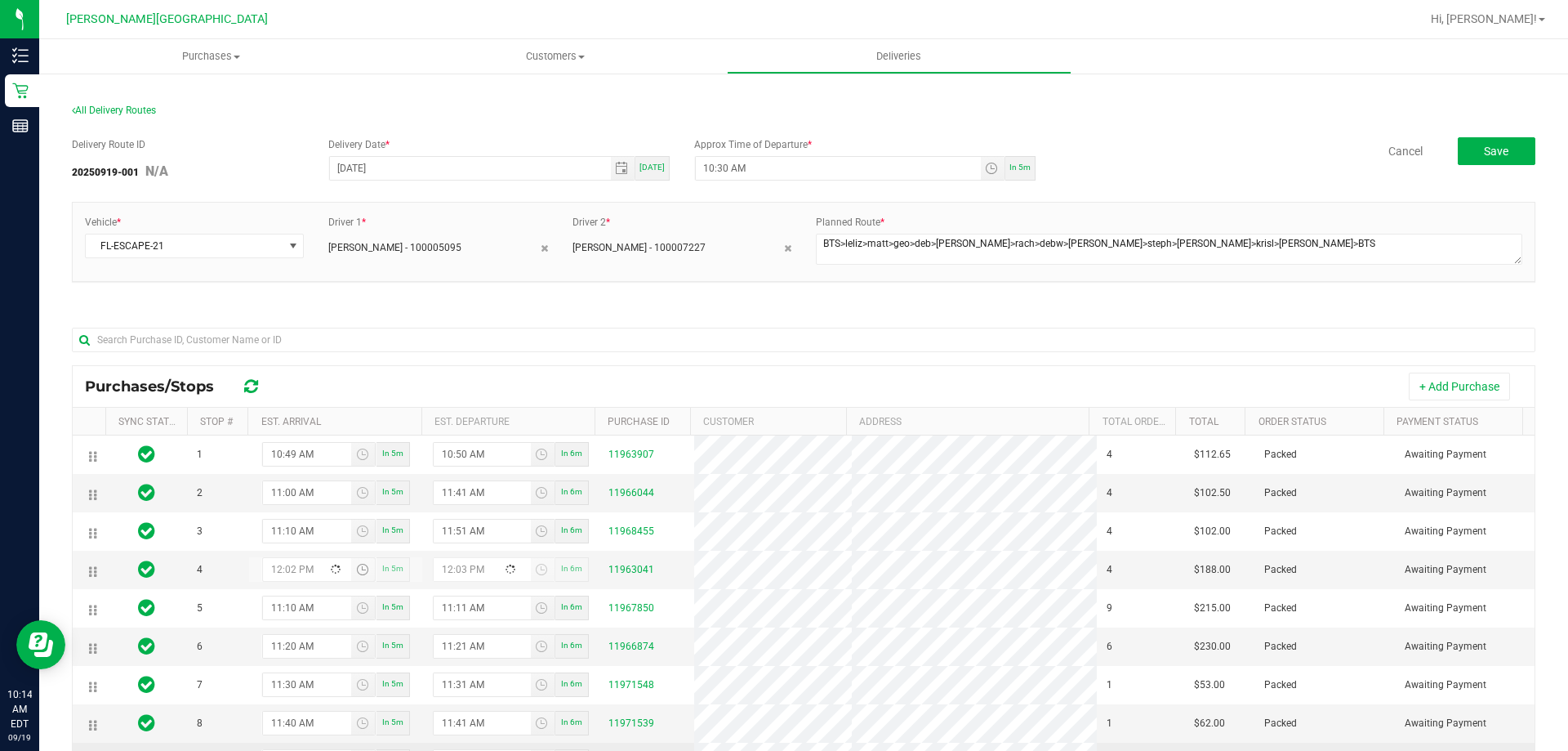
type input "12:21 PM"
click at [277, 568] on input "12:20 PM" at bounding box center [307, 569] width 89 height 22
type input "1:20 PM"
type input "1:21 PM"
type input "11:20 PM"
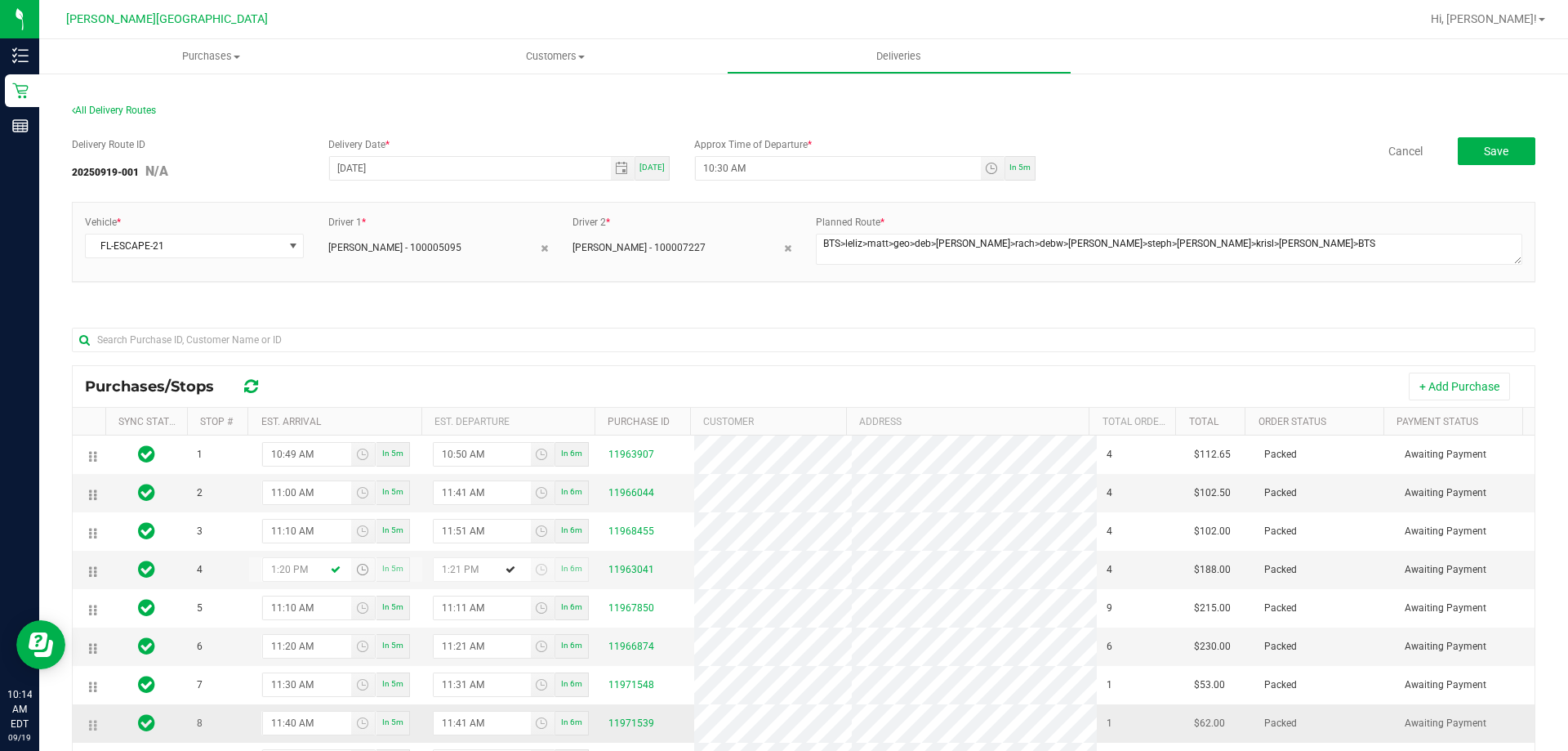
type input "11:21 PM"
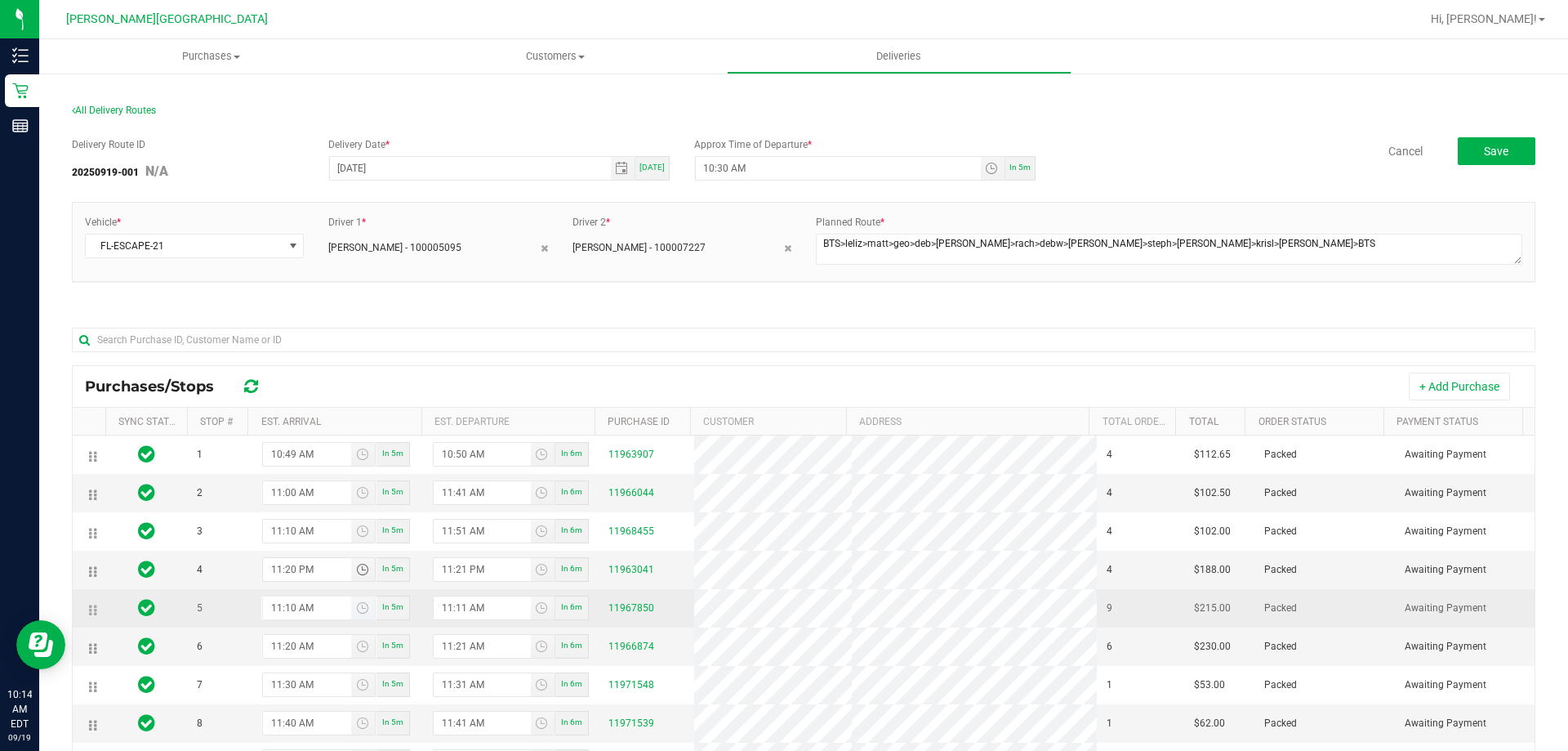
type input "11:20 PM"
click at [295, 603] on input "11:10 AM" at bounding box center [307, 607] width 89 height 22
type input "12:03 PM"
type input "12:11 PM"
click at [328, 604] on input "12:03 PM" at bounding box center [307, 607] width 89 height 22
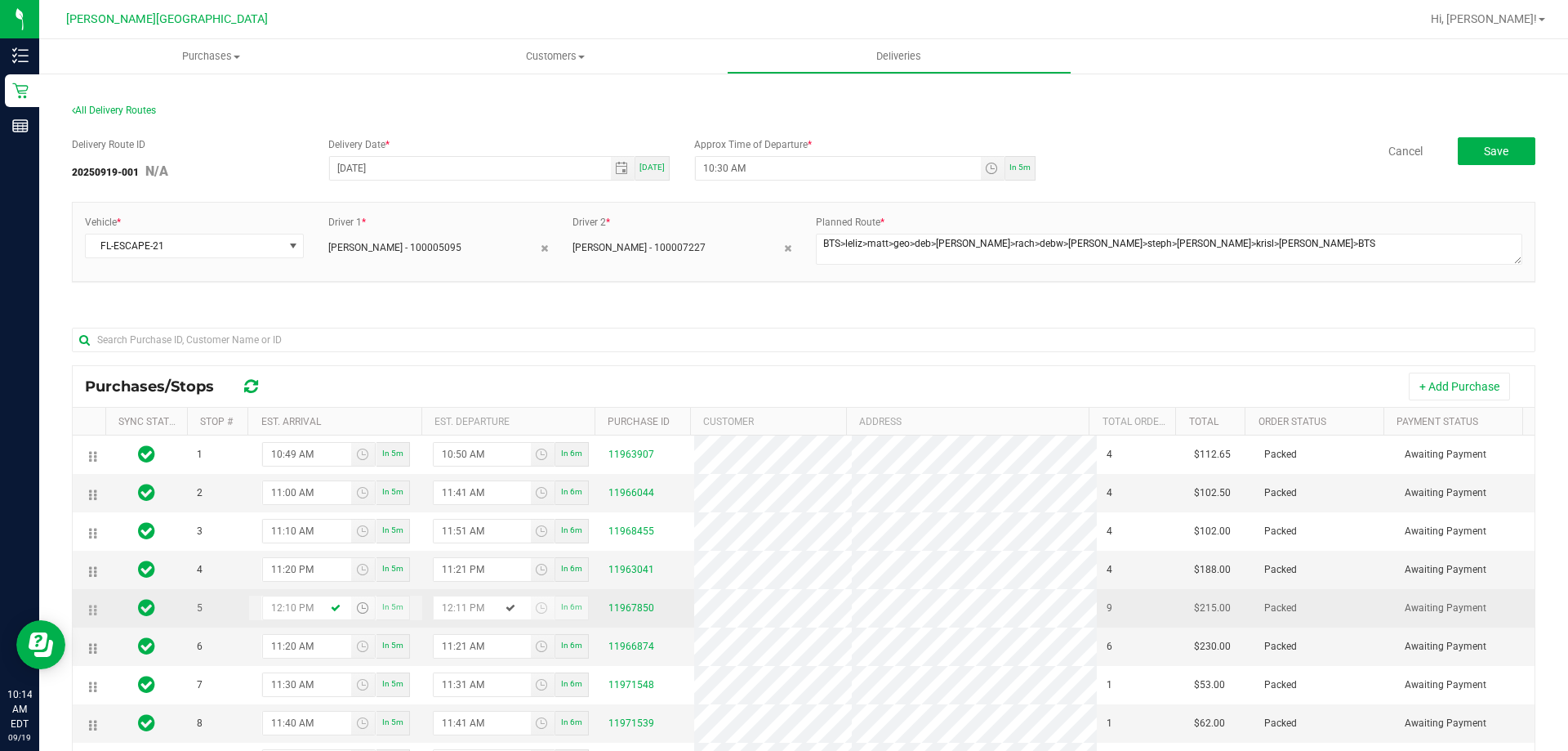
type input "1:10 PM"
type input "1:11 PM"
type input "11:10 PM"
type input "11:11 PM"
type input "11:30 PM"
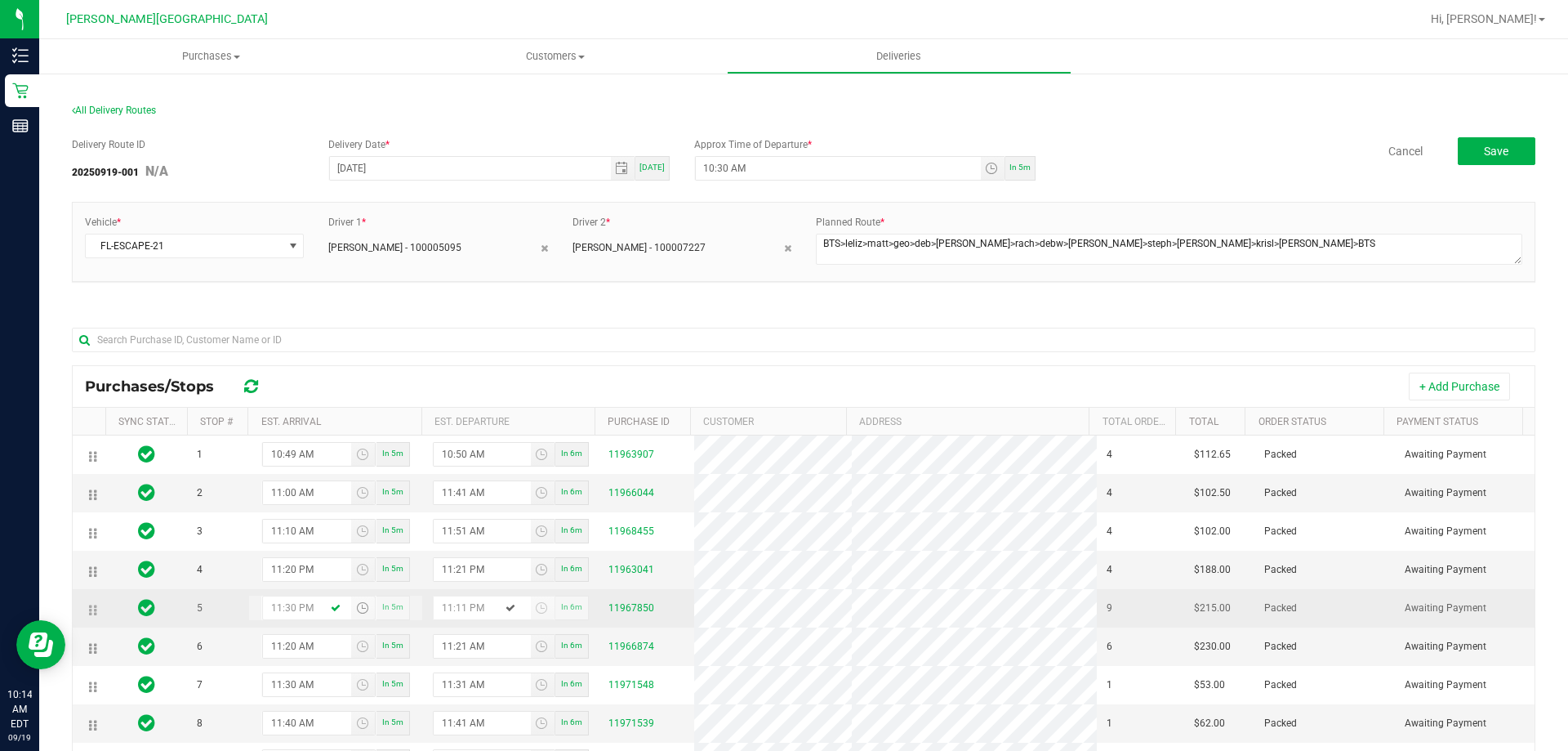
type input "11:31 PM"
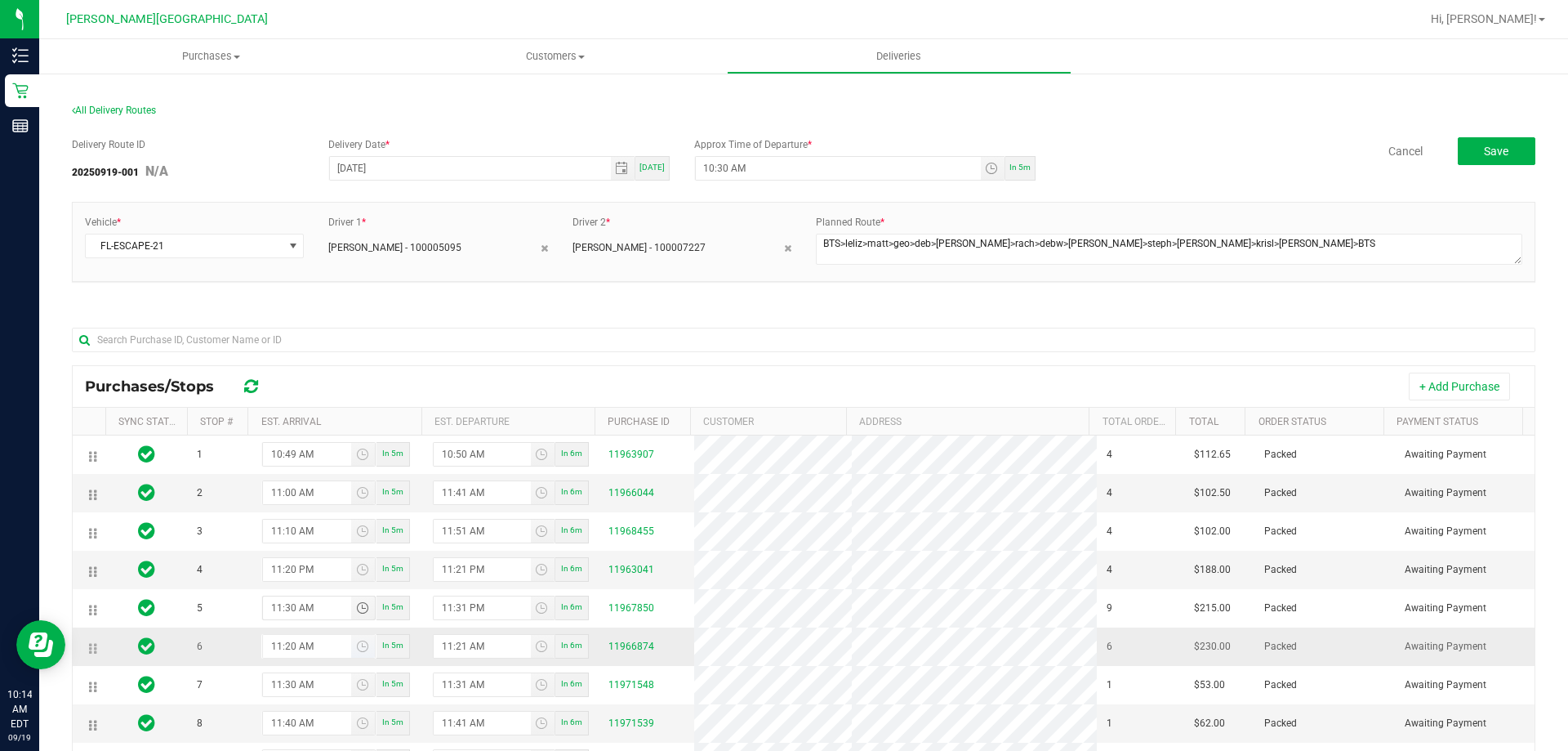
type input "11:30 AM"
click at [280, 642] on input "11:20 AM" at bounding box center [307, 646] width 89 height 22
type input "2:20 AM"
type input "12:21 PM"
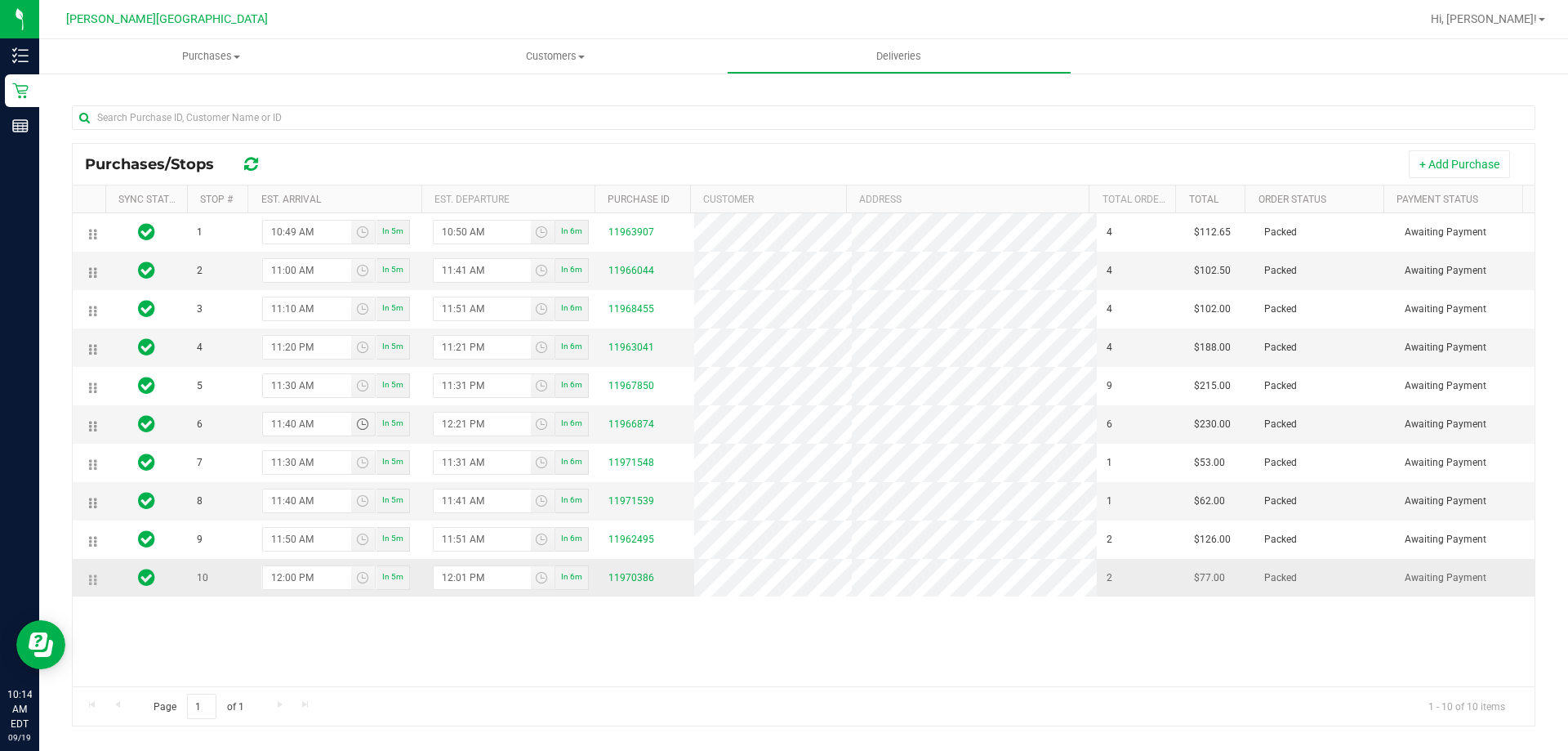
scroll to position [241, 0]
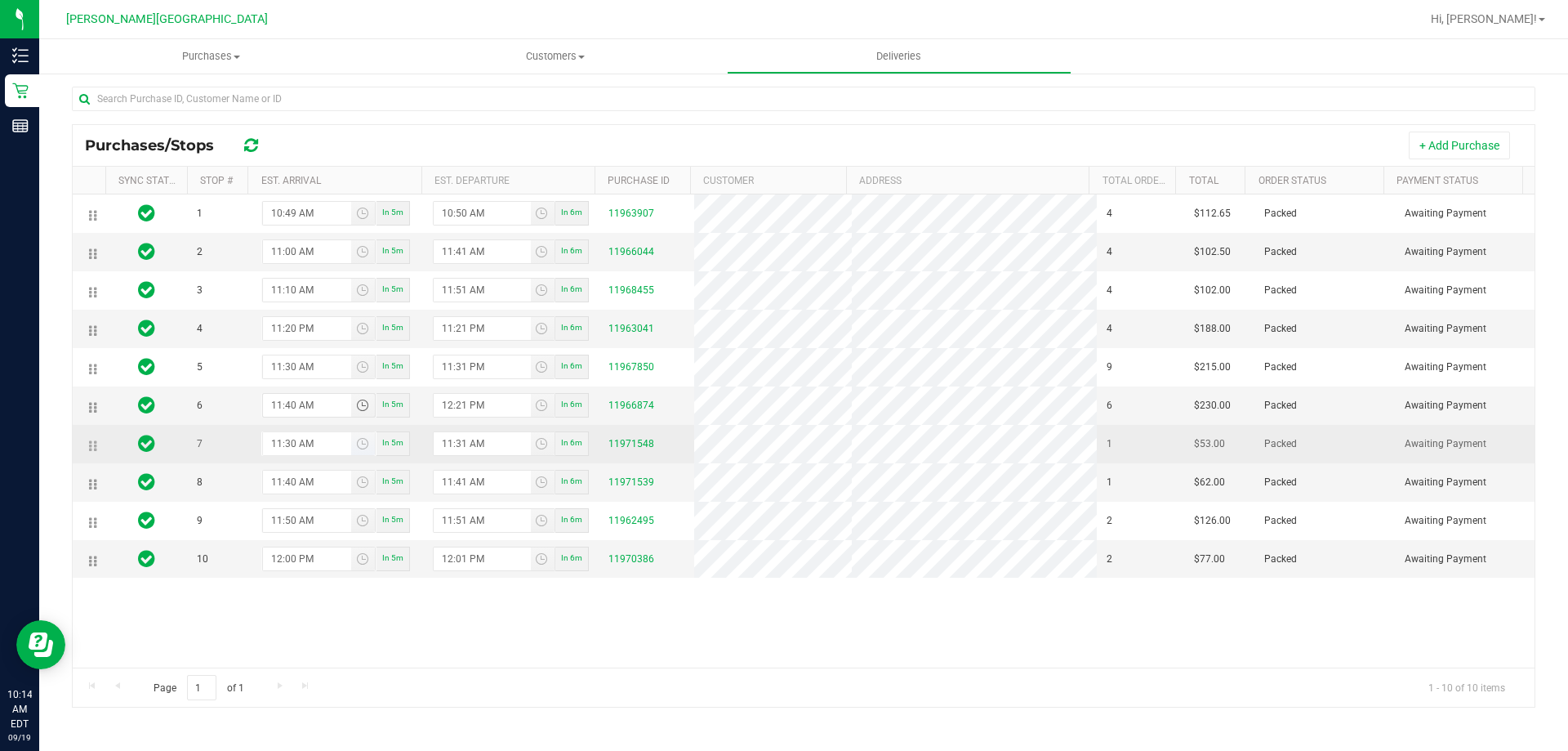
type input "11:40 AM"
click at [280, 444] on input "11:30 AM" at bounding box center [307, 443] width 89 height 22
type input "2:30 AM"
type input "12:31 PM"
type input "1:30 PM"
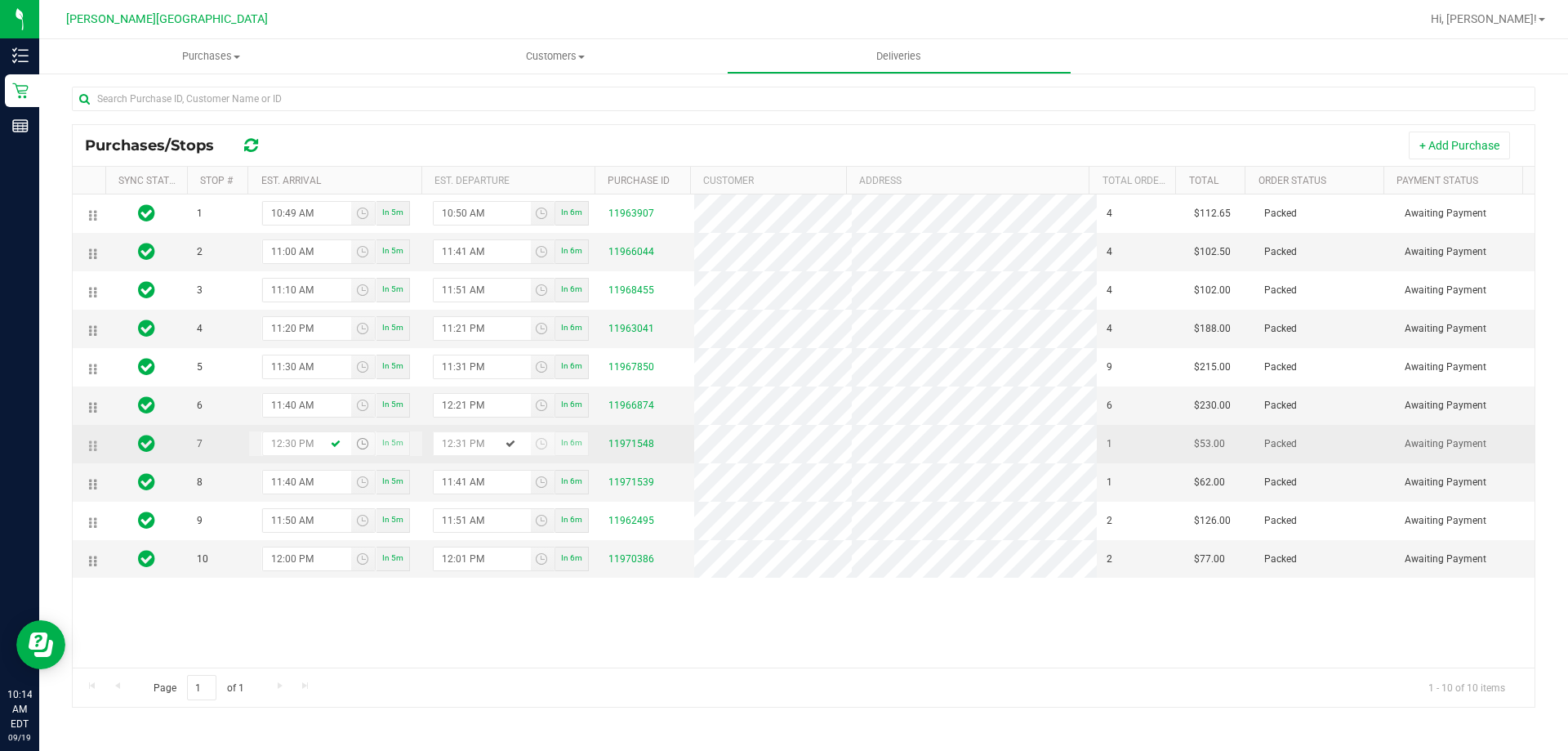
type input "1:31 PM"
type input "11:30 PM"
type input "11:31 PM"
type input "11:50 PM"
type input "11:51 PM"
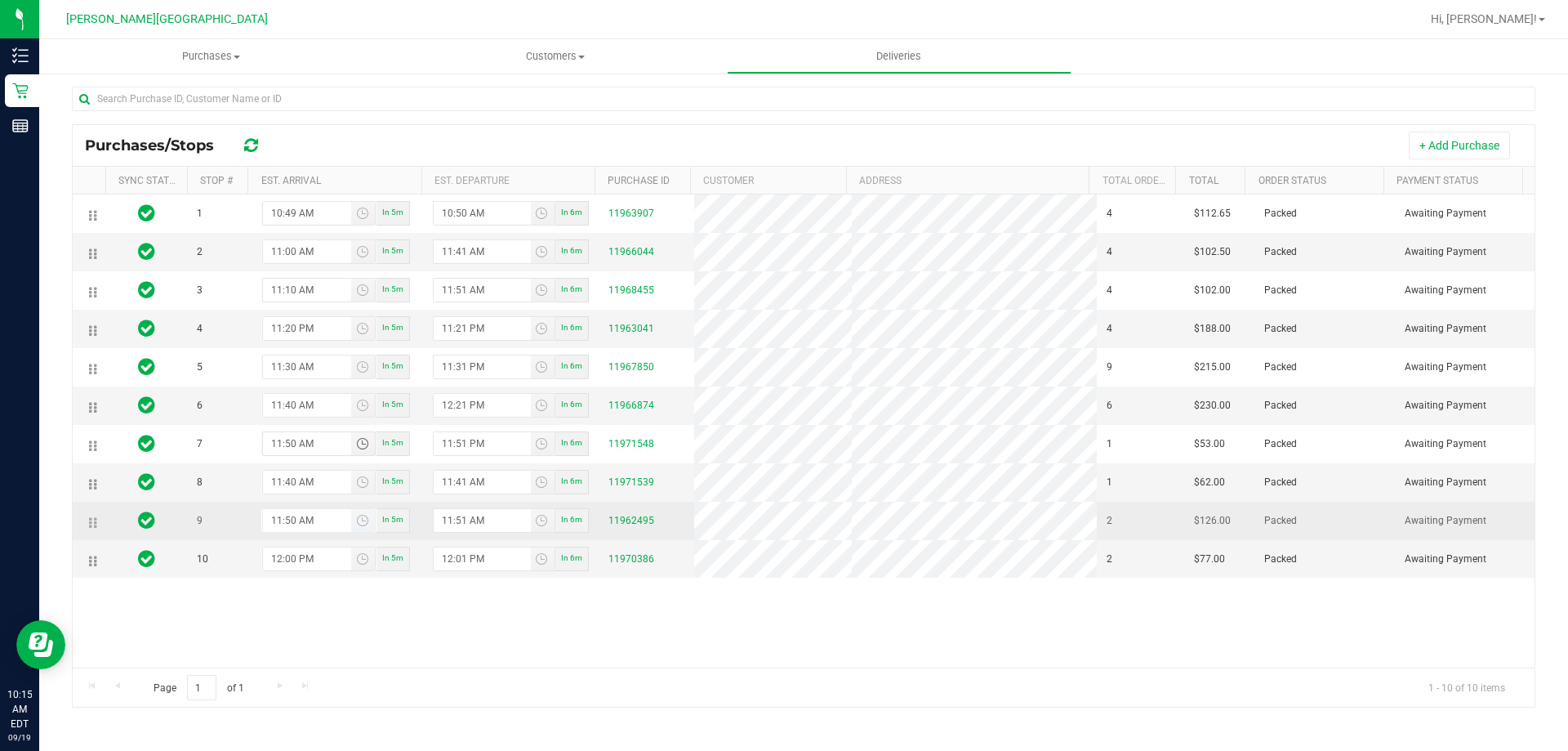
type input "11:50 AM"
click at [314, 519] on input "11:50 AM" at bounding box center [307, 520] width 89 height 22
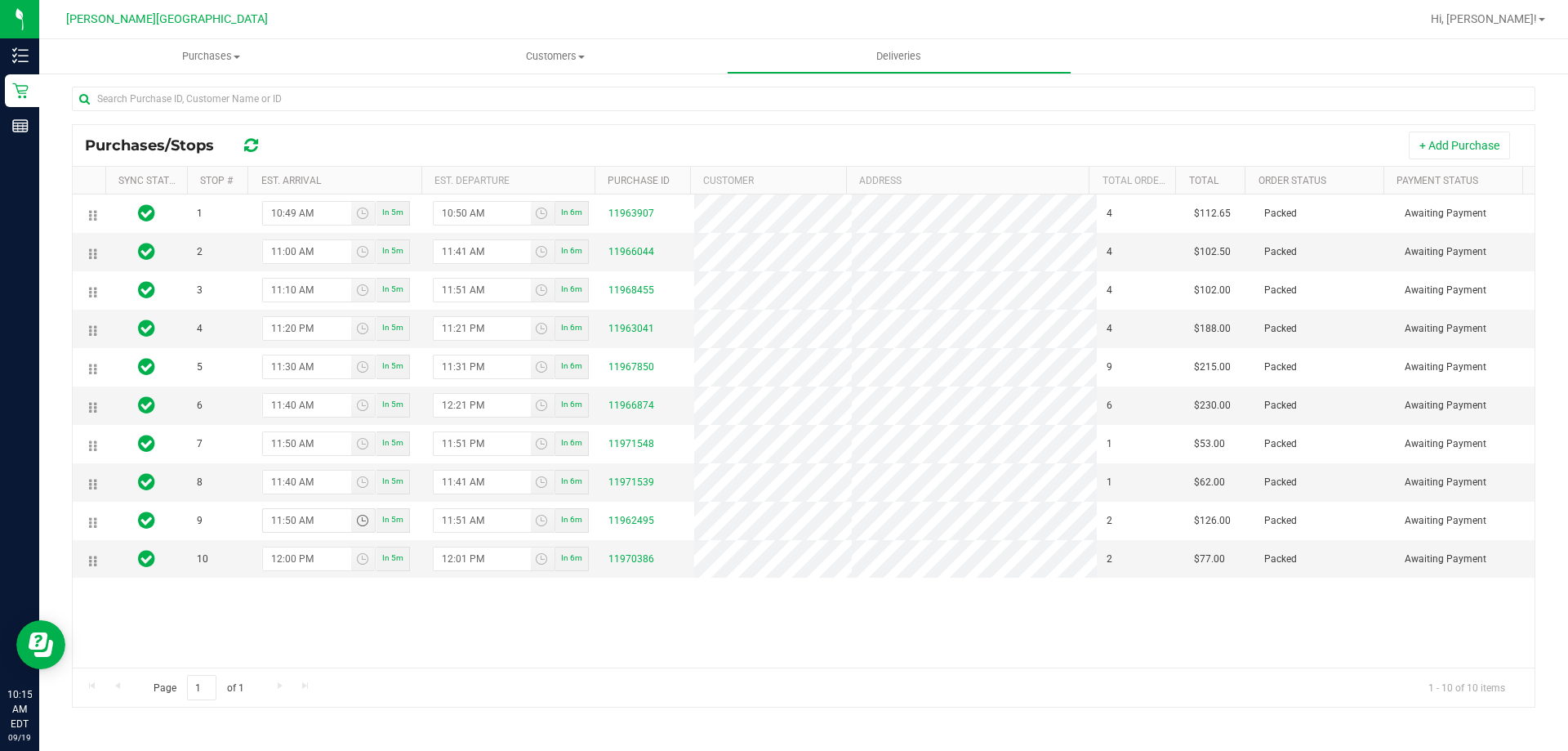
type input "12:50 PM"
type input "12:51 PM"
type input "1:50 PM"
type input "1:51 PM"
type input "11:50 PM"
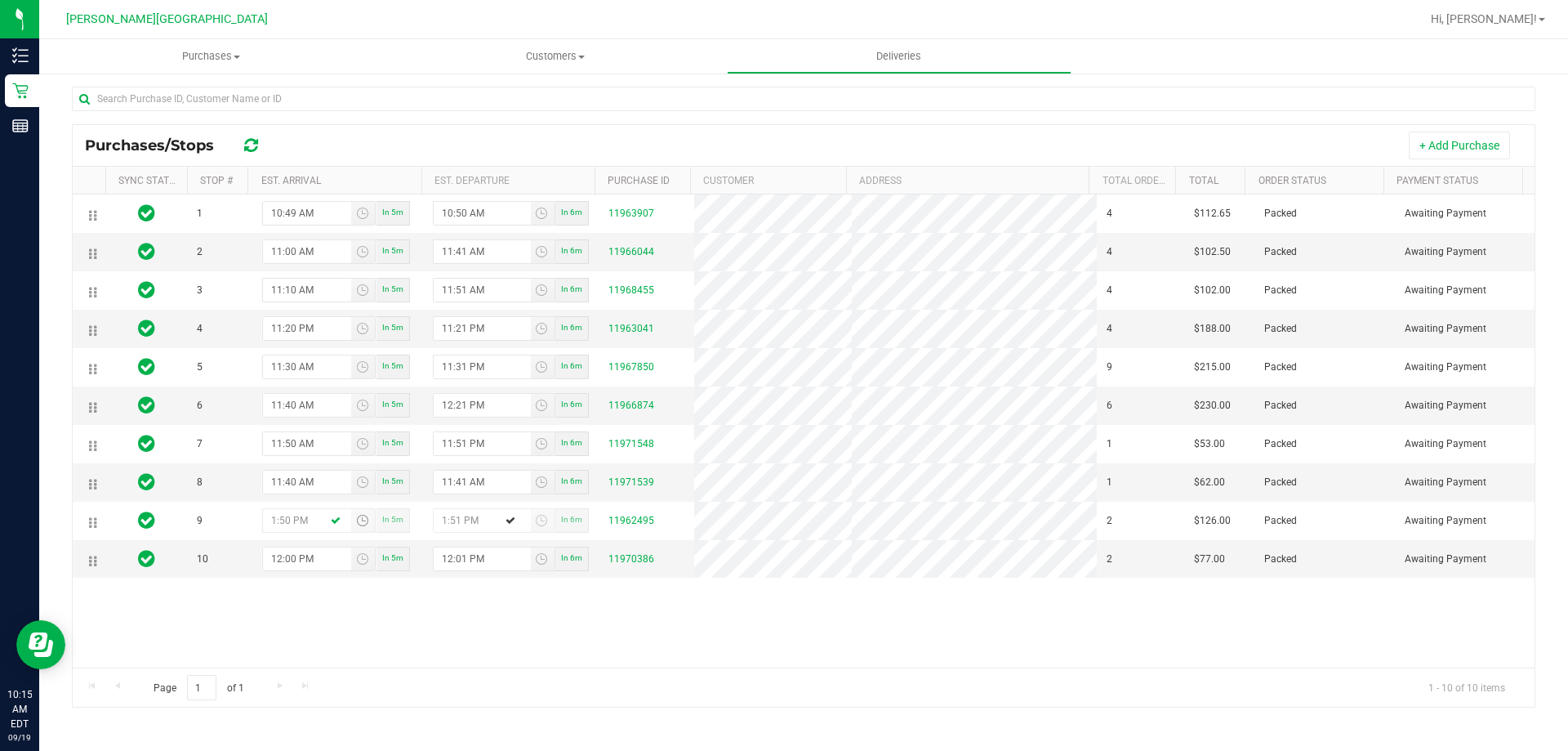
type input "11:51 PM"
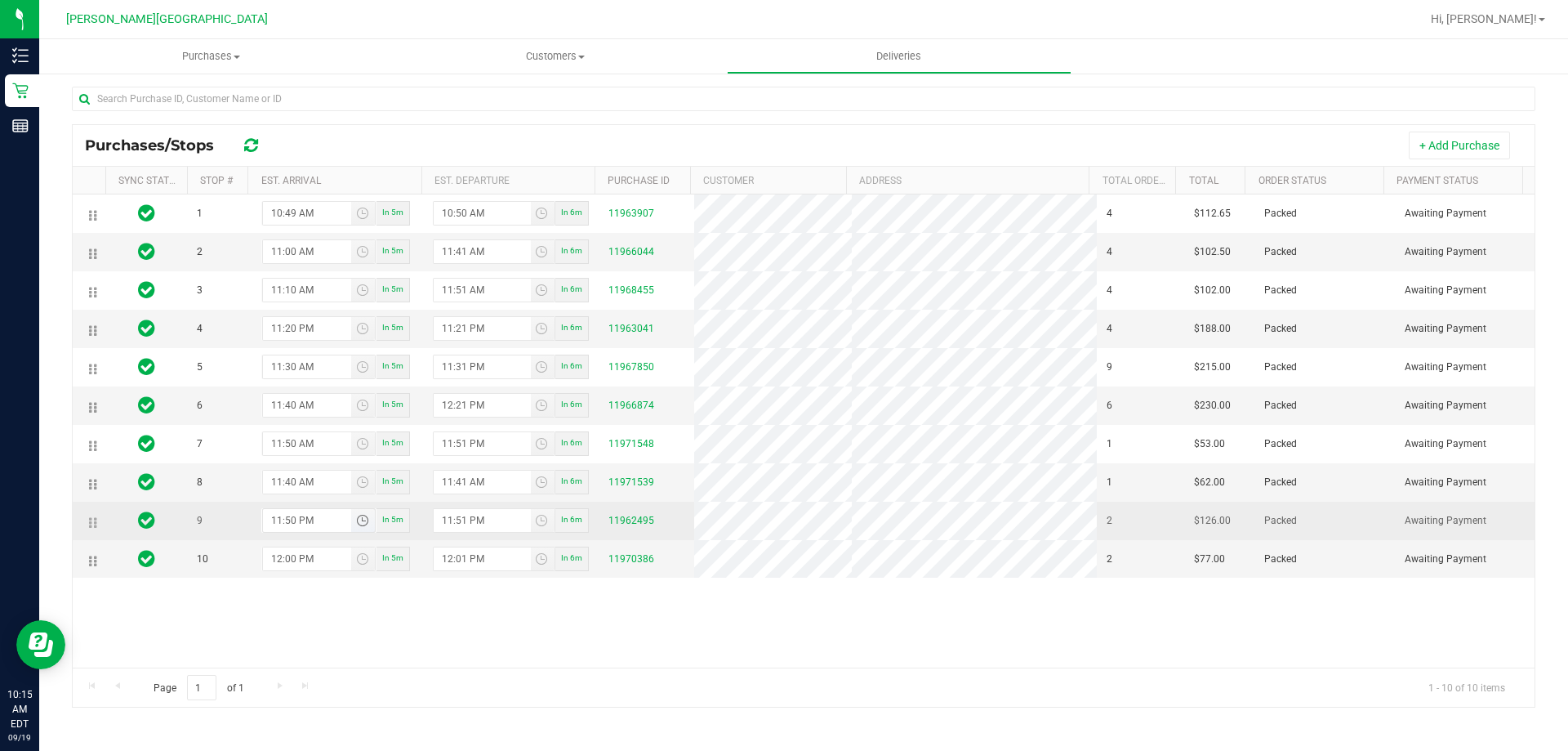
drag, startPoint x: 311, startPoint y: 517, endPoint x: 322, endPoint y: 517, distance: 11.0
click at [311, 517] on input "11:50 PM" at bounding box center [307, 520] width 89 height 22
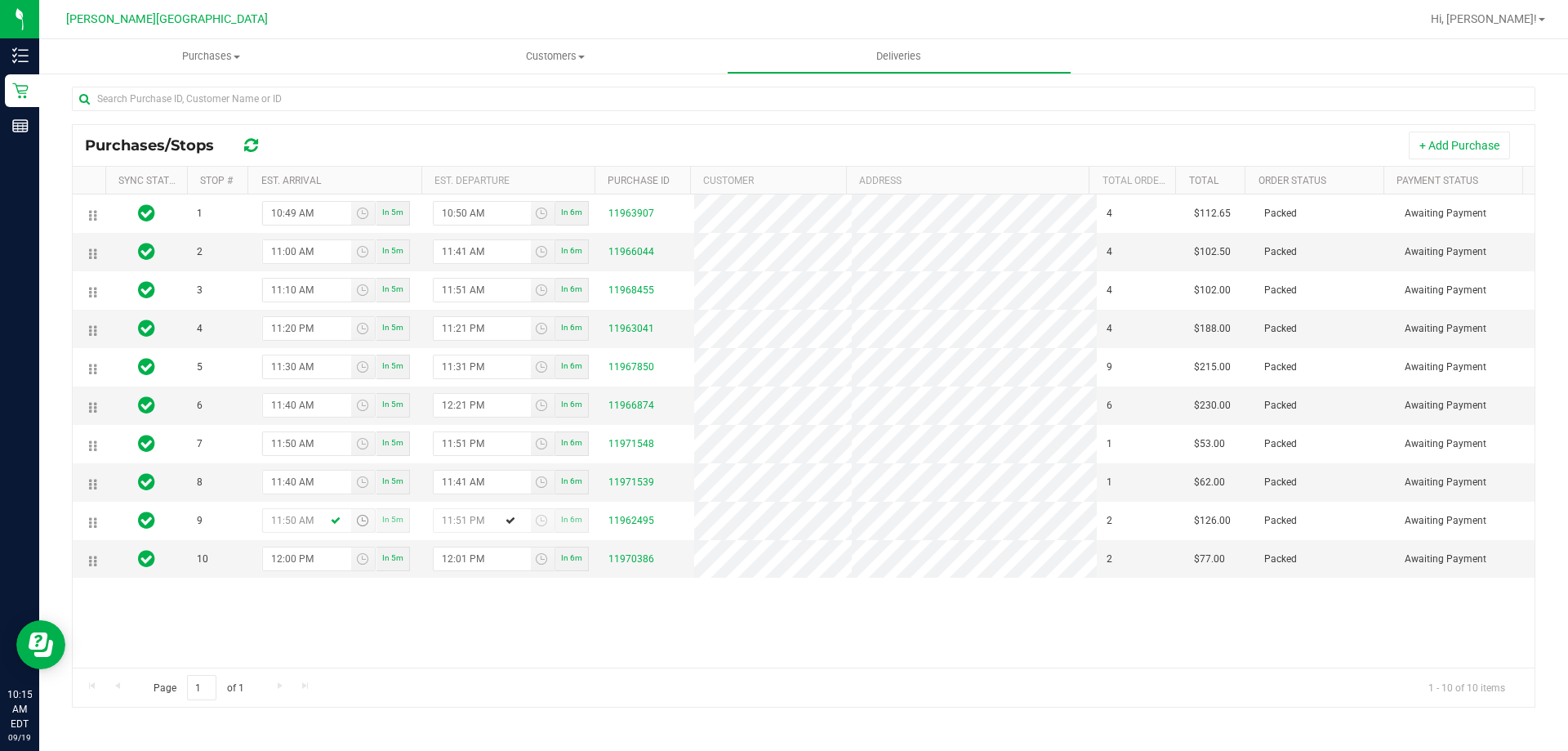
type input "11:50 AM"
click at [329, 566] on input "12:00 PM" at bounding box center [307, 558] width 89 height 22
type input "12:00 PM"
click at [293, 480] on input "11:40 AM" at bounding box center [307, 482] width 89 height 22
click at [279, 480] on input "11:40 AM" at bounding box center [307, 482] width 89 height 22
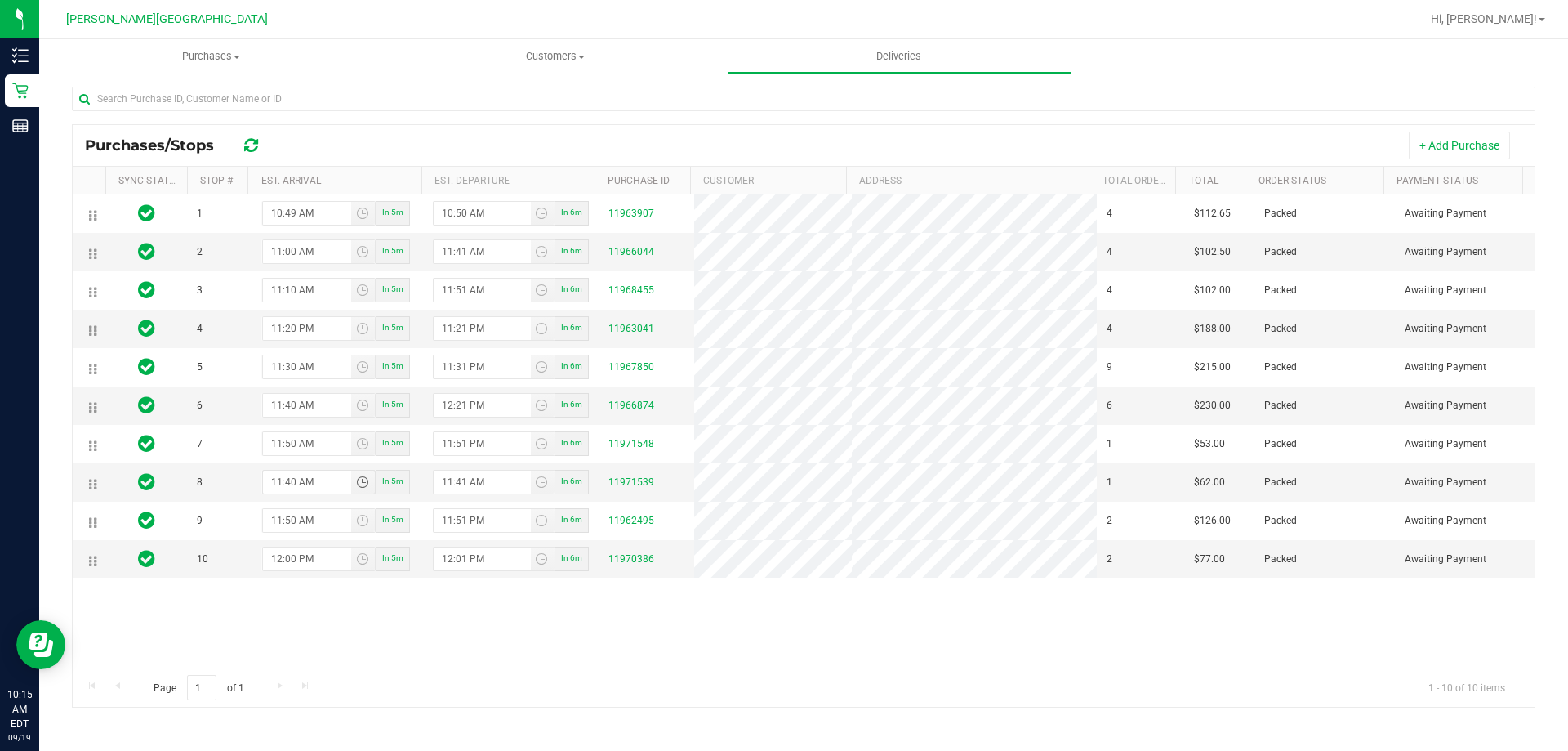
type input "2:40 AM"
type input "12:41 PM"
type input "12:40 AM"
type input "12:41 AM"
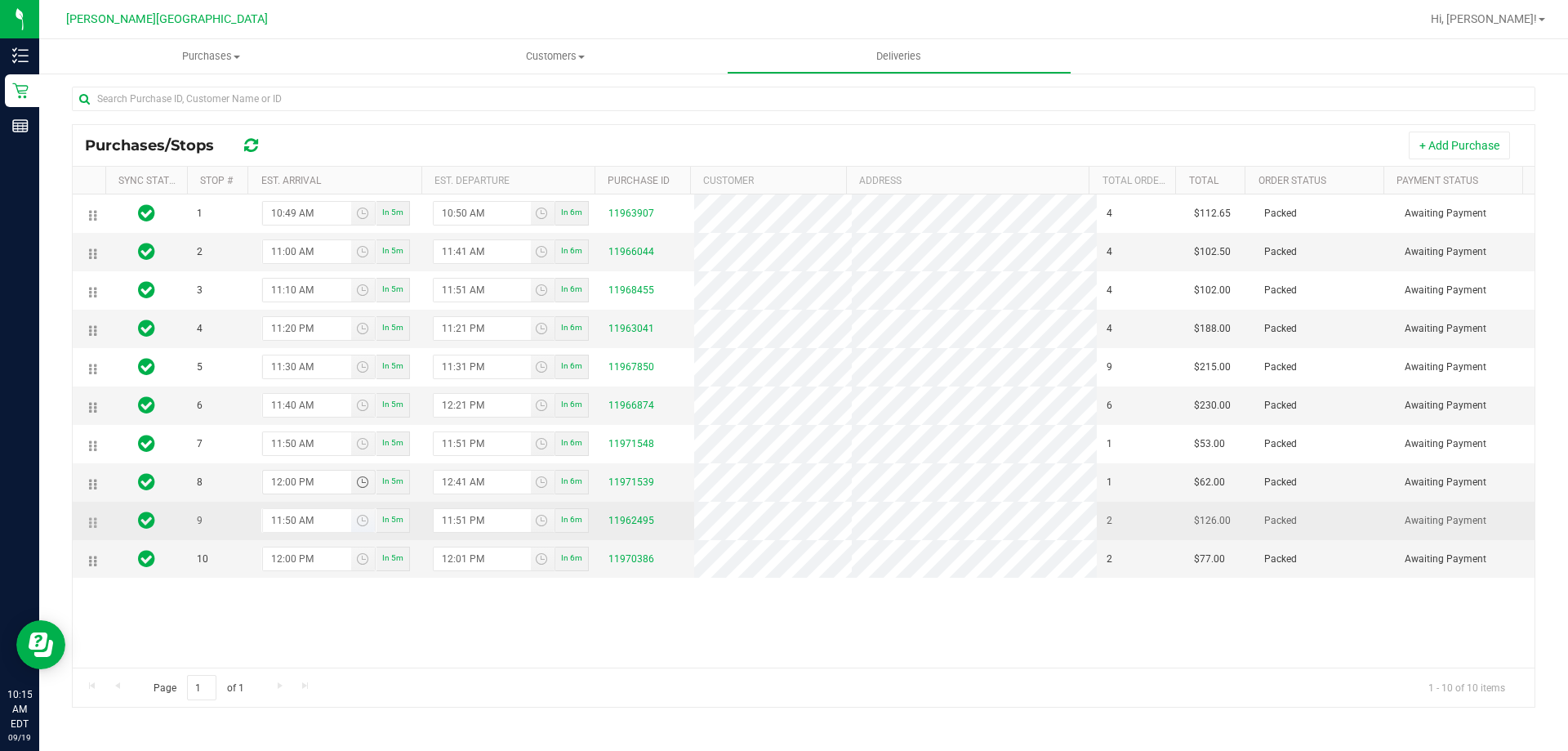
type input "12:00 PM"
drag, startPoint x: 323, startPoint y: 518, endPoint x: 346, endPoint y: 533, distance: 27.5
click at [323, 519] on input "11:50 AM" at bounding box center [307, 520] width 89 height 22
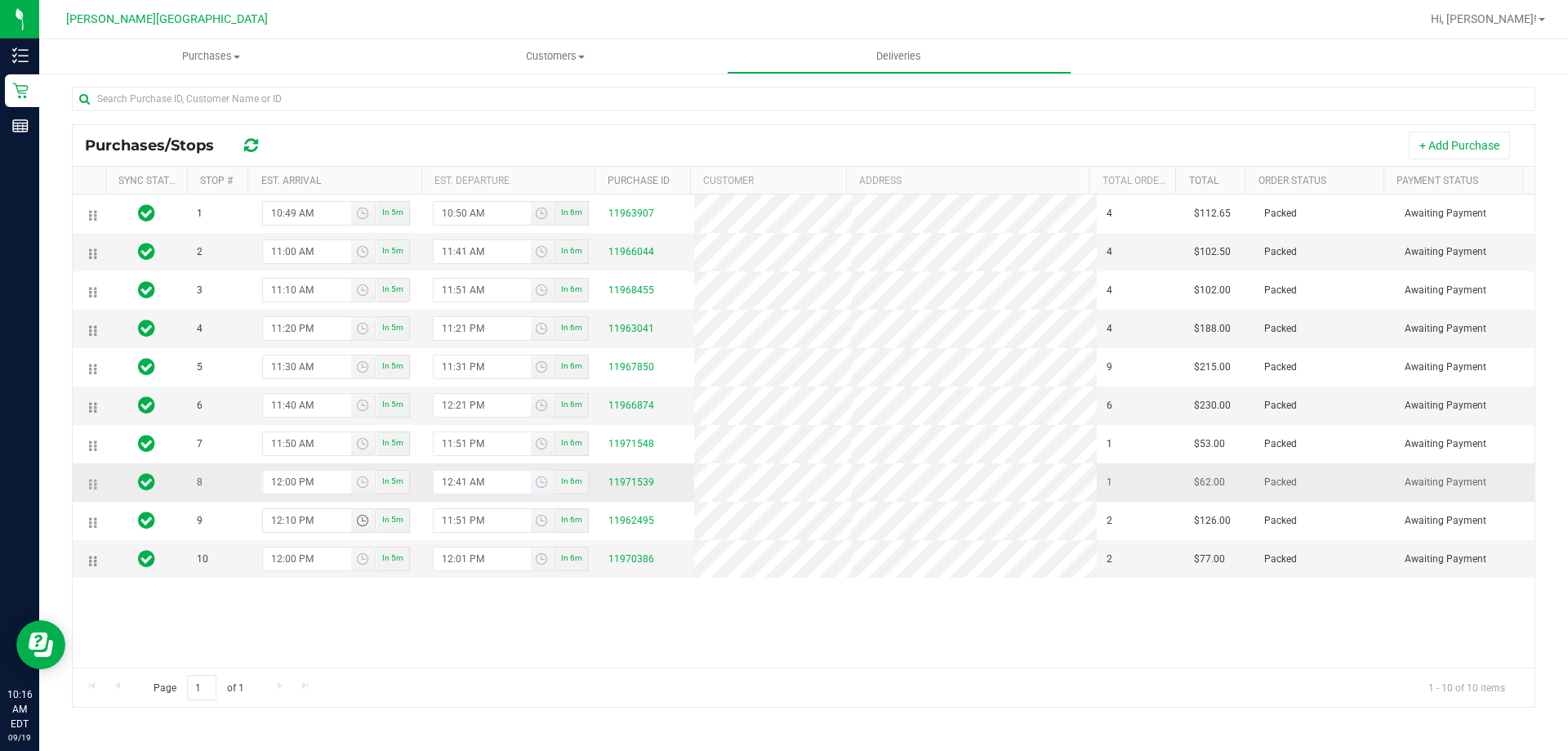
type input "12:10 PM"
click at [489, 481] on input "12:41 AM" at bounding box center [482, 482] width 97 height 22
type input "12:41 PM"
click at [495, 405] on input "12:21 PM" at bounding box center [482, 404] width 97 height 22
click at [491, 322] on input "11:21 PM" at bounding box center [482, 328] width 97 height 22
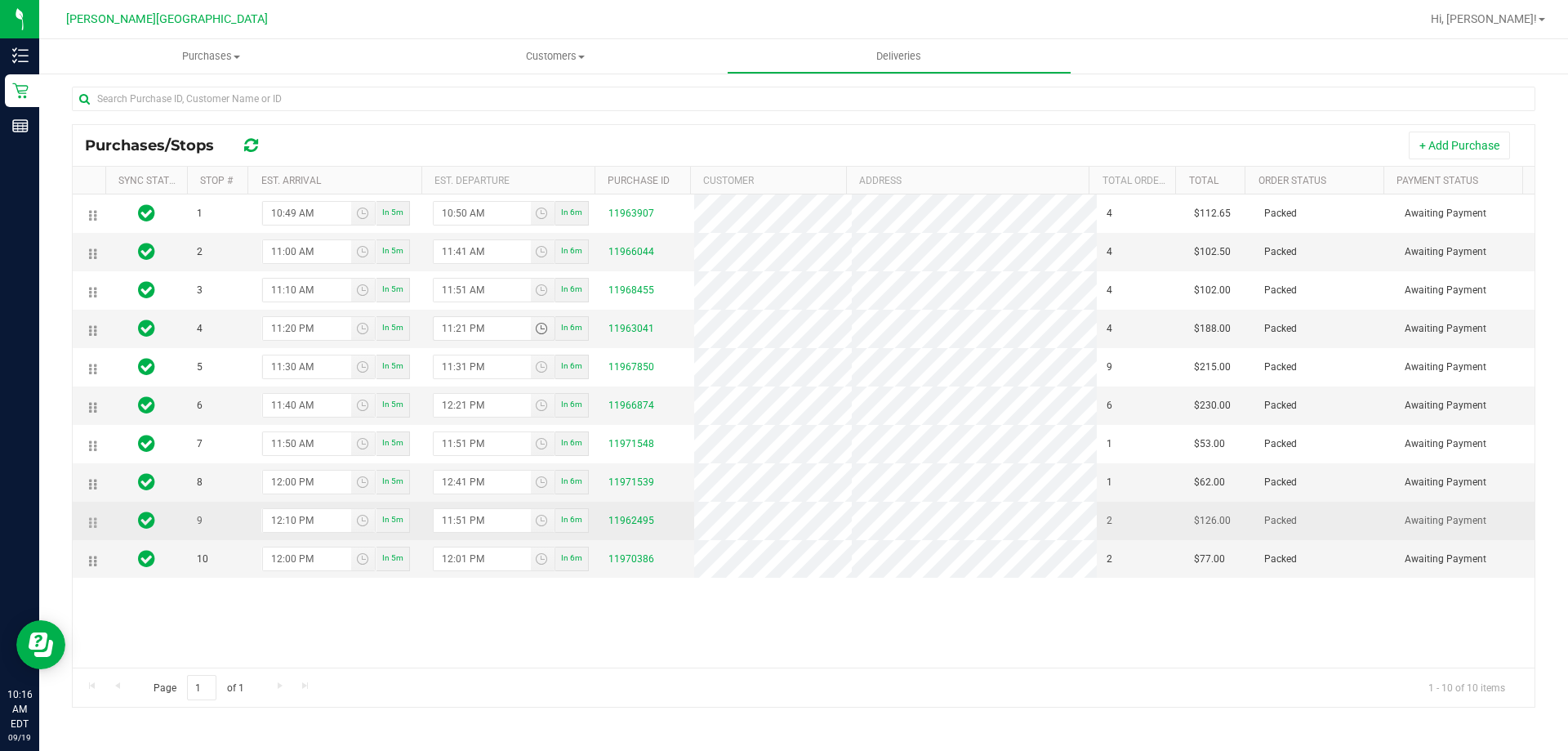
type input "11:20 AM"
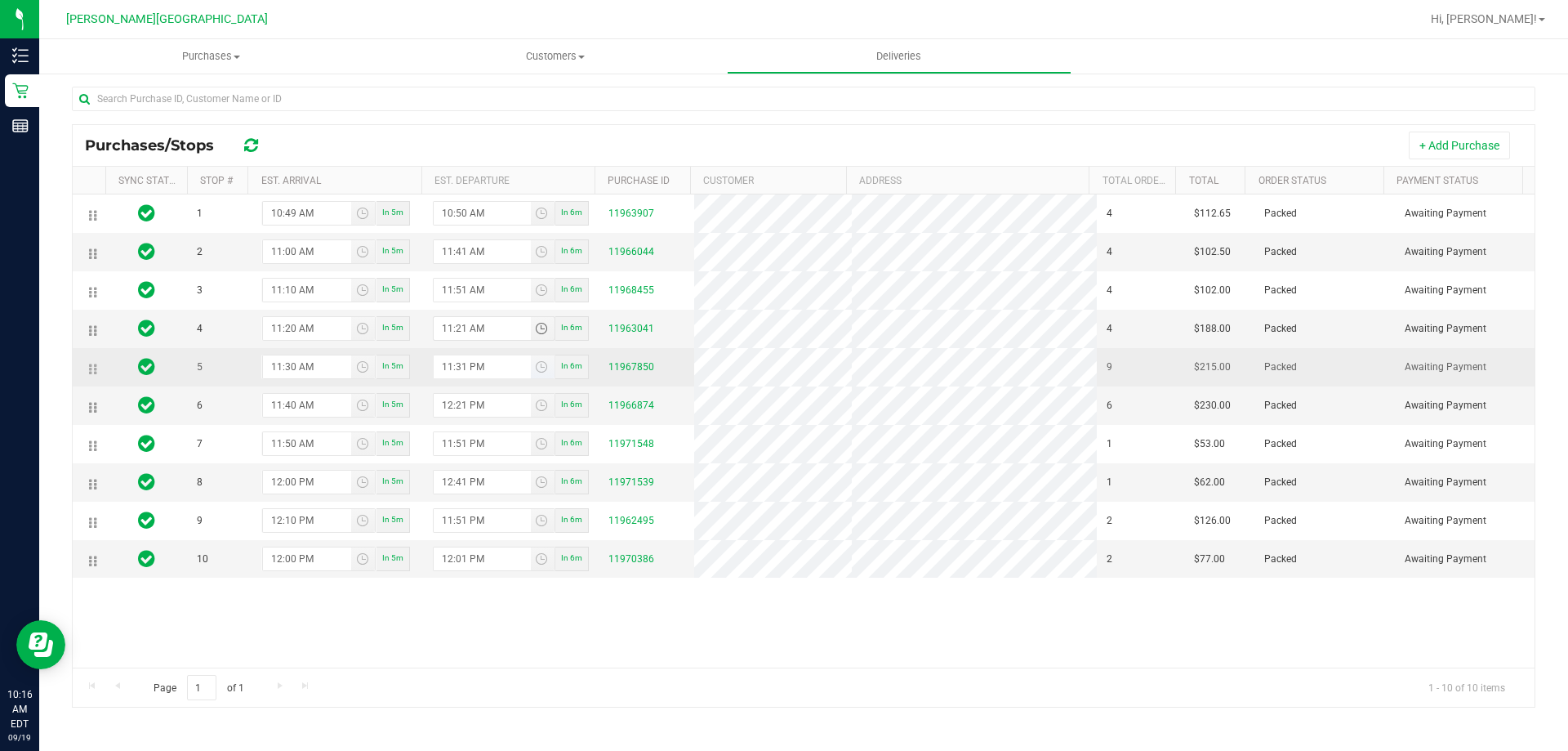
type input "11:21 AM"
click at [484, 367] on input "11:31 PM" at bounding box center [482, 367] width 97 height 22
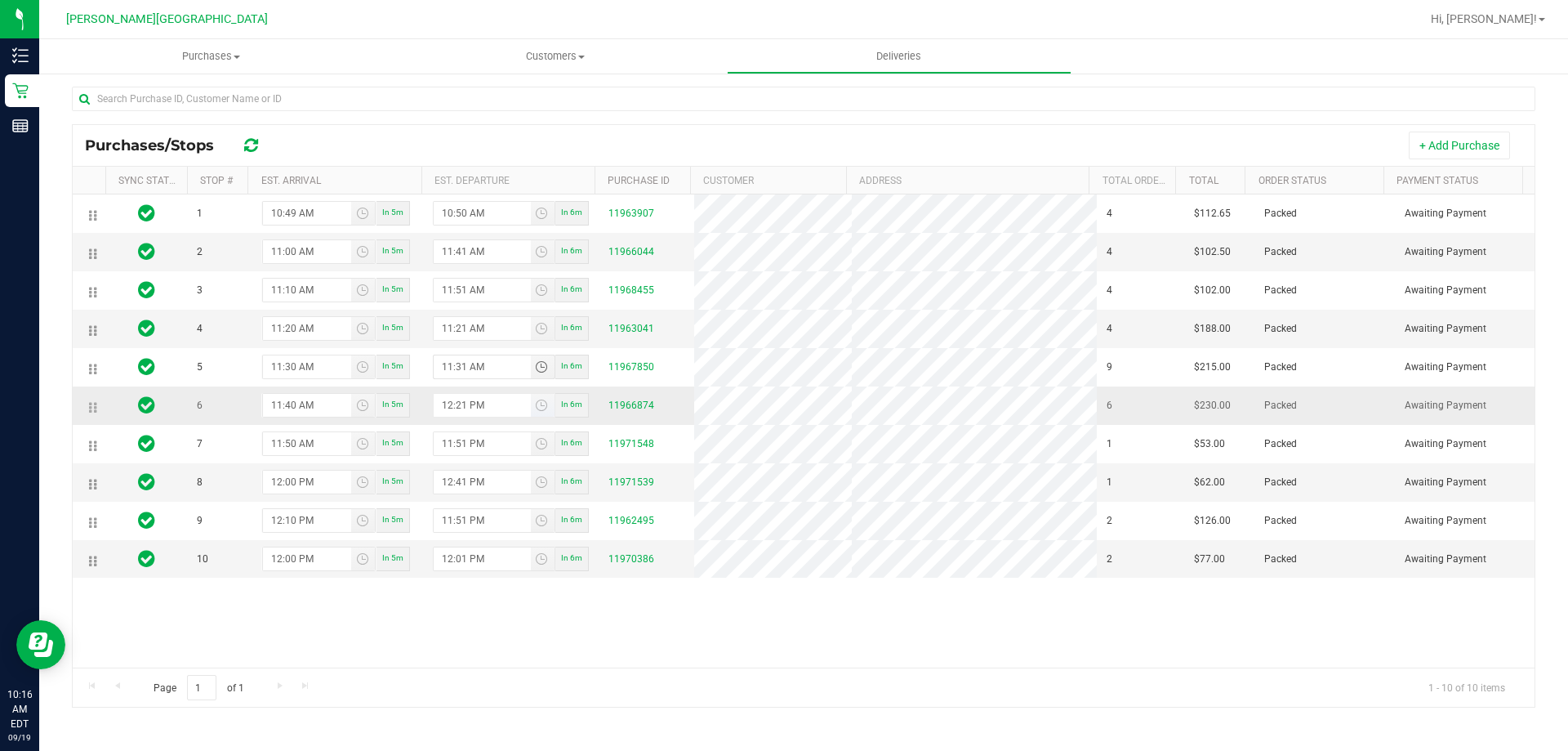
type input "11:31 AM"
drag, startPoint x: 483, startPoint y: 404, endPoint x: 540, endPoint y: 420, distance: 59.2
click at [486, 406] on input "12:21 PM" at bounding box center [482, 404] width 97 height 22
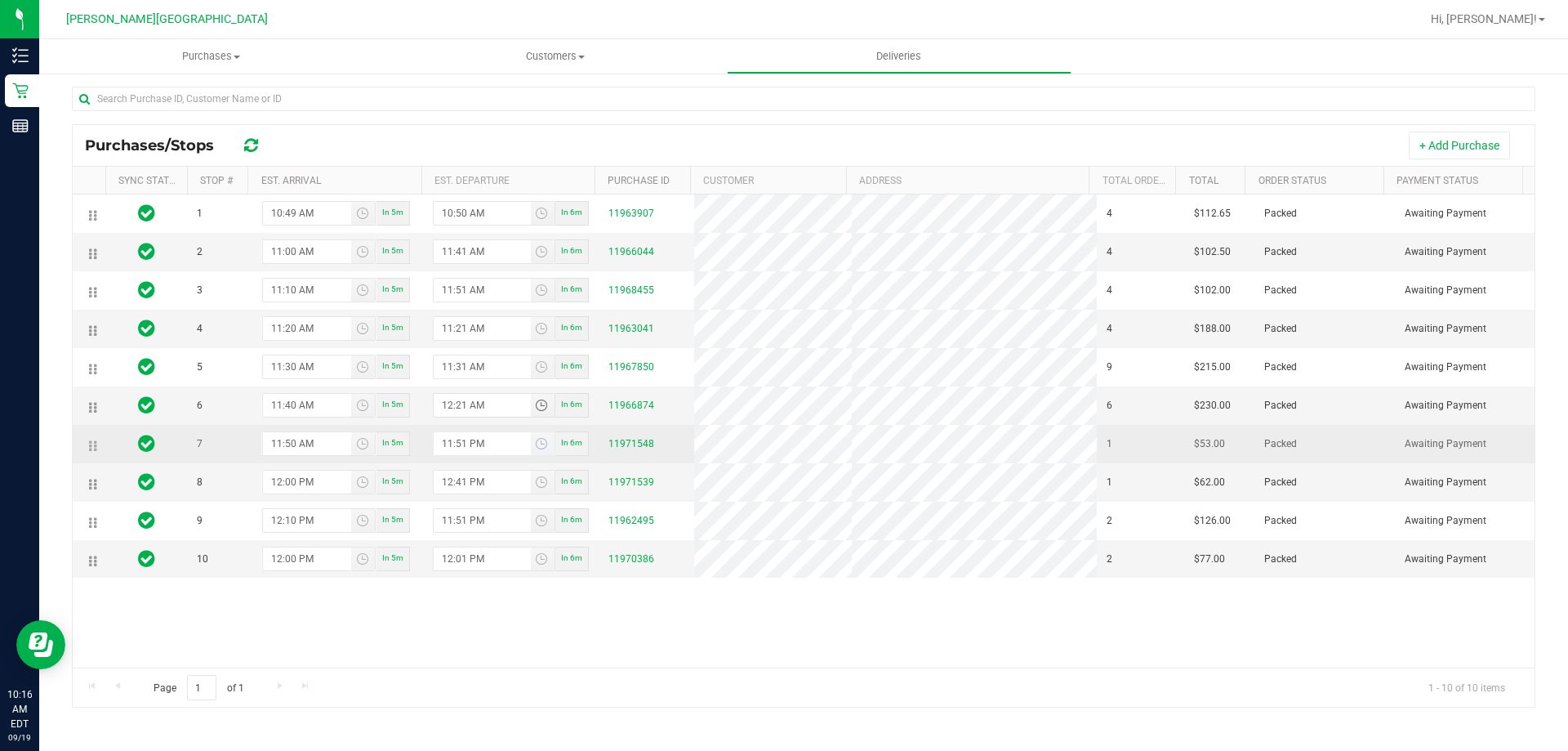
type input "12:21 AM"
click at [491, 444] on input "11:51 PM" at bounding box center [482, 443] width 97 height 22
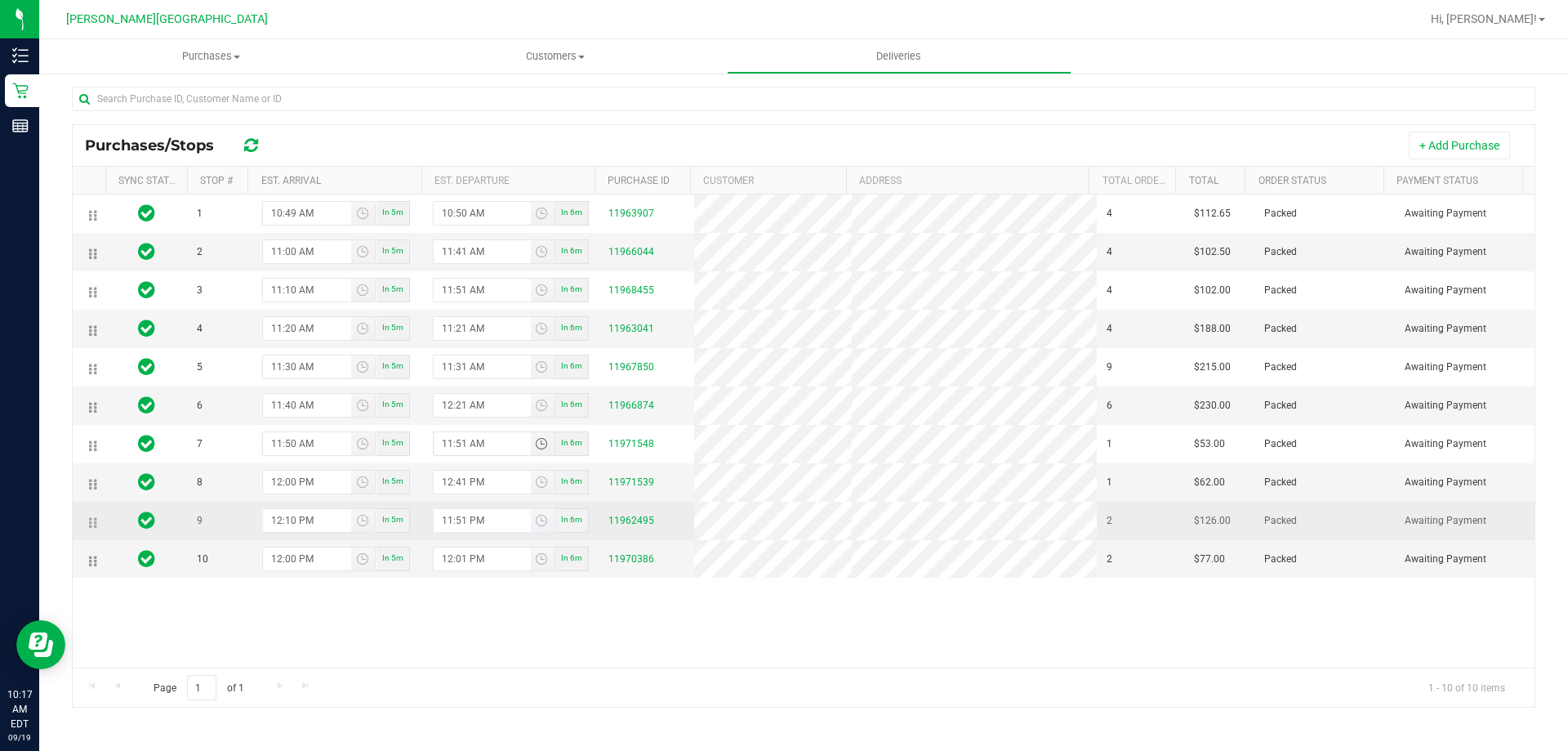
type input "11:51 AM"
click at [458, 521] on input "11:51 PM" at bounding box center [482, 520] width 97 height 22
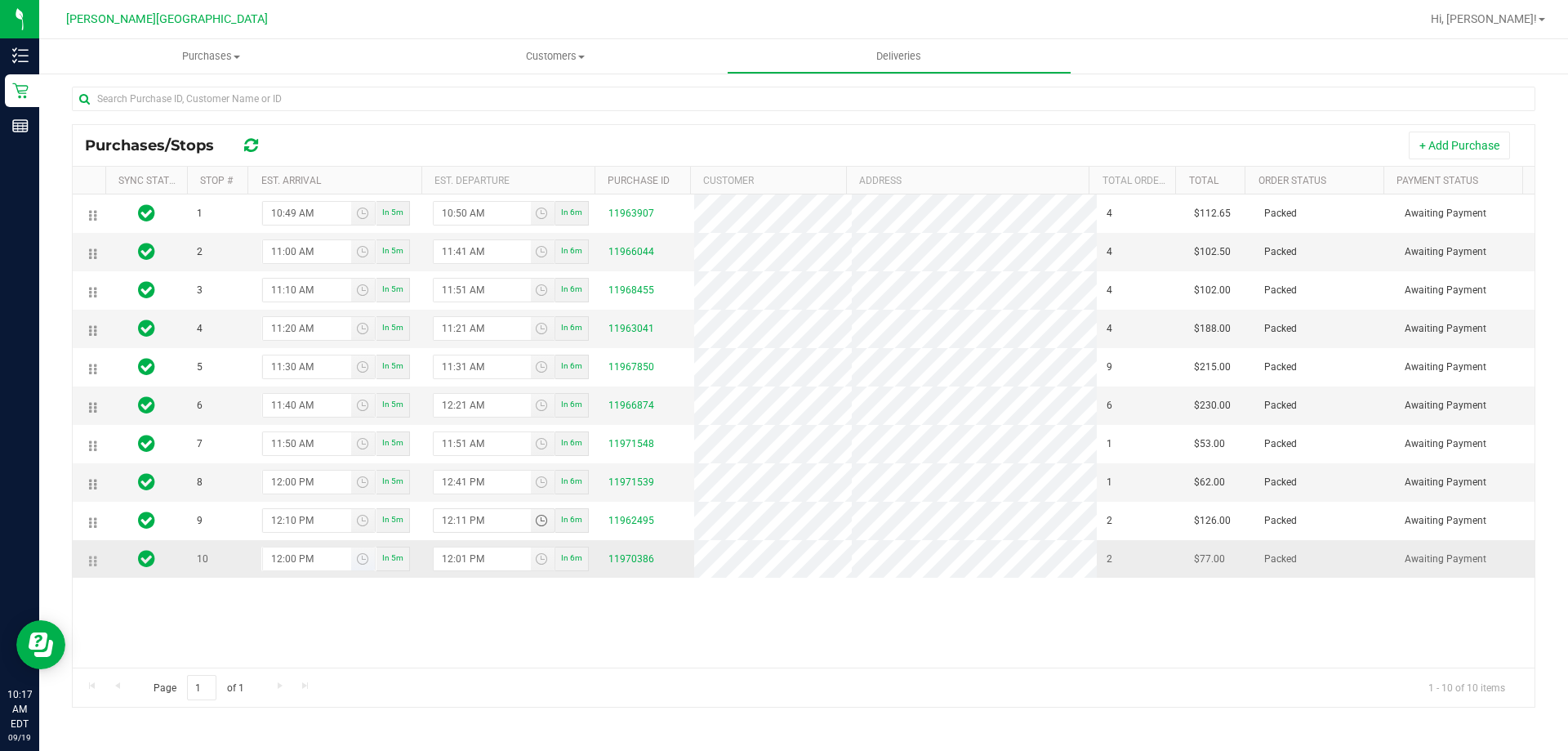
type input "12:11 PM"
click at [293, 561] on input "12:00 PM" at bounding box center [307, 558] width 89 height 22
type input "1:02 PM"
type input "1:03 PM"
type input "1:20 PM"
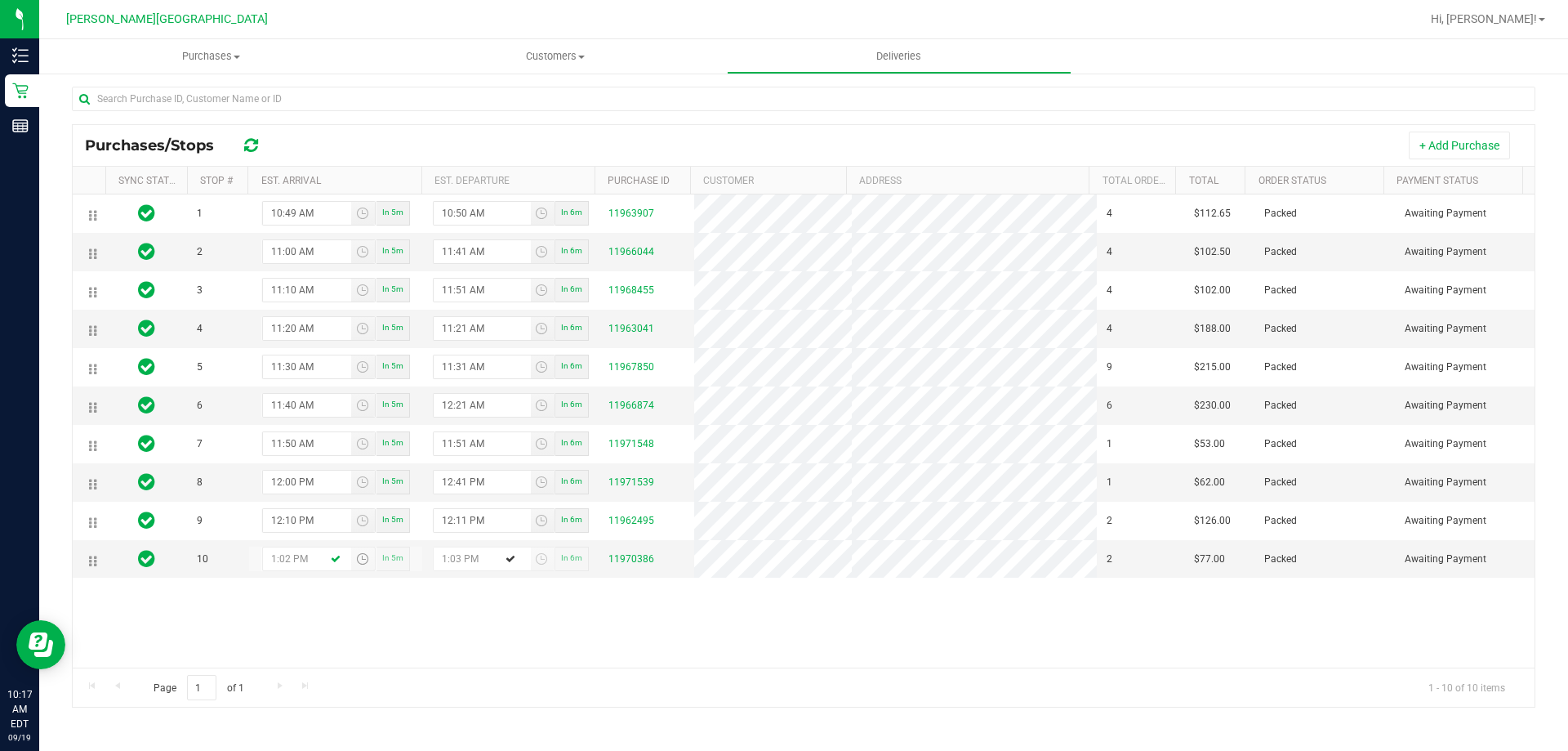
type input "1:21 PM"
type input "1:20 PM"
click at [461, 481] on input "12:41 PM" at bounding box center [482, 482] width 97 height 22
type input "12:01 PM"
click at [461, 402] on input "12:21 AM" at bounding box center [482, 404] width 97 height 22
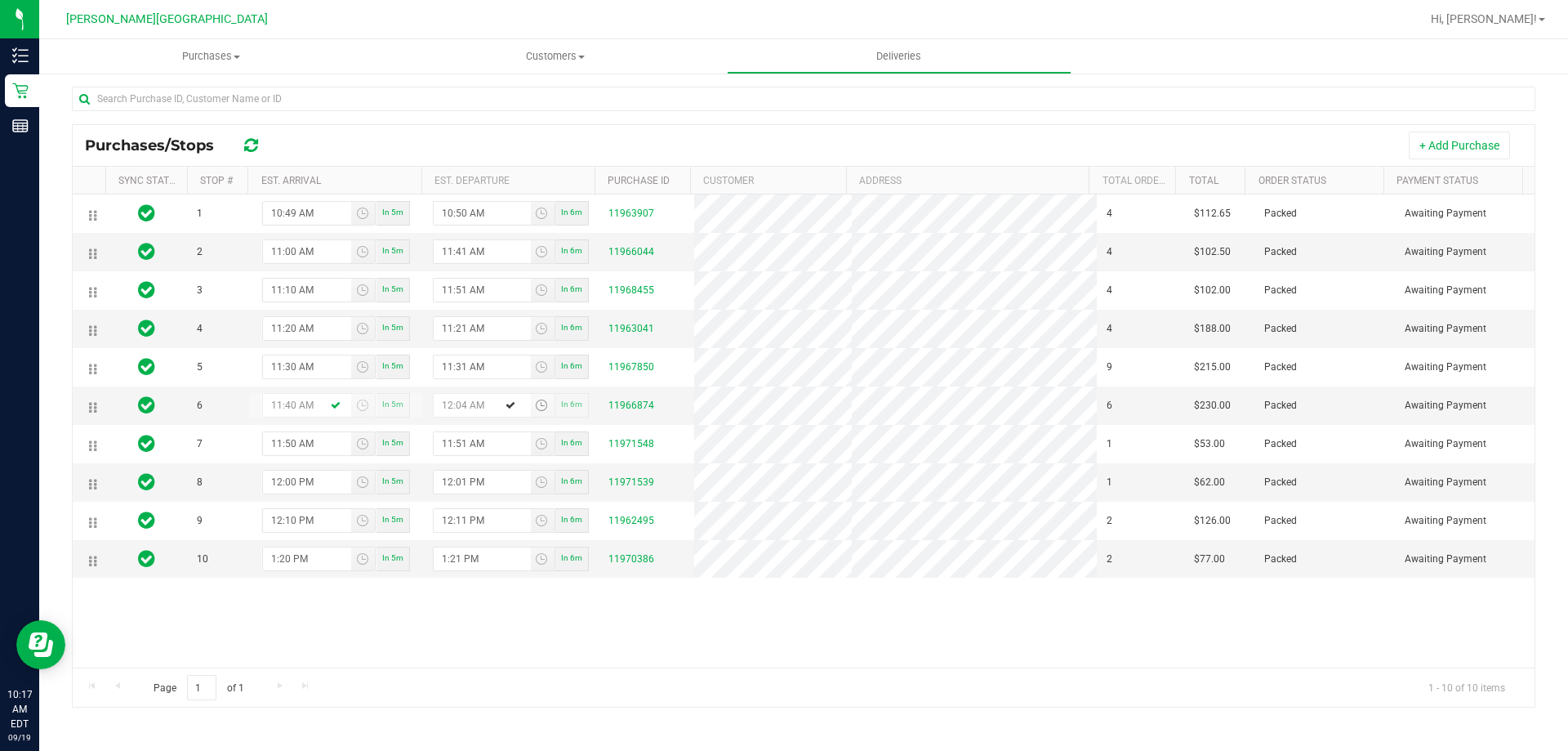
type input "12:41 AM"
type input "1:40 AM"
type input "11:41 AM"
click at [463, 249] on input "11:41 AM" at bounding box center [482, 251] width 97 height 22
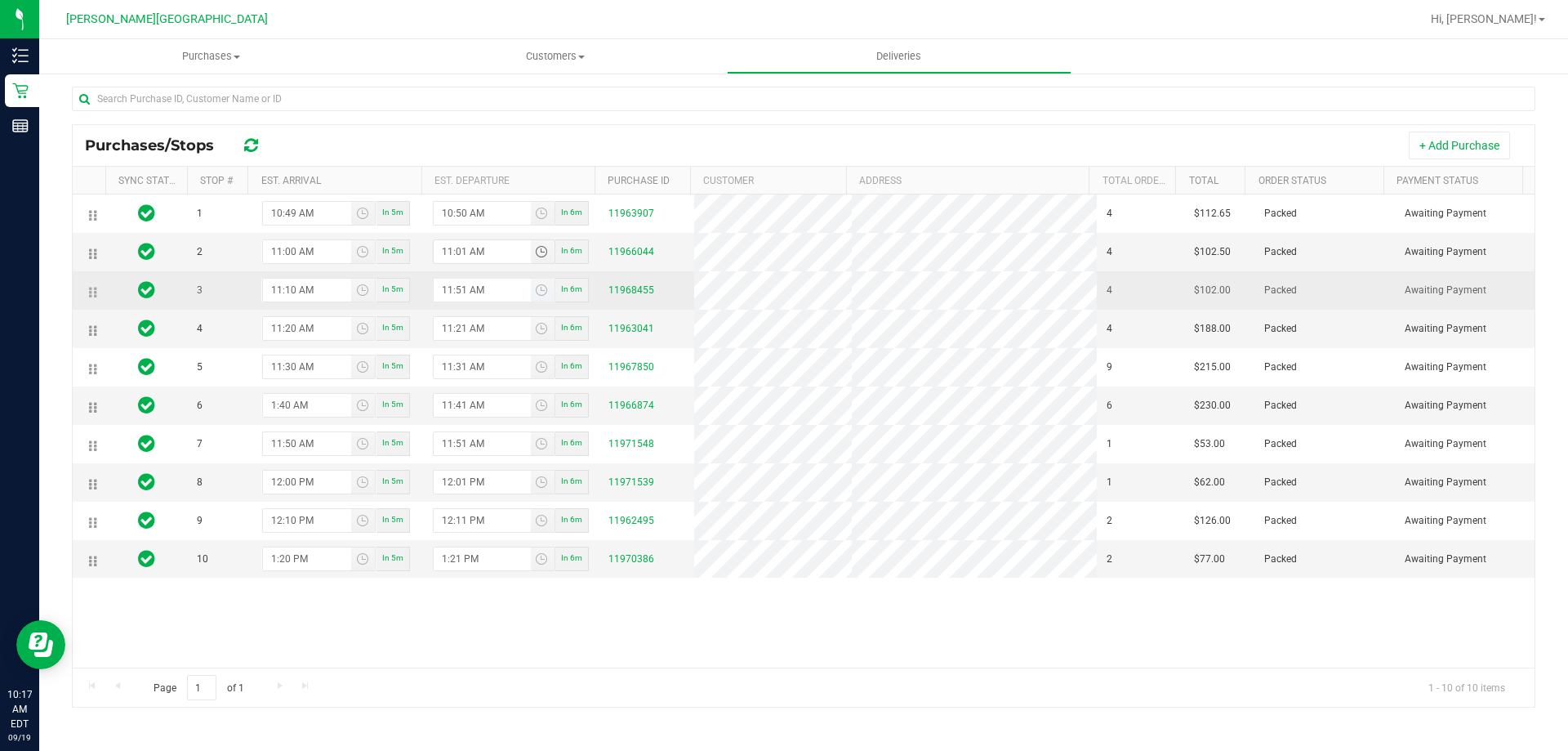
type input "11:01 AM"
click at [456, 288] on input "11:51 AM" at bounding box center [482, 289] width 97 height 22
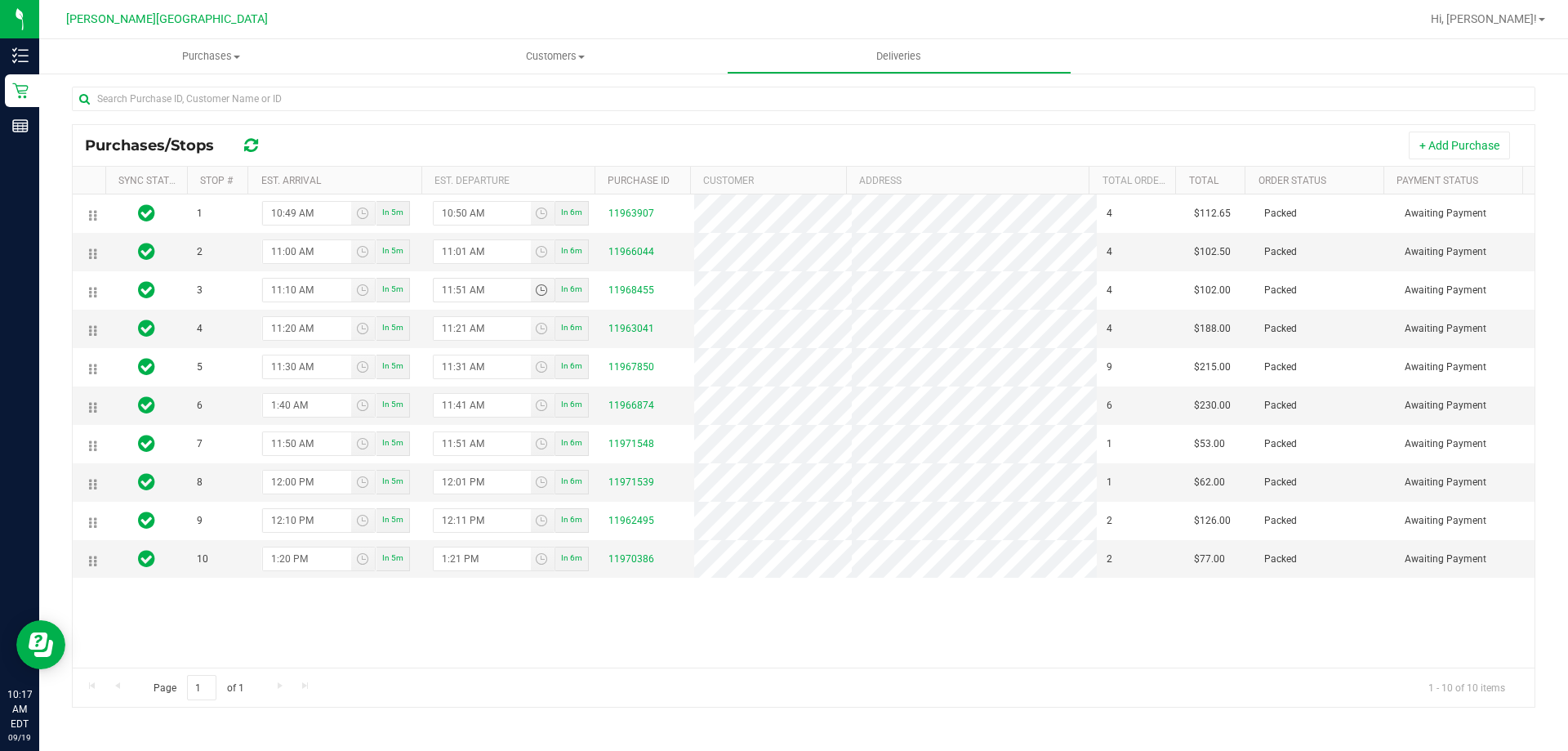
type input "11:00 AM"
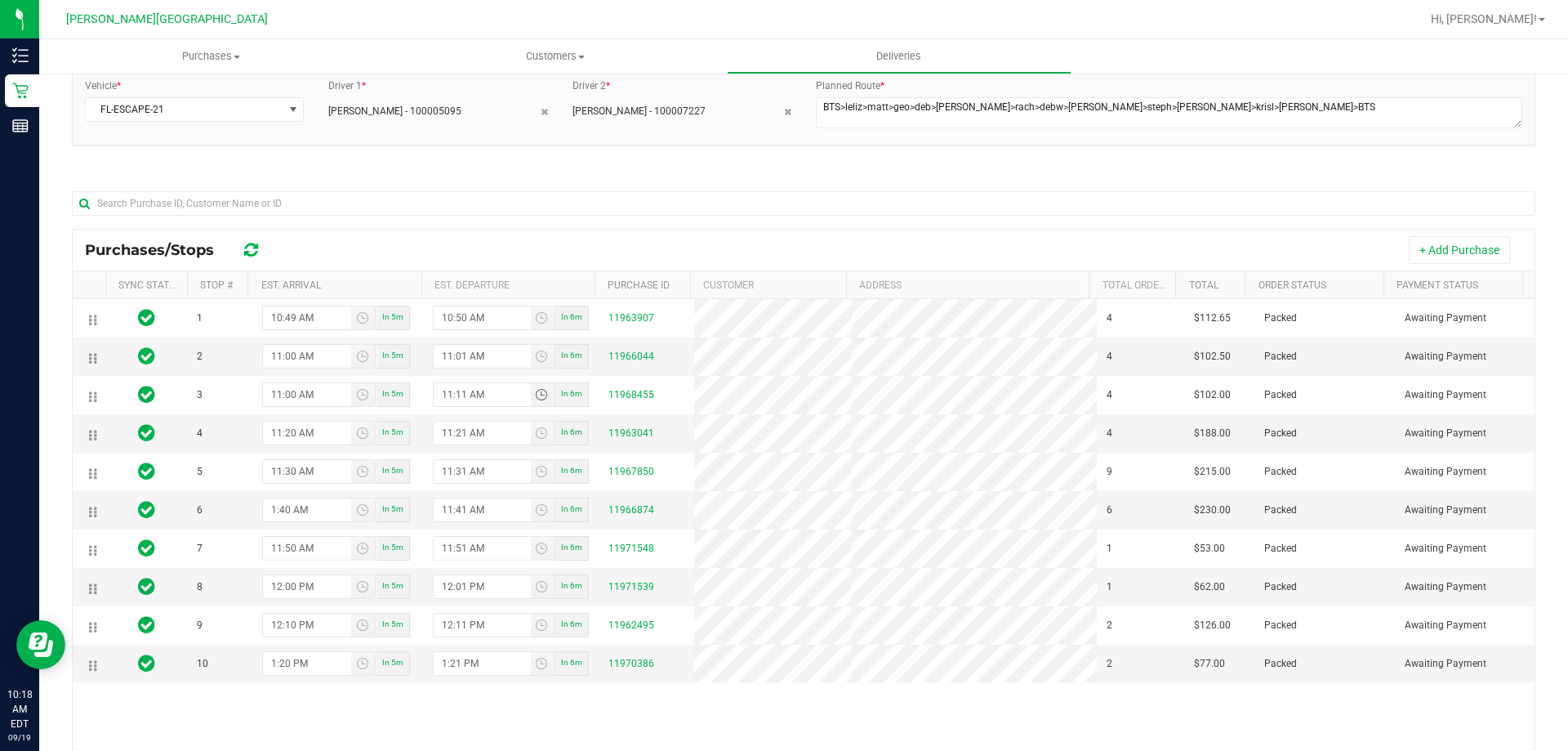
scroll to position [0, 0]
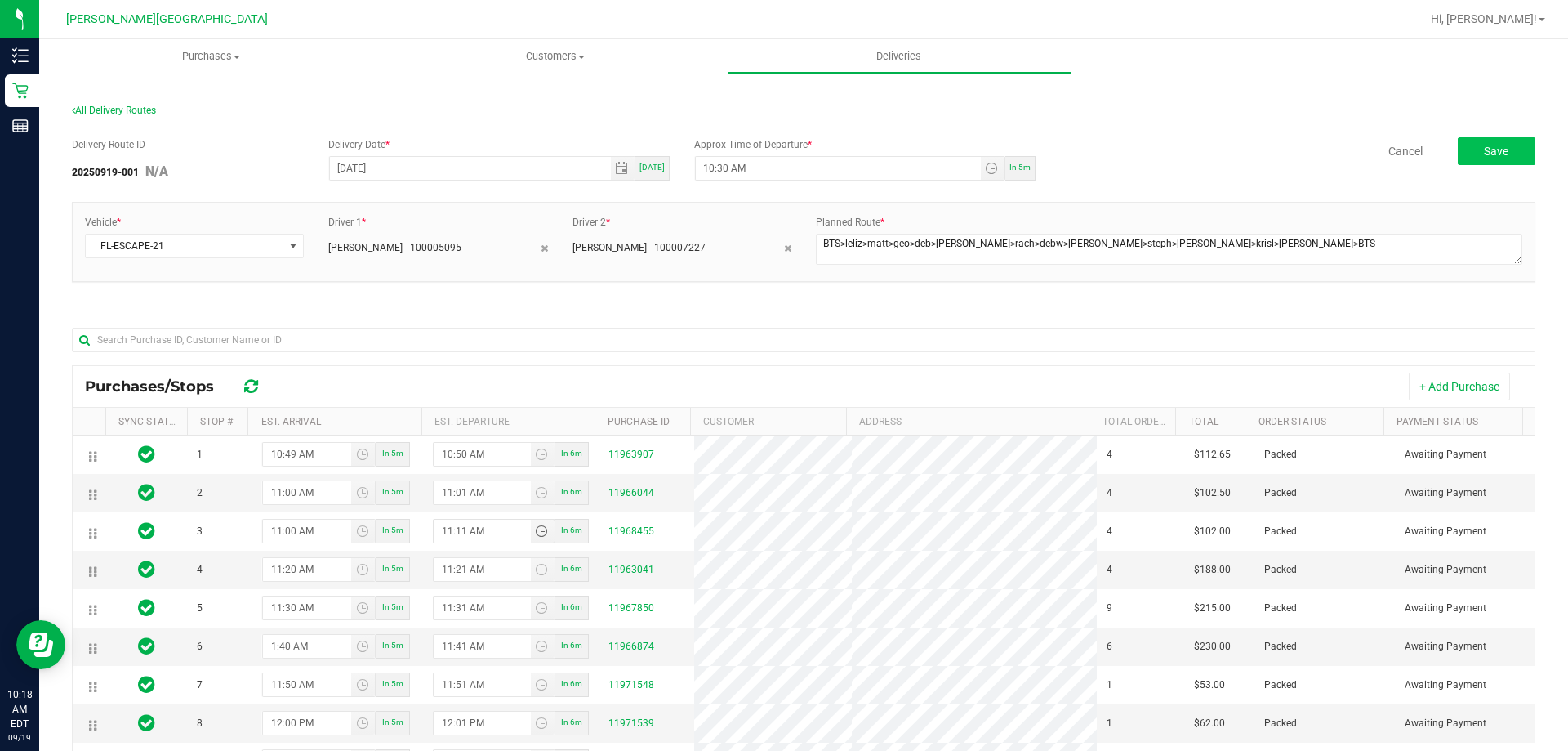
type input "11:11 AM"
click at [1488, 154] on span "Save" at bounding box center [1495, 151] width 24 height 13
click at [643, 169] on span "[DATE]" at bounding box center [652, 167] width 25 height 9
type input "[DATE]"
click at [1492, 151] on span "Save" at bounding box center [1495, 151] width 24 height 13
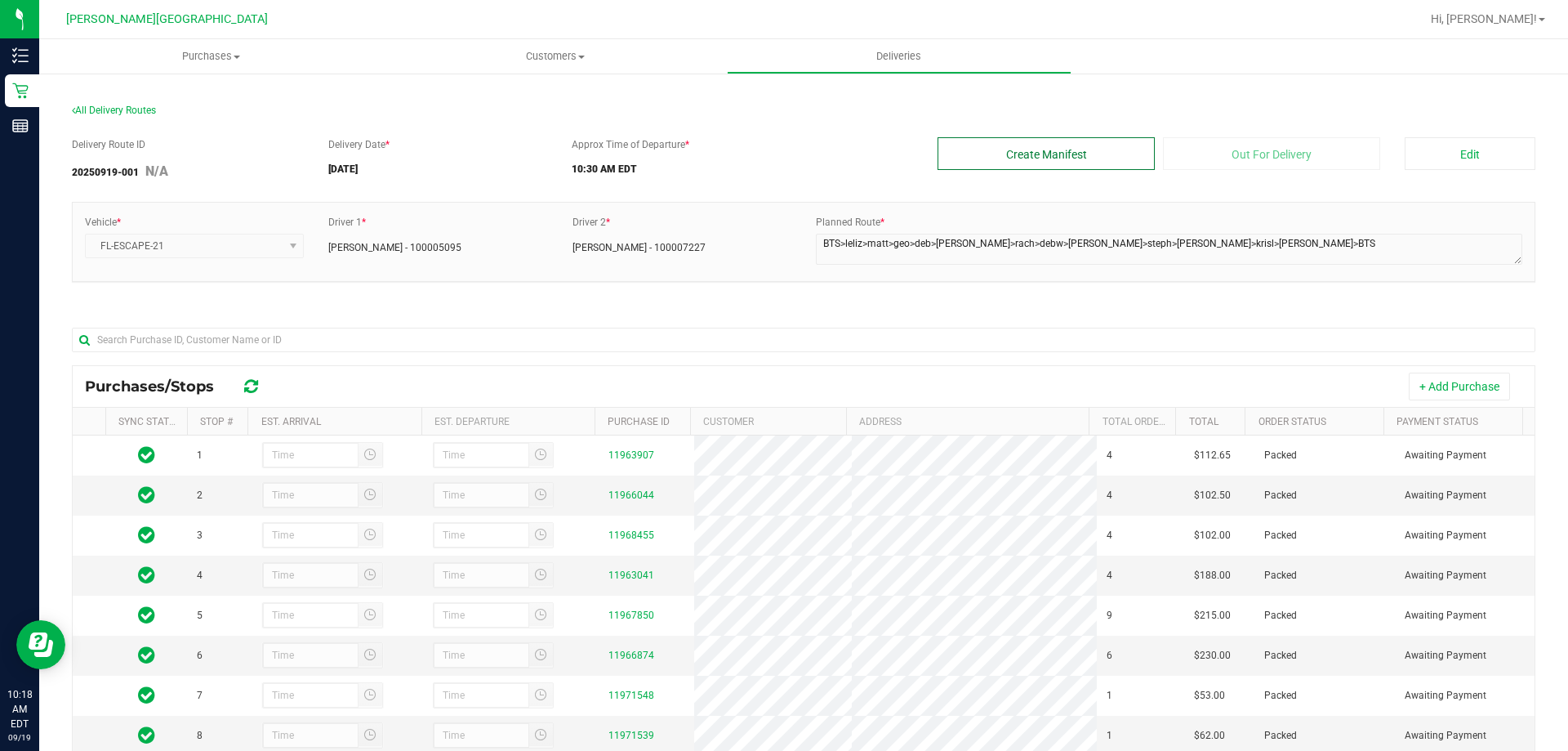
click at [1059, 152] on button "Create Manifest" at bounding box center [1046, 154] width 217 height 32
click at [1454, 141] on button "Edit" at bounding box center [1469, 154] width 130 height 32
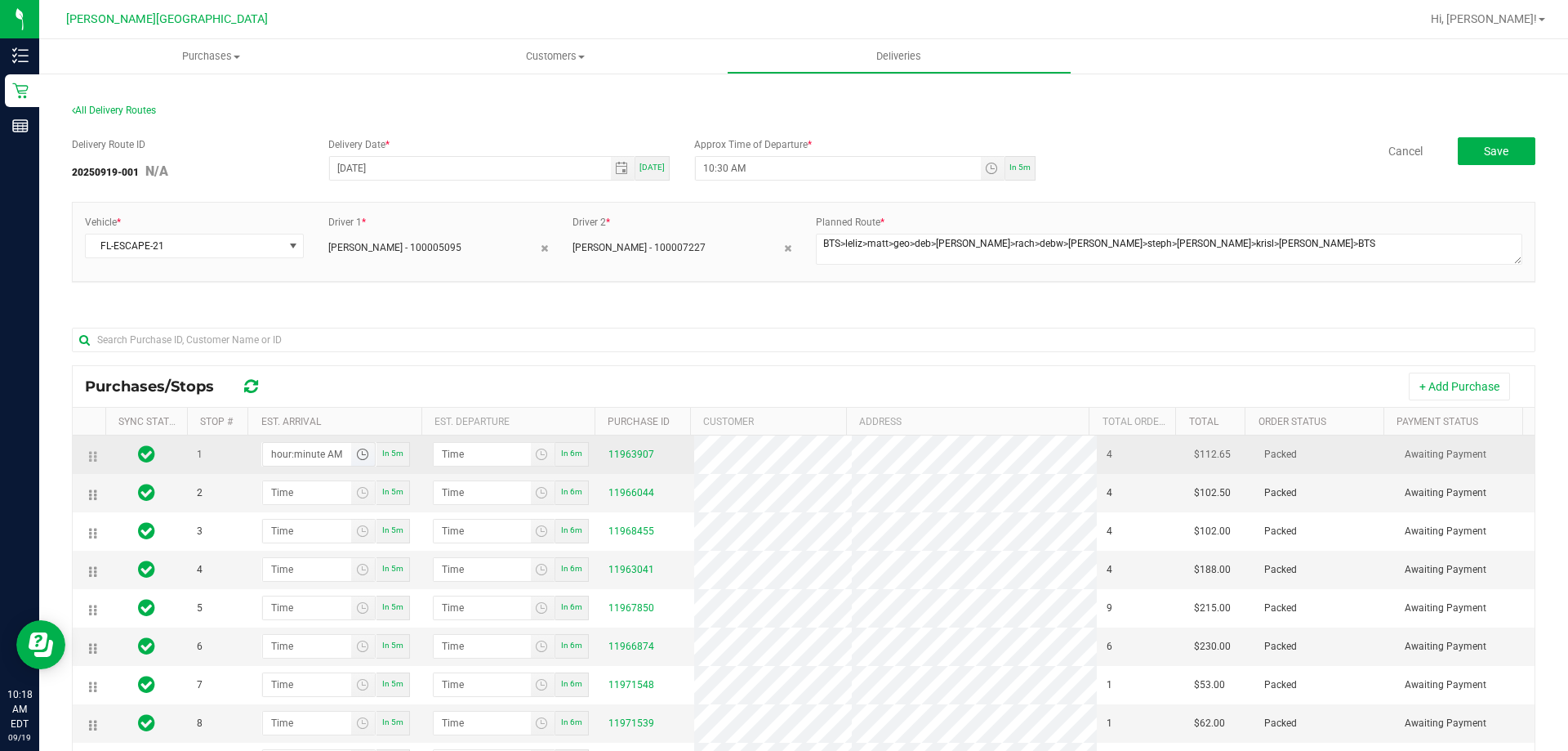
click at [273, 451] on input "hour:minute AM" at bounding box center [307, 454] width 89 height 22
type input "11:00 AM"
type input "11:01 AM"
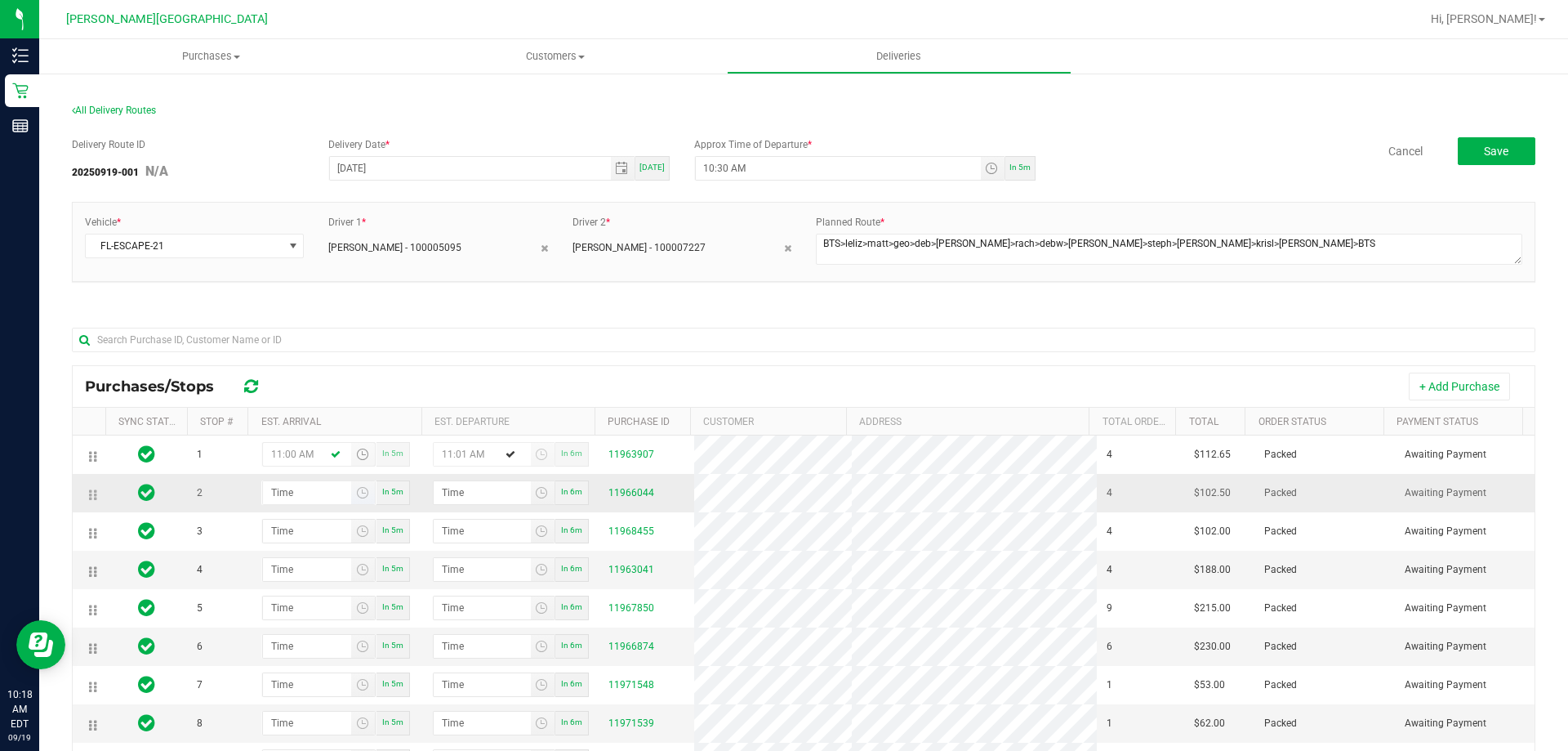
type input "11:00 AM"
click at [310, 490] on input "hour:minute AM" at bounding box center [307, 492] width 89 height 22
drag, startPoint x: 305, startPoint y: 493, endPoint x: 261, endPoint y: 491, distance: 44.0
click at [263, 491] on input "hour:11 AM" at bounding box center [307, 492] width 89 height 22
type input "1:11 AM"
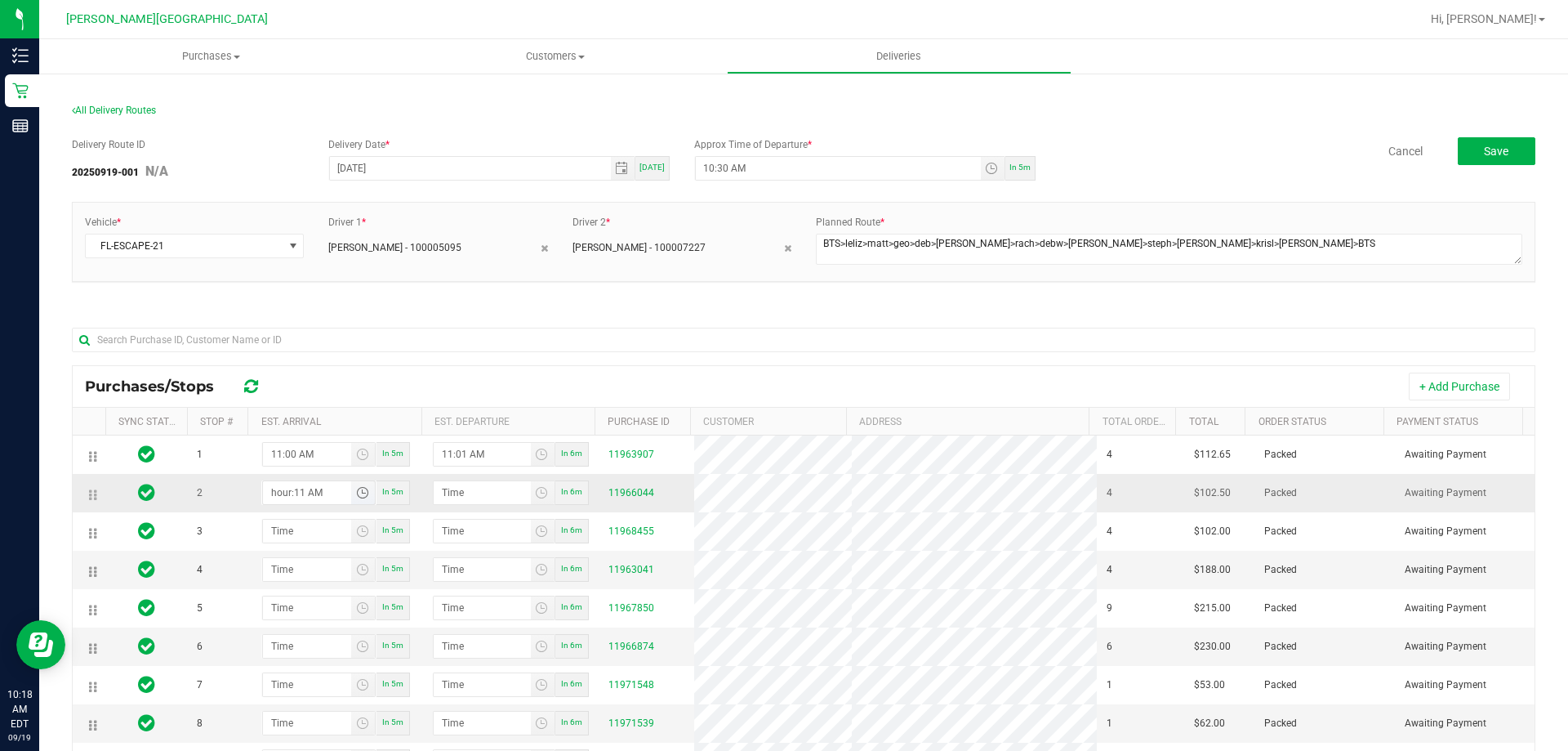
type input "1:12 AM"
type input "11:11 AM"
type input "11:12 AM"
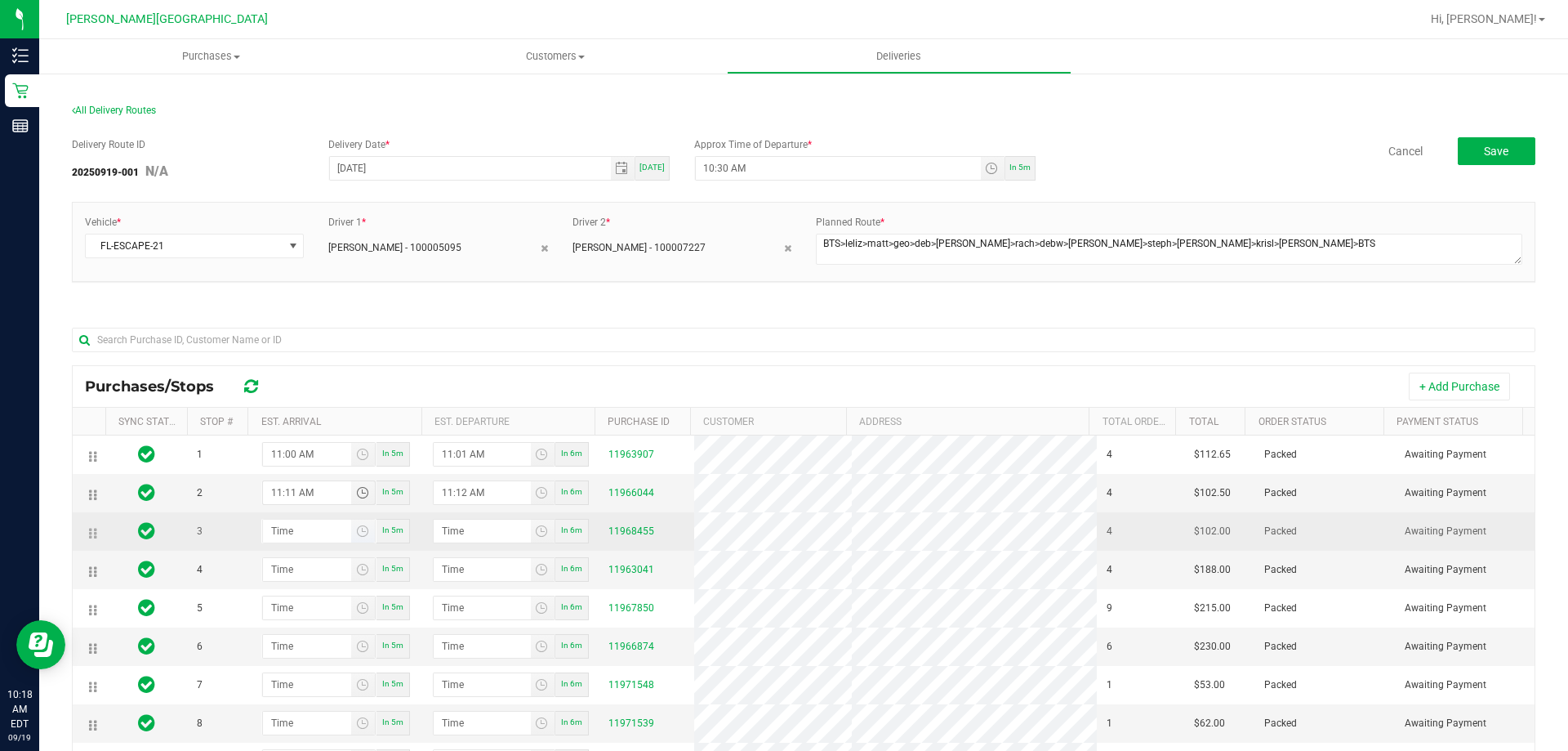
type input "11:11 AM"
click at [283, 538] on input "hour:minute AM" at bounding box center [307, 530] width 89 height 22
type input "11:03 AM"
type input "11:04 AM"
type input "11:30 AM"
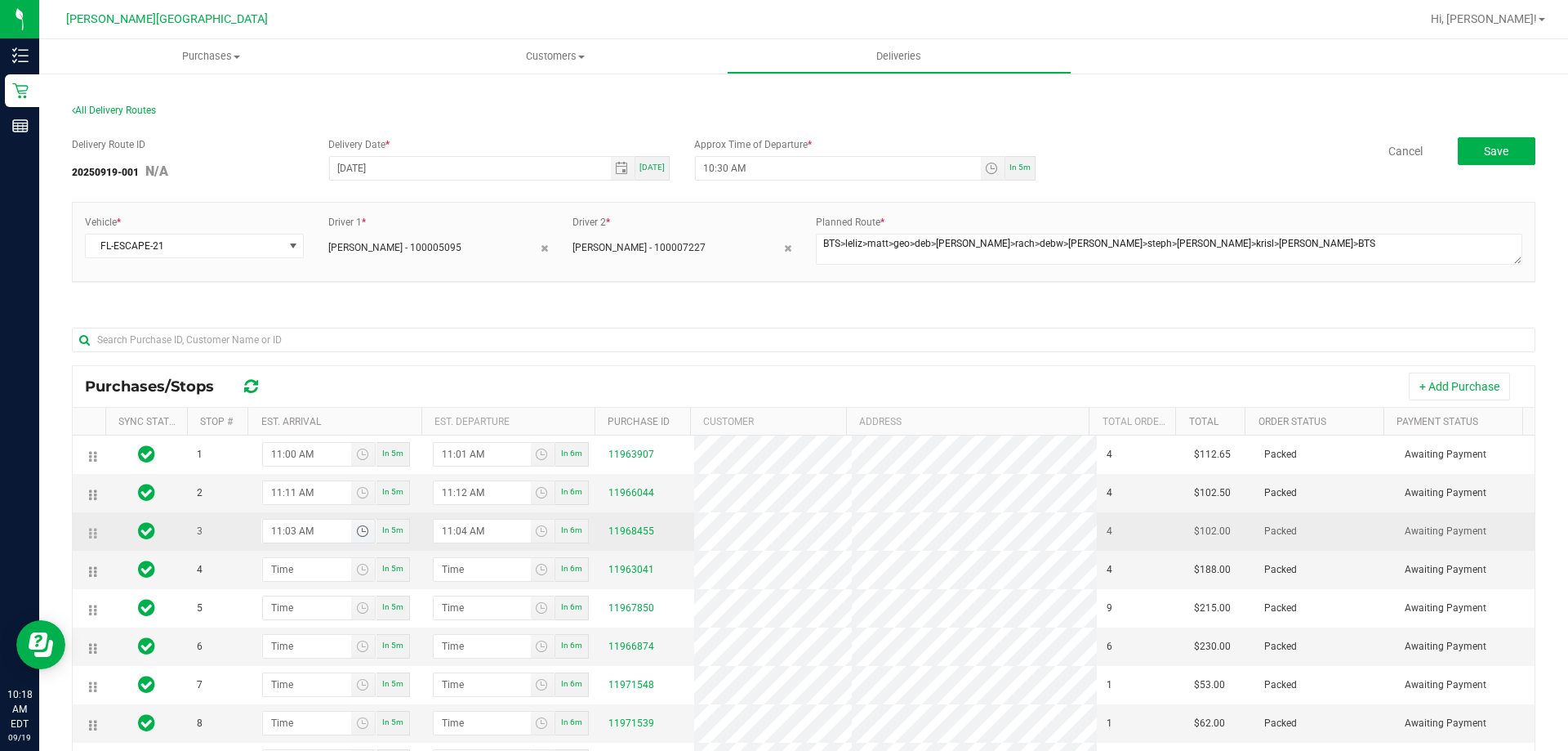
type input "11:31 AM"
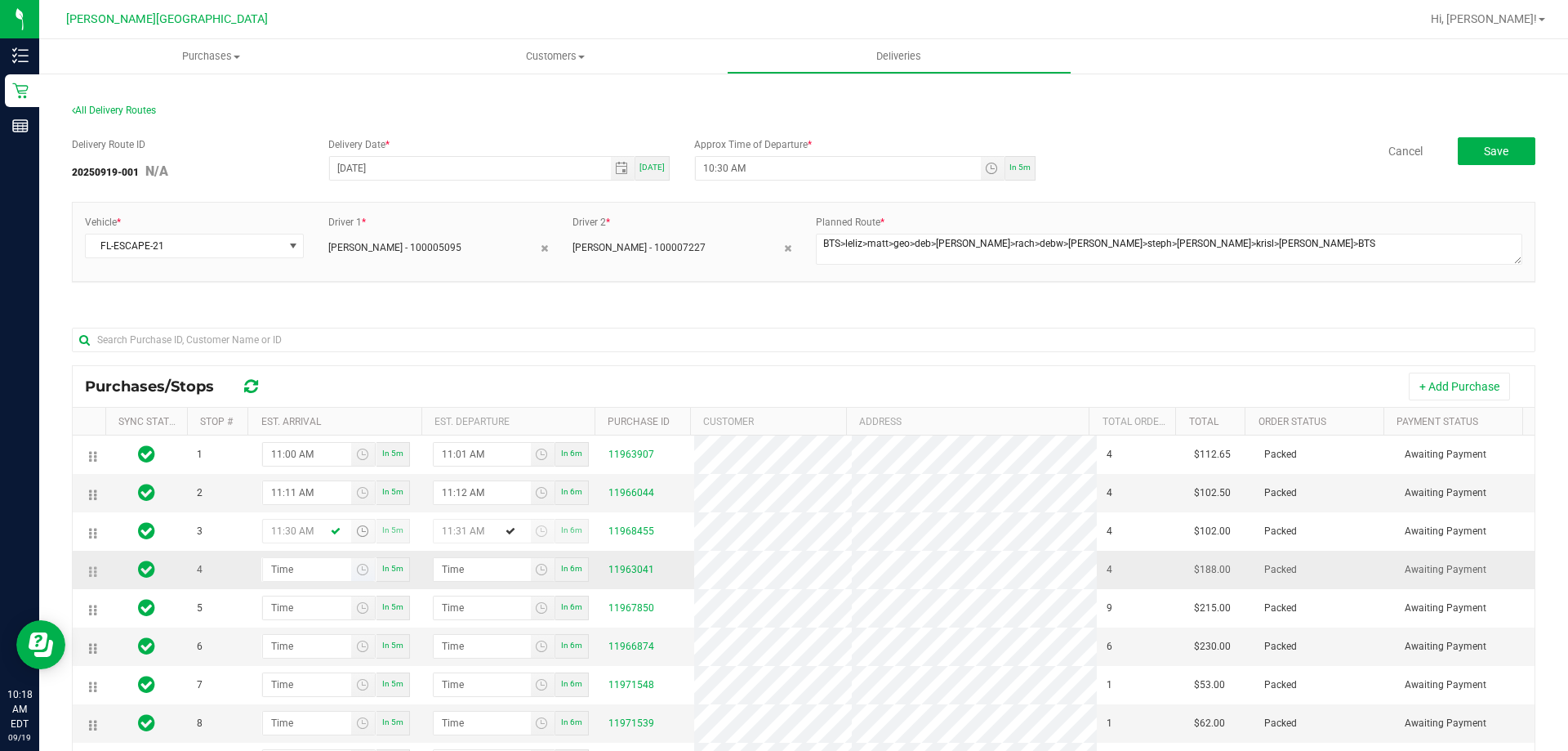
type input "11:30 AM"
click at [297, 566] on input "hour:minute AM" at bounding box center [307, 569] width 89 height 22
type input "11:04 AM"
type input "11:05 AM"
type input "11:44 AM"
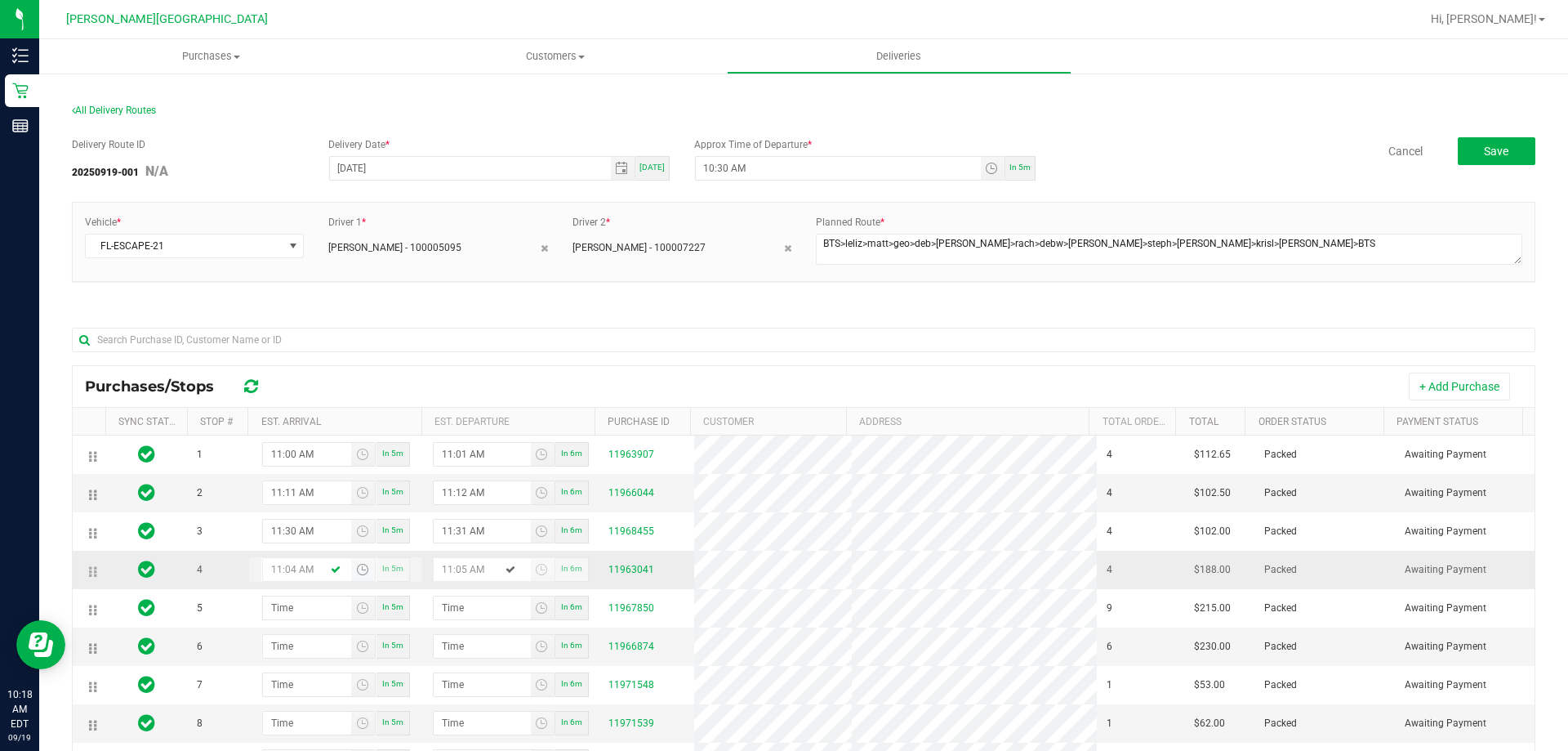
type input "11:45 AM"
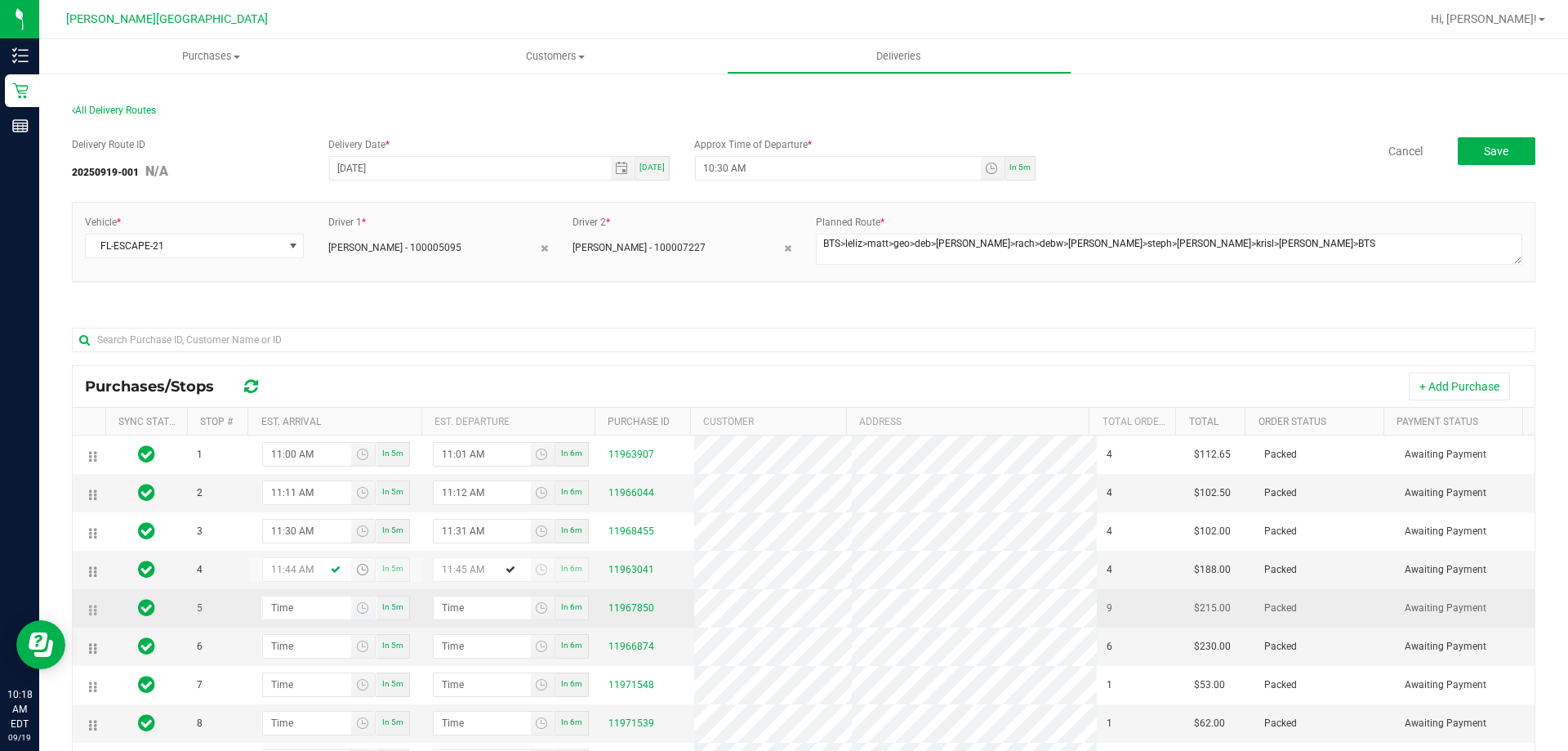
type input "11:44 AM"
click at [287, 609] on input "hour:minute AM" at bounding box center [307, 607] width 89 height 22
type input "12:00 AM"
type input "12:01 AM"
type input "12:00 PM"
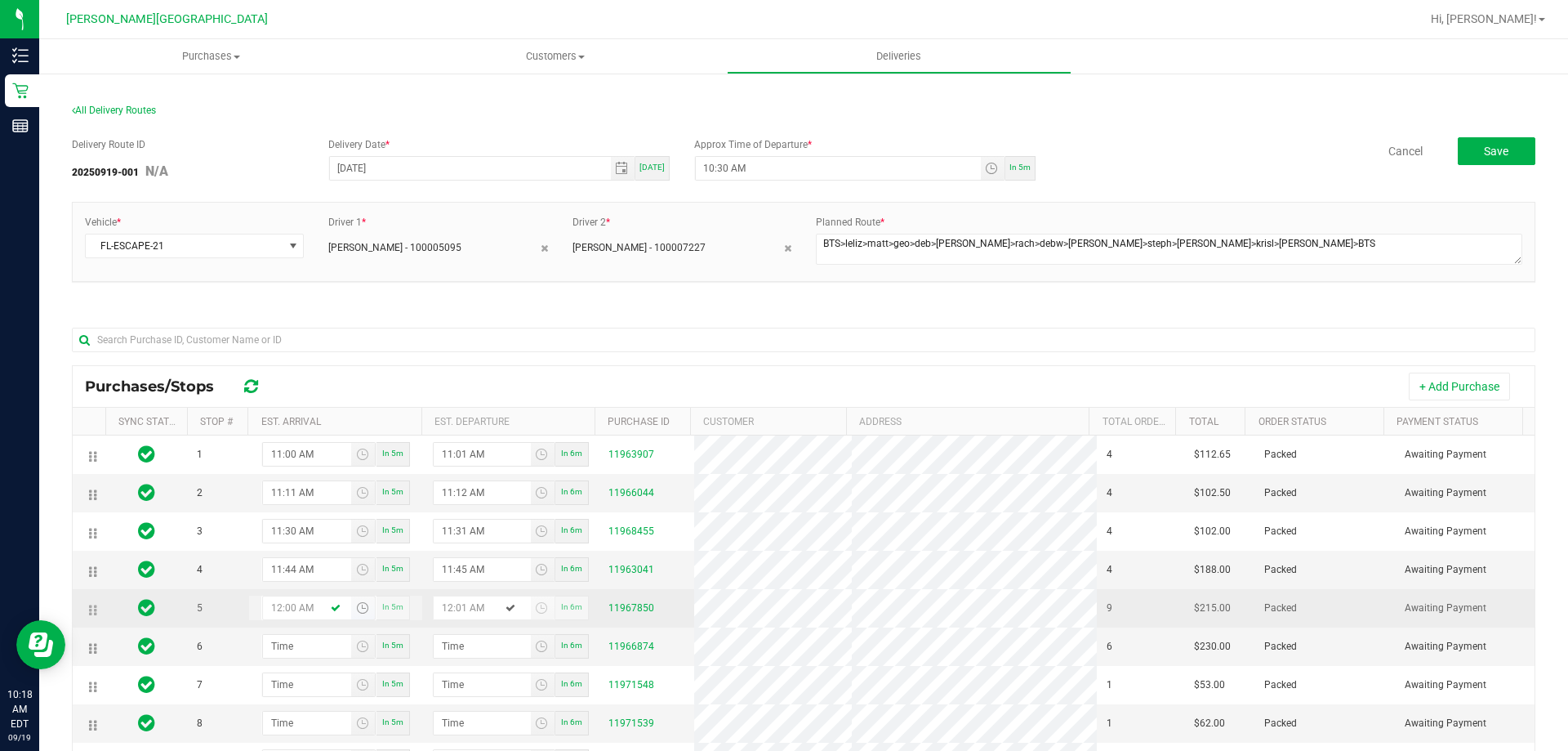
type input "12:01 PM"
type input "12:00 PM"
click at [236, 626] on td "5" at bounding box center [217, 608] width 61 height 39
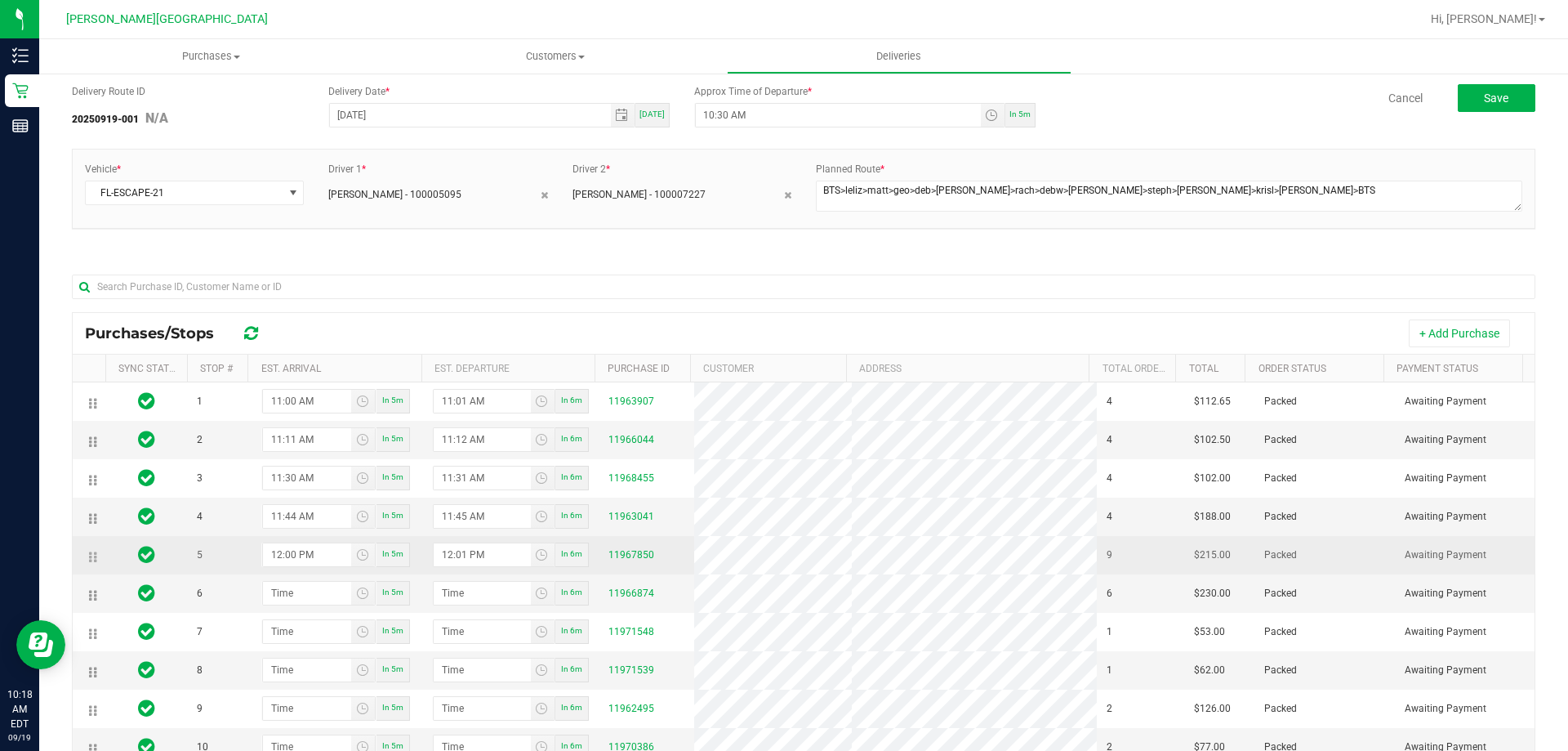
scroll to position [82, 0]
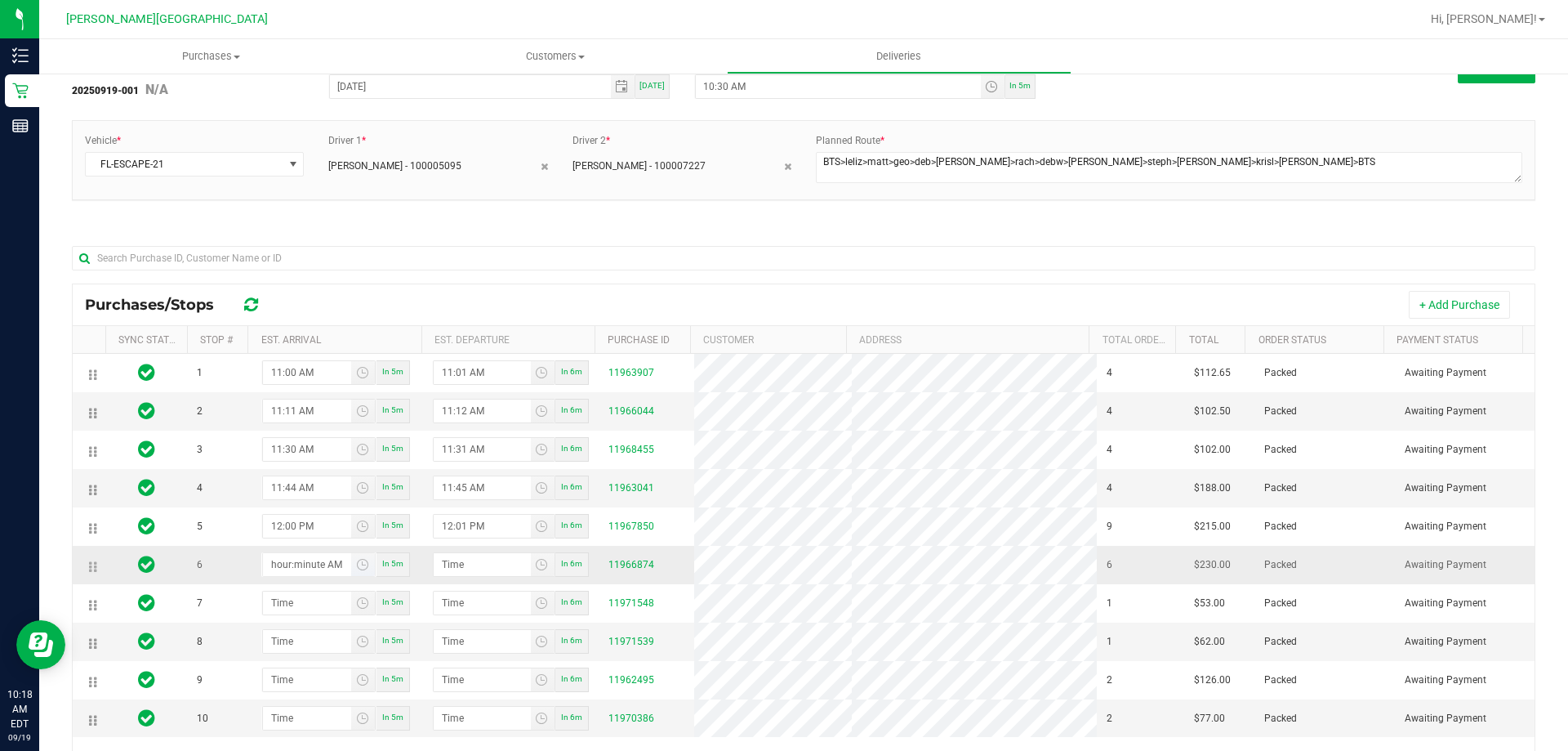
click at [289, 568] on input "hour:minute AM" at bounding box center [307, 564] width 89 height 22
type input "12:03 AM"
type input "12:04 AM"
type input "12:30 AM"
type input "12:31 AM"
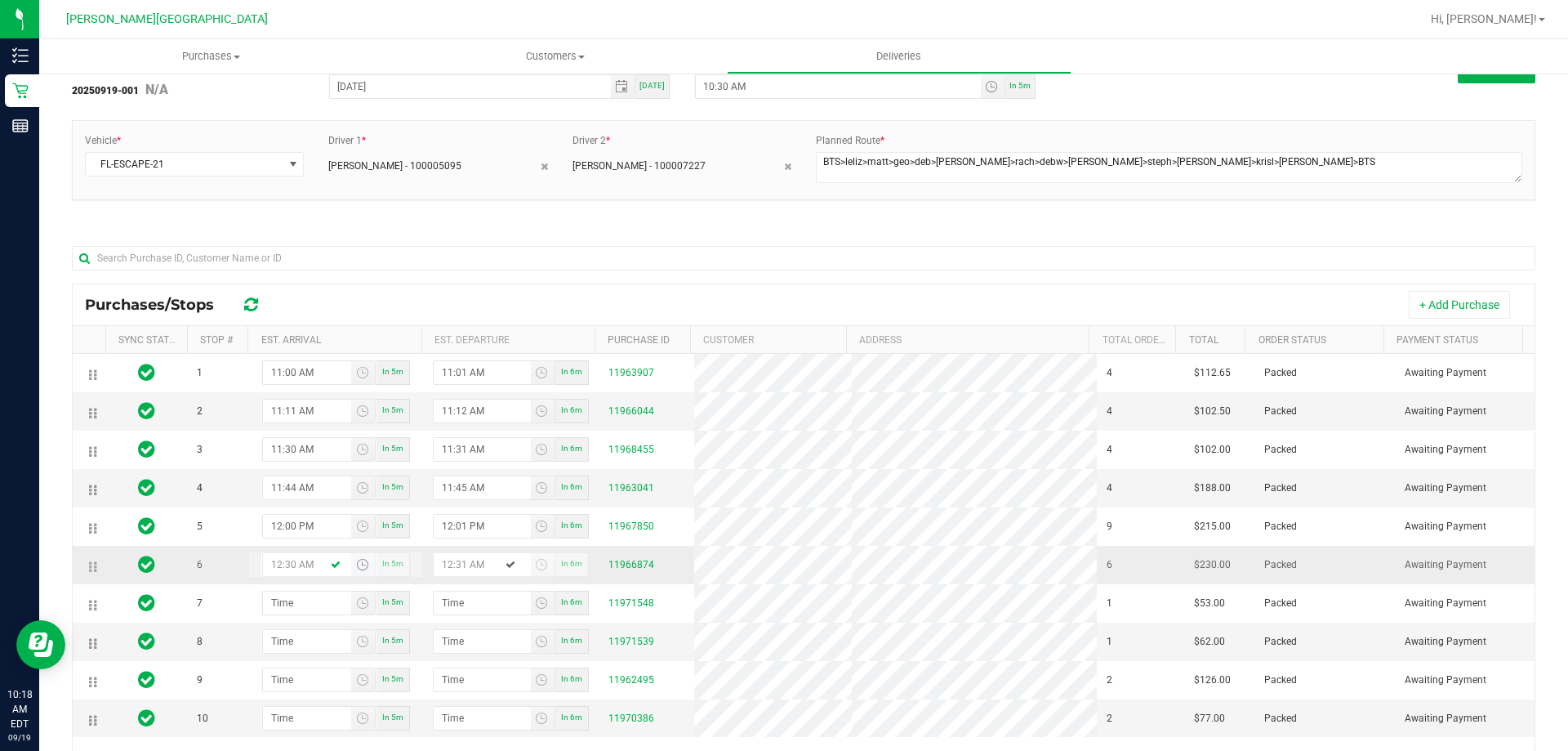
type input "12:30 PM"
type input "12:31 PM"
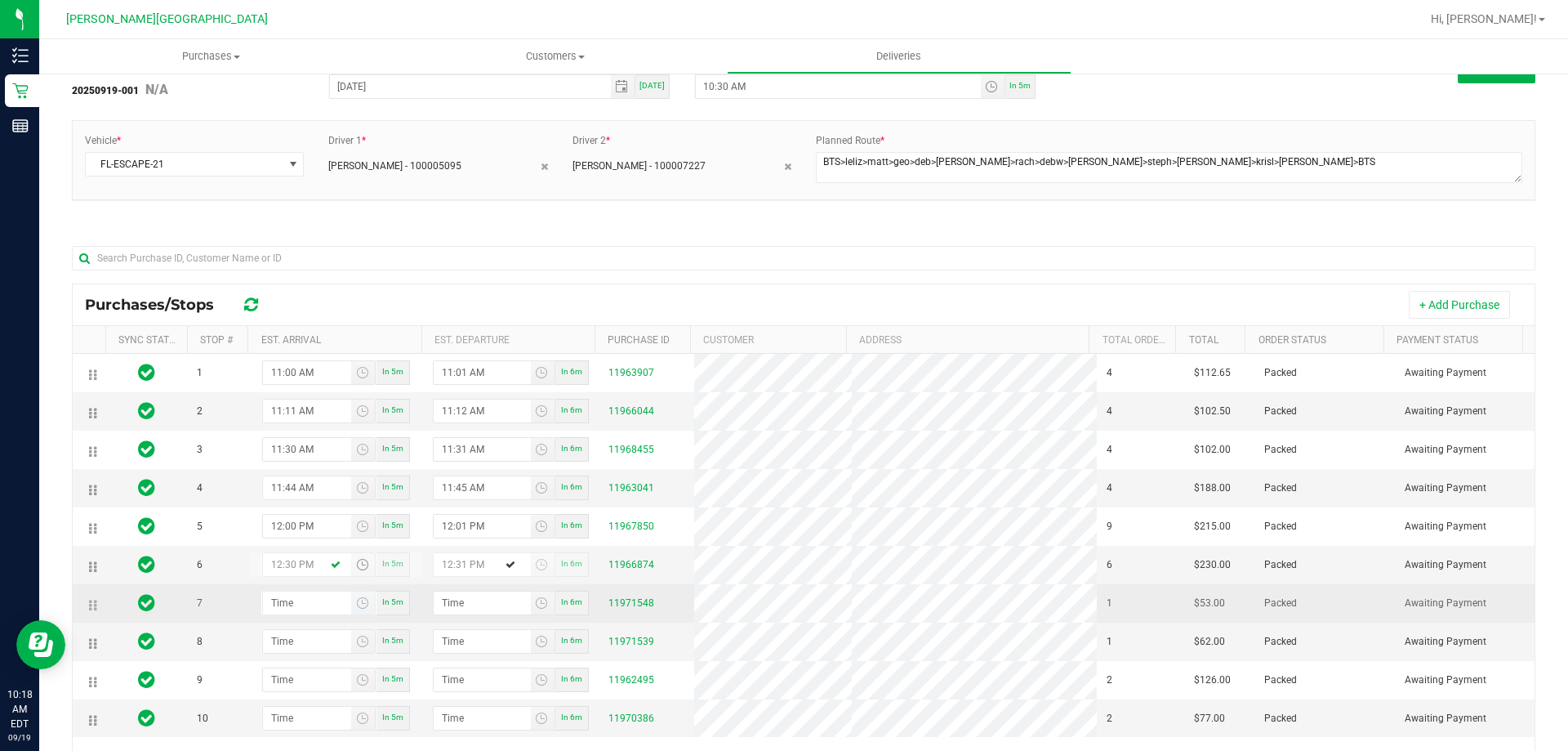
type input "12:30 PM"
click at [284, 600] on input "hour:minute AM" at bounding box center [307, 602] width 89 height 22
type input "12:05 AM"
type input "12:06 AM"
type input "12:50 AM"
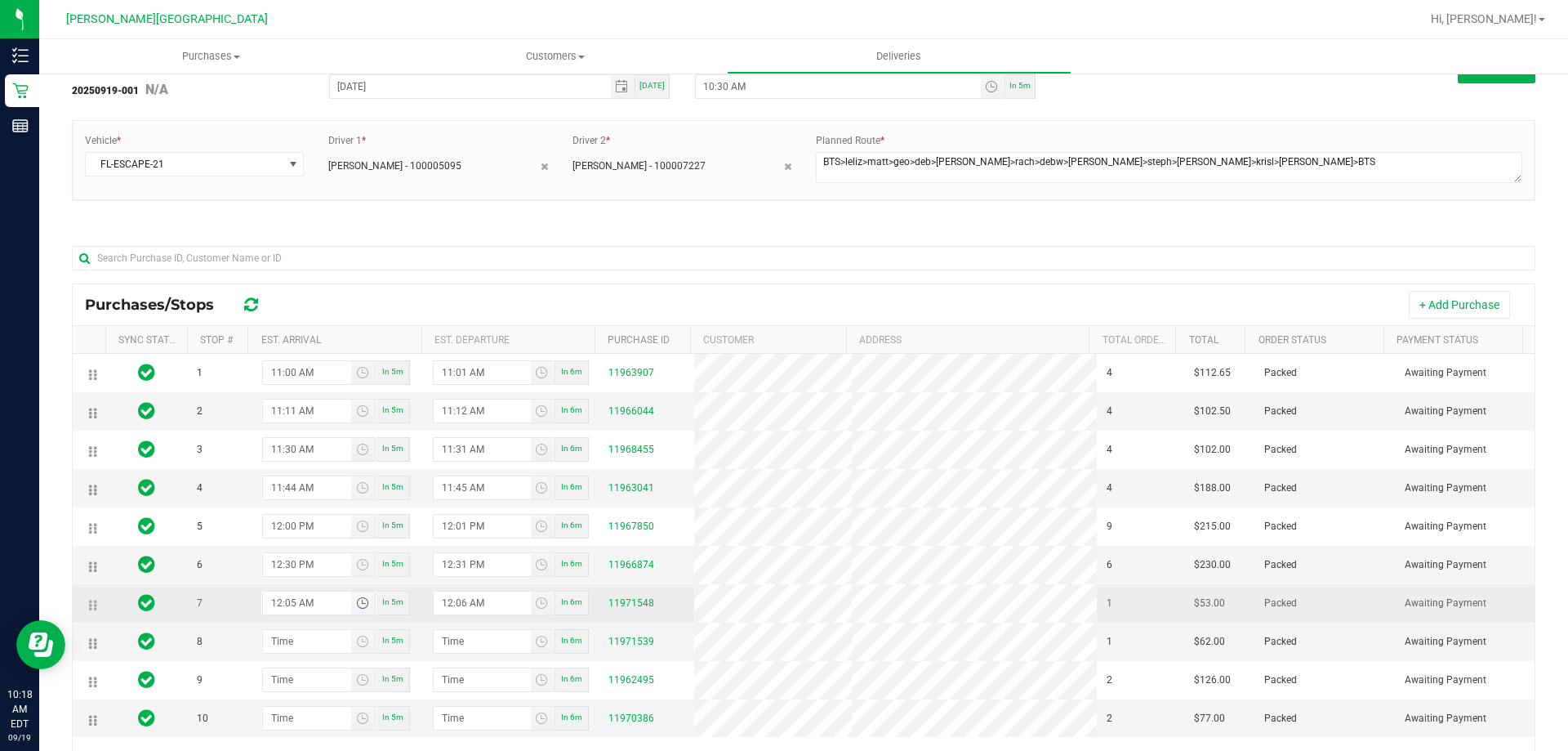
type input "12:51 AM"
type input "12:50 PM"
type input "12:51 PM"
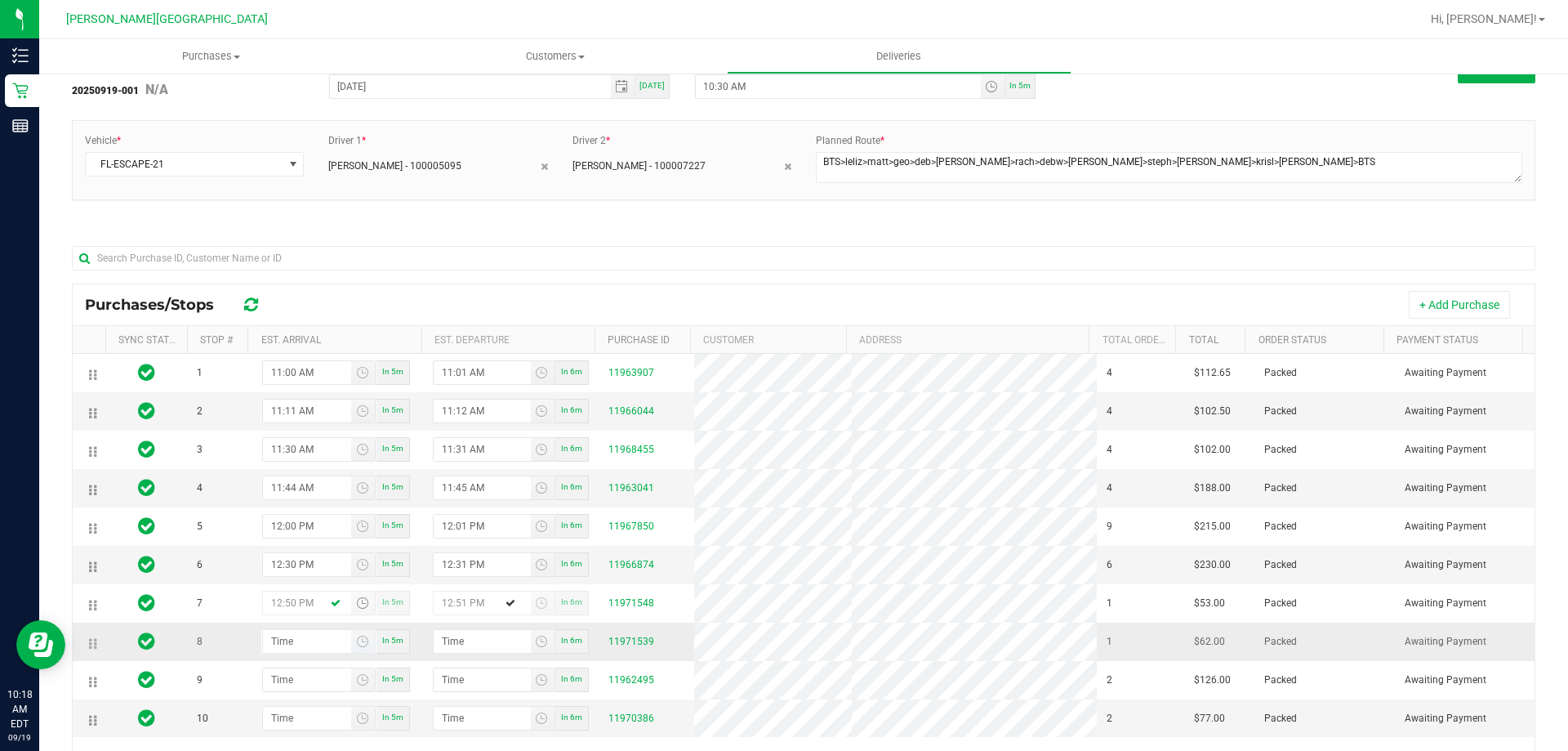
type input "12:50 PM"
click at [284, 646] on input "hour:minute AM" at bounding box center [307, 641] width 89 height 22
type input "1:01 AM"
type input "1:02 AM"
type input "1:15 AM"
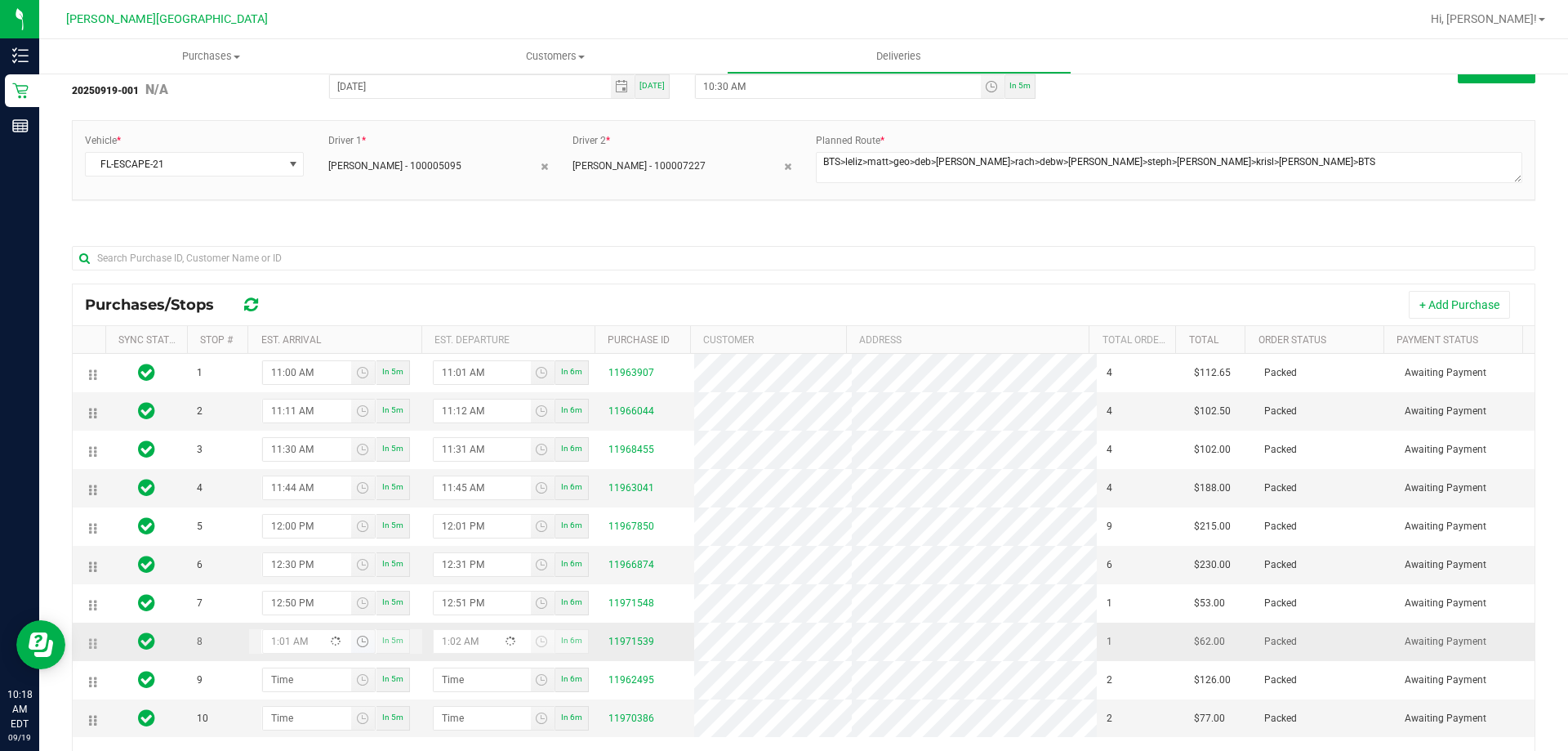
type input "1:16 AM"
type input "1:15 PM"
type input "1:16 PM"
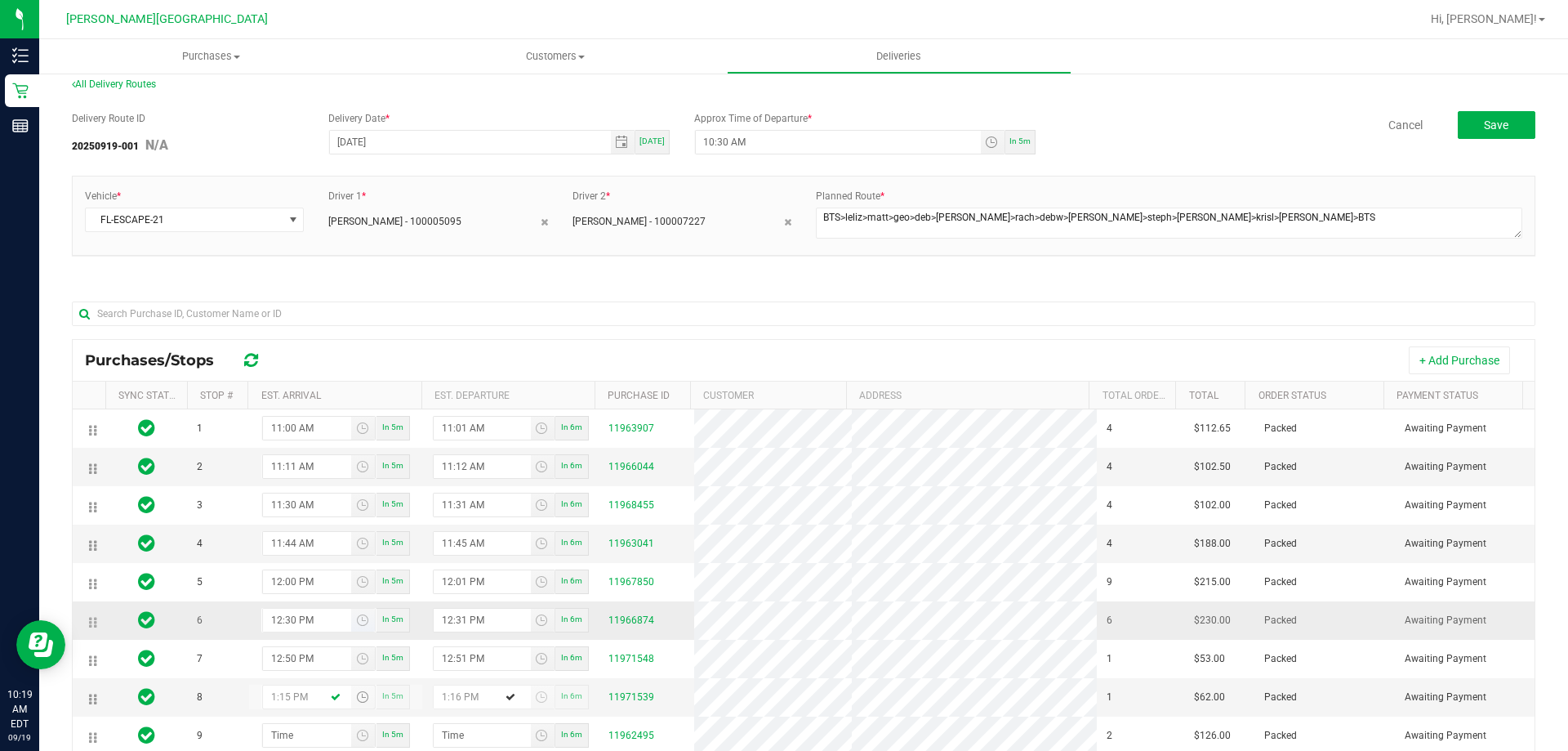
scroll to position [0, 0]
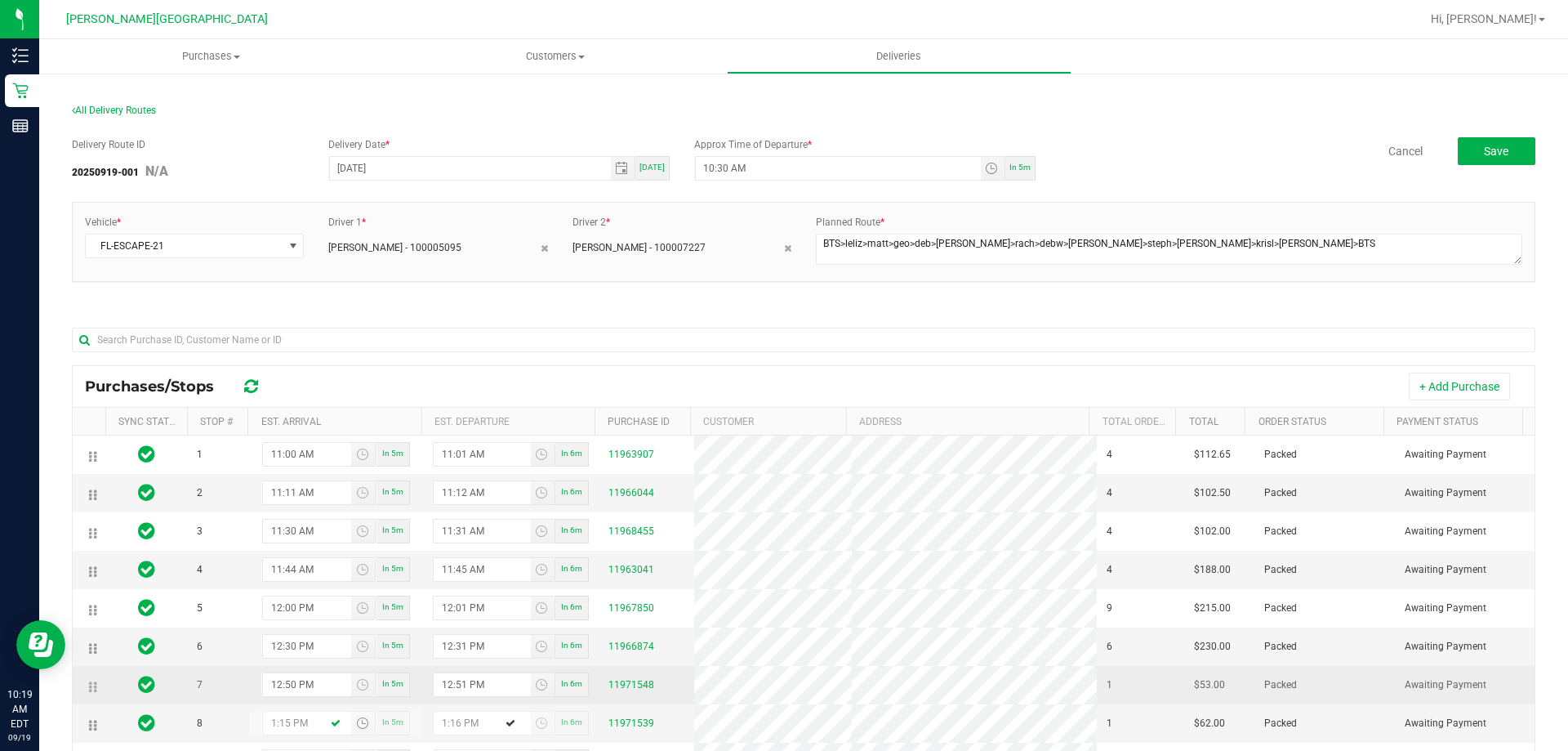
type input "1:15 PM"
click at [226, 700] on td "7" at bounding box center [217, 685] width 61 height 39
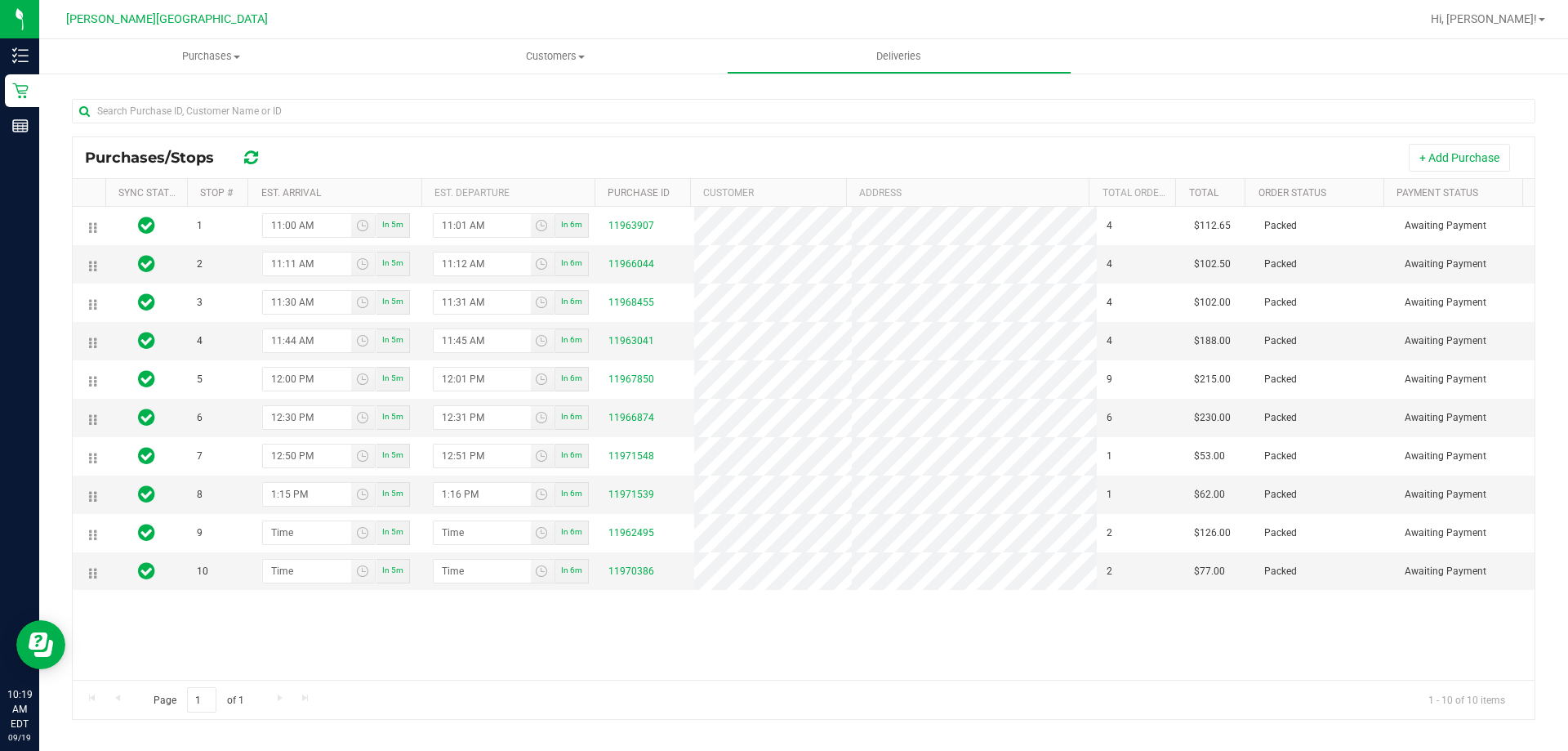
scroll to position [241, 0]
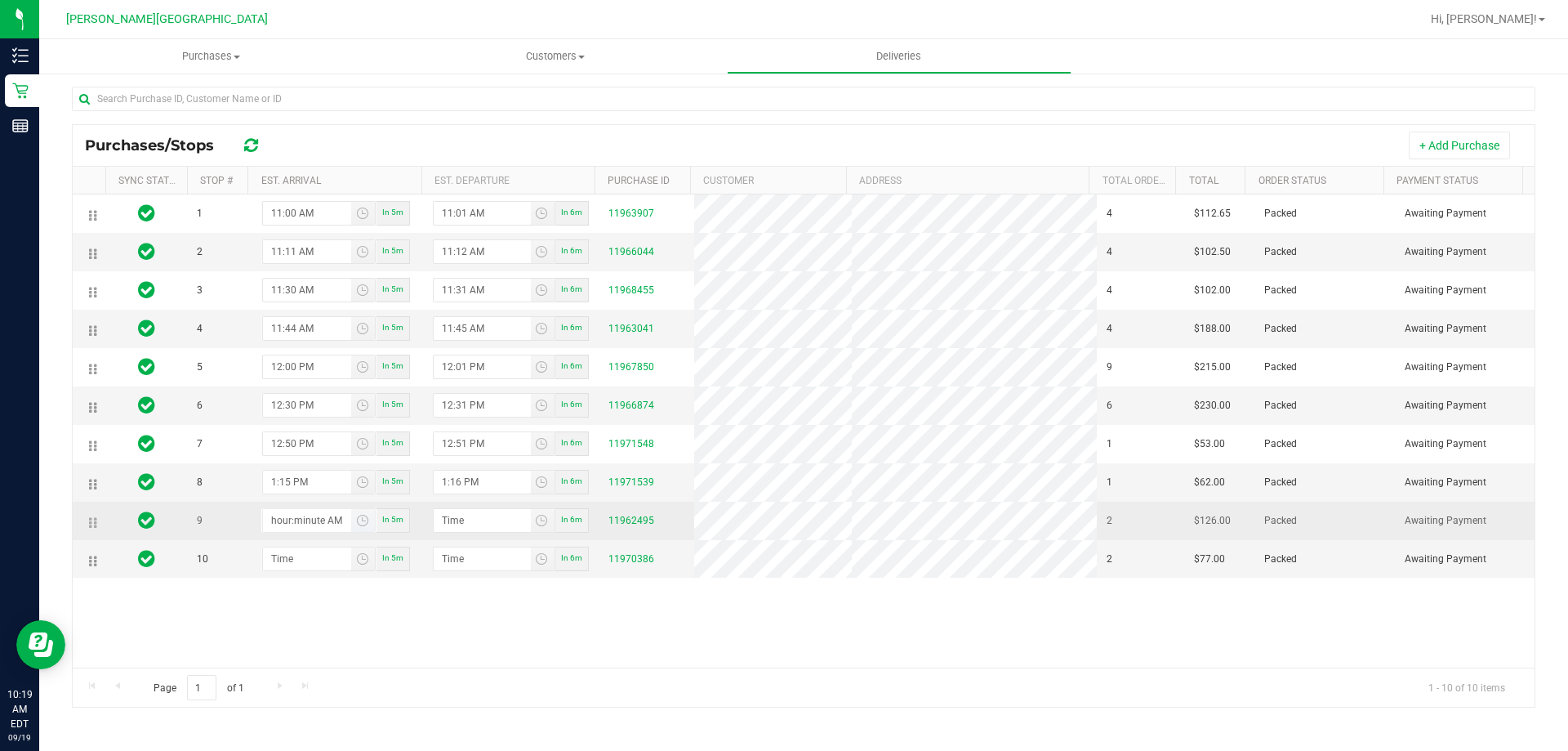
click at [295, 513] on input "hour:minute AM" at bounding box center [307, 520] width 89 height 22
type input "2:01 AM"
type input "2:02 AM"
type input "2:15 AM"
type input "2:16 AM"
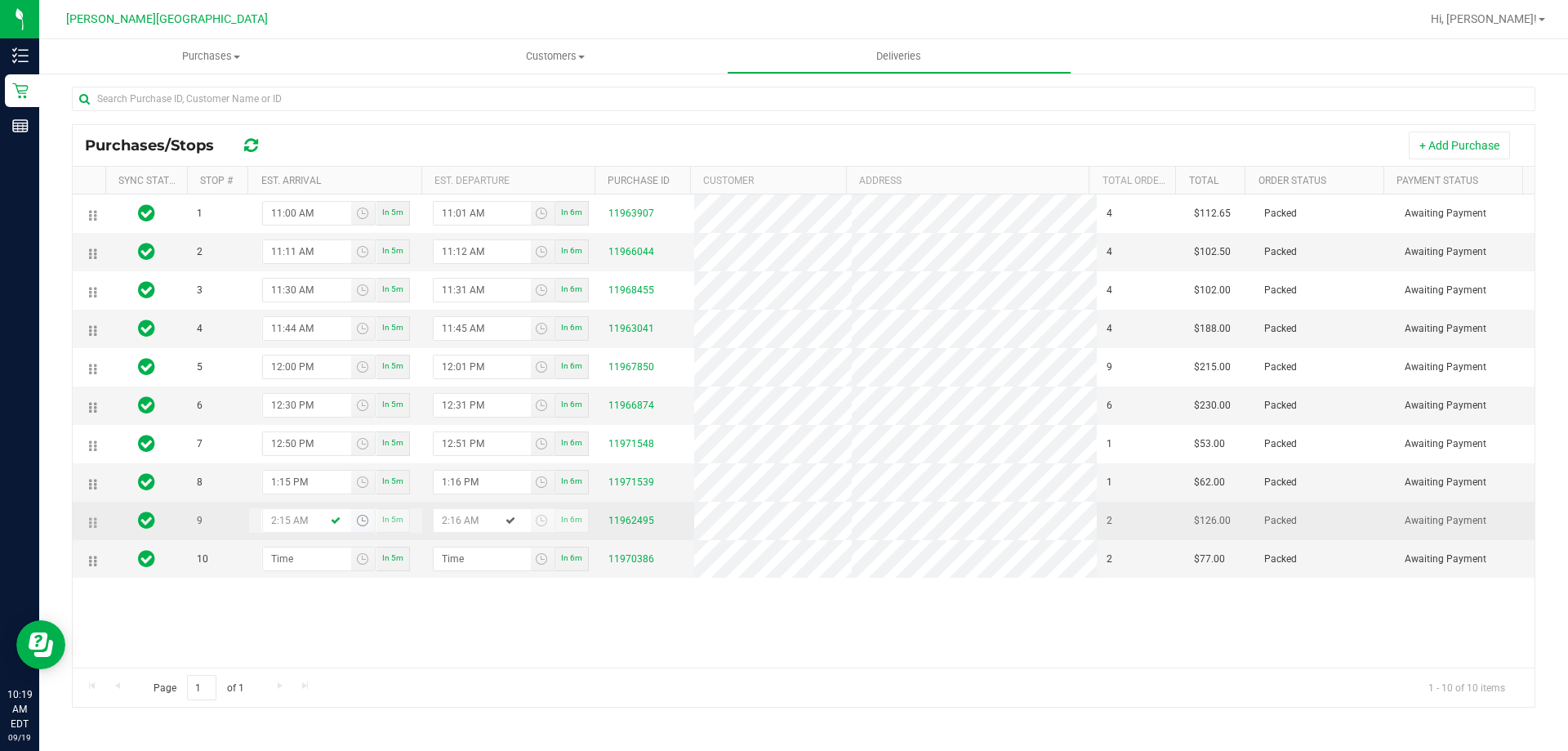
type input "2:15 PM"
type input "2:16 PM"
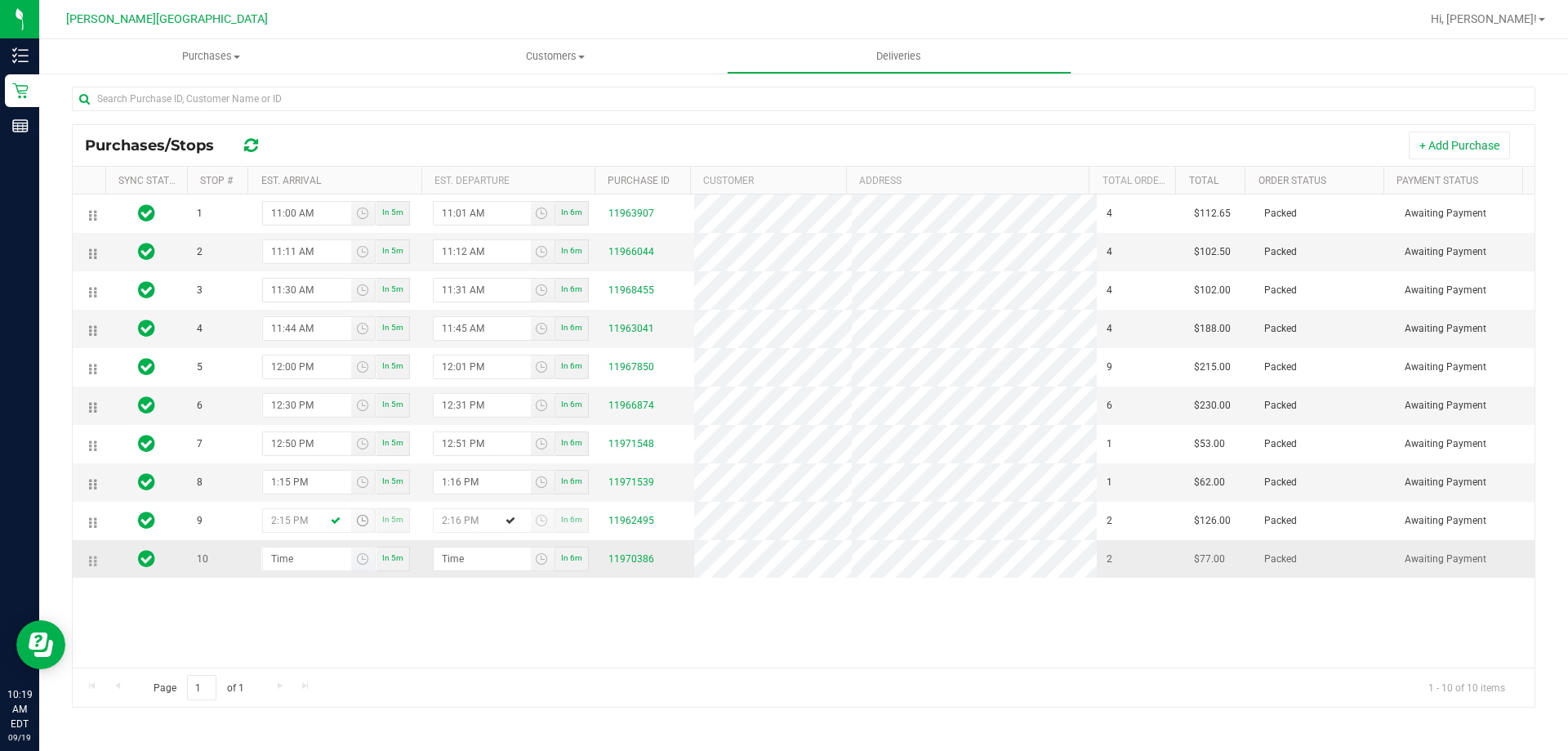
type input "2:15 PM"
click at [292, 553] on span at bounding box center [319, 558] width 113 height 24
click at [292, 565] on input "hour:minute AM" at bounding box center [307, 558] width 89 height 22
type input "3:00 AM"
type input "3:01 AM"
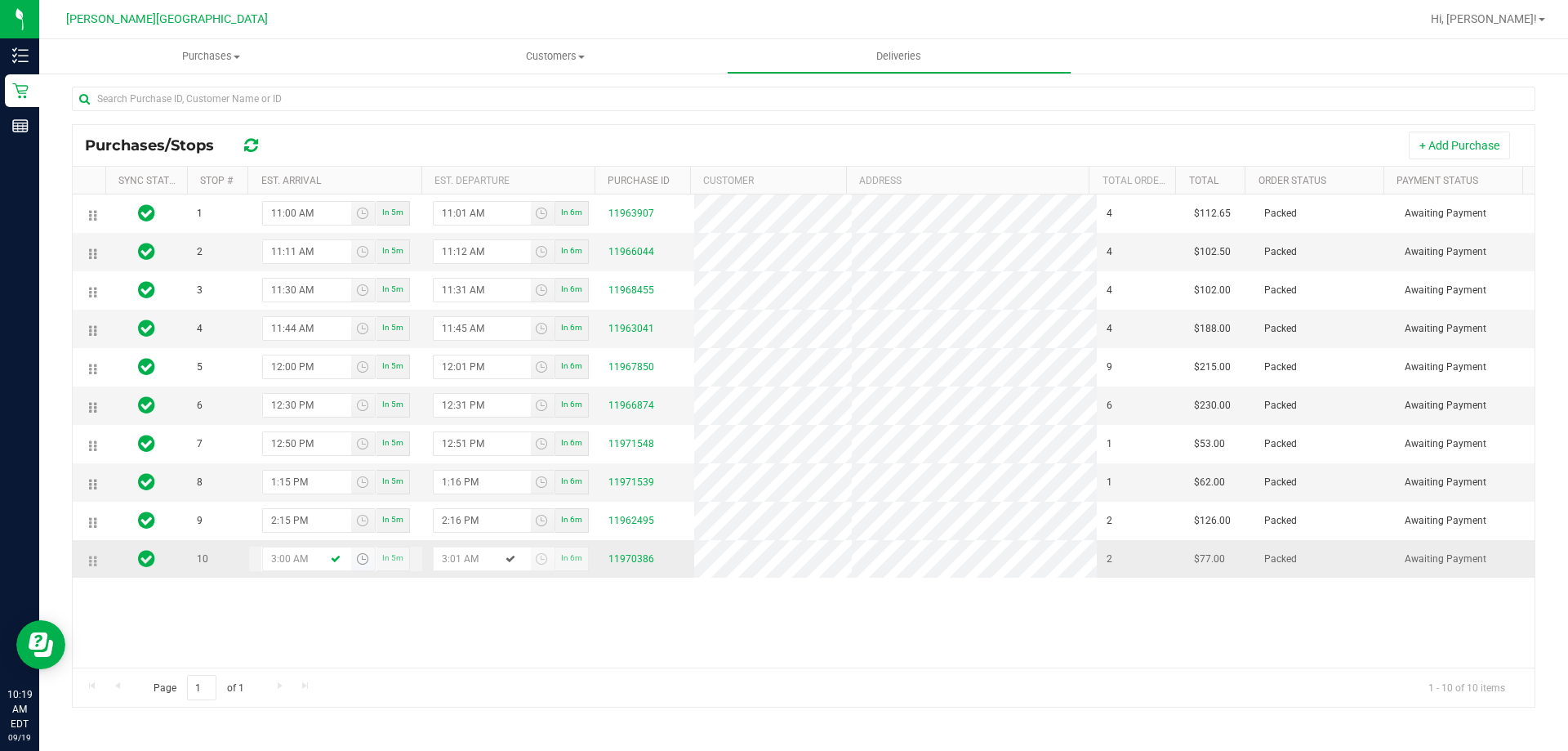
type input "3:00 PM"
type input "3:01 PM"
type input "3:00 PM"
click at [320, 613] on div "1 11:00 AM In 5m 11:01 AM In 6m 11963907 4 $112.65 Packed Awaiting Payment 2 11…" at bounding box center [804, 430] width 1462 height 473
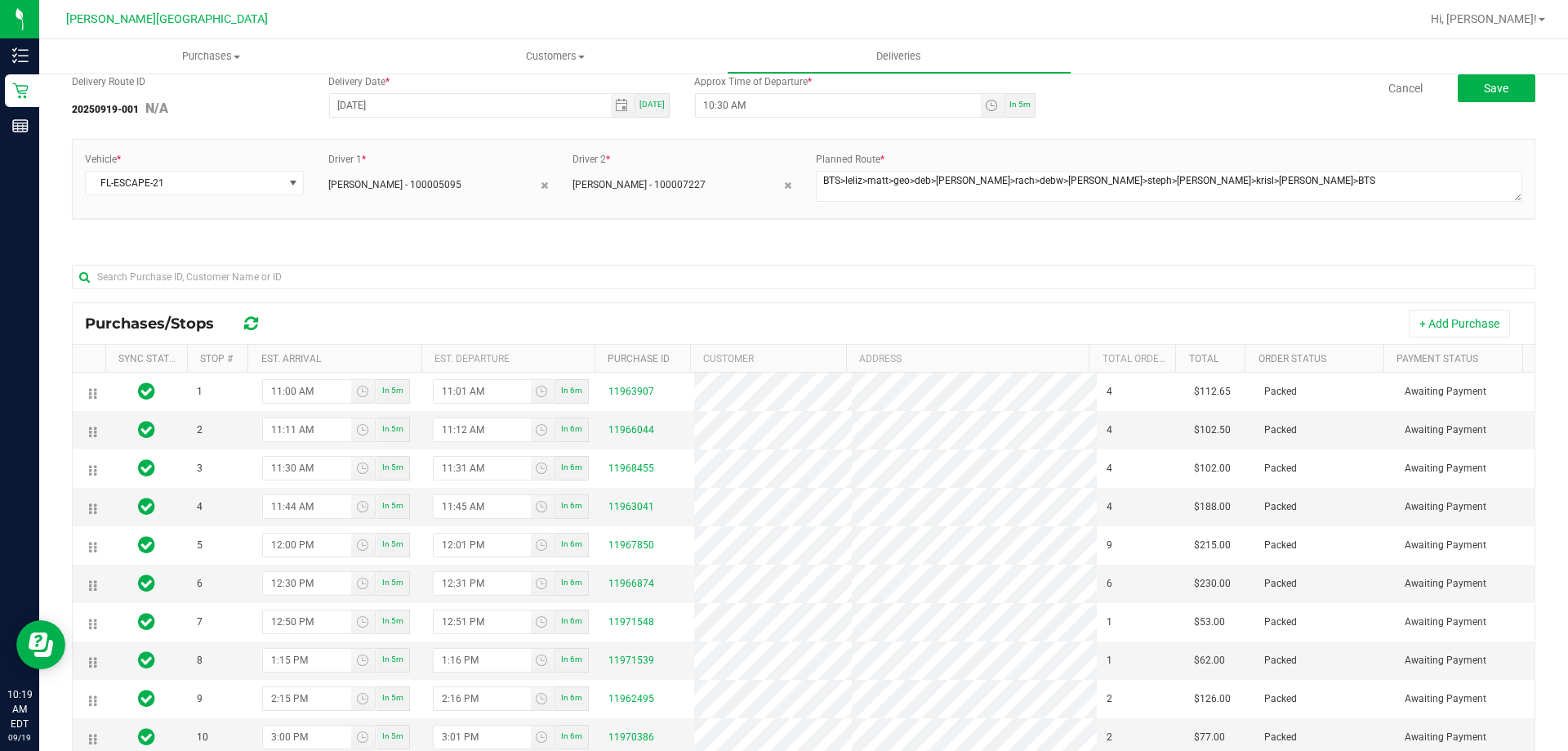
scroll to position [0, 0]
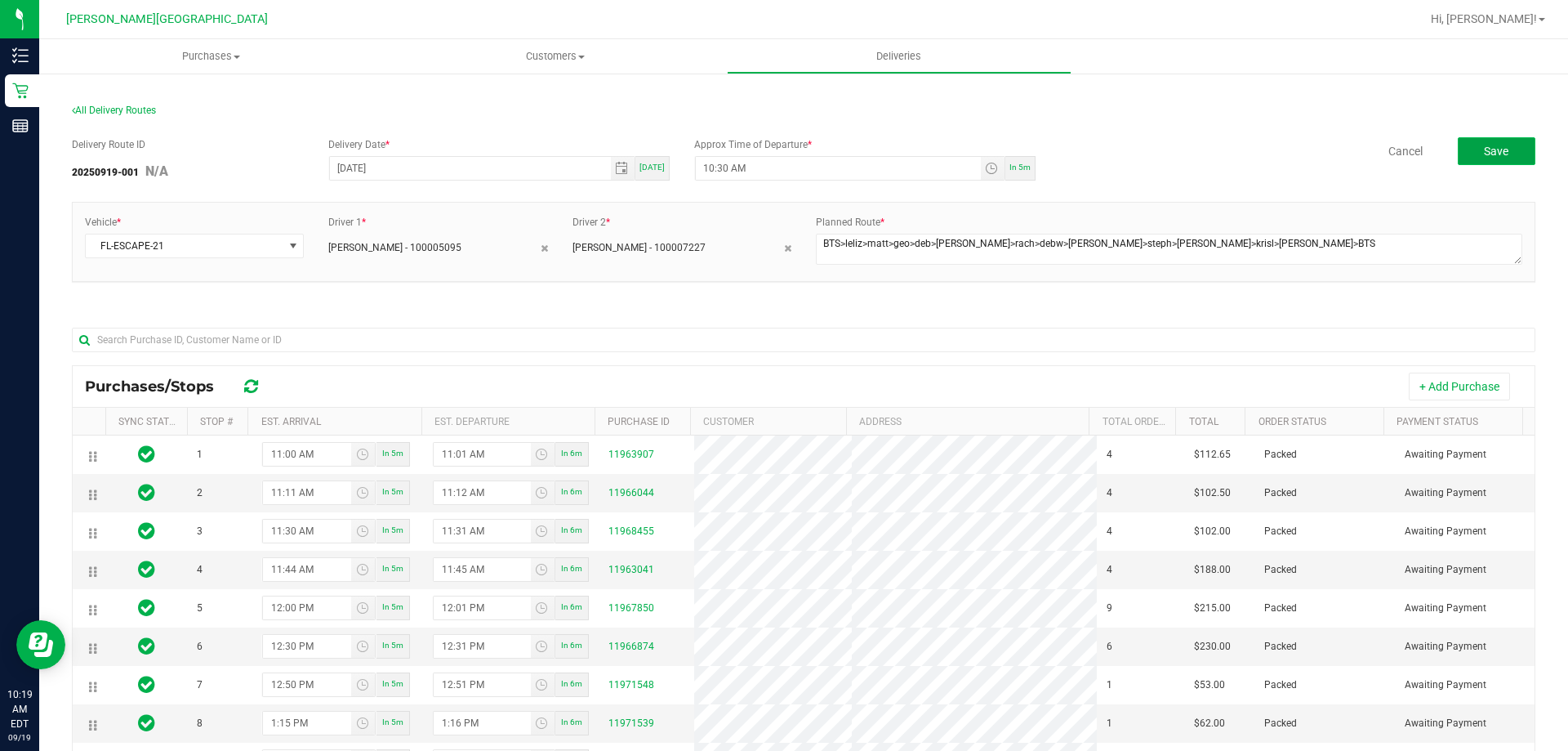
click at [1463, 142] on button "Save" at bounding box center [1496, 151] width 77 height 28
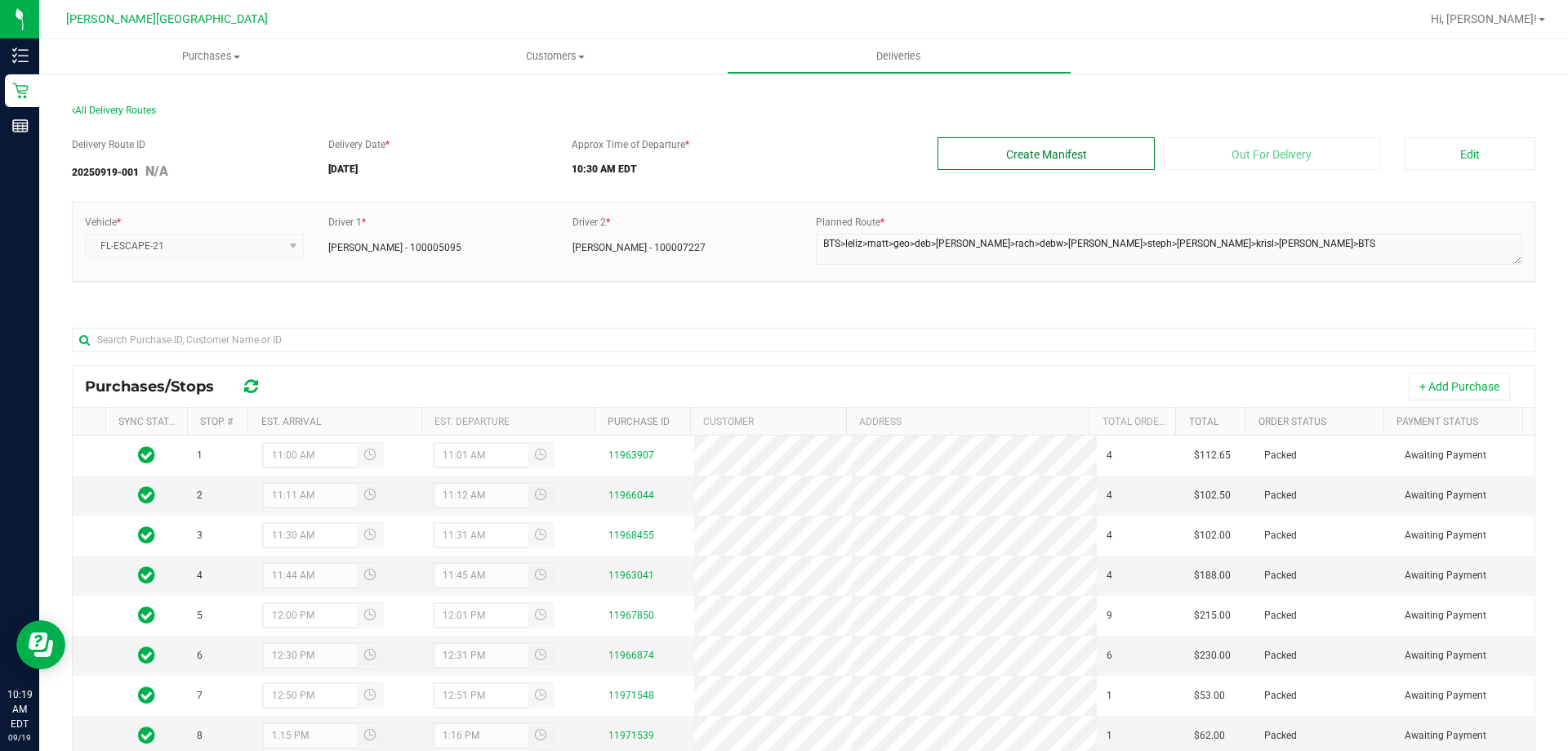
click at [1107, 162] on button "Create Manifest" at bounding box center [1046, 154] width 217 height 32
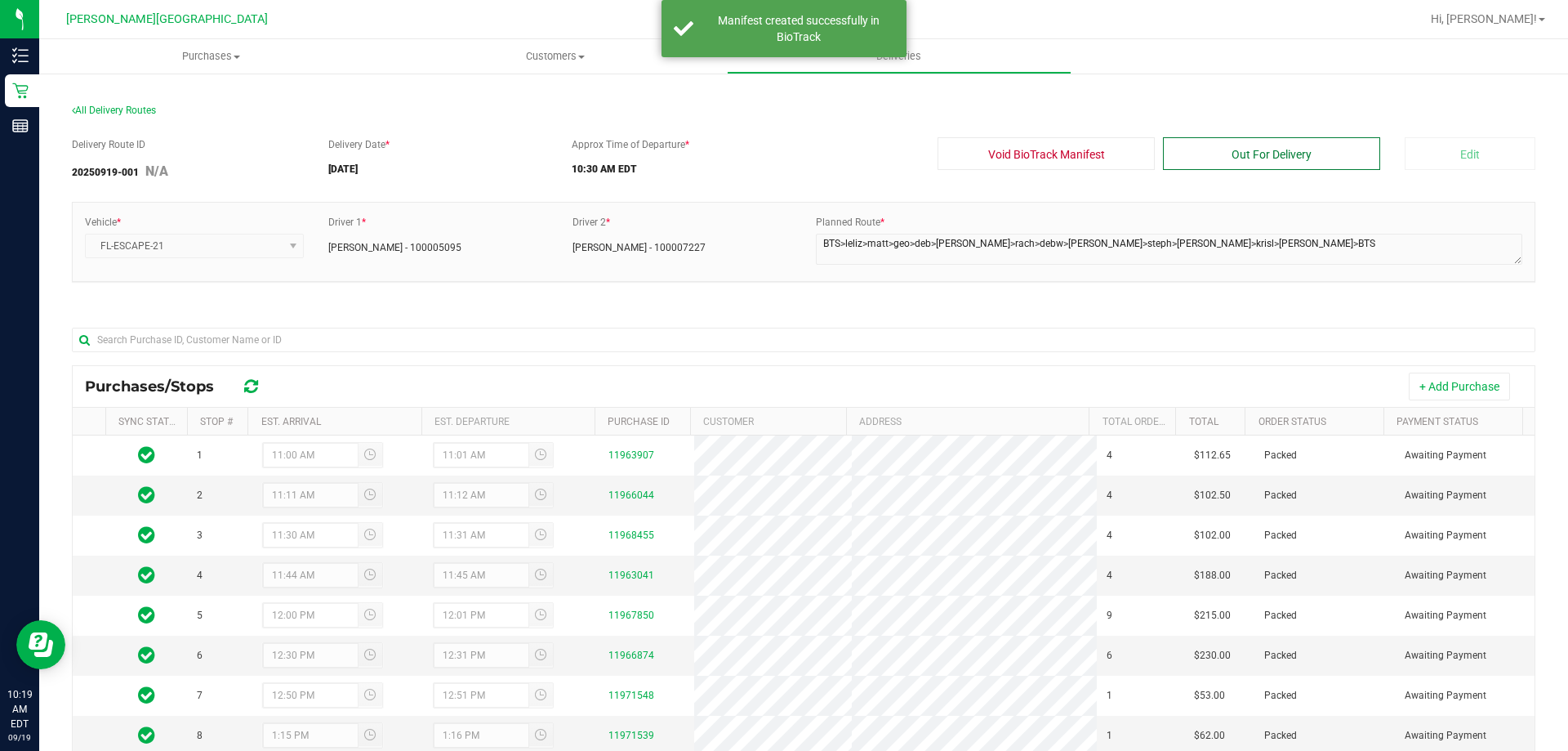
click at [1242, 146] on button "Out For Delivery" at bounding box center [1272, 154] width 217 height 32
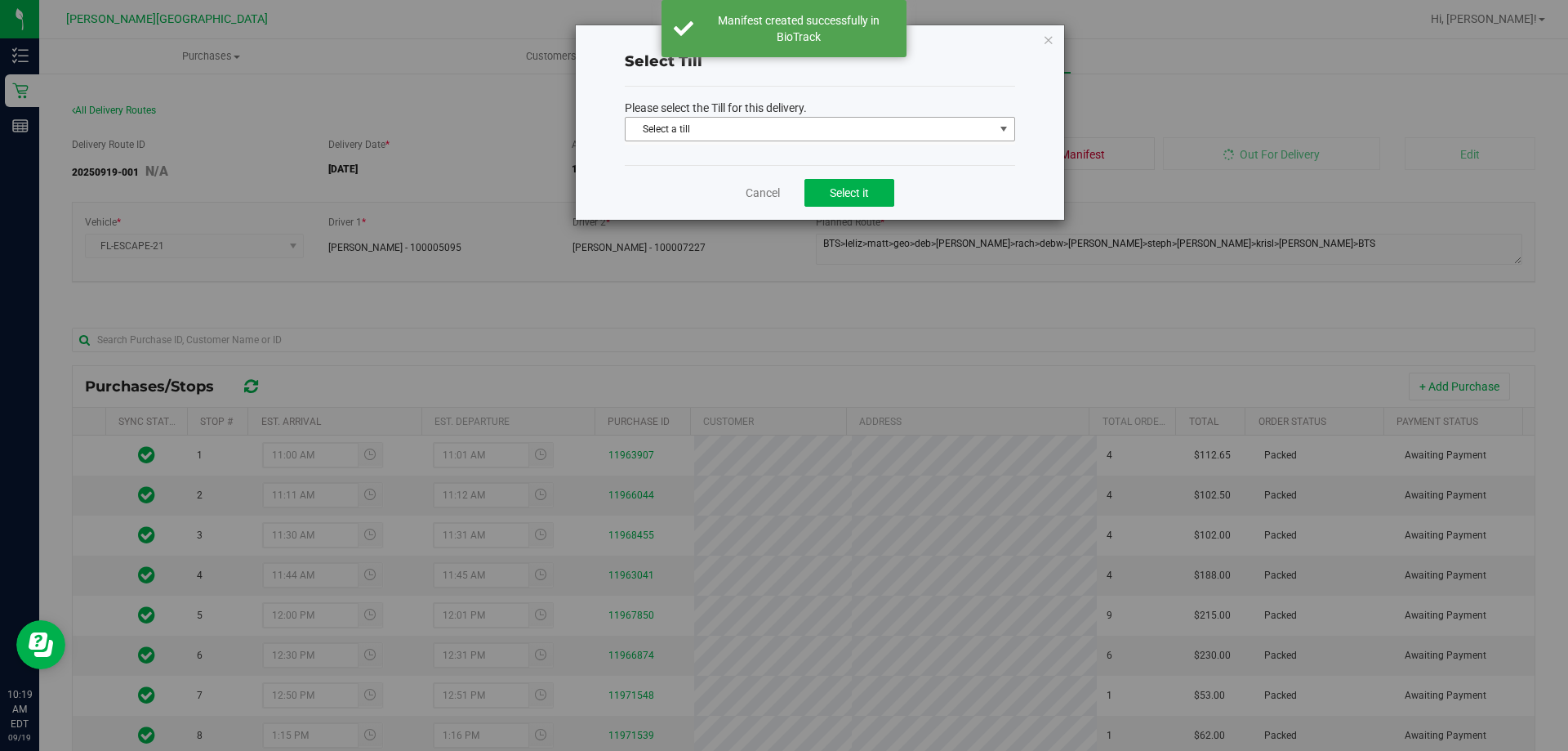
click at [748, 115] on p "Please select the Till for this delivery." at bounding box center [820, 108] width 391 height 17
click at [749, 130] on span "Select a till" at bounding box center [810, 128] width 368 height 22
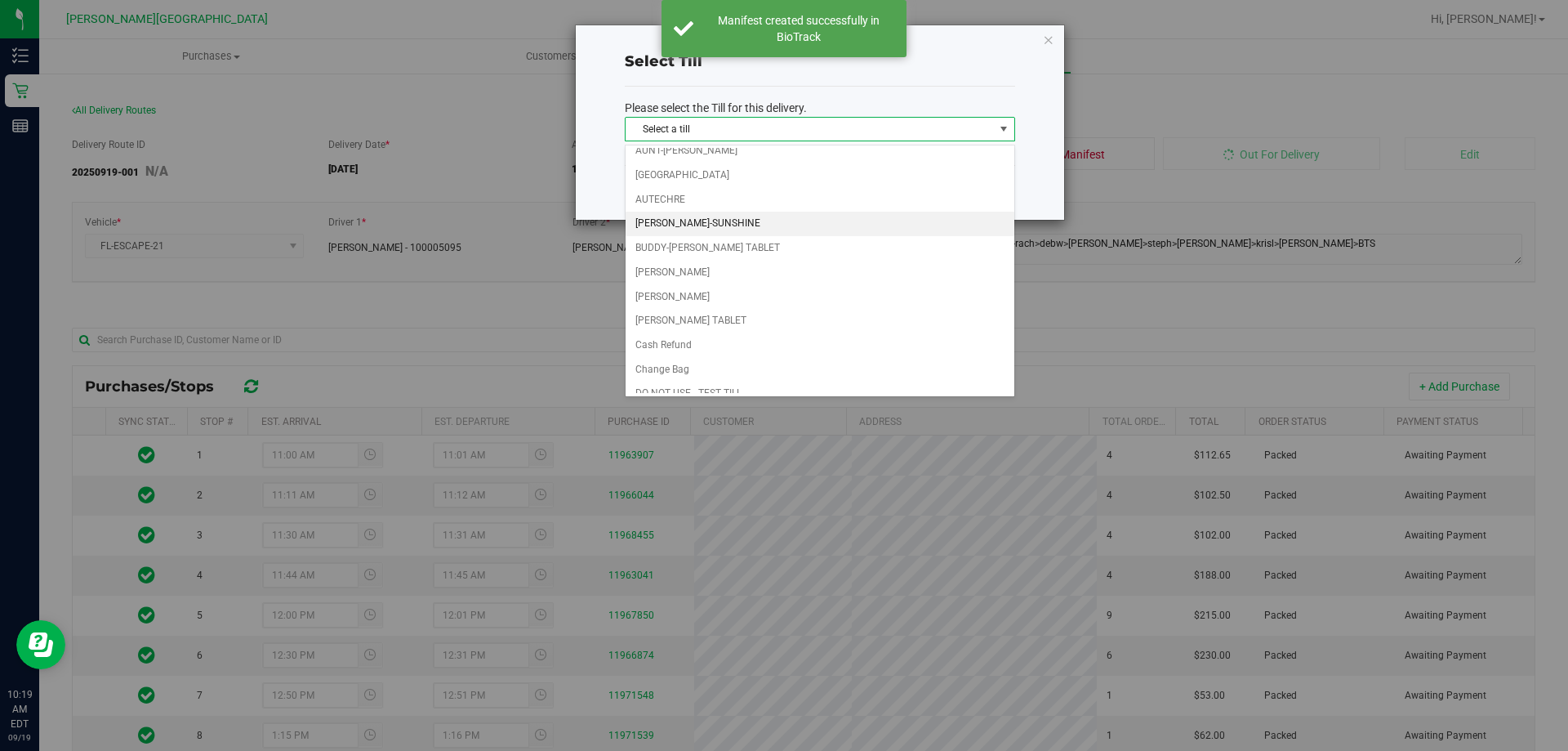
scroll to position [163, 0]
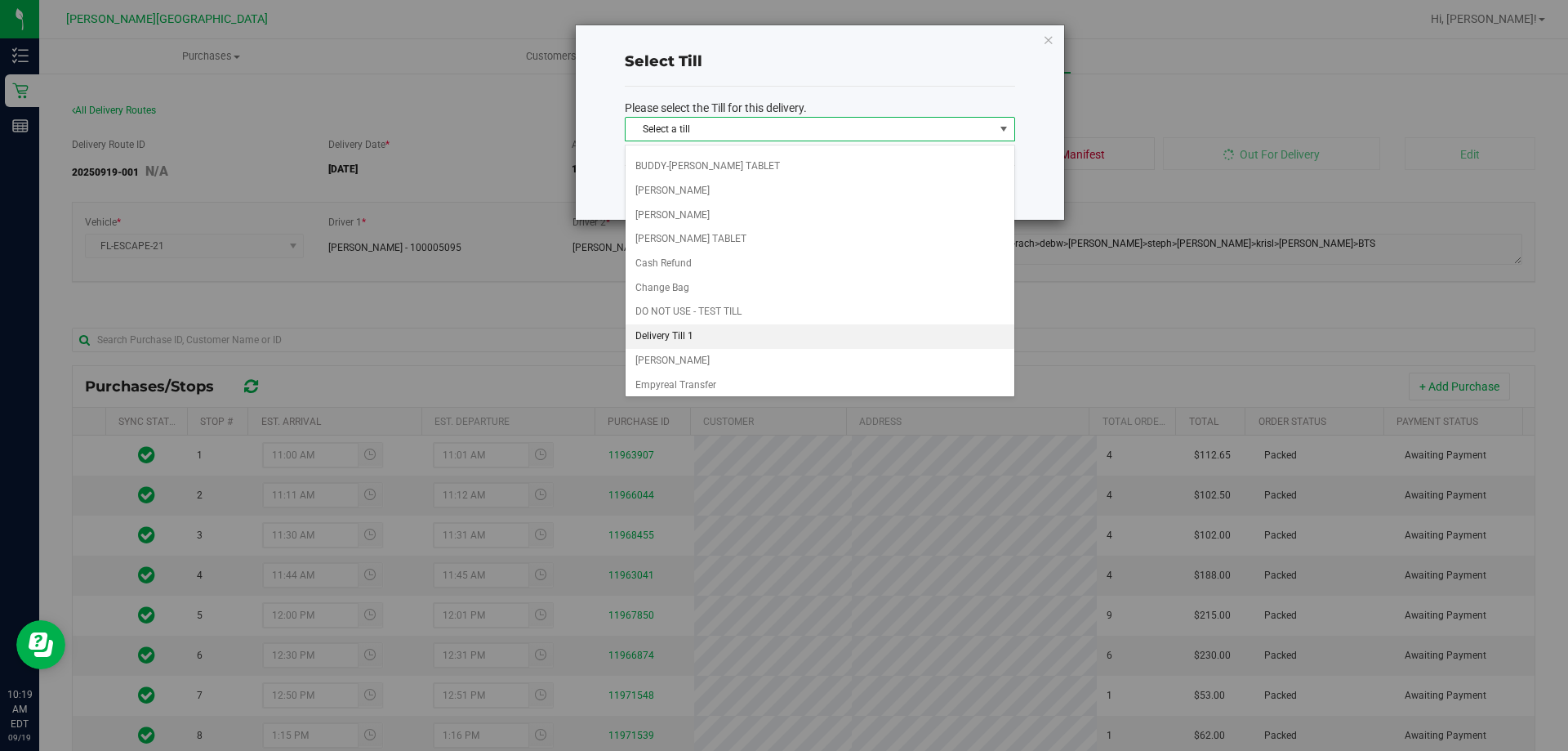
click at [787, 330] on li "Delivery Till 1" at bounding box center [820, 336] width 389 height 24
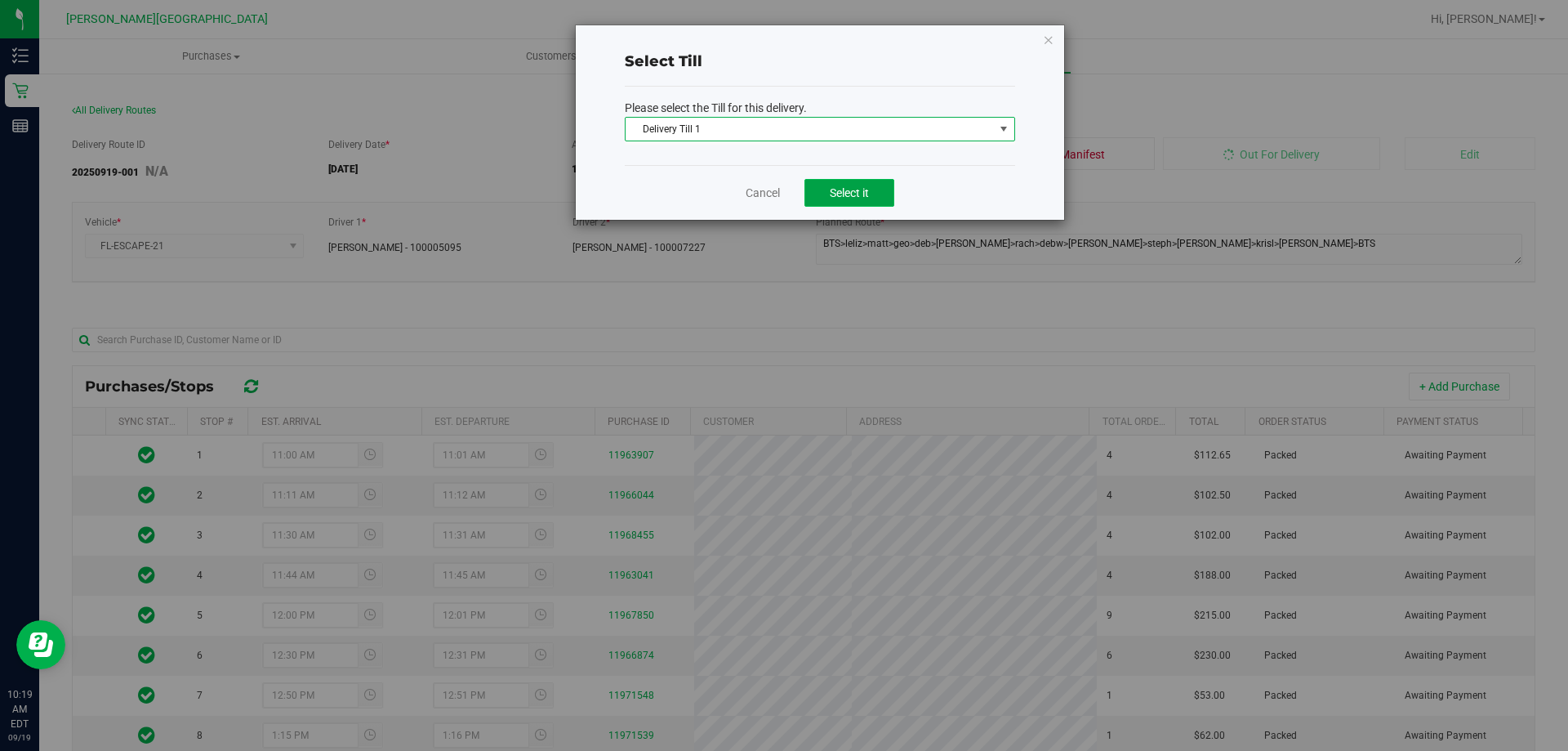
click at [867, 184] on button "Select it" at bounding box center [850, 192] width 90 height 28
